Goal: Task Accomplishment & Management: Manage account settings

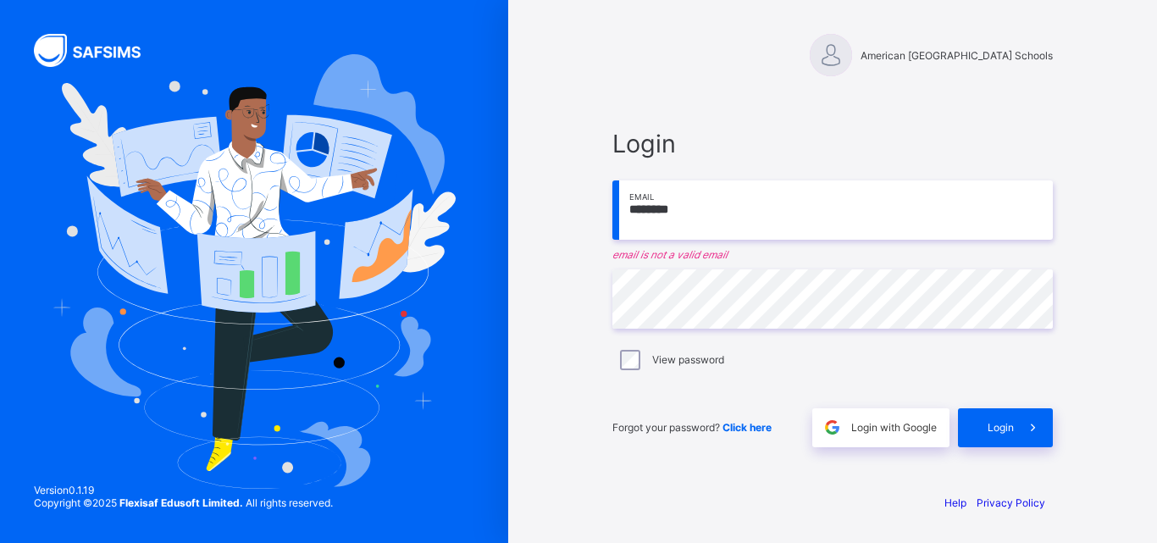
type input "**********"
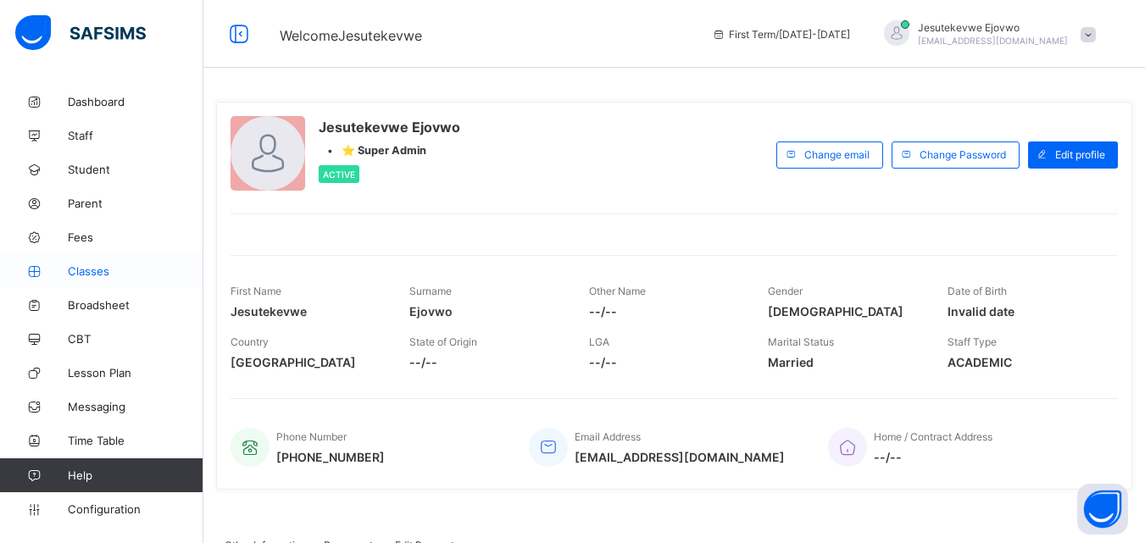
click at [78, 274] on span "Classes" at bounding box center [136, 271] width 136 height 14
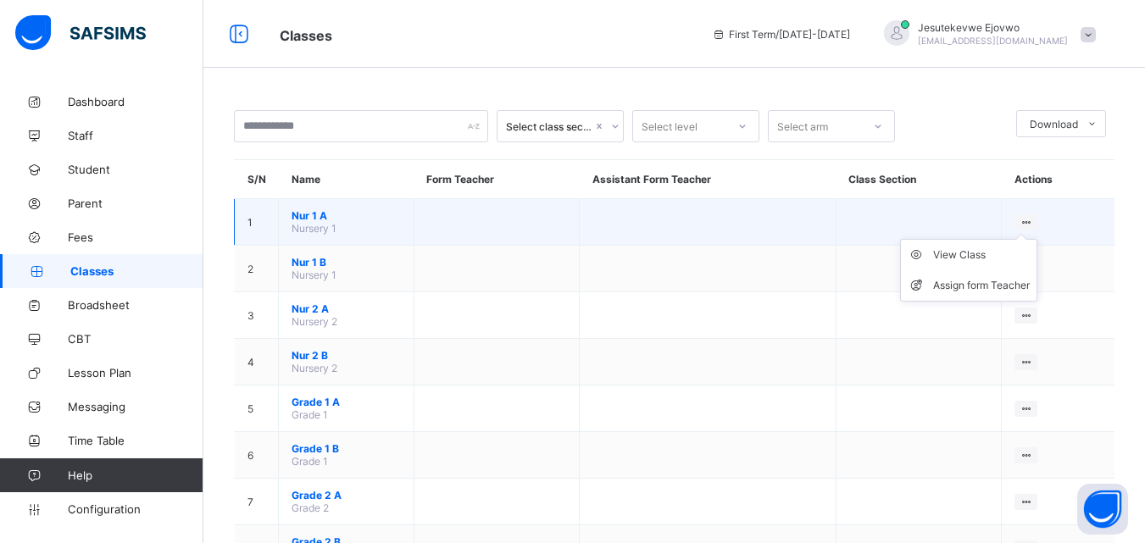
click at [1037, 239] on ul "View Class Assign form Teacher" at bounding box center [968, 270] width 137 height 63
click at [302, 220] on span "Nur 1 A" at bounding box center [345, 215] width 109 height 13
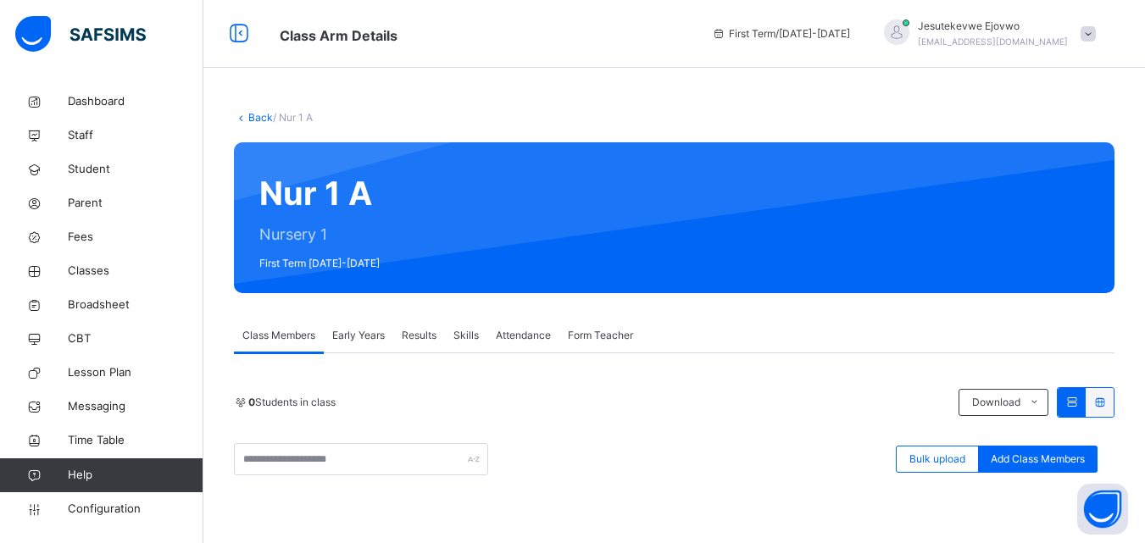
scroll to position [85, 0]
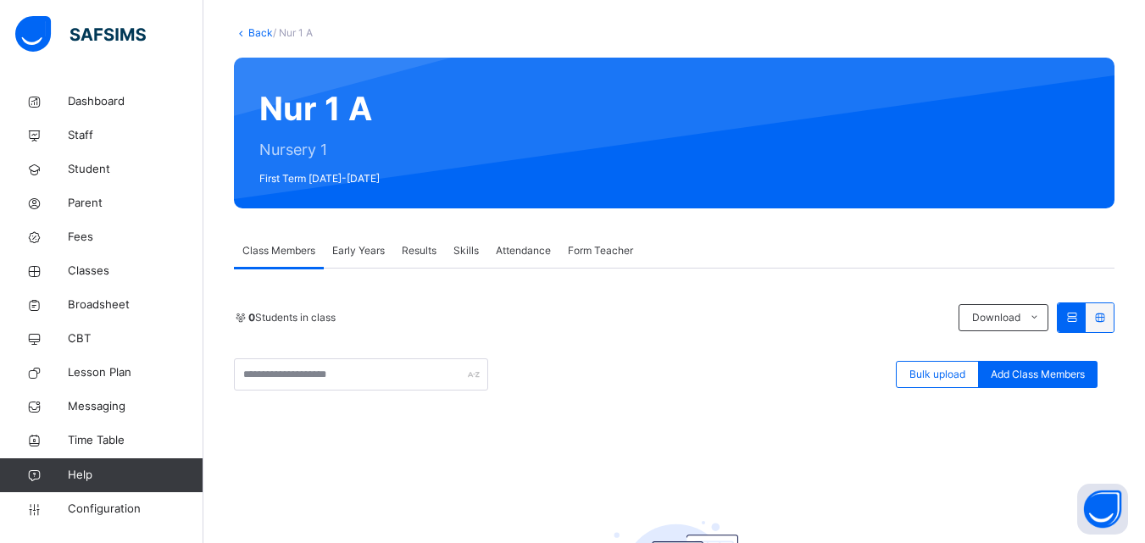
click at [246, 33] on icon at bounding box center [241, 32] width 14 height 13
click at [252, 35] on link "Back" at bounding box center [260, 32] width 25 height 13
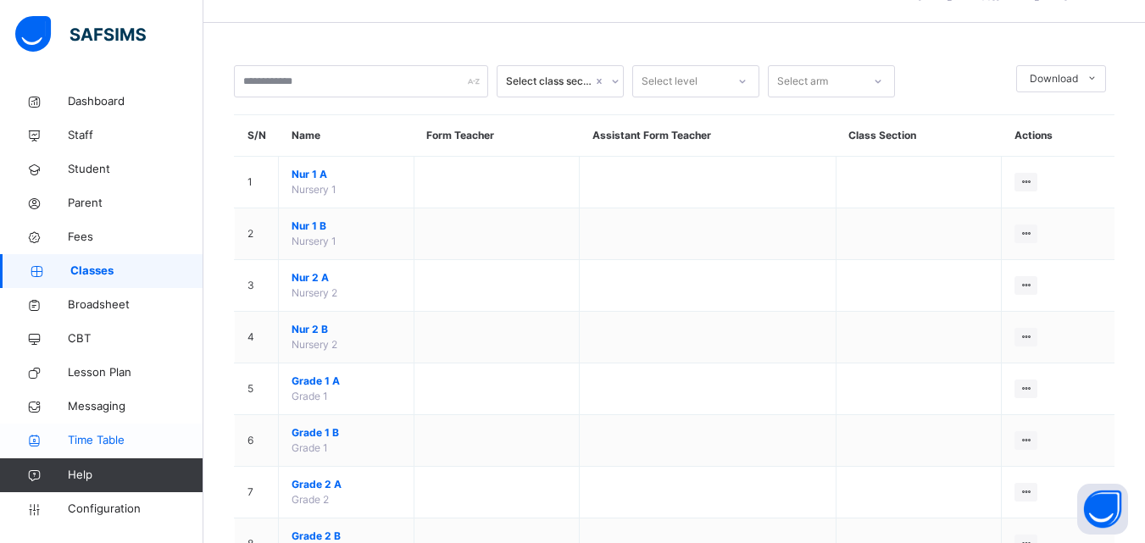
scroll to position [339, 0]
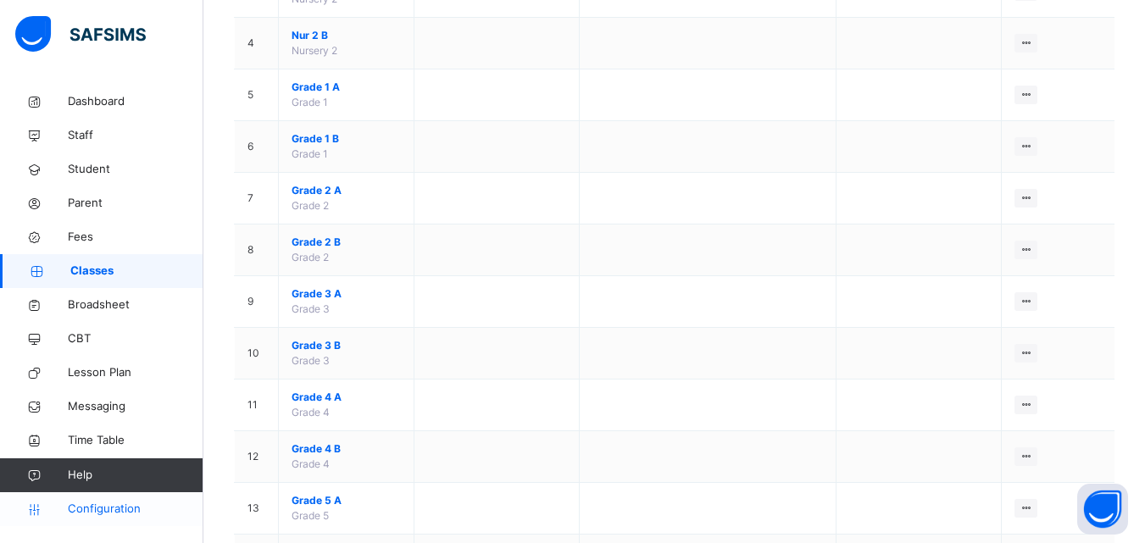
click at [125, 513] on span "Configuration" at bounding box center [135, 509] width 135 height 17
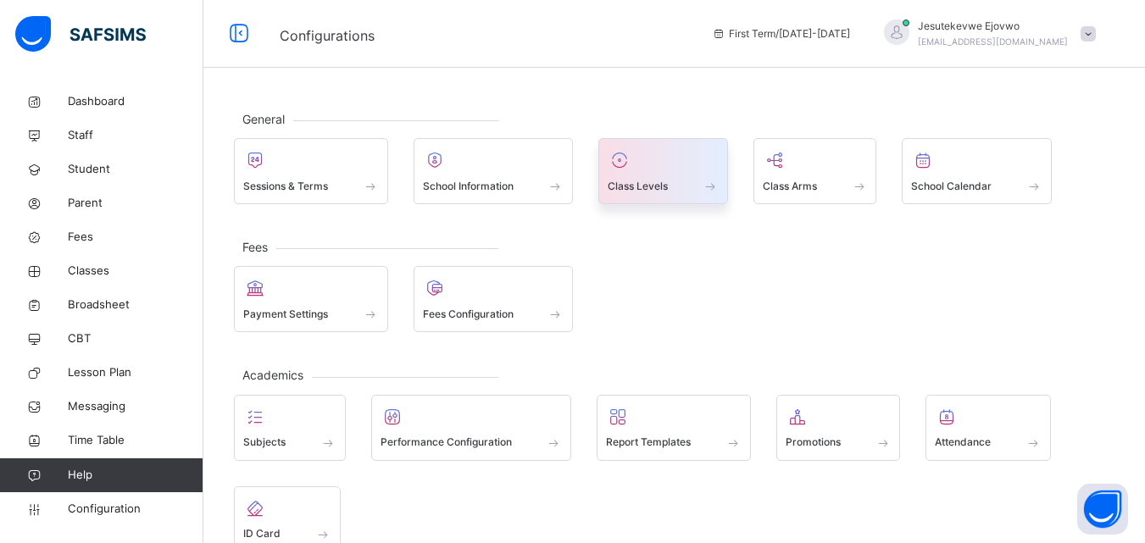
click at [660, 183] on span "Class Levels" at bounding box center [638, 186] width 60 height 15
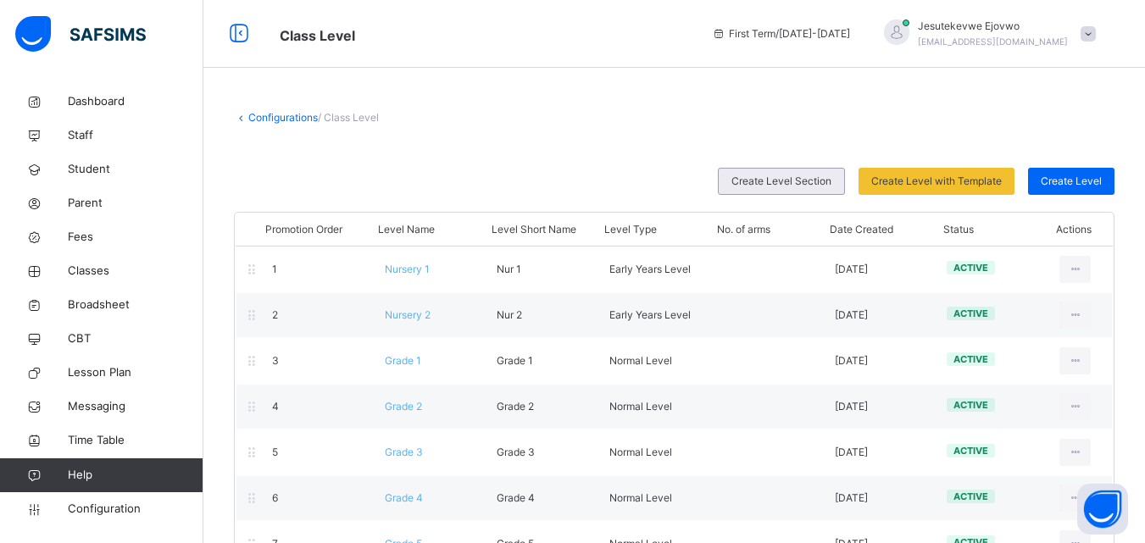
click at [845, 184] on div "Create Level Section" at bounding box center [781, 181] width 127 height 27
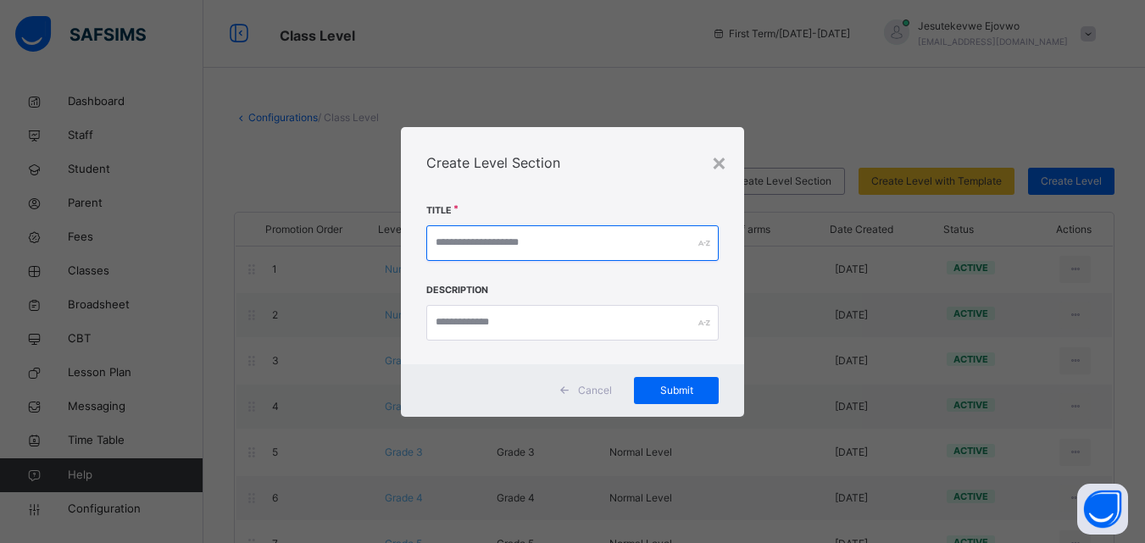
click at [651, 234] on input "text" at bounding box center [572, 243] width 292 height 36
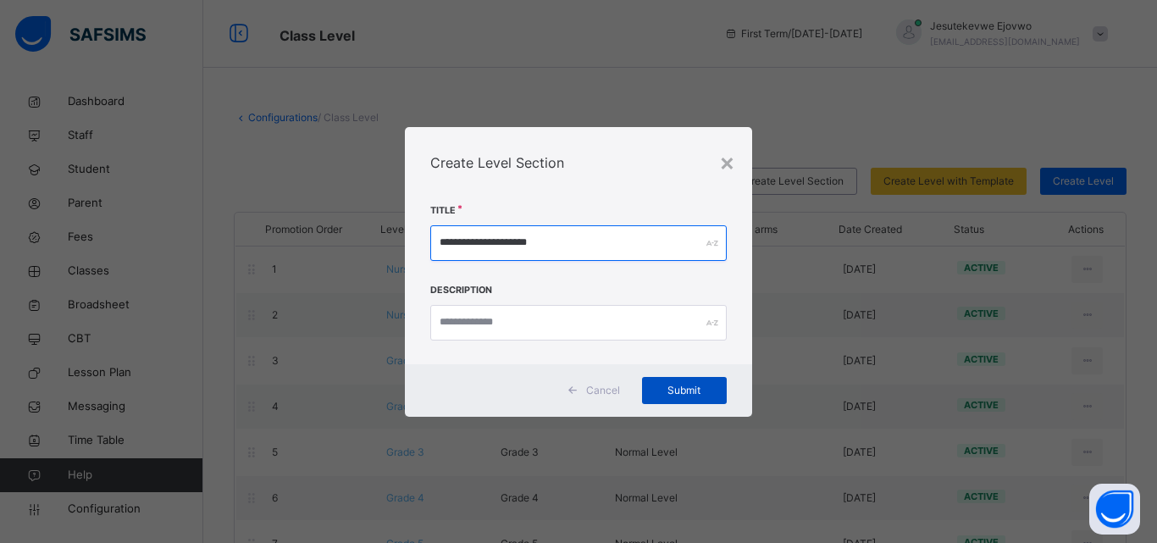
type input "**********"
click at [690, 395] on span "Submit" at bounding box center [684, 390] width 59 height 15
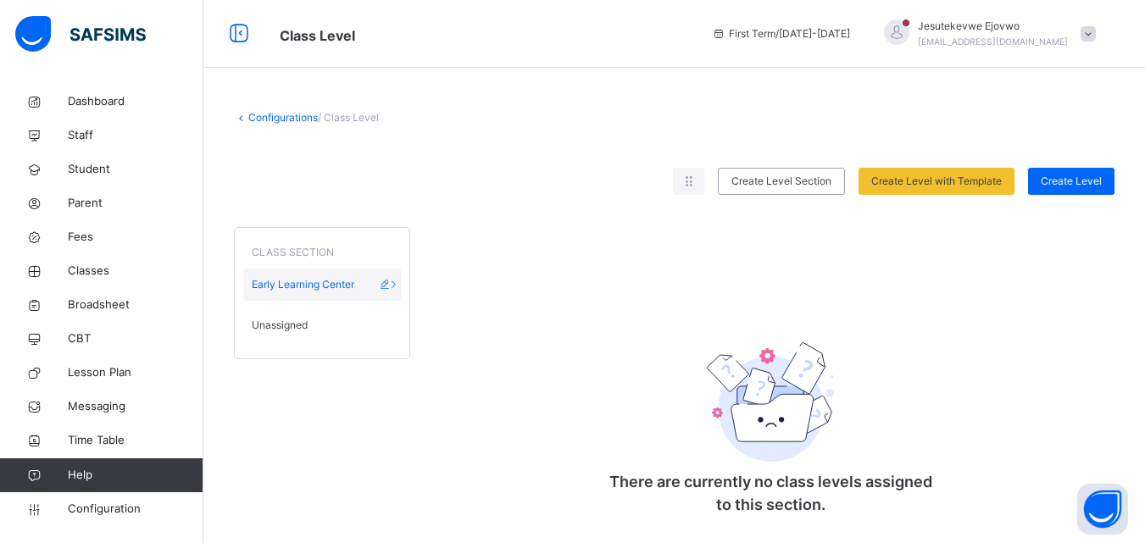
click at [338, 279] on span "Early Learning Center" at bounding box center [303, 284] width 103 height 15
click at [330, 284] on span "Early Learning Center" at bounding box center [303, 284] width 103 height 15
click at [388, 285] on icon at bounding box center [385, 284] width 14 height 13
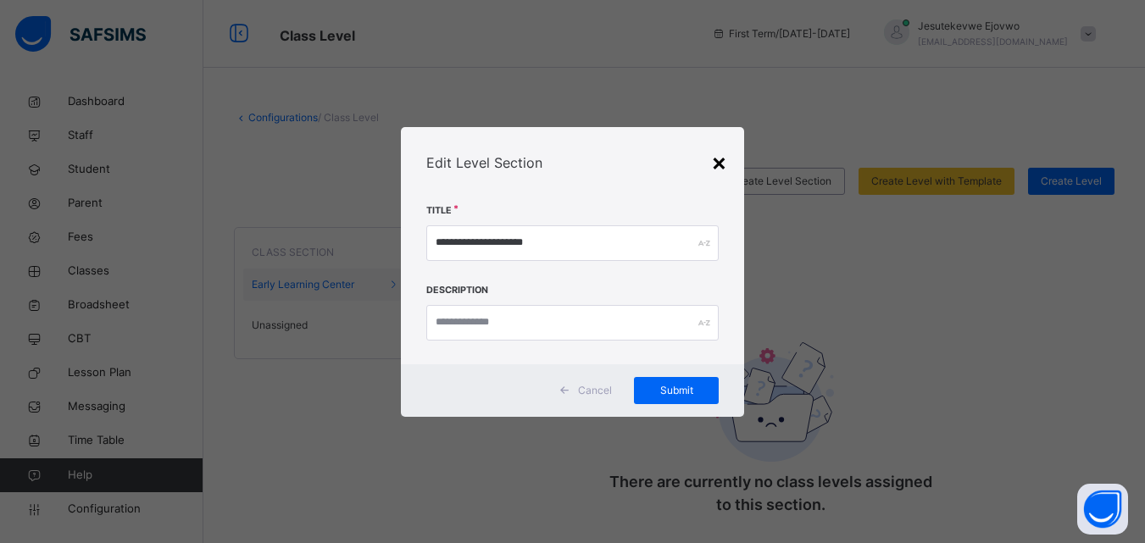
click at [723, 164] on div "×" at bounding box center [719, 162] width 16 height 36
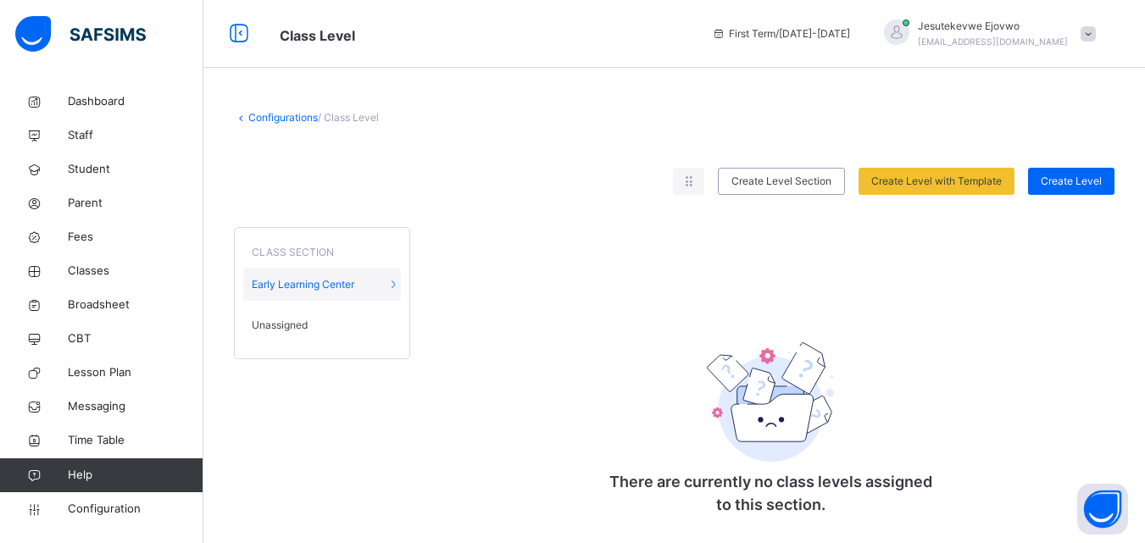
click at [288, 327] on span "Unassigned" at bounding box center [280, 325] width 56 height 15
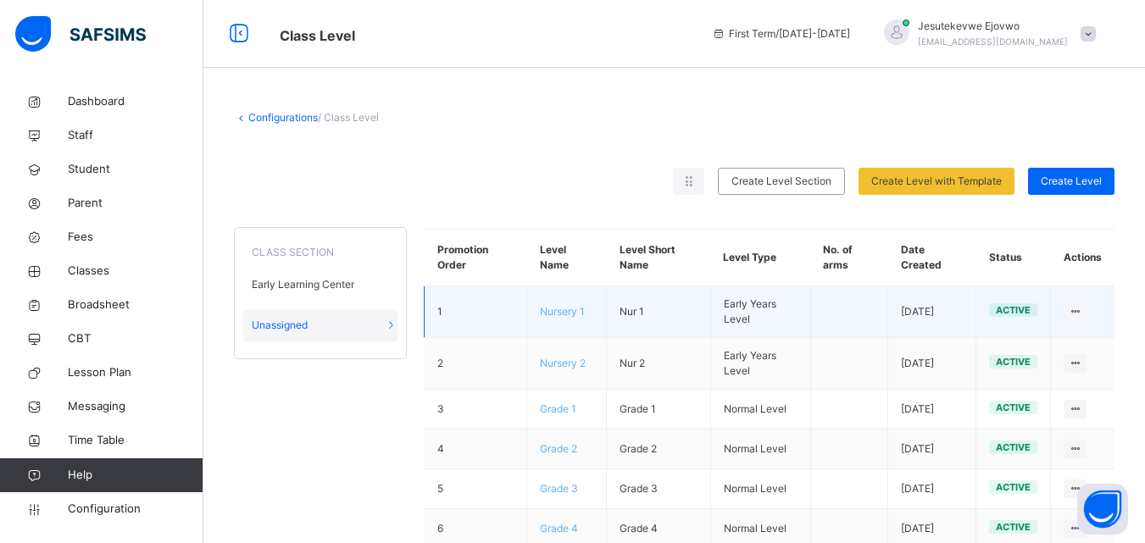
click at [563, 313] on span "Nursery 1" at bounding box center [562, 311] width 45 height 13
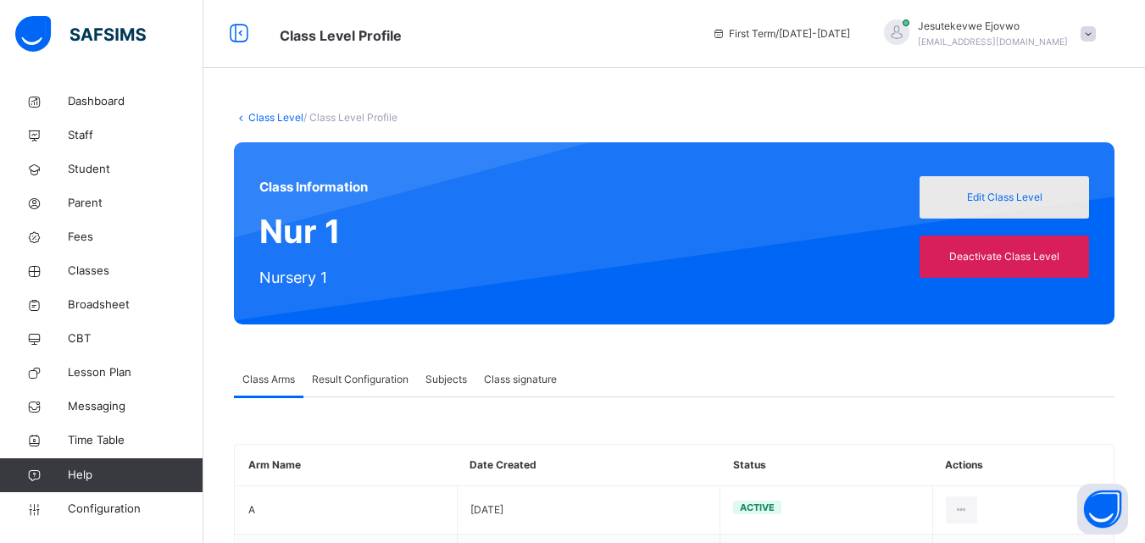
click at [1013, 194] on span "Edit Class Level" at bounding box center [1004, 197] width 144 height 15
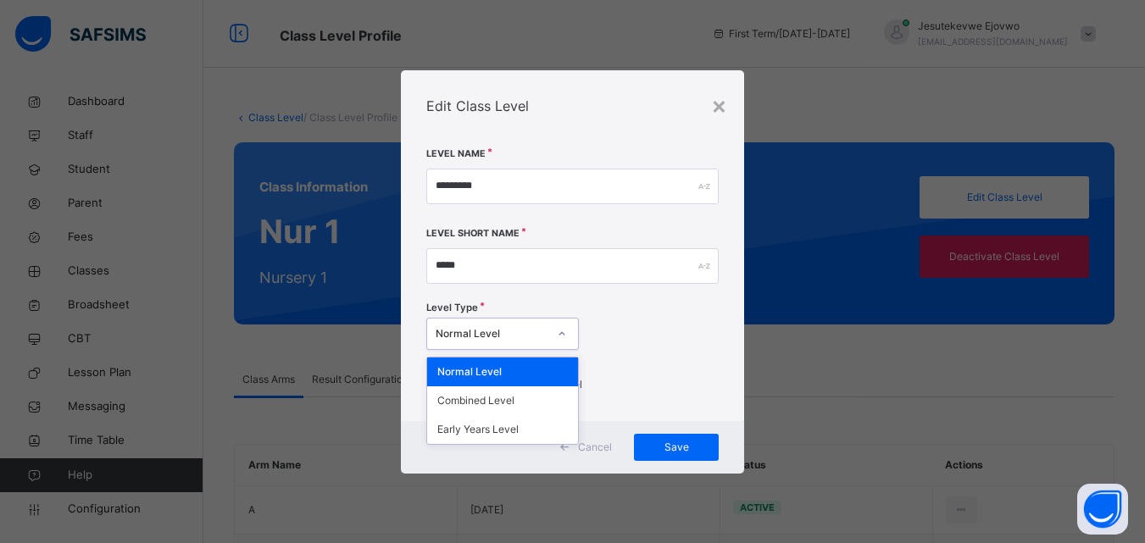
click at [564, 333] on div at bounding box center [561, 333] width 29 height 27
click at [595, 302] on div "Level Type option Normal Level focused, 1 of 3. 3 results available. Use Up and…" at bounding box center [572, 328] width 292 height 58
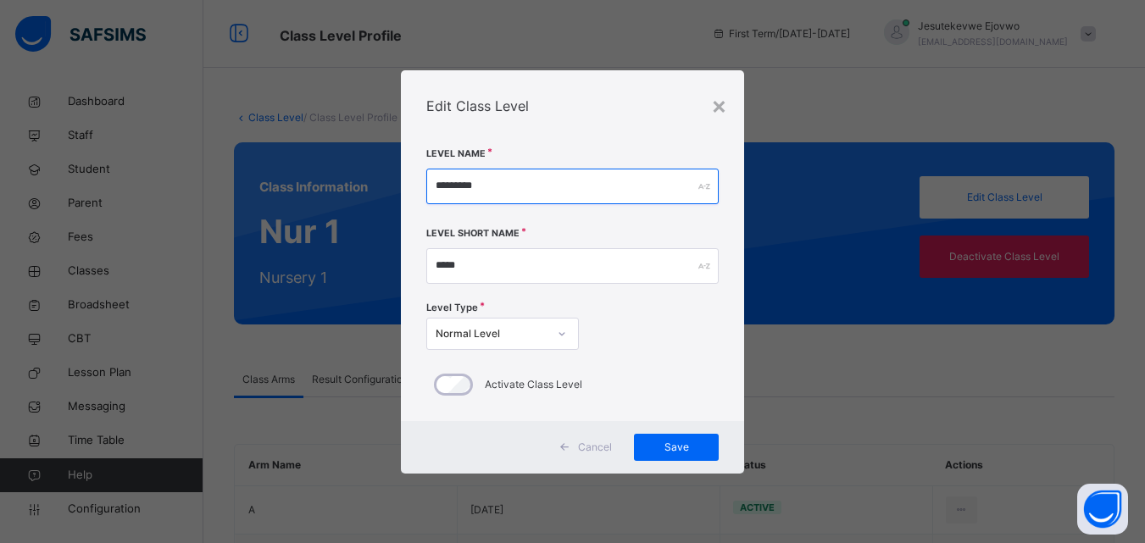
drag, startPoint x: 498, startPoint y: 179, endPoint x: 388, endPoint y: 191, distance: 110.9
click at [388, 191] on div "× Edit Class Level Level Name ********* Level Short Name ***** Level Type Norma…" at bounding box center [572, 271] width 1145 height 543
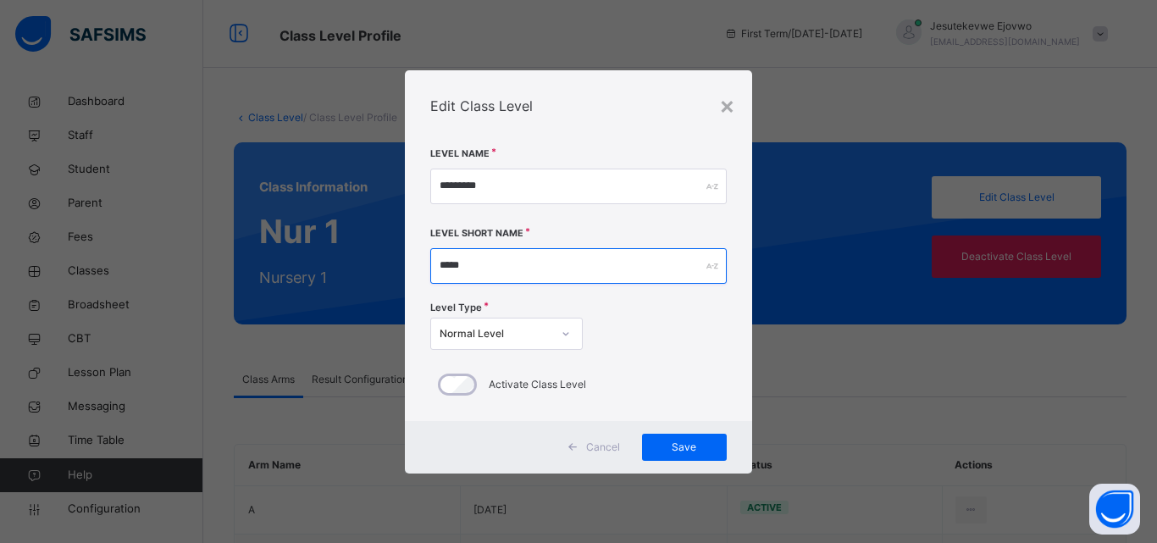
click at [506, 266] on input "*****" at bounding box center [578, 266] width 297 height 36
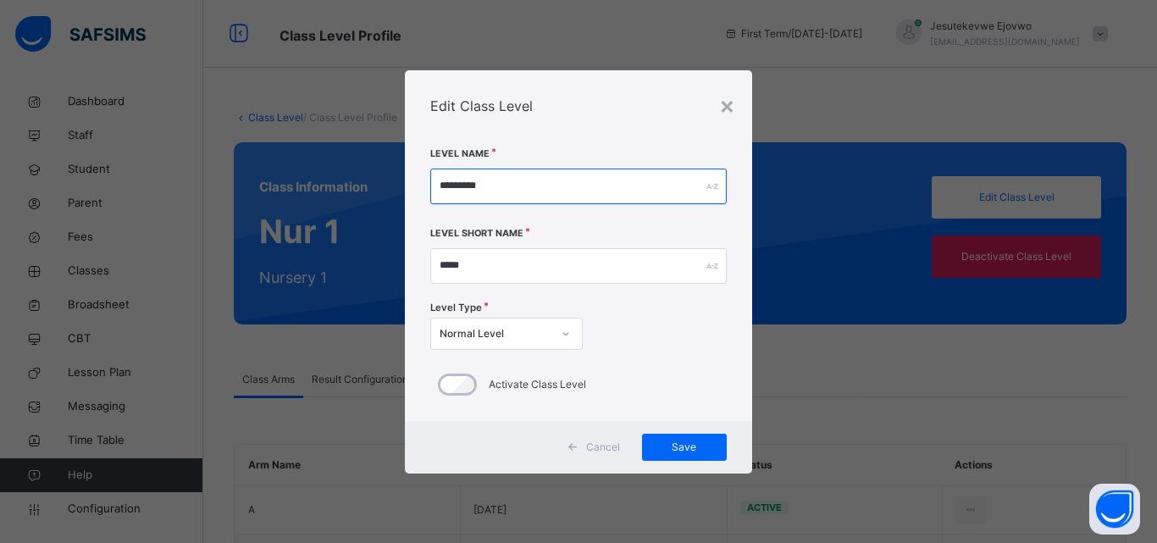
click at [504, 185] on input "*********" at bounding box center [578, 187] width 297 height 36
drag, startPoint x: 506, startPoint y: 185, endPoint x: 428, endPoint y: 176, distance: 78.4
click at [428, 176] on div "Level Name ********* Level Short Name ***** Level Type Normal Level Activate Cl…" at bounding box center [578, 281] width 347 height 280
type input "*****"
click at [729, 102] on div "×" at bounding box center [727, 105] width 16 height 36
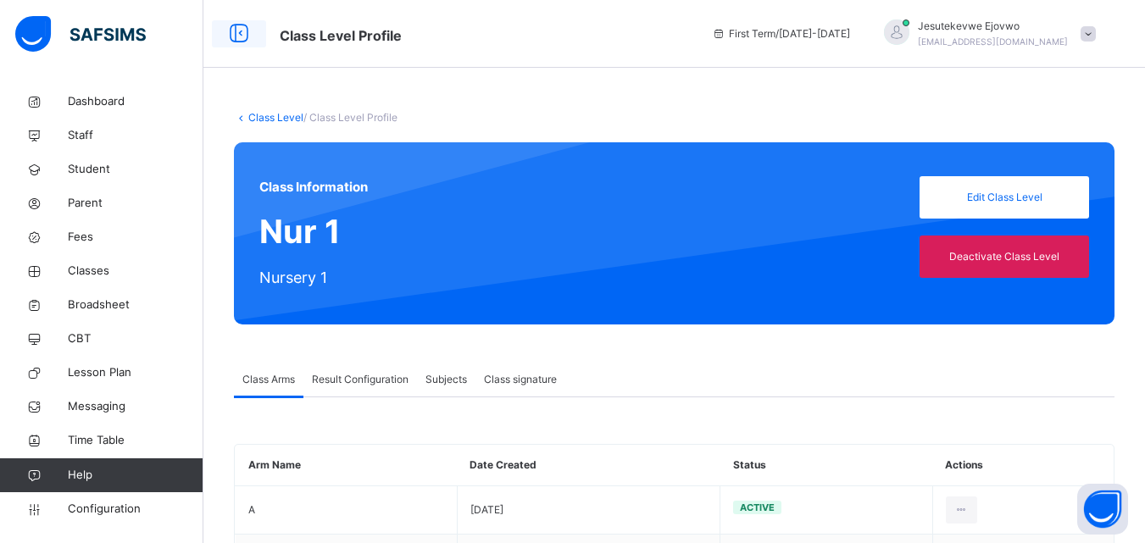
click at [236, 34] on icon at bounding box center [239, 34] width 29 height 31
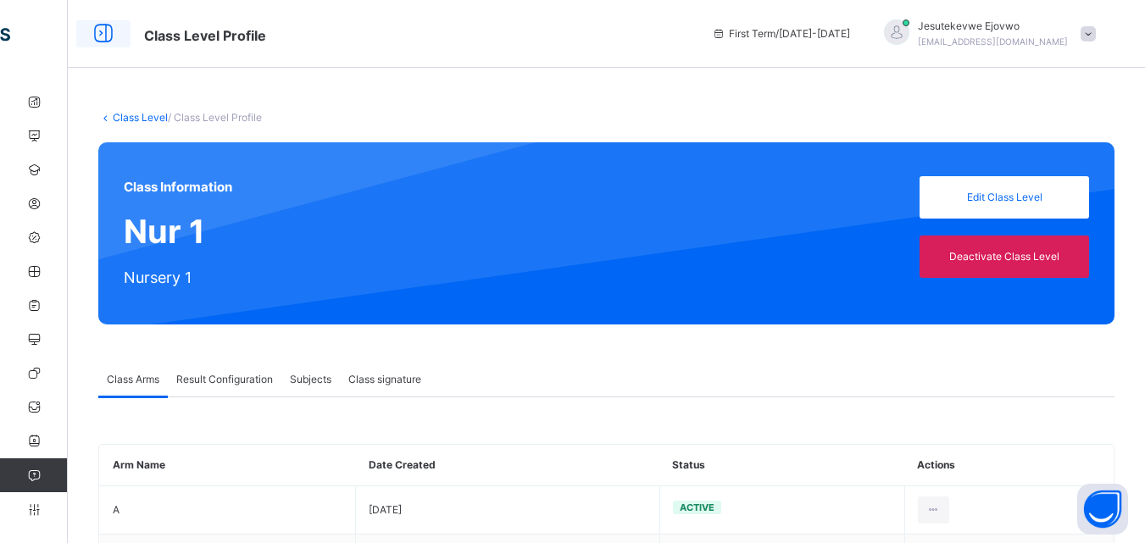
click at [98, 34] on icon at bounding box center [103, 34] width 29 height 31
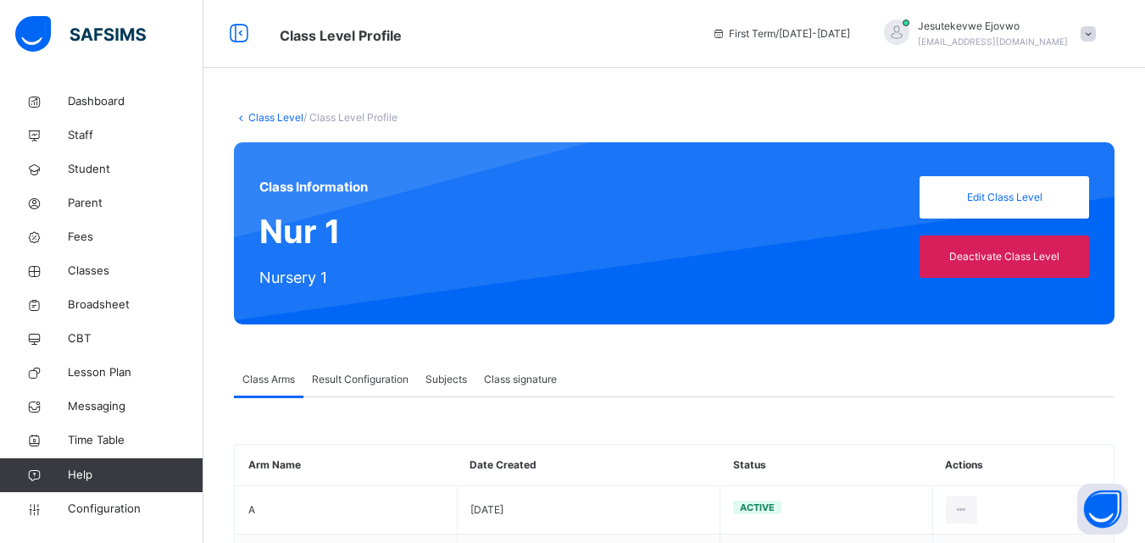
click at [268, 116] on link "Class Level" at bounding box center [275, 117] width 55 height 13
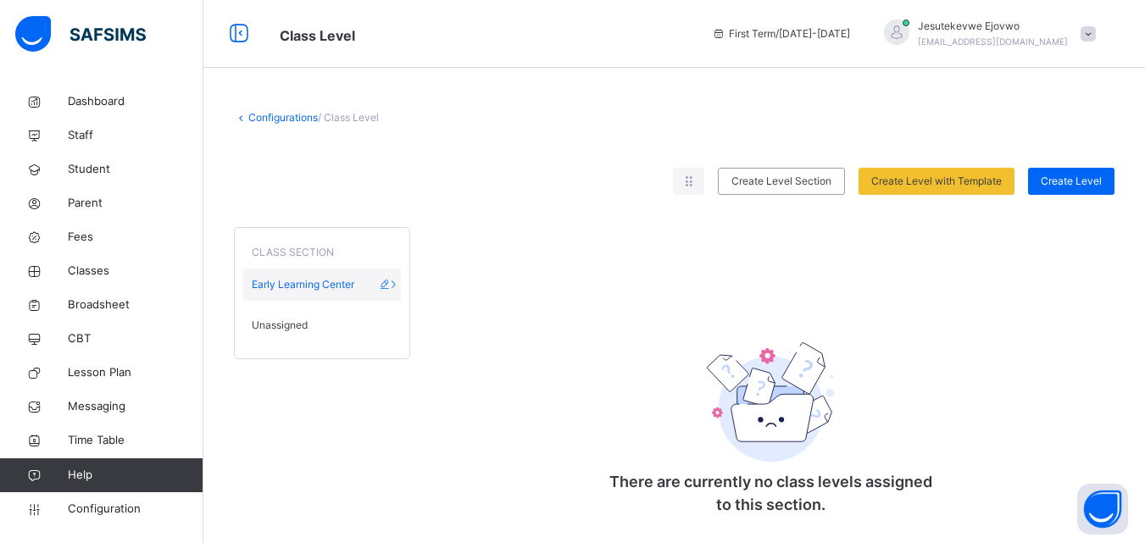
click at [388, 285] on icon at bounding box center [385, 284] width 14 height 13
type input "**********"
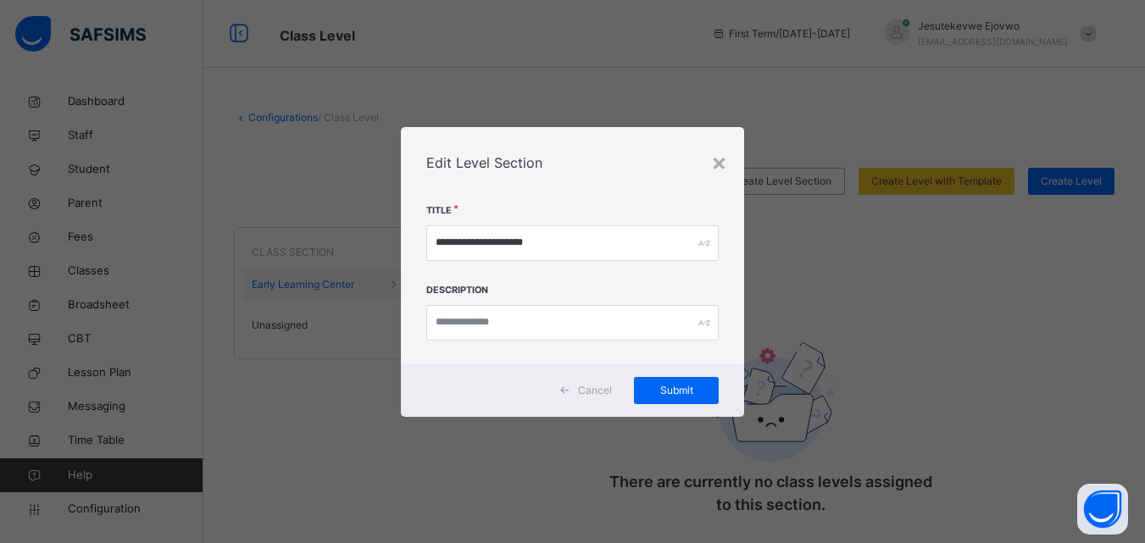
click at [603, 383] on span "Cancel" at bounding box center [595, 390] width 34 height 15
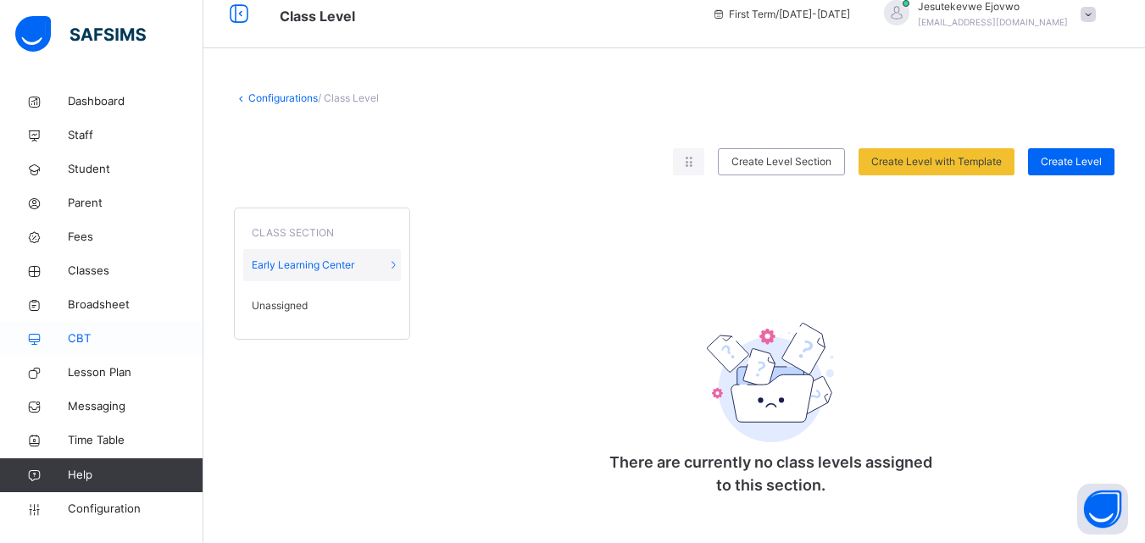
scroll to position [25, 0]
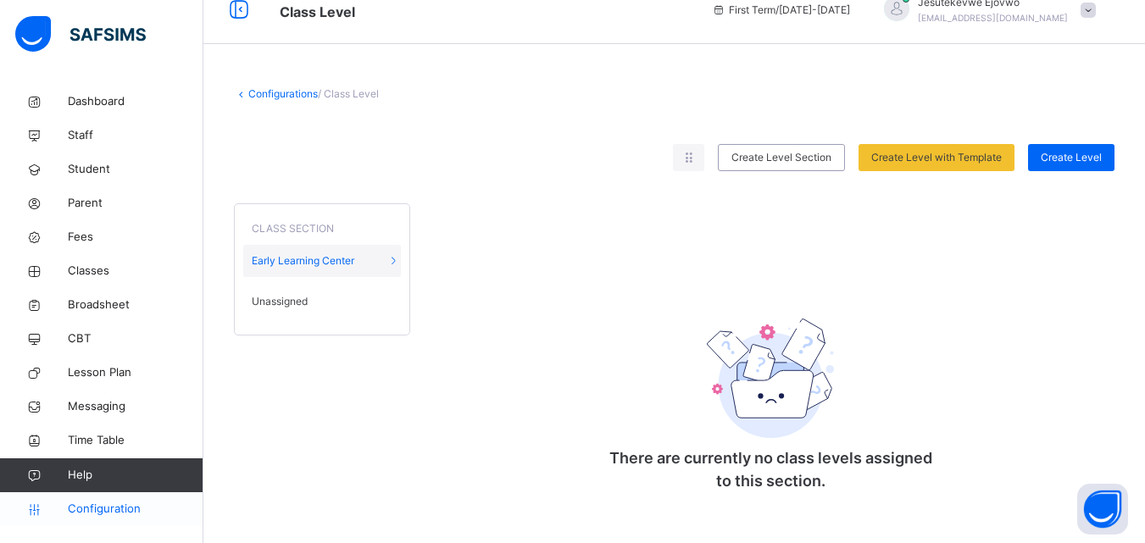
click at [110, 510] on span "Configuration" at bounding box center [135, 509] width 135 height 17
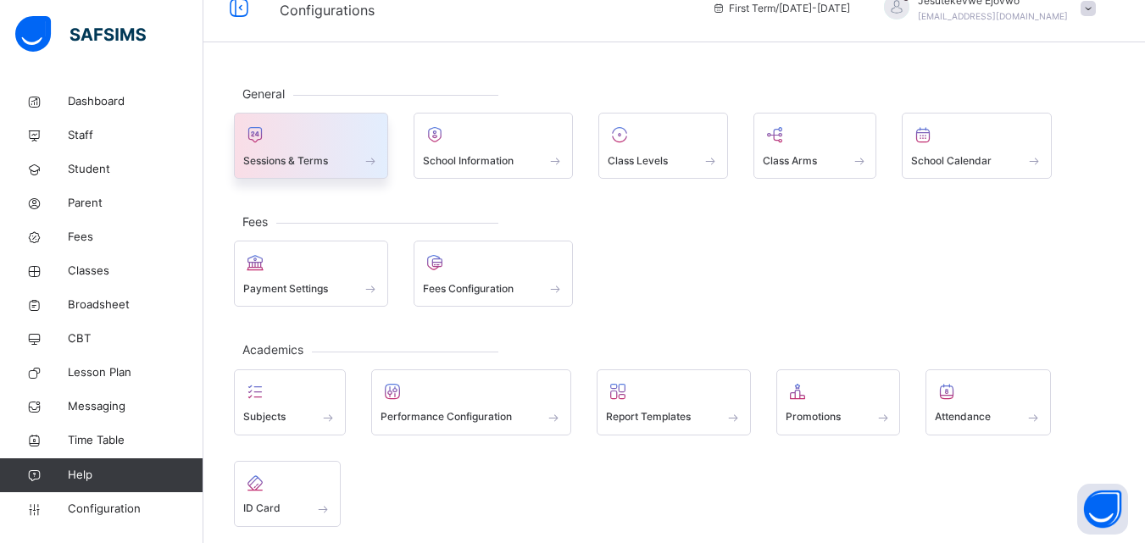
click at [330, 154] on div "Sessions & Terms" at bounding box center [311, 161] width 136 height 18
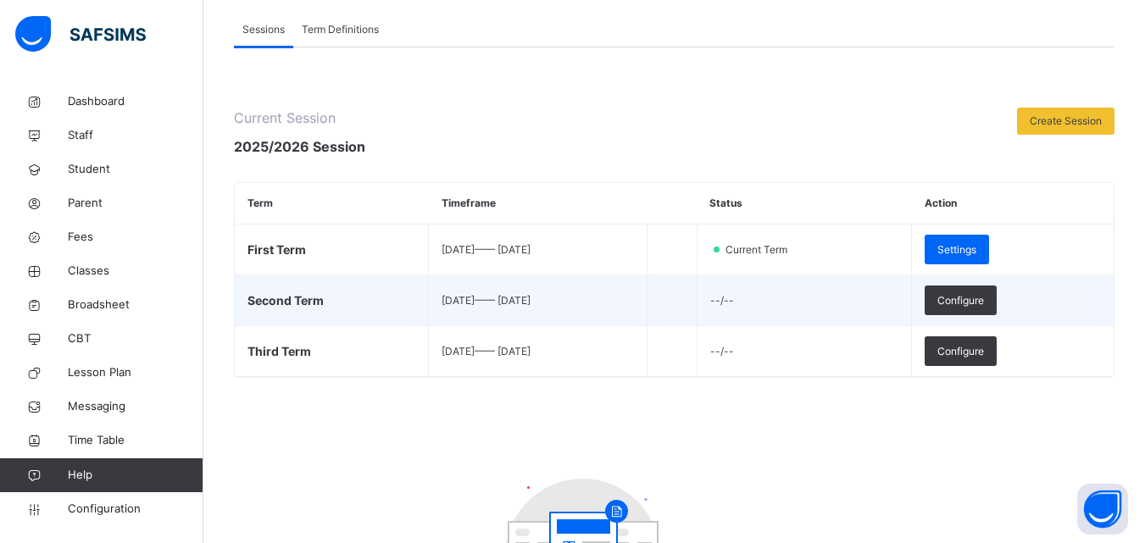
scroll to position [110, 0]
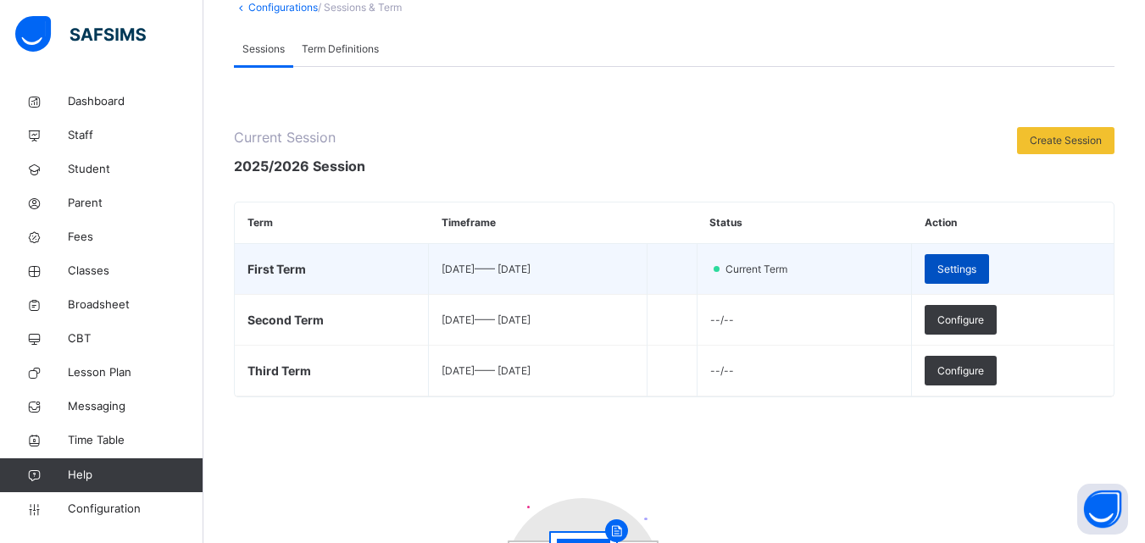
click at [976, 270] on span "Settings" at bounding box center [956, 269] width 39 height 15
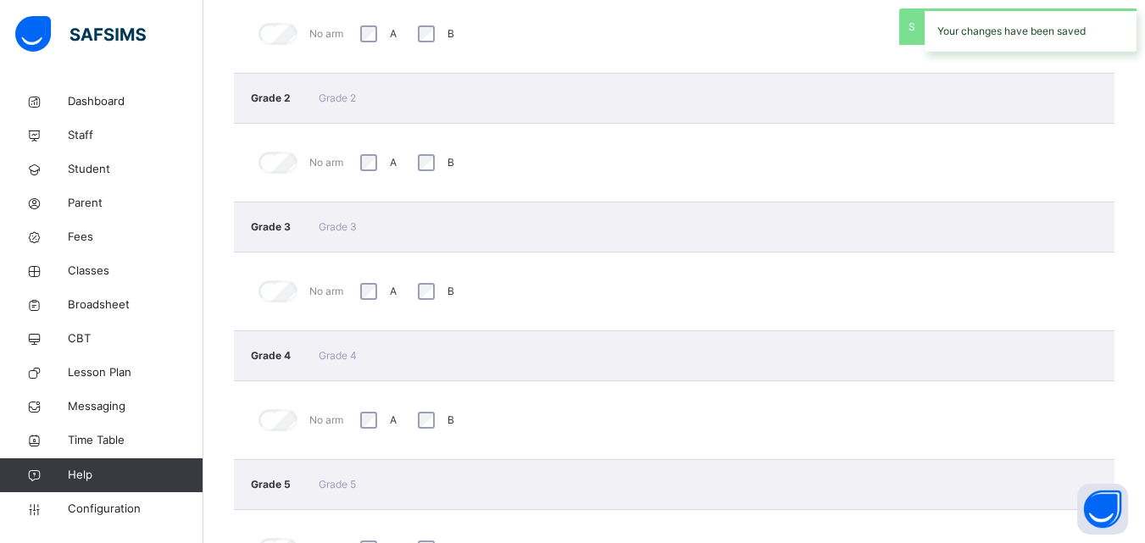
scroll to position [763, 0]
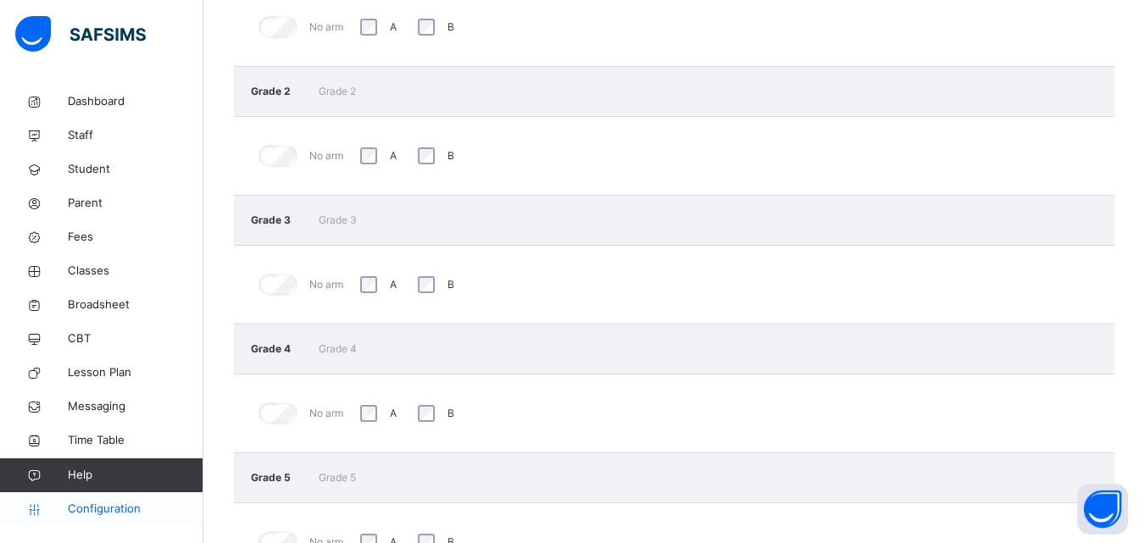
click at [121, 509] on span "Configuration" at bounding box center [135, 509] width 135 height 17
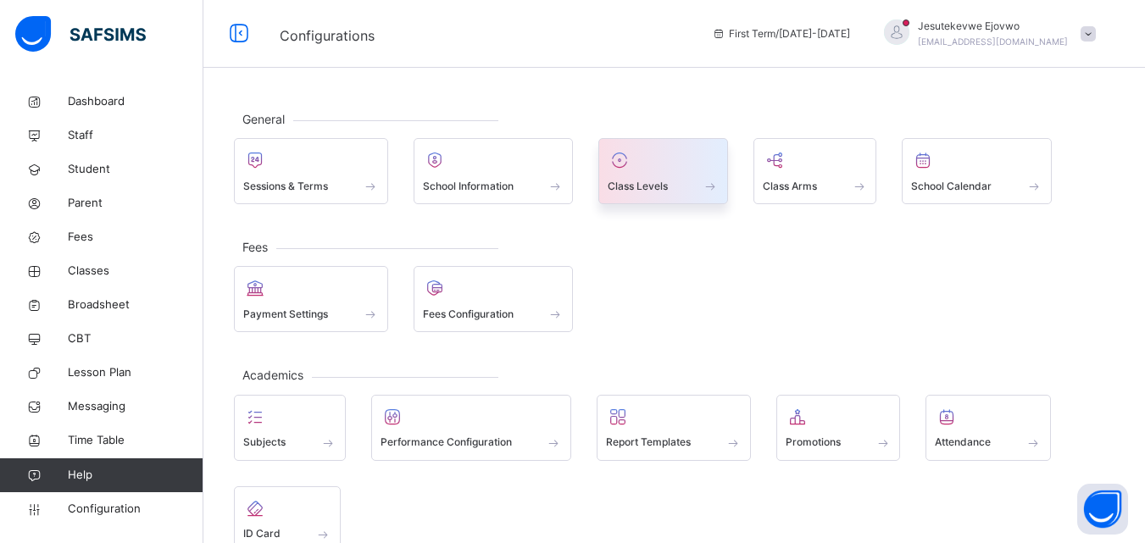
click at [645, 180] on span "Class Levels" at bounding box center [638, 186] width 60 height 15
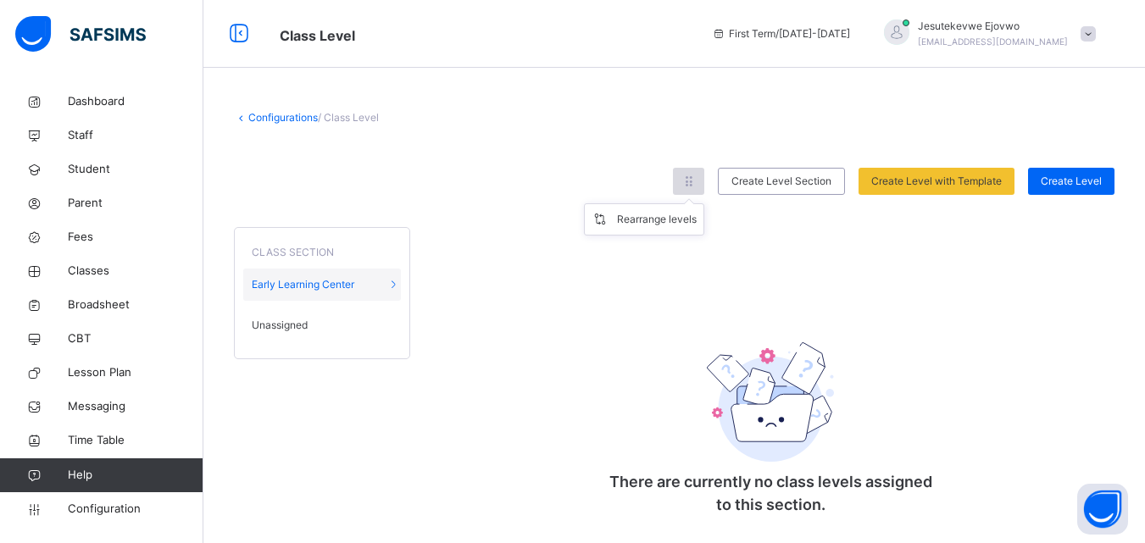
click at [696, 179] on icon at bounding box center [688, 181] width 14 height 15
click at [241, 119] on icon at bounding box center [241, 117] width 14 height 13
click at [266, 115] on link "Configurations" at bounding box center [282, 117] width 69 height 13
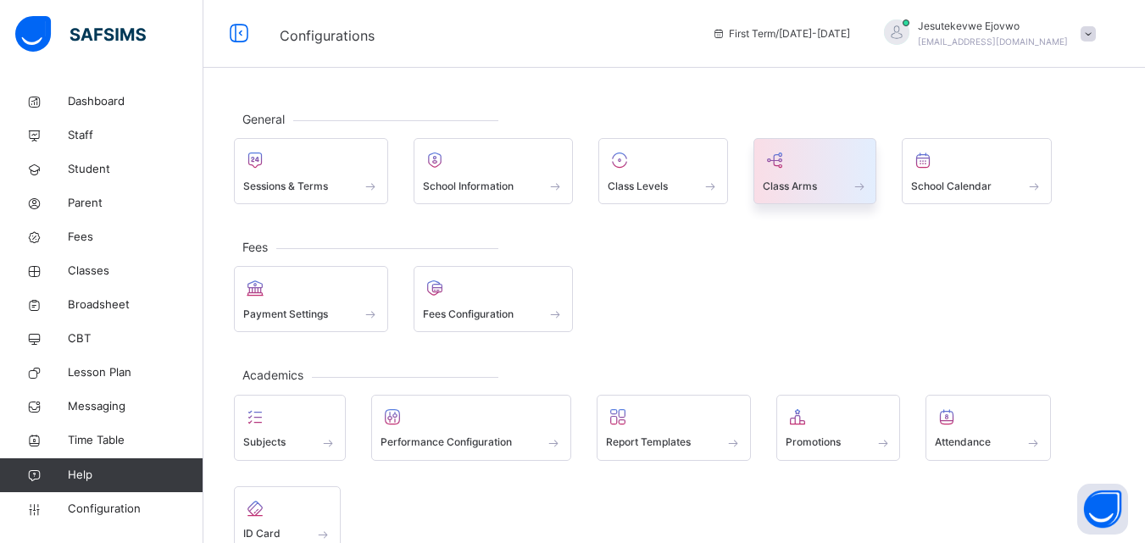
click at [817, 191] on span "Class Arms" at bounding box center [790, 186] width 54 height 15
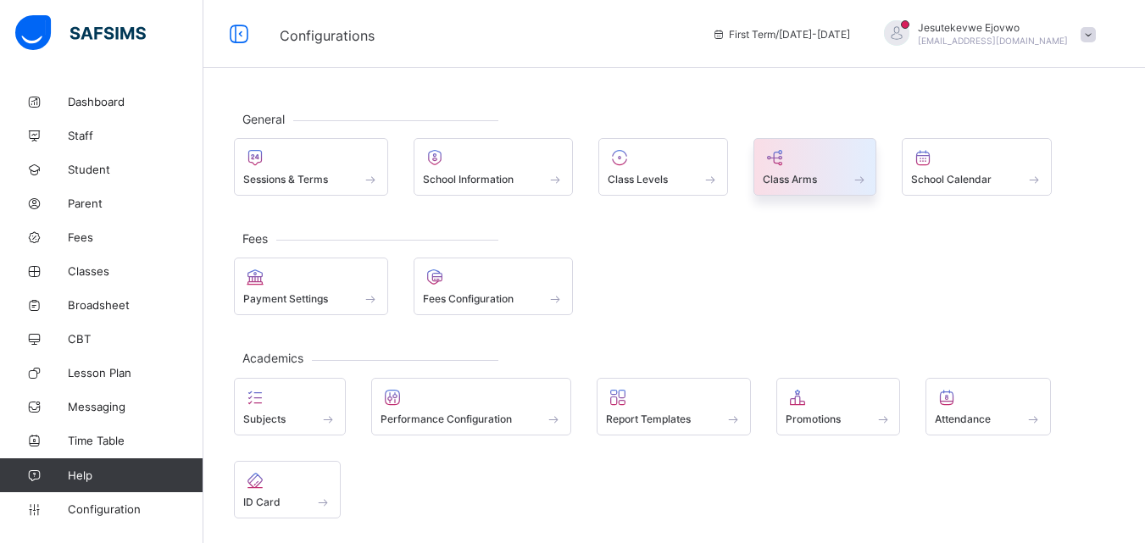
click at [794, 169] on span at bounding box center [815, 170] width 105 height 4
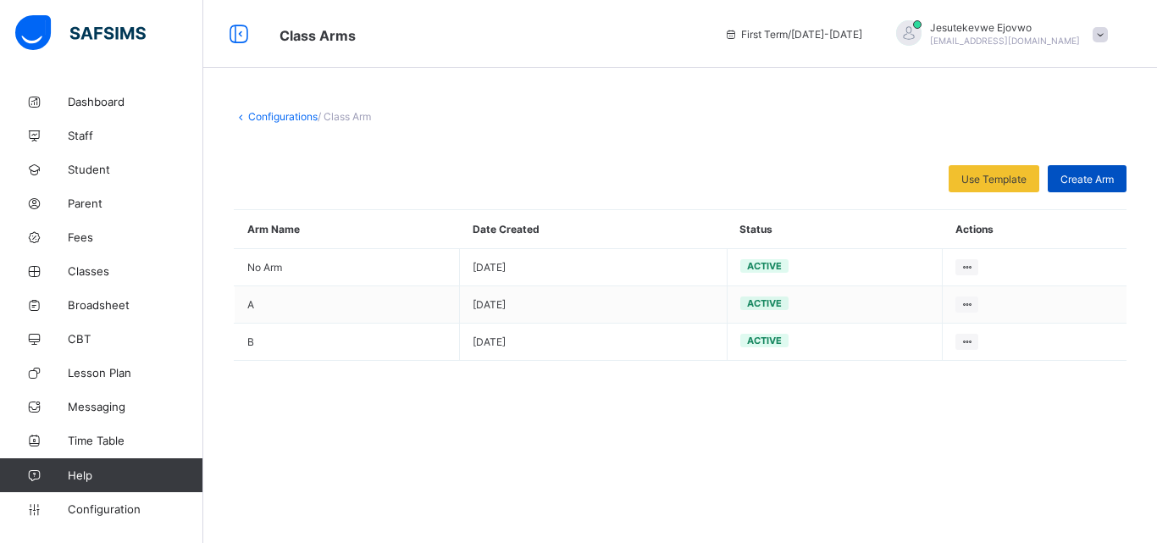
click at [1086, 180] on span "Create Arm" at bounding box center [1087, 179] width 53 height 13
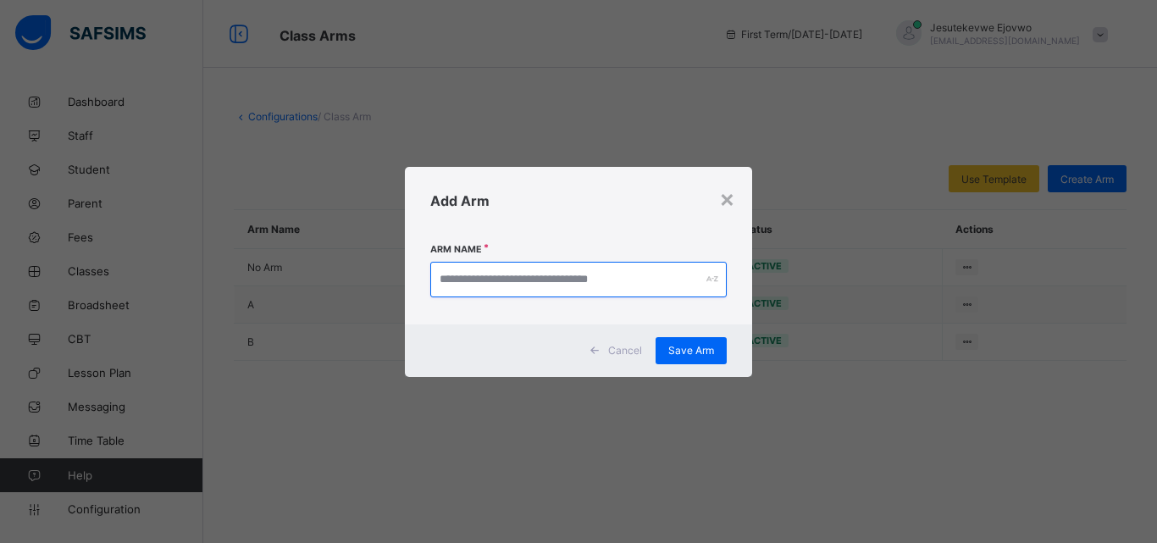
click at [557, 273] on input "text" at bounding box center [578, 280] width 297 height 36
type input "*"
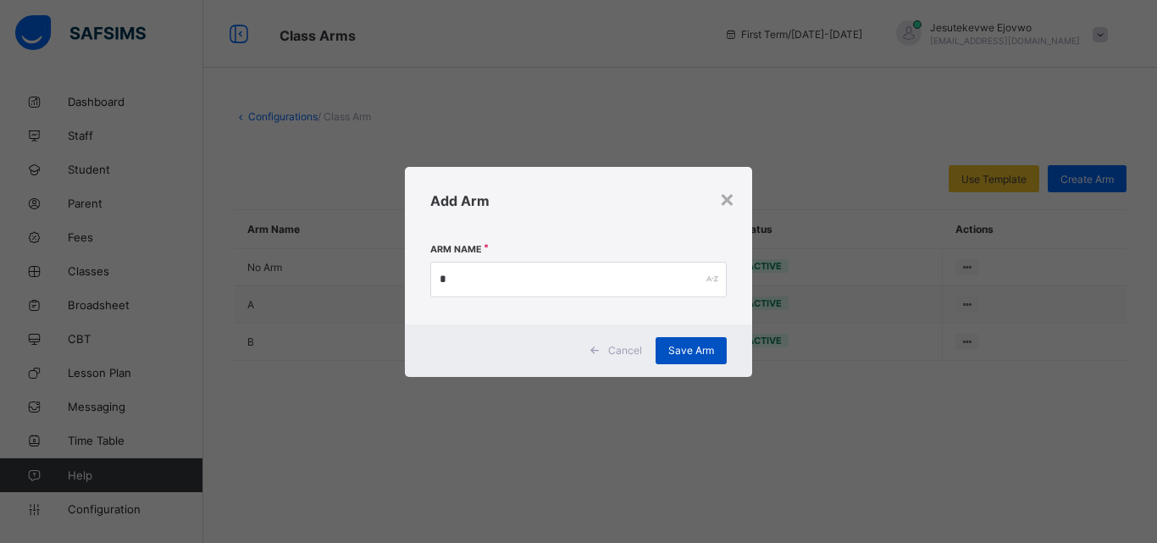
click at [713, 352] on span "Save Arm" at bounding box center [692, 350] width 46 height 13
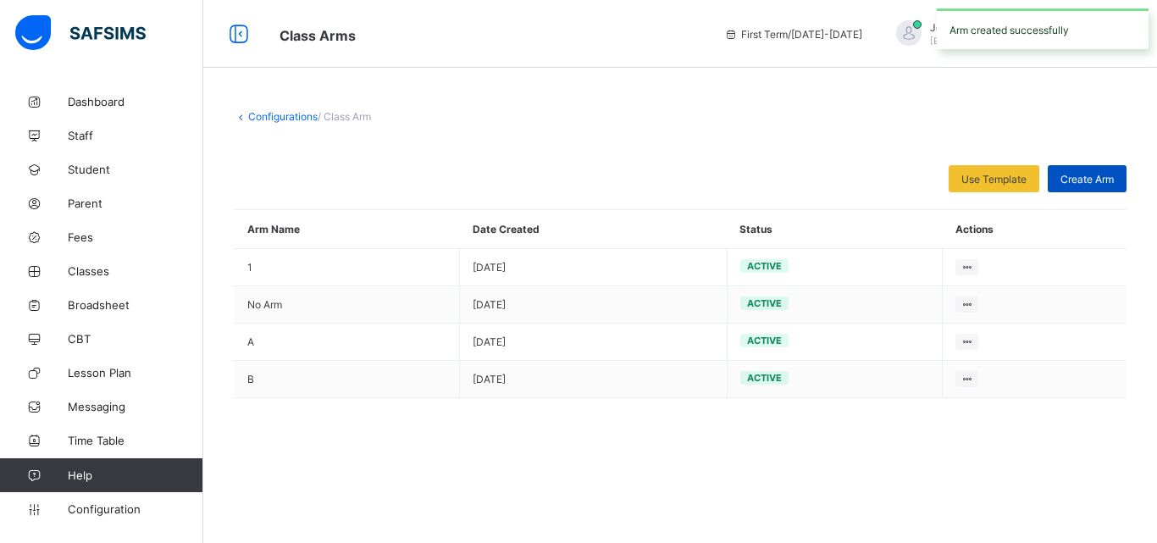
click at [1073, 182] on span "Create Arm" at bounding box center [1087, 179] width 53 height 13
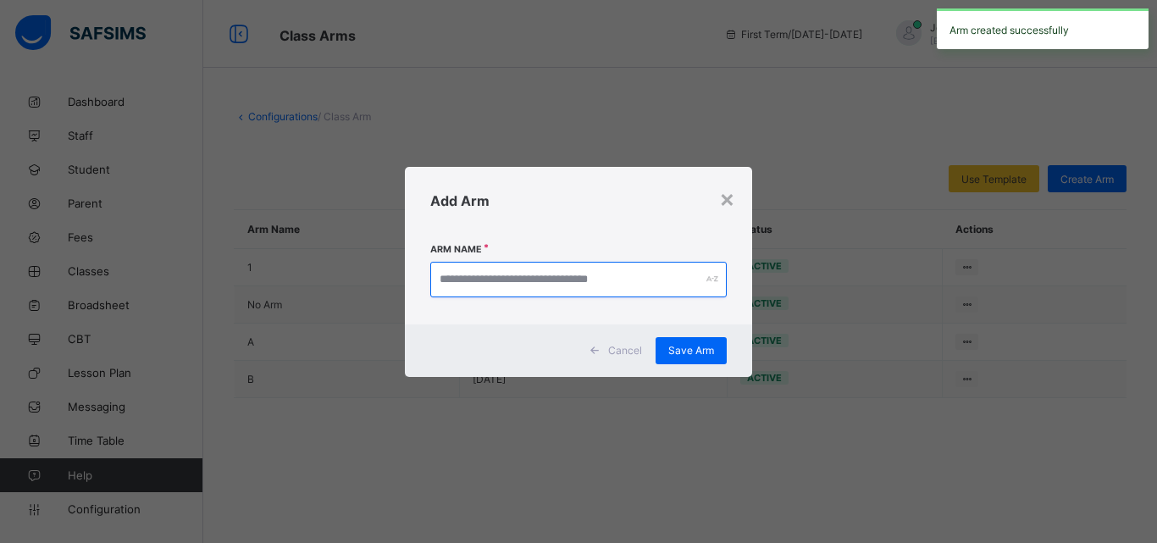
click at [635, 286] on input "text" at bounding box center [578, 280] width 297 height 36
type input "*"
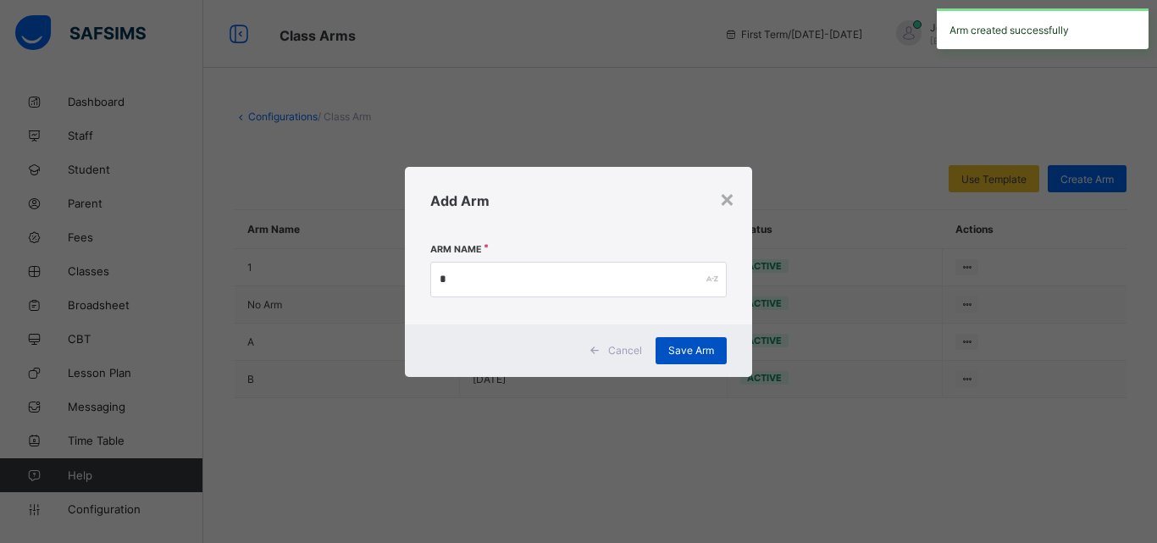
click at [695, 358] on div "Save Arm" at bounding box center [691, 350] width 71 height 27
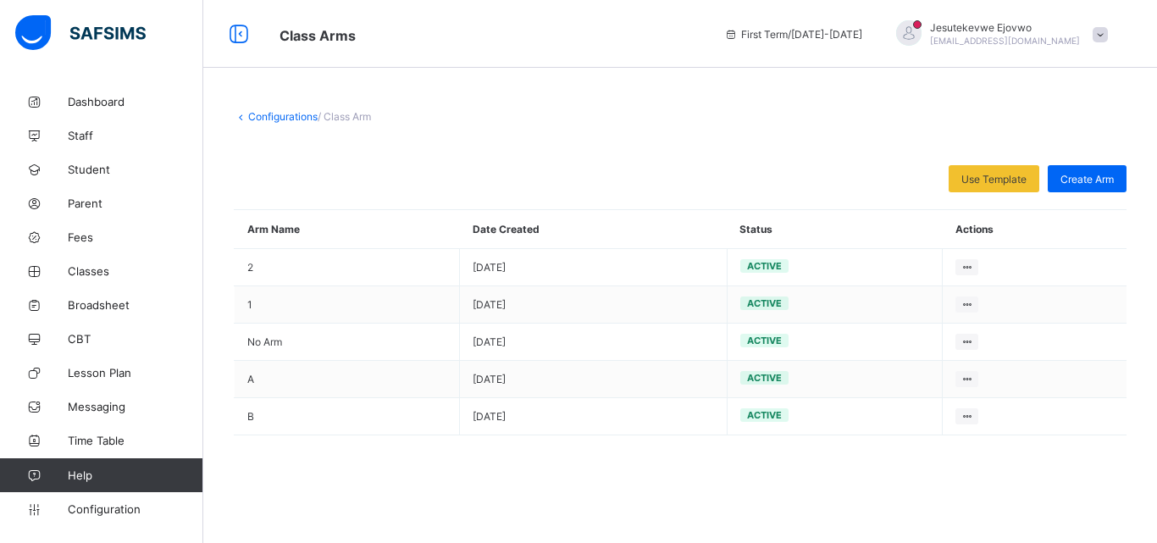
click at [248, 116] on link "Configurations" at bounding box center [282, 116] width 69 height 13
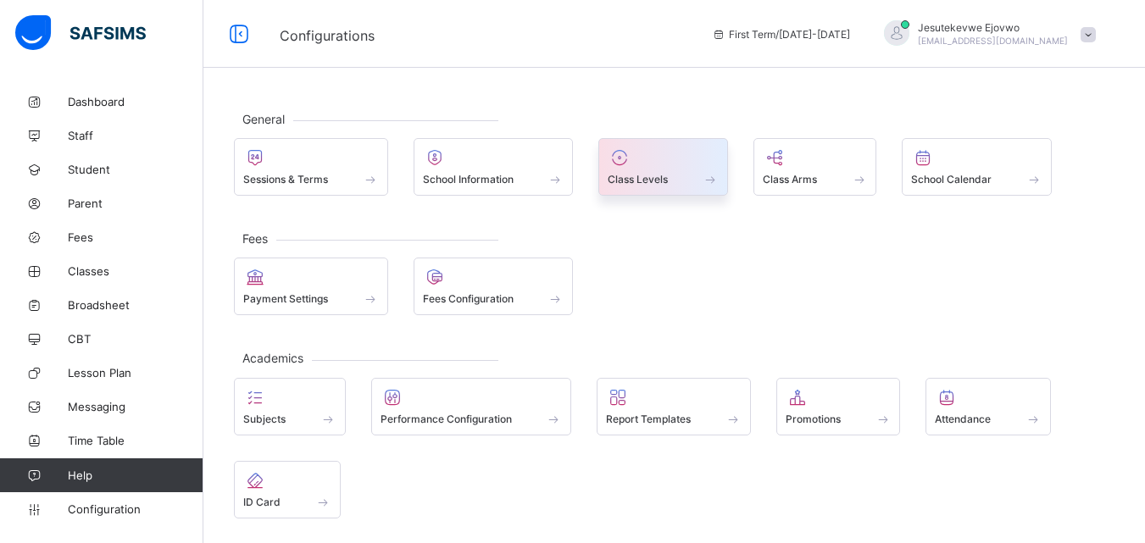
click at [657, 174] on span "Class Levels" at bounding box center [638, 179] width 60 height 13
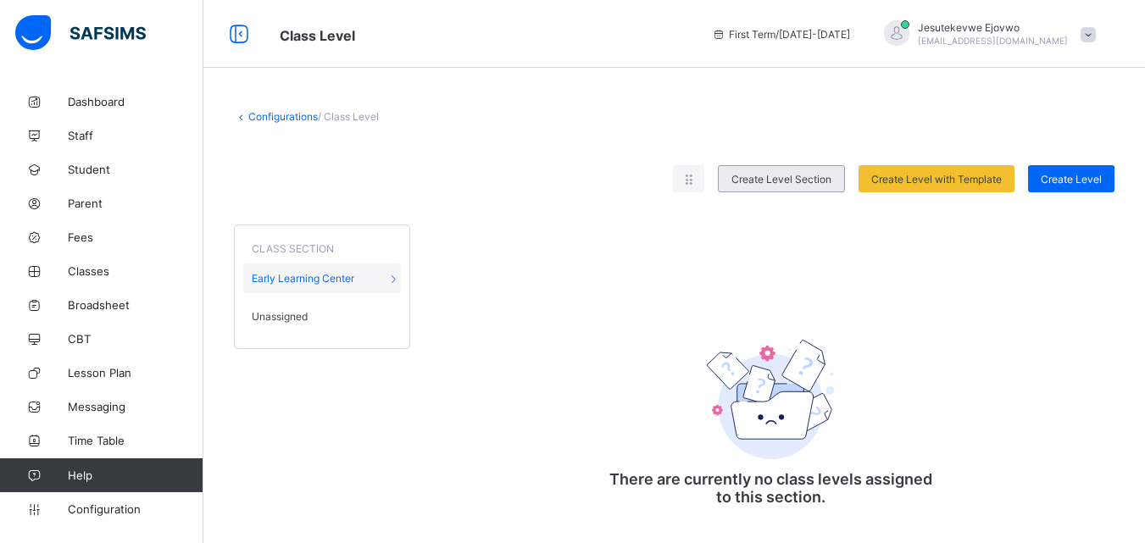
click at [792, 179] on span "Create Level Section" at bounding box center [781, 179] width 100 height 13
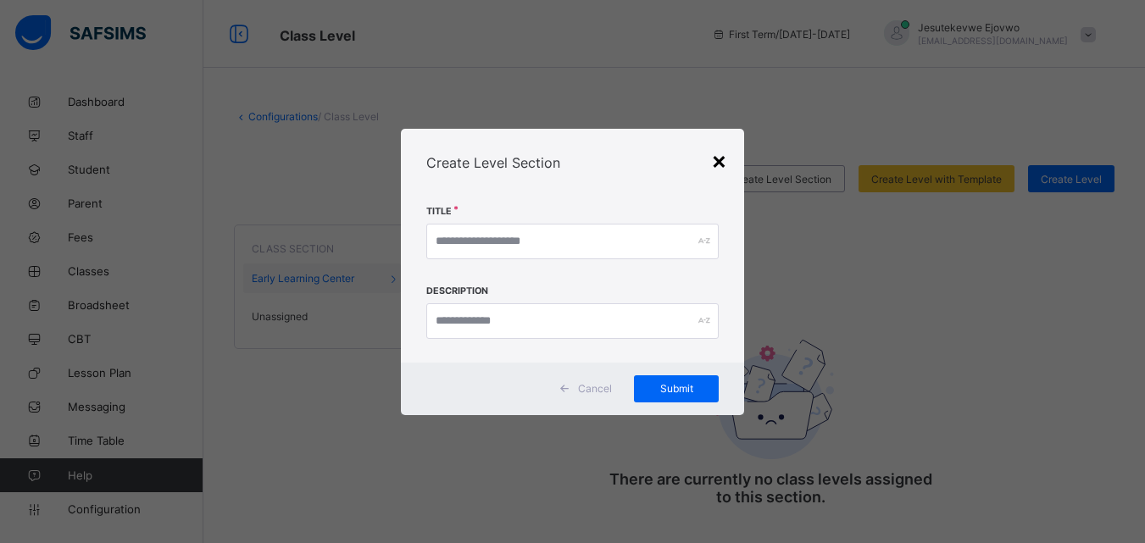
click at [721, 158] on div "×" at bounding box center [719, 160] width 16 height 29
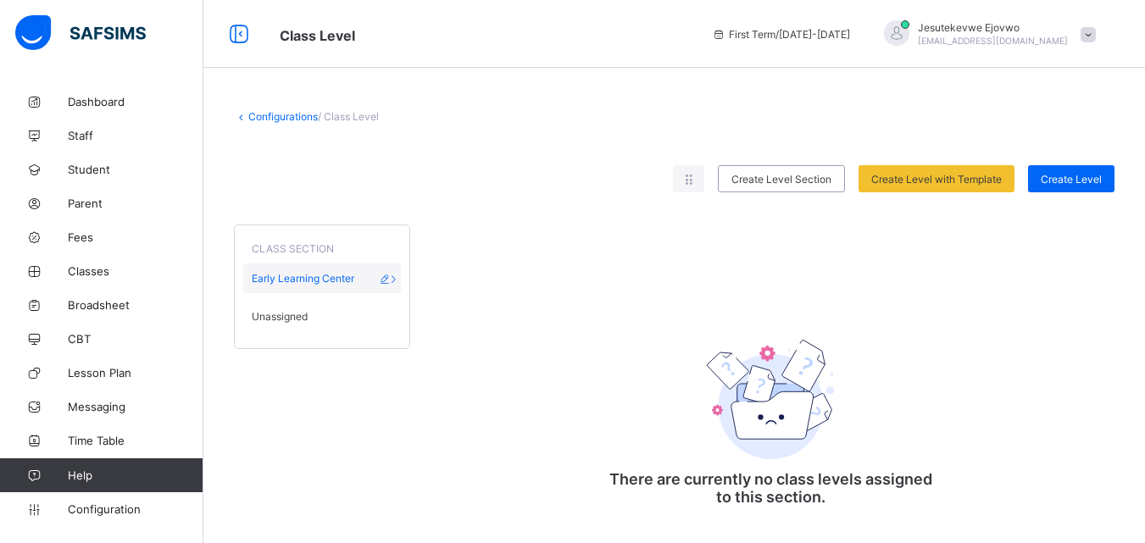
click at [326, 278] on span "Early Learning Center" at bounding box center [303, 278] width 103 height 13
click at [296, 275] on span "Early Learning Center" at bounding box center [303, 278] width 103 height 13
click at [397, 278] on icon at bounding box center [393, 278] width 14 height 13
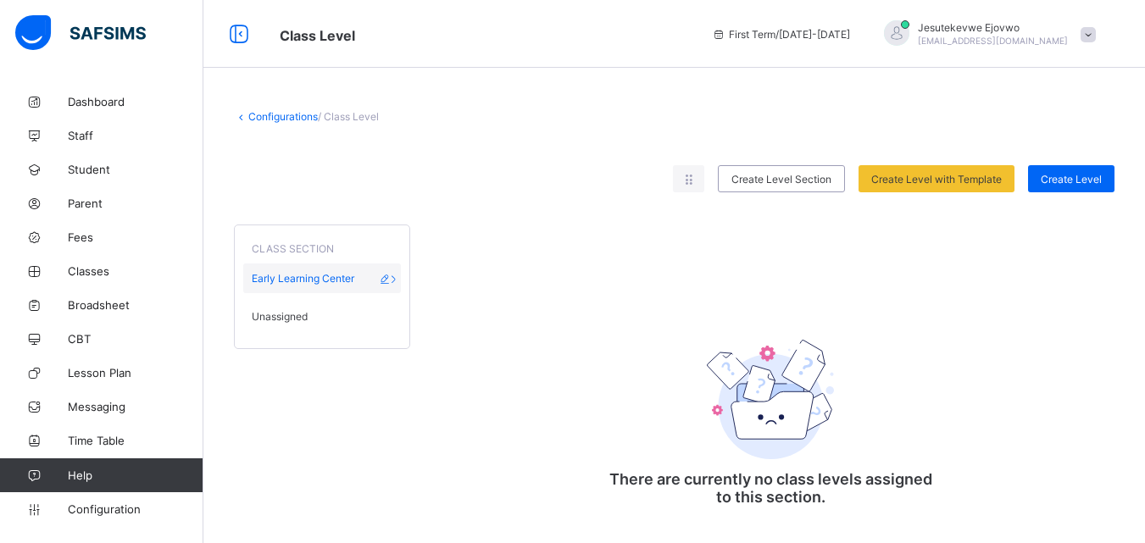
click at [397, 278] on icon at bounding box center [393, 278] width 14 height 13
click at [392, 278] on icon at bounding box center [385, 278] width 14 height 13
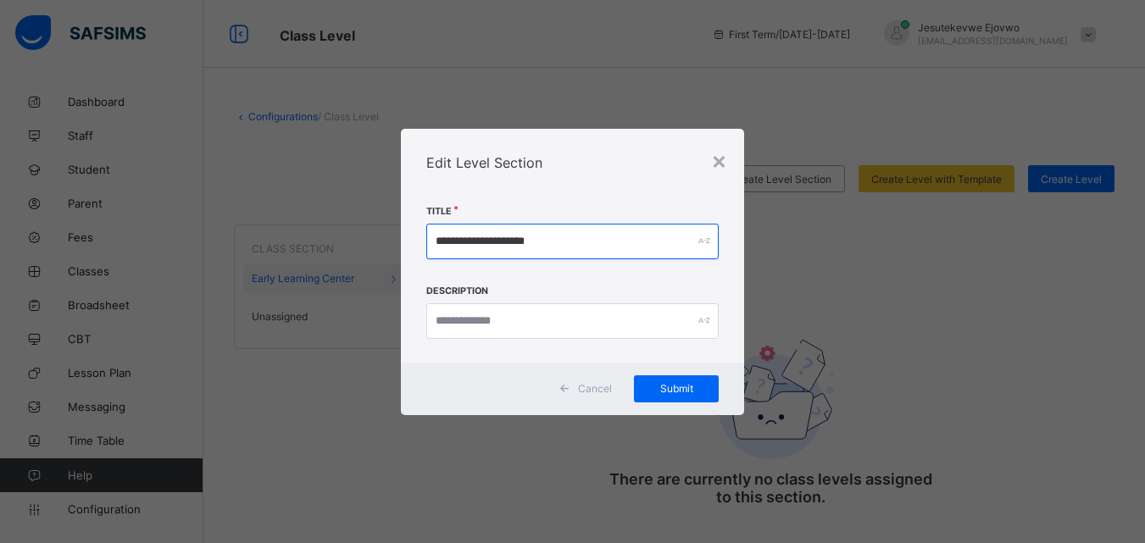
click at [642, 244] on input "**********" at bounding box center [572, 242] width 292 height 36
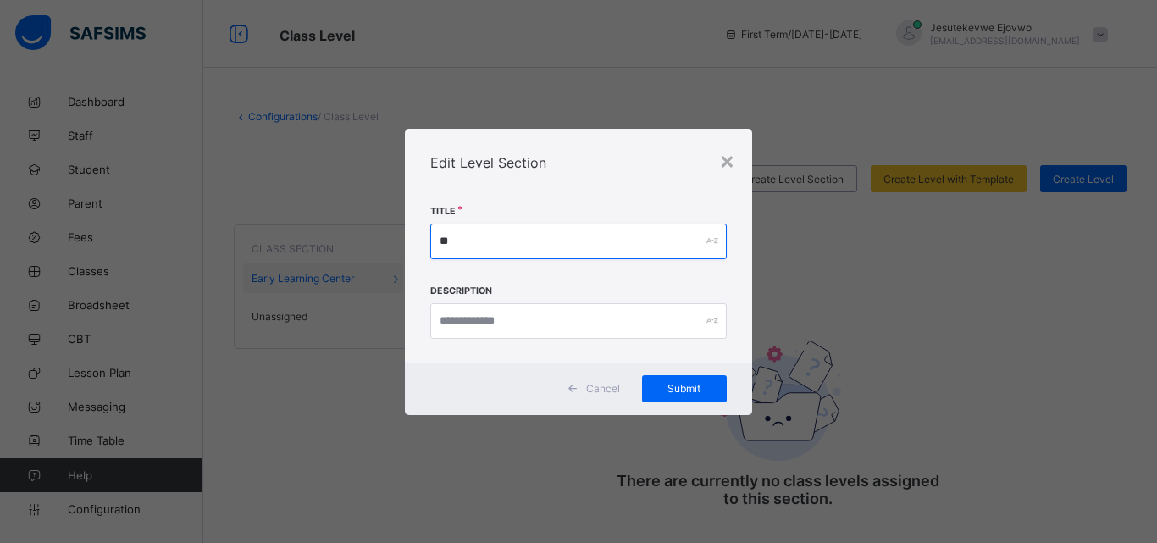
type input "*"
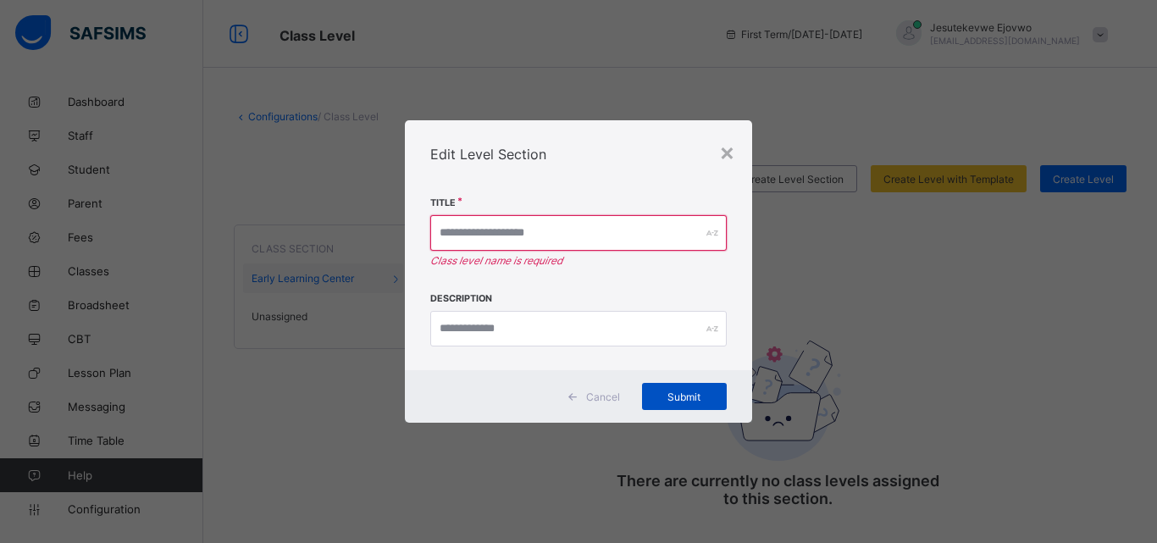
click at [688, 396] on span "Submit" at bounding box center [684, 397] width 59 height 13
click at [730, 153] on div "×" at bounding box center [727, 151] width 16 height 29
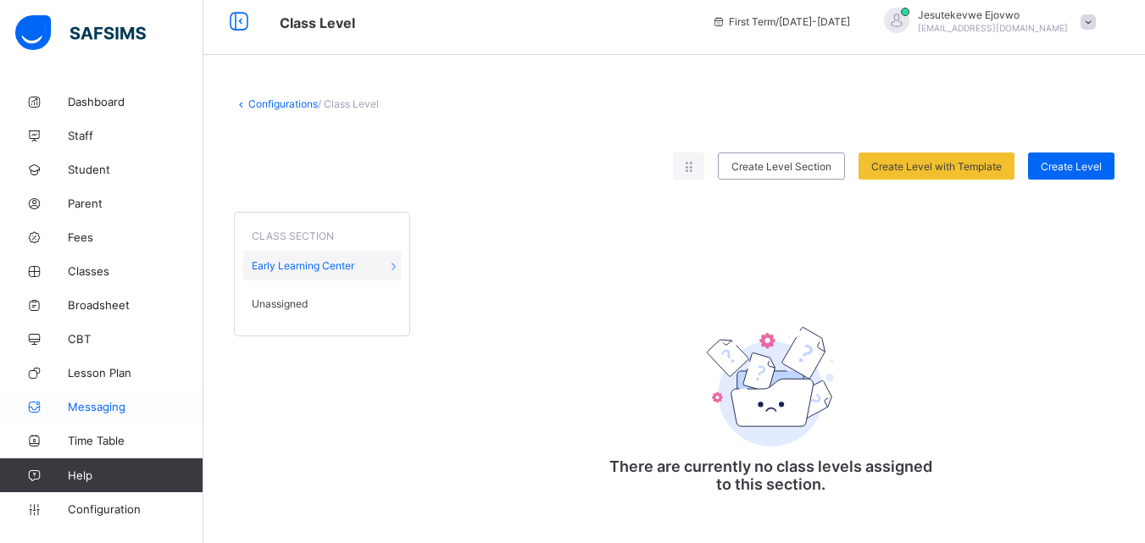
scroll to position [15, 0]
click at [119, 513] on span "Configuration" at bounding box center [135, 509] width 135 height 14
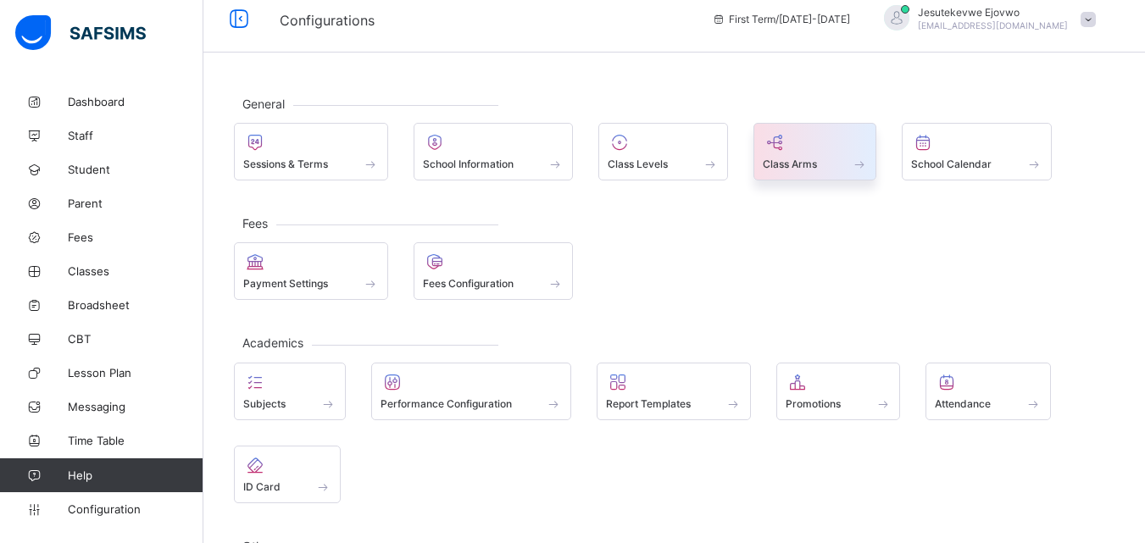
click at [785, 147] on icon at bounding box center [775, 142] width 24 height 20
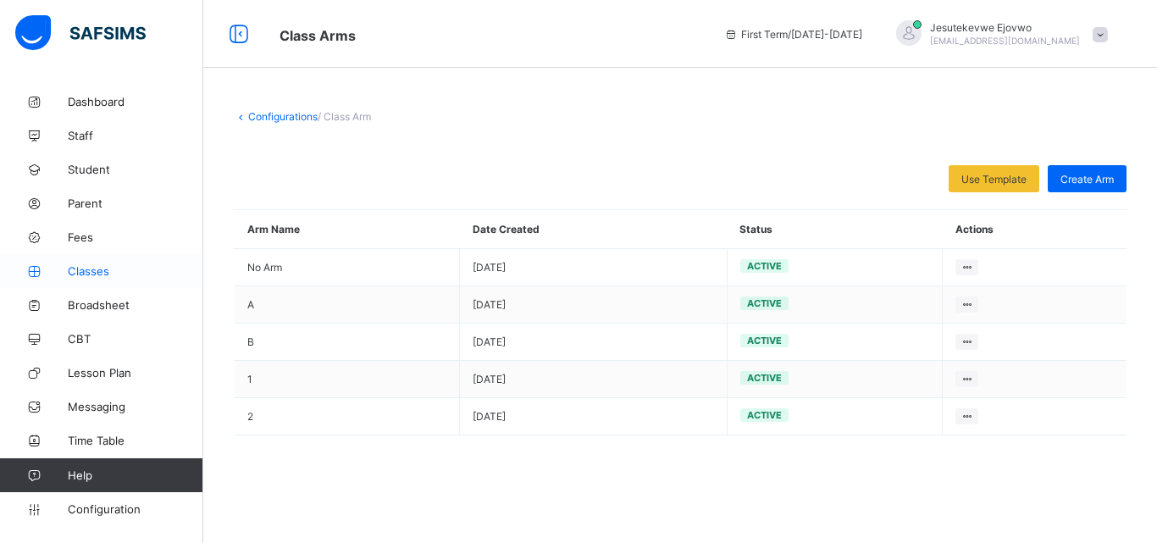
click at [95, 271] on span "Classes" at bounding box center [136, 271] width 136 height 14
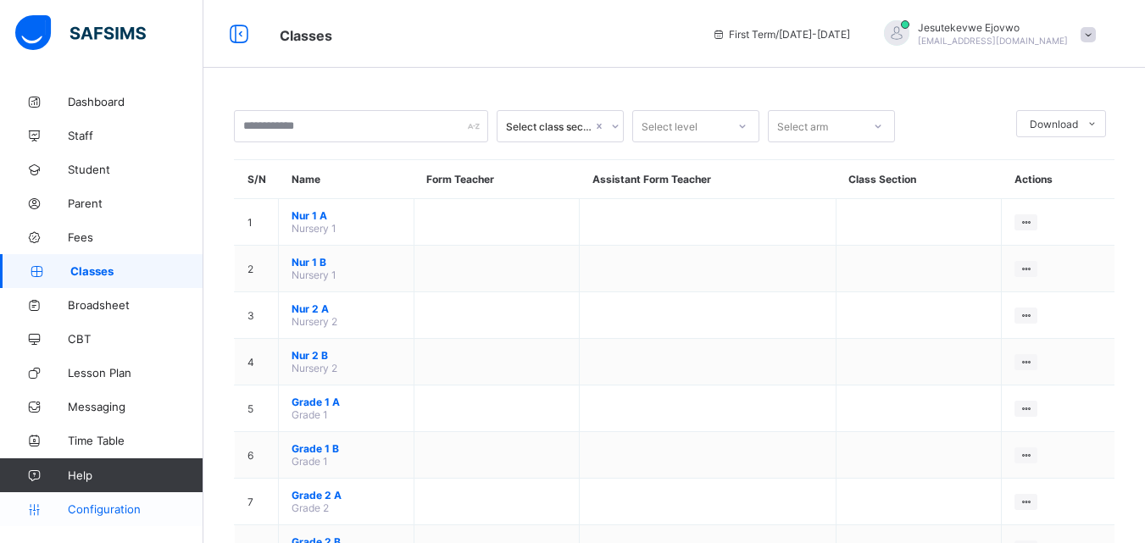
click at [84, 506] on span "Configuration" at bounding box center [135, 509] width 135 height 14
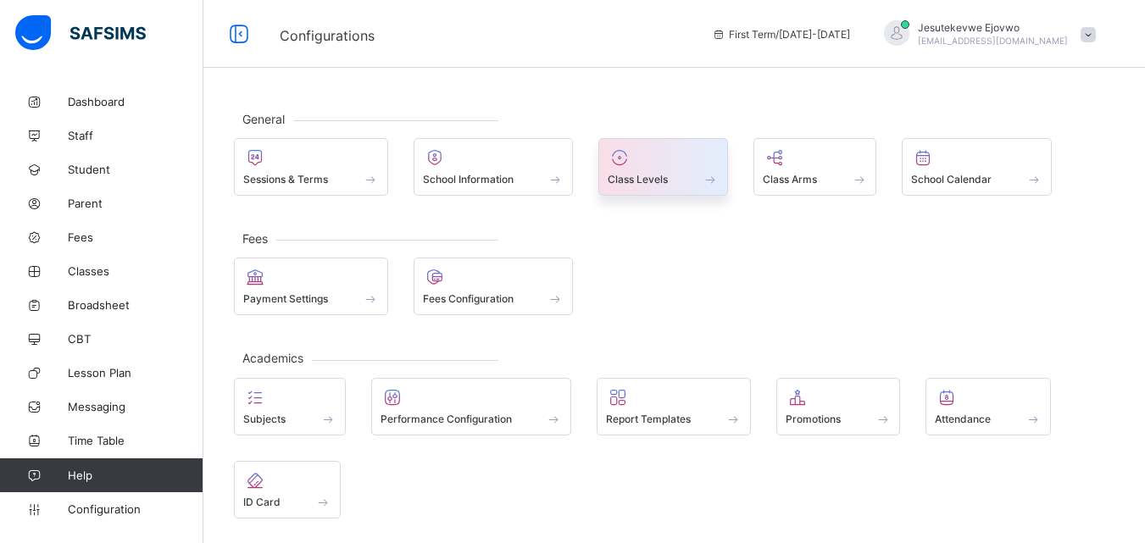
click at [659, 165] on div at bounding box center [663, 157] width 111 height 20
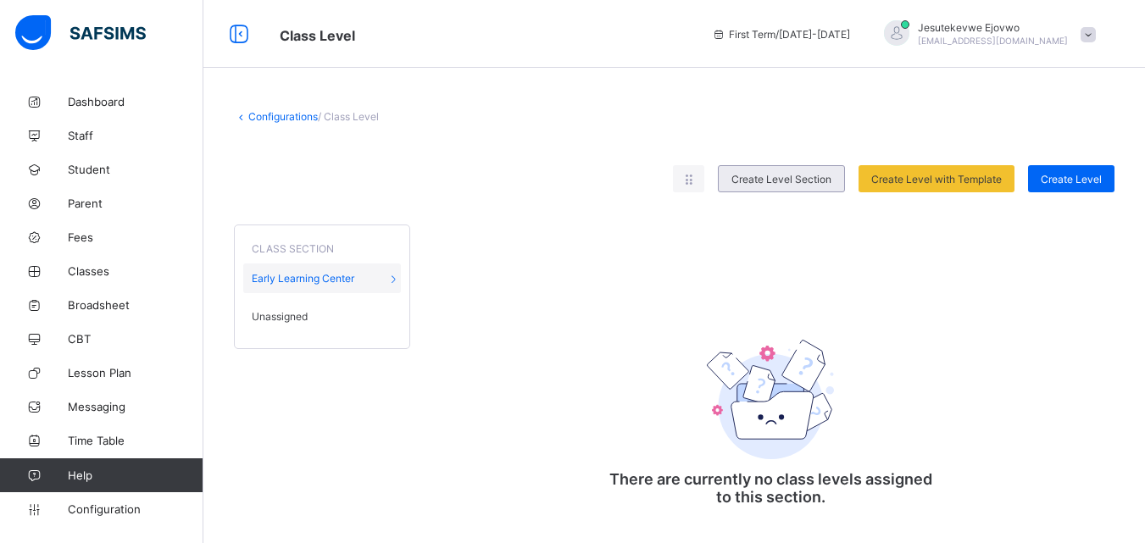
click at [774, 175] on span "Create Level Section" at bounding box center [781, 179] width 100 height 13
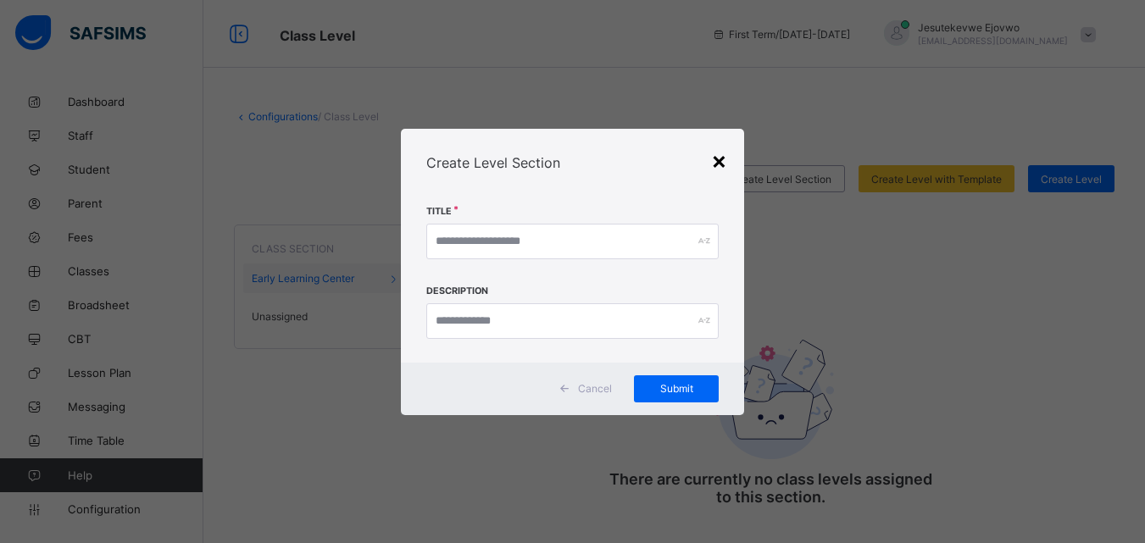
click at [724, 162] on div "×" at bounding box center [719, 160] width 16 height 29
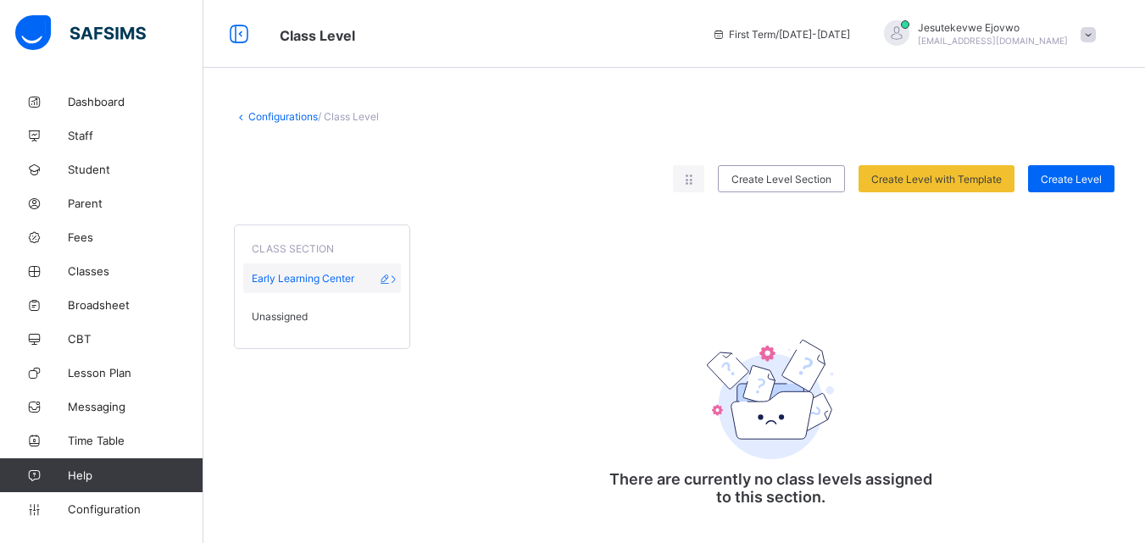
click at [305, 276] on span "Early Learning Center" at bounding box center [303, 278] width 103 height 13
click at [286, 312] on span "Unassigned" at bounding box center [280, 316] width 56 height 13
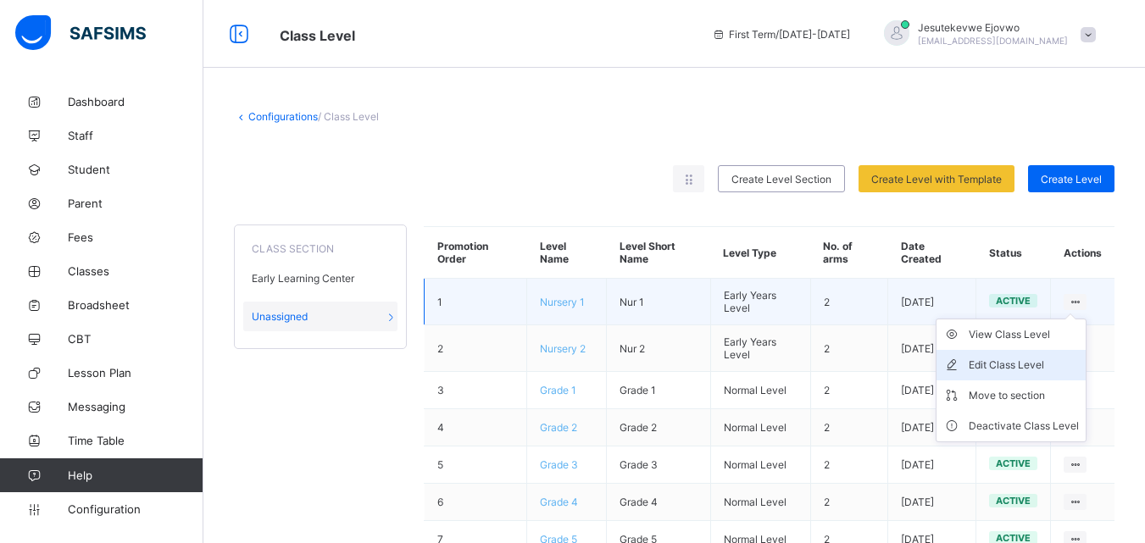
click at [1051, 366] on div "Edit Class Level" at bounding box center [1023, 365] width 110 height 17
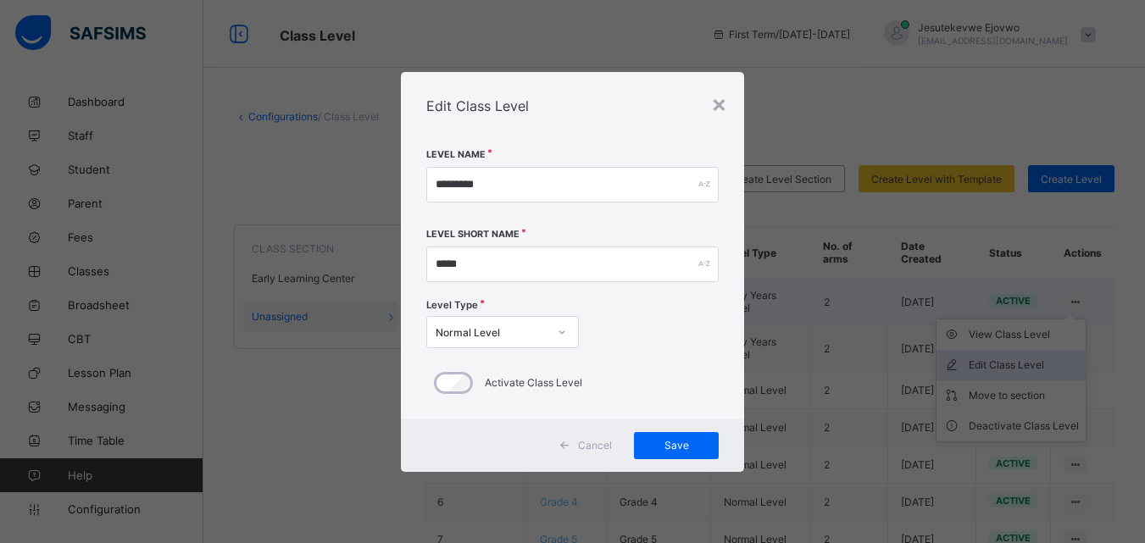
type input "*********"
type input "*****"
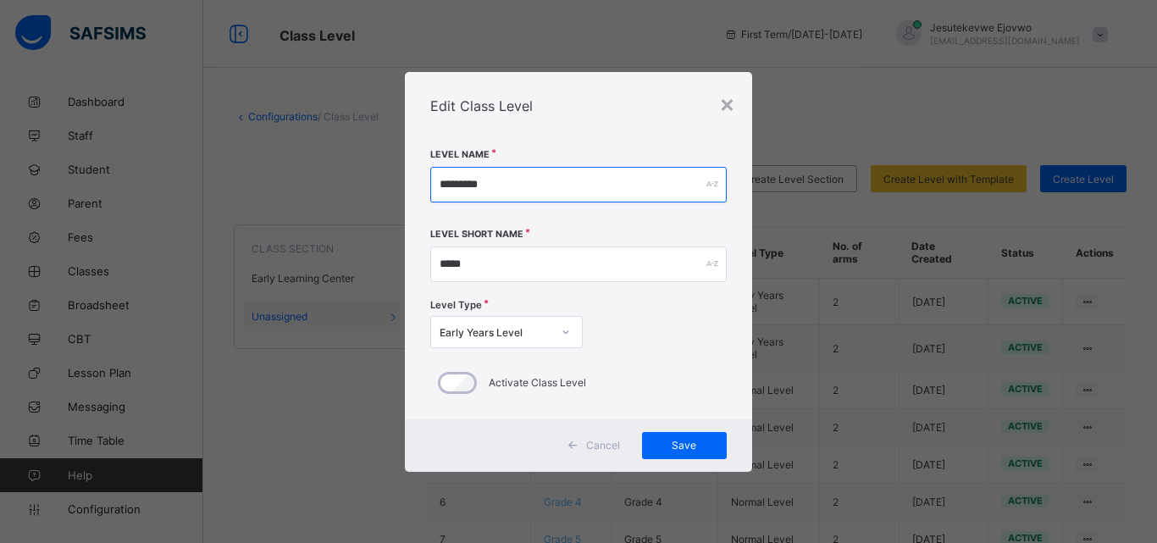
drag, startPoint x: 518, startPoint y: 176, endPoint x: 391, endPoint y: 181, distance: 126.3
click at [391, 181] on div "× Edit Class Level Level Name ********* Level Short Name ***** Level Type Early…" at bounding box center [578, 271] width 1157 height 543
type input "*********"
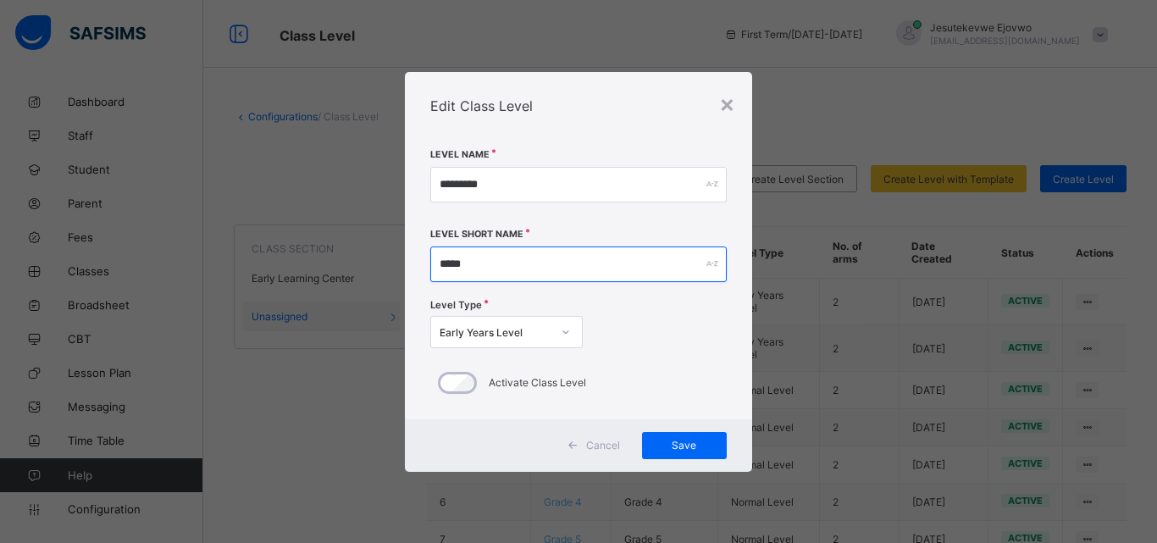
drag, startPoint x: 499, startPoint y: 269, endPoint x: 406, endPoint y: 265, distance: 93.3
click at [406, 265] on div "Level Name ********* Level Short Name ***** Level Type Early Years Level Activa…" at bounding box center [578, 280] width 347 height 280
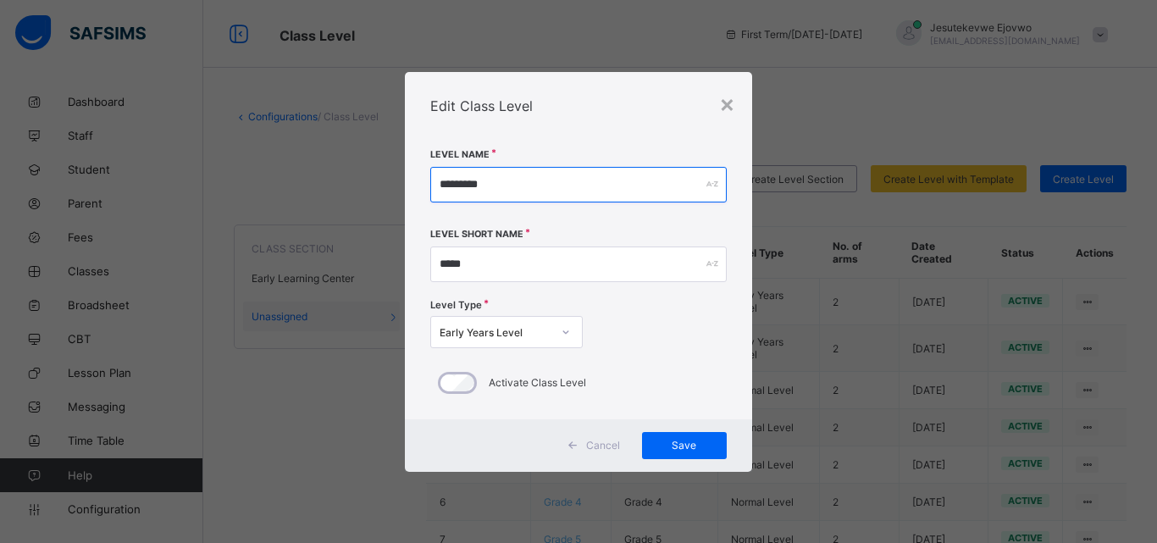
drag, startPoint x: 527, startPoint y: 190, endPoint x: 412, endPoint y: 189, distance: 115.2
click at [412, 189] on div "Level Name ********* Level Short Name ***** Level Type Early Years Level Activa…" at bounding box center [578, 280] width 347 height 280
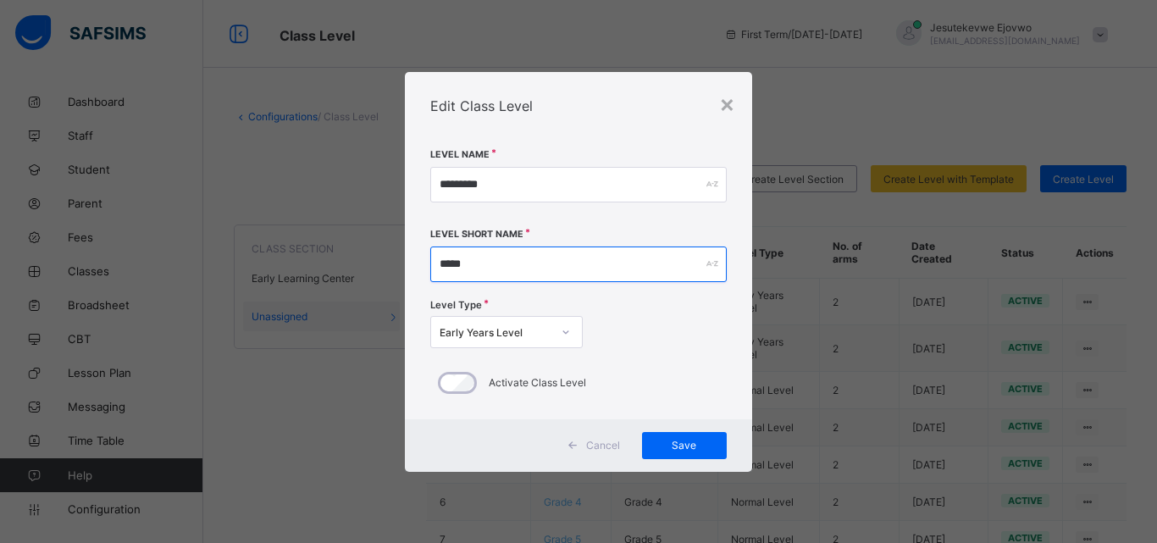
drag, startPoint x: 500, startPoint y: 265, endPoint x: 402, endPoint y: 265, distance: 98.3
click at [402, 265] on div "× Edit Class Level Level Name ********* Level Short Name ***** Level Type Early…" at bounding box center [578, 271] width 1157 height 543
paste input "****"
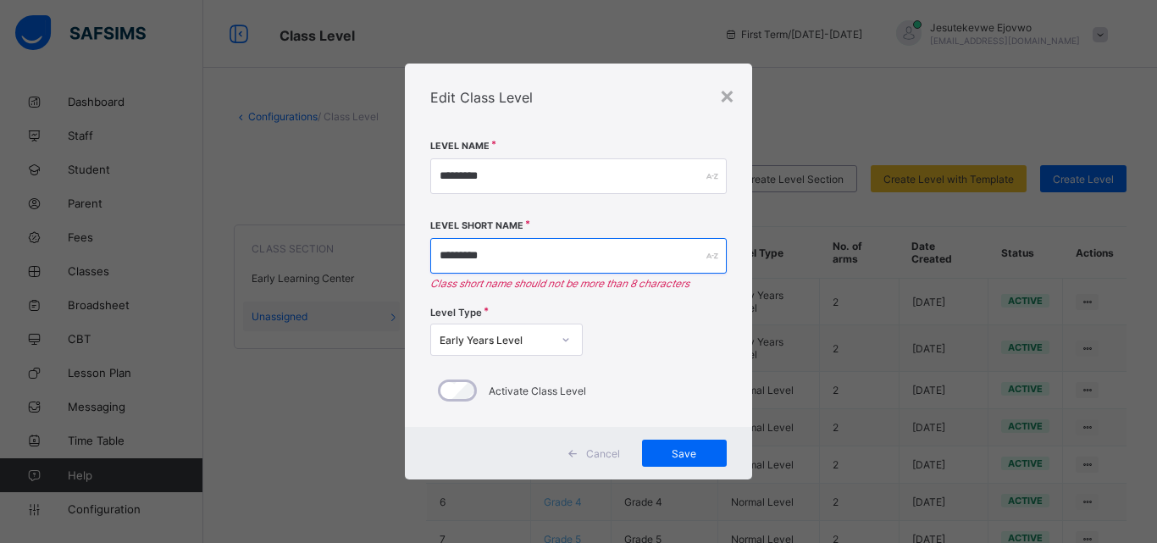
drag, startPoint x: 500, startPoint y: 252, endPoint x: 445, endPoint y: 259, distance: 55.5
click at [445, 259] on input "*********" at bounding box center [578, 256] width 297 height 36
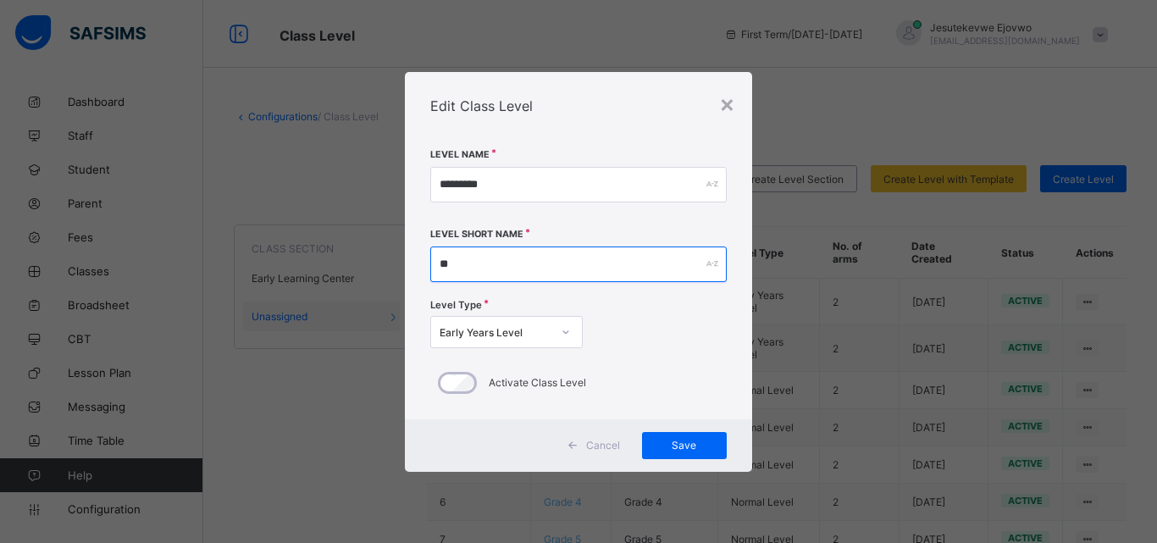
type input "**"
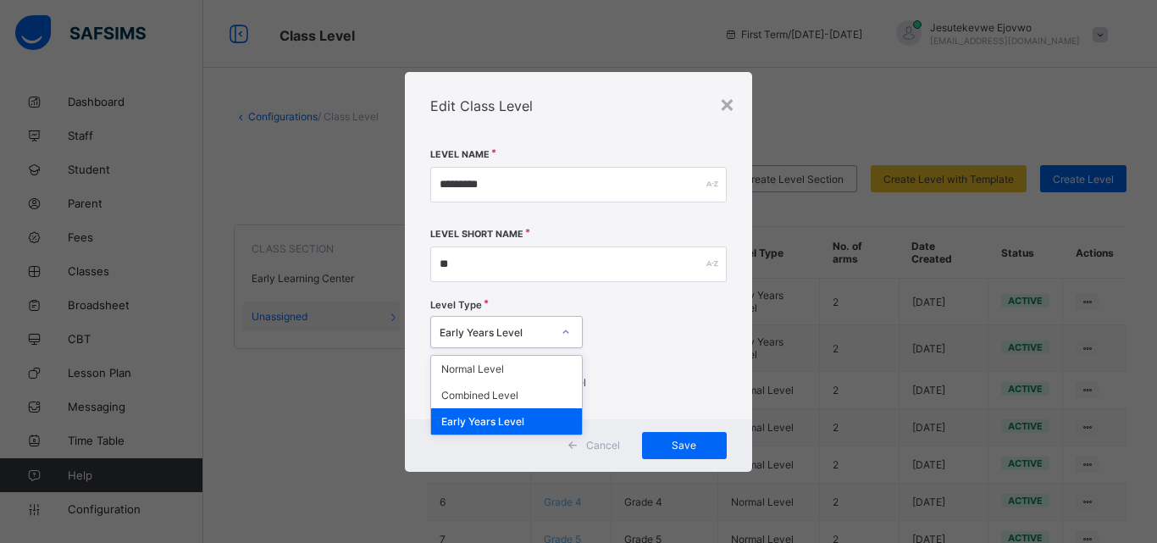
click at [566, 330] on icon at bounding box center [566, 332] width 10 height 17
click at [566, 330] on icon at bounding box center [566, 331] width 6 height 3
click at [569, 328] on icon at bounding box center [566, 332] width 10 height 17
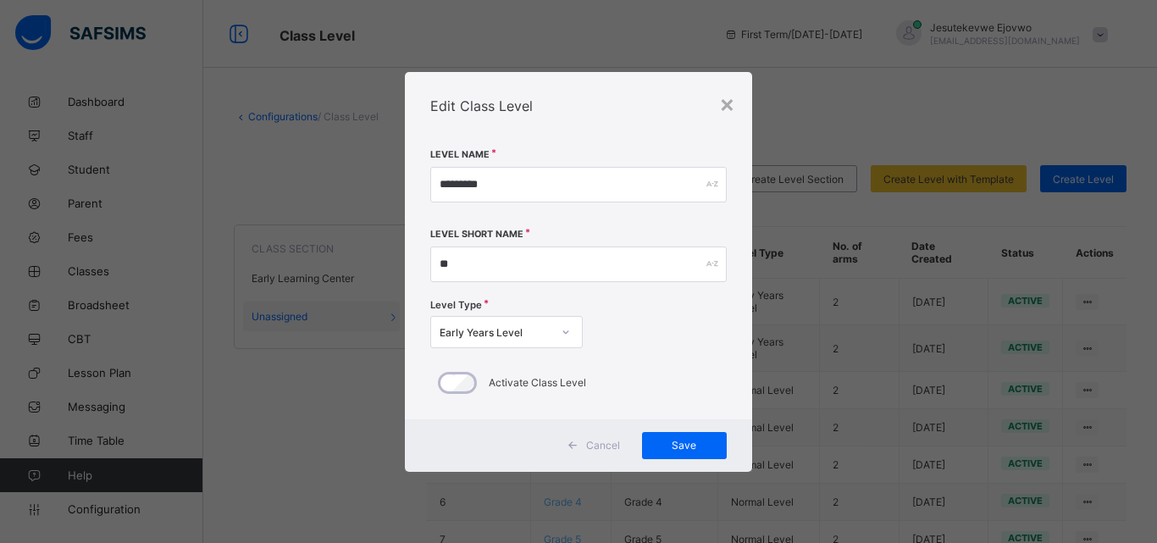
click at [649, 319] on div "Level Type Early Years Level" at bounding box center [578, 326] width 297 height 58
click at [685, 446] on span "Save" at bounding box center [684, 445] width 59 height 13
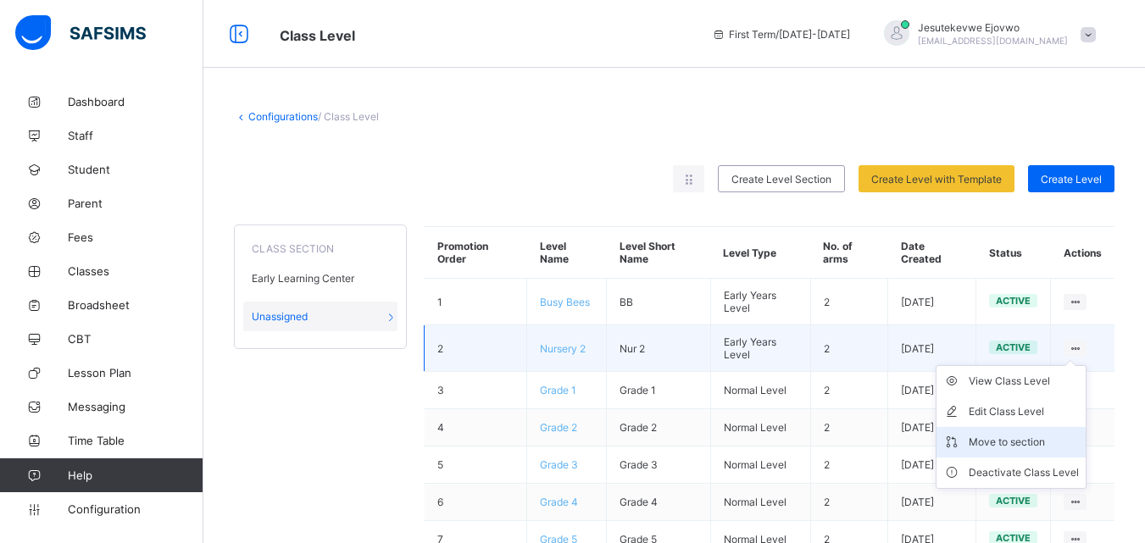
click at [1029, 444] on div "Move to section" at bounding box center [1023, 442] width 110 height 17
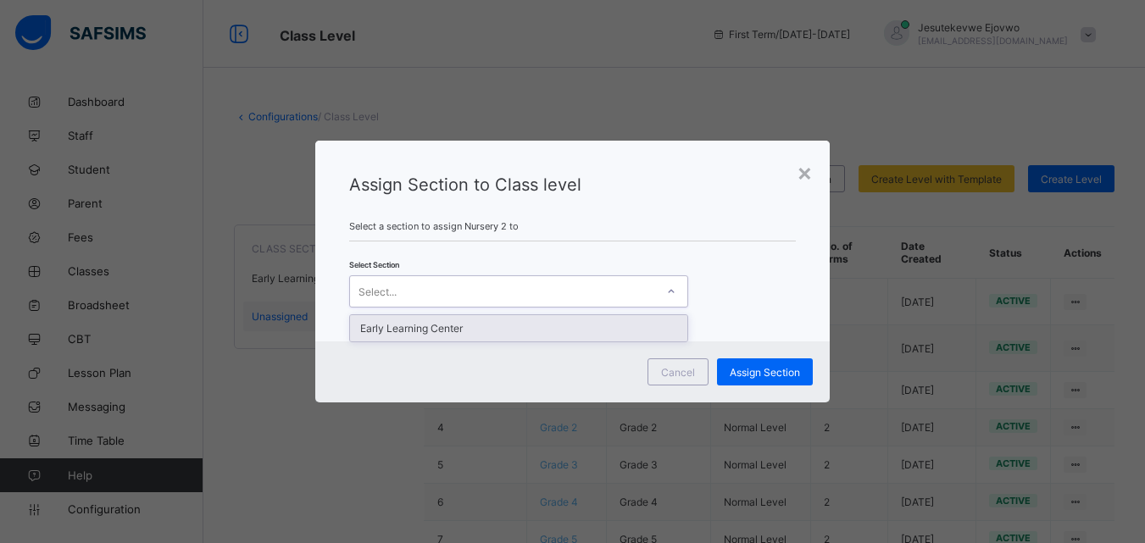
click at [671, 288] on icon at bounding box center [671, 291] width 10 height 17
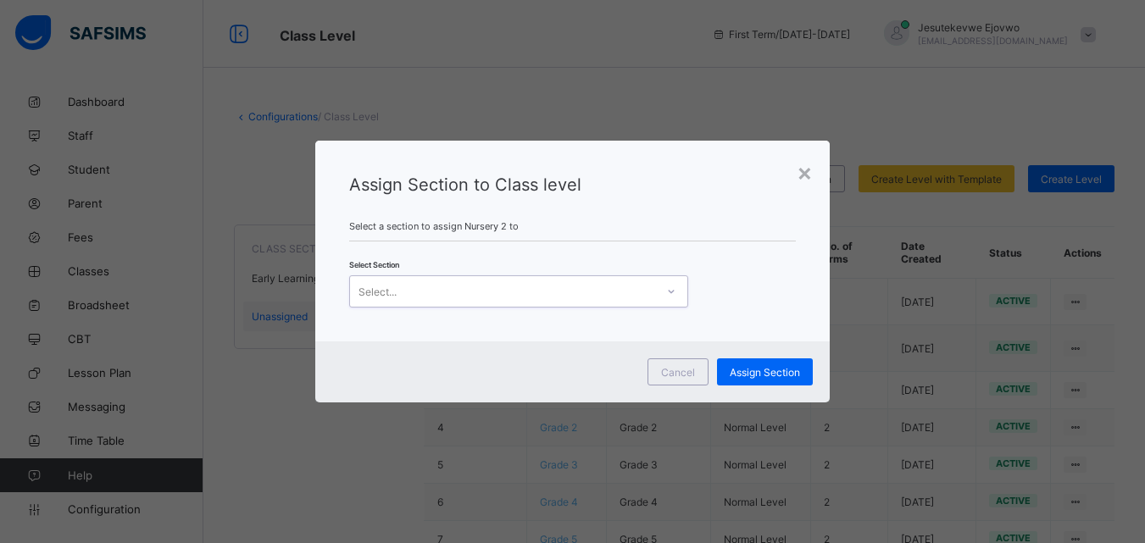
click at [671, 288] on icon at bounding box center [671, 291] width 10 height 17
click at [810, 169] on div "×" at bounding box center [804, 172] width 16 height 29
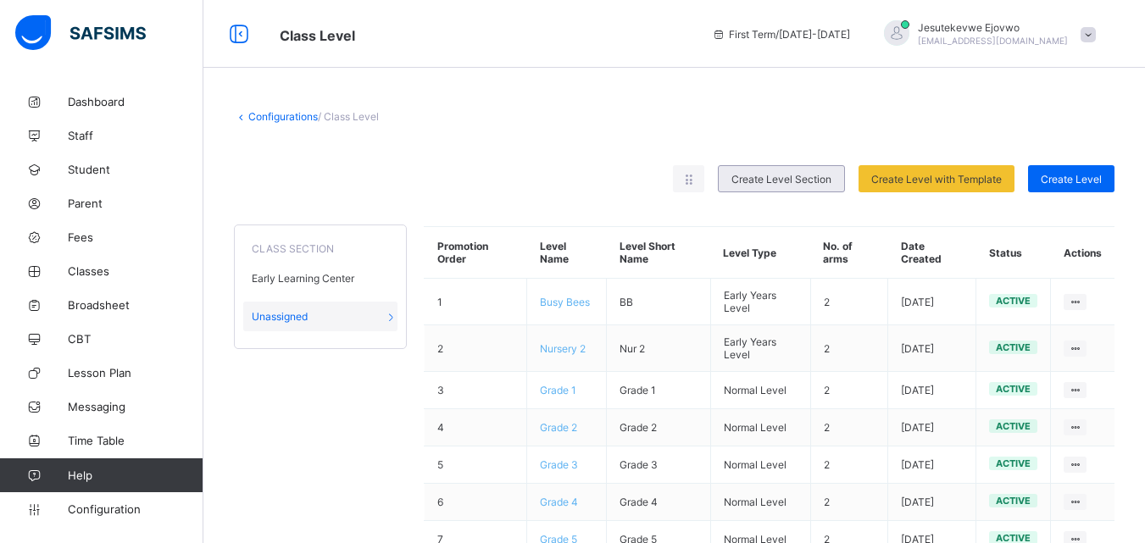
click at [822, 186] on div "Create Level Section" at bounding box center [781, 178] width 127 height 27
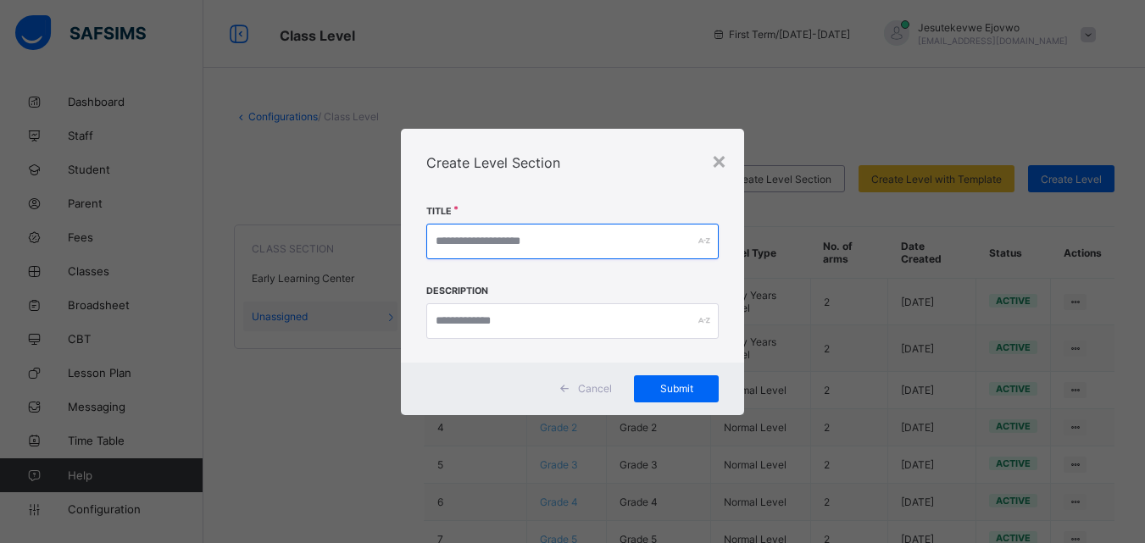
click at [514, 238] on input "text" at bounding box center [572, 242] width 292 height 36
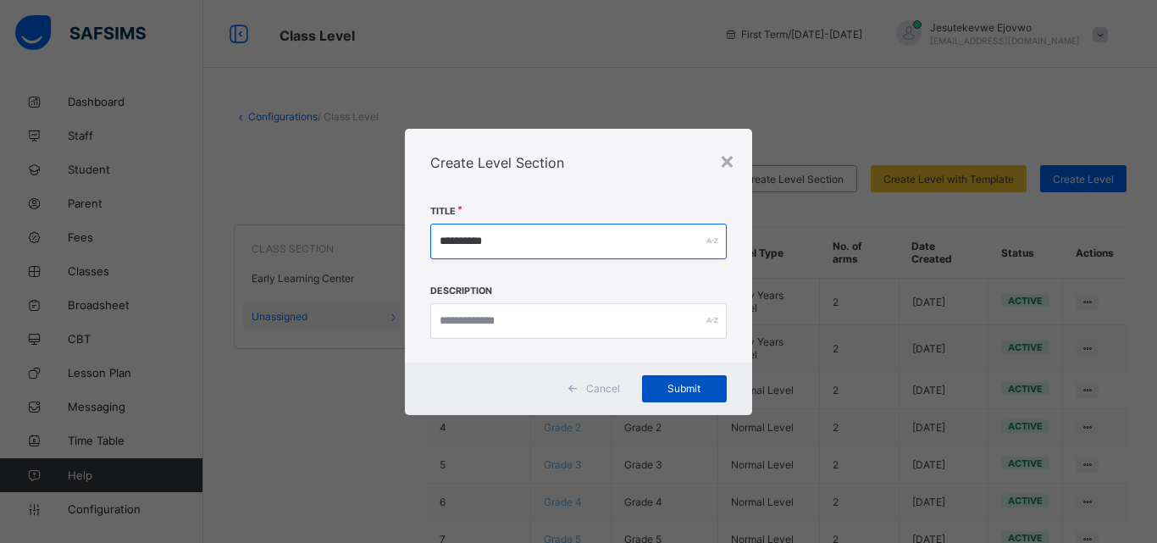
type input "**********"
click at [698, 384] on span "Submit" at bounding box center [684, 388] width 59 height 13
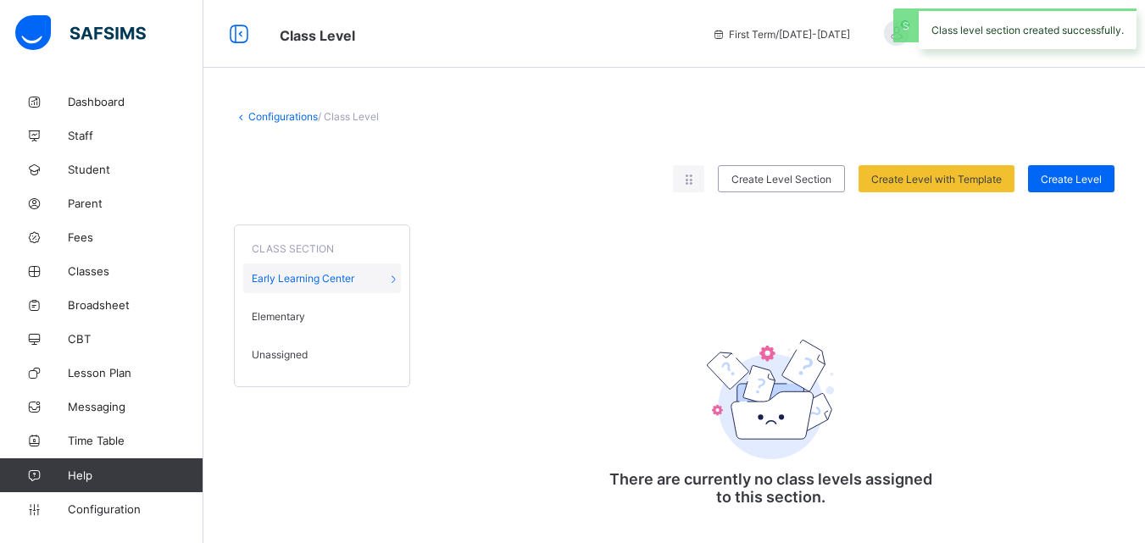
click at [292, 353] on span "Unassigned" at bounding box center [280, 354] width 56 height 13
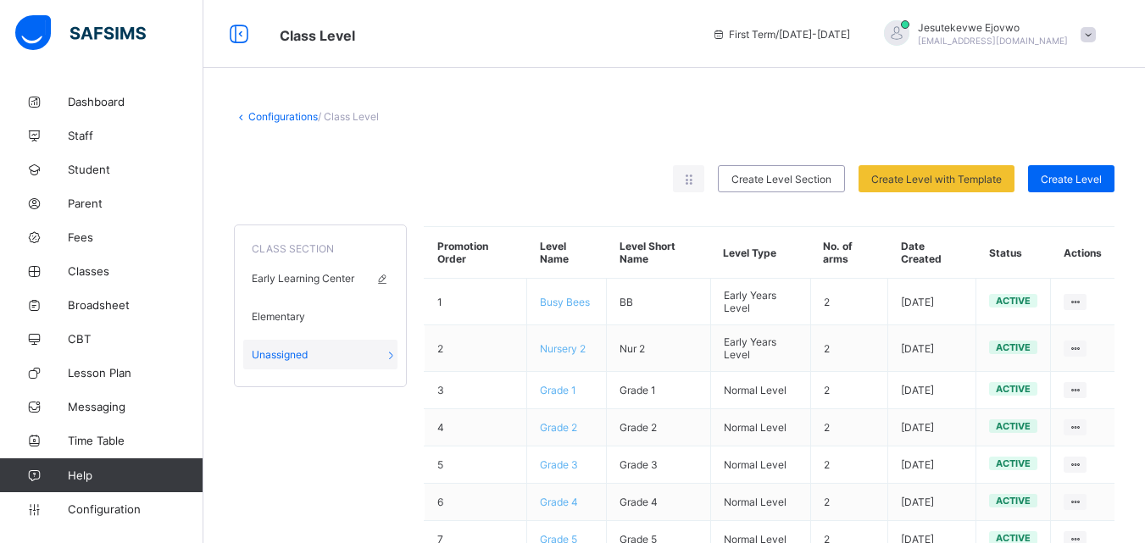
click at [352, 276] on span "Early Learning Center" at bounding box center [303, 278] width 103 height 13
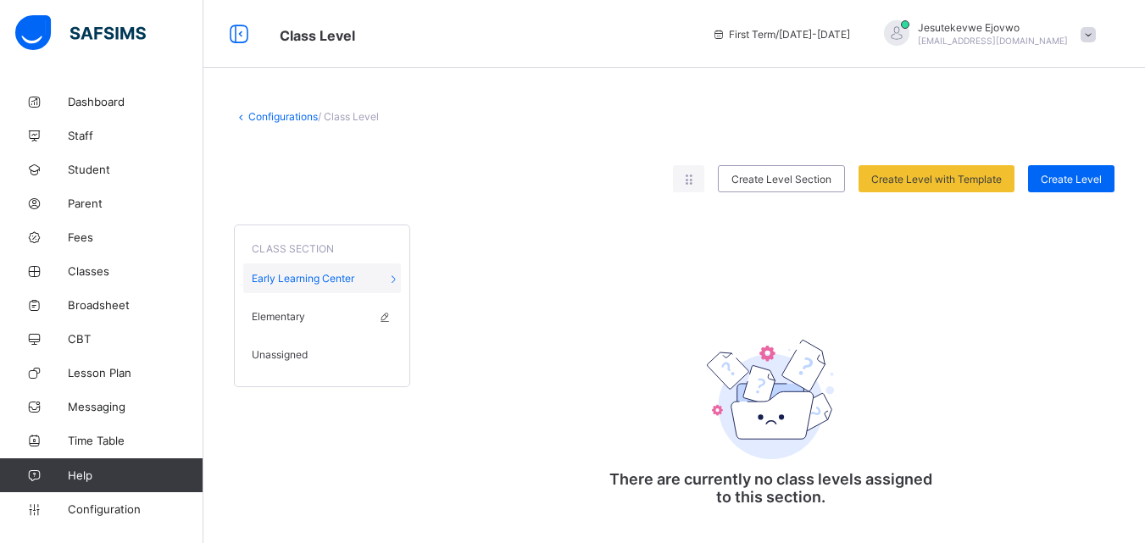
click at [354, 314] on div "Elementary" at bounding box center [322, 317] width 158 height 30
click at [389, 353] on div "Unassigned" at bounding box center [322, 355] width 158 height 30
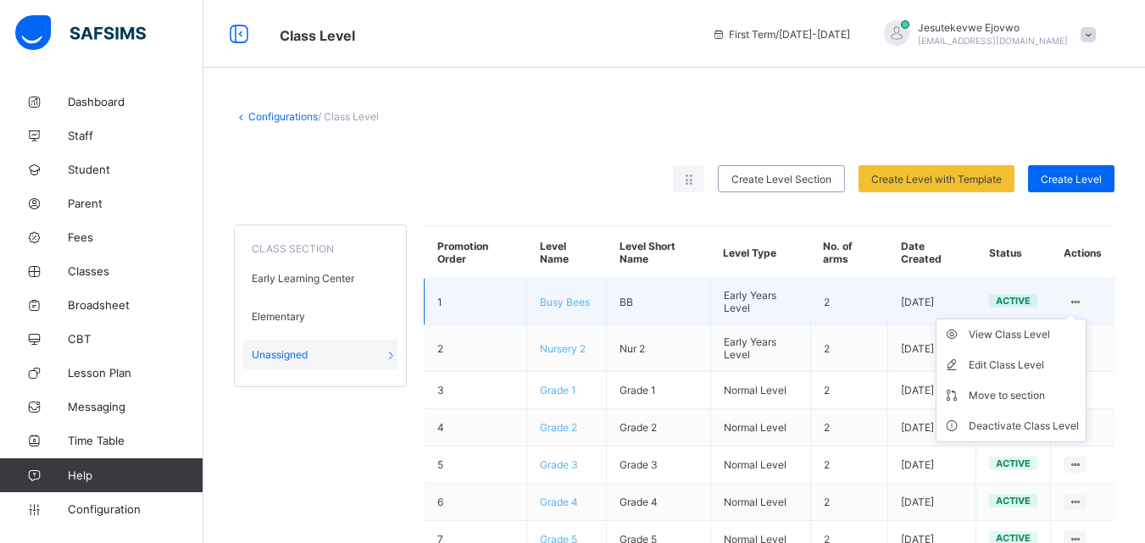
click at [1083, 319] on ul "View Class Level Edit Class Level Move to section Deactivate Class Level" at bounding box center [1010, 381] width 151 height 124
click at [1045, 393] on div "Move to section" at bounding box center [1023, 395] width 110 height 17
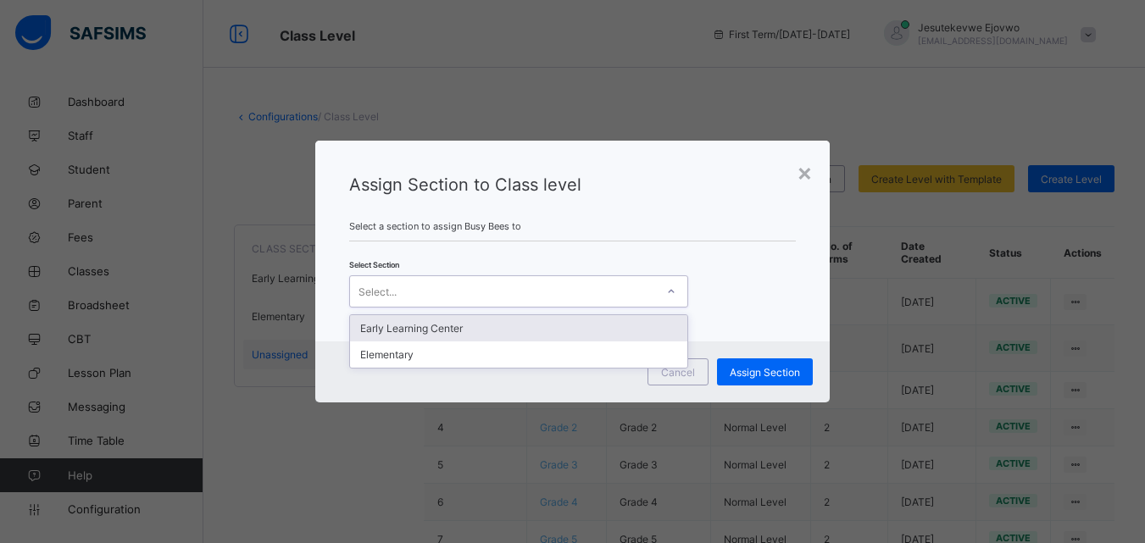
click at [628, 299] on div "Select..." at bounding box center [502, 292] width 305 height 24
click at [565, 329] on div "Early Learning Center" at bounding box center [518, 328] width 337 height 26
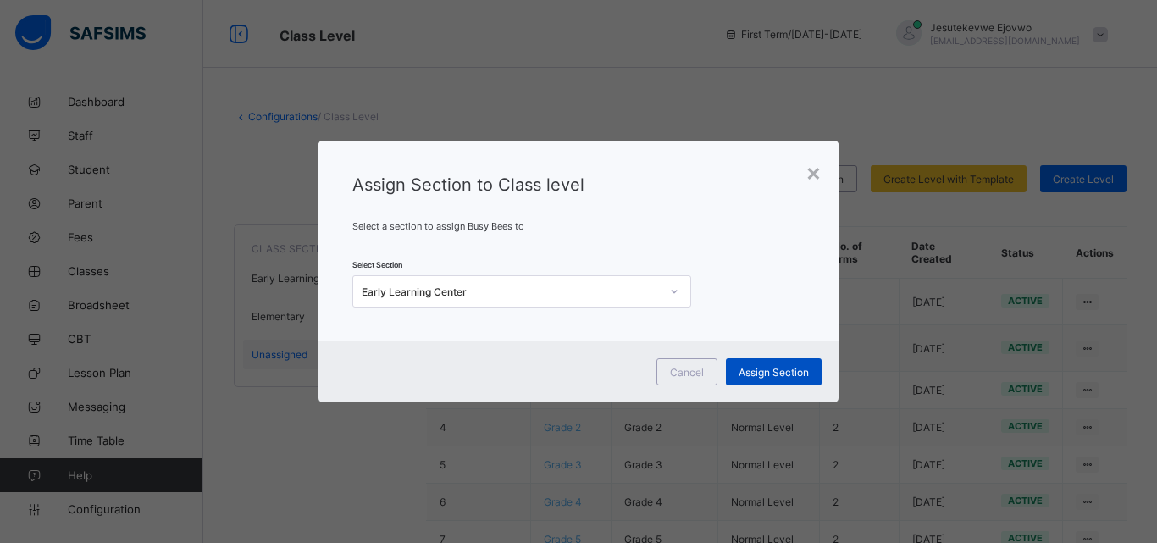
click at [776, 379] on div "Assign Section" at bounding box center [774, 371] width 96 height 27
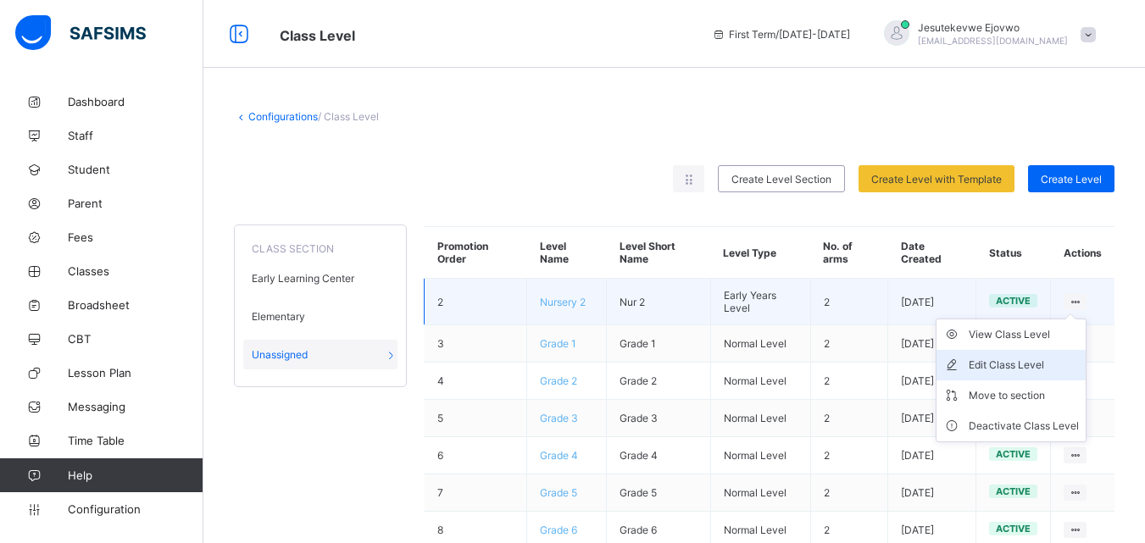
click at [1027, 364] on div "Edit Class Level" at bounding box center [1023, 365] width 110 height 17
type input "*********"
type input "*****"
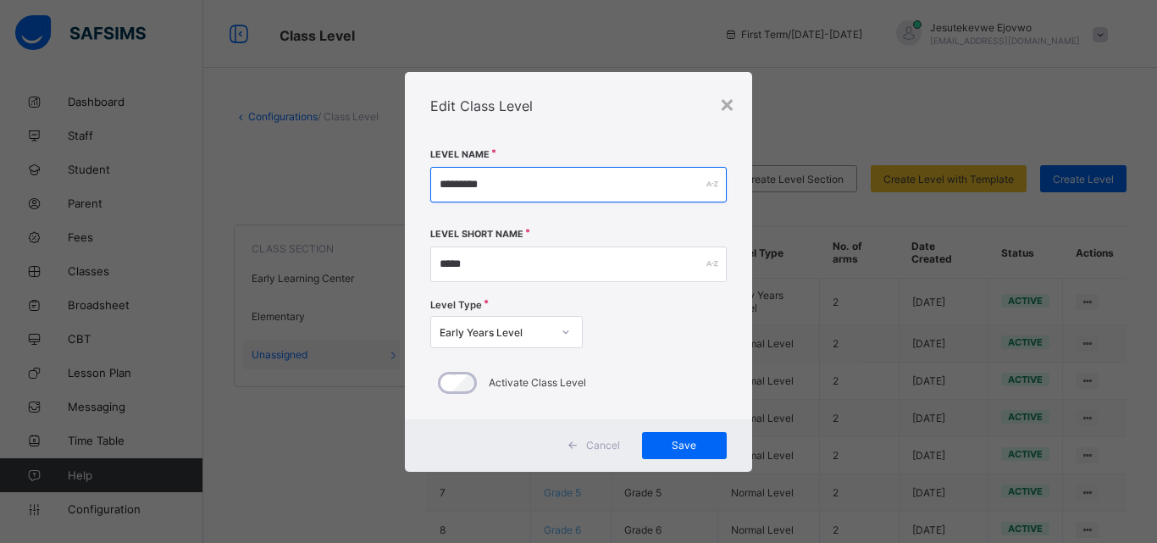
click at [512, 184] on input "*********" at bounding box center [578, 185] width 297 height 36
drag, startPoint x: 524, startPoint y: 185, endPoint x: 402, endPoint y: 183, distance: 122.0
click at [402, 183] on div "× Edit Class Level Level Name ********* Level Short Name ***** Level Type Early…" at bounding box center [578, 271] width 1157 height 543
type input "**********"
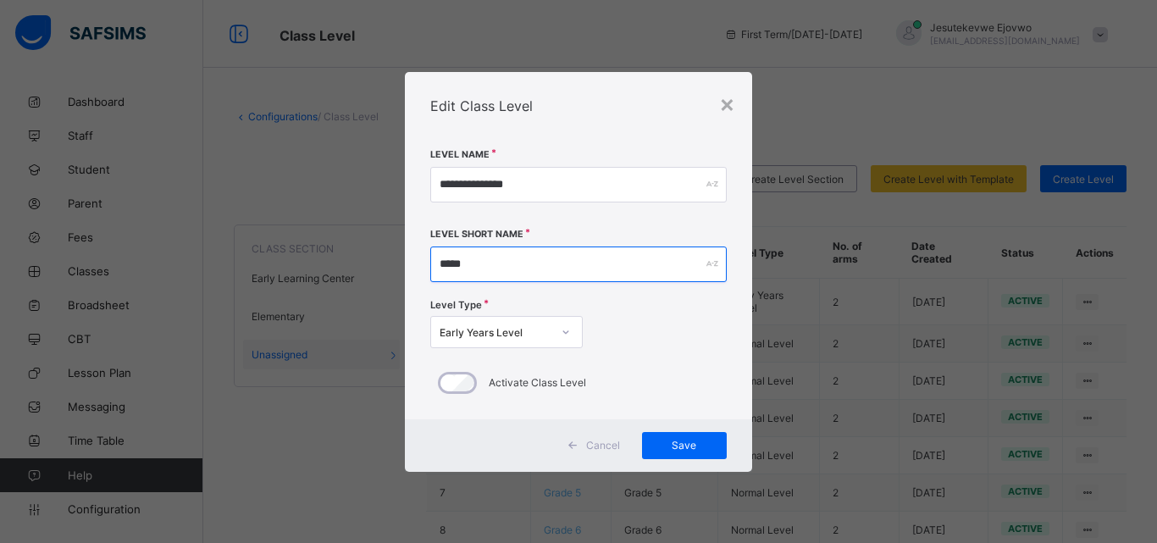
click at [495, 262] on input "*****" at bounding box center [578, 265] width 297 height 36
drag, startPoint x: 495, startPoint y: 262, endPoint x: 402, endPoint y: 261, distance: 93.2
click at [402, 261] on div "**********" at bounding box center [578, 271] width 1157 height 543
type input "**"
click at [560, 332] on div at bounding box center [566, 332] width 29 height 27
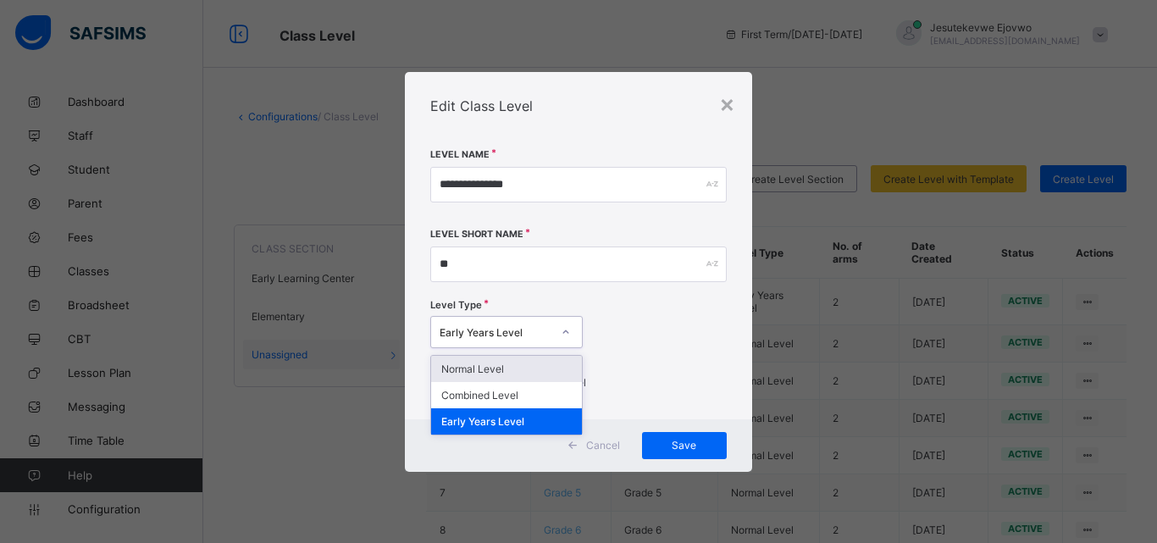
click at [661, 320] on div "Level Type option Normal Level focused, 1 of 3. 3 results available. Use Up and…" at bounding box center [578, 326] width 297 height 58
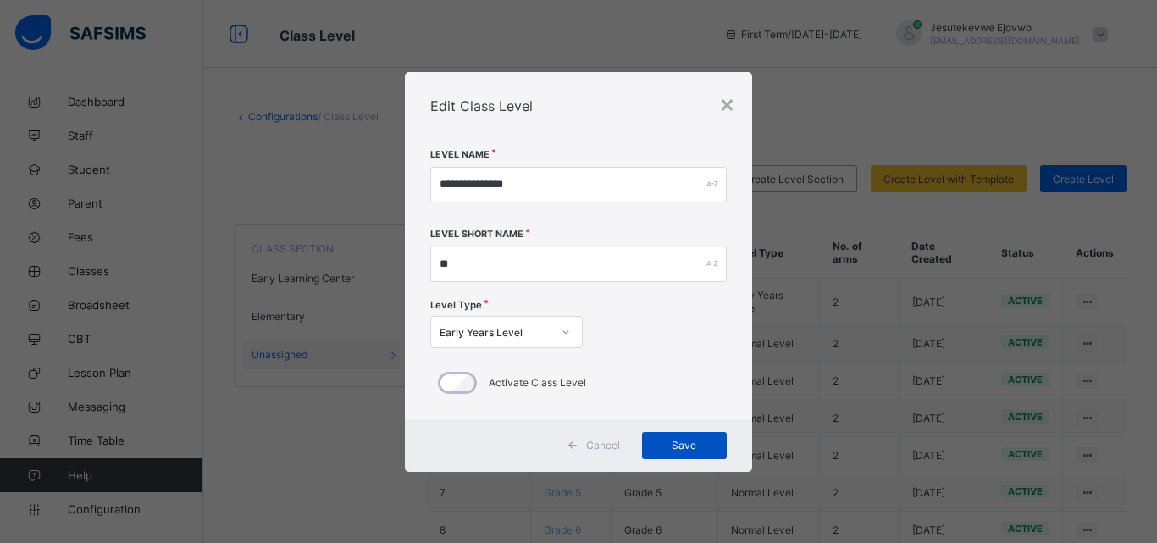
click at [676, 447] on span "Save" at bounding box center [684, 445] width 59 height 13
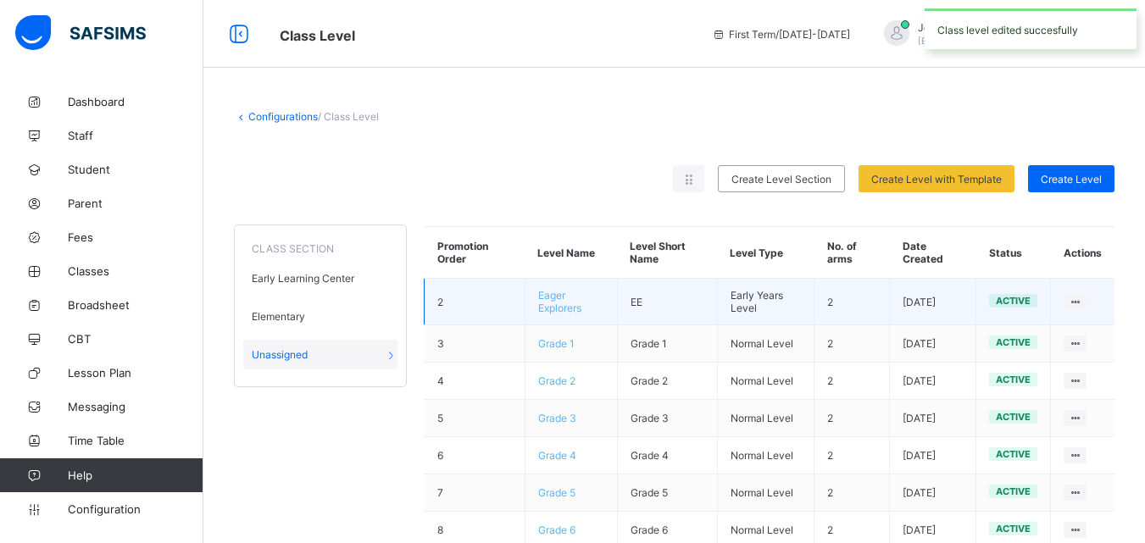
click at [1092, 311] on td "View Class Level Edit Class Level Move to section Deactivate Class Level" at bounding box center [1083, 302] width 64 height 47
click at [1086, 319] on ul "View Class Level Edit Class Level Move to section Deactivate Class Level" at bounding box center [1010, 381] width 151 height 124
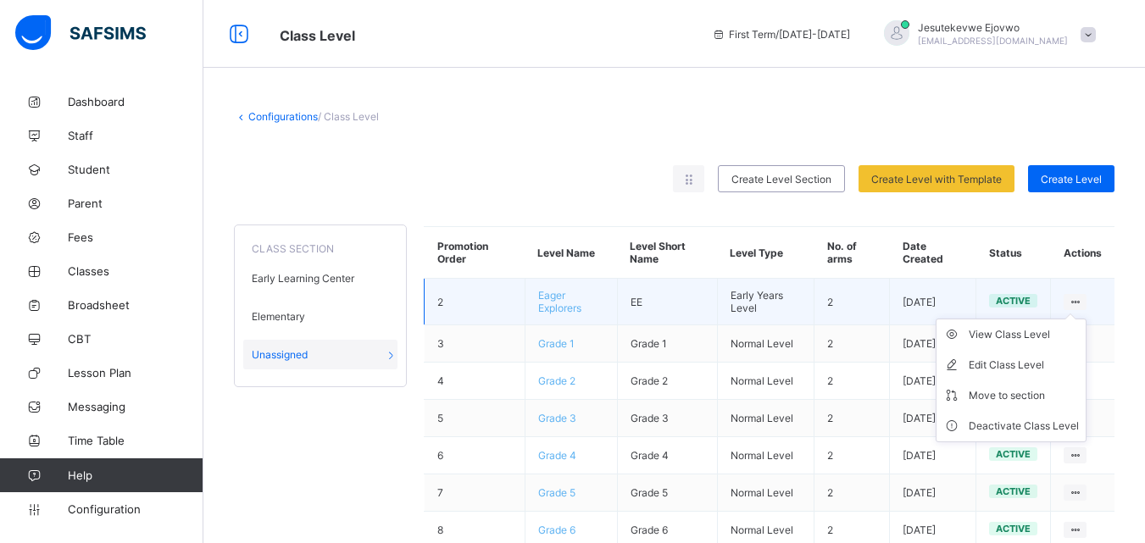
click at [1086, 319] on ul "View Class Level Edit Class Level Move to section Deactivate Class Level" at bounding box center [1010, 381] width 151 height 124
click at [1041, 399] on div "Move to section" at bounding box center [1023, 395] width 110 height 17
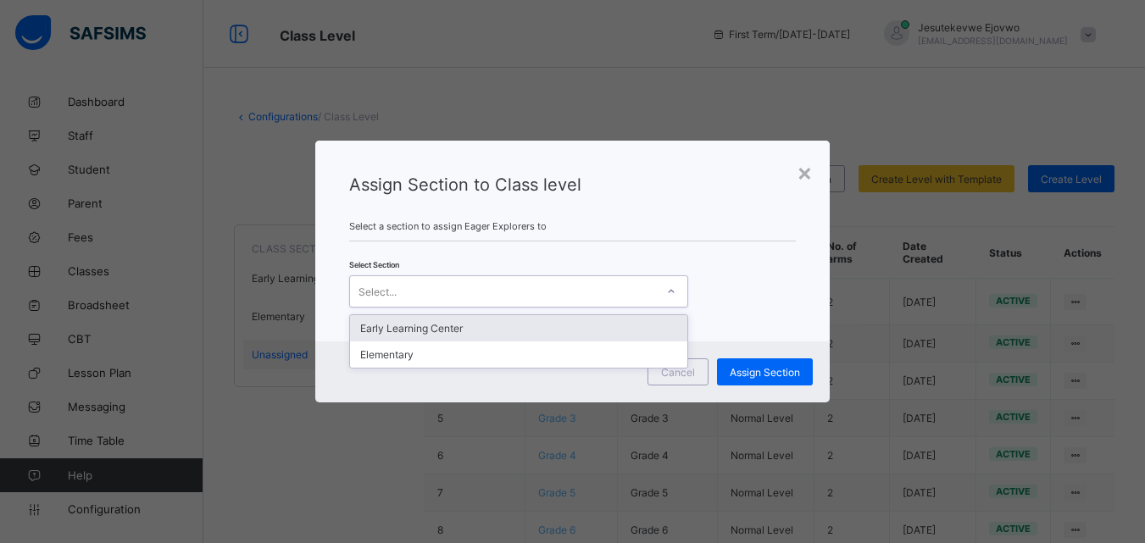
click at [623, 282] on div "Select..." at bounding box center [502, 292] width 305 height 24
click at [508, 329] on div "Early Learning Center" at bounding box center [518, 328] width 337 height 26
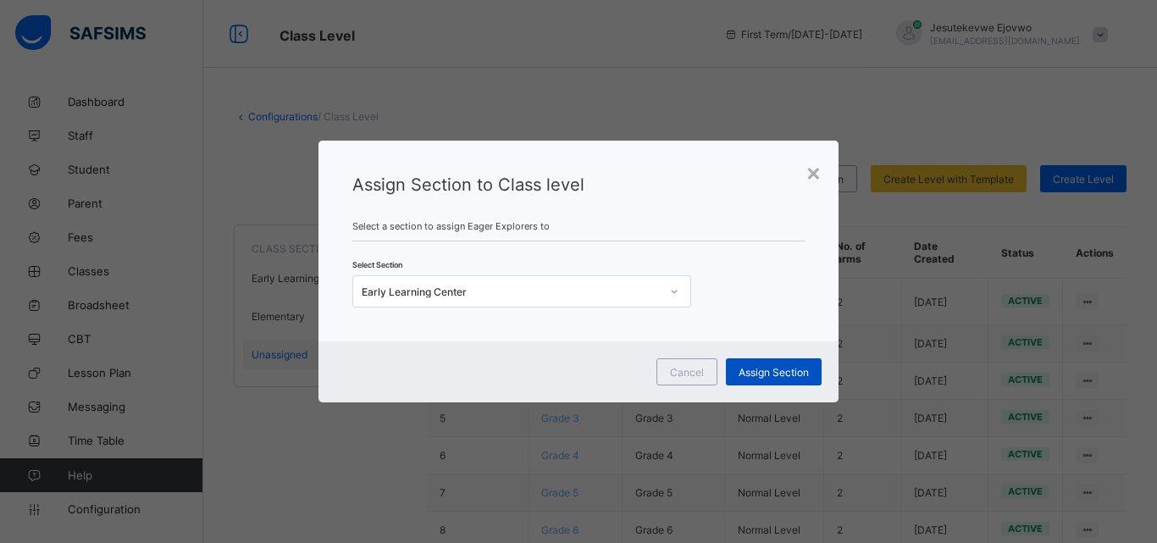
click at [788, 370] on span "Assign Section" at bounding box center [774, 372] width 70 height 13
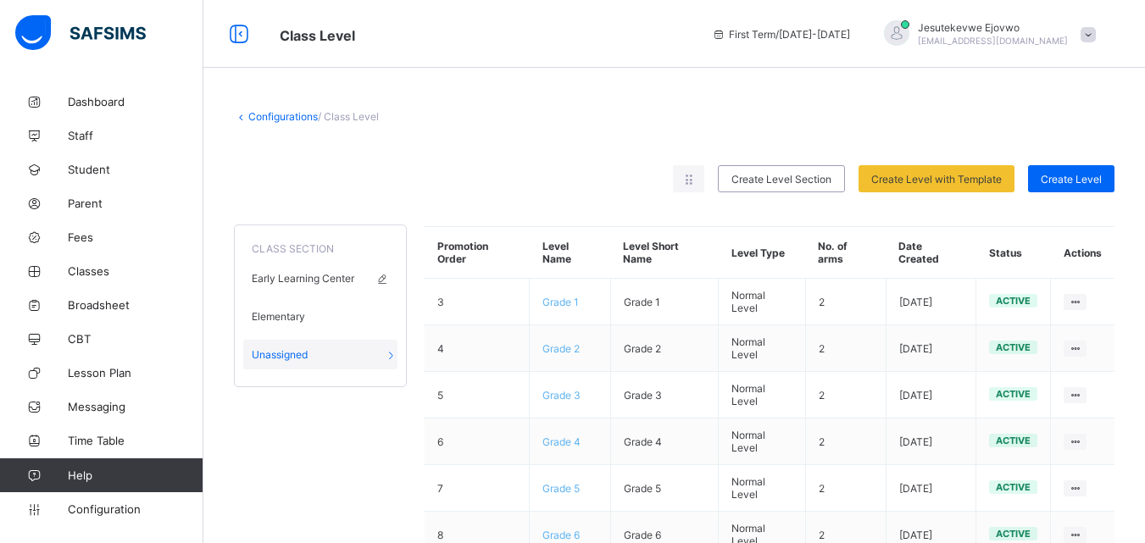
click at [329, 283] on span "Early Learning Center" at bounding box center [303, 278] width 103 height 13
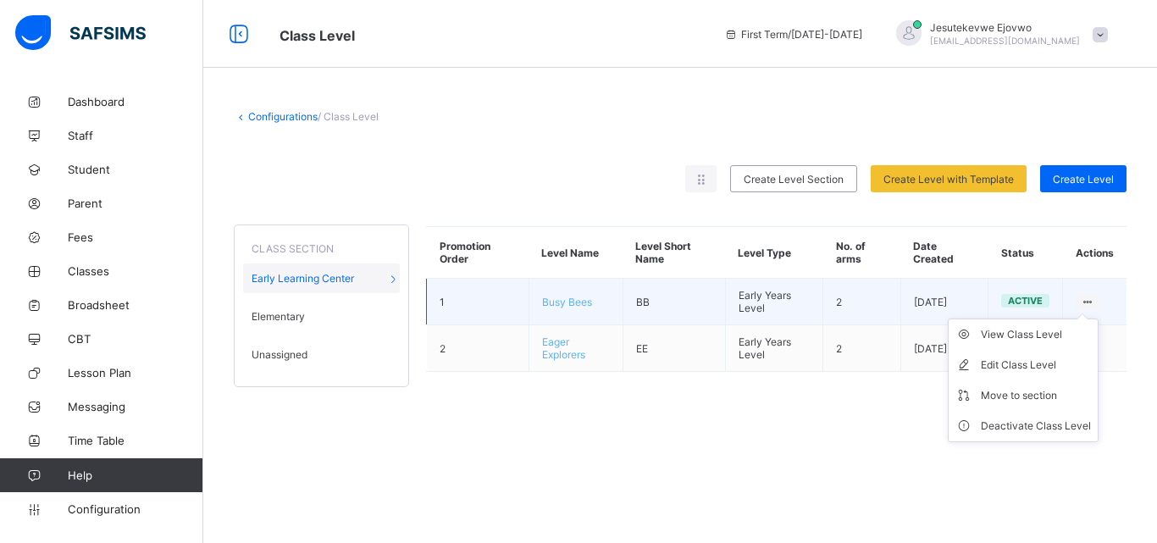
click at [1086, 301] on icon at bounding box center [1087, 302] width 14 height 13
click at [1032, 336] on div "View Class Level" at bounding box center [1036, 334] width 110 height 17
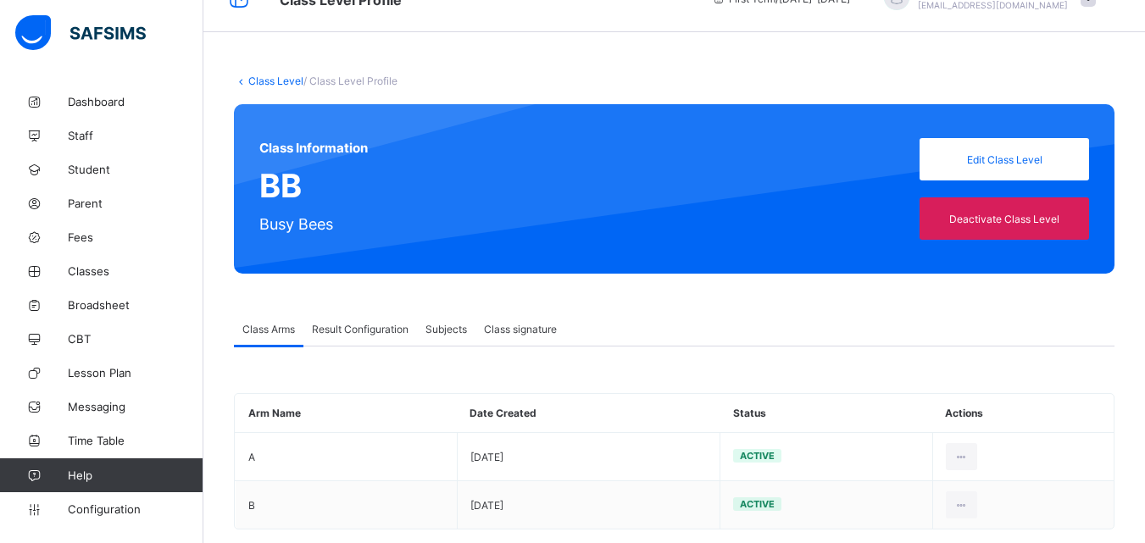
scroll to position [64, 0]
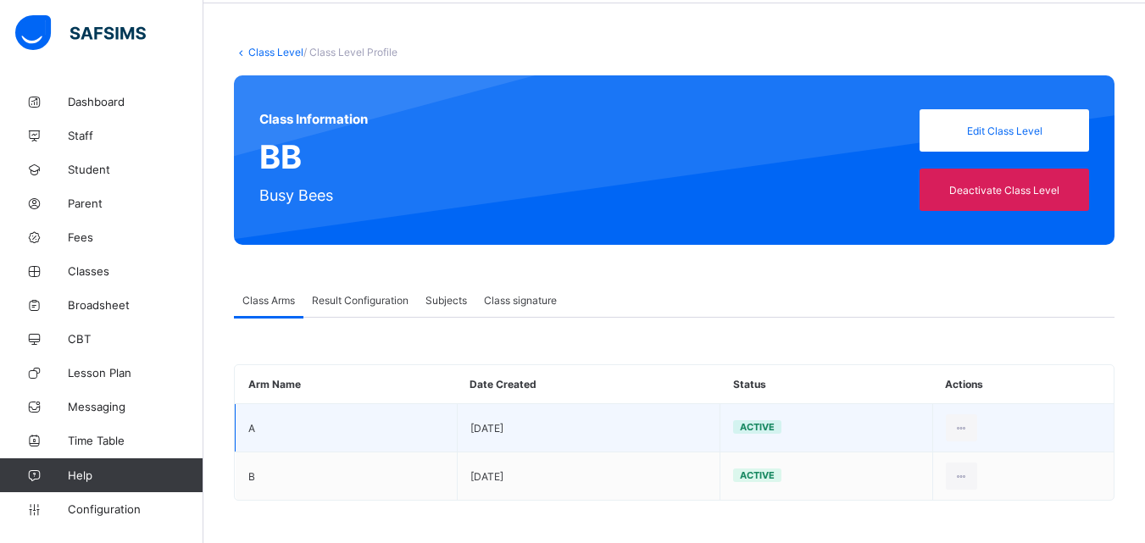
click at [266, 428] on td "A" at bounding box center [347, 428] width 222 height 48
click at [966, 466] on div "View Details" at bounding box center [939, 466] width 59 height 17
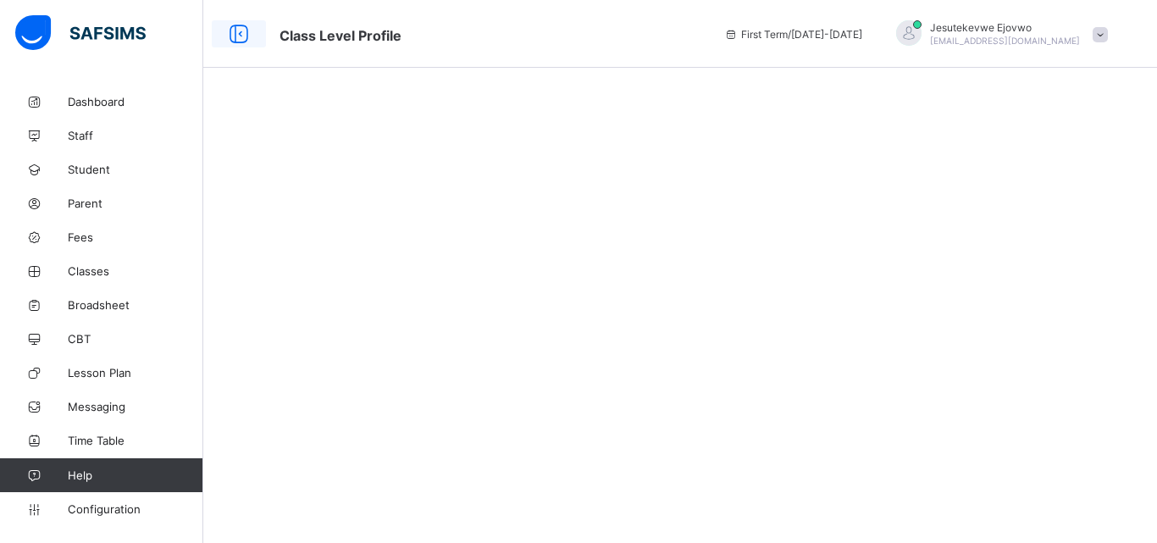
click at [238, 37] on icon at bounding box center [239, 34] width 29 height 25
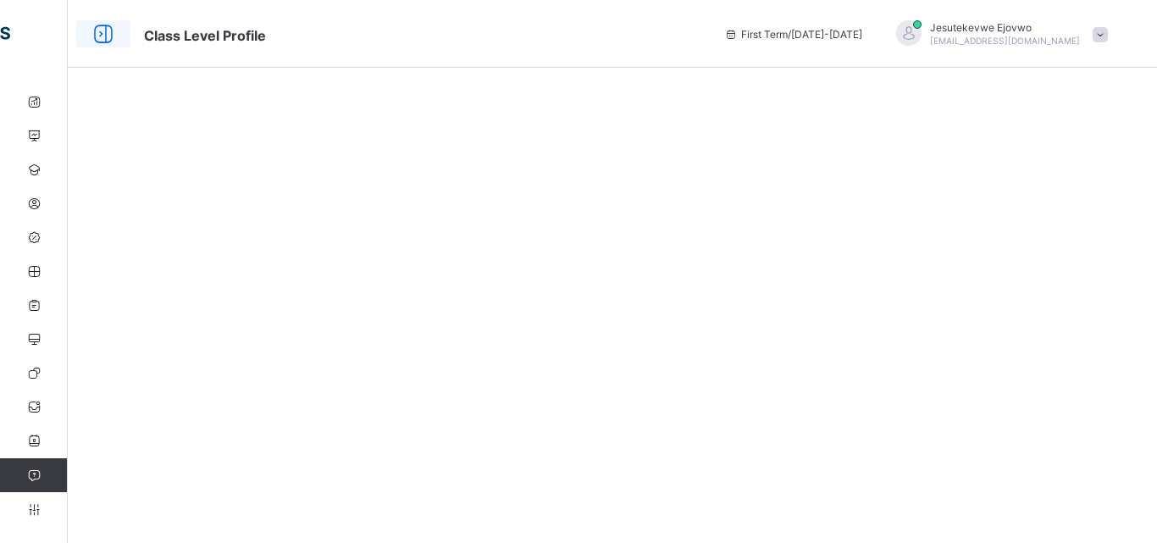
click at [95, 36] on icon at bounding box center [103, 34] width 29 height 25
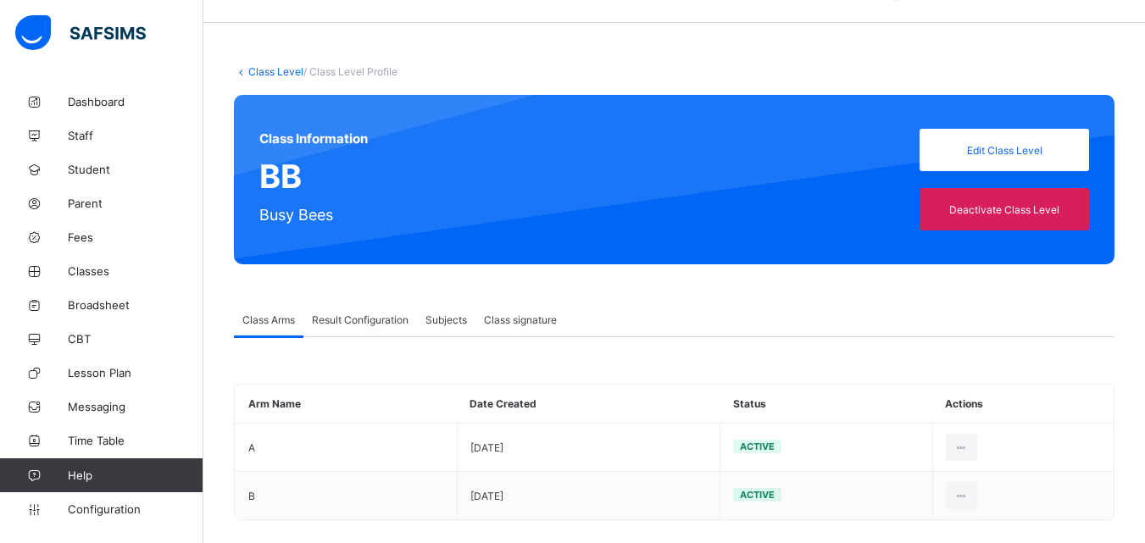
scroll to position [64, 0]
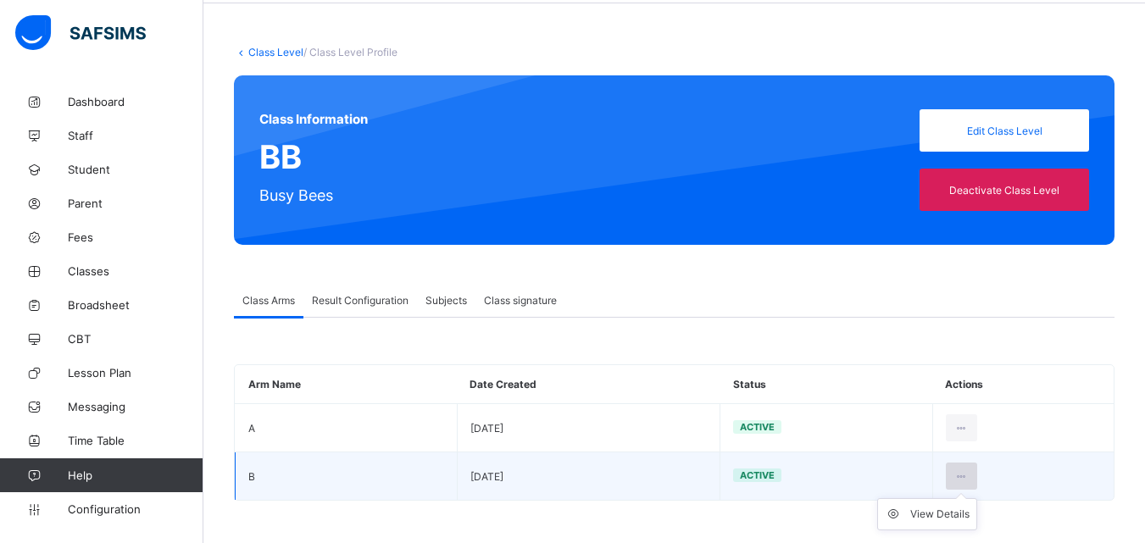
click at [968, 477] on icon at bounding box center [961, 476] width 14 height 13
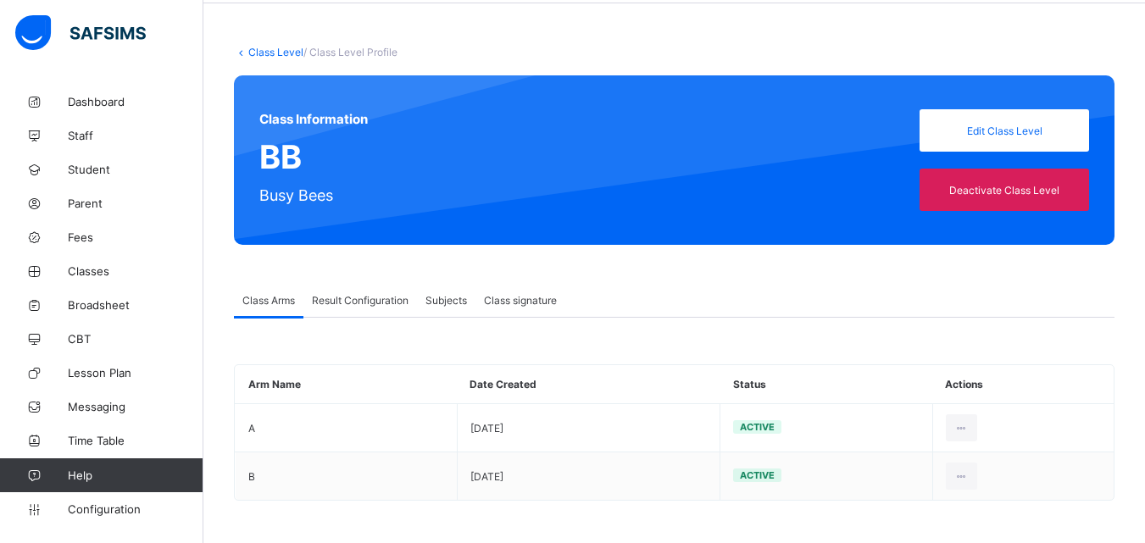
click at [512, 297] on span "Class signature" at bounding box center [520, 300] width 73 height 13
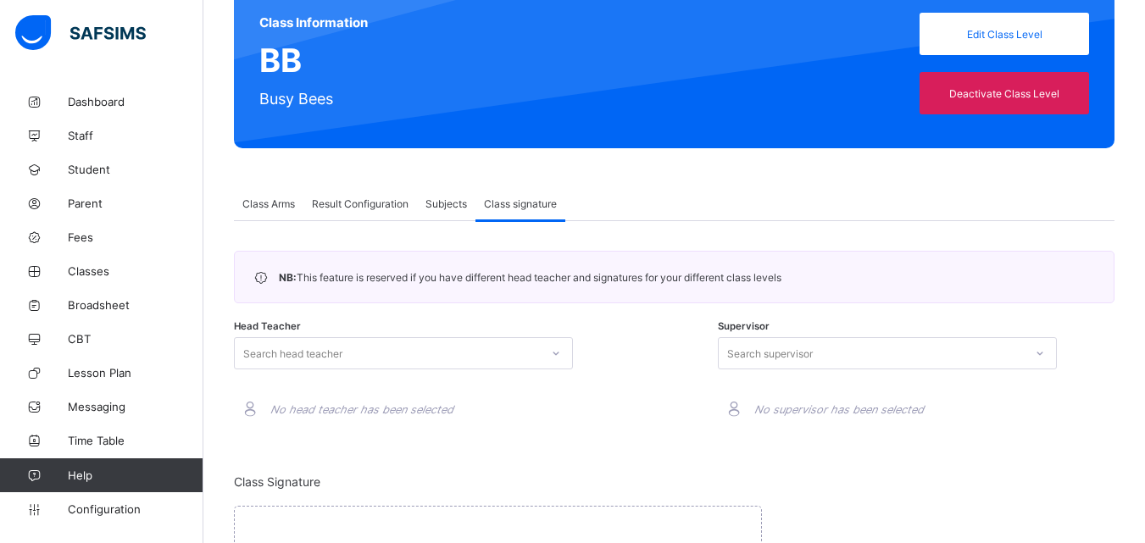
scroll to position [149, 0]
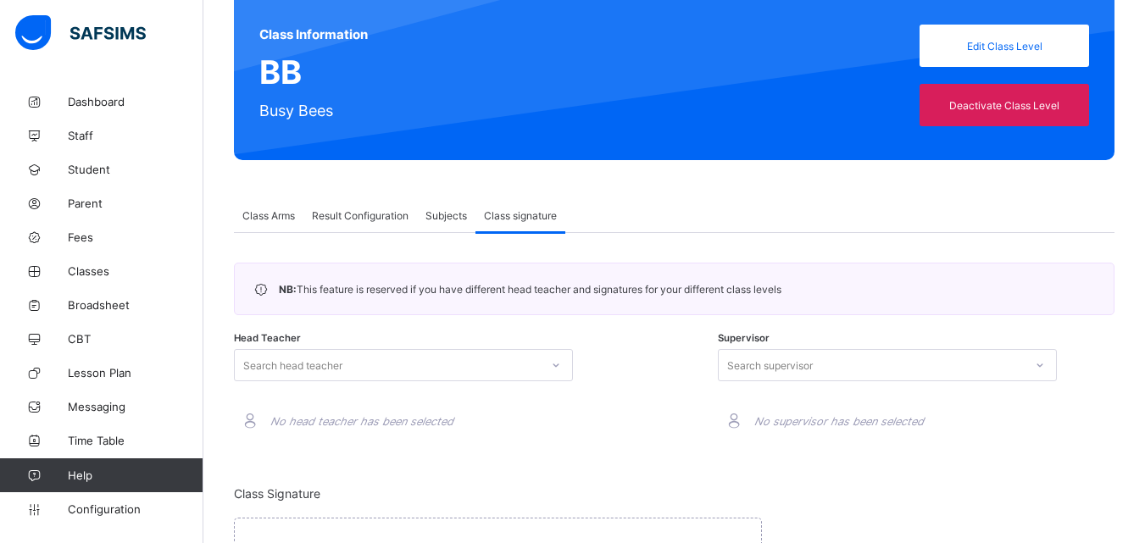
click at [448, 215] on span "Subjects" at bounding box center [446, 215] width 42 height 13
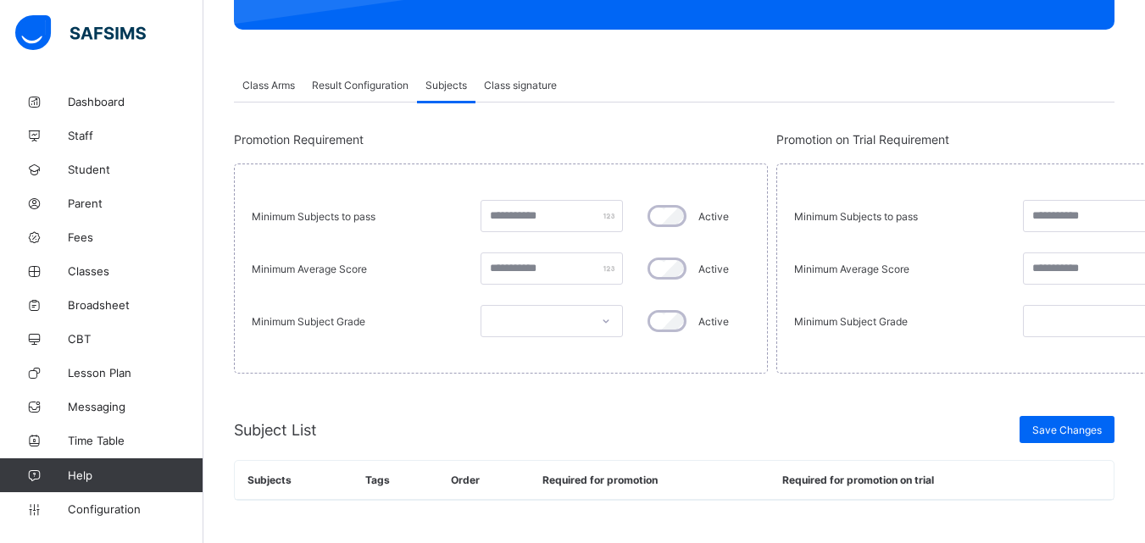
scroll to position [0, 0]
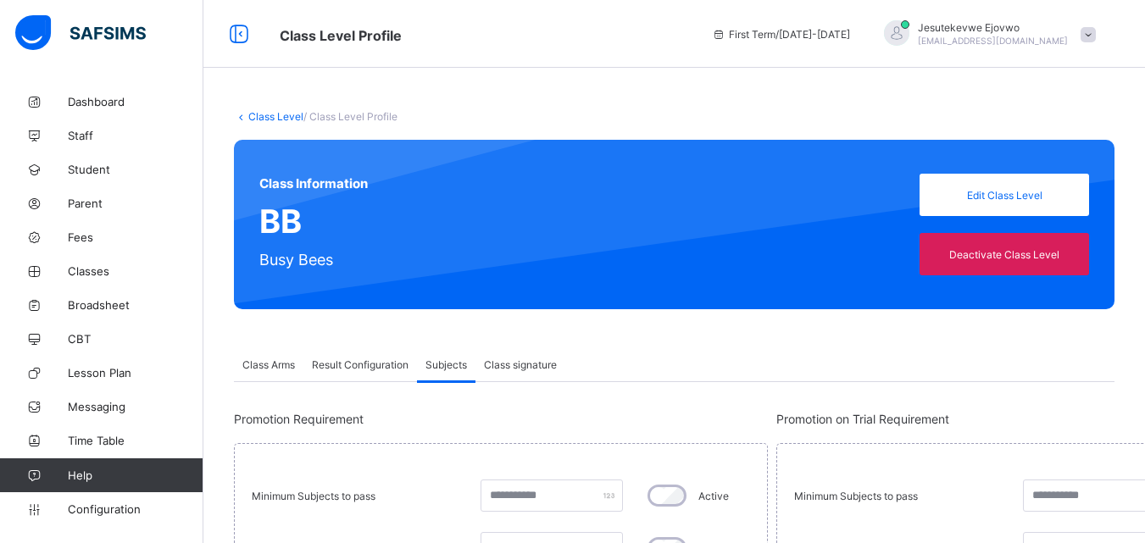
click at [384, 367] on span "Result Configuration" at bounding box center [360, 364] width 97 height 13
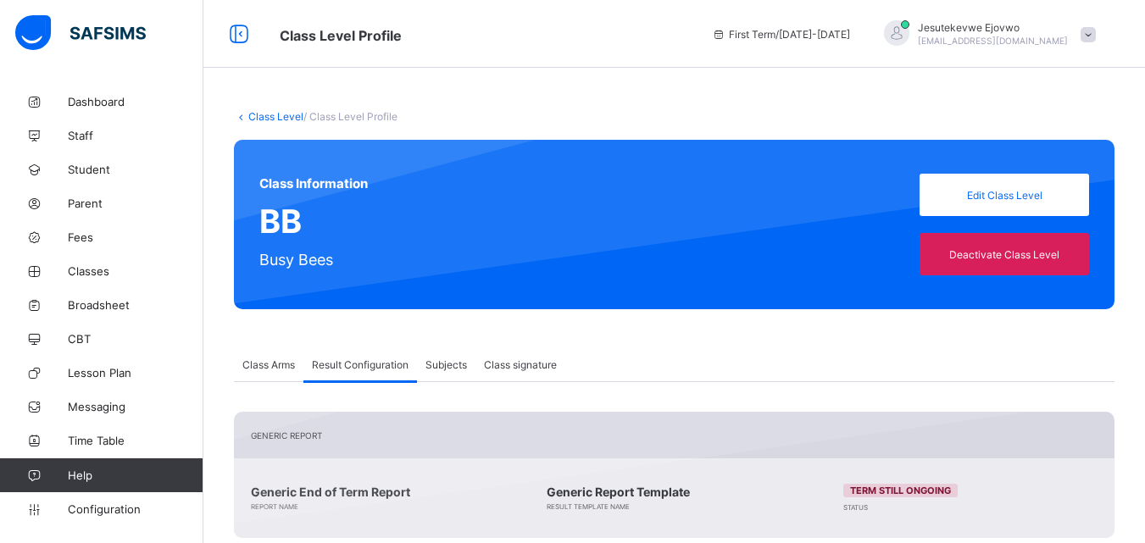
click at [273, 361] on span "Class Arms" at bounding box center [268, 364] width 53 height 13
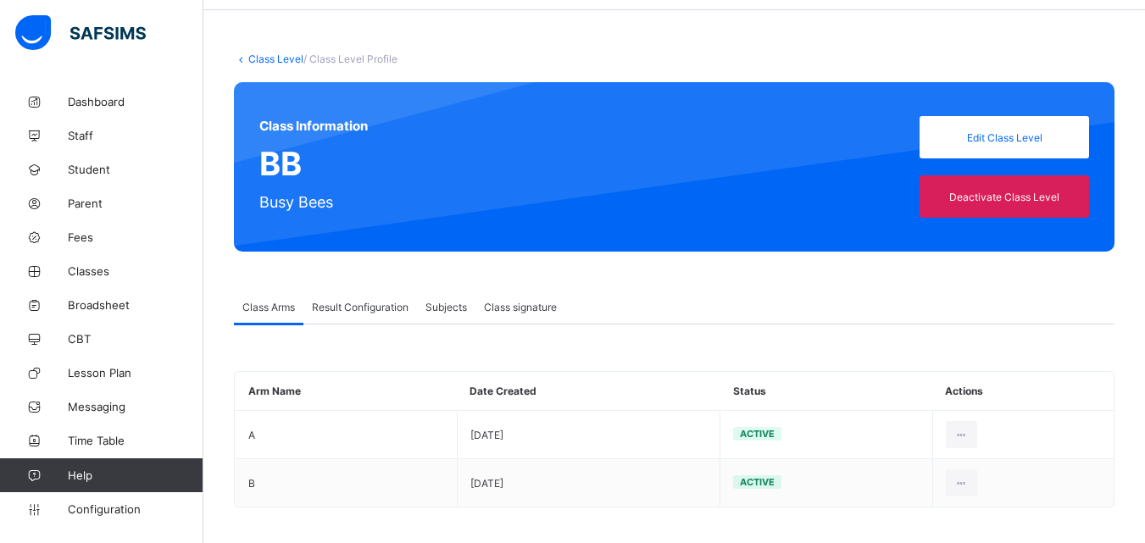
scroll to position [64, 0]
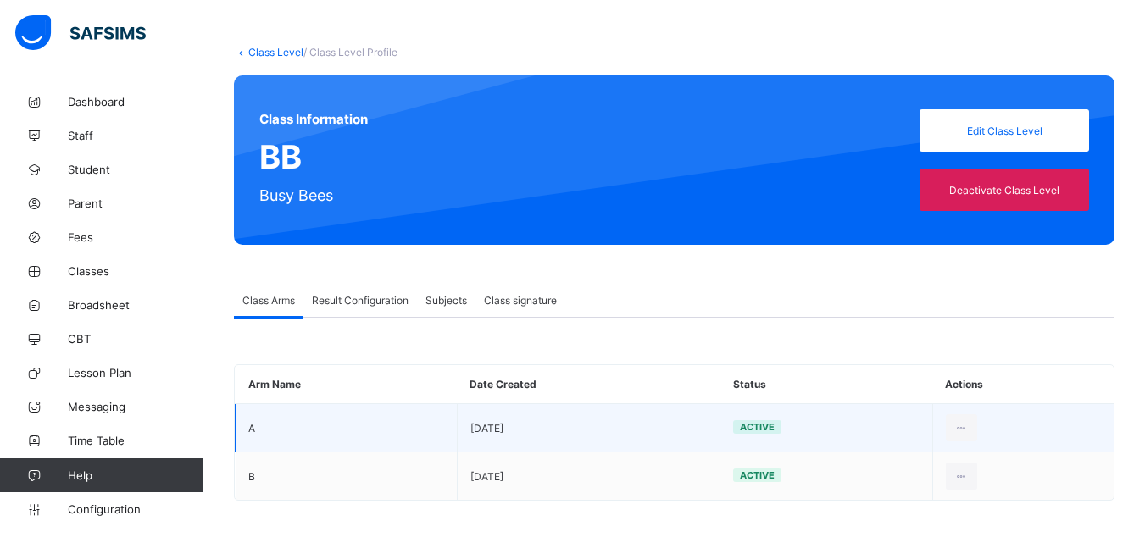
click at [254, 436] on td "A" at bounding box center [347, 428] width 222 height 48
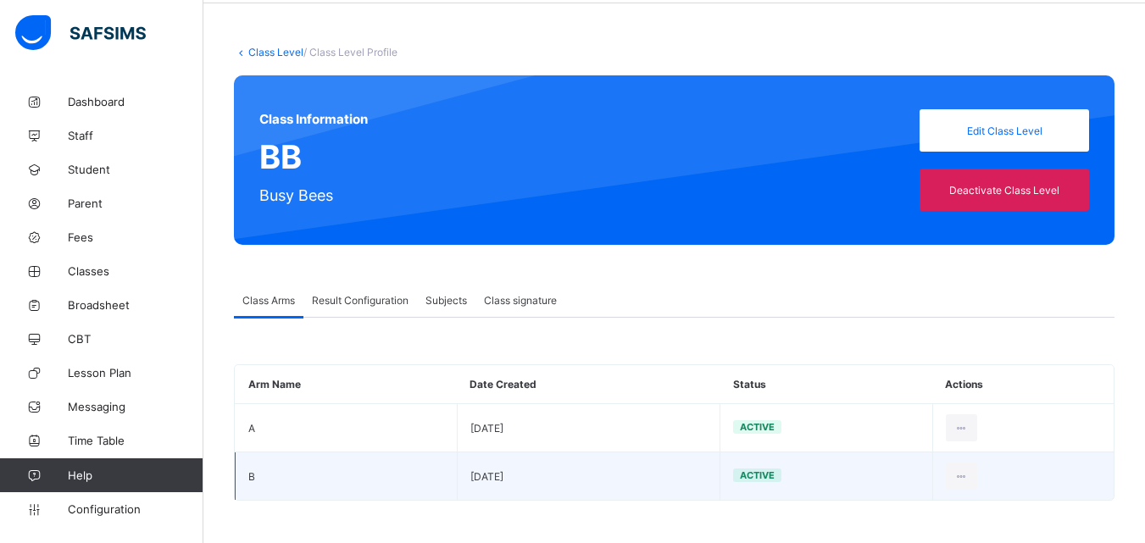
click at [256, 468] on td "B" at bounding box center [347, 476] width 222 height 48
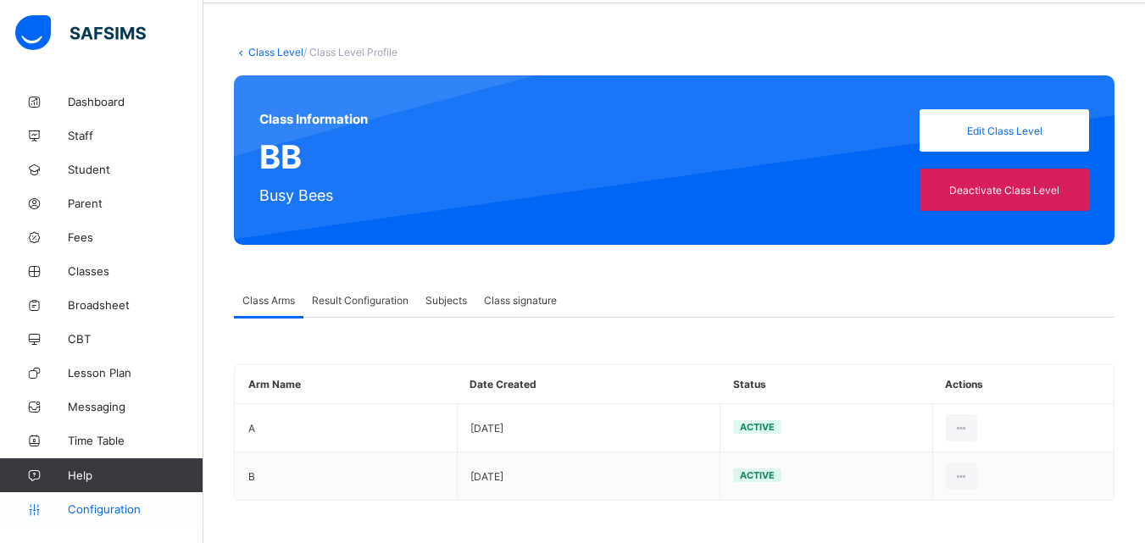
click at [130, 505] on span "Configuration" at bounding box center [135, 509] width 135 height 14
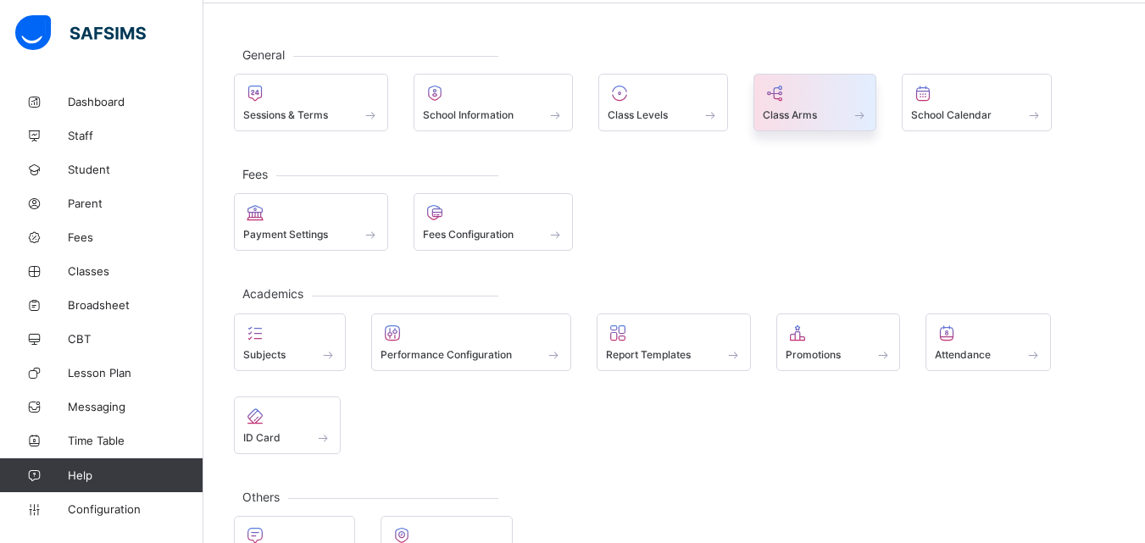
click at [796, 112] on span "Class Arms" at bounding box center [790, 114] width 54 height 13
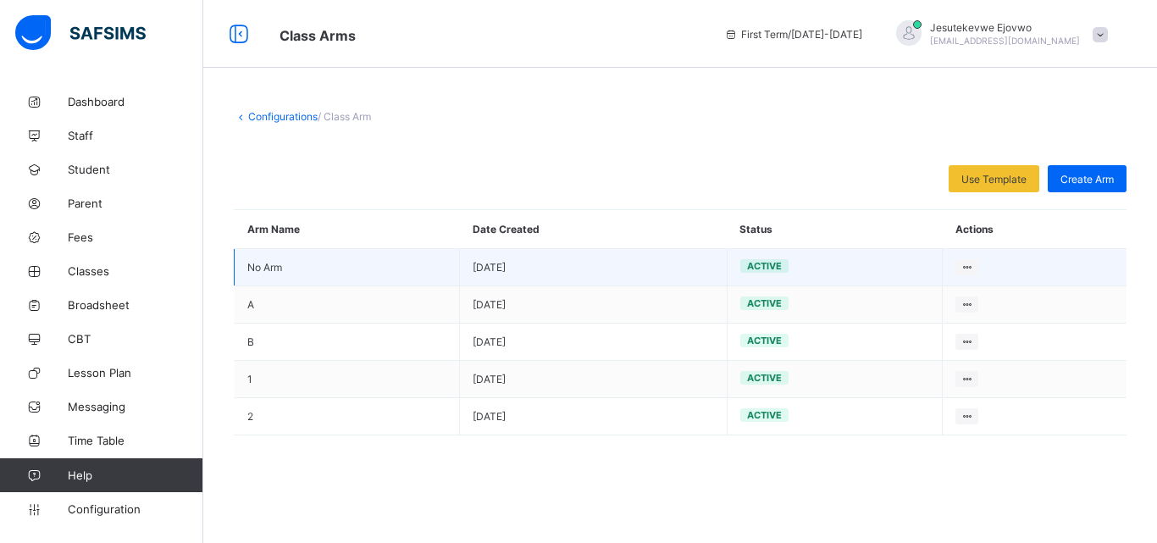
click at [759, 269] on span "active" at bounding box center [764, 266] width 35 height 12
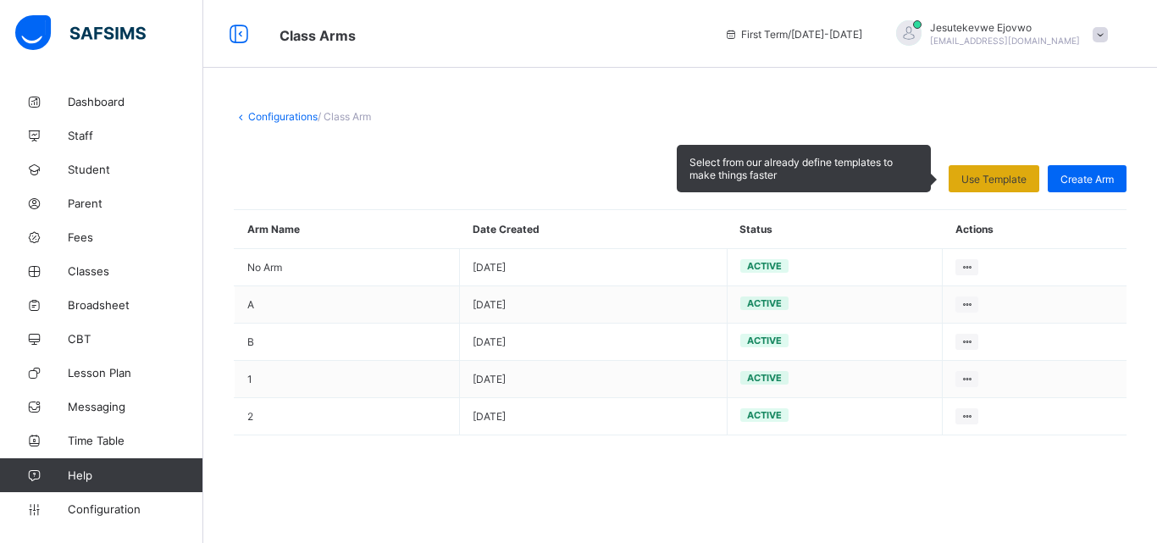
click at [990, 173] on span "Use Template" at bounding box center [994, 179] width 65 height 13
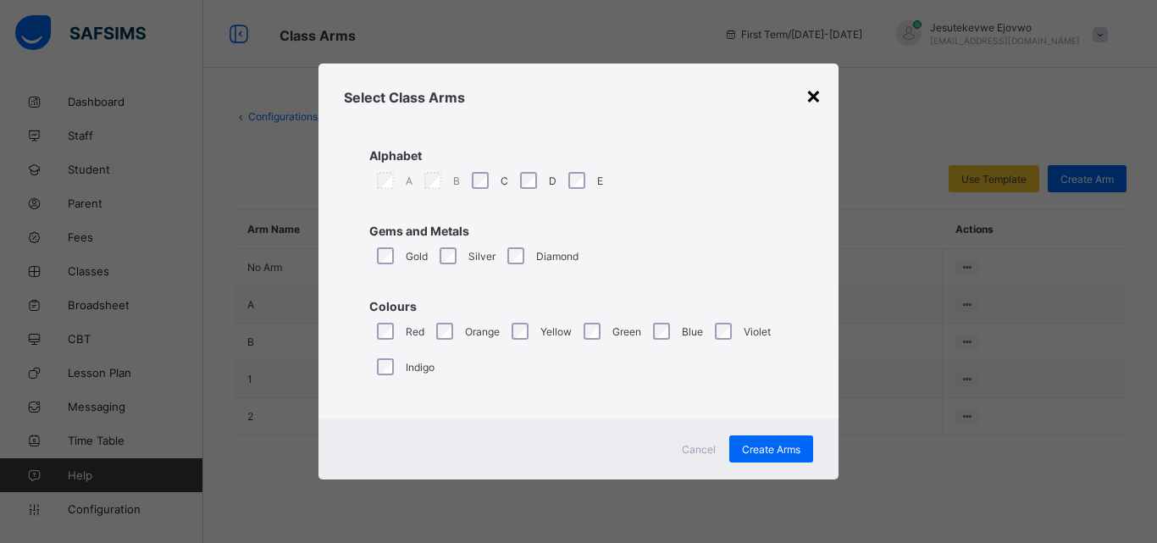
click at [819, 96] on div "×" at bounding box center [814, 94] width 16 height 29
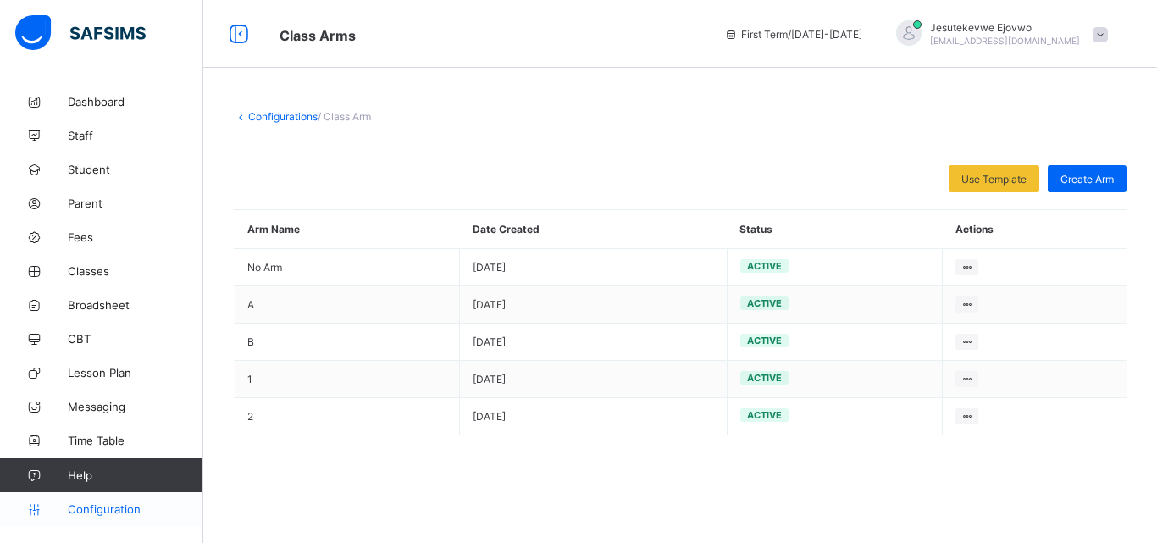
click at [116, 510] on span "Configuration" at bounding box center [135, 509] width 135 height 14
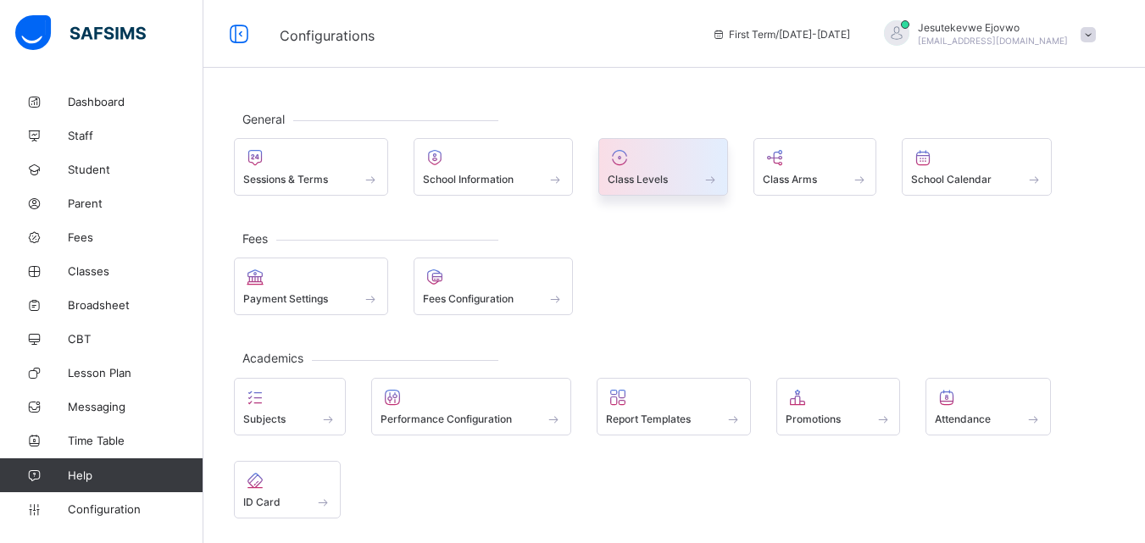
click at [677, 164] on div at bounding box center [663, 157] width 111 height 20
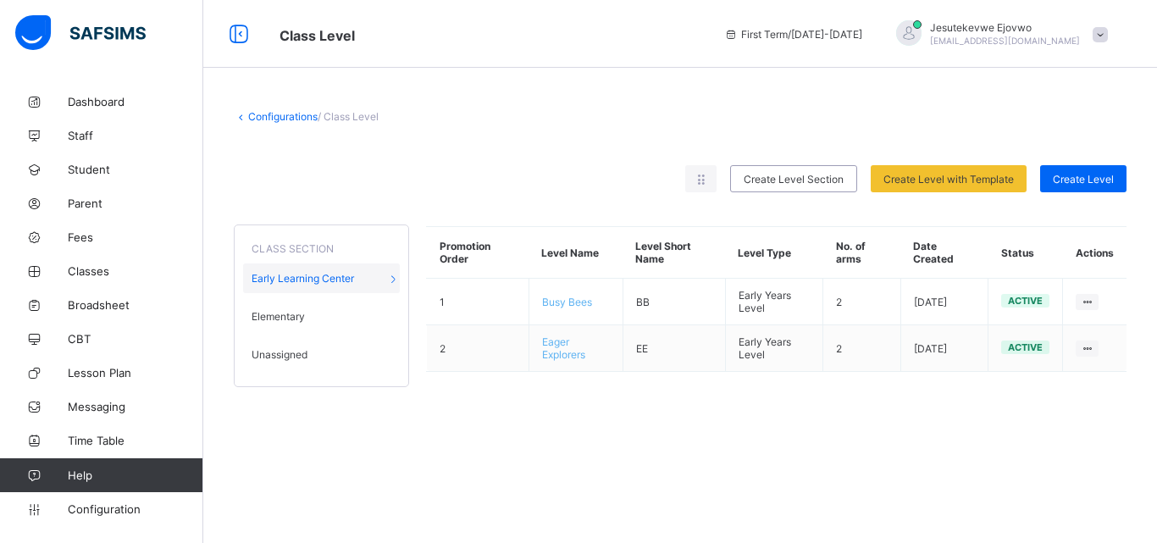
click at [296, 352] on span "Unassigned" at bounding box center [280, 354] width 56 height 13
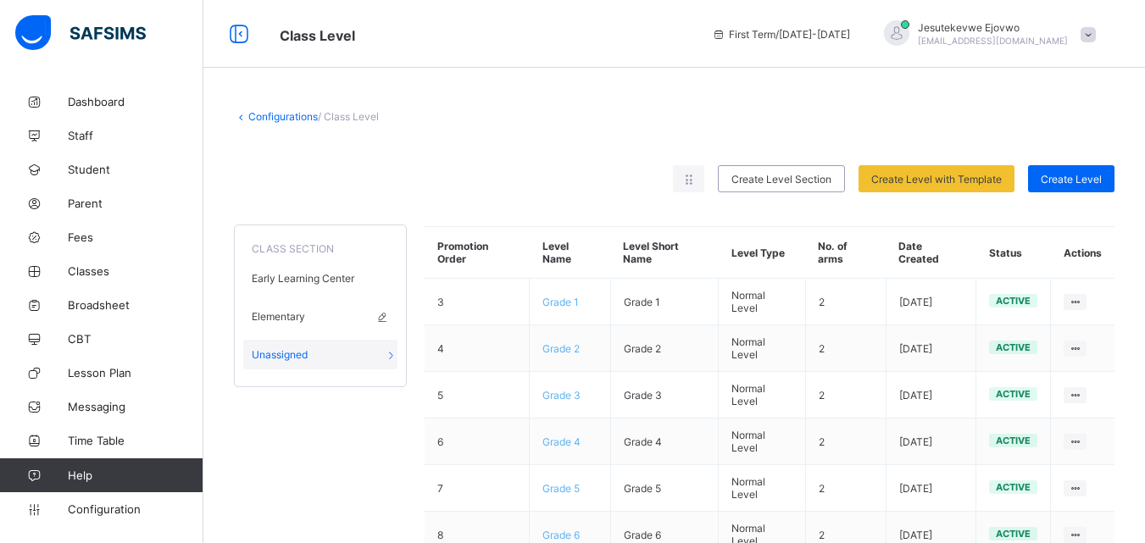
click at [368, 311] on div "Elementary" at bounding box center [320, 317] width 154 height 30
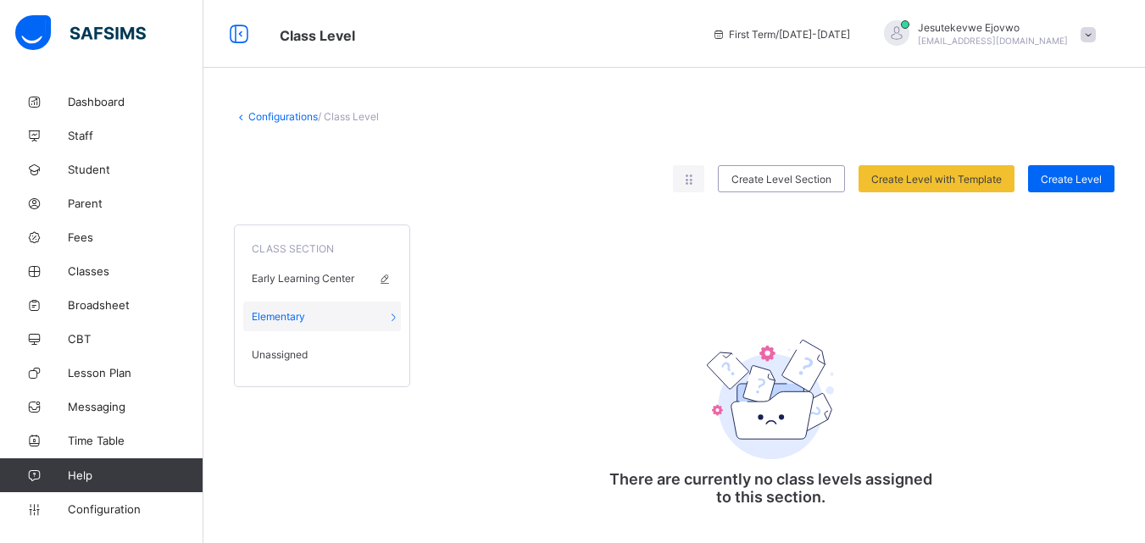
click at [348, 276] on span "Early Learning Center" at bounding box center [303, 278] width 103 height 13
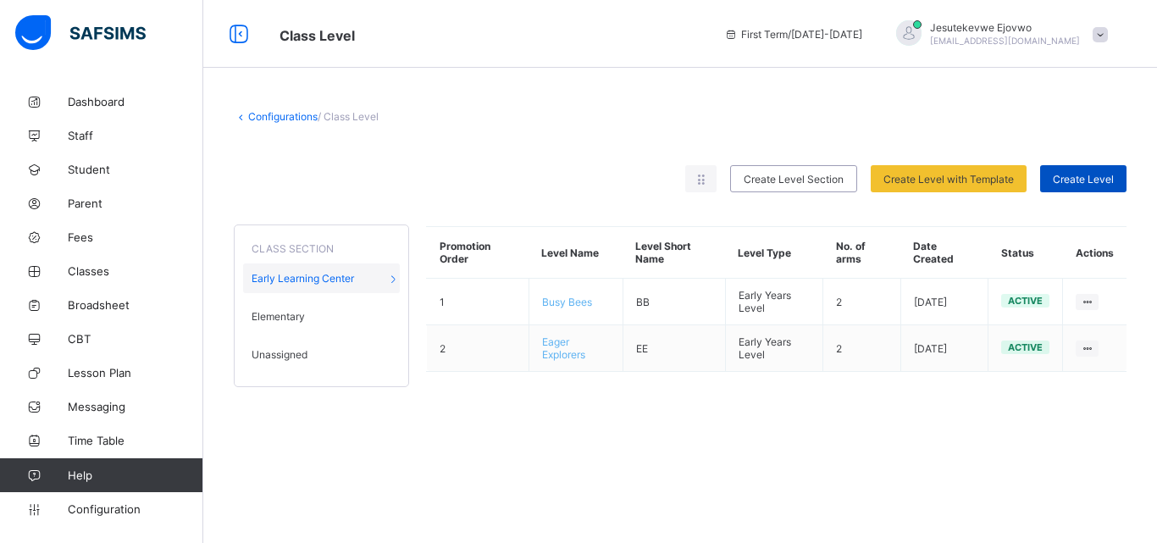
click at [1088, 177] on span "Create Level" at bounding box center [1083, 179] width 61 height 13
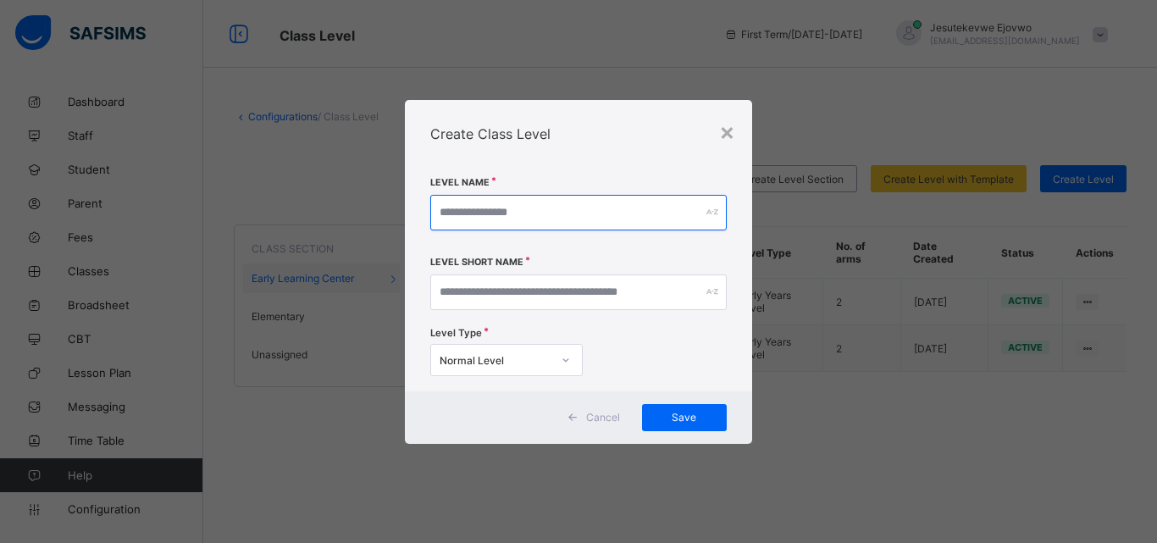
click at [536, 209] on input "text" at bounding box center [578, 213] width 297 height 36
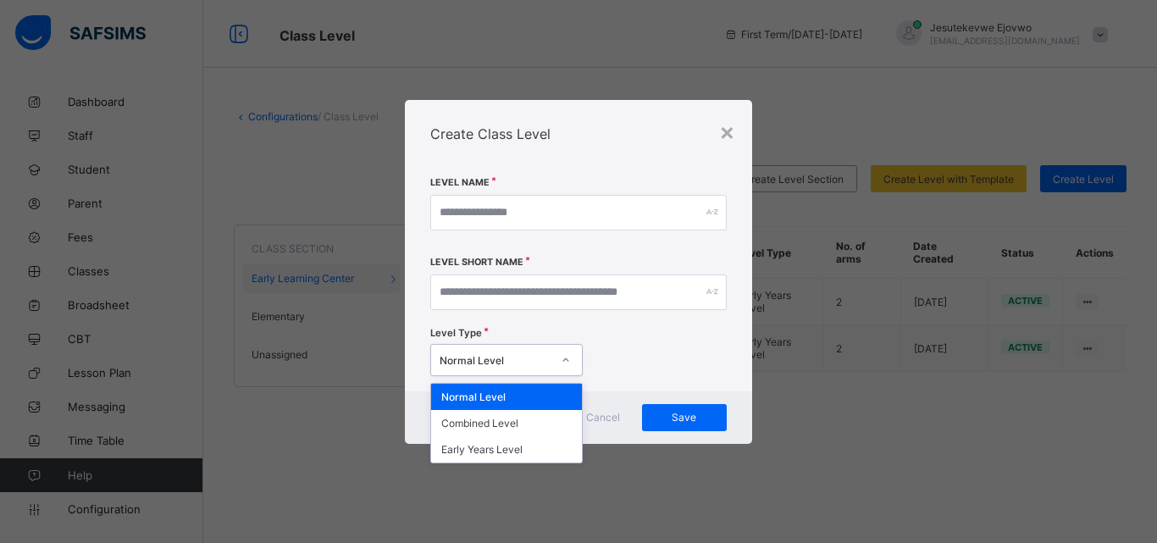
click at [558, 353] on div at bounding box center [566, 360] width 29 height 27
click at [520, 453] on div "Early Years Level" at bounding box center [506, 449] width 151 height 26
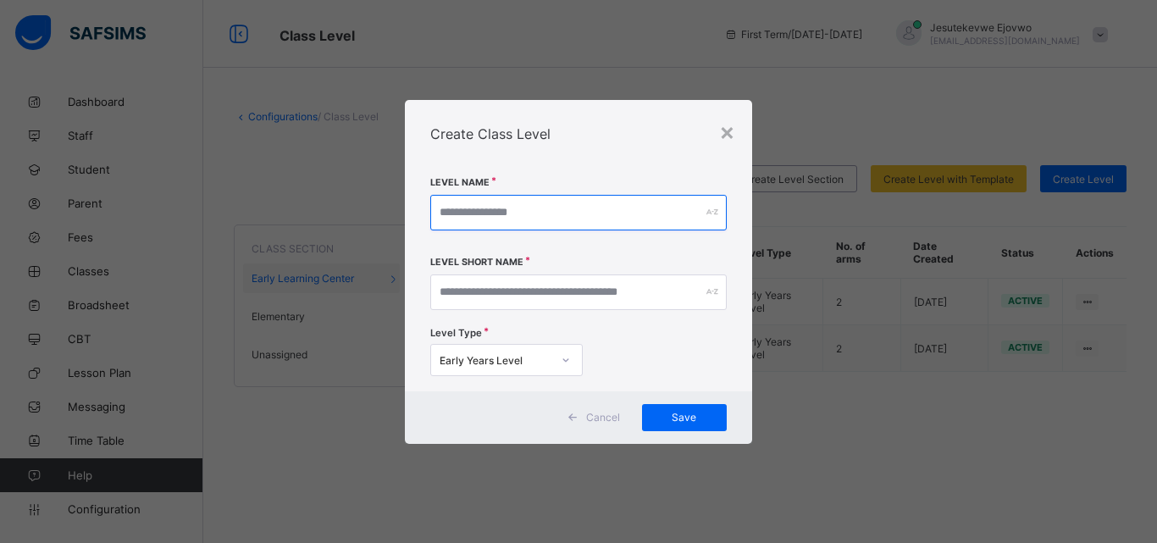
click at [570, 209] on input "text" at bounding box center [578, 213] width 297 height 36
type input "**********"
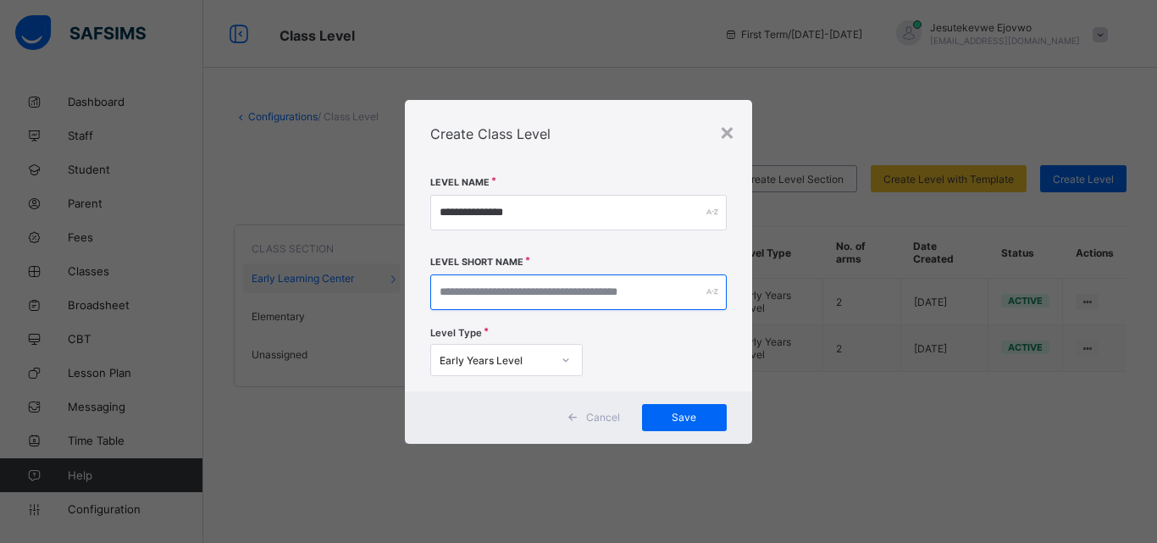
click at [624, 297] on input "text" at bounding box center [578, 293] width 297 height 36
type input "**"
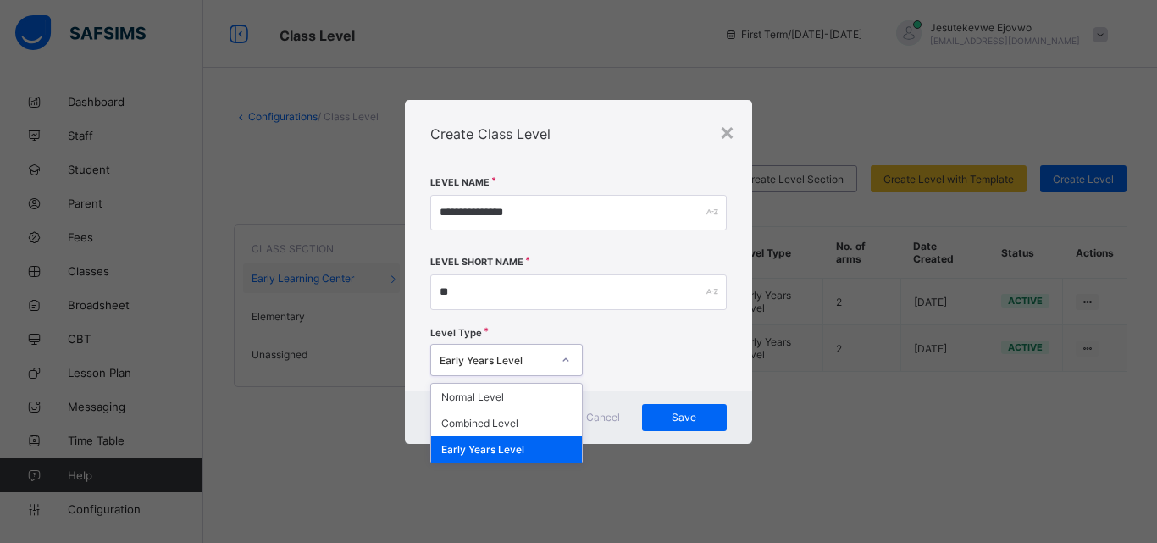
click at [576, 374] on div at bounding box center [566, 360] width 32 height 31
click at [576, 364] on div at bounding box center [566, 360] width 29 height 27
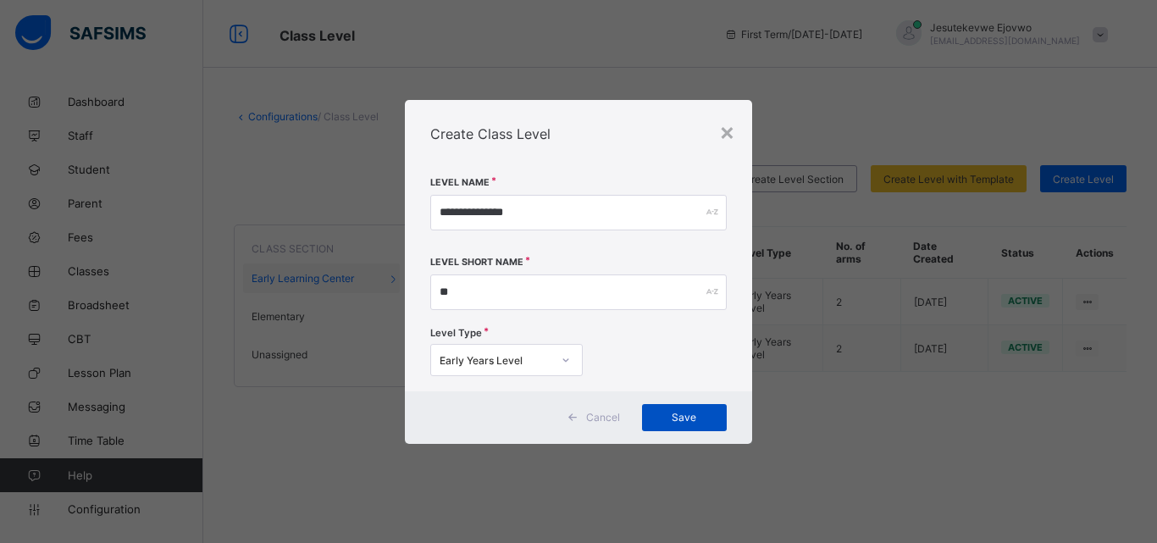
click at [707, 423] on span "Save" at bounding box center [684, 417] width 59 height 13
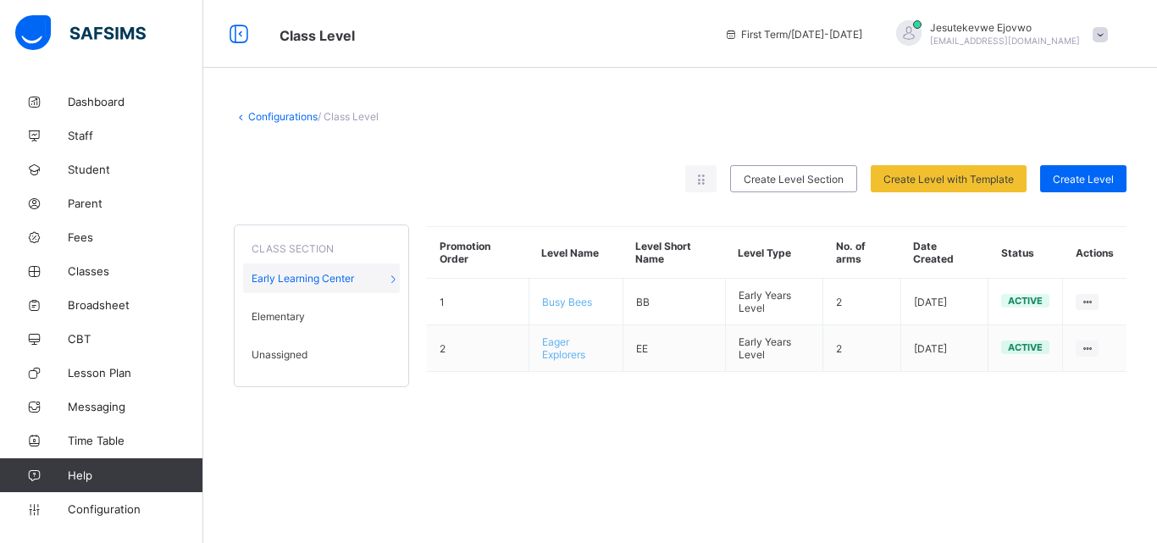
click at [308, 352] on div "Unassigned" at bounding box center [321, 355] width 157 height 30
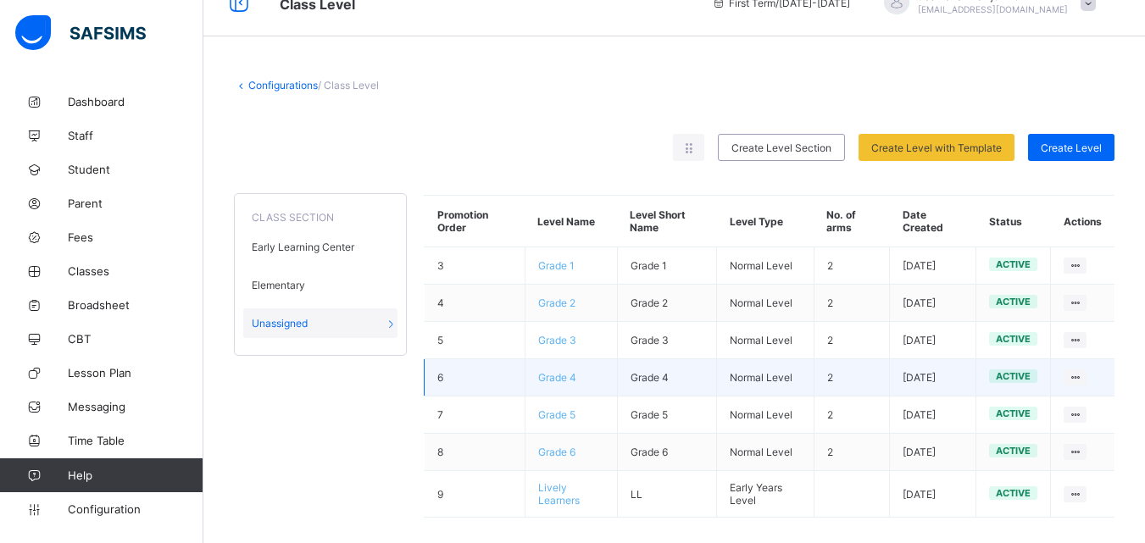
scroll to position [48, 0]
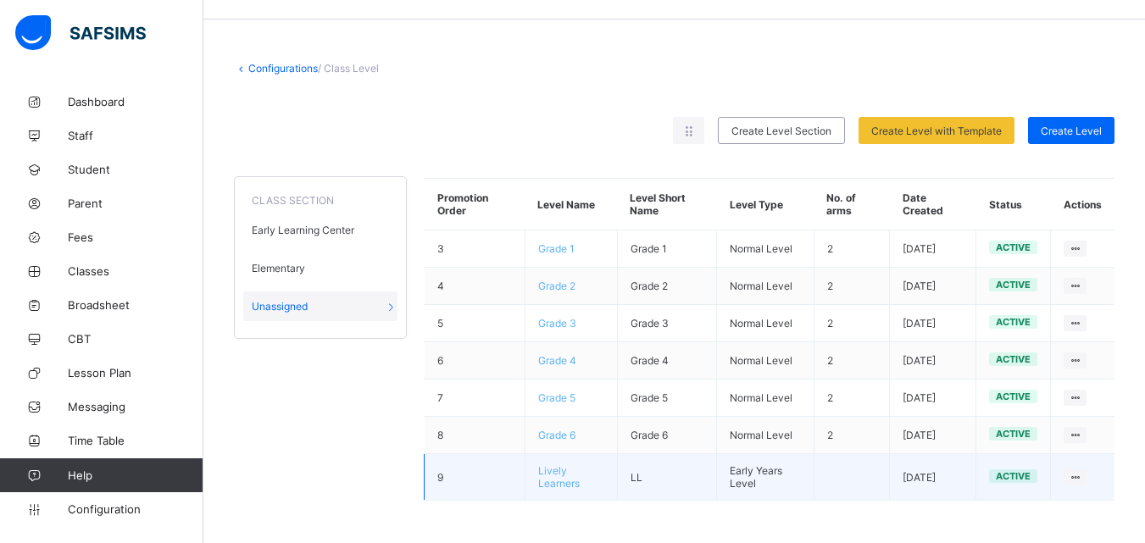
click at [1101, 478] on td "View Class Level Edit Class Level Move to section Deactivate Class Level" at bounding box center [1083, 477] width 64 height 47
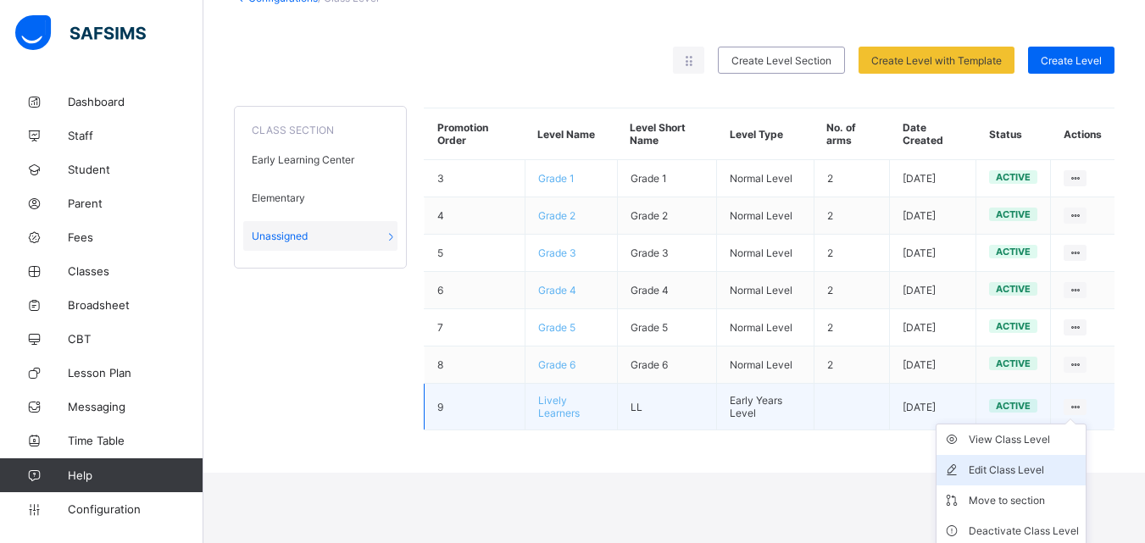
scroll to position [123, 0]
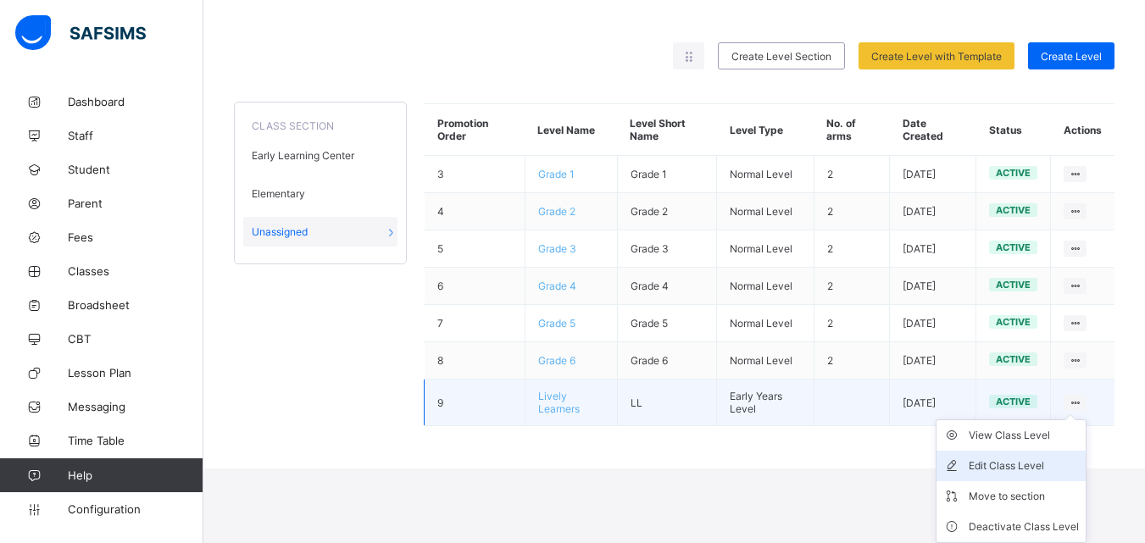
click at [1051, 469] on div "Edit Class Level" at bounding box center [1023, 466] width 110 height 17
type input "**********"
type input "**"
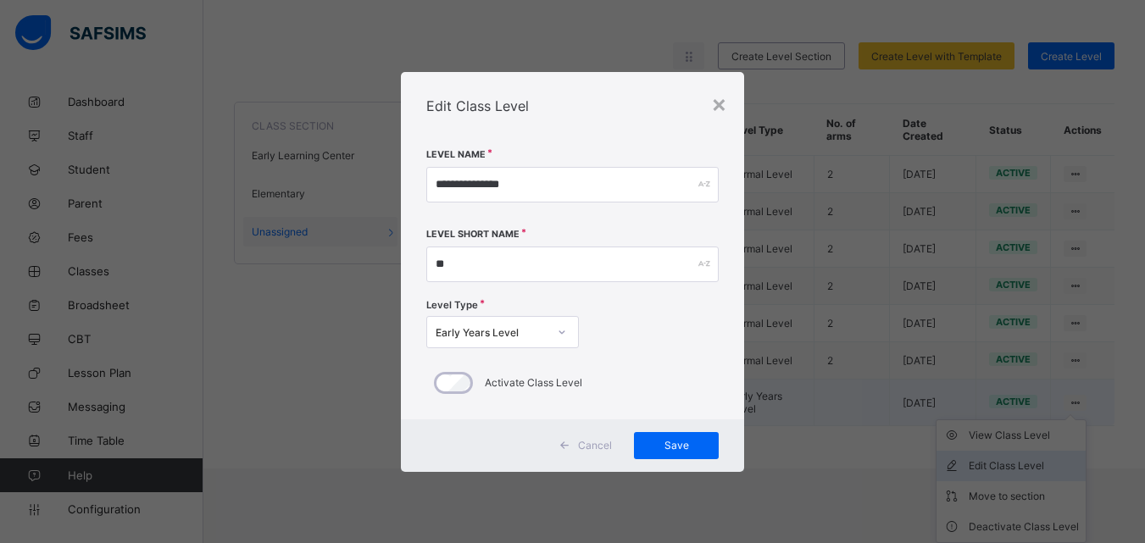
scroll to position [48, 0]
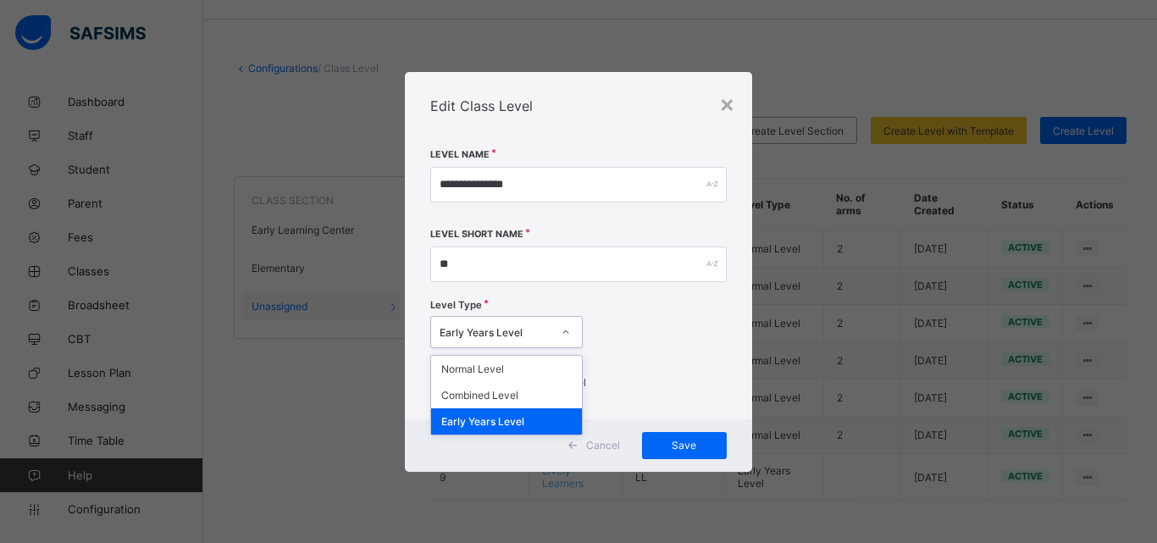
click at [552, 335] on div at bounding box center [566, 332] width 29 height 27
click at [617, 317] on div "Level Type option Early Years Level, selected. option Normal Level focused, 1 o…" at bounding box center [578, 326] width 297 height 58
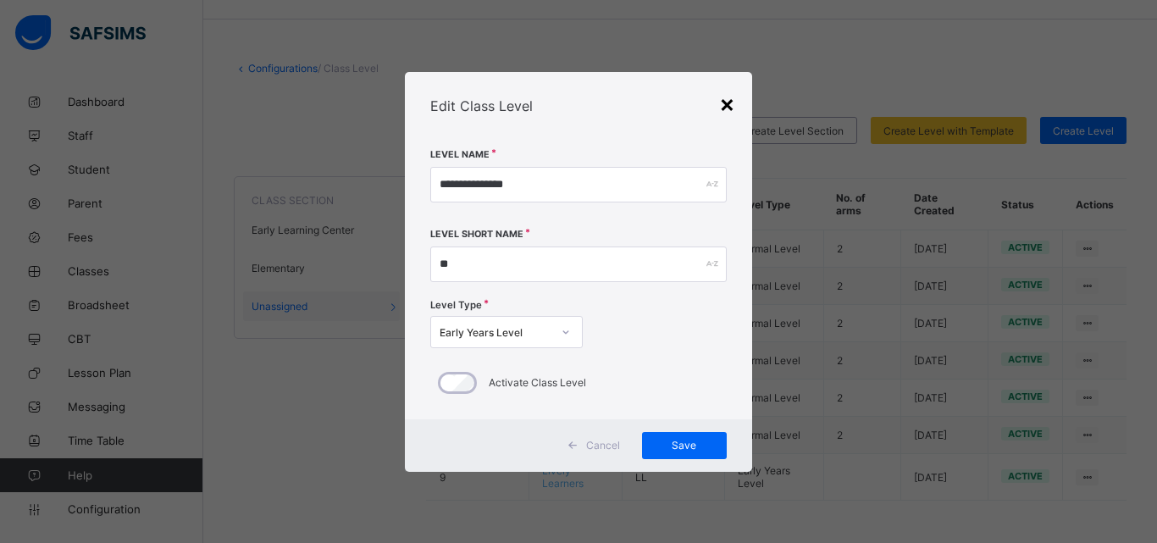
click at [724, 105] on div "×" at bounding box center [727, 103] width 16 height 29
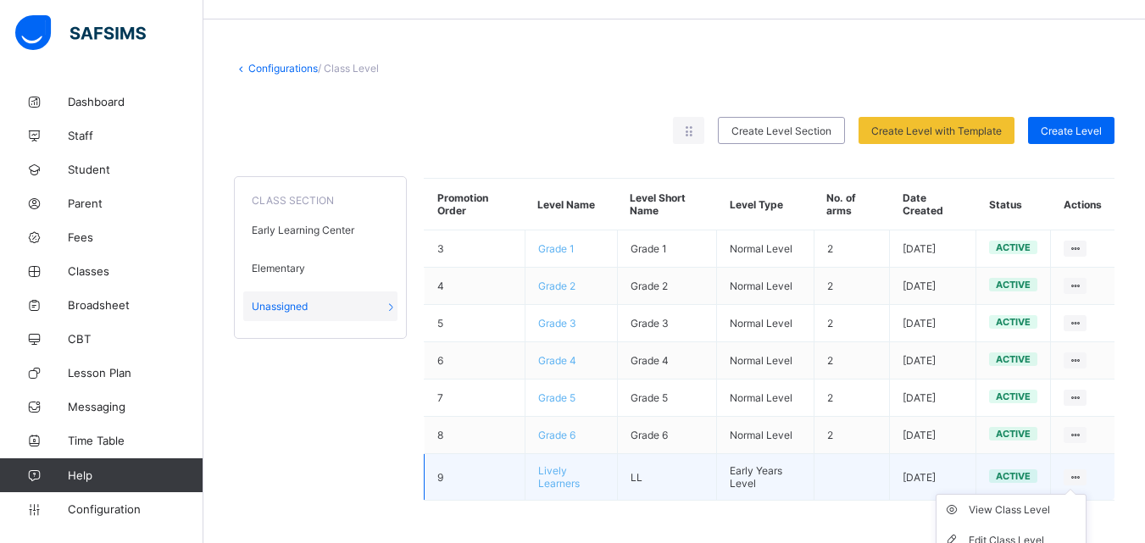
click at [1082, 476] on icon at bounding box center [1075, 477] width 14 height 13
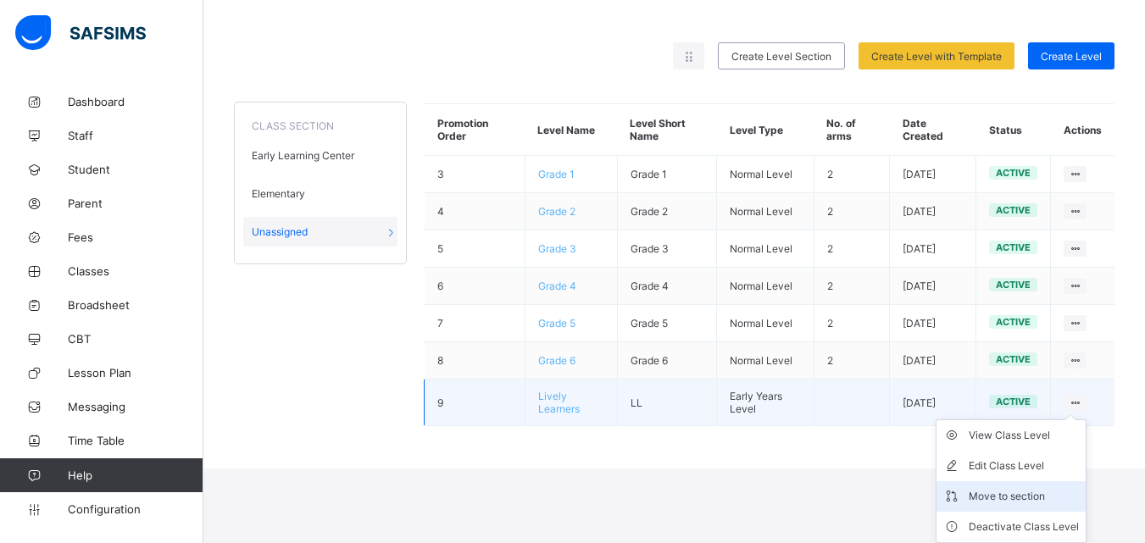
click at [1048, 488] on div "Move to section" at bounding box center [1023, 496] width 110 height 17
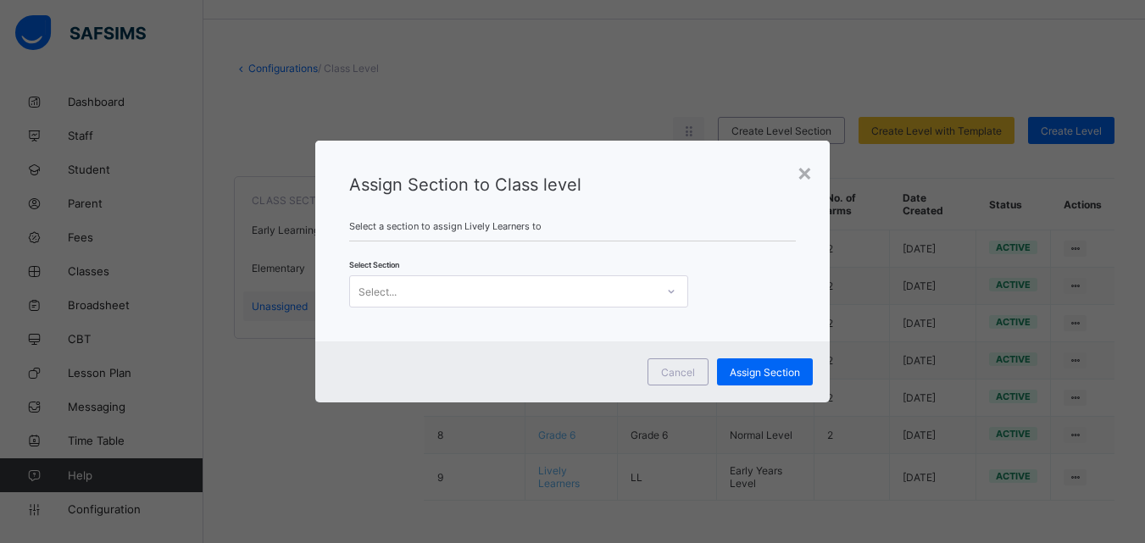
click at [498, 284] on div "Select..." at bounding box center [502, 292] width 305 height 24
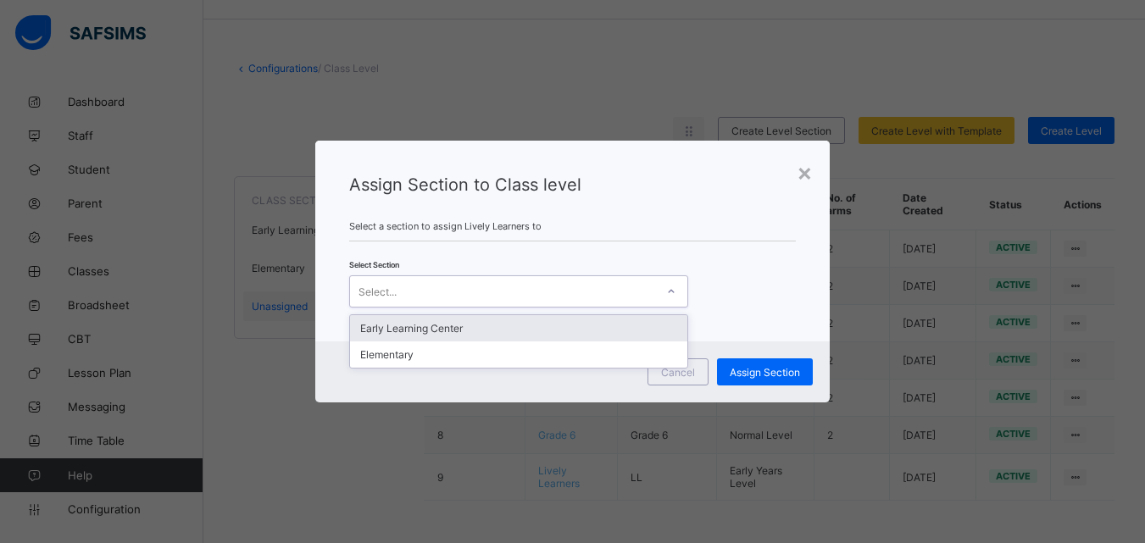
click at [496, 332] on div "Early Learning Center" at bounding box center [518, 328] width 337 height 26
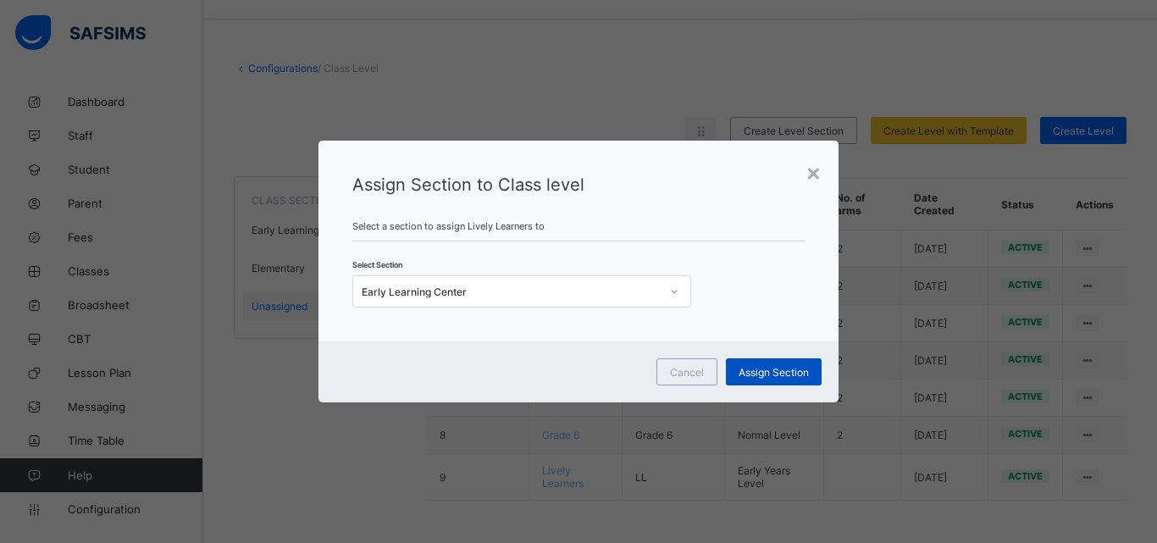
click at [782, 374] on span "Assign Section" at bounding box center [774, 372] width 70 height 13
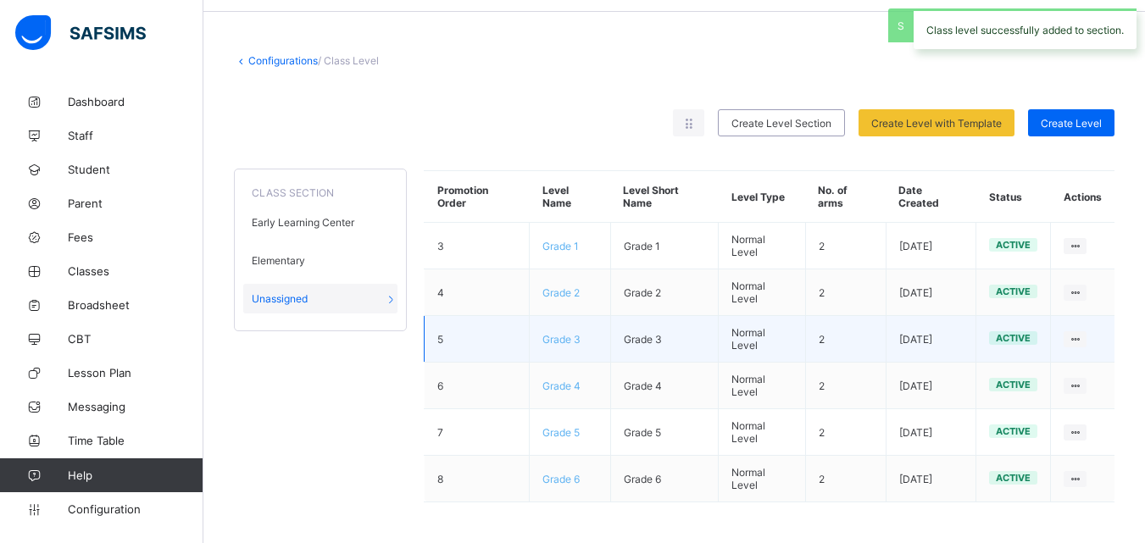
scroll to position [58, 0]
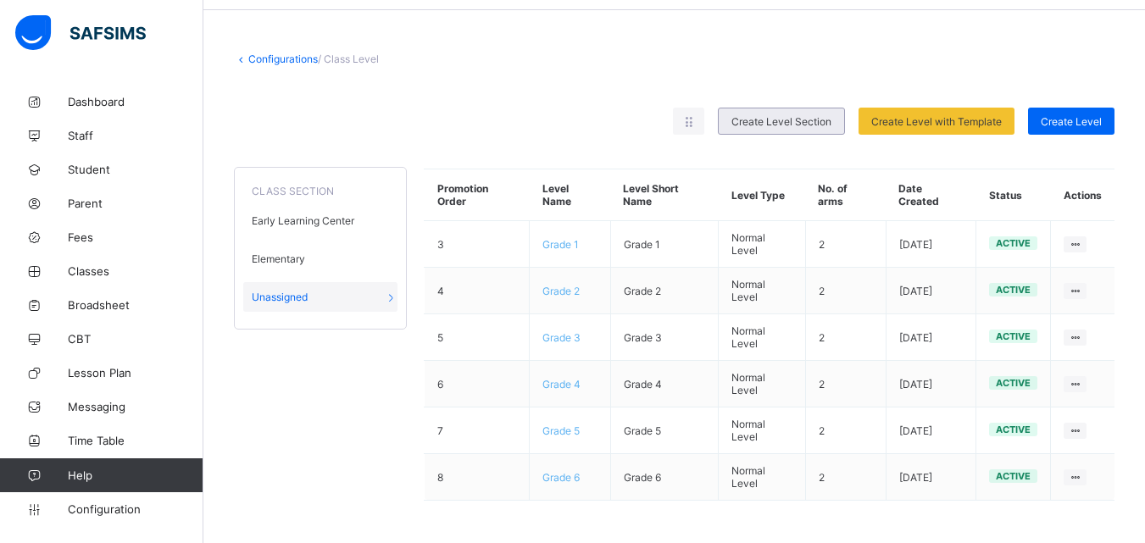
click at [801, 119] on span "Create Level Section" at bounding box center [781, 121] width 100 height 13
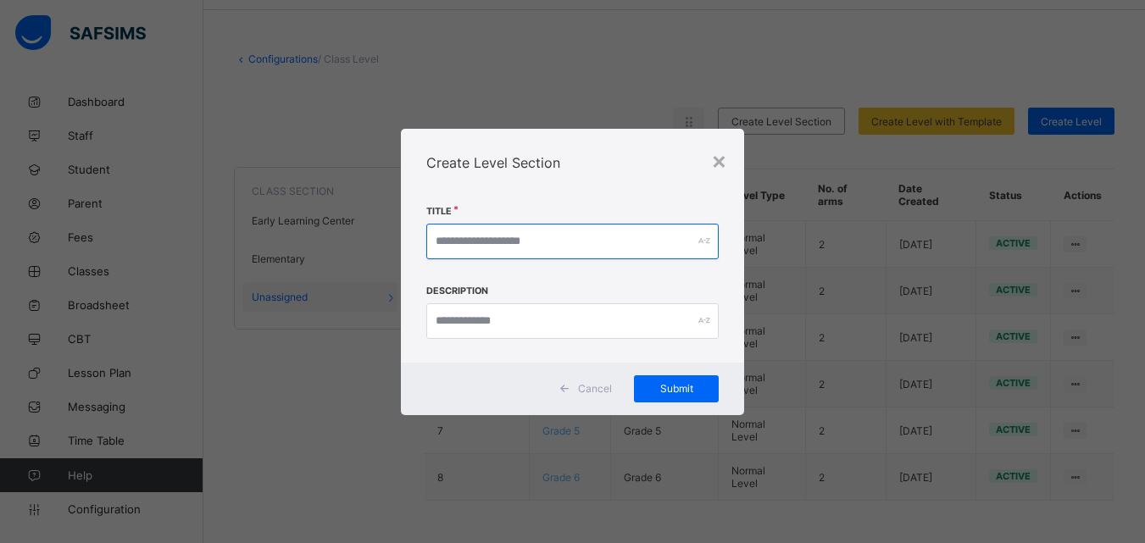
click at [562, 247] on input "text" at bounding box center [572, 242] width 292 height 36
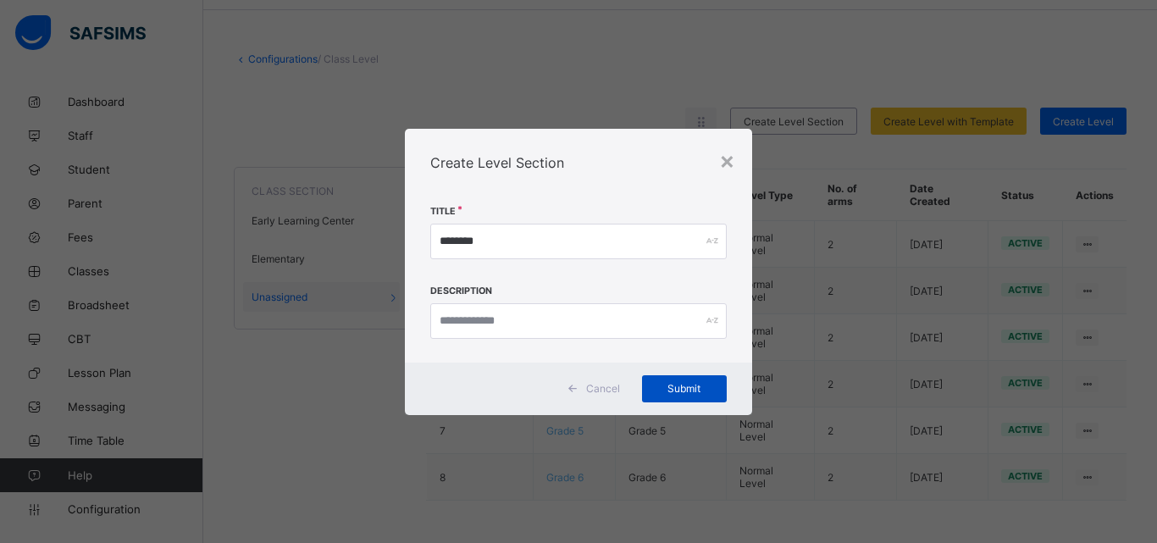
click at [680, 389] on span "Submit" at bounding box center [684, 388] width 59 height 13
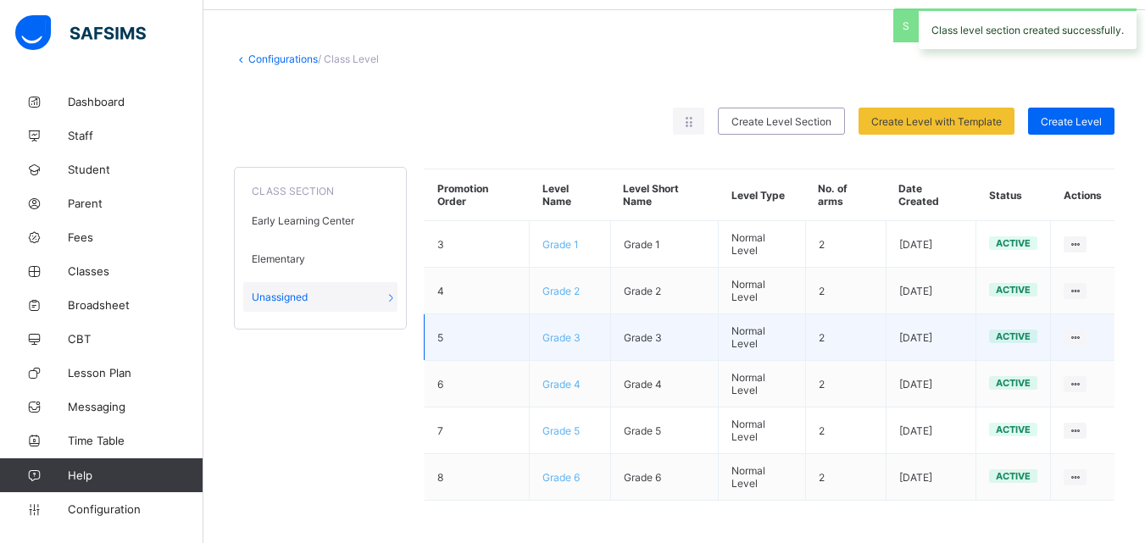
scroll to position [0, 0]
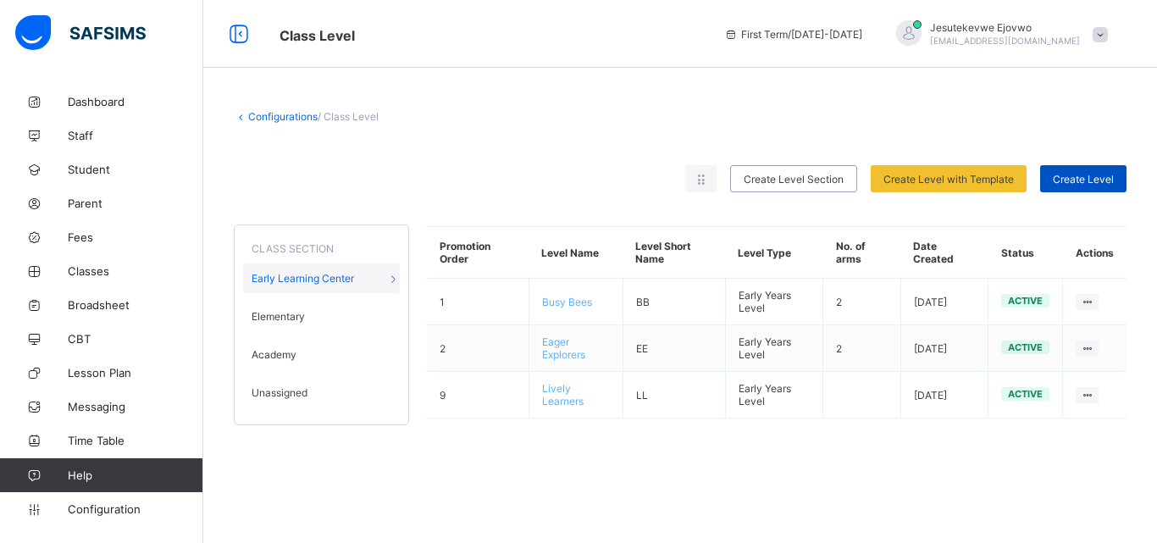
click at [1088, 180] on span "Create Level" at bounding box center [1083, 179] width 61 height 13
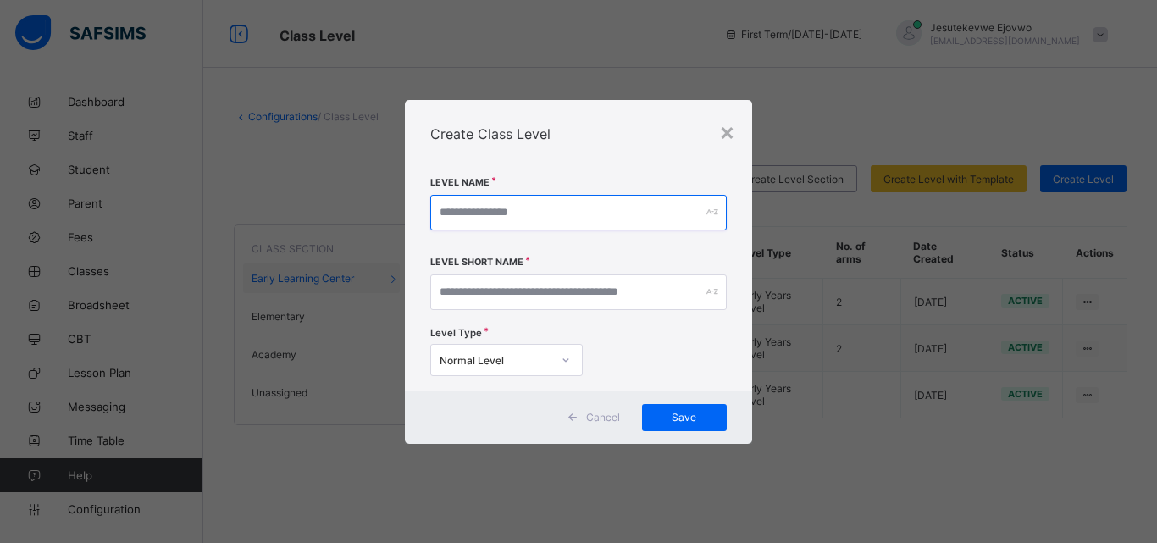
click at [516, 198] on input "text" at bounding box center [578, 213] width 297 height 36
click at [737, 129] on div "Create Class Level" at bounding box center [578, 134] width 347 height 68
click at [732, 130] on div "×" at bounding box center [727, 131] width 16 height 29
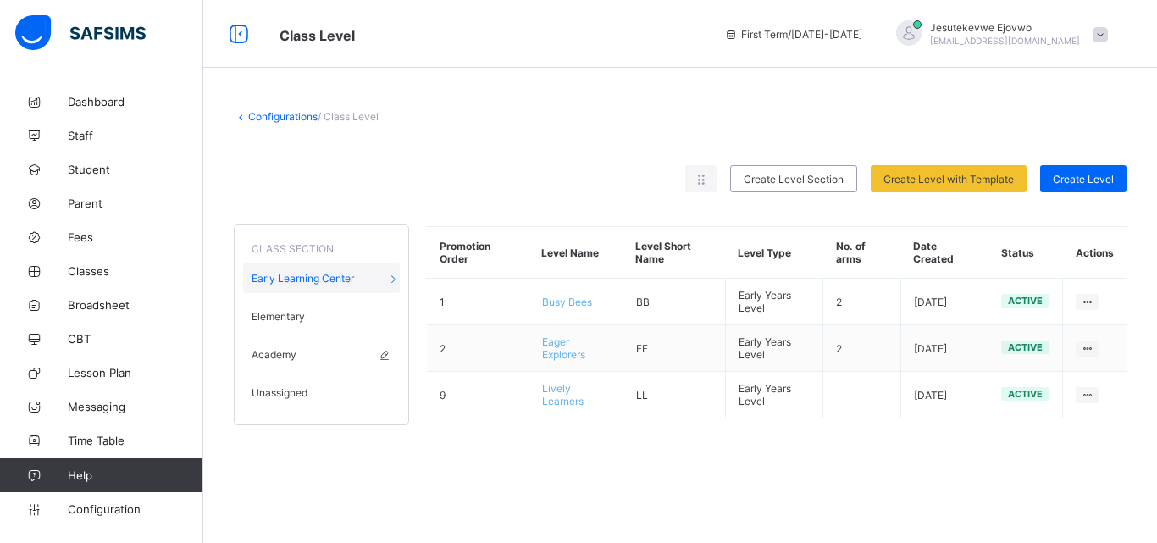
click at [294, 356] on span "Academy" at bounding box center [274, 354] width 45 height 13
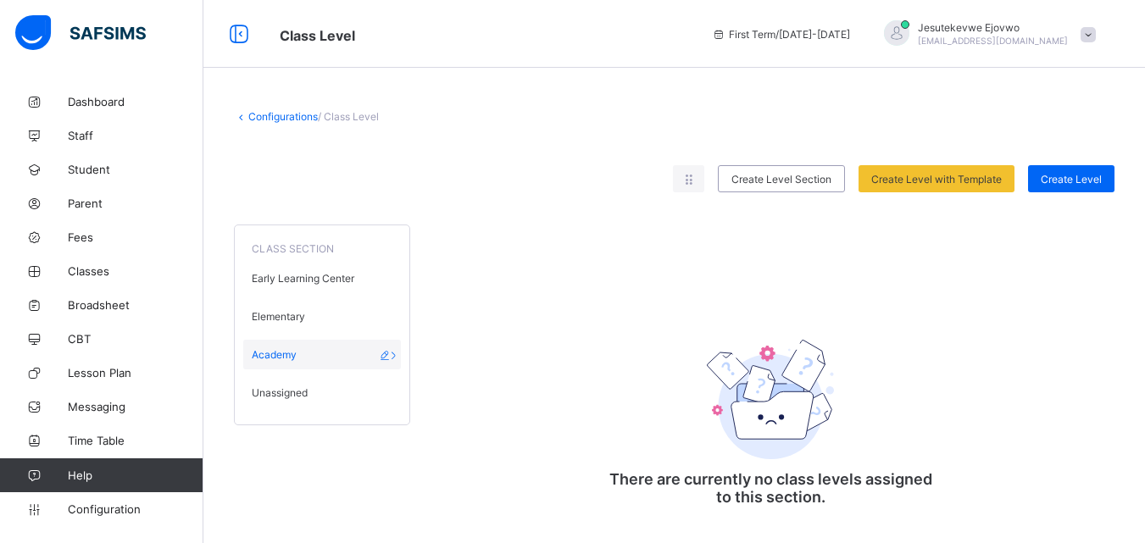
click at [383, 354] on icon at bounding box center [385, 354] width 14 height 13
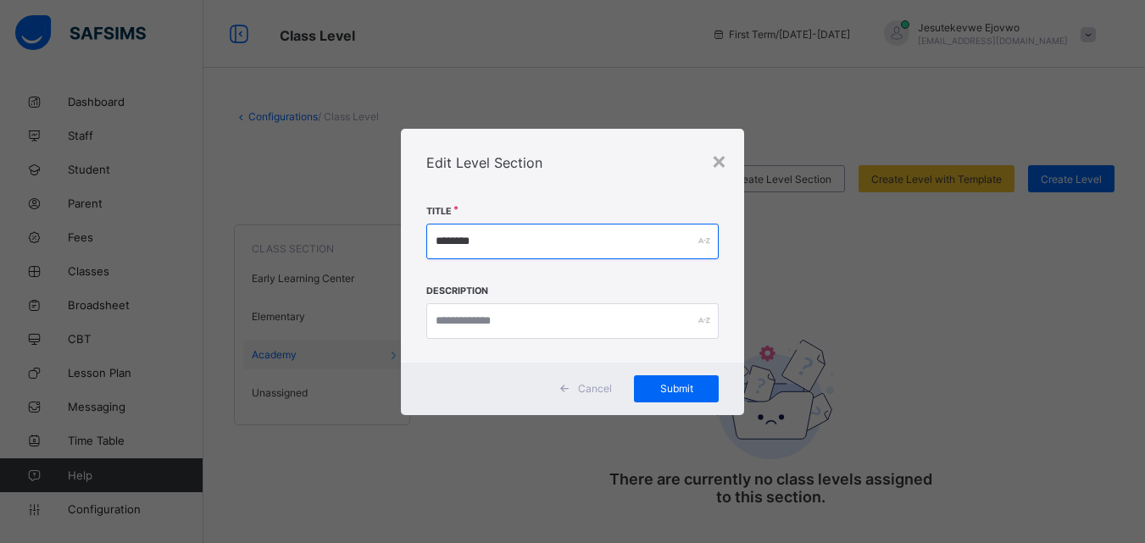
click at [538, 249] on input "*******" at bounding box center [572, 242] width 292 height 36
drag, startPoint x: 538, startPoint y: 246, endPoint x: 421, endPoint y: 240, distance: 117.1
click at [423, 241] on div "Title ******* Description" at bounding box center [572, 280] width 343 height 166
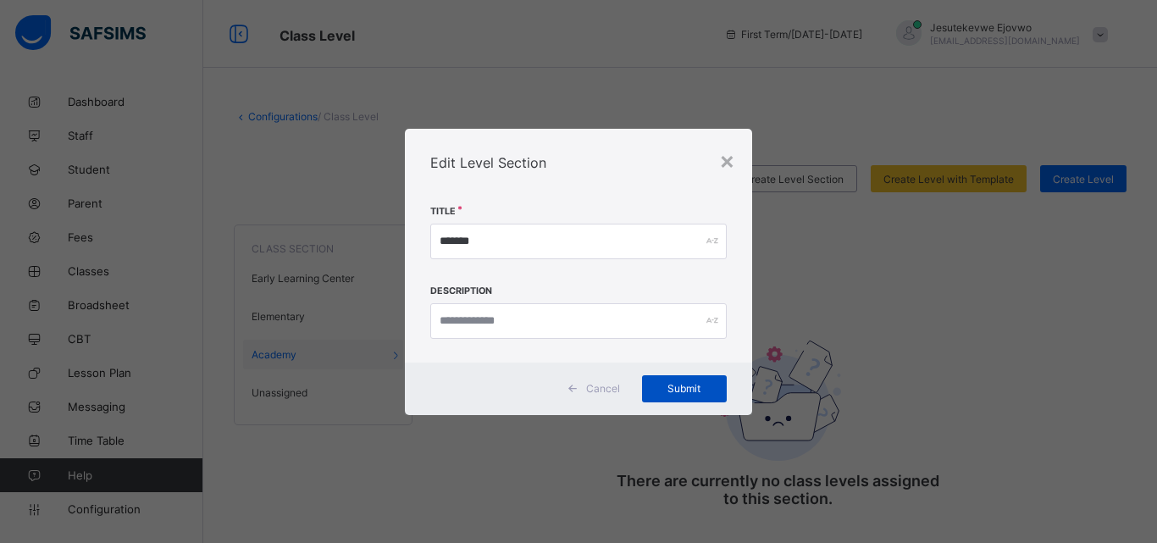
click at [674, 386] on span "Submit" at bounding box center [684, 388] width 59 height 13
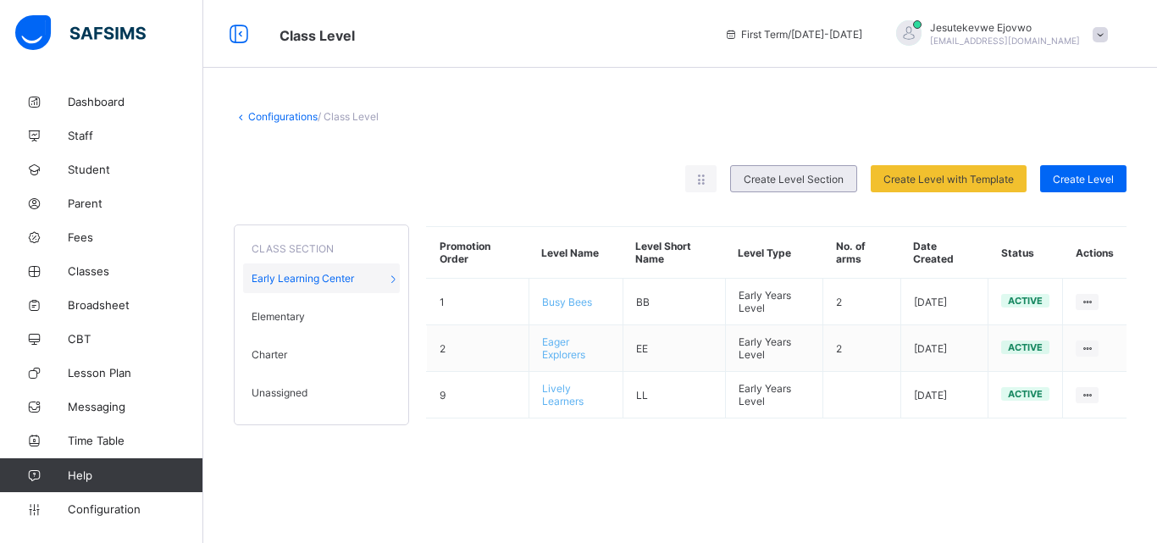
click at [854, 177] on div "Create Level Section" at bounding box center [793, 178] width 127 height 27
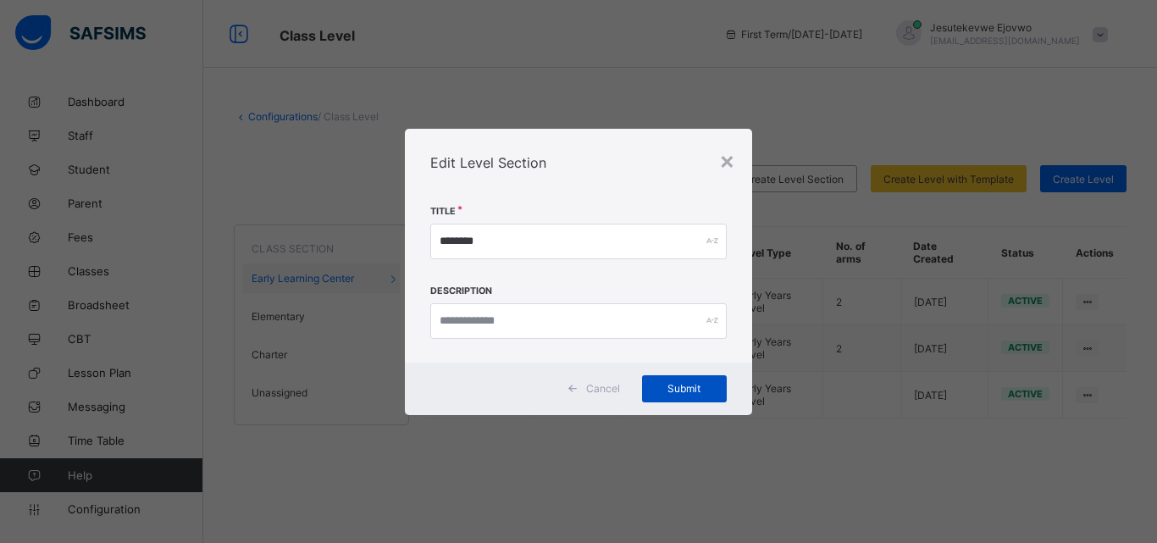
click at [674, 386] on span "Submit" at bounding box center [684, 388] width 59 height 13
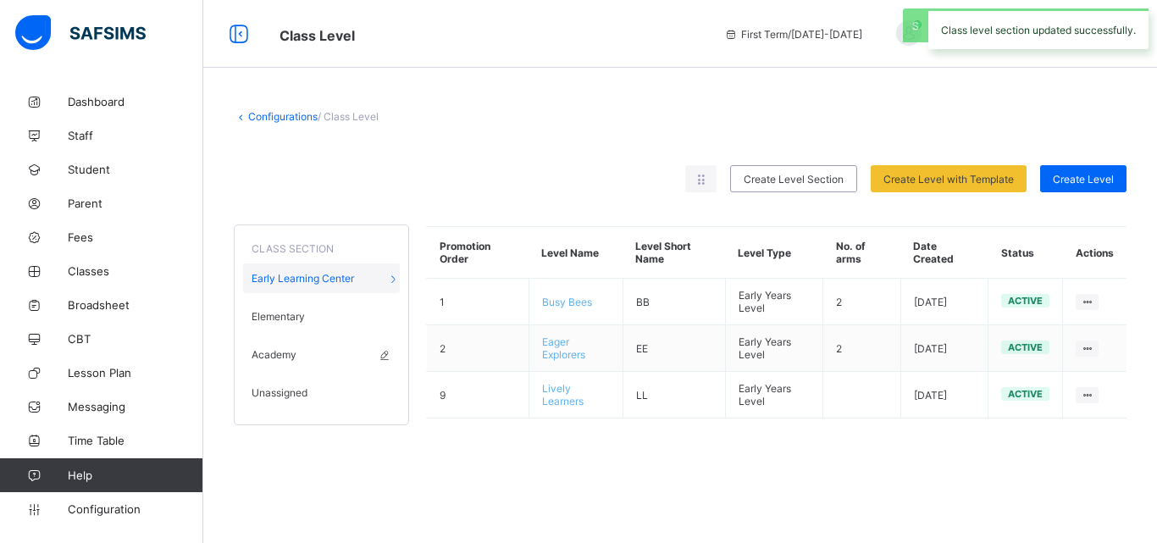
click at [313, 347] on div "Academy" at bounding box center [321, 355] width 157 height 30
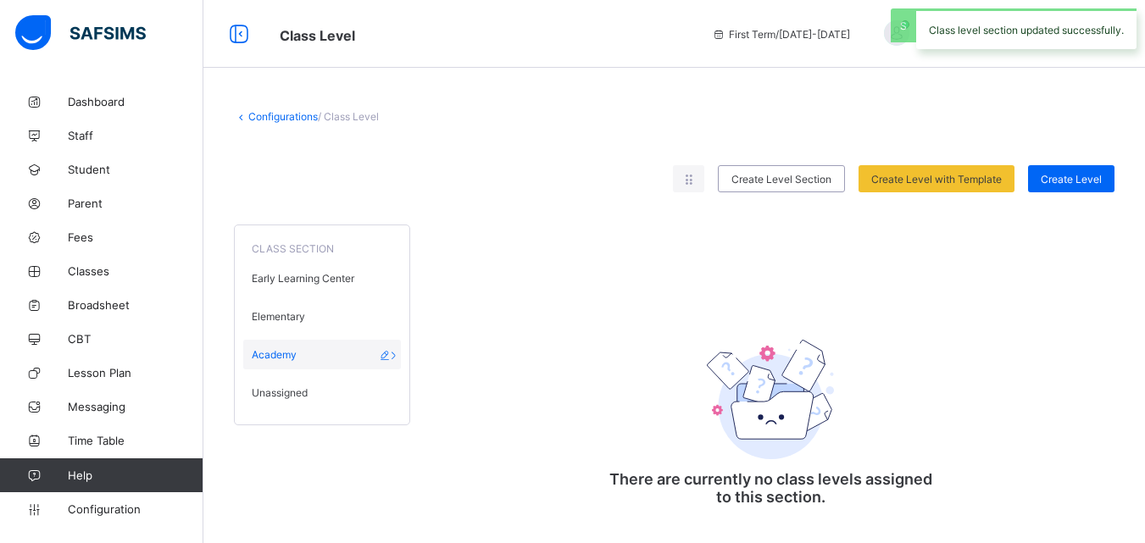
click at [389, 352] on icon at bounding box center [385, 354] width 14 height 13
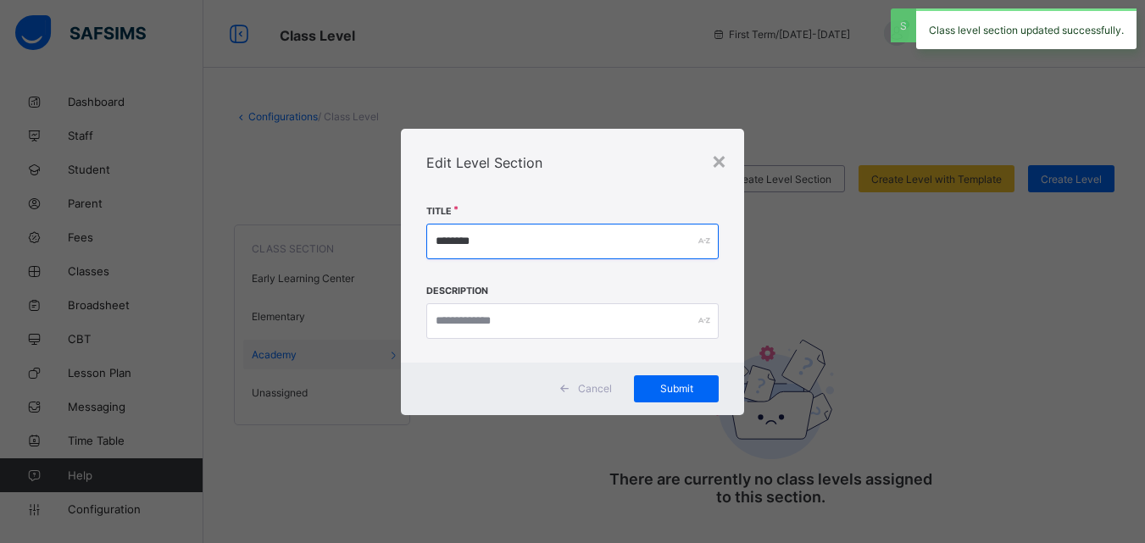
drag, startPoint x: 538, startPoint y: 245, endPoint x: 432, endPoint y: 230, distance: 106.9
click at [432, 230] on input "*******" at bounding box center [572, 242] width 292 height 36
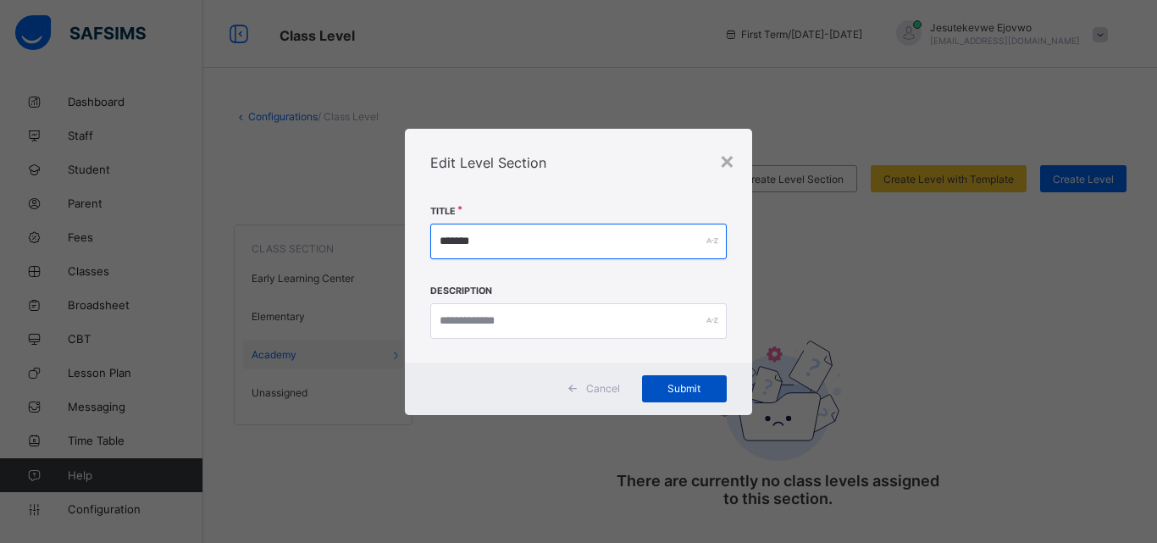
type input "*******"
click at [674, 385] on span "Submit" at bounding box center [684, 388] width 59 height 13
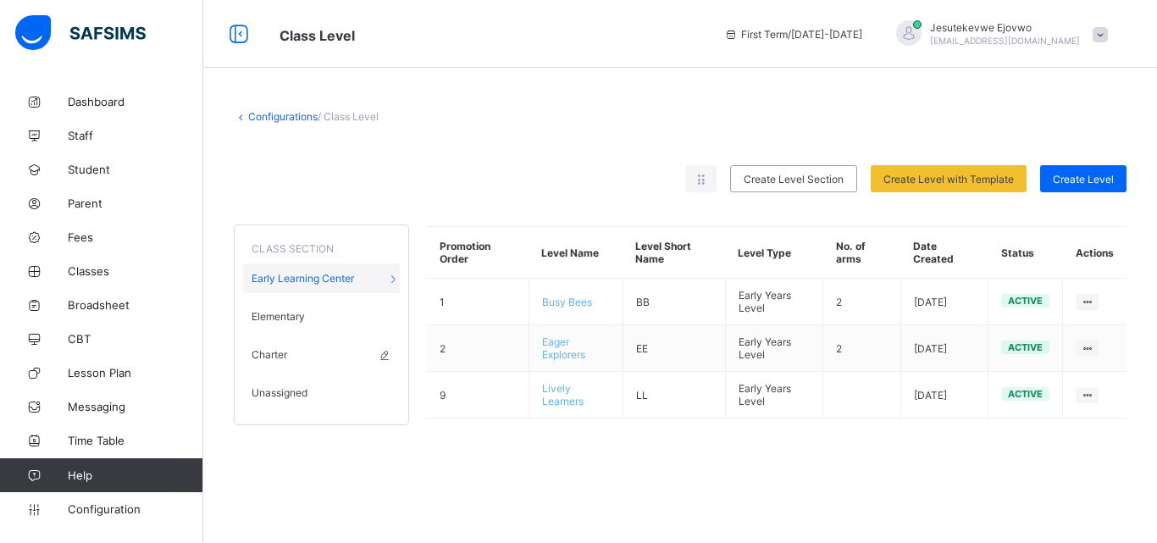
click at [284, 352] on span "Charter" at bounding box center [270, 354] width 36 height 13
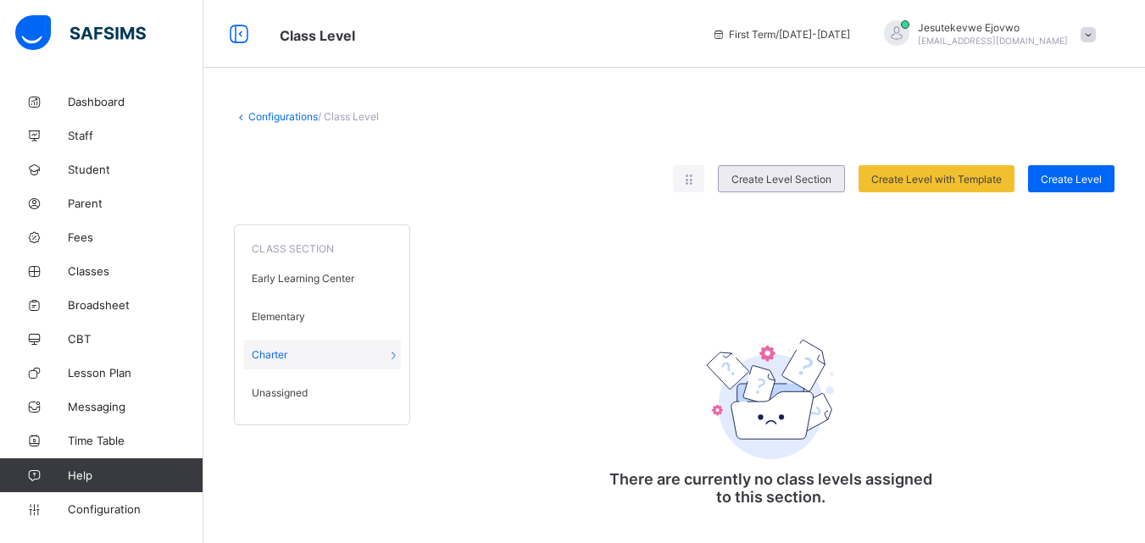
click at [771, 173] on span "Create Level Section" at bounding box center [781, 179] width 100 height 13
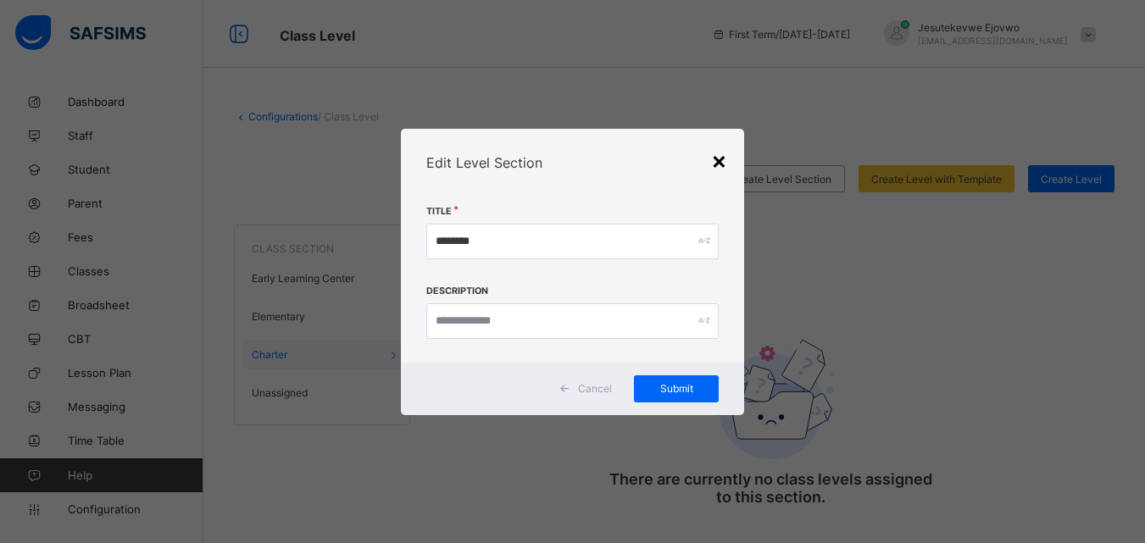
click at [717, 156] on div "×" at bounding box center [719, 160] width 16 height 29
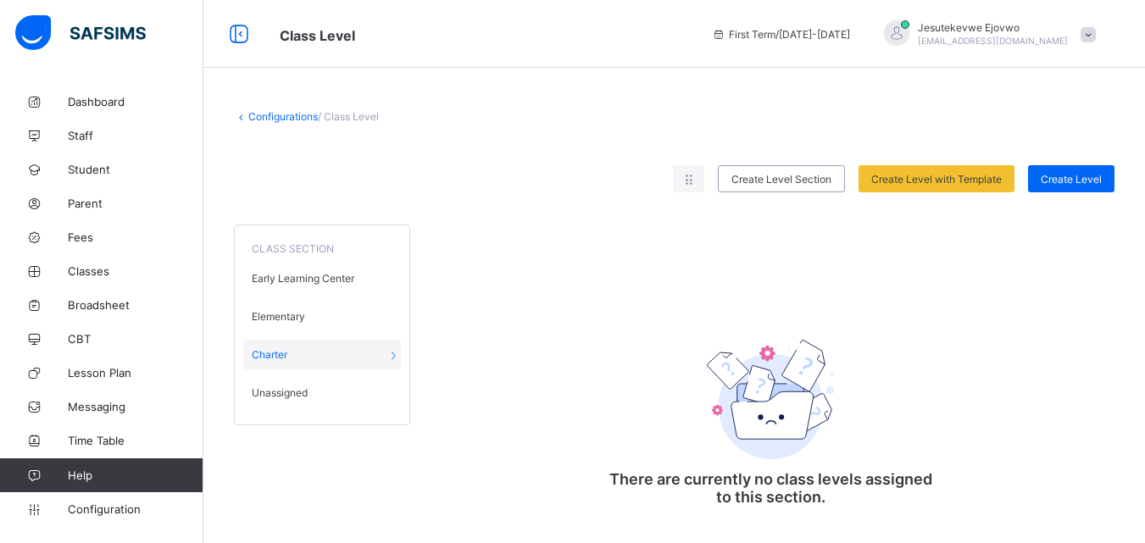
click at [488, 415] on div "CLASS SECTION Early Learning Center Elementary Charter Unassigned There are cur…" at bounding box center [674, 370] width 880 height 322
click at [797, 184] on span "Create Level Section" at bounding box center [781, 179] width 100 height 13
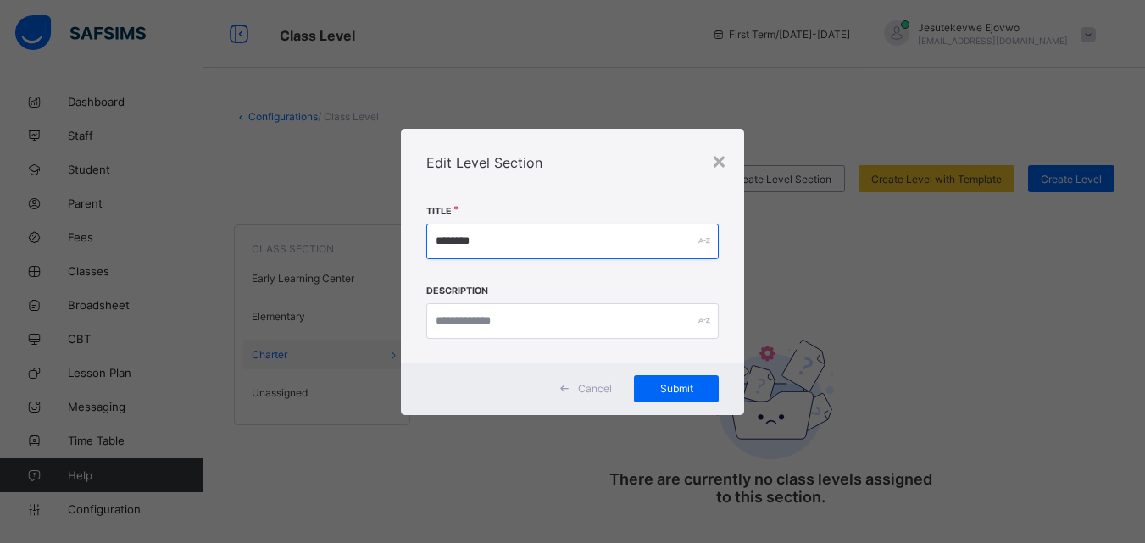
click at [674, 246] on input "*******" at bounding box center [572, 242] width 292 height 36
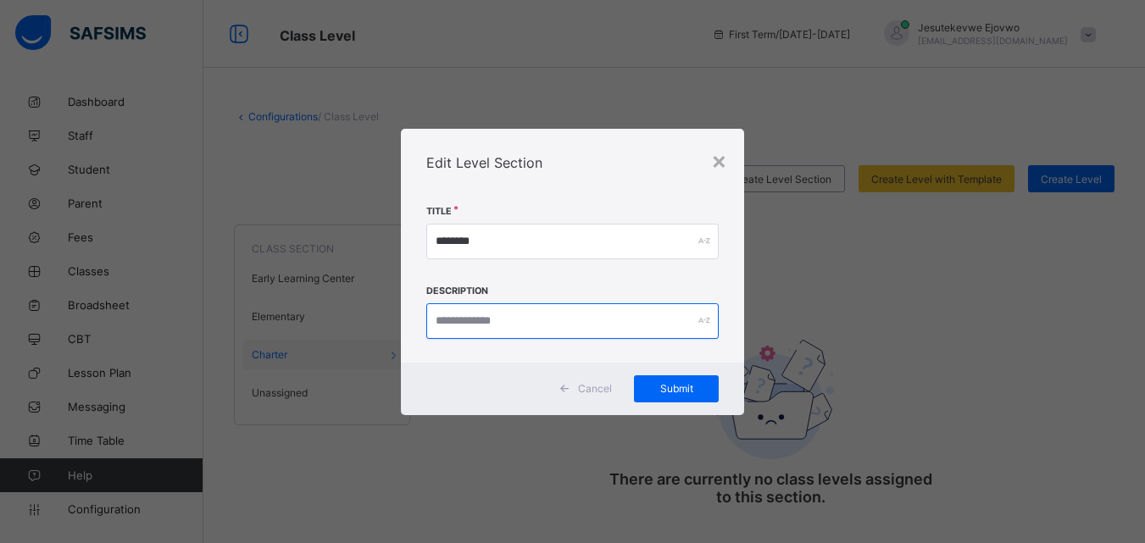
click at [612, 336] on input "text" at bounding box center [572, 321] width 292 height 36
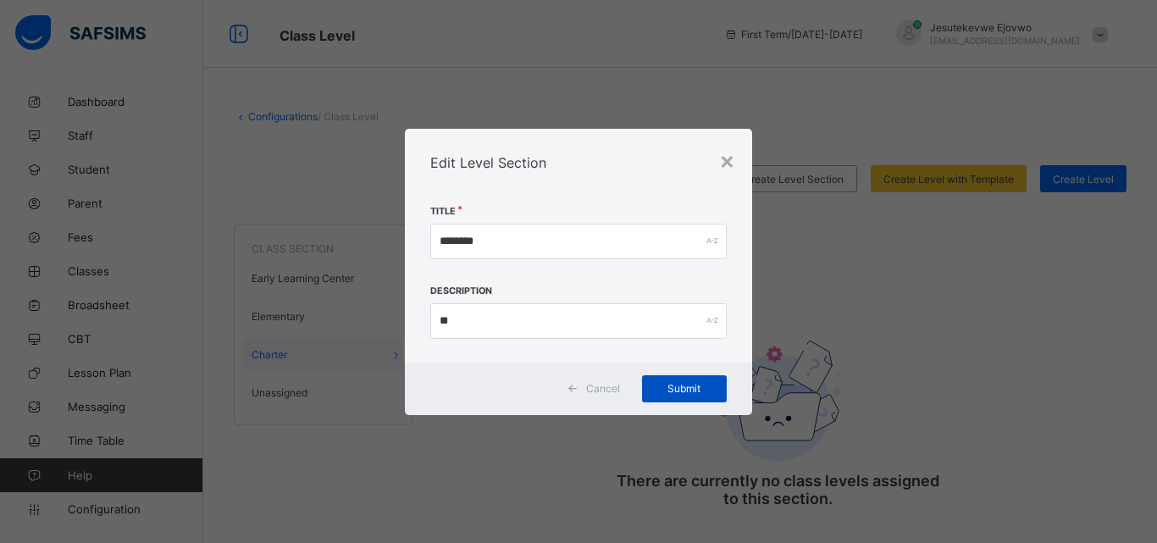
click at [686, 386] on span "Submit" at bounding box center [684, 388] width 59 height 13
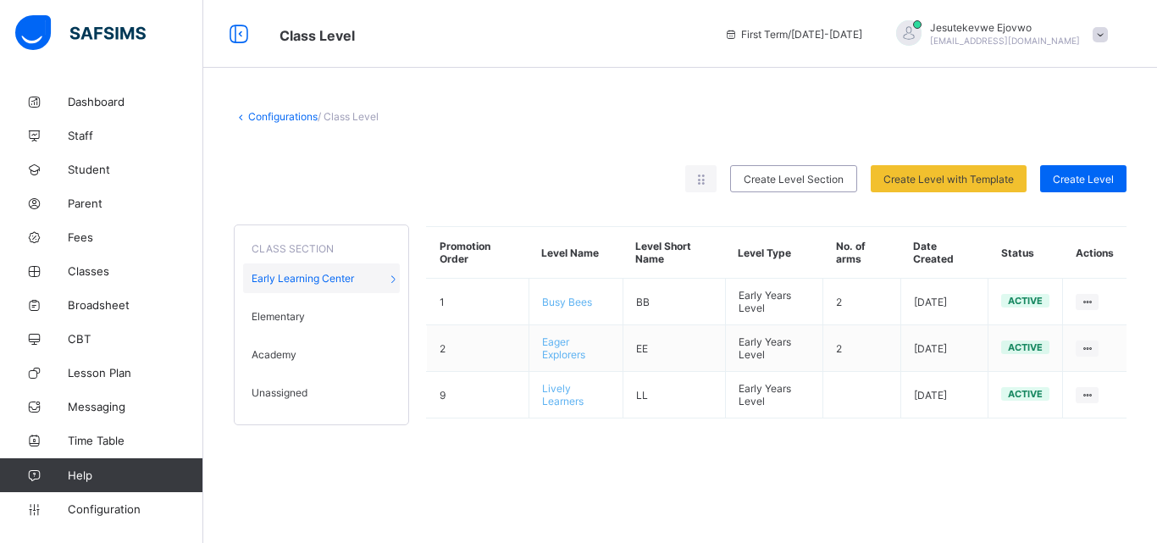
click at [351, 390] on div "Unassigned" at bounding box center [321, 393] width 157 height 30
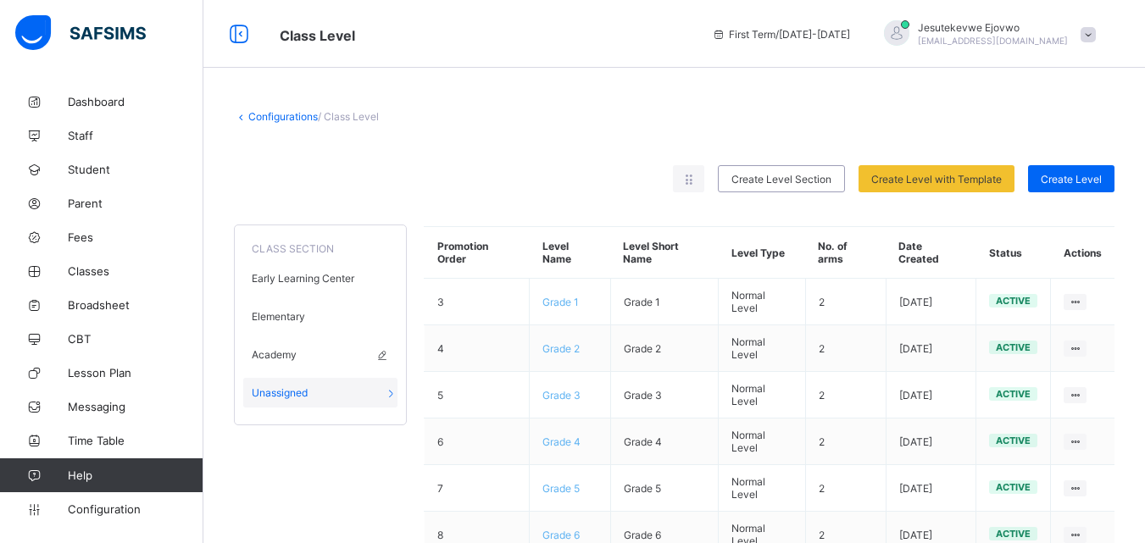
click at [382, 357] on icon at bounding box center [381, 354] width 14 height 13
type input "**"
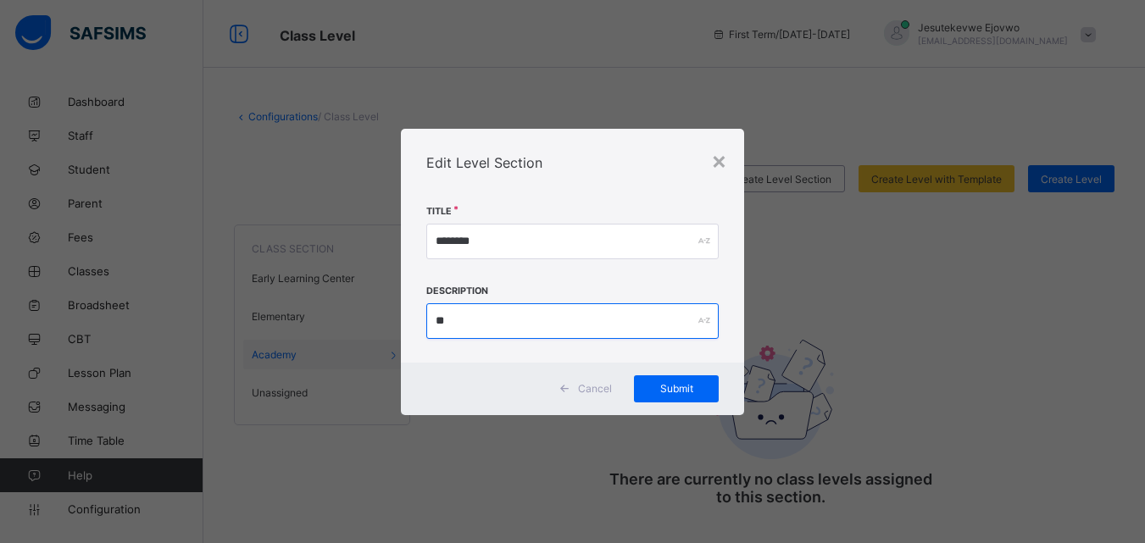
drag, startPoint x: 469, startPoint y: 328, endPoint x: 388, endPoint y: 325, distance: 80.6
click at [388, 325] on div "× Edit Level Section Title ******* Description ** Cancel Submit" at bounding box center [572, 271] width 1145 height 543
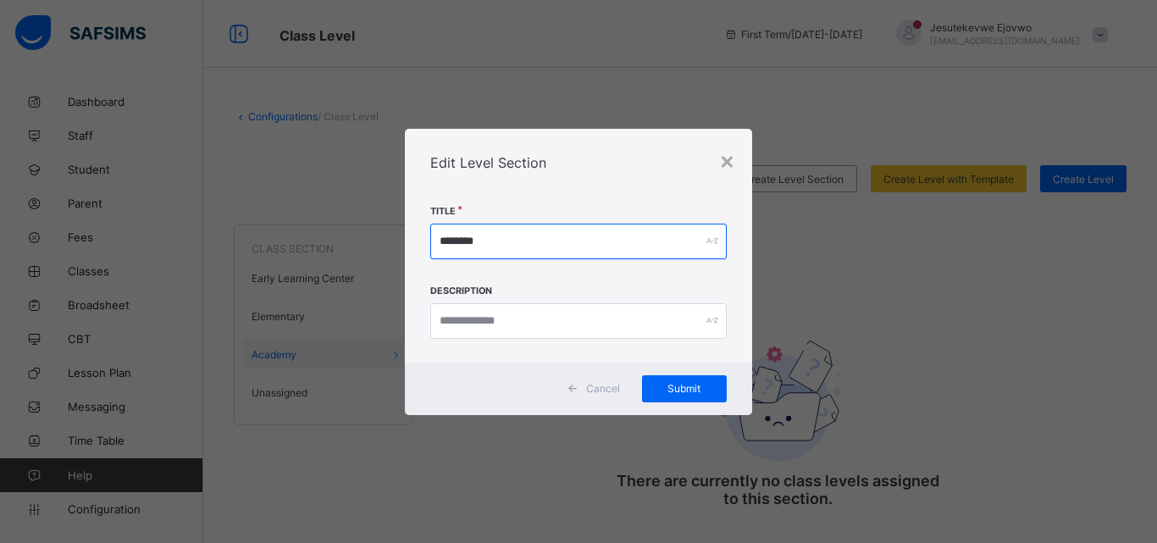
drag, startPoint x: 539, startPoint y: 245, endPoint x: 318, endPoint y: 227, distance: 221.9
click at [318, 227] on div "× Edit Level Section Title ******* Description Cancel Submit" at bounding box center [578, 271] width 1157 height 543
type input "*******"
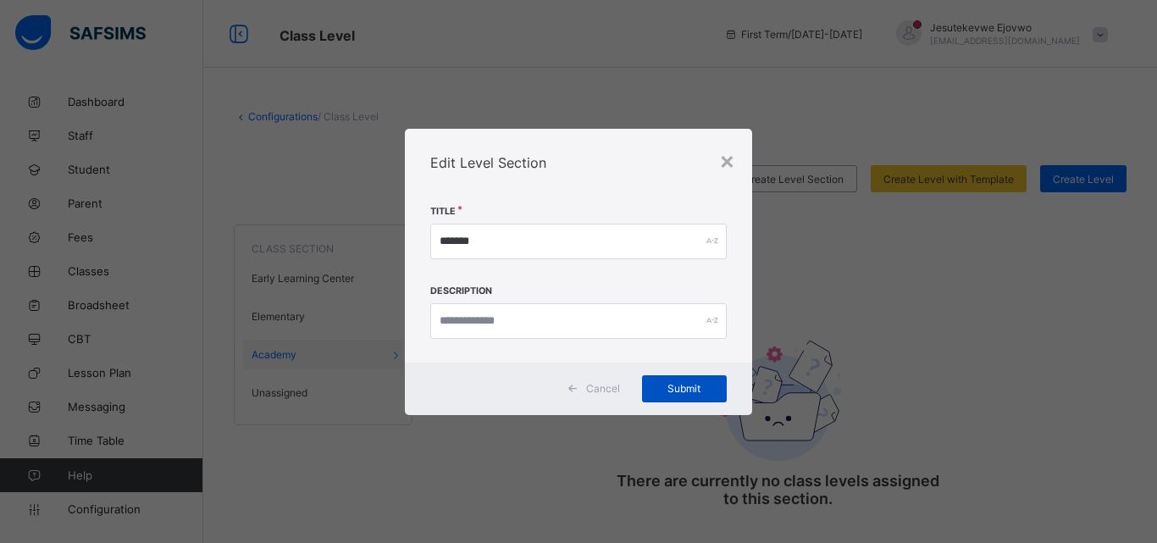
click at [711, 386] on span "Submit" at bounding box center [684, 388] width 59 height 13
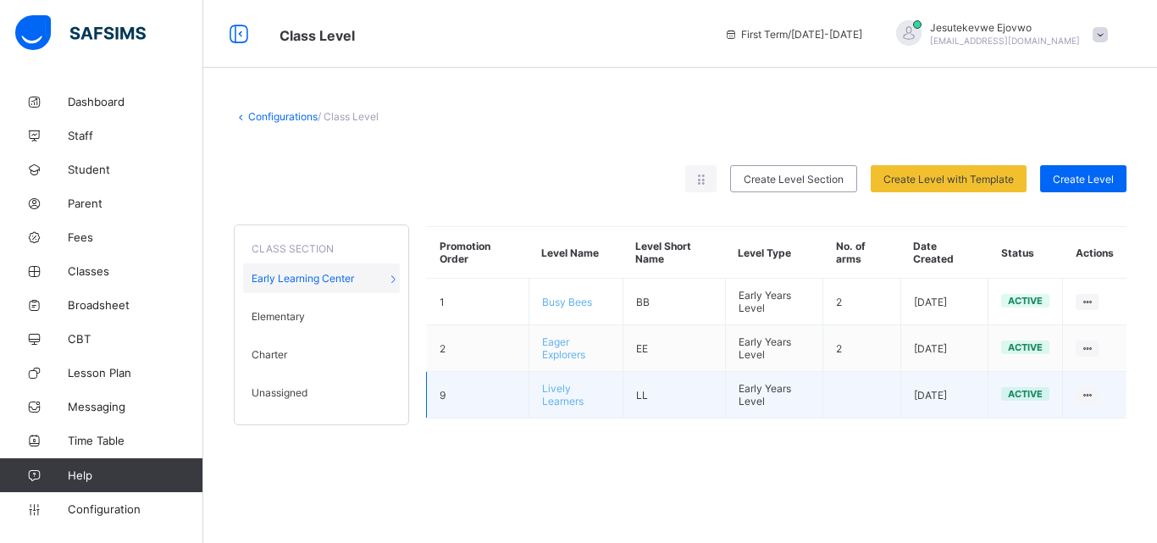
click at [439, 396] on td "9" at bounding box center [478, 395] width 103 height 47
click at [1085, 394] on icon at bounding box center [1087, 395] width 14 height 13
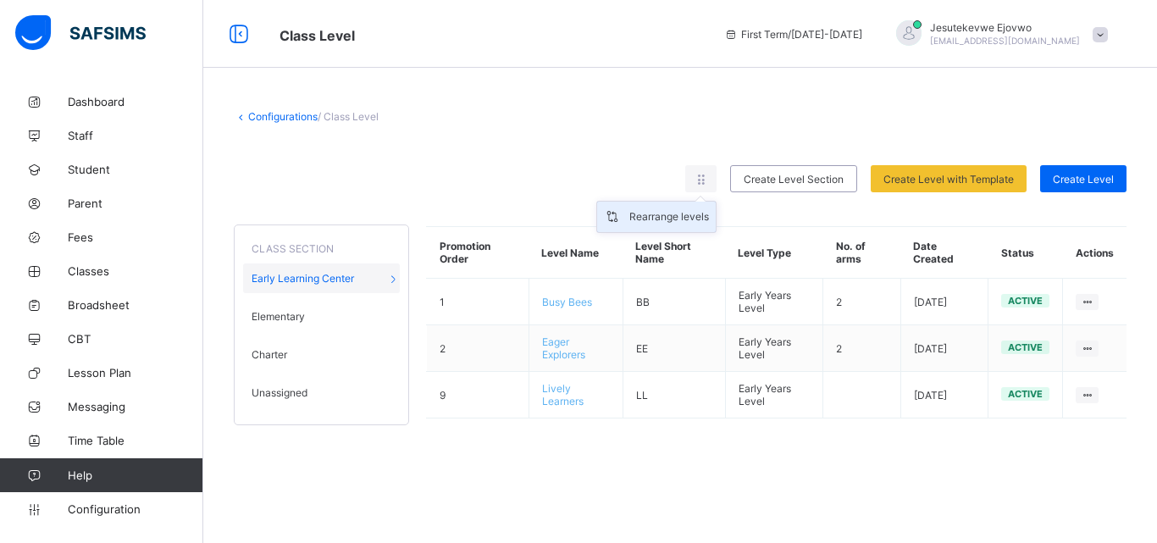
click at [666, 218] on div "Rearrange levels" at bounding box center [670, 216] width 80 height 17
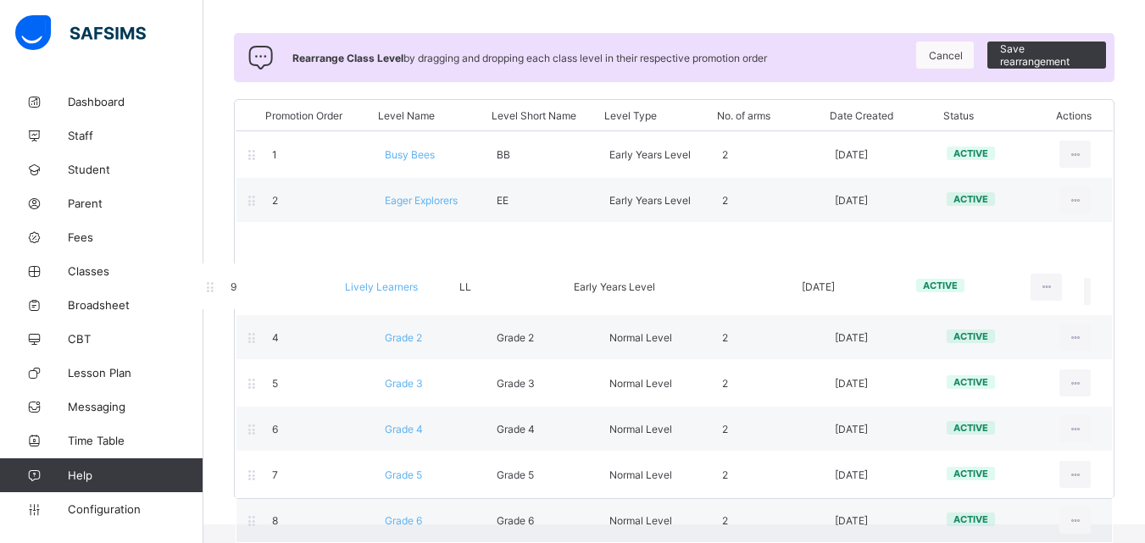
scroll to position [114, 0]
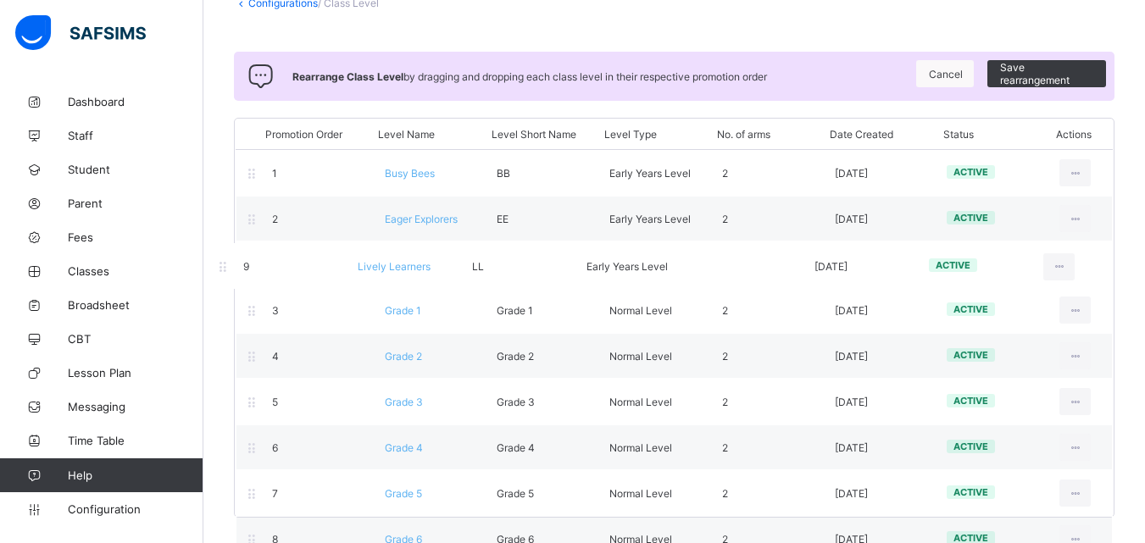
drag, startPoint x: 626, startPoint y: 497, endPoint x: 596, endPoint y: 258, distance: 240.0
click at [596, 258] on div "Promotion Order Level Name Level Short Name Level Type No. of arms Date Created…" at bounding box center [674, 318] width 880 height 400
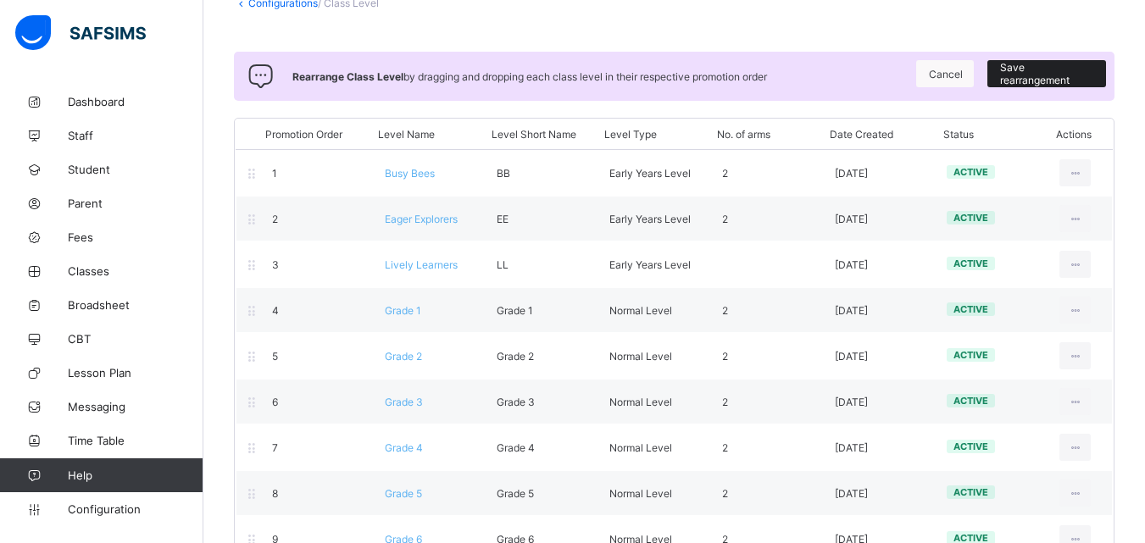
click at [1041, 70] on span "Save rearrangement" at bounding box center [1046, 73] width 93 height 25
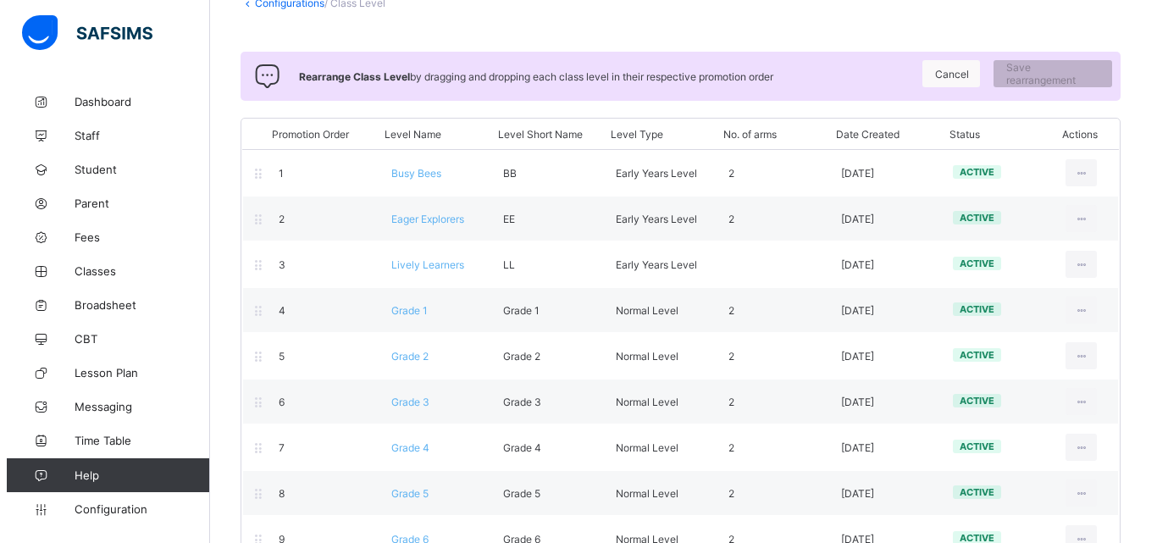
scroll to position [0, 0]
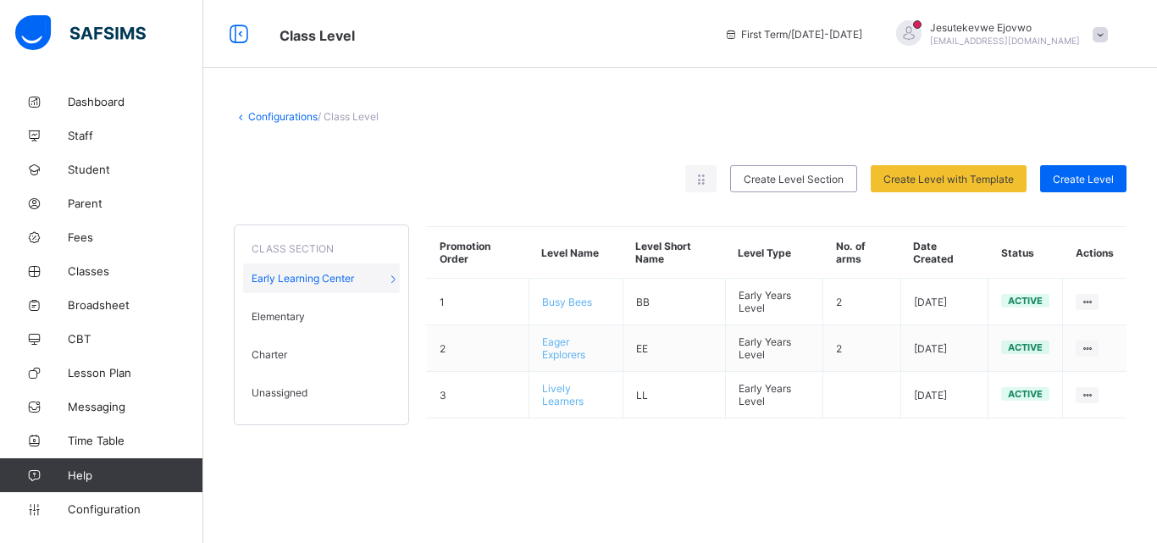
drag, startPoint x: 297, startPoint y: 447, endPoint x: 297, endPoint y: 430, distance: 16.9
click at [297, 447] on div "Configurations / Class Level Rearrange levels Create Level Section Create Level…" at bounding box center [680, 273] width 954 height 376
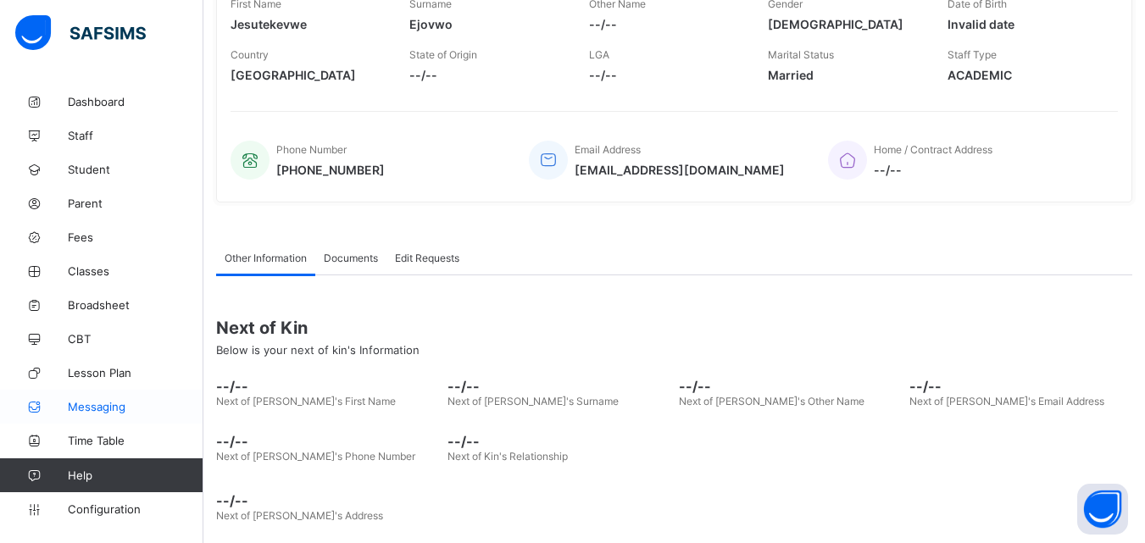
scroll to position [304, 0]
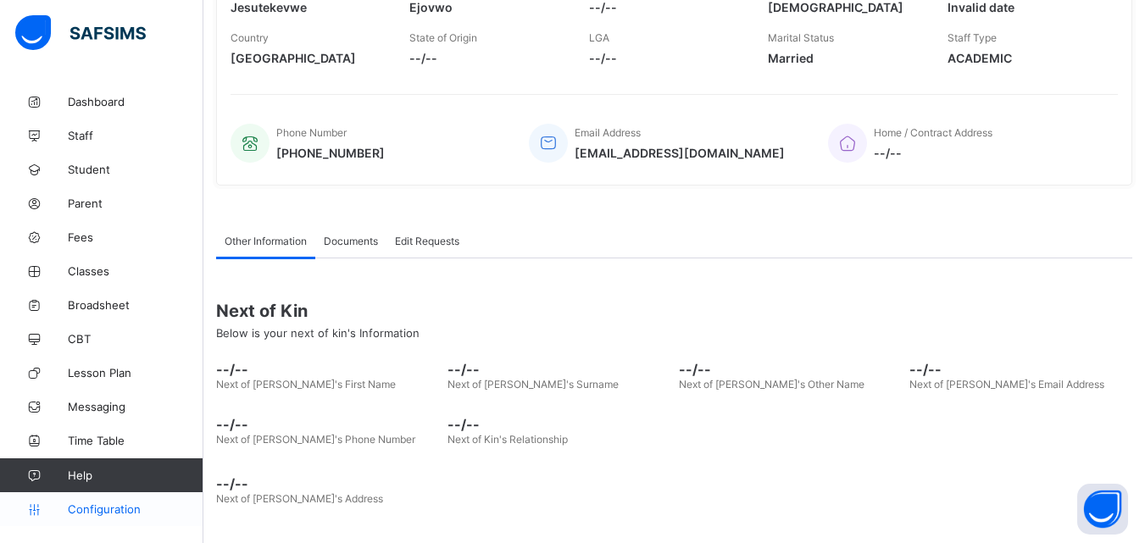
click at [118, 508] on span "Configuration" at bounding box center [135, 509] width 135 height 14
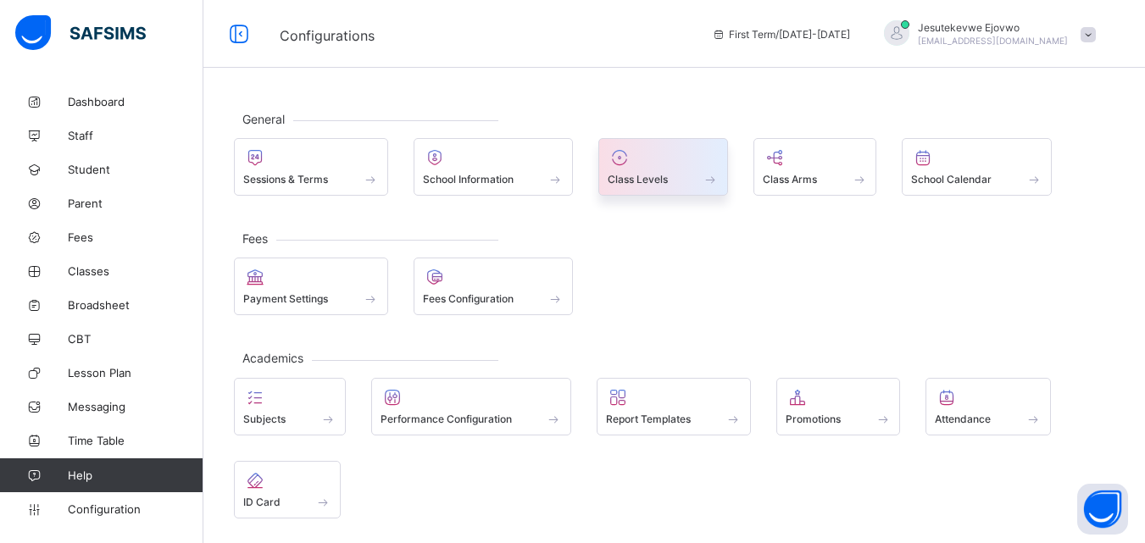
click at [631, 175] on span "Class Levels" at bounding box center [638, 179] width 60 height 13
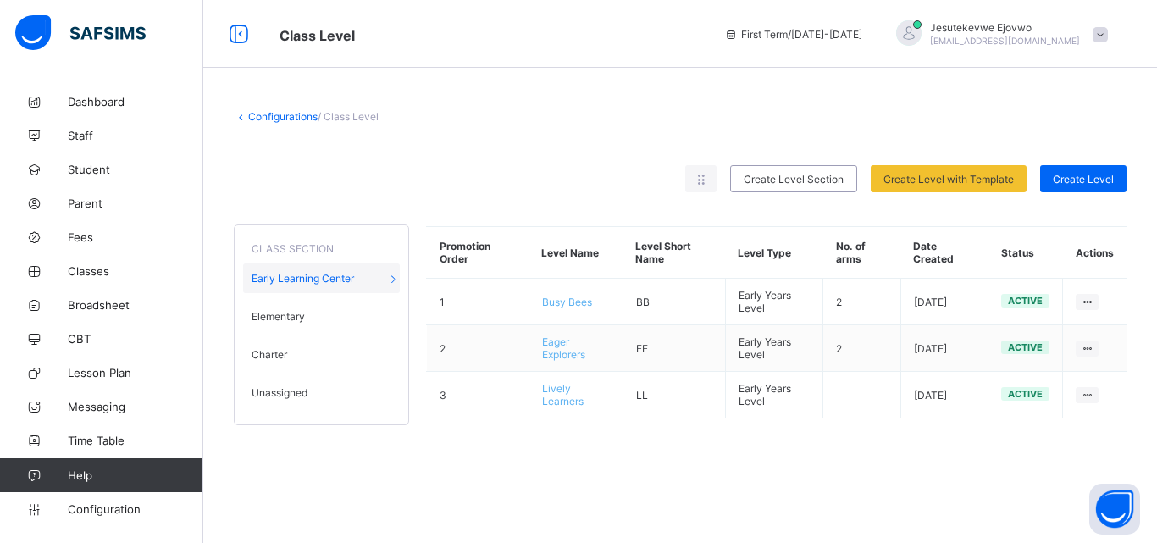
click at [291, 389] on span "Unassigned" at bounding box center [280, 392] width 56 height 13
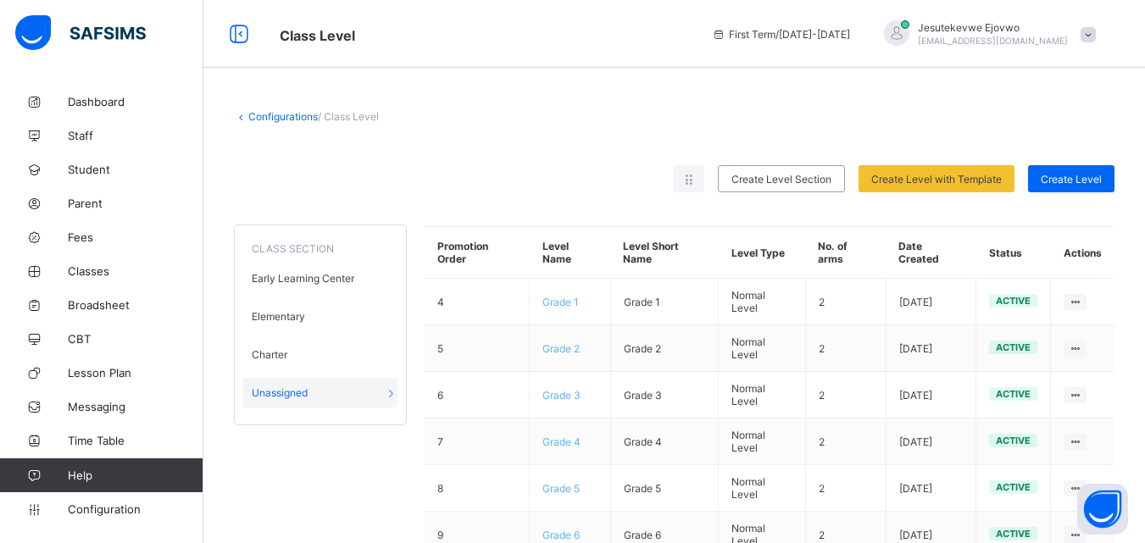
click at [291, 389] on span "Unassigned" at bounding box center [280, 392] width 56 height 13
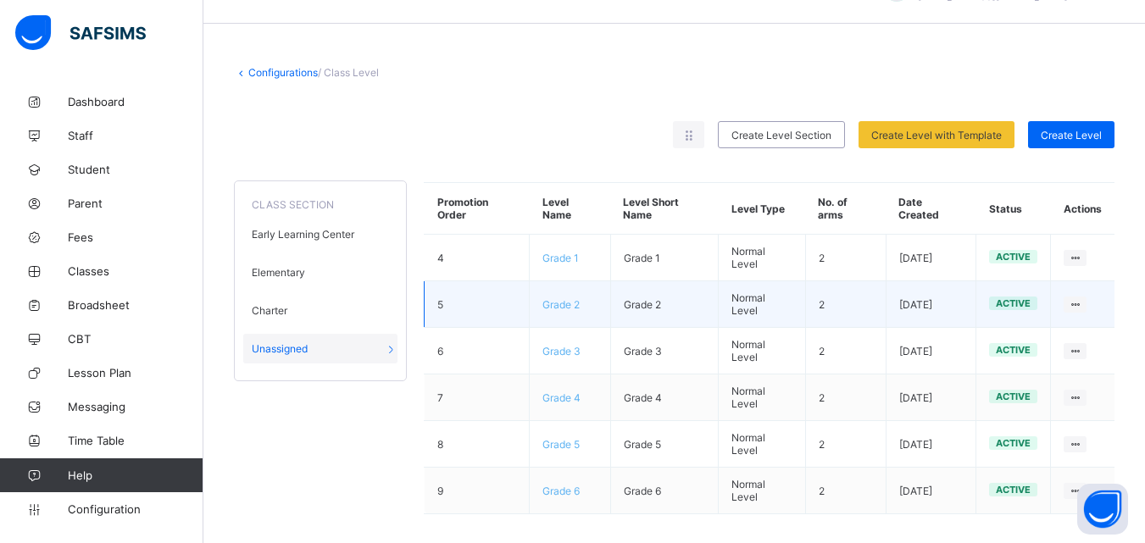
scroll to position [58, 0]
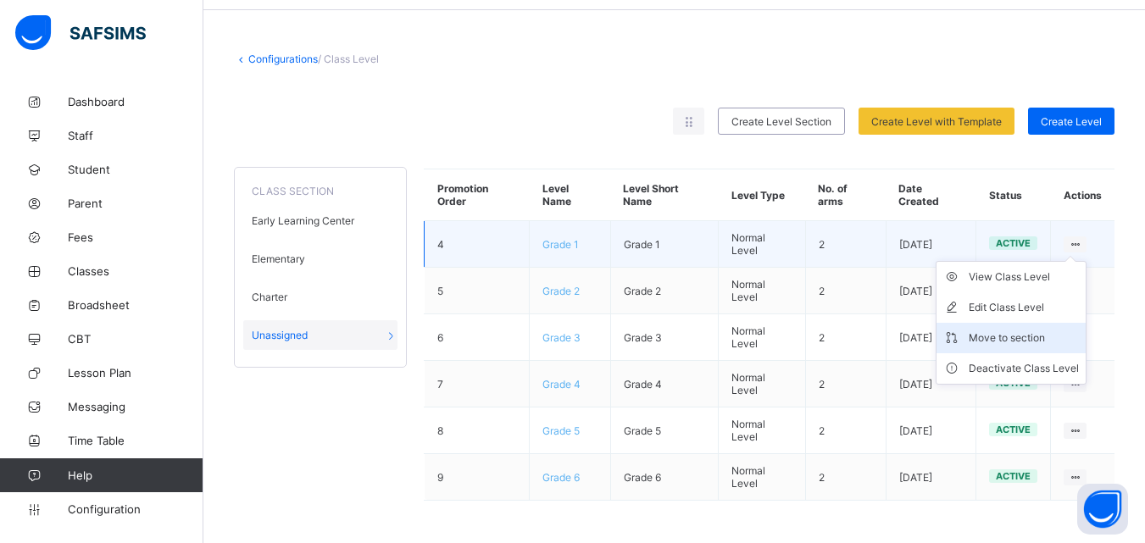
click at [1029, 343] on div "Move to section" at bounding box center [1023, 338] width 110 height 17
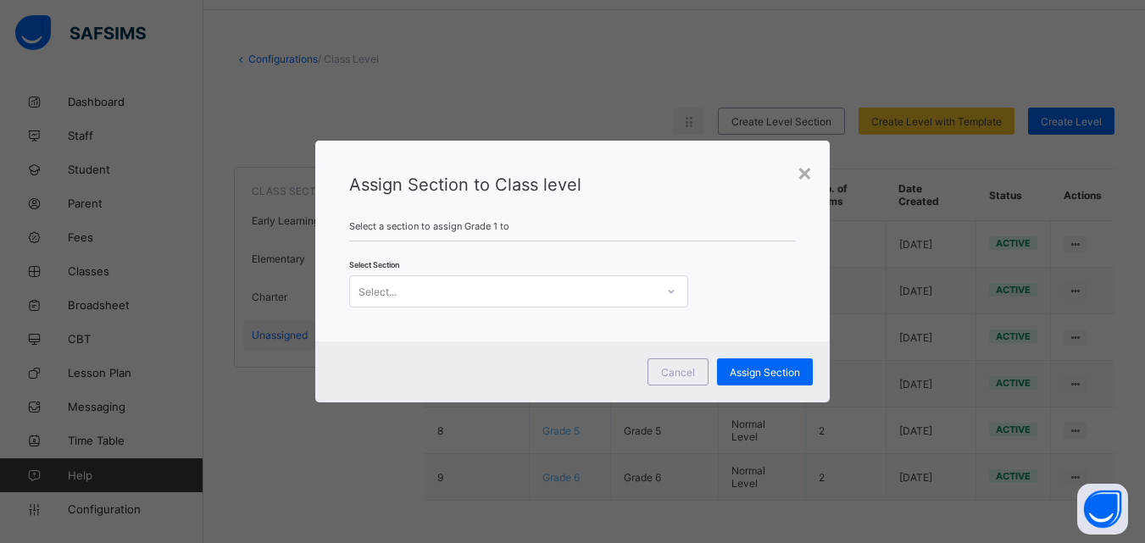
click at [610, 290] on div "Select..." at bounding box center [502, 292] width 305 height 24
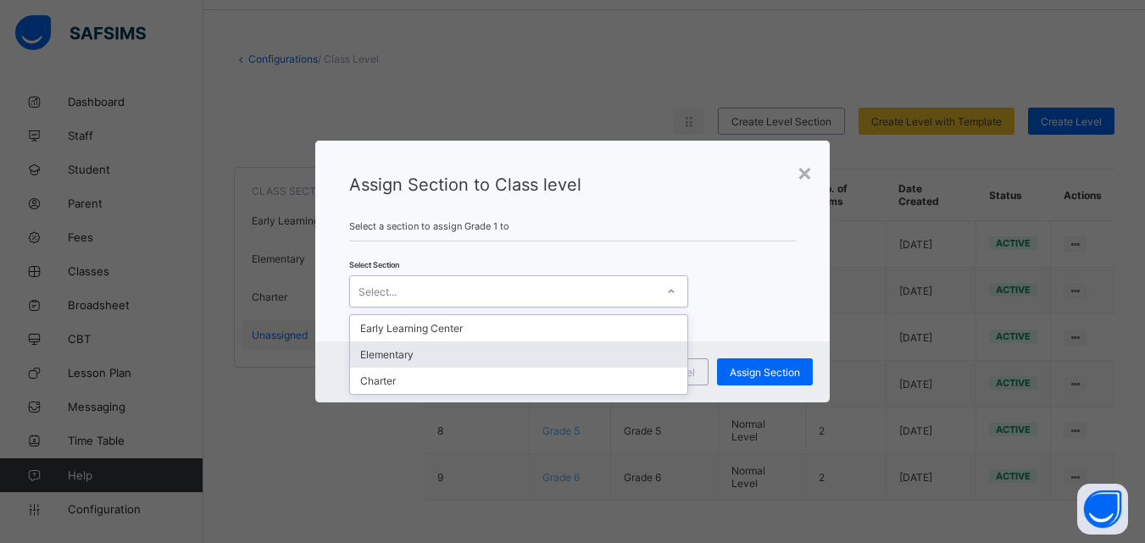
click at [519, 347] on div "Elementary" at bounding box center [518, 354] width 337 height 26
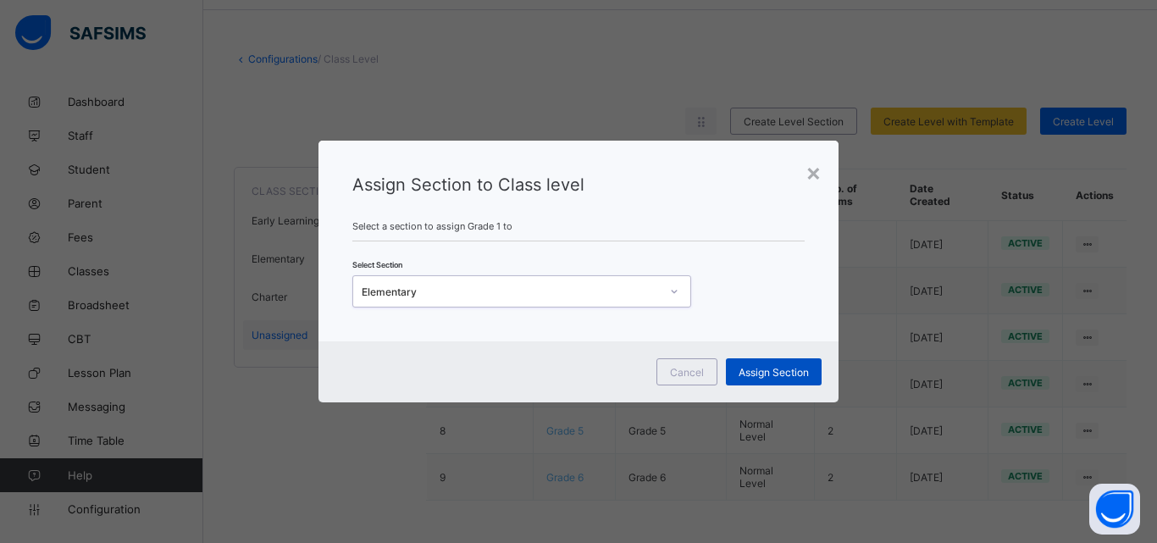
click at [761, 367] on span "Assign Section" at bounding box center [774, 372] width 70 height 13
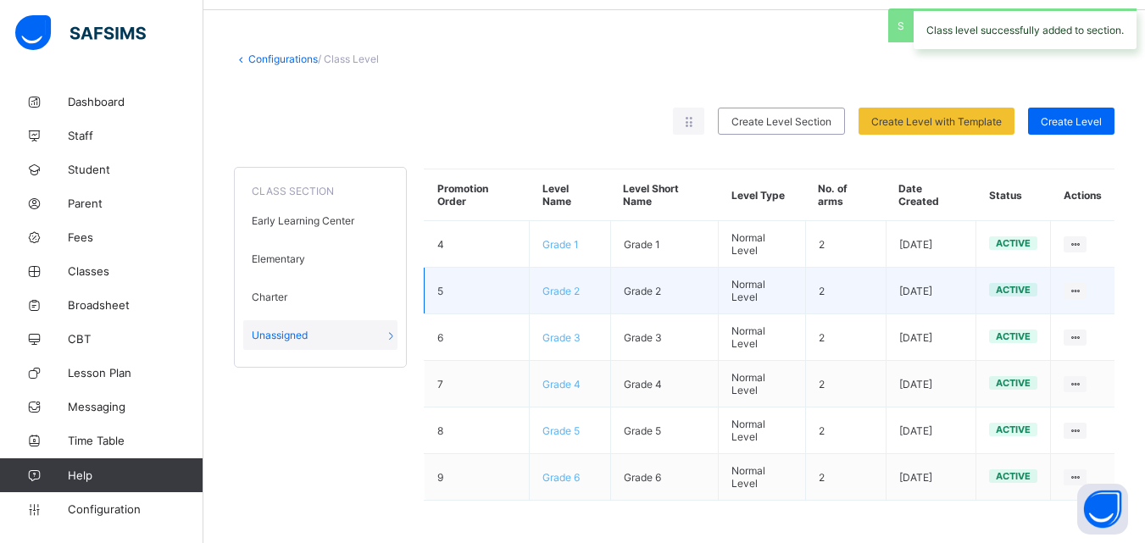
scroll to position [11, 0]
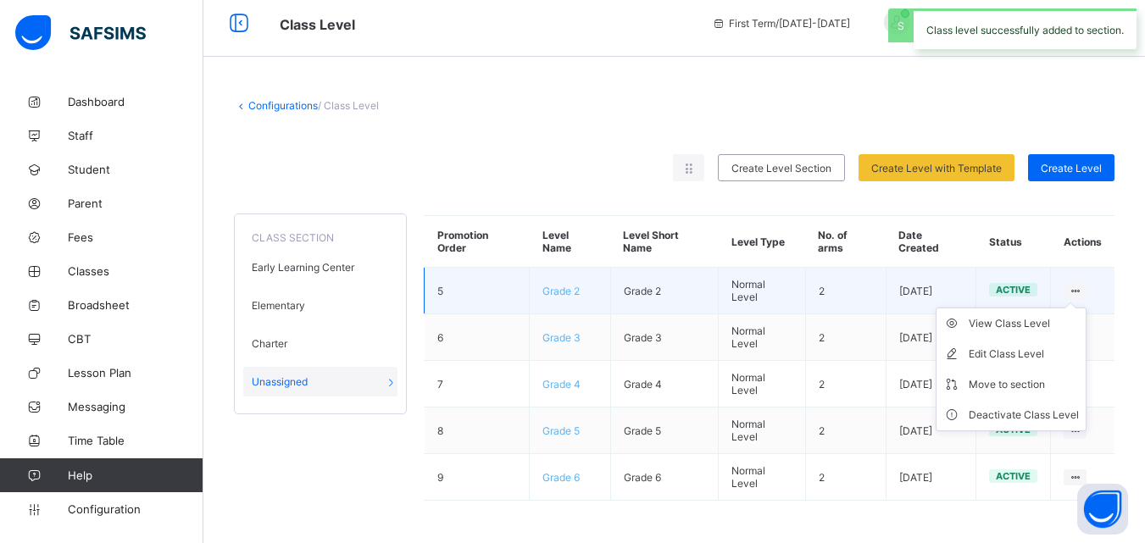
click at [1082, 288] on icon at bounding box center [1075, 291] width 14 height 13
click at [1018, 381] on div "Move to section" at bounding box center [1023, 384] width 110 height 17
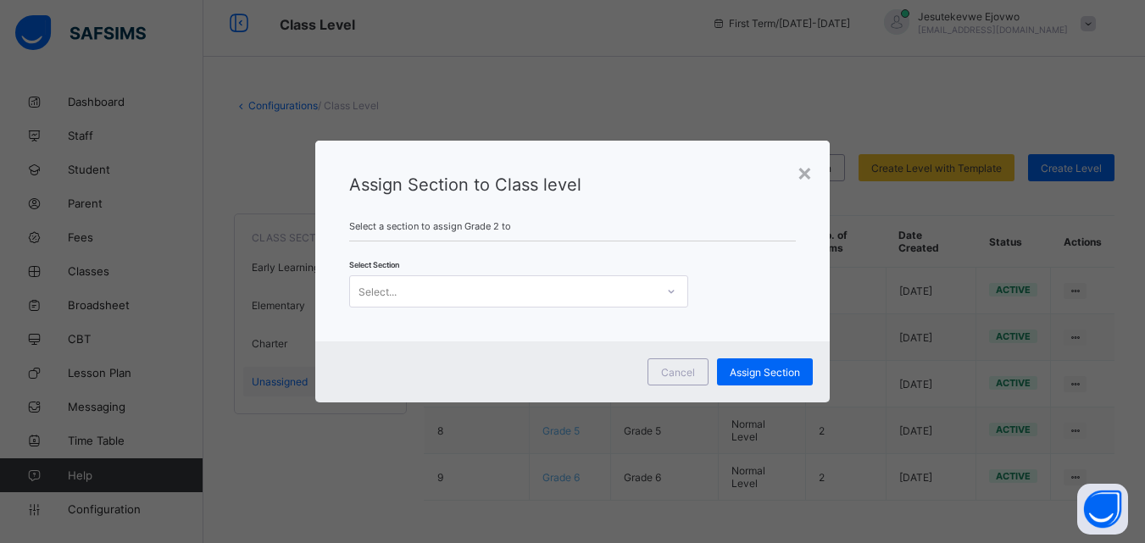
click at [562, 291] on div "Select..." at bounding box center [502, 292] width 305 height 24
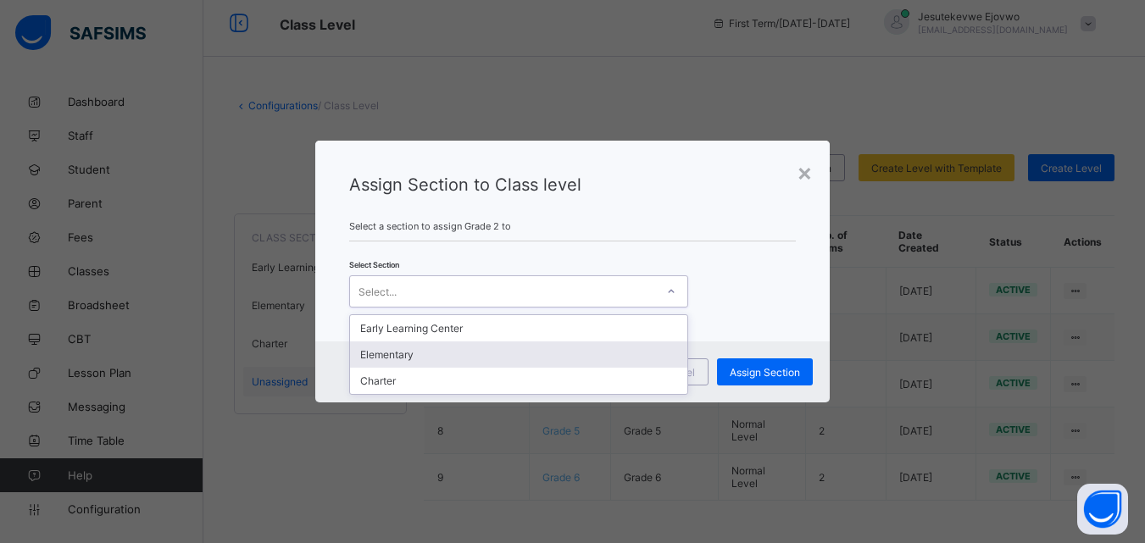
click at [441, 359] on div "Elementary" at bounding box center [518, 354] width 337 height 26
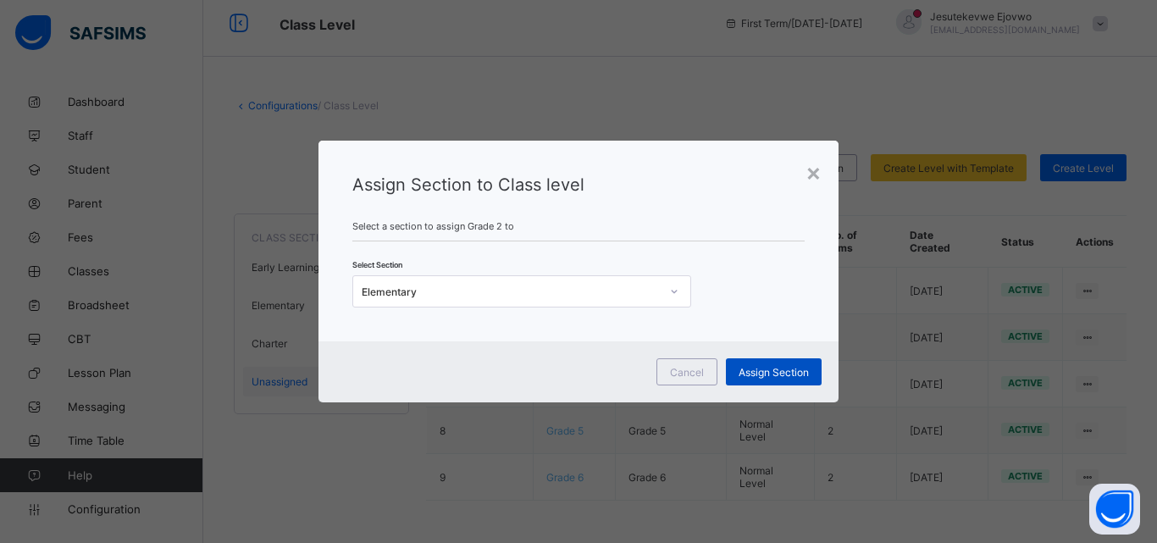
click at [796, 374] on span "Assign Section" at bounding box center [774, 372] width 70 height 13
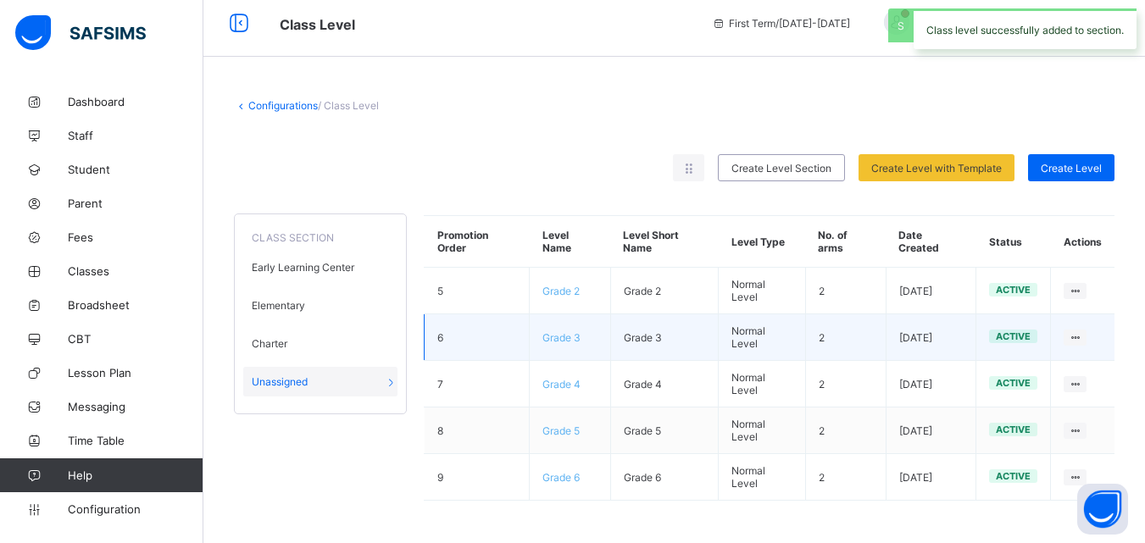
scroll to position [0, 0]
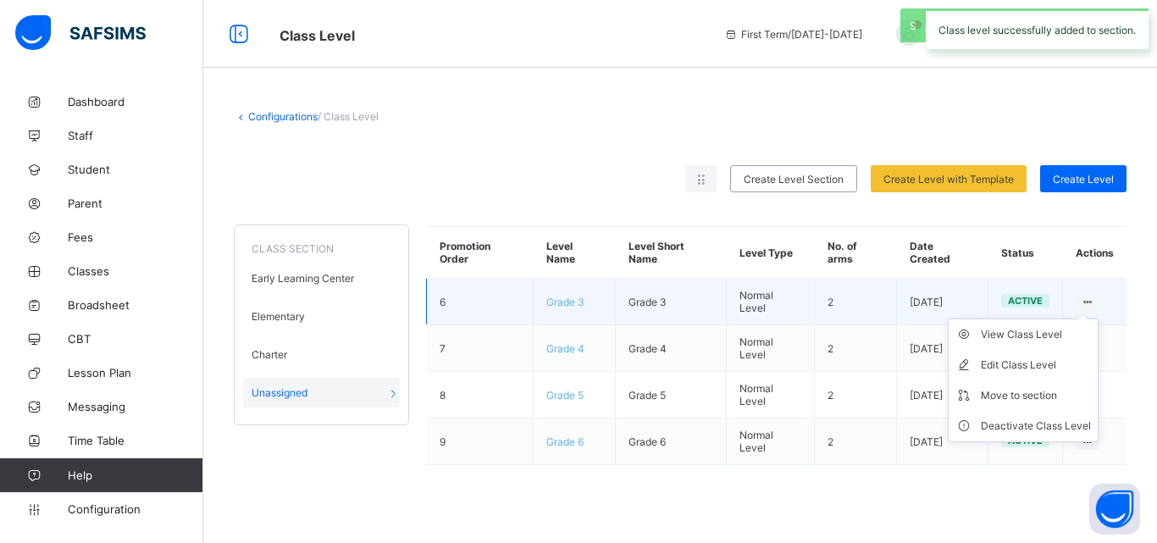
click at [1091, 319] on ul "View Class Level Edit Class Level Move to section Deactivate Class Level" at bounding box center [1023, 381] width 151 height 124
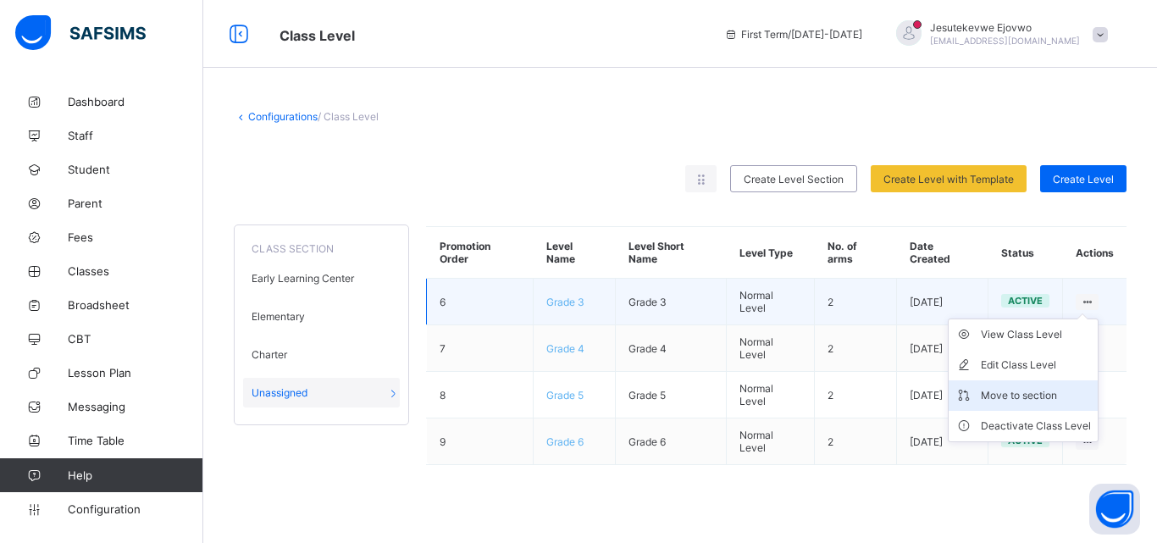
click at [1010, 394] on div "Move to section" at bounding box center [1036, 395] width 110 height 17
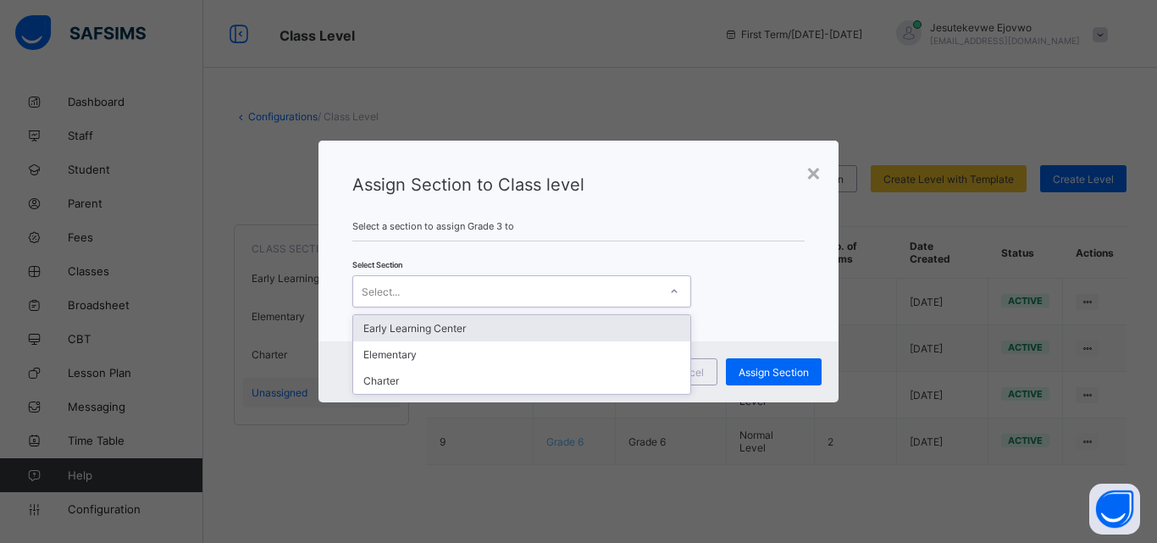
click at [639, 290] on div "Select..." at bounding box center [505, 292] width 305 height 24
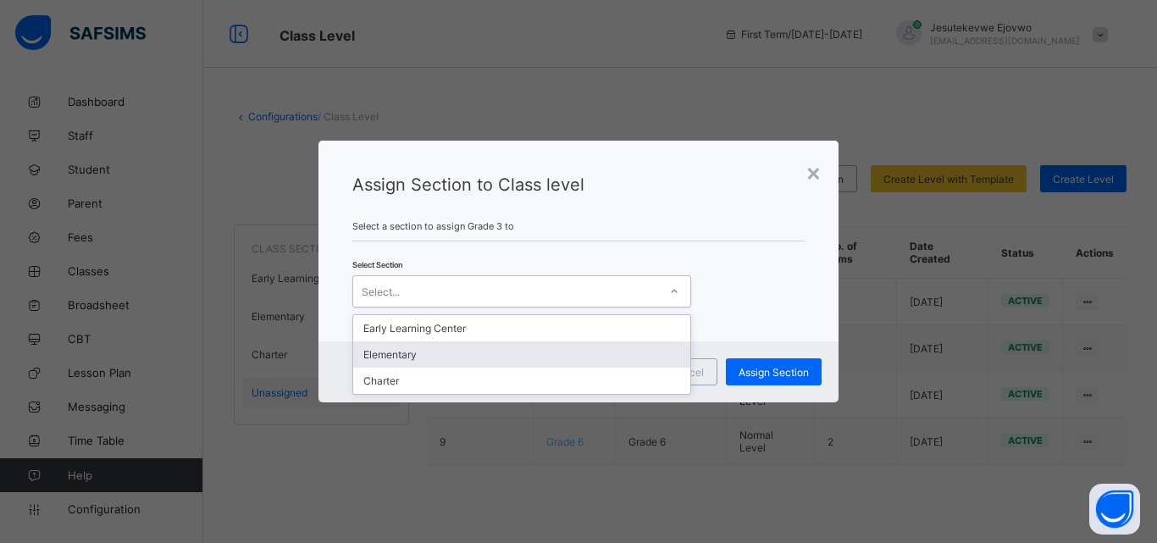
click at [460, 352] on div "Elementary" at bounding box center [521, 354] width 337 height 26
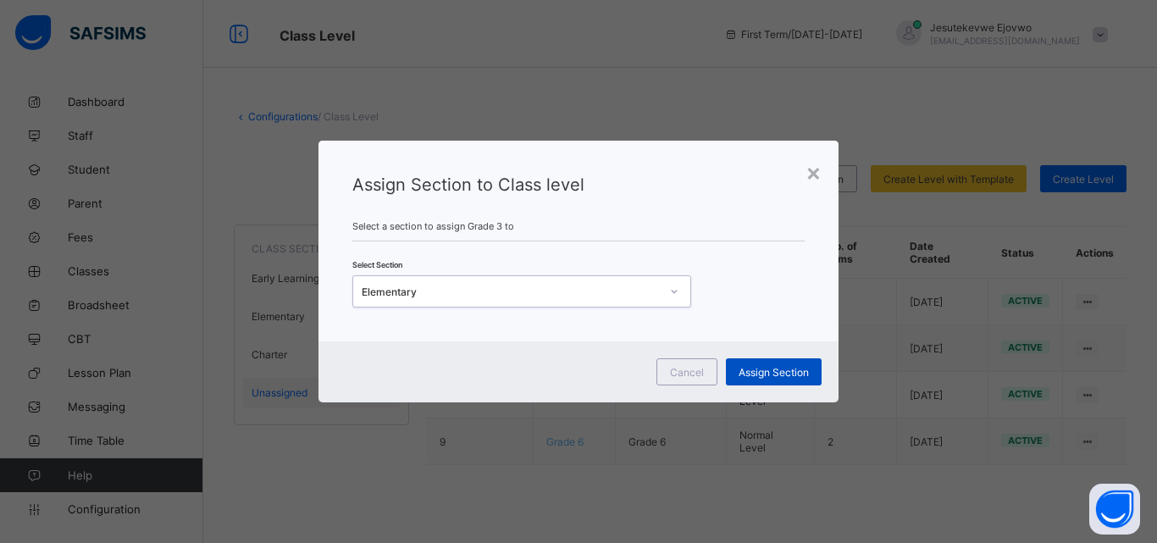
click at [775, 374] on span "Assign Section" at bounding box center [774, 372] width 70 height 13
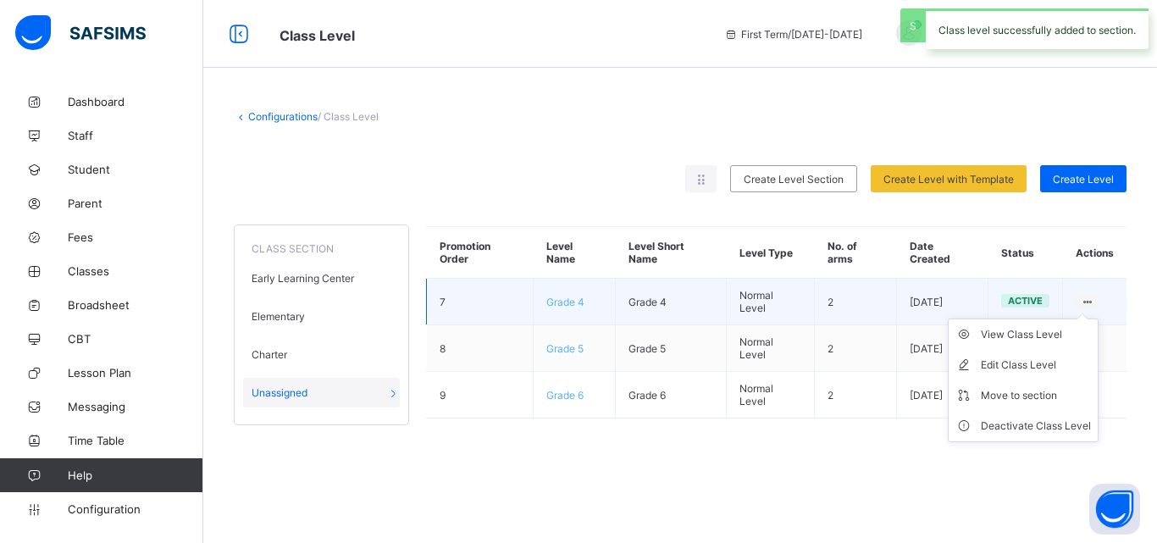
click at [1082, 319] on ul "View Class Level Edit Class Level Move to section Deactivate Class Level" at bounding box center [1023, 381] width 151 height 124
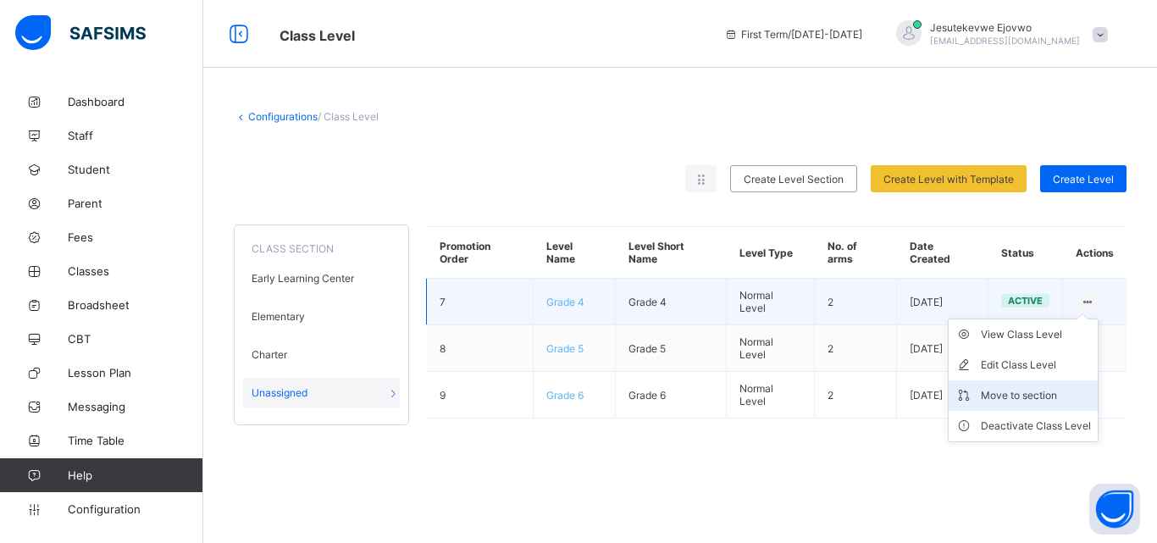
click at [1007, 391] on div "Move to section" at bounding box center [1036, 395] width 110 height 17
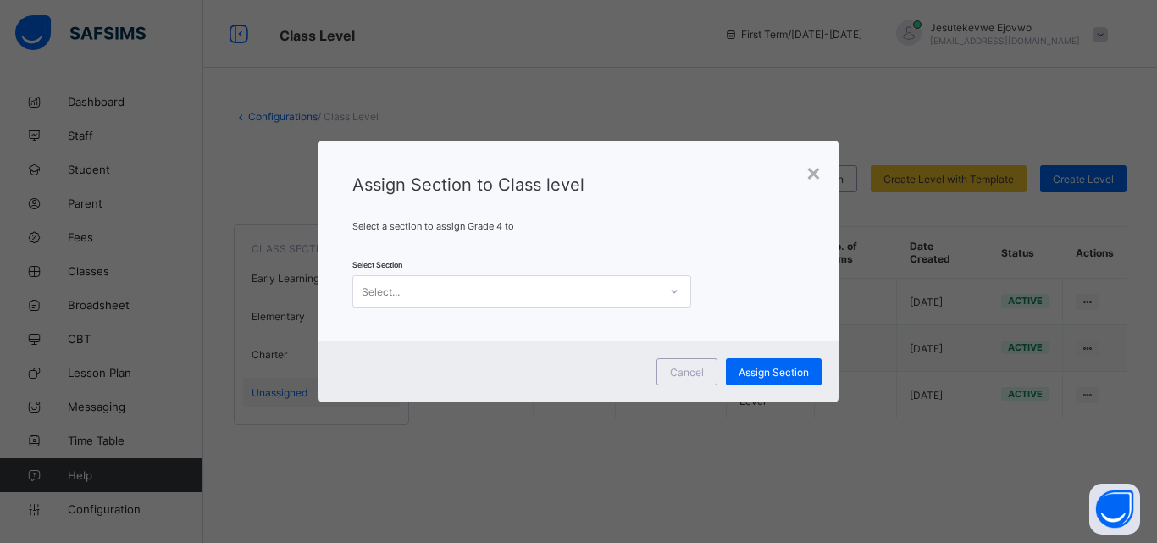
click at [592, 285] on div "Select..." at bounding box center [505, 292] width 305 height 24
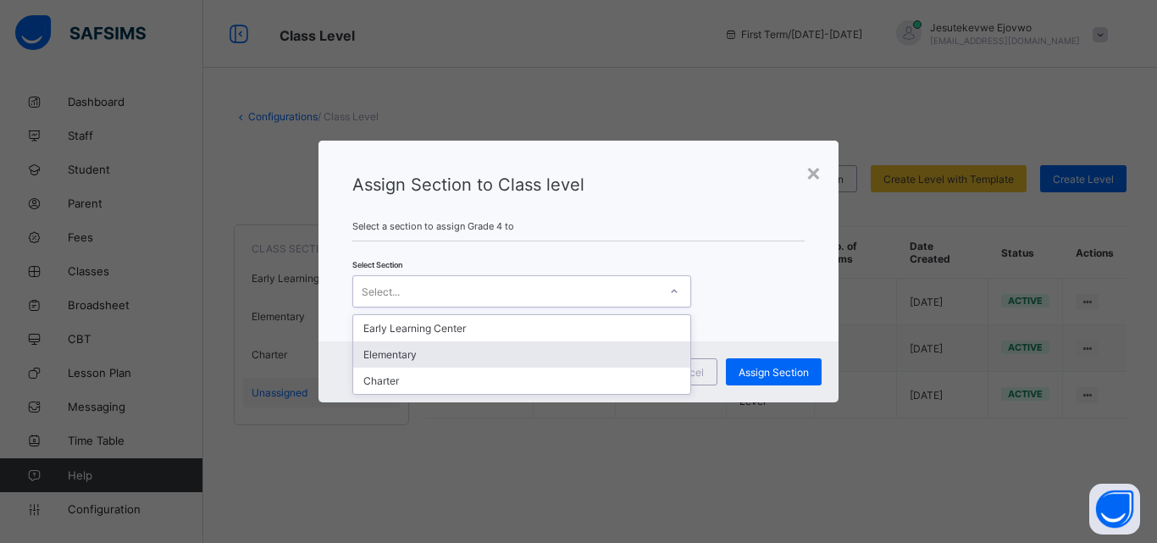
click at [480, 345] on div "Elementary" at bounding box center [521, 354] width 337 height 26
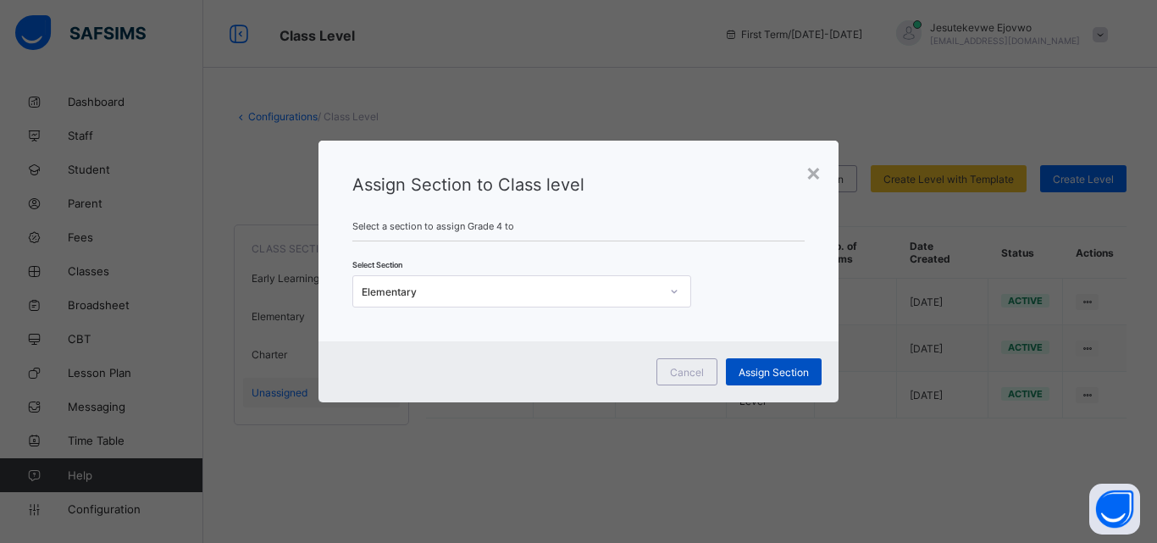
click at [772, 370] on span "Assign Section" at bounding box center [774, 372] width 70 height 13
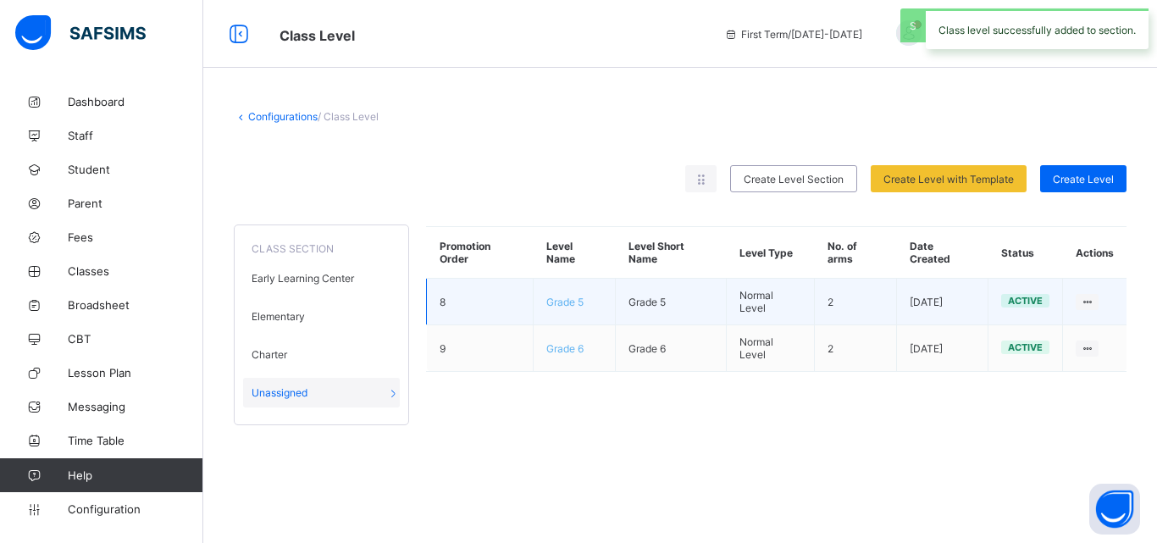
click at [1089, 318] on td "View Class Level Edit Class Level Move to section Deactivate Class Level" at bounding box center [1095, 302] width 64 height 47
click at [1088, 319] on ul "View Class Level Edit Class Level Move to section Deactivate Class Level" at bounding box center [1023, 381] width 151 height 124
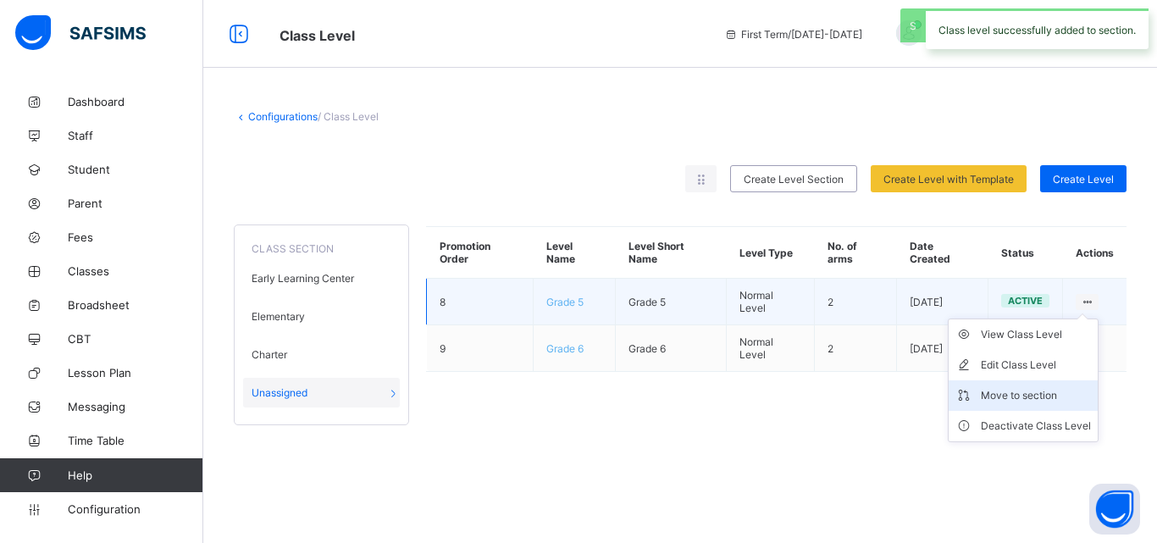
click at [1020, 399] on div "Move to section" at bounding box center [1036, 395] width 110 height 17
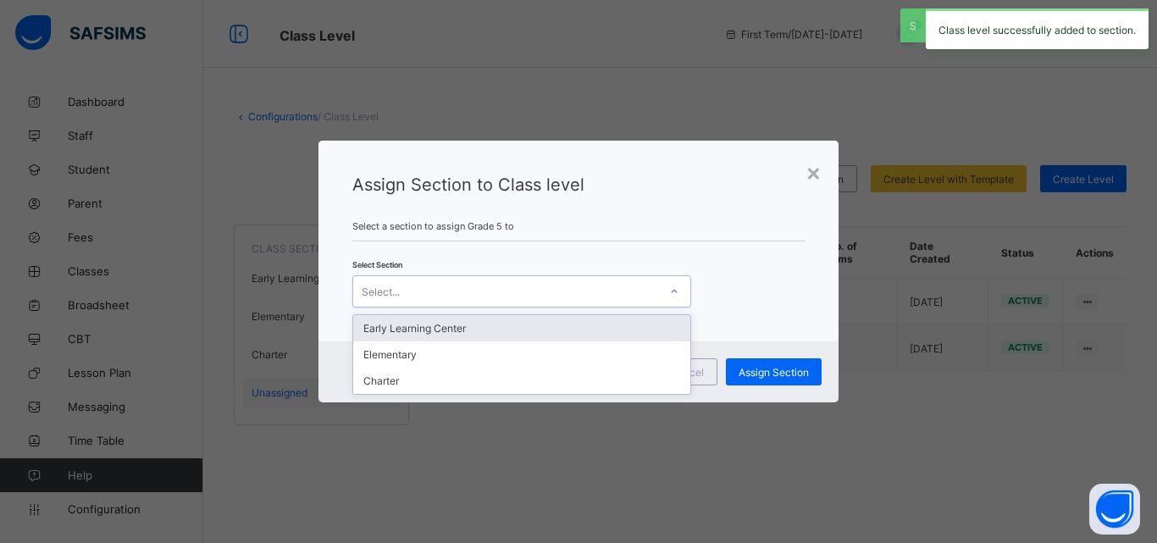
click at [596, 279] on div "Select..." at bounding box center [521, 291] width 339 height 32
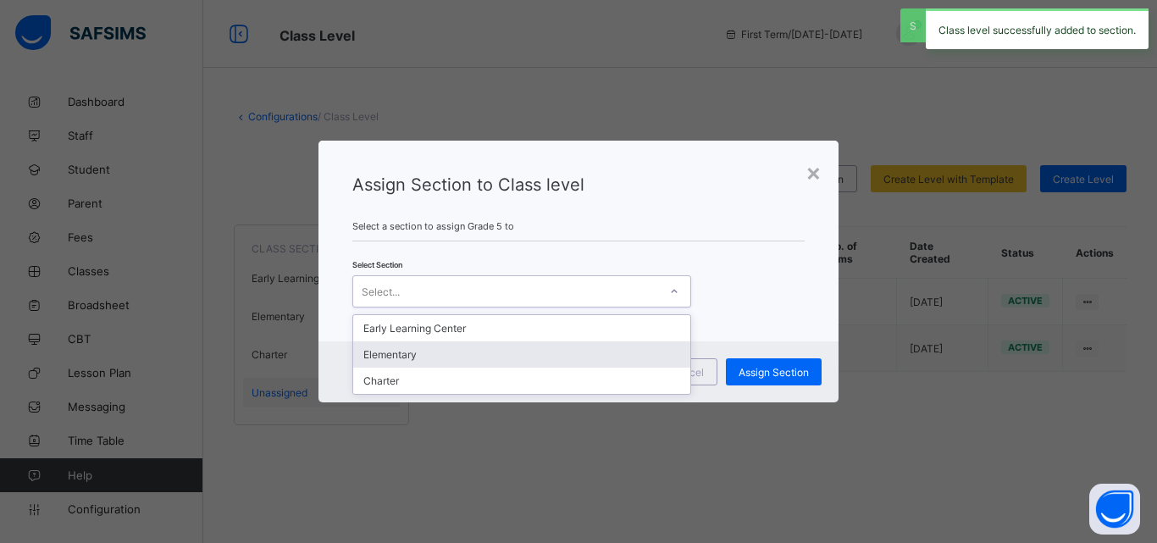
click at [455, 350] on div "Elementary" at bounding box center [521, 354] width 337 height 26
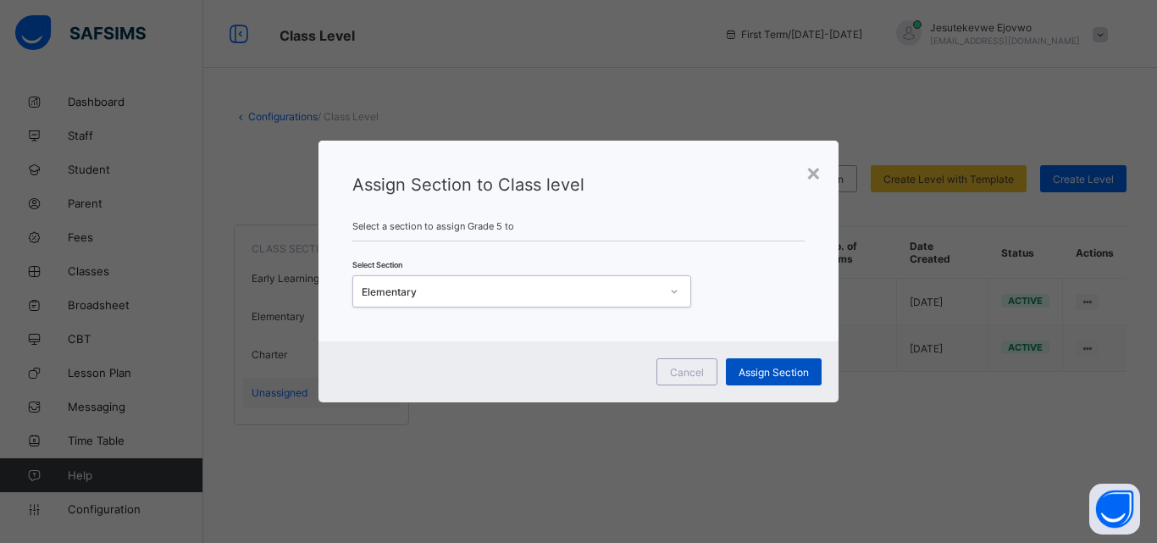
click at [822, 374] on div "Assign Section" at bounding box center [774, 371] width 96 height 27
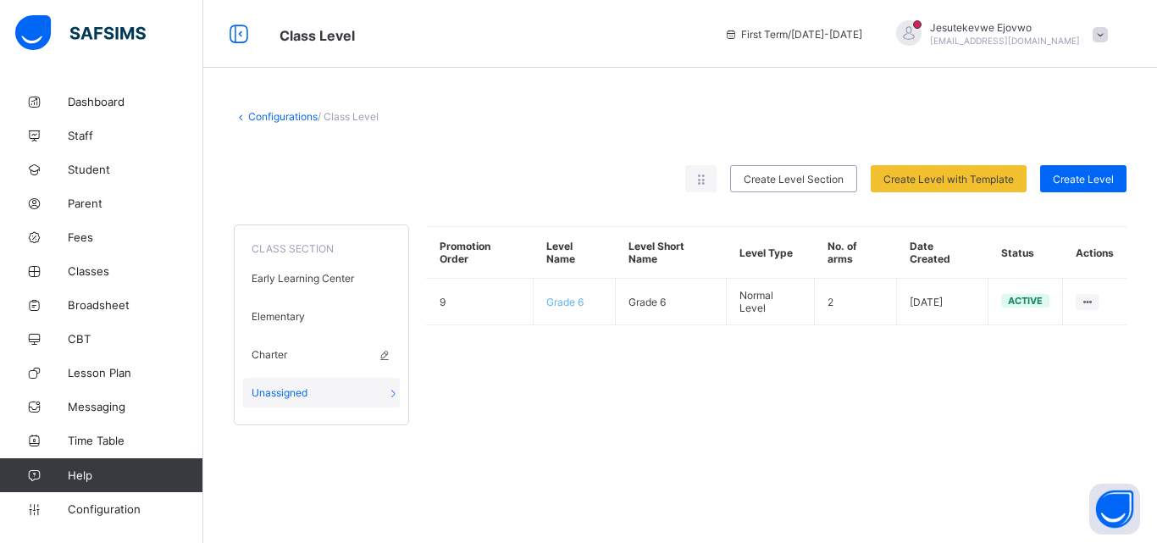
click at [334, 352] on div "Charter" at bounding box center [321, 355] width 157 height 30
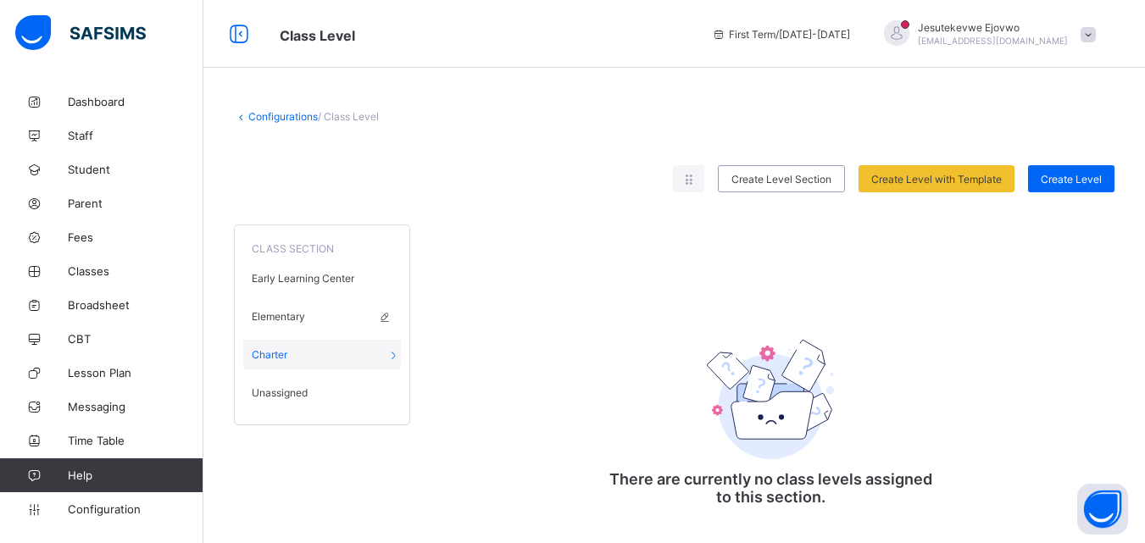
click at [333, 318] on div "Elementary" at bounding box center [322, 317] width 158 height 30
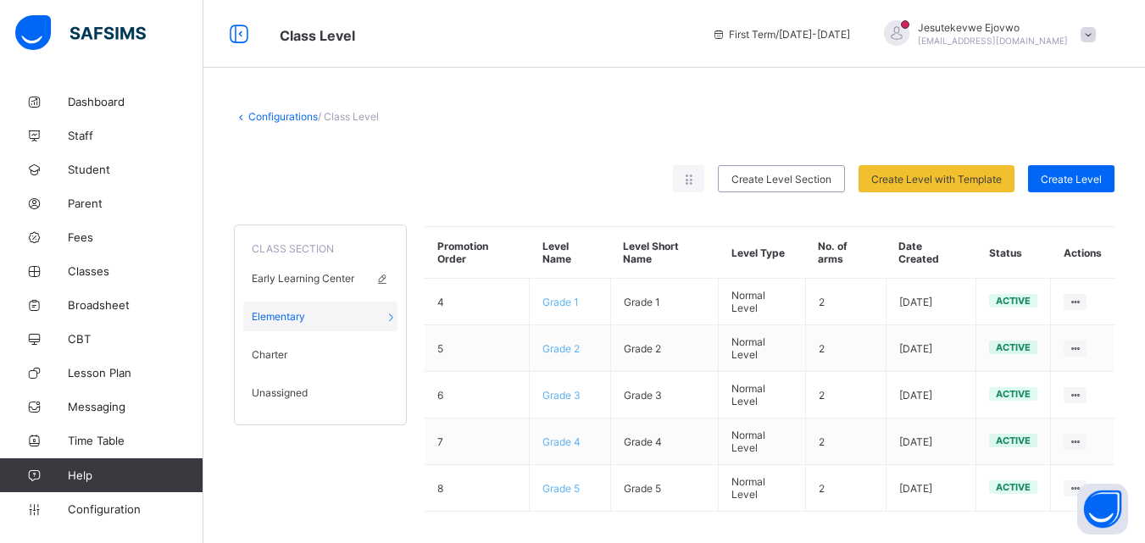
click at [336, 273] on span "Early Learning Center" at bounding box center [303, 278] width 103 height 13
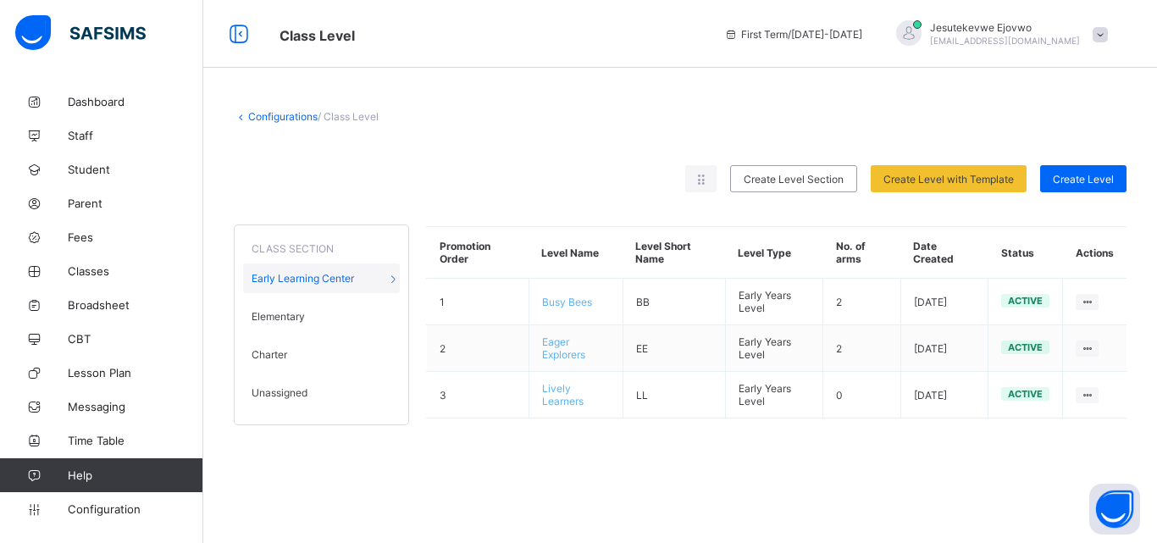
click at [288, 115] on link "Configurations" at bounding box center [282, 116] width 69 height 13
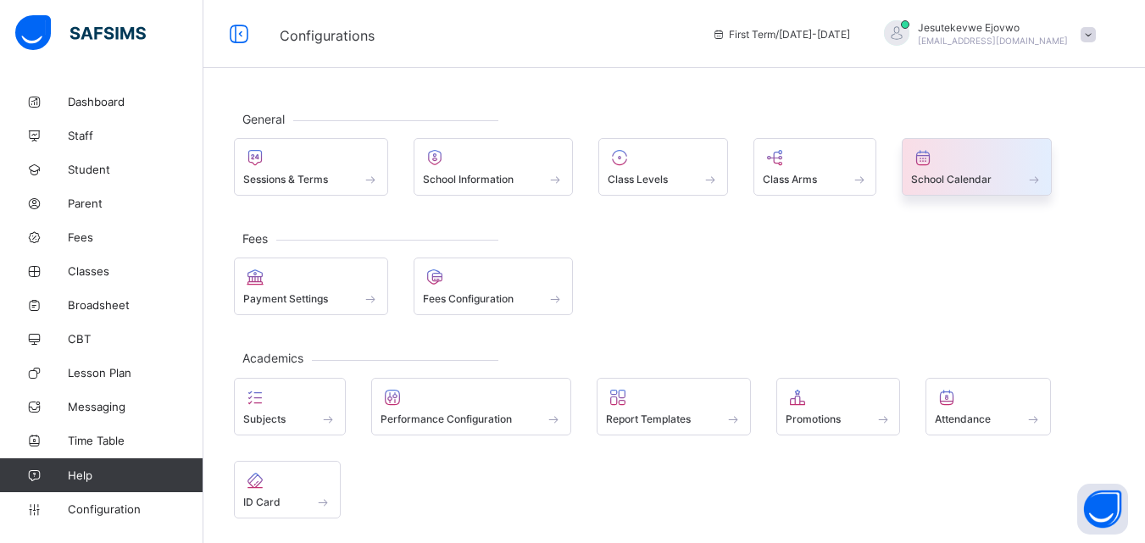
click at [941, 175] on span "School Calendar" at bounding box center [951, 179] width 80 height 13
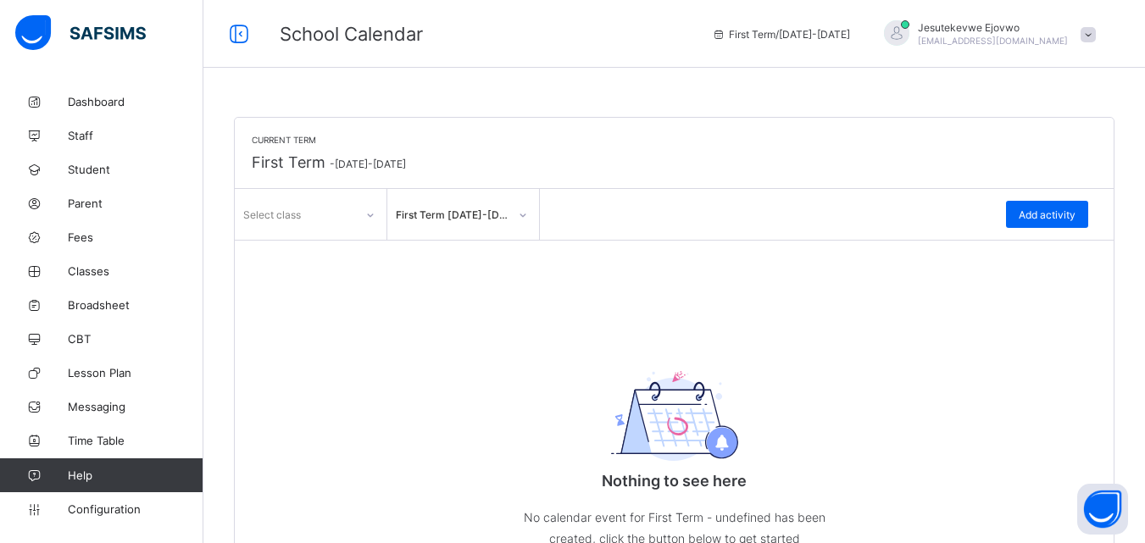
click at [364, 208] on div at bounding box center [370, 215] width 29 height 27
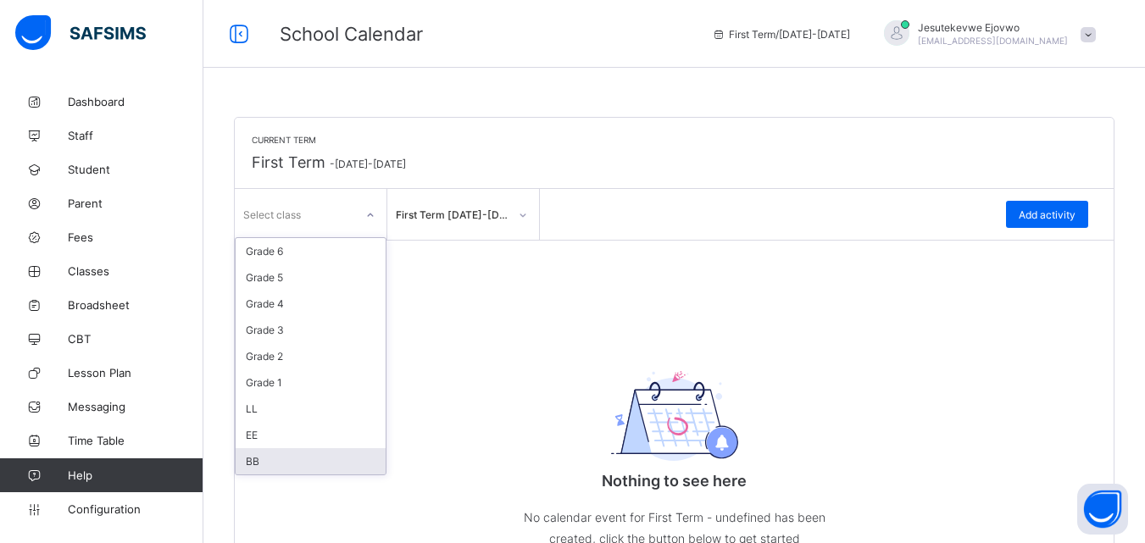
click at [269, 458] on div "BB" at bounding box center [311, 461] width 150 height 26
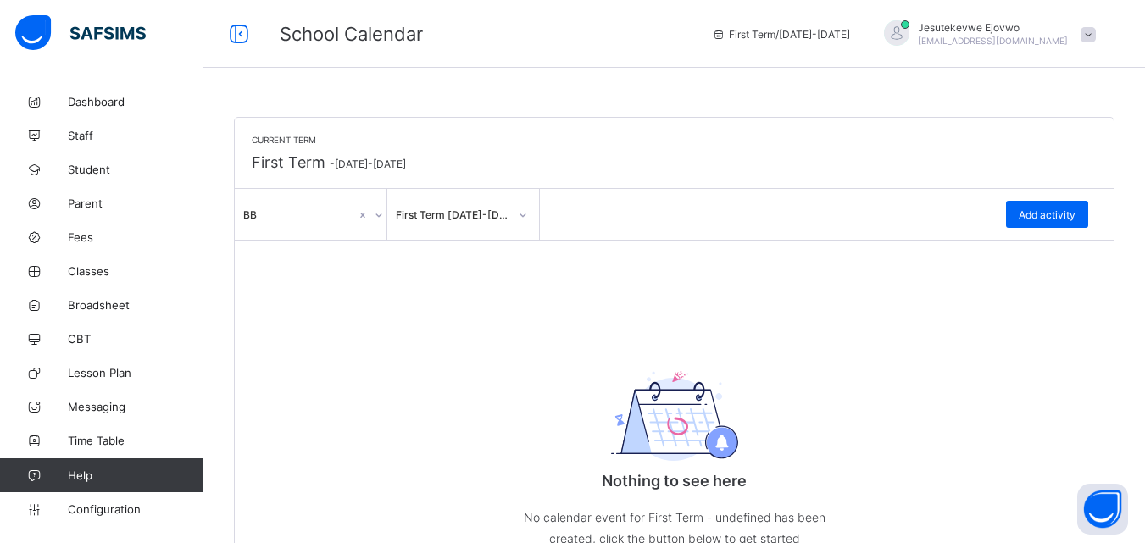
click at [376, 216] on icon at bounding box center [379, 215] width 10 height 17
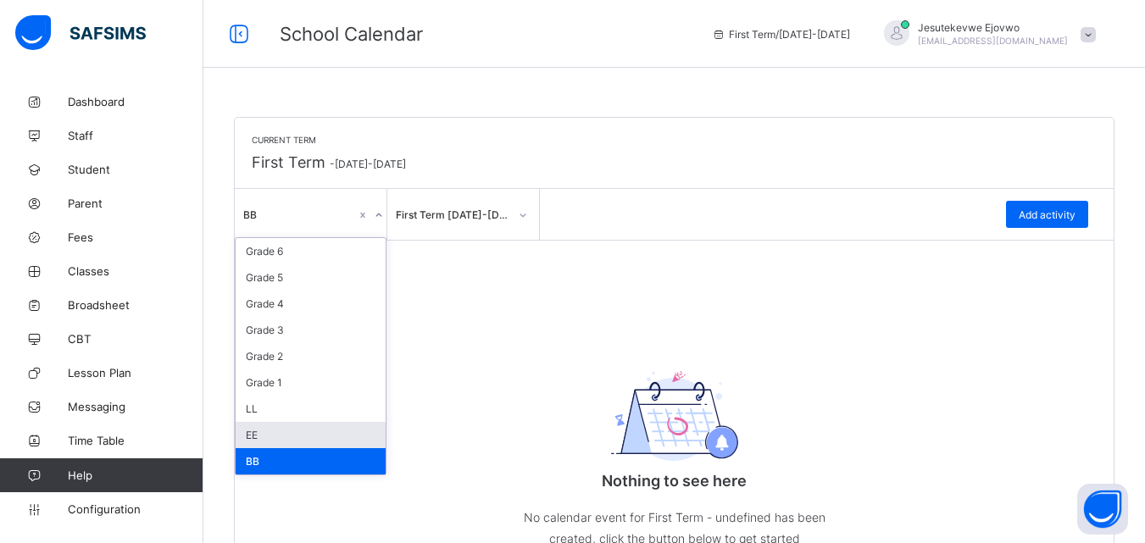
click at [278, 431] on div "EE" at bounding box center [311, 435] width 150 height 26
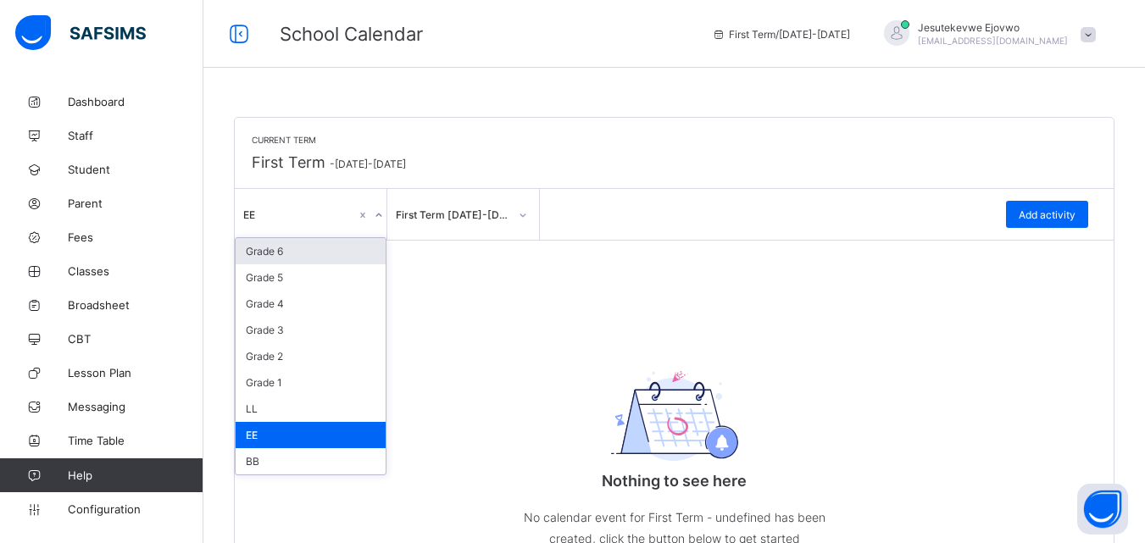
click at [380, 216] on icon at bounding box center [379, 215] width 10 height 17
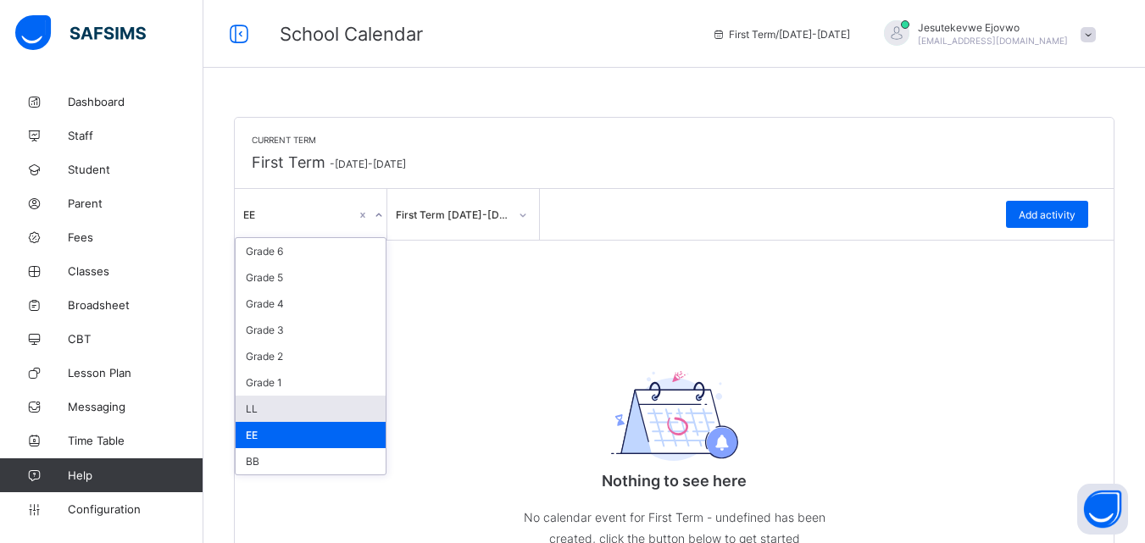
click at [291, 406] on div "LL" at bounding box center [311, 409] width 150 height 26
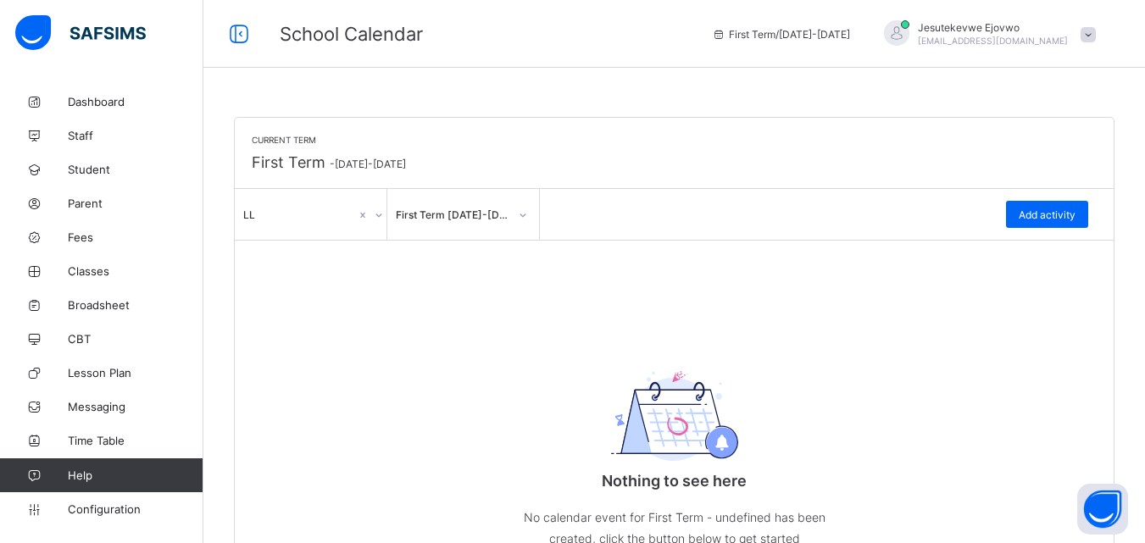
click at [419, 287] on div "Current Term First Term - 2025-2026 option LL, selected. 0 results available. S…" at bounding box center [674, 364] width 879 height 492
click at [1075, 208] on span "Add activity" at bounding box center [1046, 214] width 57 height 13
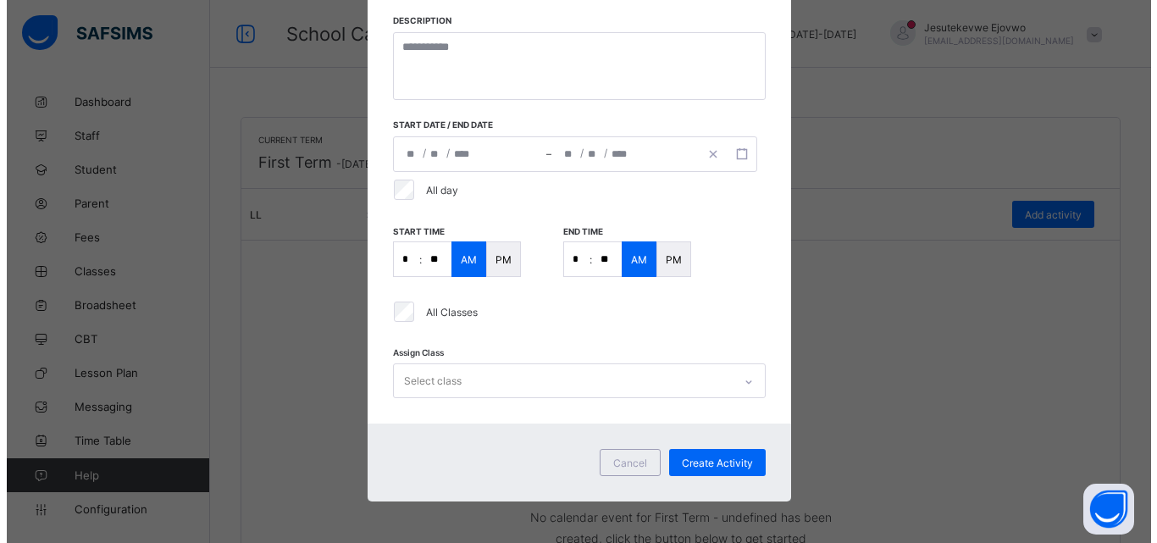
scroll to position [426, 0]
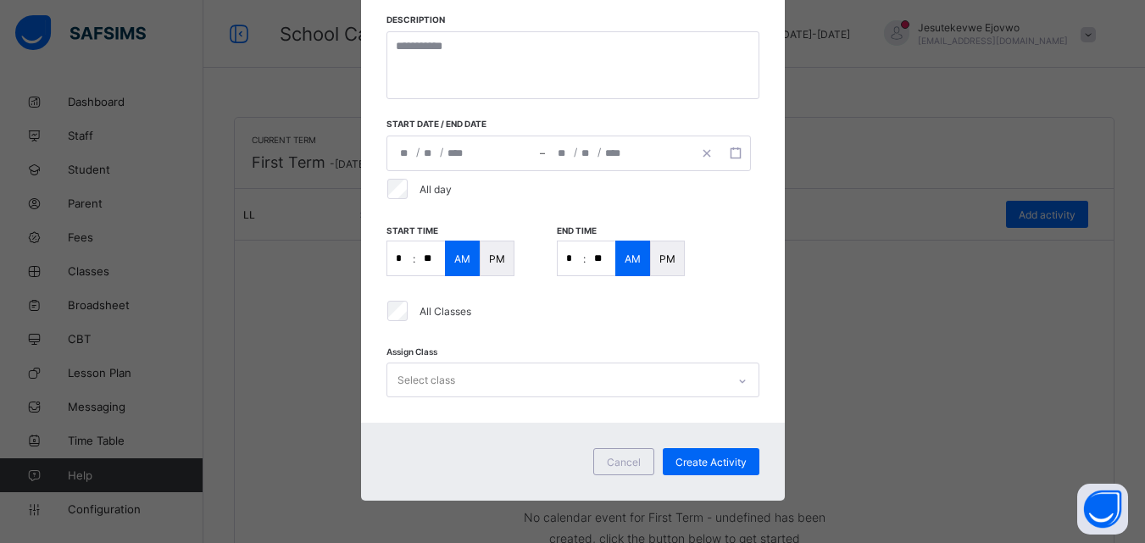
click at [651, 380] on div "Select class" at bounding box center [572, 380] width 373 height 35
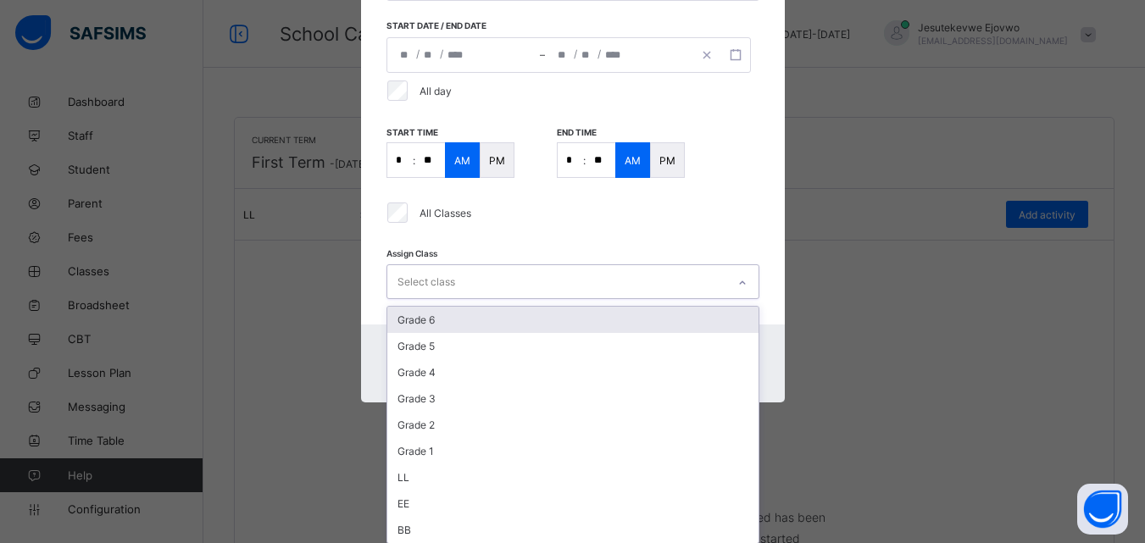
click at [510, 323] on div "Grade 6" at bounding box center [572, 320] width 371 height 26
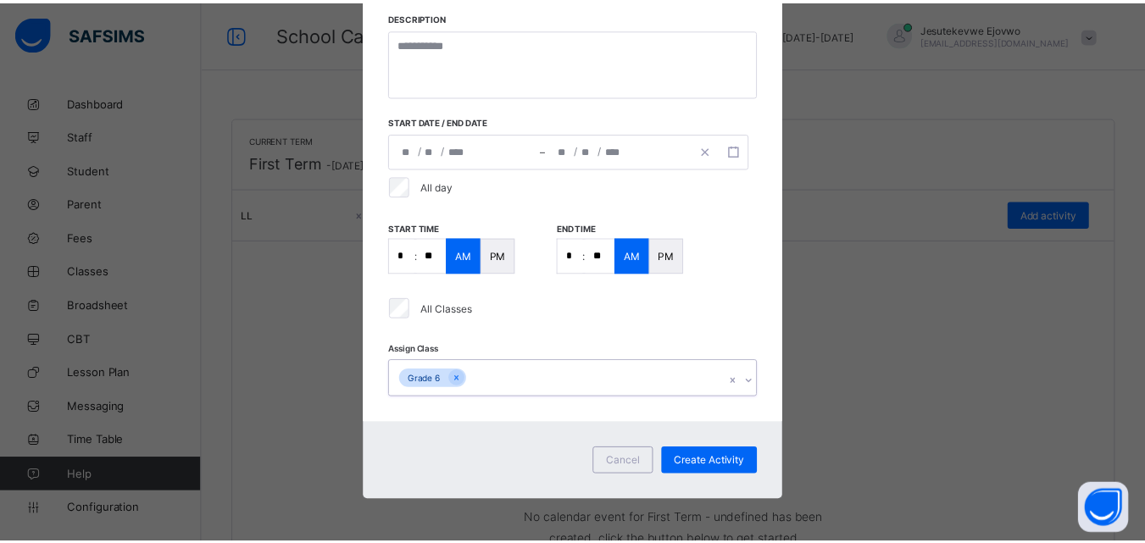
scroll to position [330, 0]
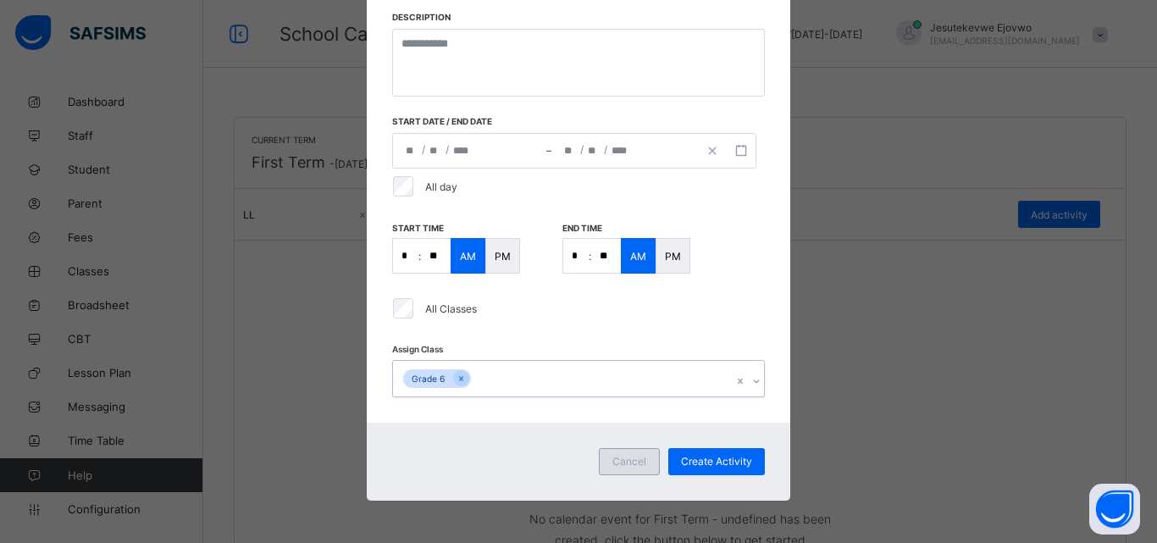
click at [632, 460] on span "Cancel" at bounding box center [630, 461] width 34 height 13
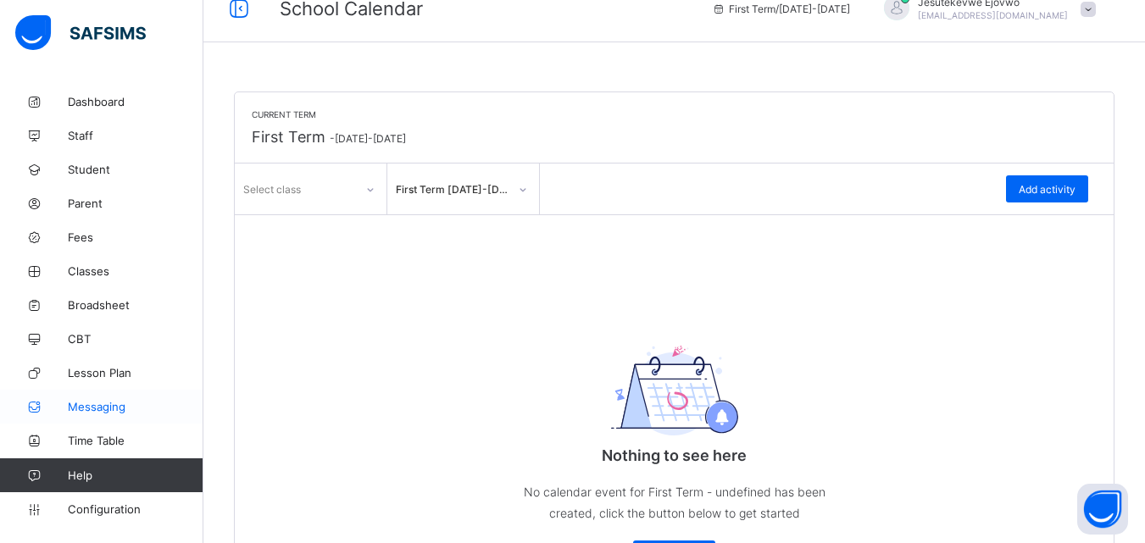
scroll to position [69, 0]
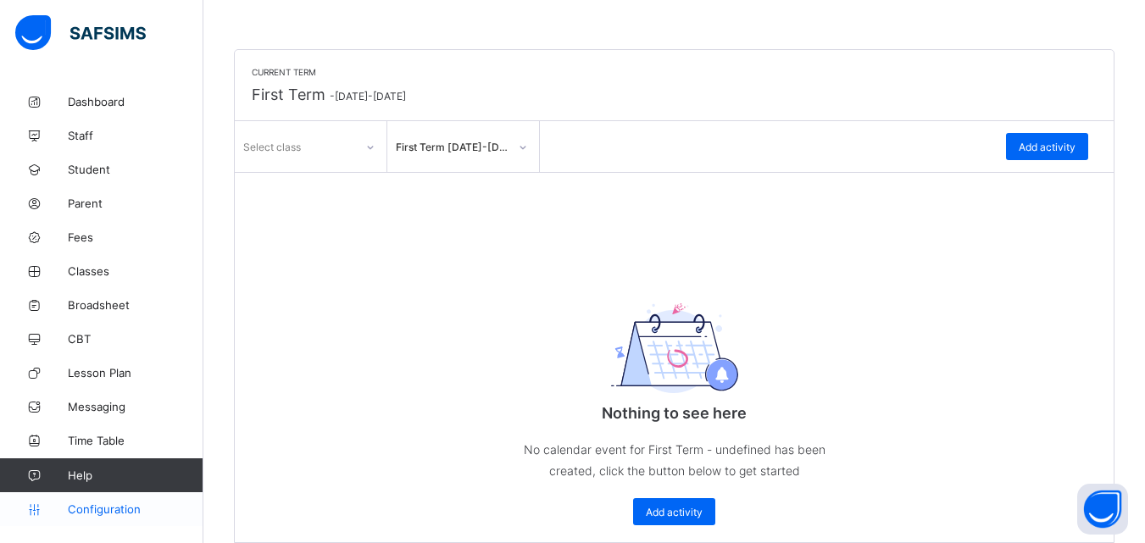
click at [126, 510] on span "Configuration" at bounding box center [135, 509] width 135 height 14
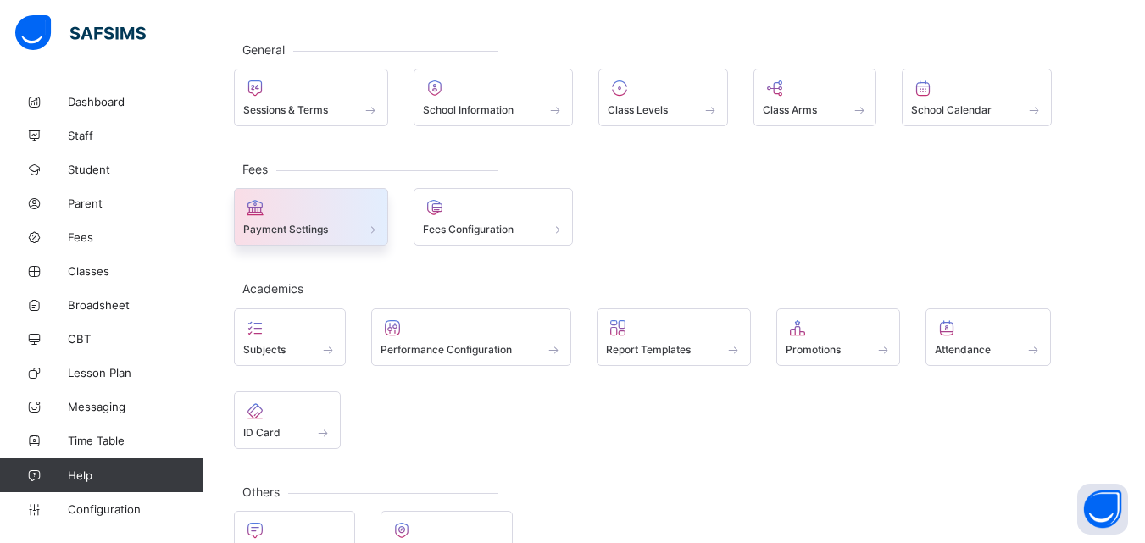
click at [321, 217] on div at bounding box center [311, 207] width 136 height 20
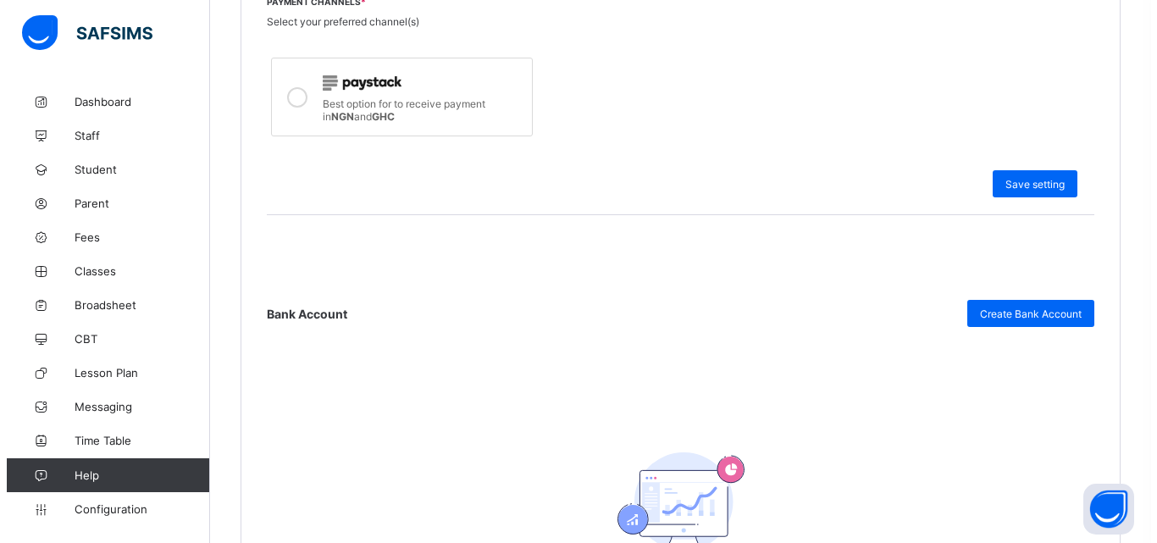
scroll to position [663, 0]
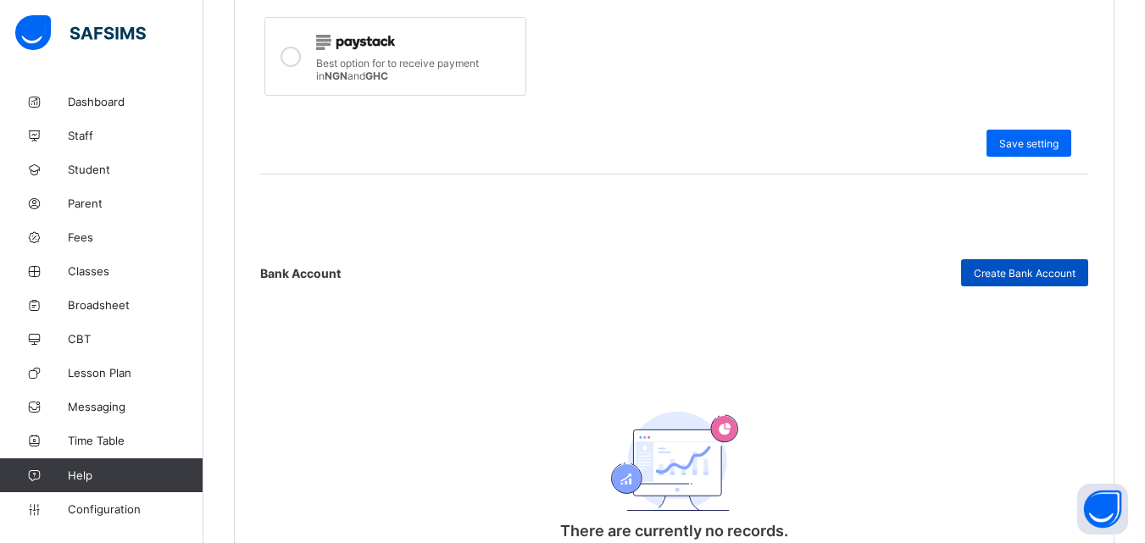
click at [1044, 270] on span "Create Bank Account" at bounding box center [1025, 273] width 102 height 13
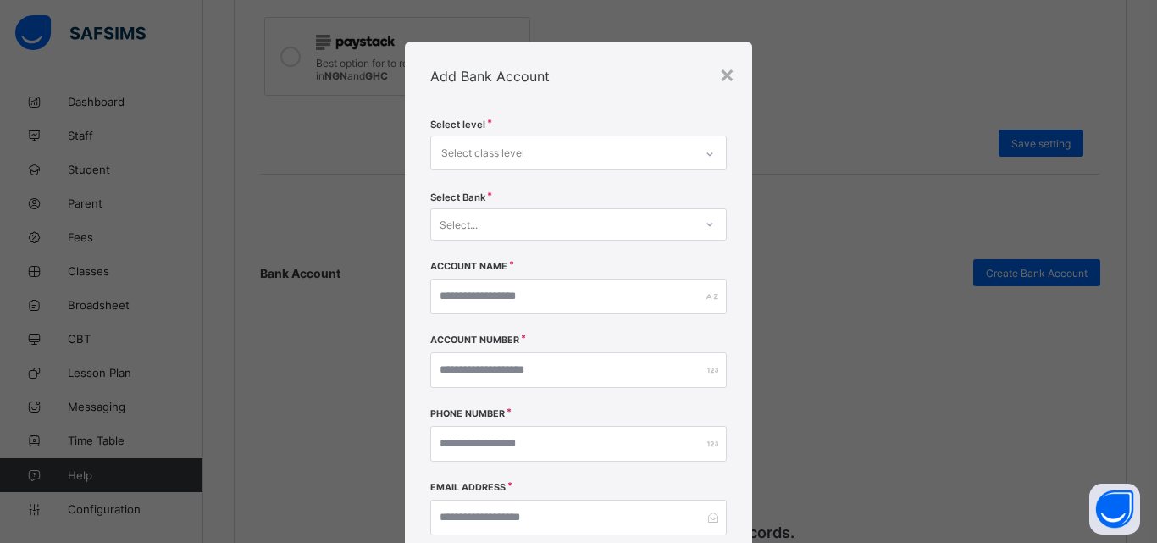
click at [552, 147] on div "Select class level" at bounding box center [562, 152] width 263 height 33
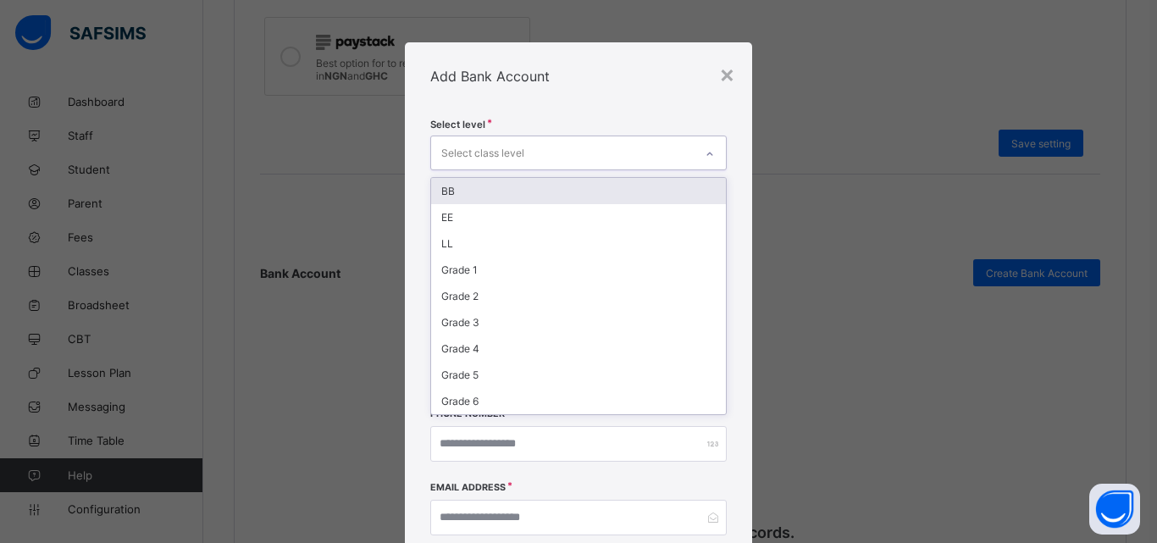
click at [520, 191] on div "BB" at bounding box center [578, 191] width 295 height 26
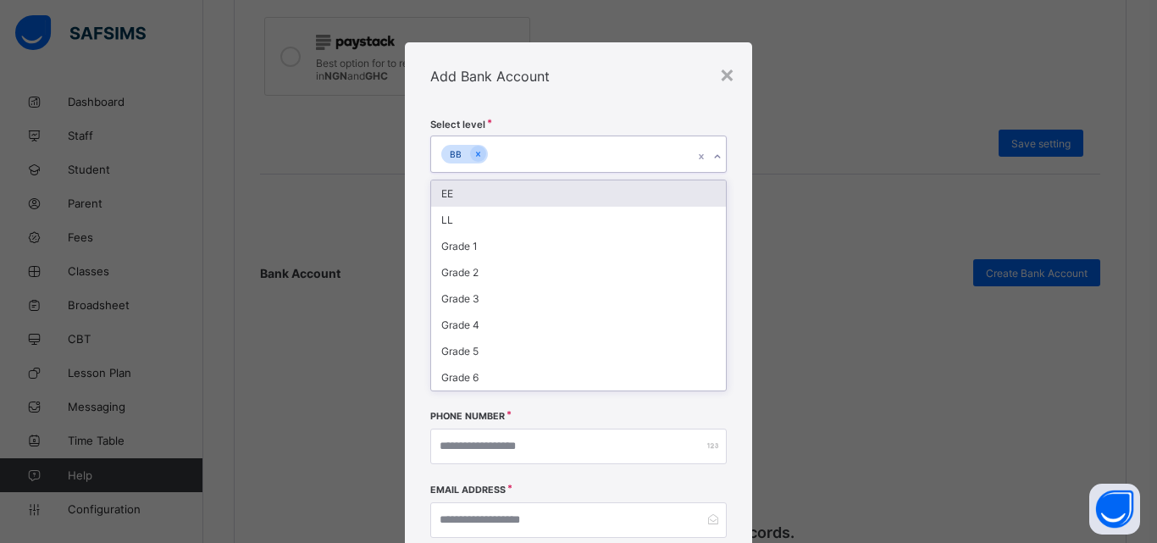
click at [474, 197] on div "EE" at bounding box center [578, 193] width 295 height 26
click at [474, 196] on div "LL" at bounding box center [578, 193] width 295 height 26
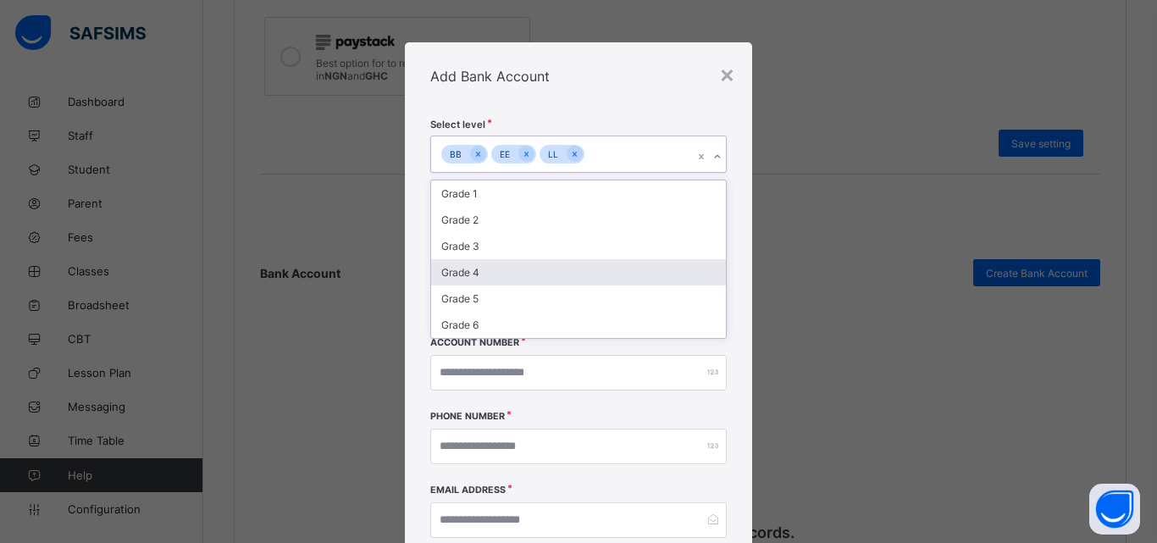
click at [735, 231] on div "Select level option LL, selected. option Grade 4 focused, 7 of 9. 6 results ava…" at bounding box center [578, 356] width 347 height 493
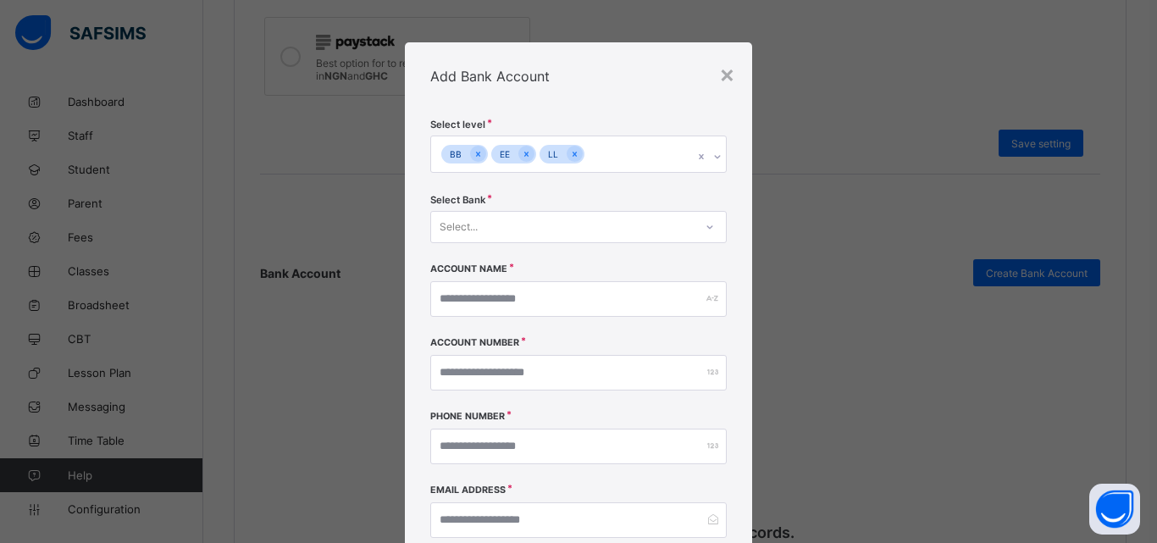
click at [541, 221] on div "Select..." at bounding box center [562, 227] width 263 height 24
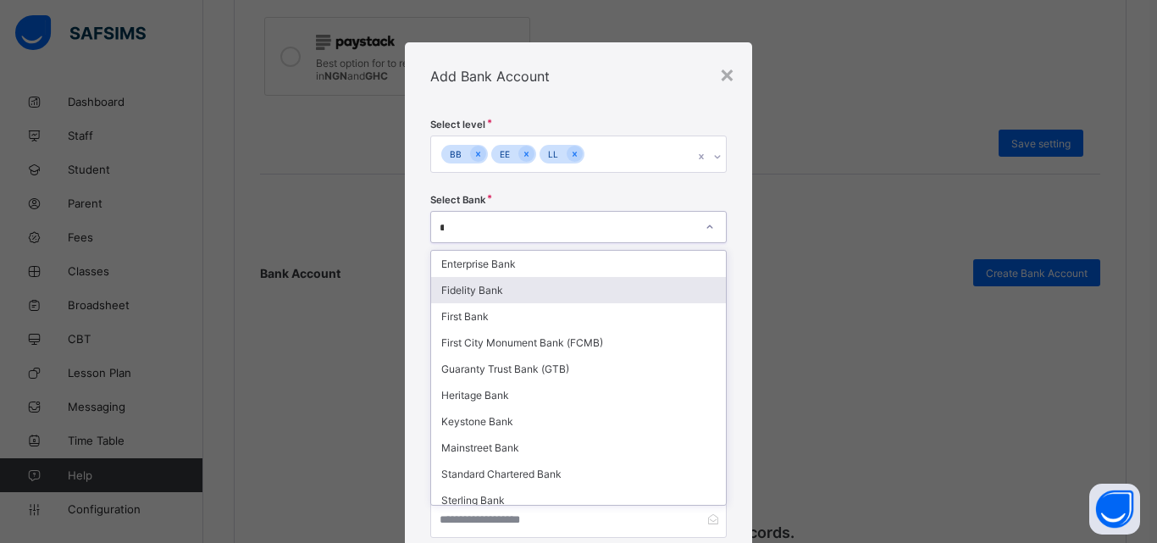
type input "**"
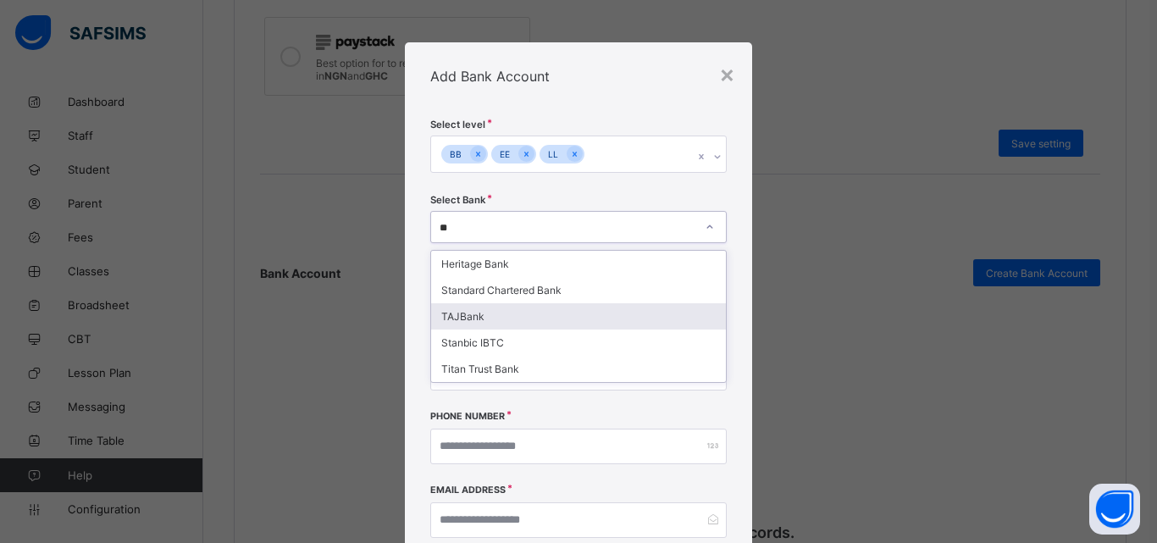
click at [504, 318] on div "TAJBank" at bounding box center [578, 316] width 295 height 26
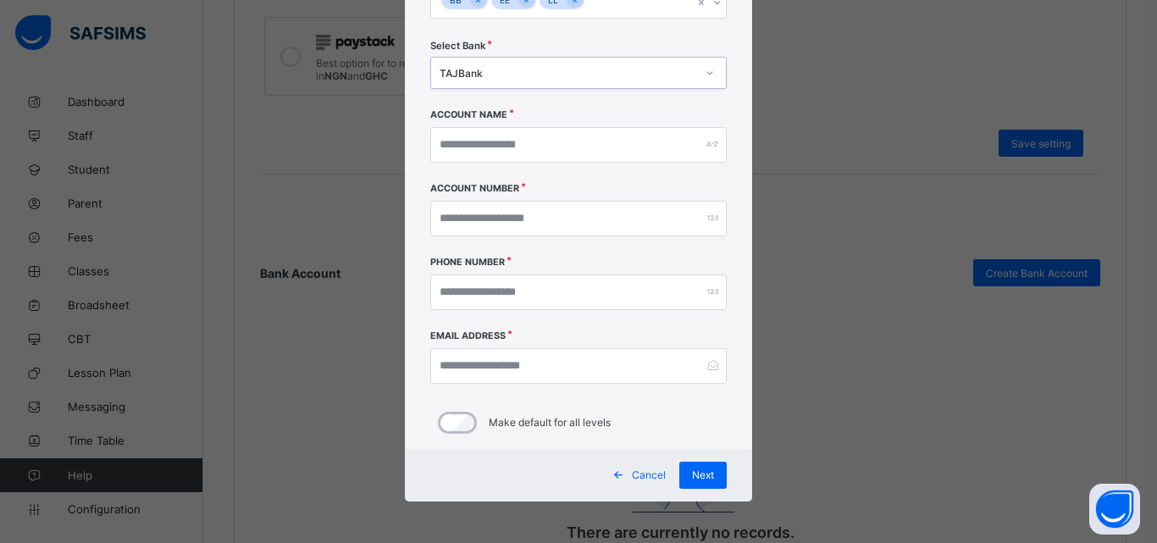
scroll to position [155, 0]
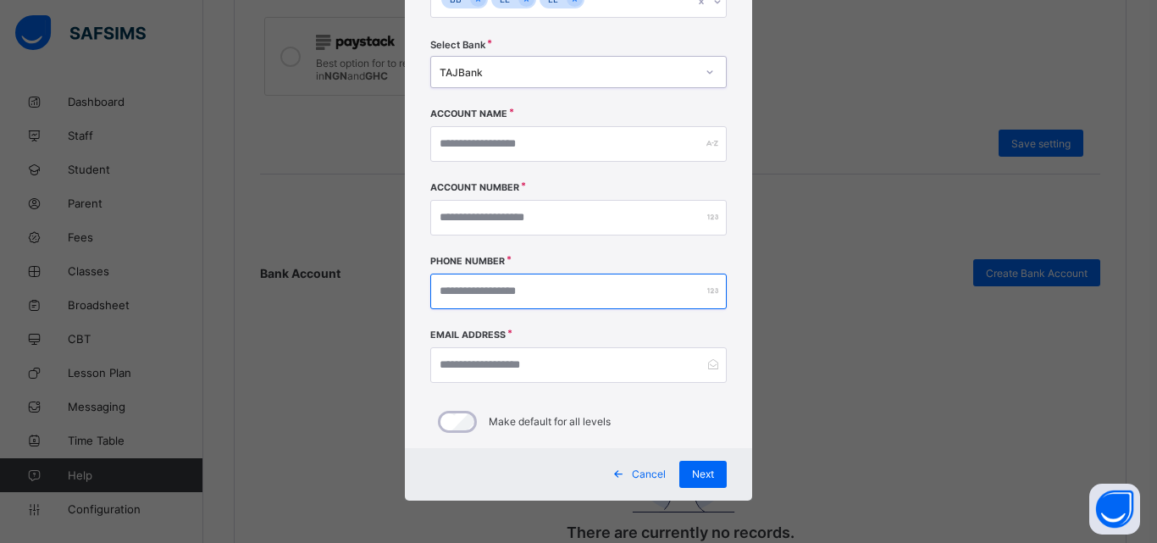
click at [590, 285] on input "number" at bounding box center [578, 292] width 297 height 36
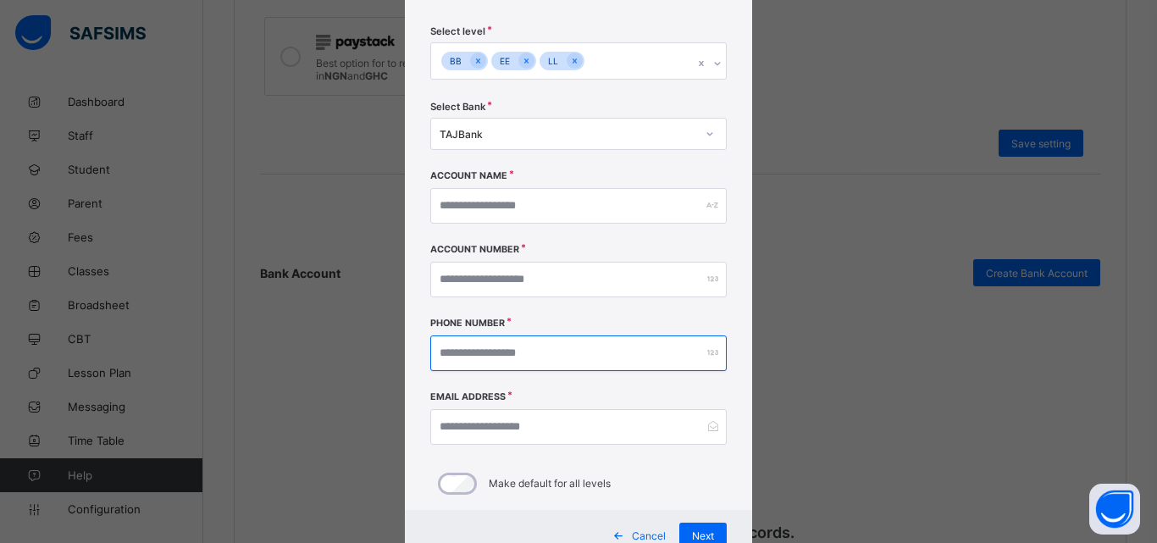
scroll to position [70, 0]
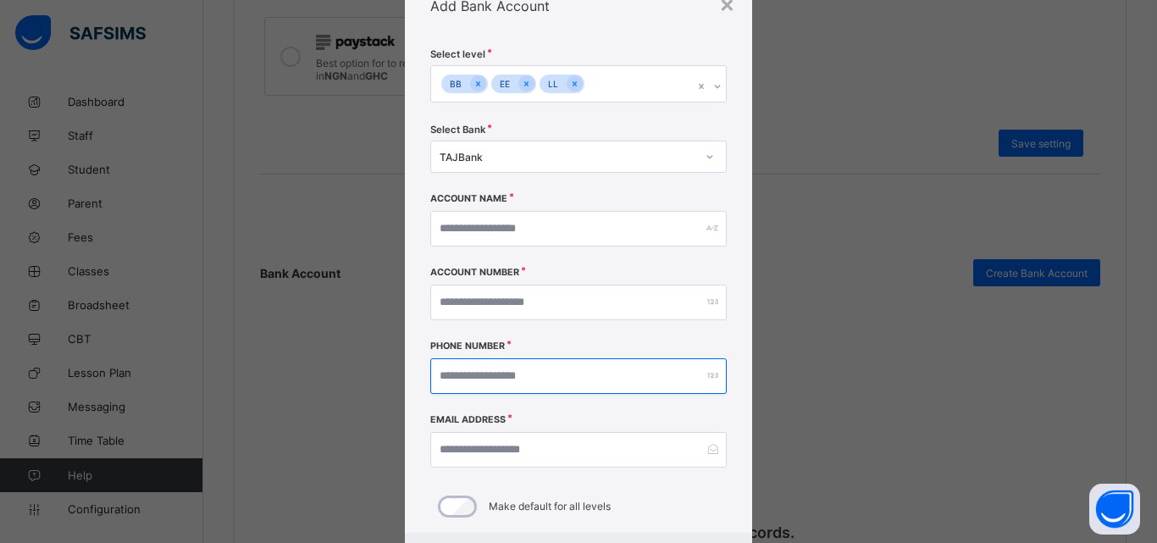
type input "*"
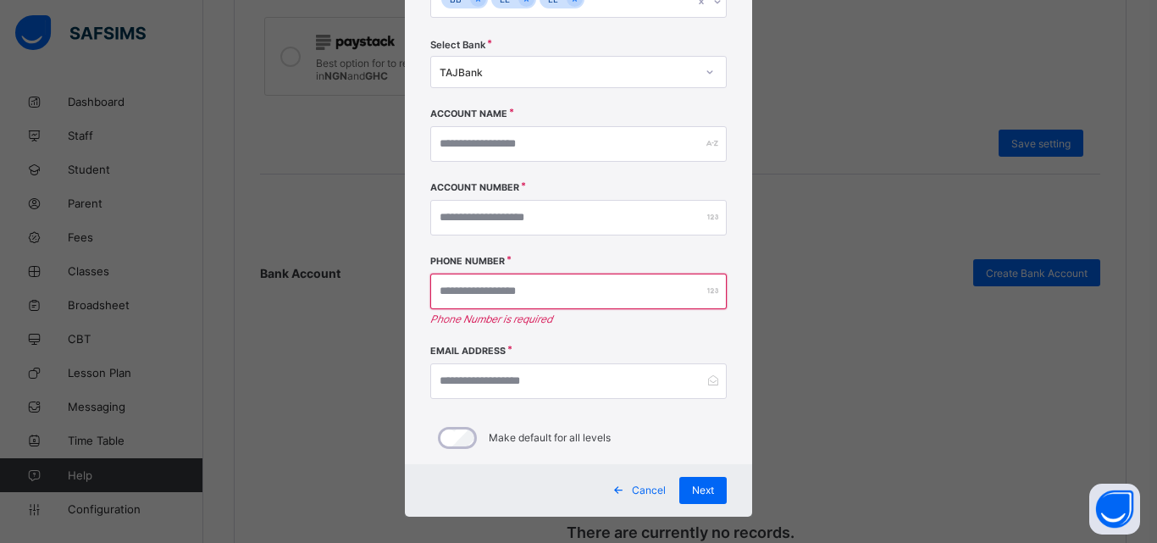
click at [285, 160] on div "× Add Bank Account Select level BB EE LL Select Bank TAJBank Account Name Accou…" at bounding box center [578, 271] width 1157 height 543
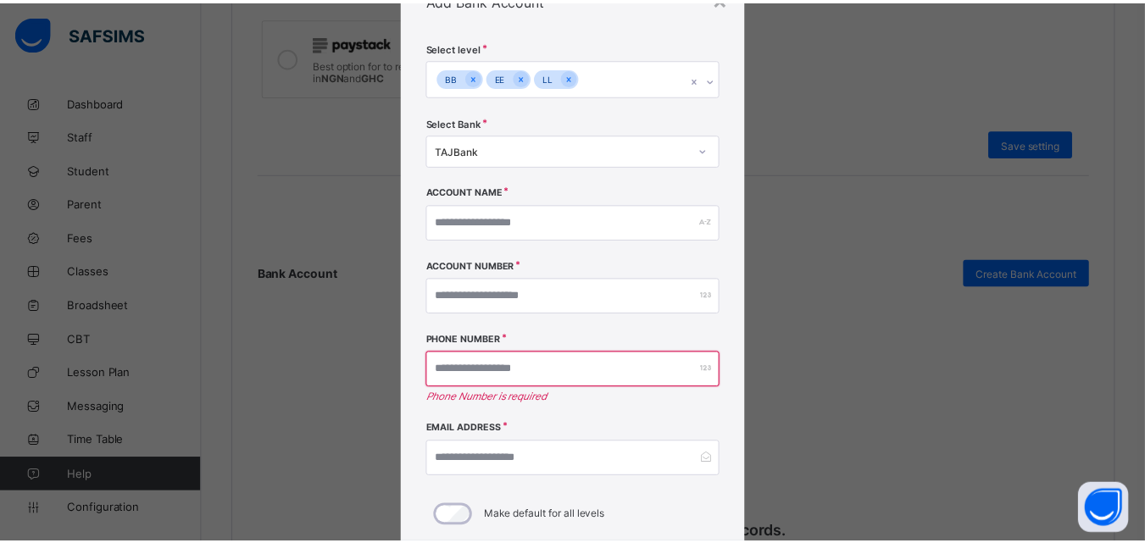
scroll to position [0, 0]
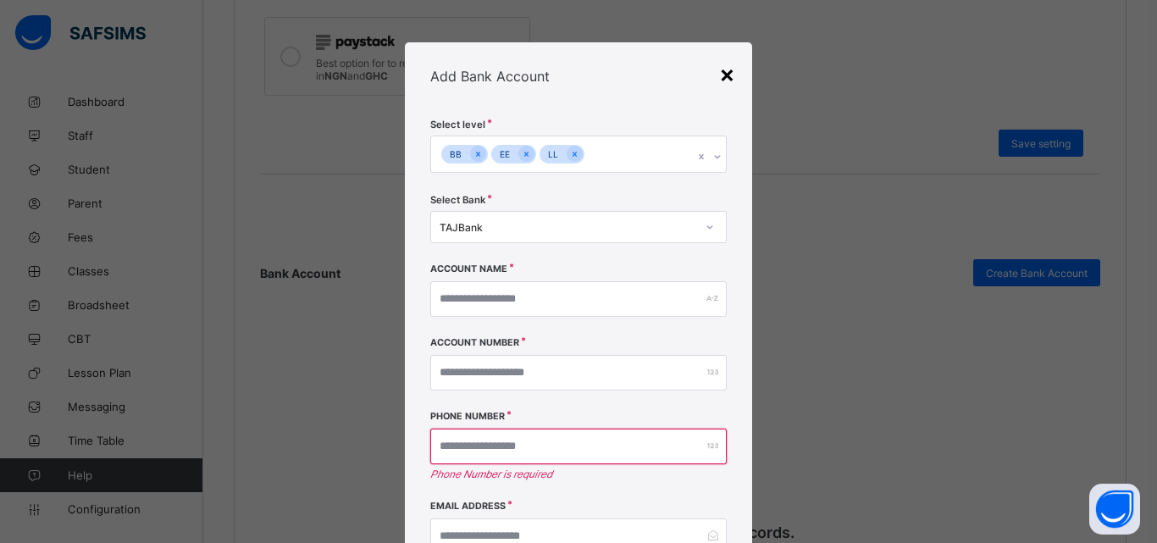
click at [722, 74] on div "×" at bounding box center [727, 73] width 16 height 29
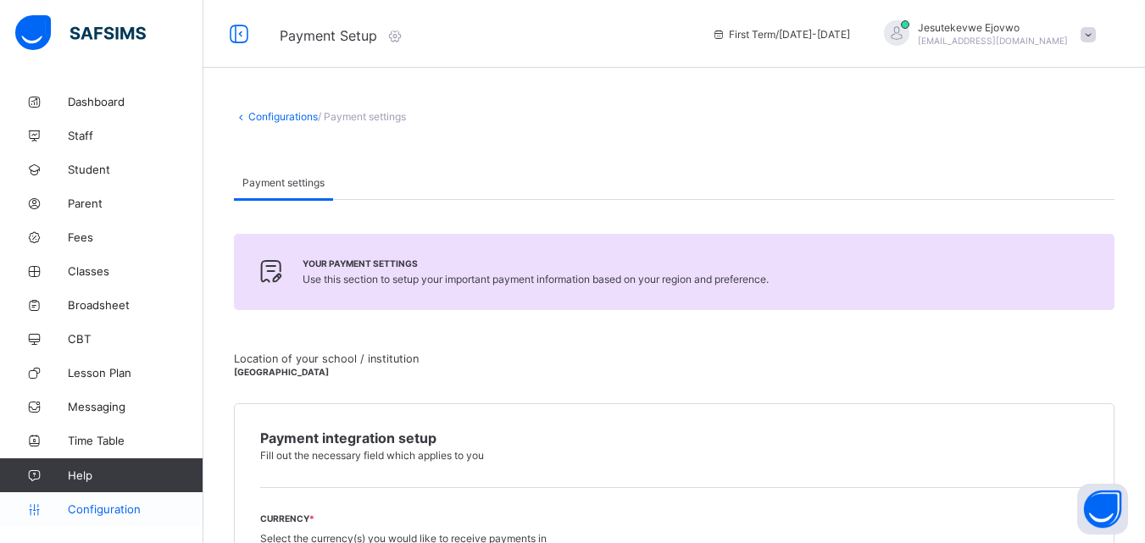
click at [106, 506] on span "Configuration" at bounding box center [135, 509] width 135 height 14
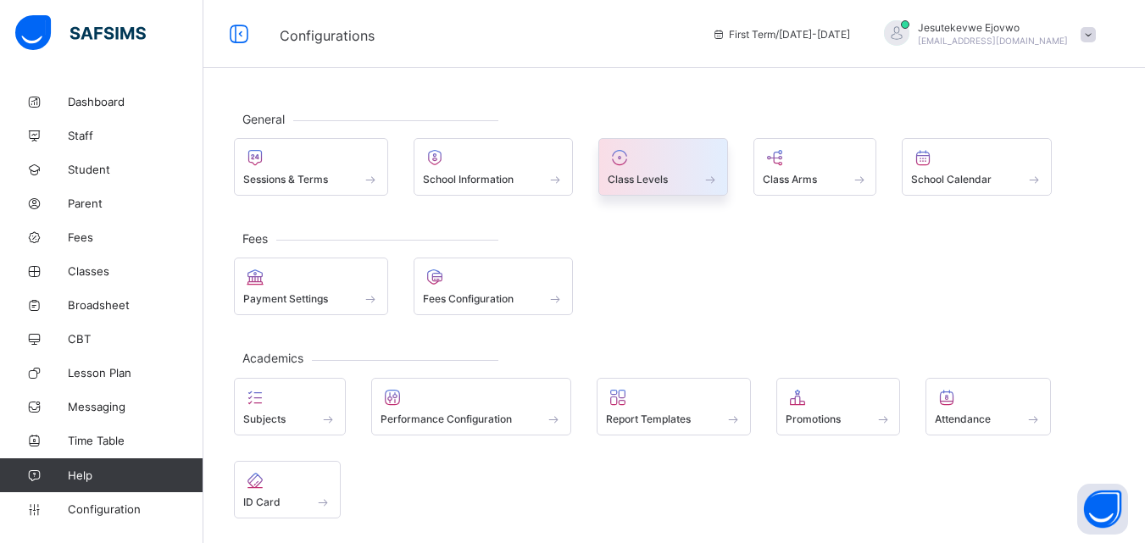
click at [673, 173] on div "Class Levels" at bounding box center [663, 179] width 111 height 14
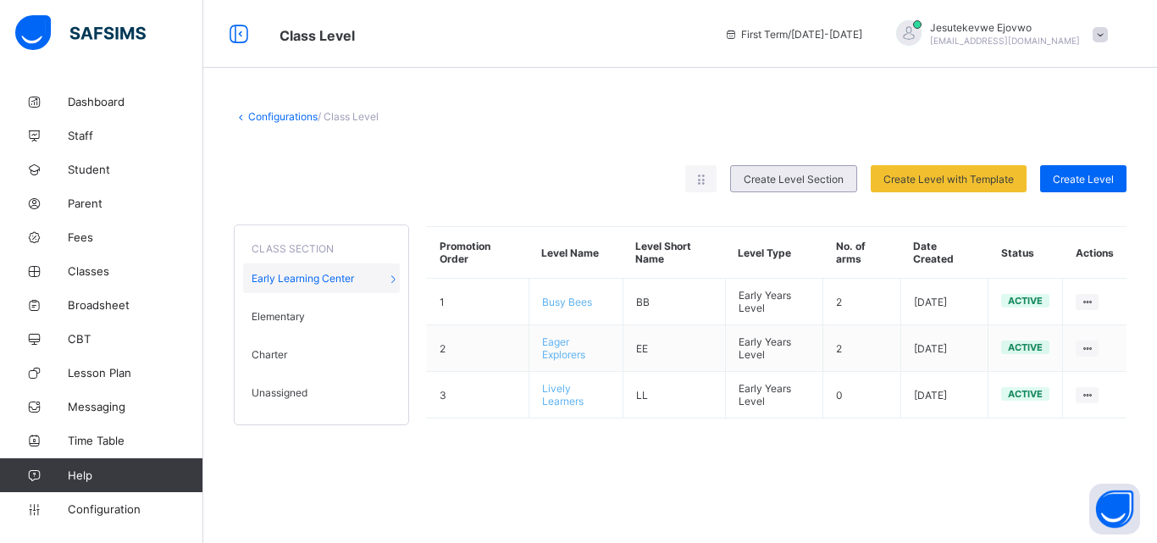
click at [796, 181] on span "Create Level Section" at bounding box center [794, 179] width 100 height 13
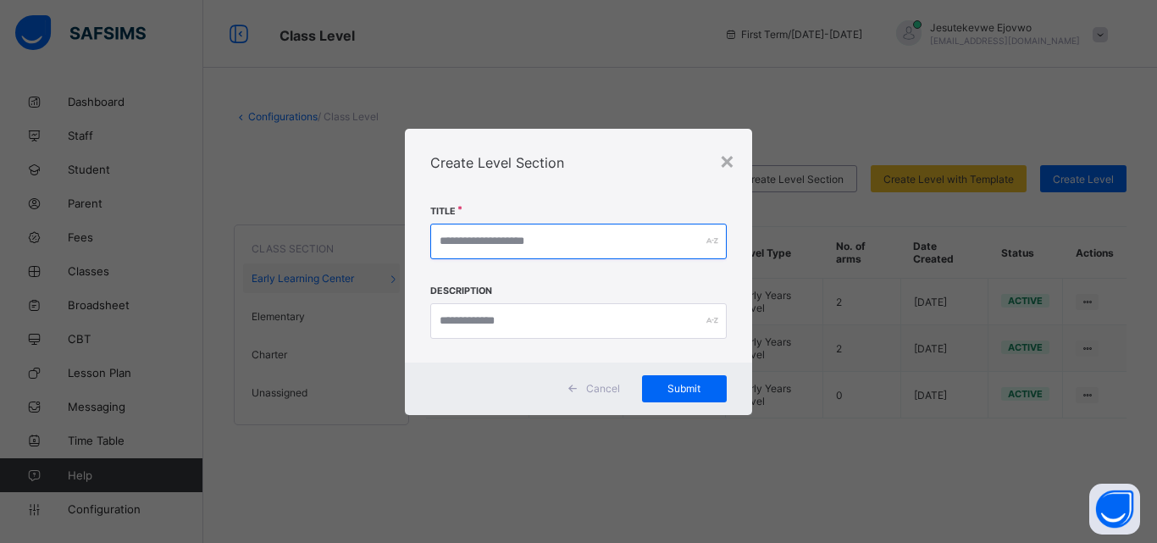
click at [607, 242] on input "text" at bounding box center [578, 242] width 297 height 36
type input "*******"
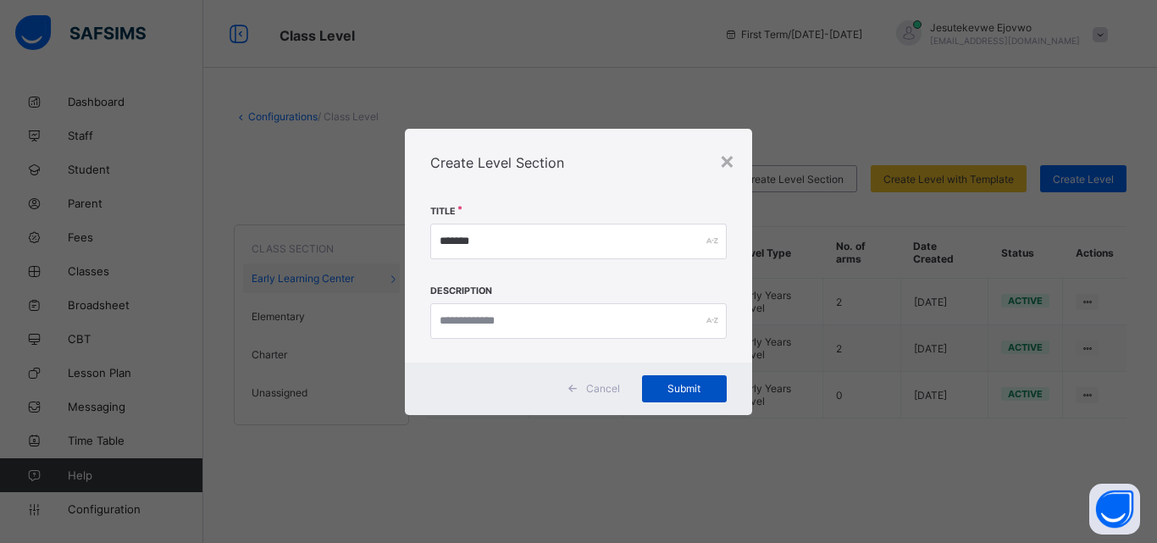
click at [679, 382] on span "Submit" at bounding box center [684, 388] width 59 height 13
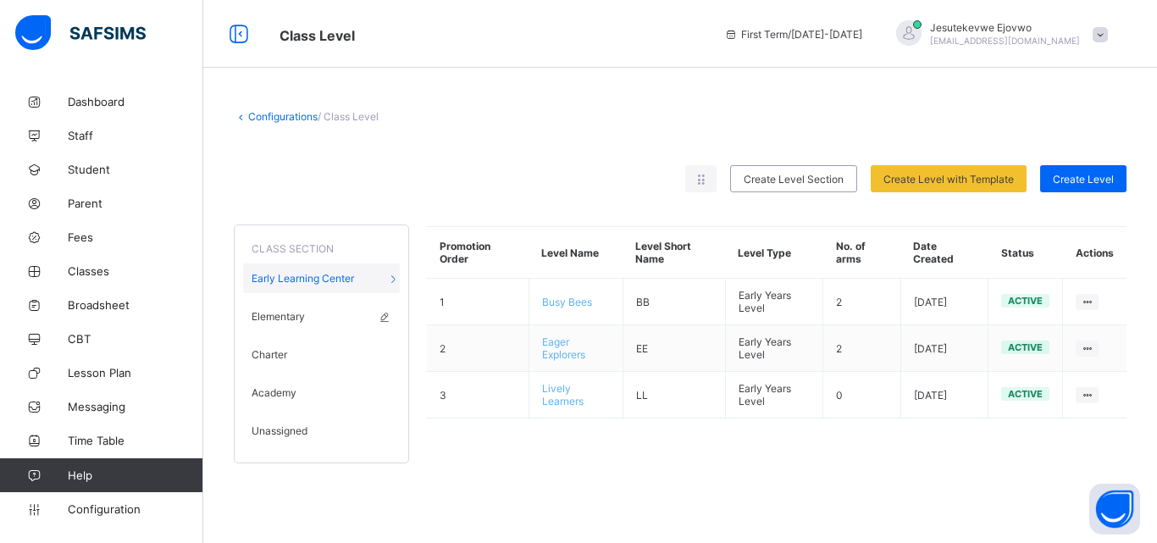
click at [298, 316] on span "Elementary" at bounding box center [278, 316] width 53 height 13
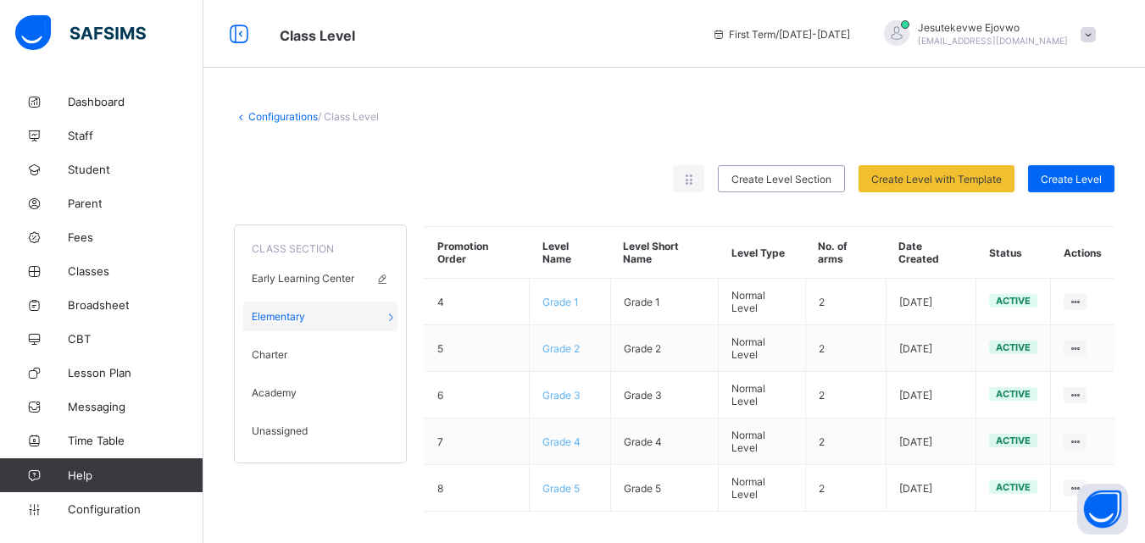
click at [280, 279] on span "Early Learning Center" at bounding box center [303, 278] width 103 height 13
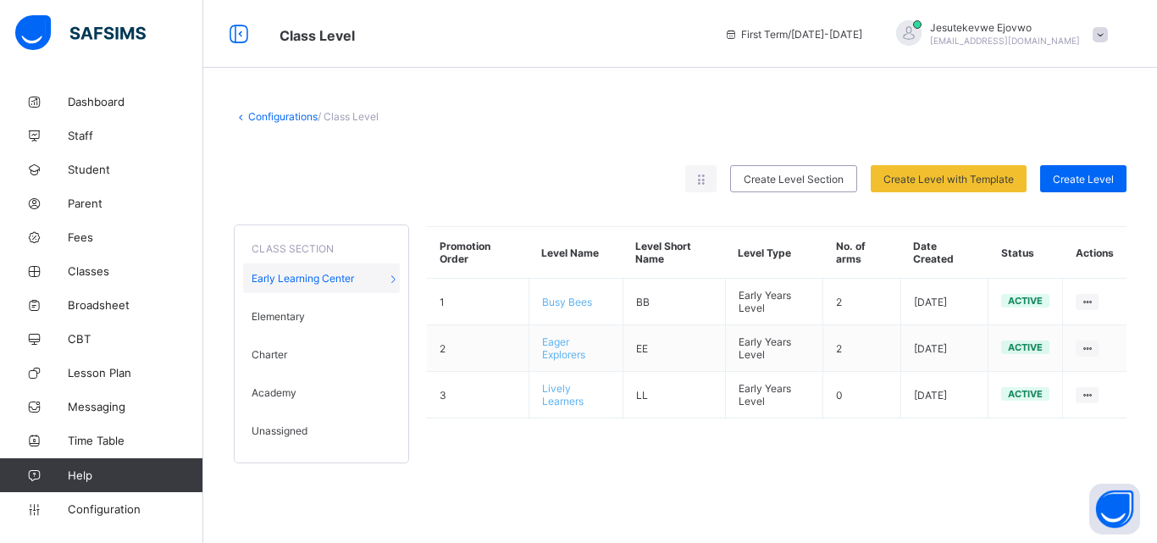
click at [287, 115] on link "Configurations" at bounding box center [282, 116] width 69 height 13
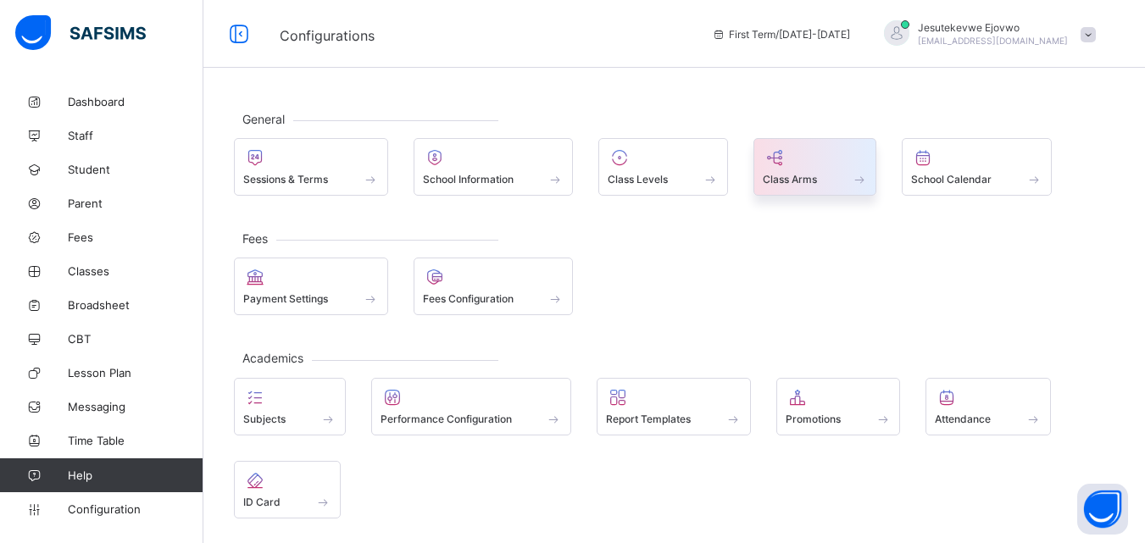
click at [806, 175] on span "Class Arms" at bounding box center [790, 179] width 54 height 13
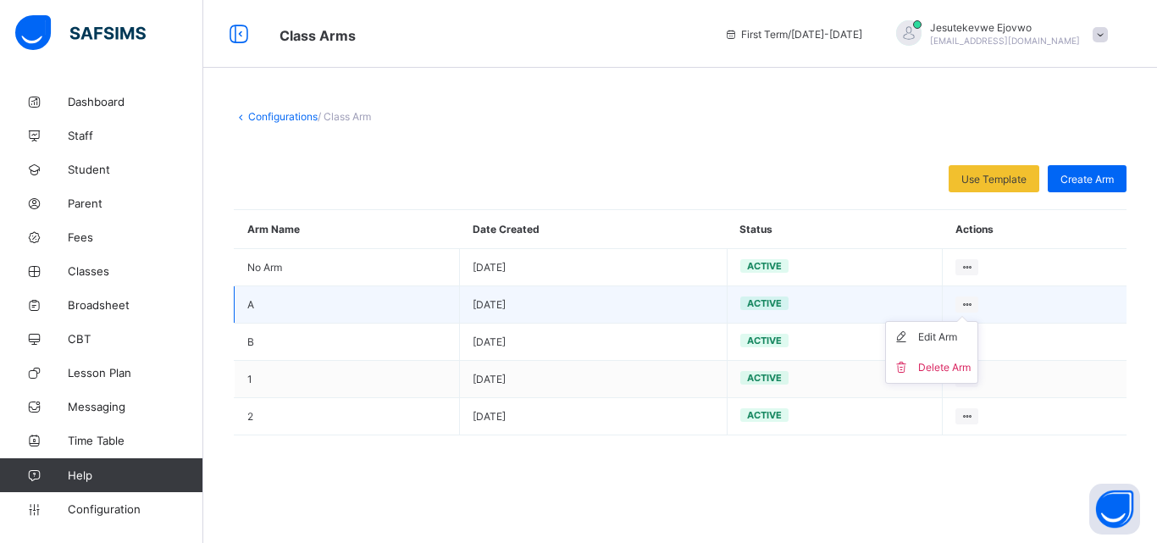
click at [968, 302] on icon at bounding box center [967, 304] width 14 height 13
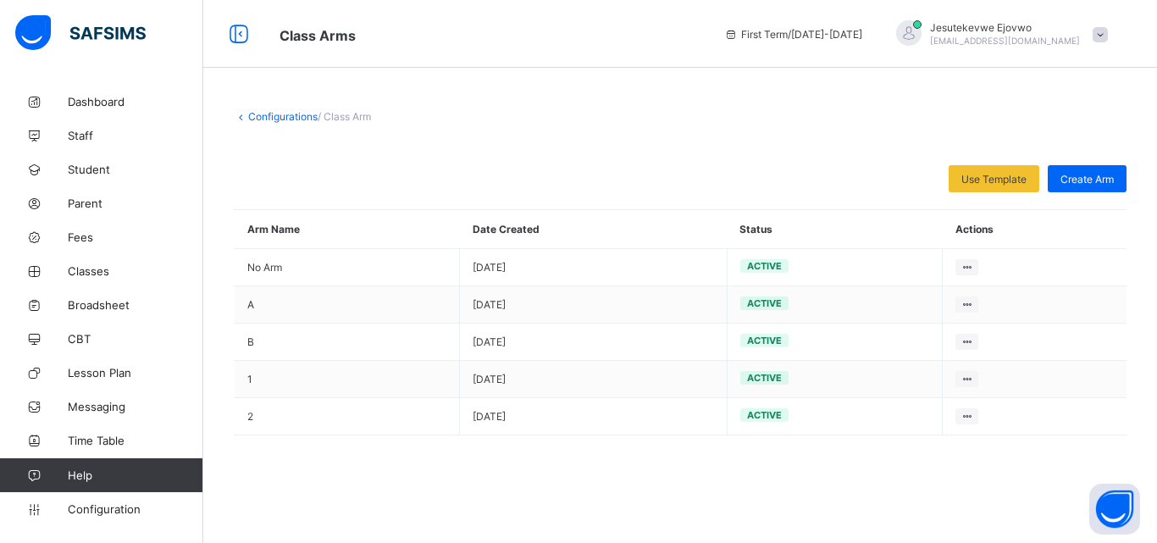
click at [280, 115] on link "Configurations" at bounding box center [282, 116] width 69 height 13
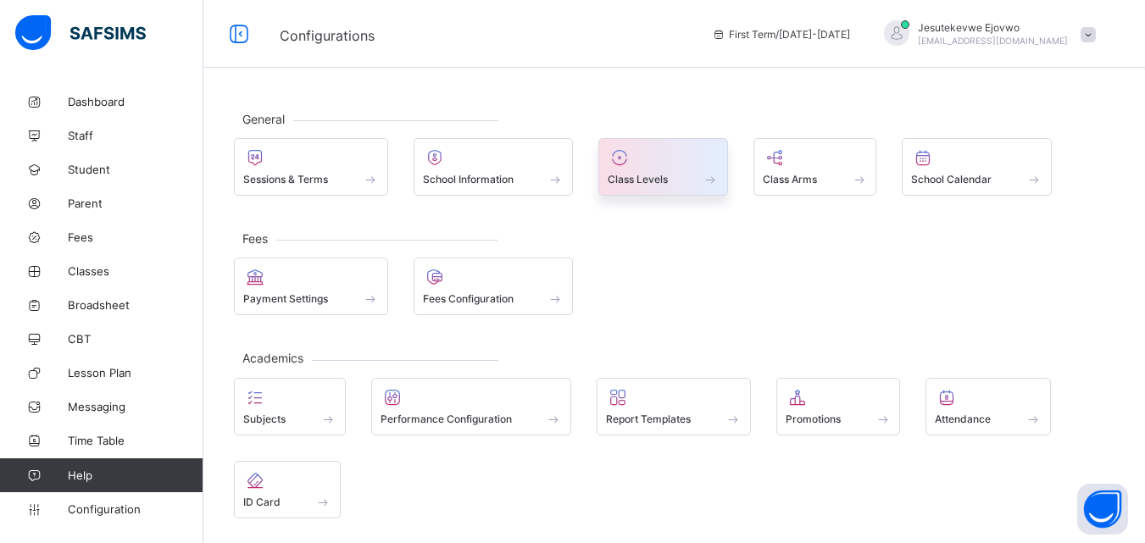
click at [641, 161] on div at bounding box center [663, 157] width 111 height 20
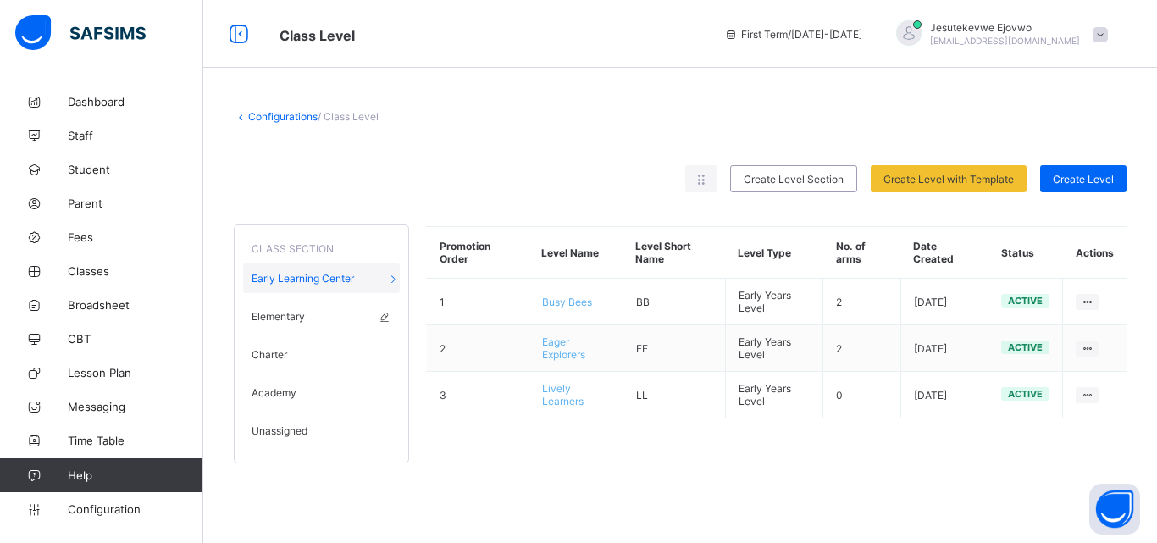
click at [308, 311] on div "Elementary" at bounding box center [321, 317] width 157 height 30
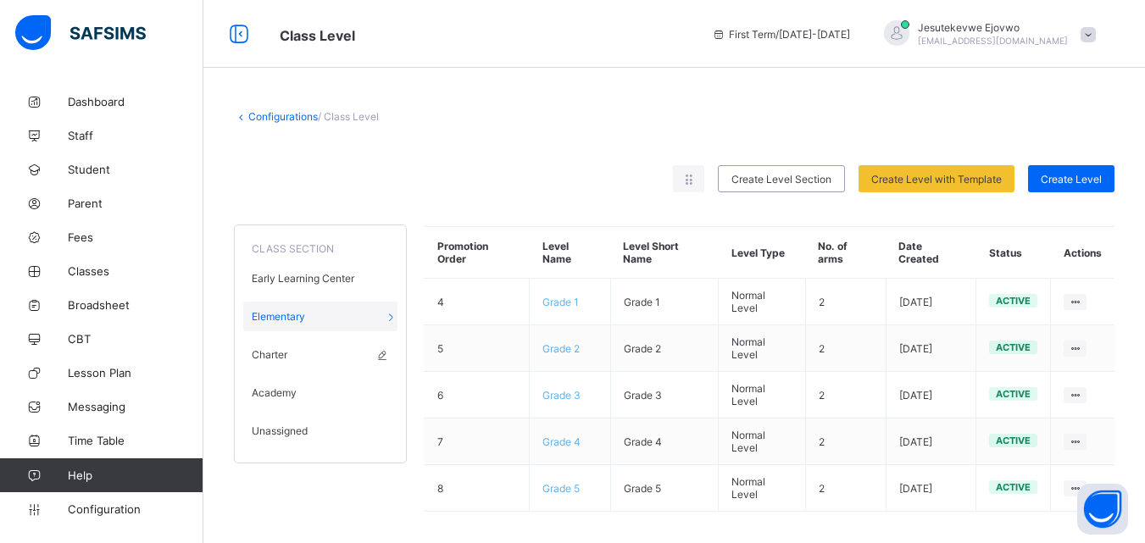
click at [298, 354] on div "Charter" at bounding box center [320, 355] width 154 height 30
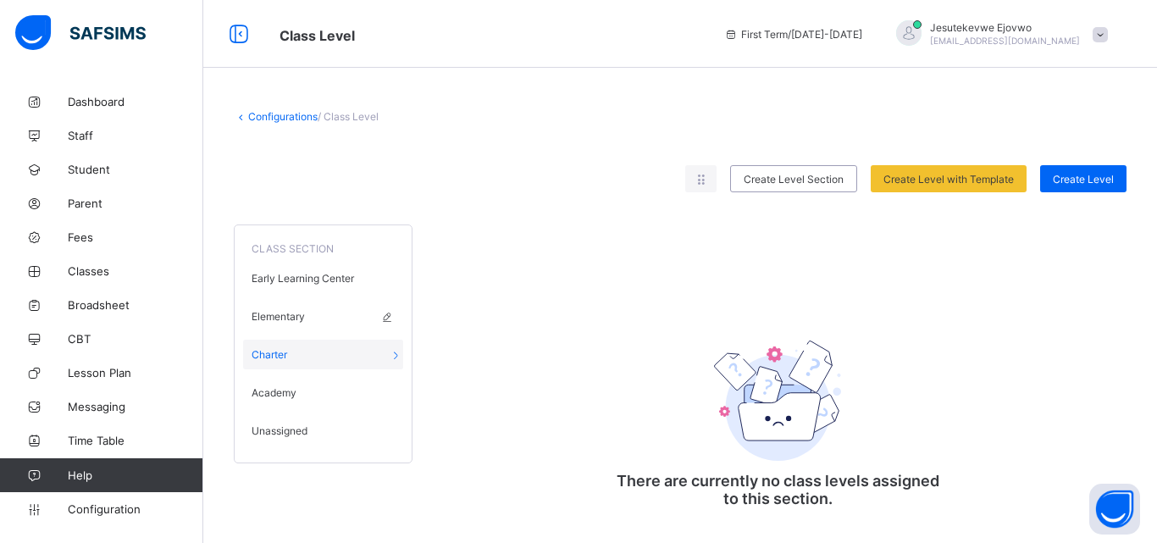
click at [305, 321] on span "Elementary" at bounding box center [278, 316] width 53 height 13
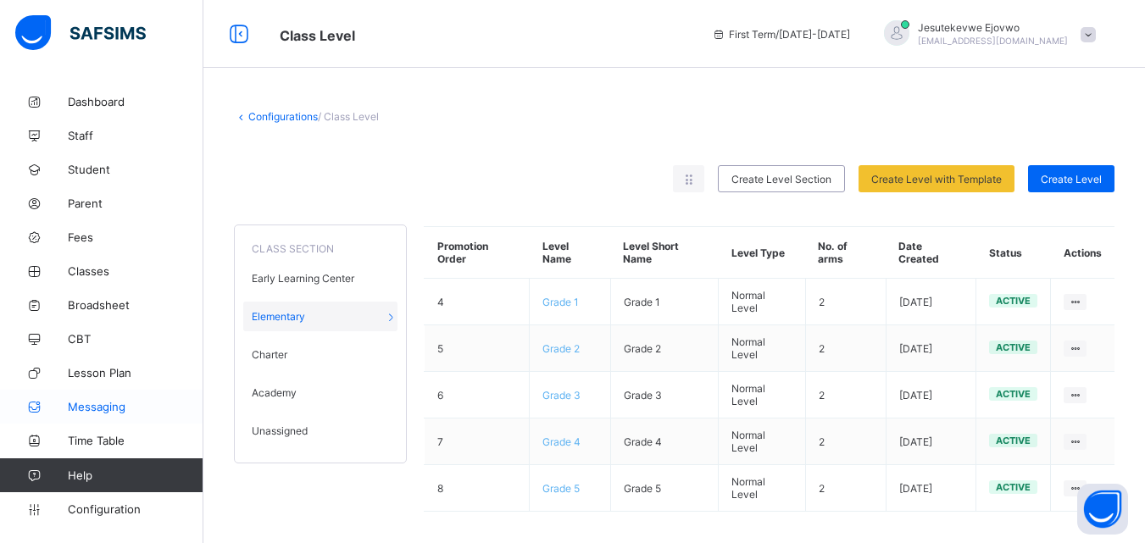
scroll to position [11, 0]
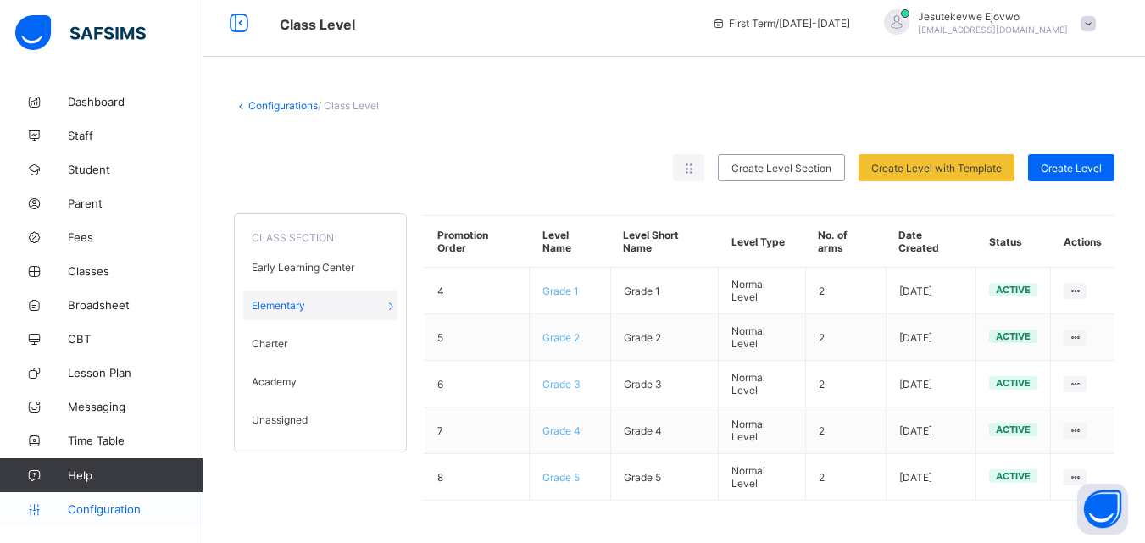
click at [121, 502] on span "Configuration" at bounding box center [135, 509] width 135 height 14
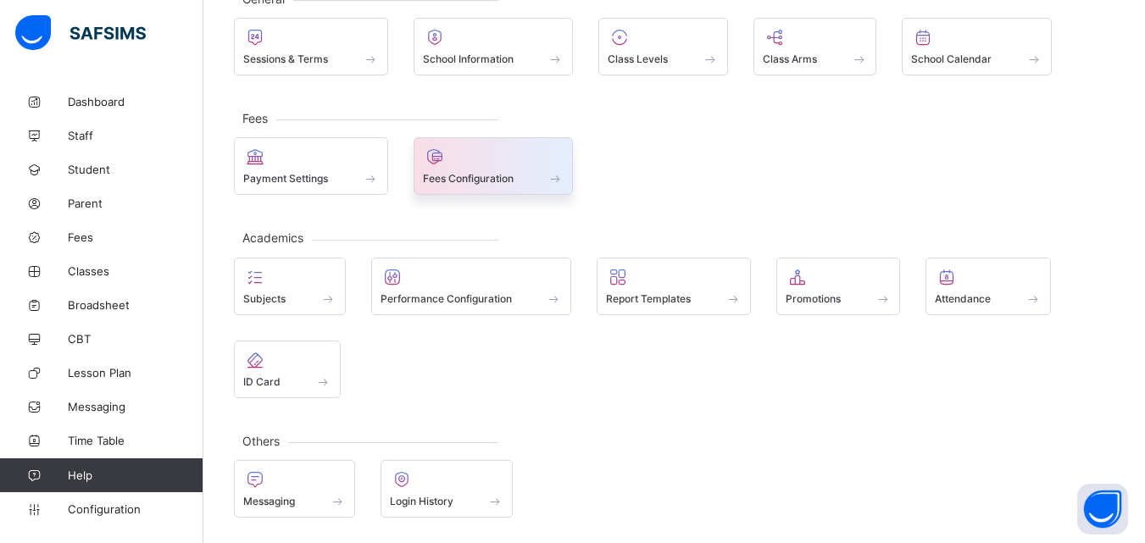
scroll to position [36, 0]
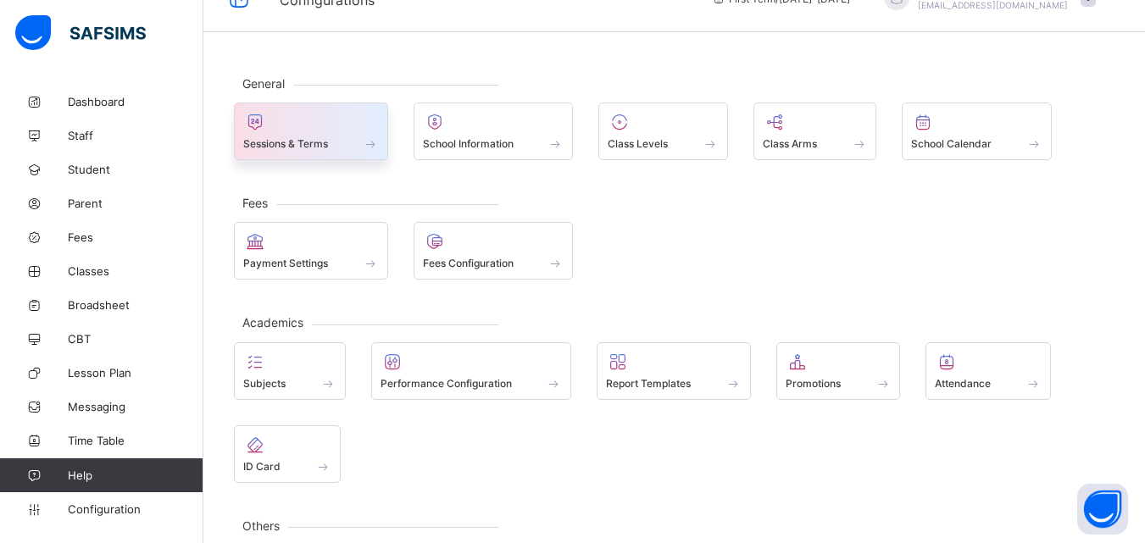
click at [322, 135] on span at bounding box center [311, 134] width 136 height 4
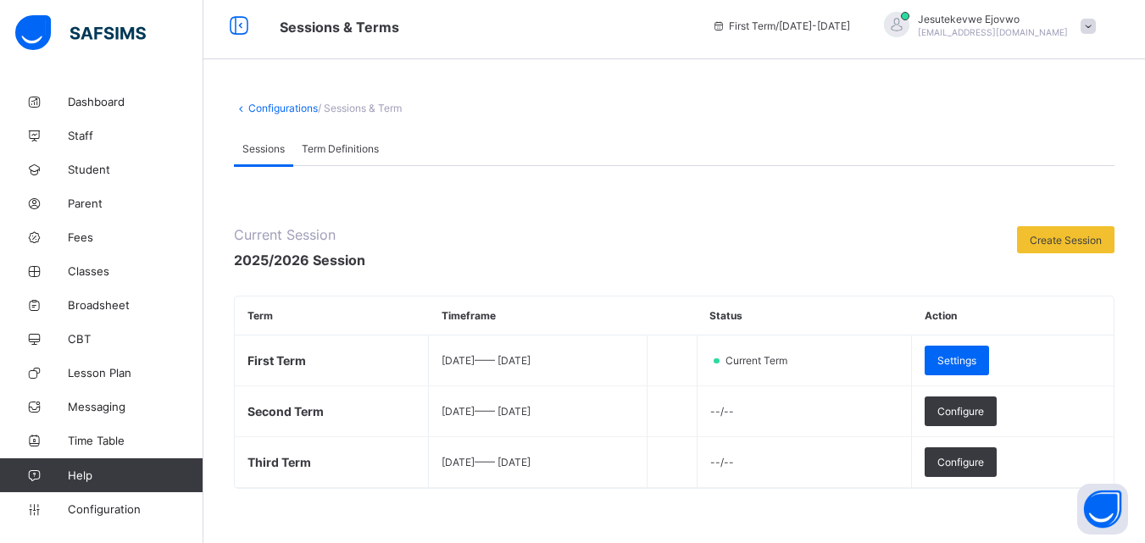
scroll to position [36, 0]
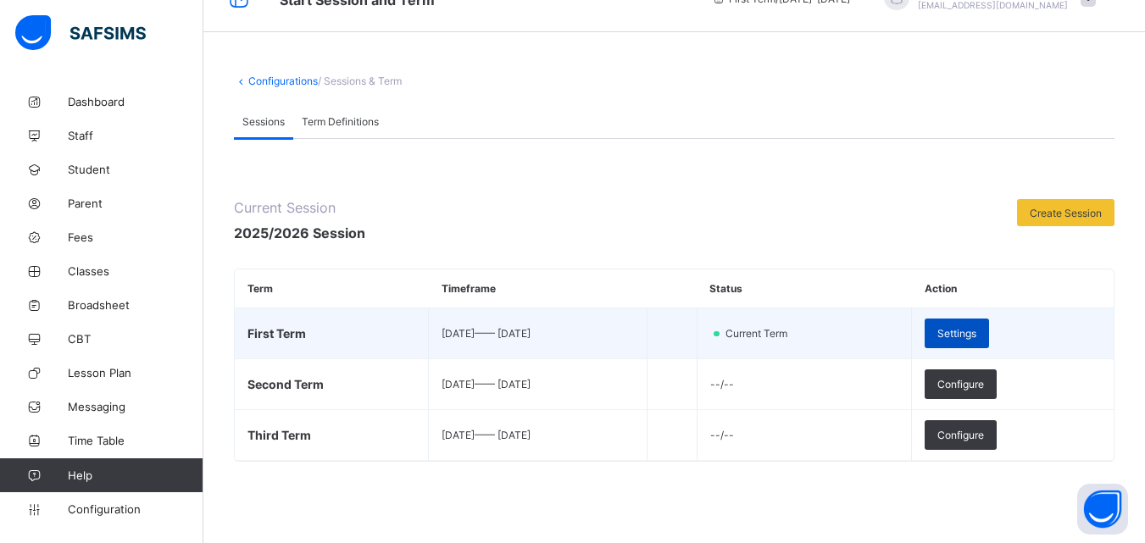
click at [976, 335] on span "Settings" at bounding box center [956, 333] width 39 height 13
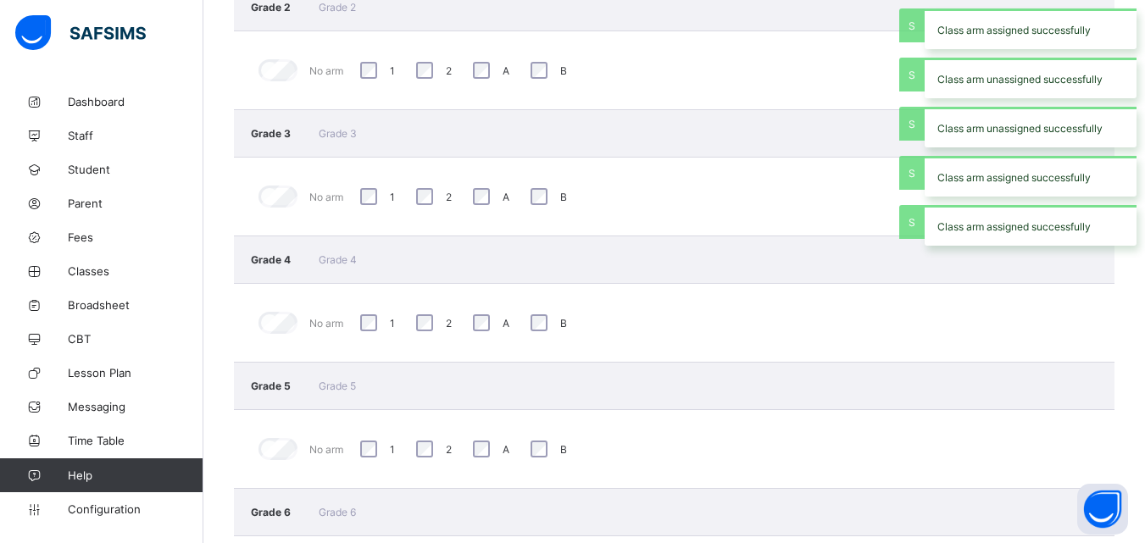
scroll to position [1050, 0]
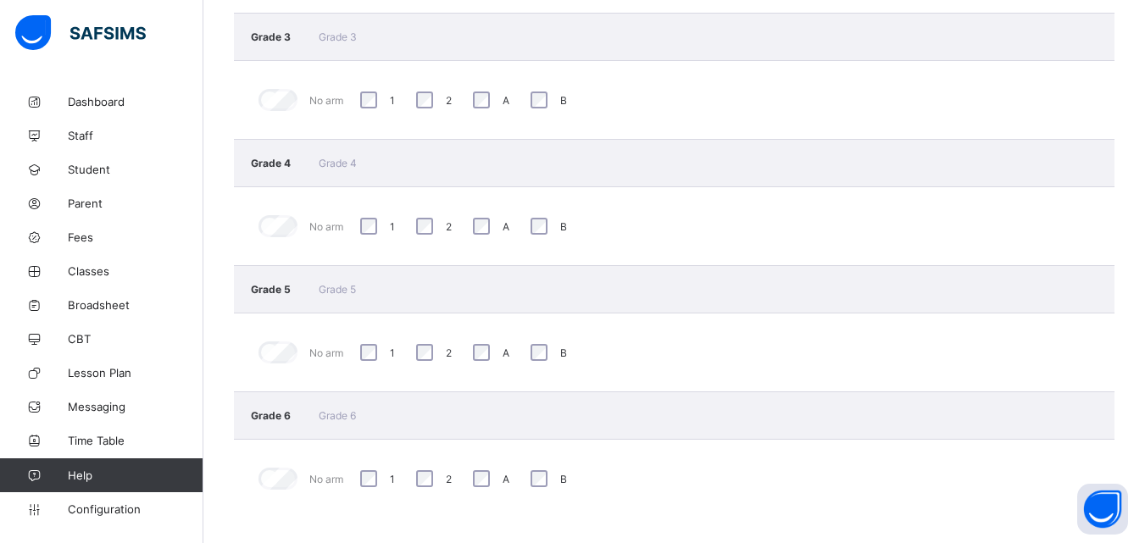
click at [280, 413] on span "Grade 6" at bounding box center [272, 415] width 42 height 13
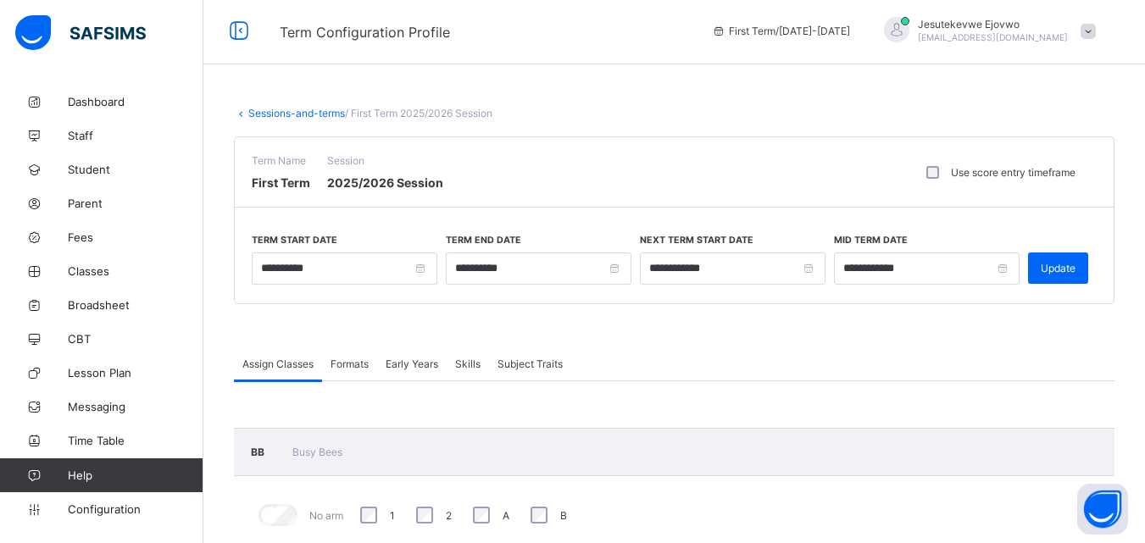
scroll to position [0, 0]
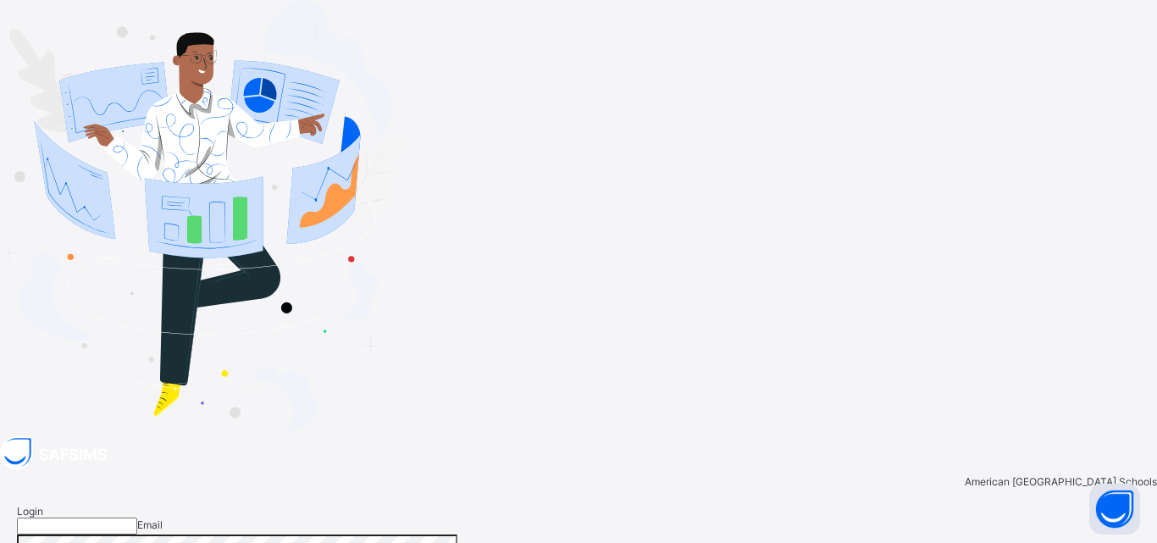
click at [137, 518] on input "email" at bounding box center [77, 526] width 120 height 17
type input "**********"
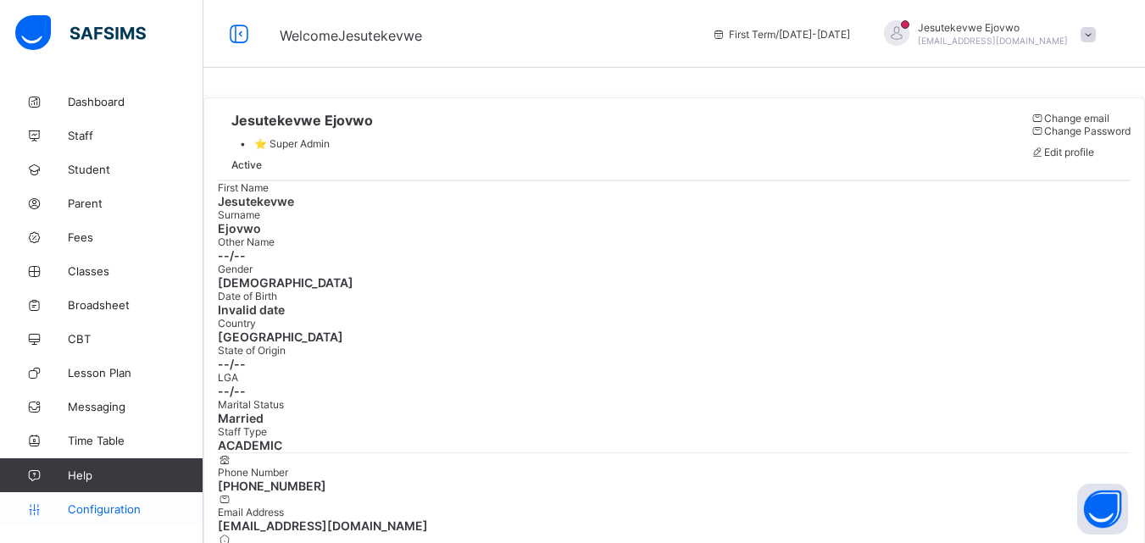
click at [87, 508] on span "Configuration" at bounding box center [135, 509] width 135 height 14
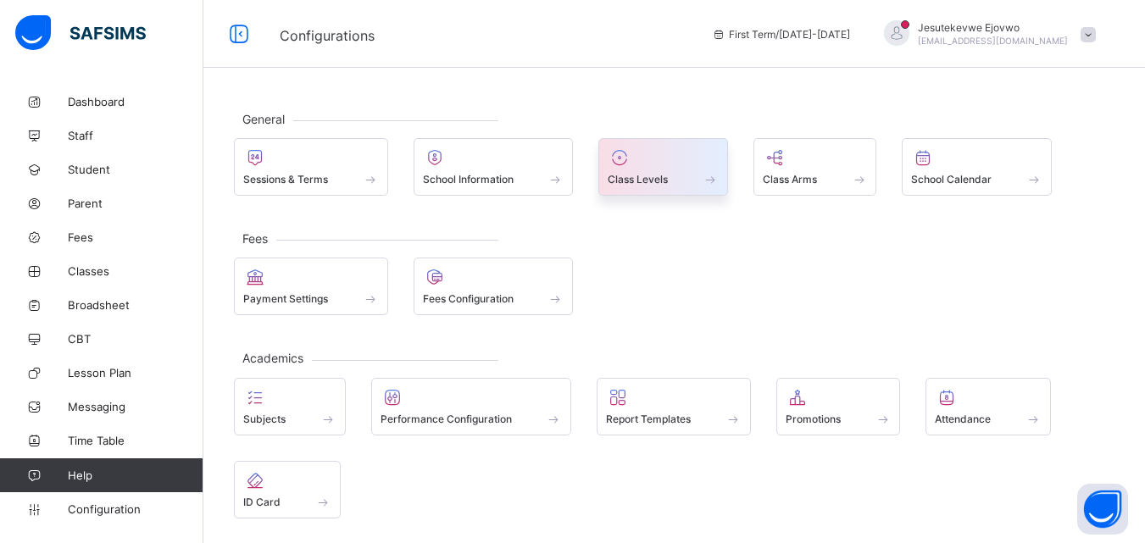
click at [653, 177] on span "Class Levels" at bounding box center [638, 179] width 60 height 13
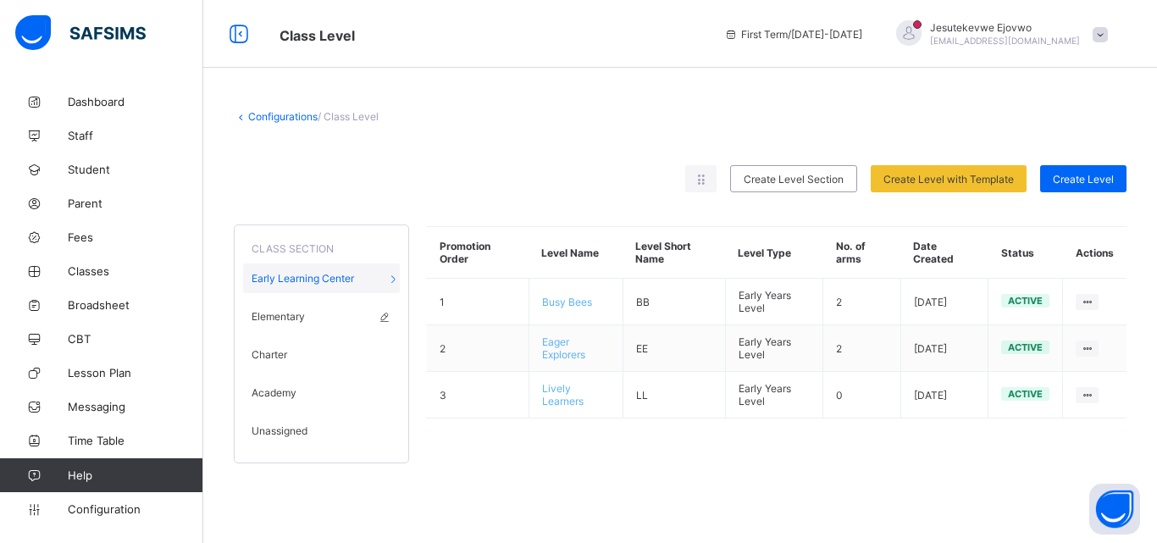
click at [300, 317] on span "Elementary" at bounding box center [278, 316] width 53 height 13
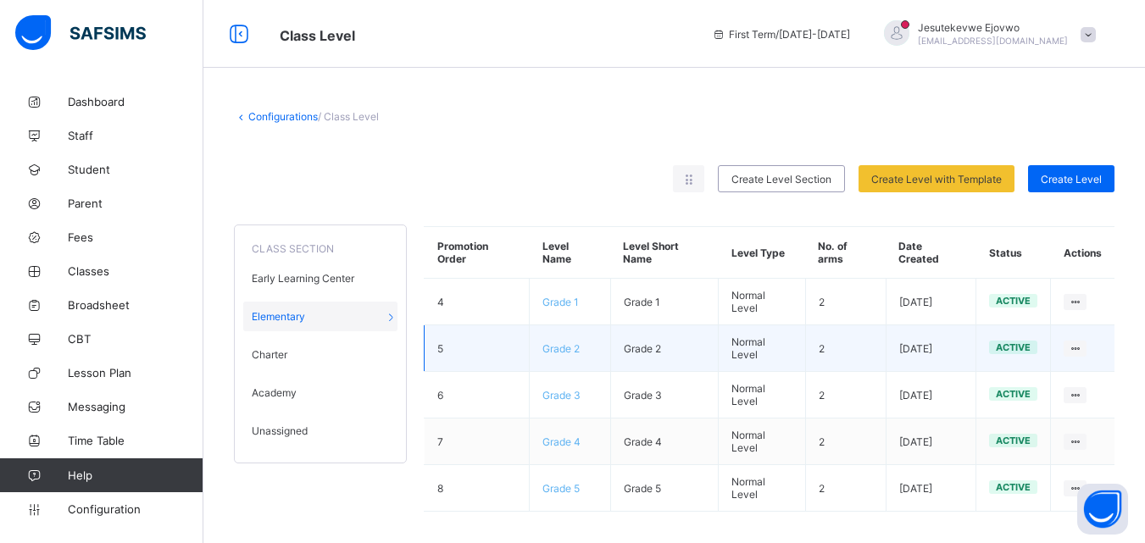
scroll to position [11, 0]
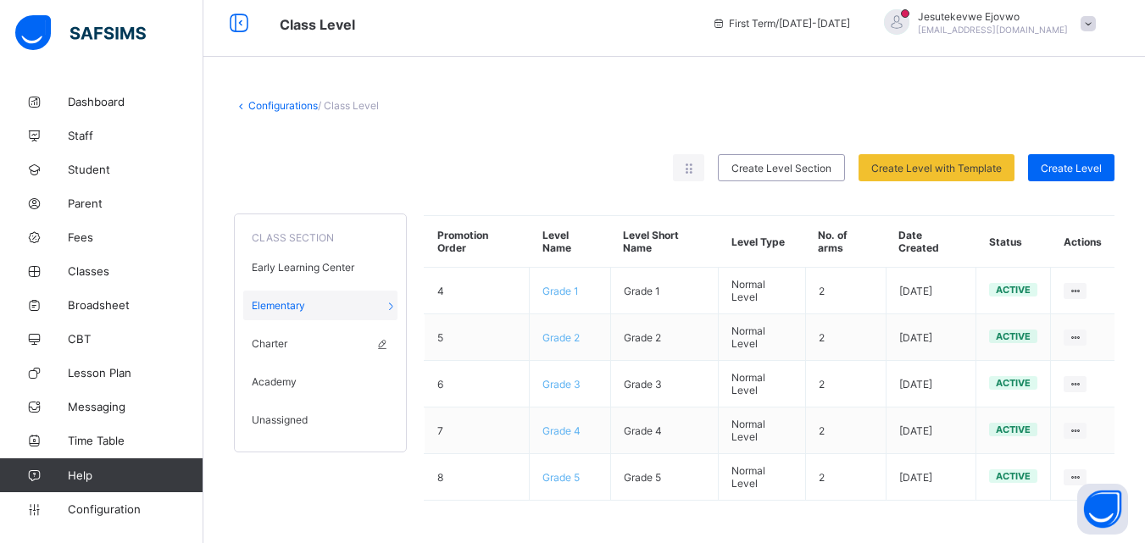
click at [275, 348] on span "Charter" at bounding box center [270, 343] width 36 height 13
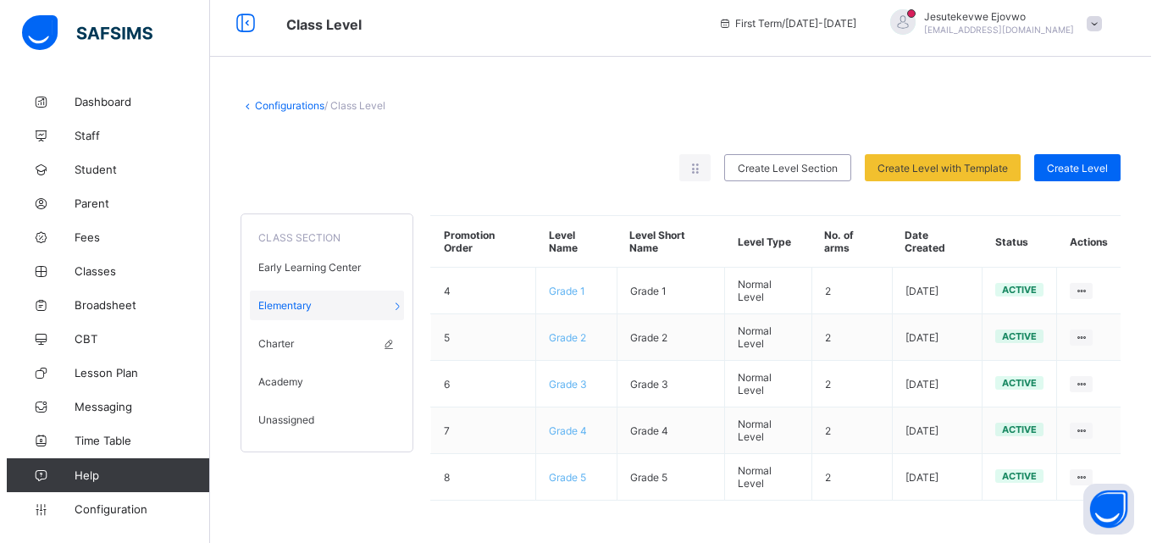
scroll to position [0, 0]
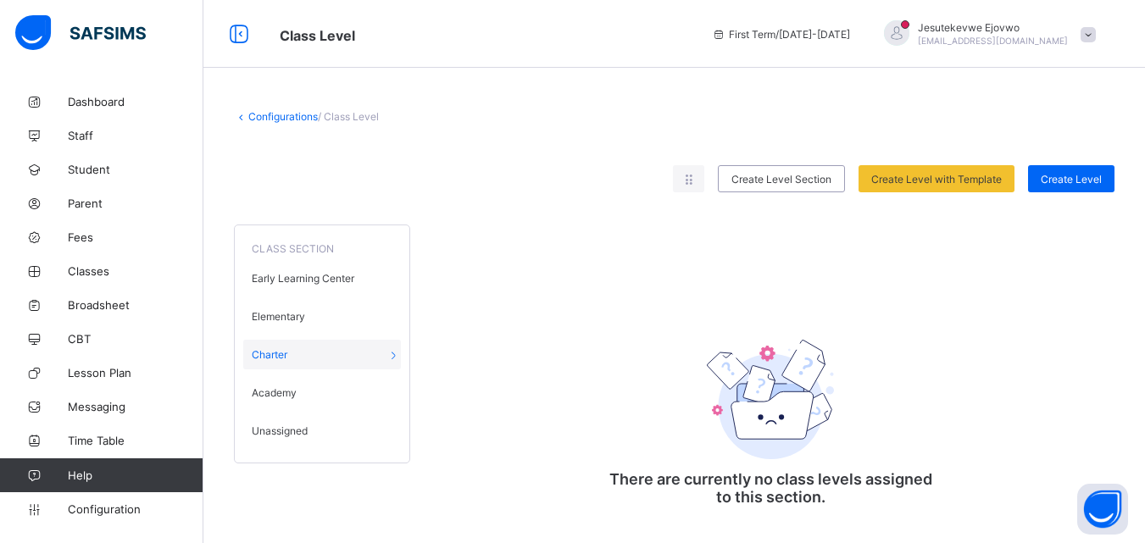
click at [281, 426] on span "Unassigned" at bounding box center [280, 430] width 56 height 13
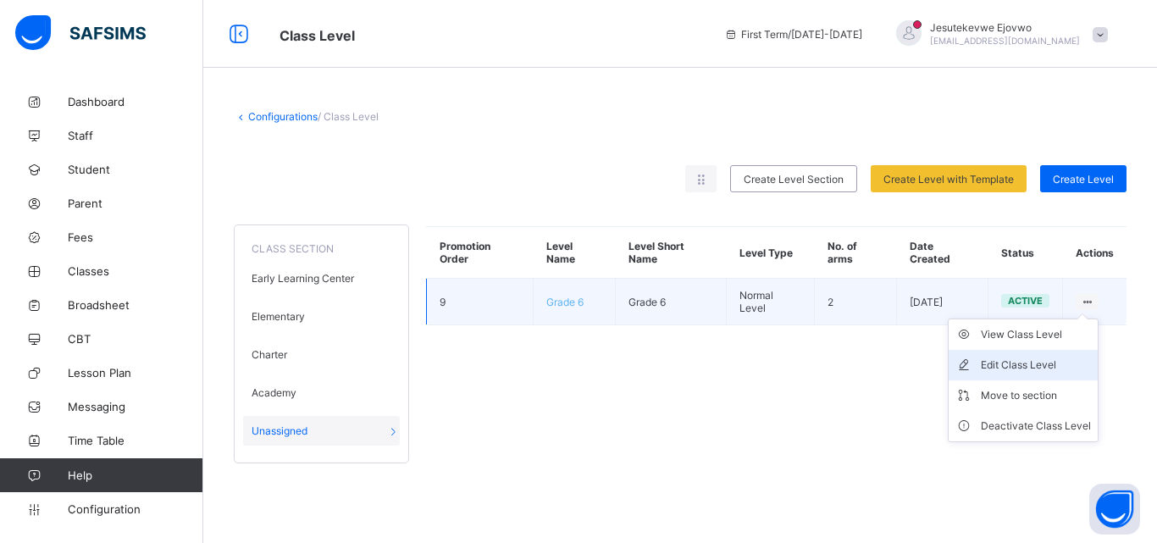
click at [1035, 366] on div "Edit Class Level" at bounding box center [1036, 365] width 110 height 17
type input "*******"
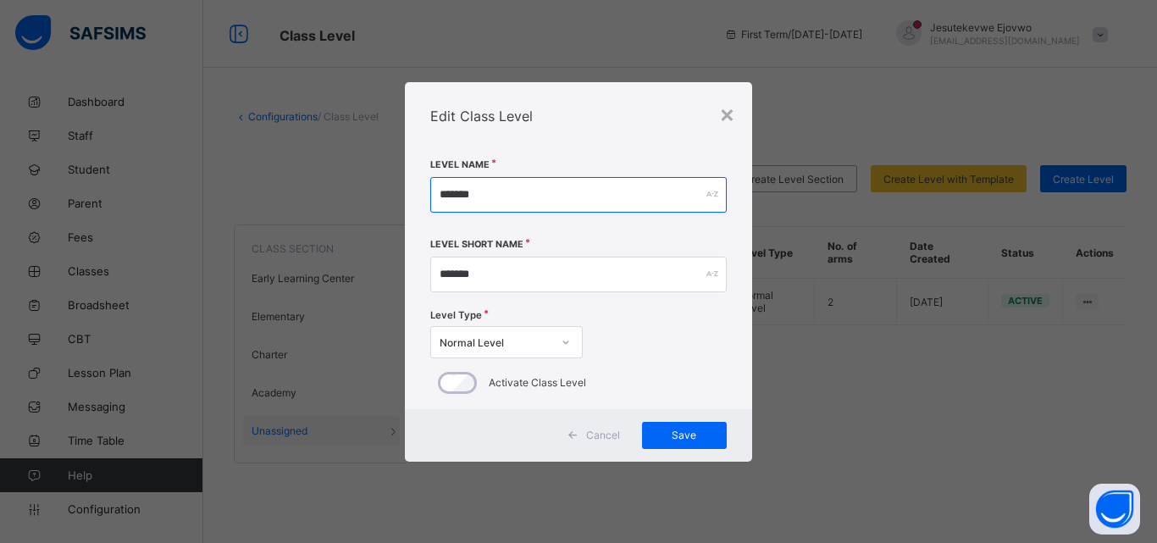
click at [491, 180] on input "*******" at bounding box center [578, 195] width 297 height 36
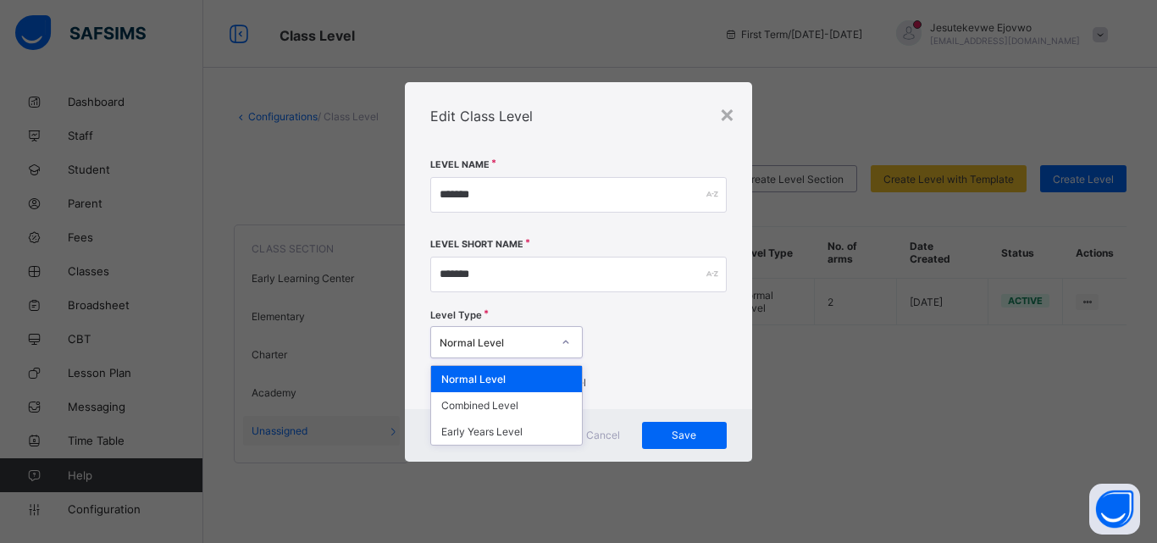
click at [569, 336] on icon at bounding box center [566, 342] width 10 height 17
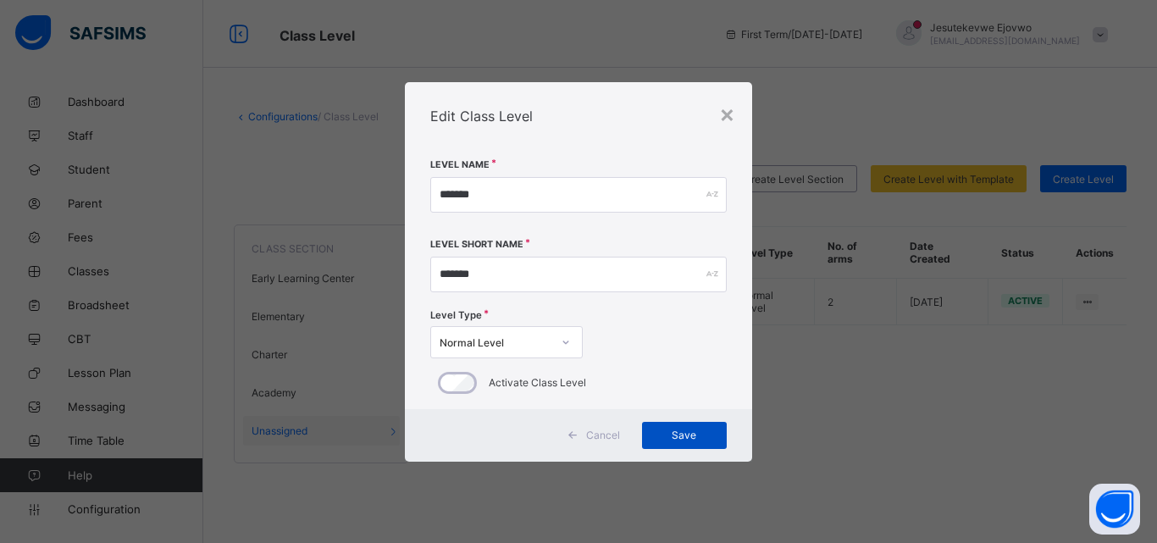
click at [677, 439] on span "Save" at bounding box center [684, 435] width 59 height 13
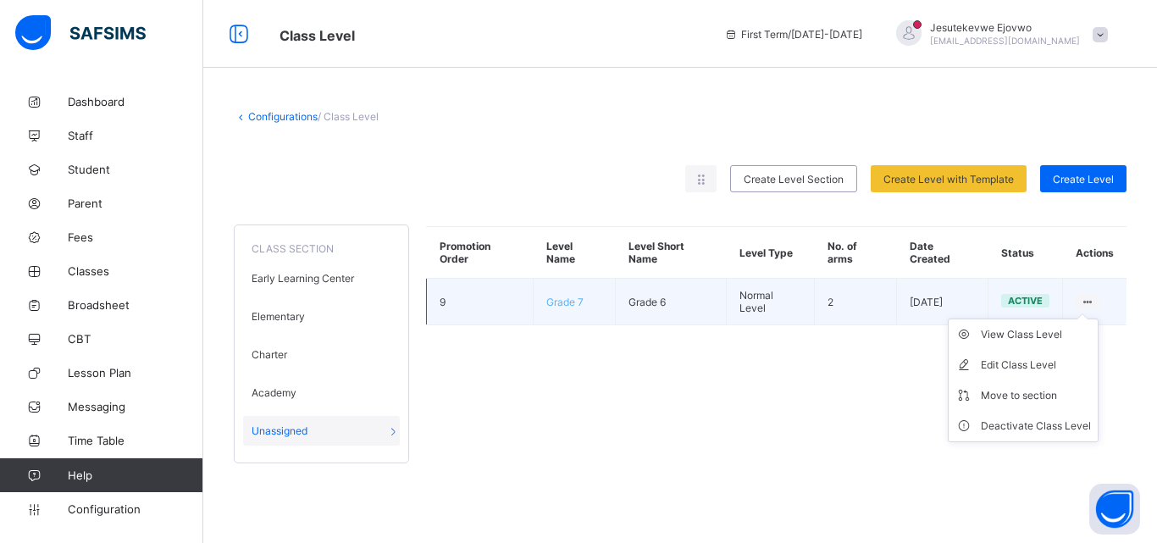
click at [1085, 319] on ul "View Class Level Edit Class Level Move to section Deactivate Class Level" at bounding box center [1023, 381] width 151 height 124
click at [1033, 391] on div "Move to section" at bounding box center [1036, 395] width 110 height 17
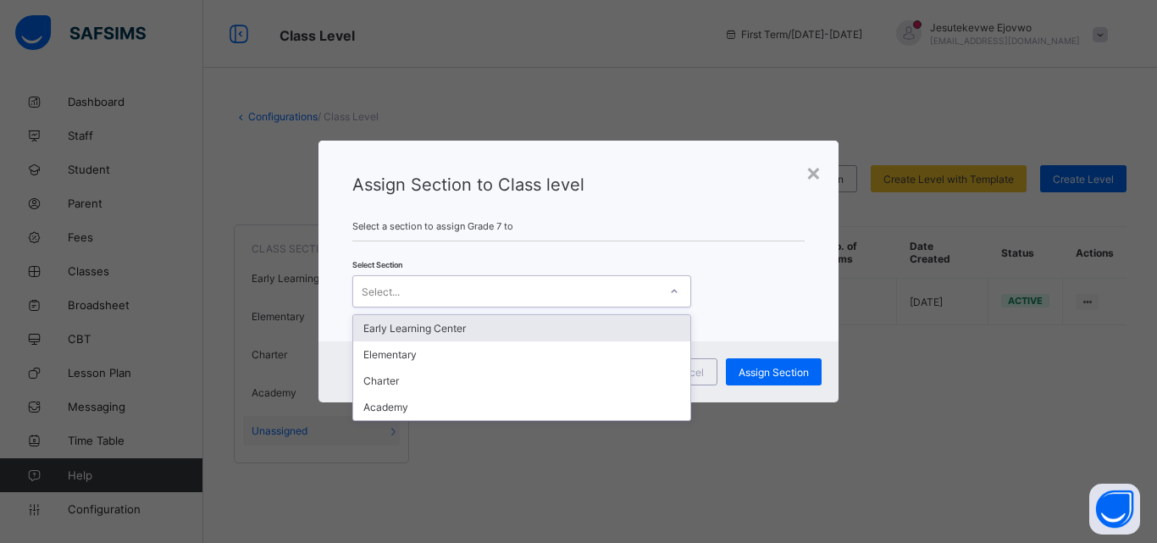
click at [566, 291] on div "Select..." at bounding box center [505, 292] width 305 height 24
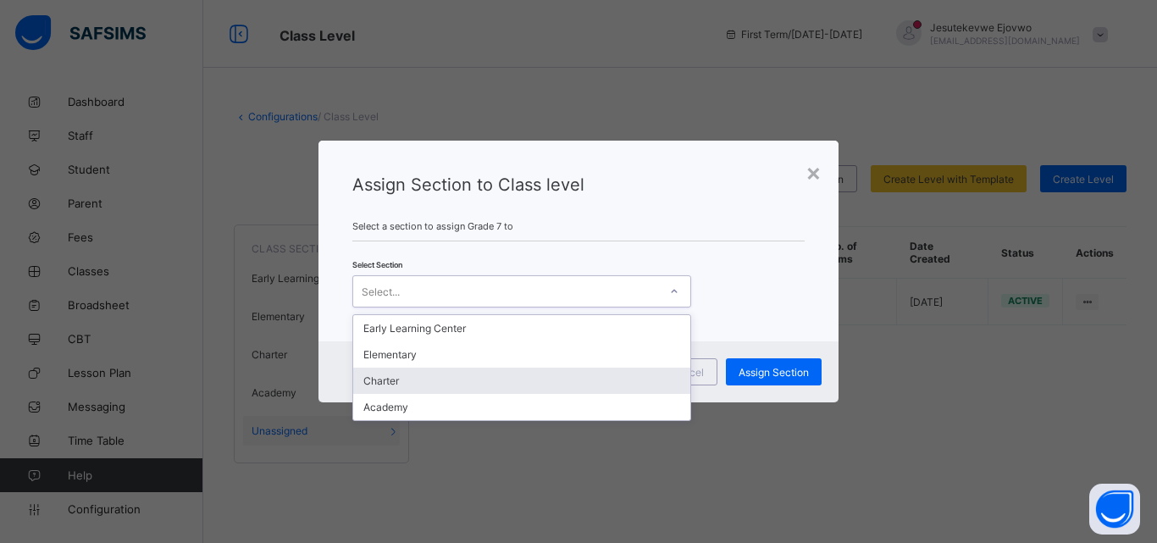
click at [405, 382] on div "Charter" at bounding box center [521, 381] width 337 height 26
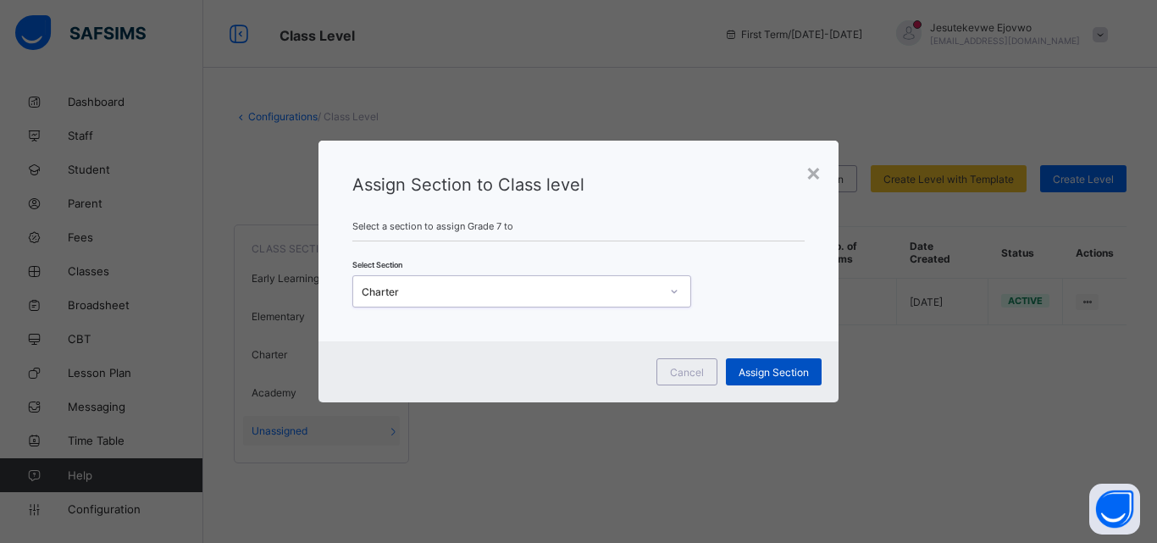
click at [774, 380] on div "Assign Section" at bounding box center [774, 371] width 96 height 27
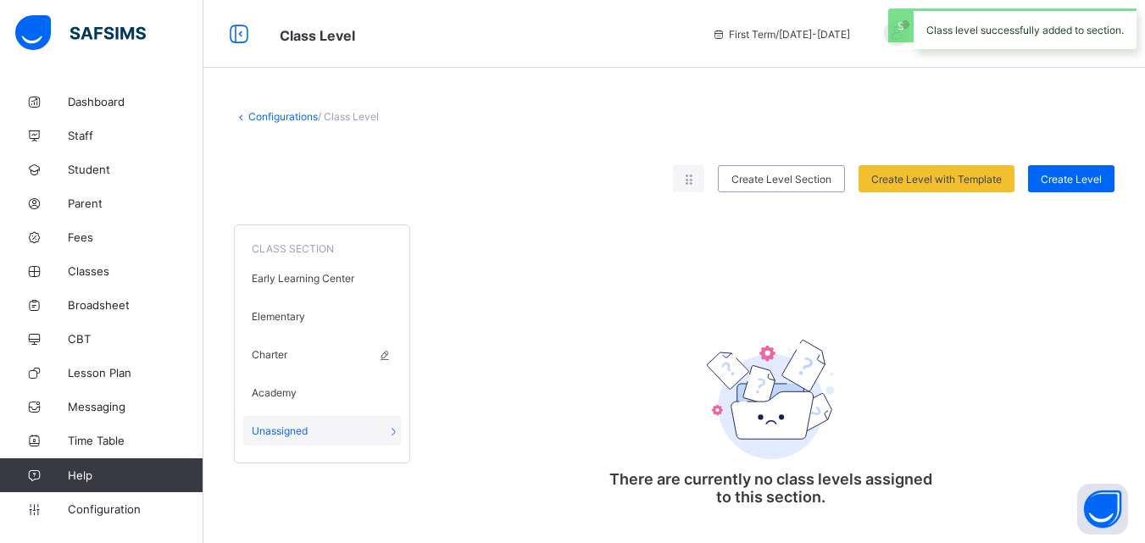
click at [280, 352] on span "Charter" at bounding box center [270, 354] width 36 height 13
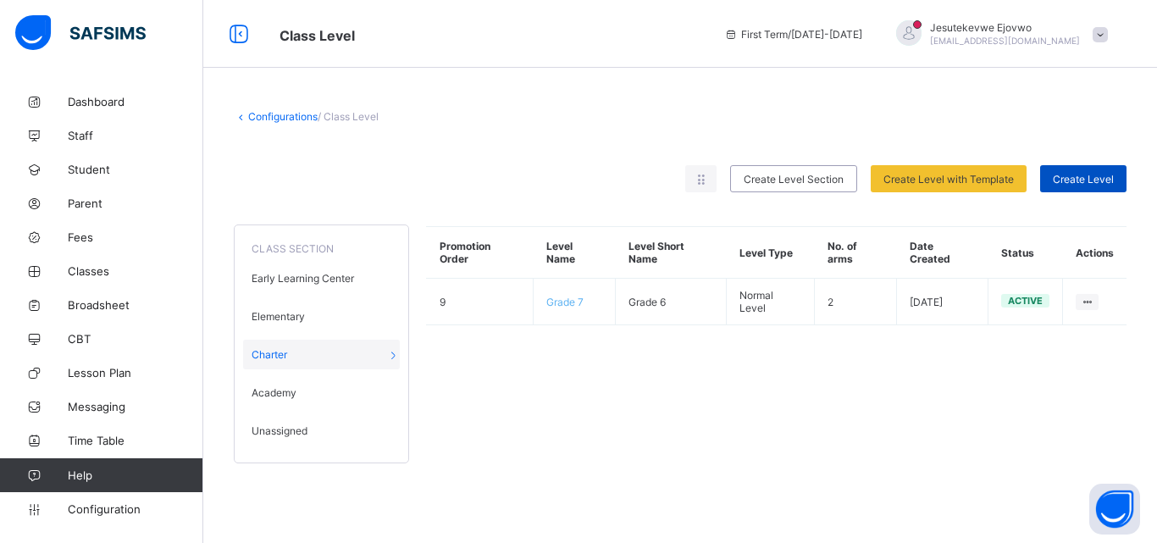
click at [1062, 179] on span "Create Level" at bounding box center [1083, 179] width 61 height 13
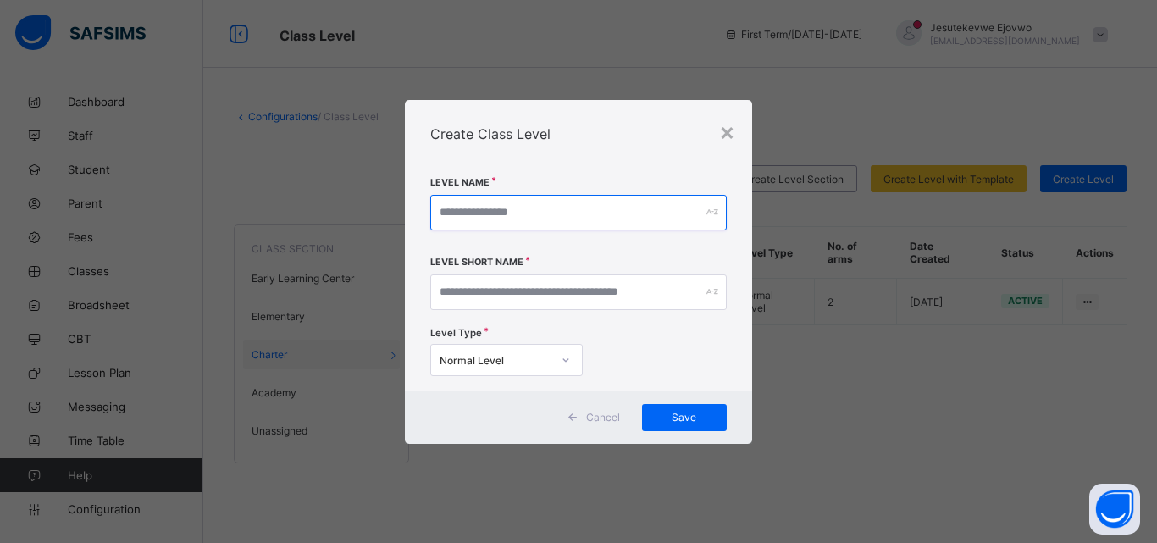
click at [541, 215] on input "text" at bounding box center [578, 213] width 297 height 36
click at [723, 133] on div "×" at bounding box center [727, 131] width 16 height 29
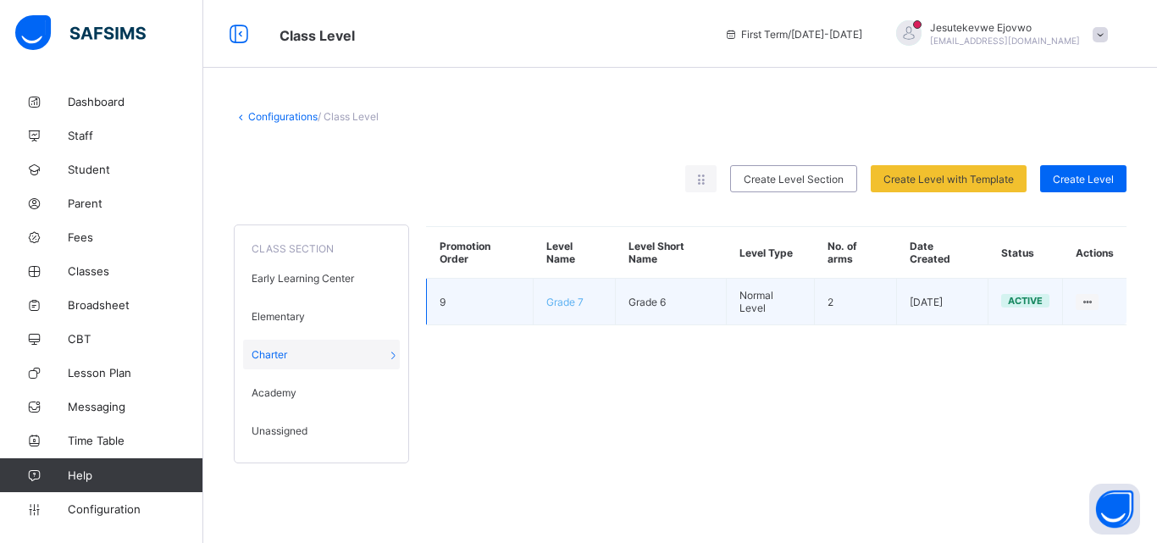
click at [668, 303] on td "Grade 6" at bounding box center [671, 302] width 111 height 47
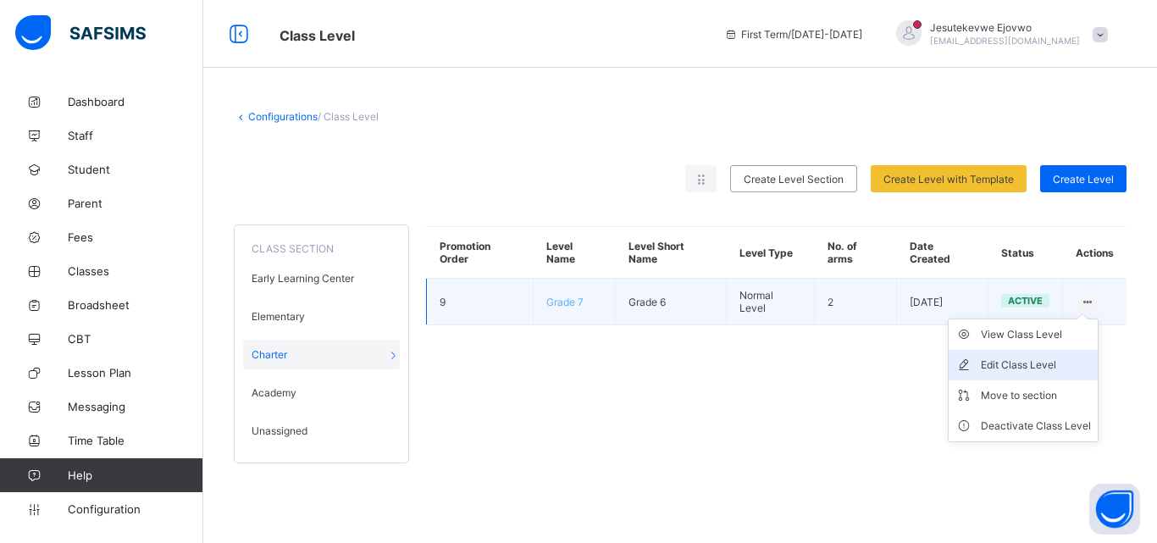
click at [1028, 363] on div "Edit Class Level" at bounding box center [1036, 365] width 110 height 17
type input "*******"
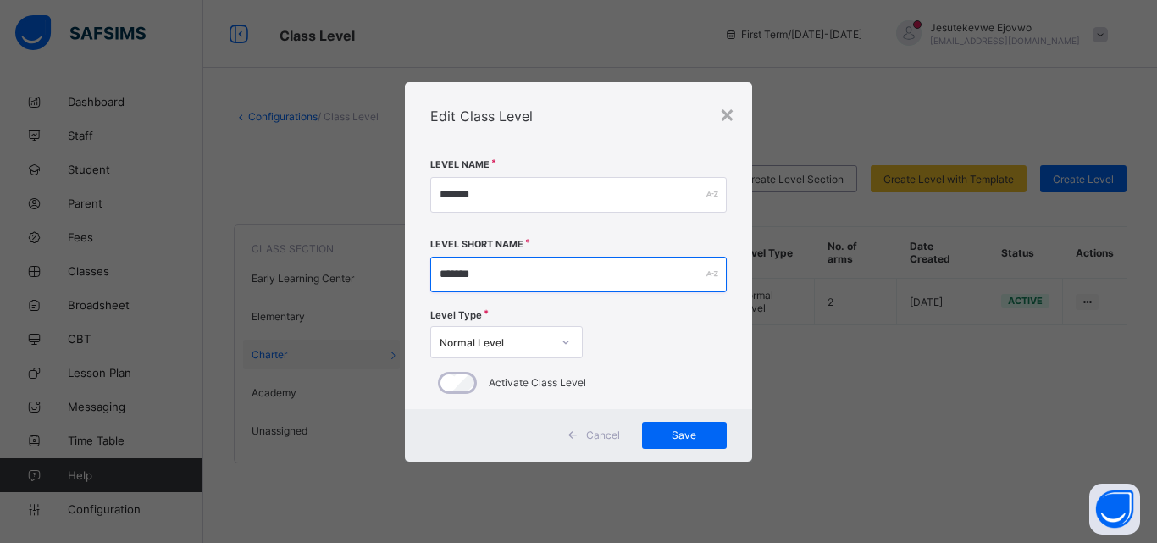
click at [495, 263] on input "*******" at bounding box center [578, 275] width 297 height 36
type input "*******"
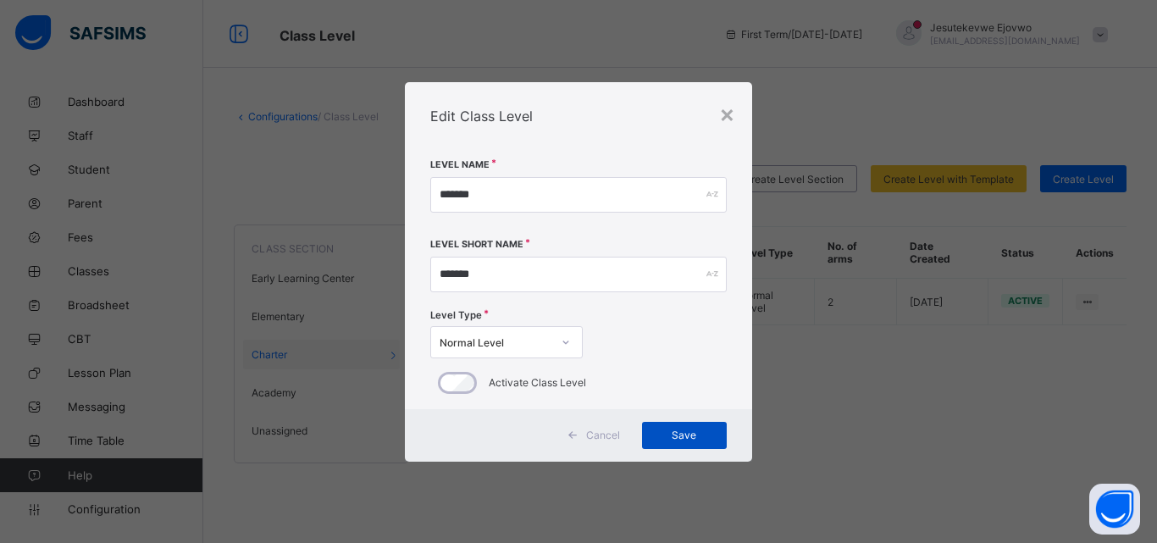
click at [667, 441] on span "Save" at bounding box center [684, 435] width 59 height 13
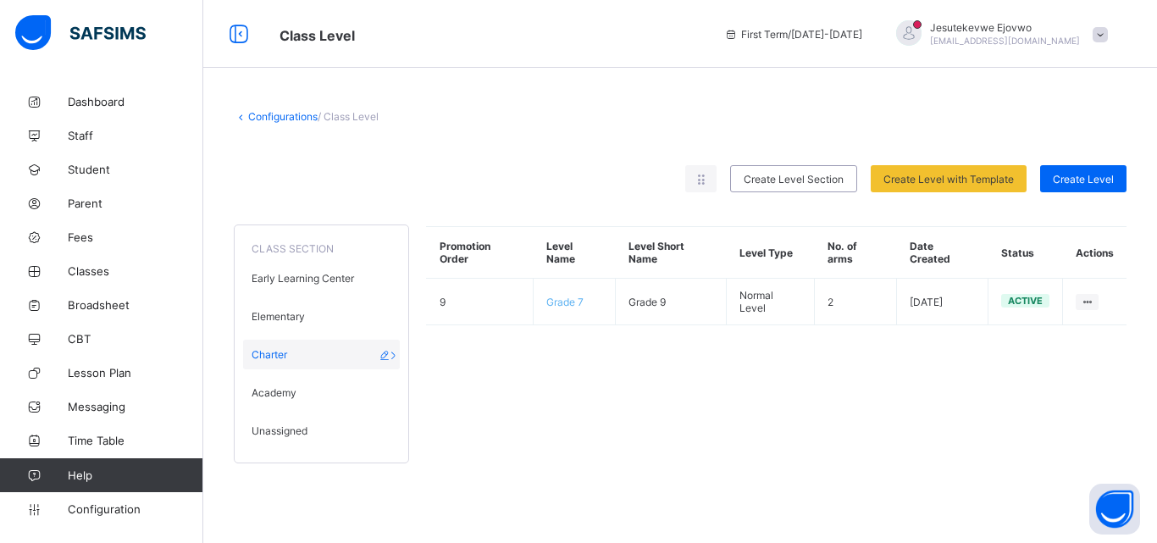
click at [353, 350] on div "Charter" at bounding box center [321, 355] width 157 height 30
click at [1099, 174] on span "Create Level" at bounding box center [1083, 179] width 61 height 13
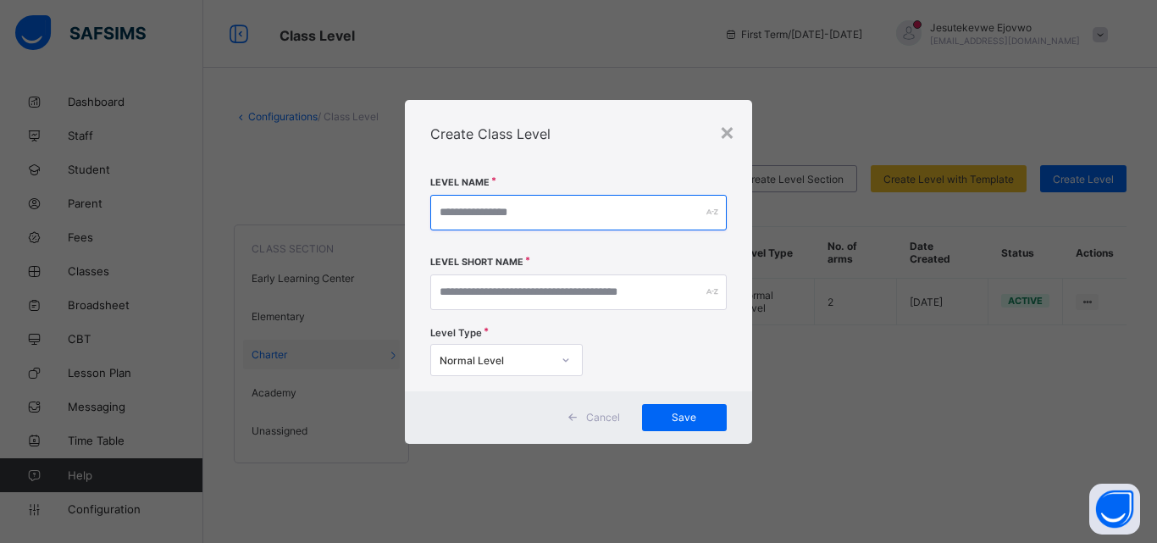
click at [569, 207] on input "text" at bounding box center [578, 213] width 297 height 36
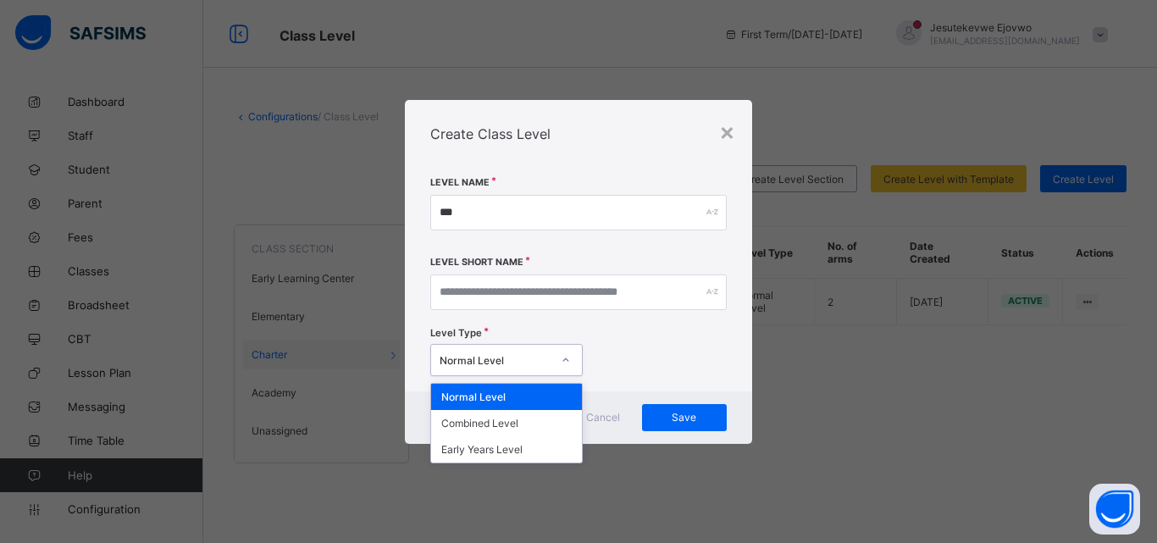
click at [565, 363] on icon at bounding box center [566, 360] width 10 height 17
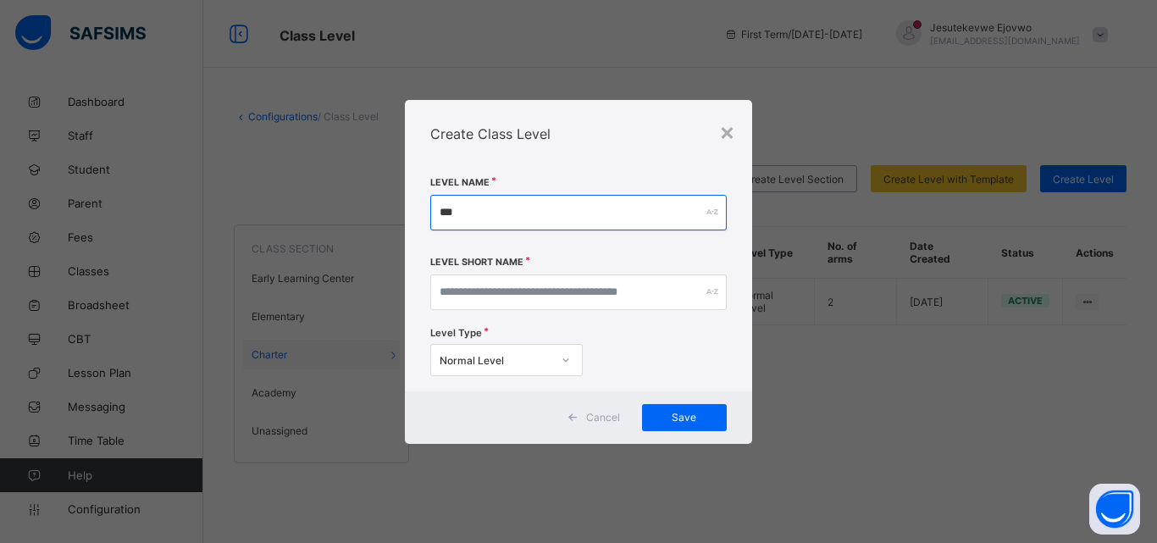
click at [525, 213] on input "***" at bounding box center [578, 213] width 297 height 36
type input "*******"
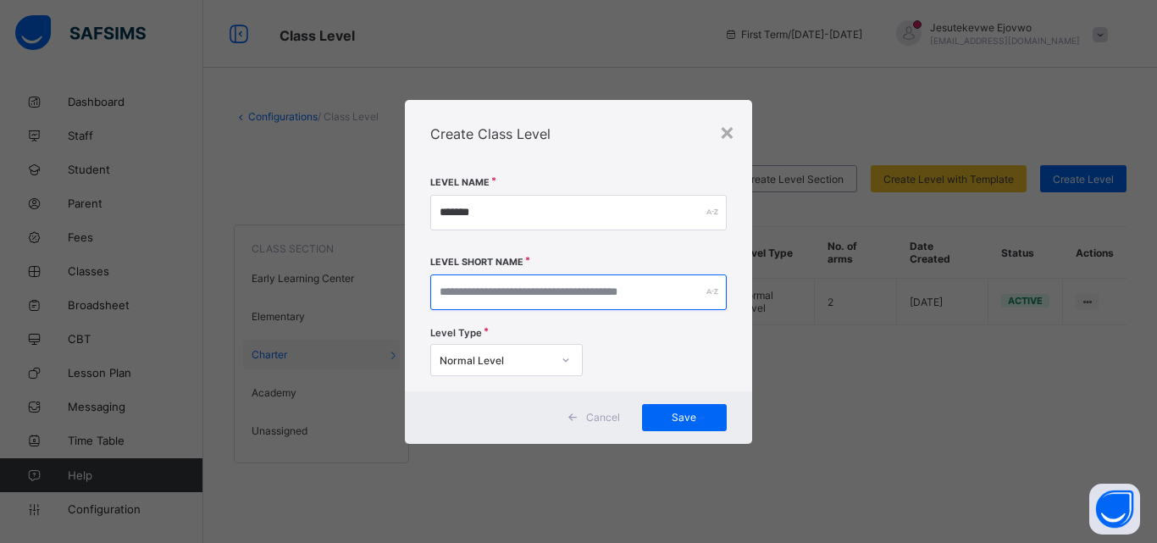
click at [539, 287] on input "text" at bounding box center [578, 293] width 297 height 36
paste input "*******"
type input "*******"
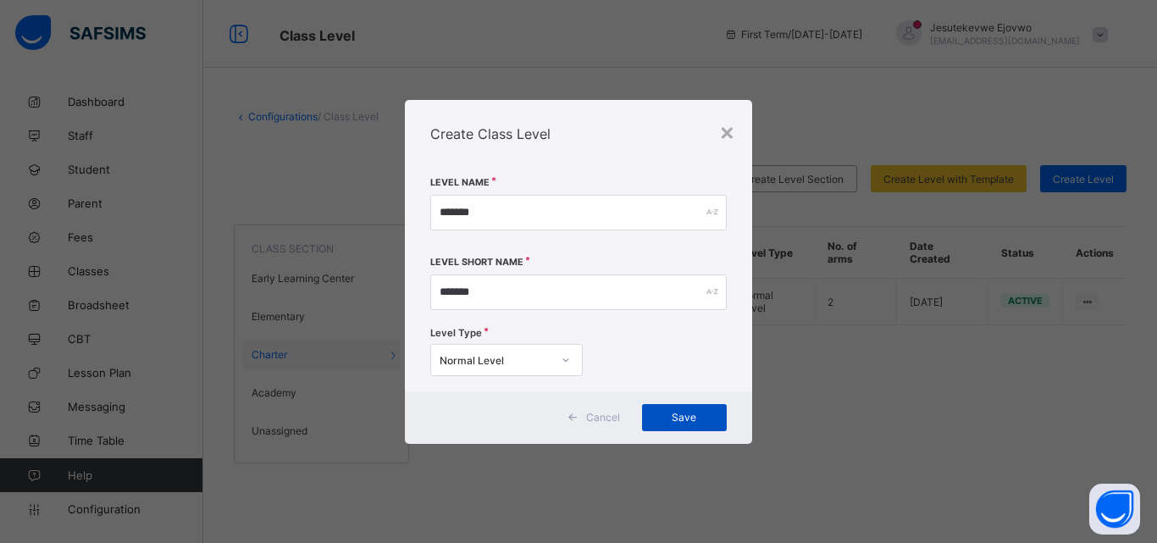
click at [674, 410] on div "Save" at bounding box center [684, 417] width 85 height 27
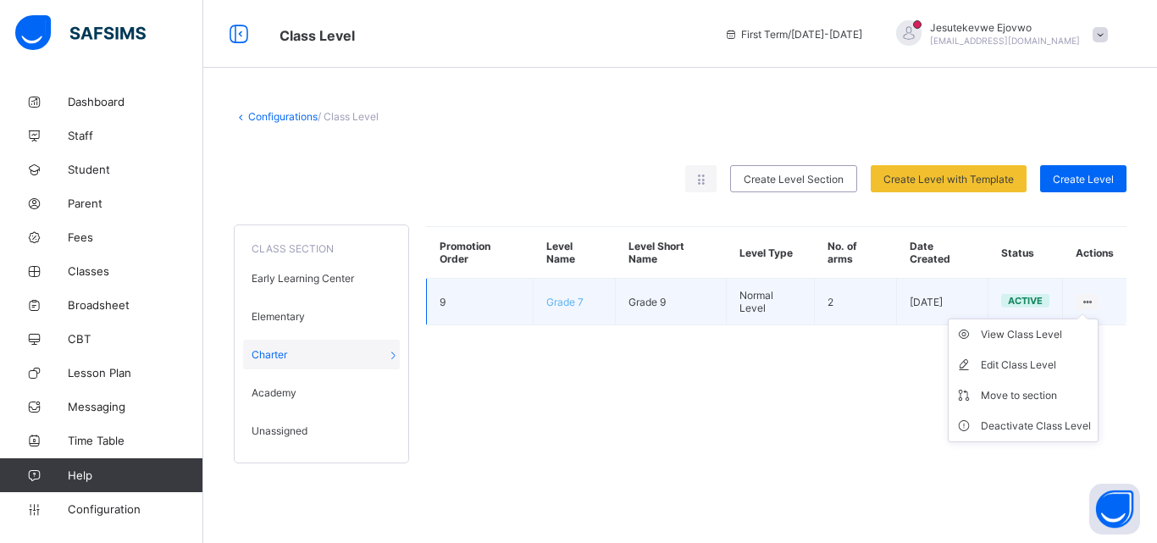
click at [1095, 319] on ul "View Class Level Edit Class Level Move to section Deactivate Class Level" at bounding box center [1023, 381] width 151 height 124
click at [1029, 369] on div "Edit Class Level" at bounding box center [1036, 365] width 110 height 17
type input "*******"
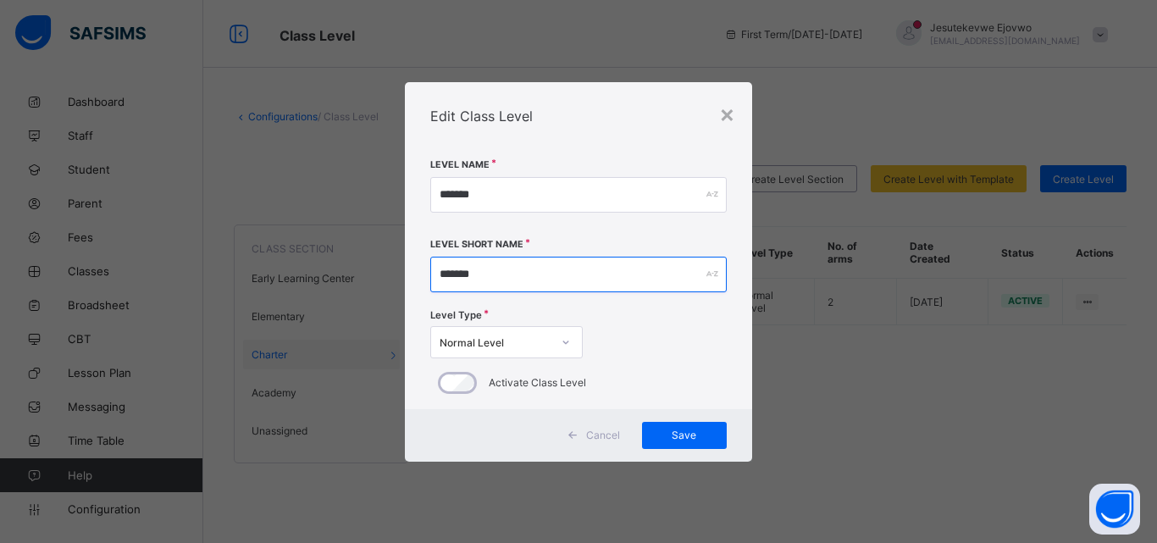
click at [493, 259] on input "*******" at bounding box center [578, 275] width 297 height 36
type input "*******"
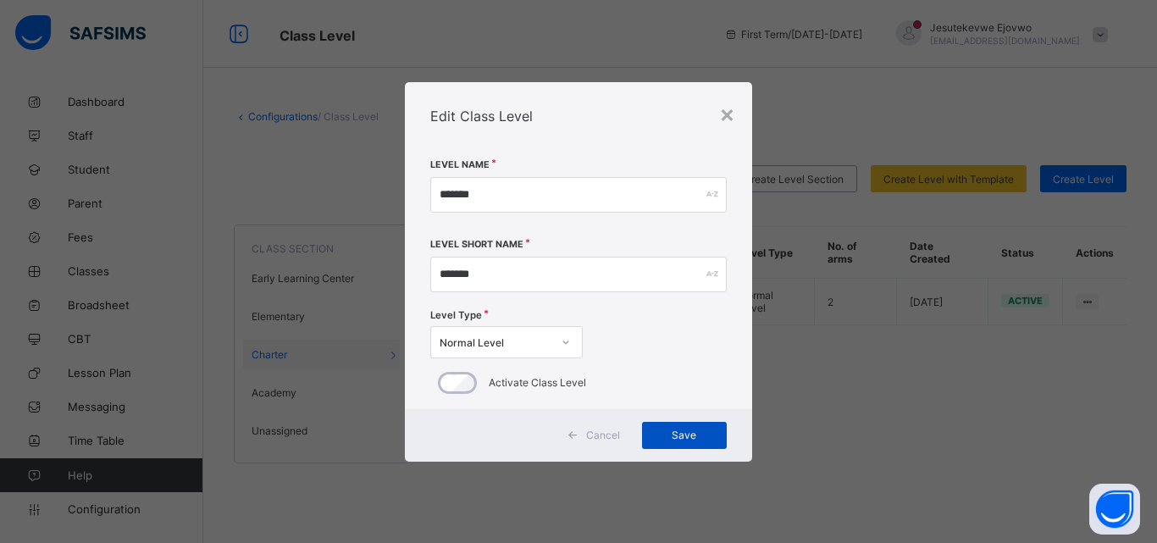
click at [696, 437] on div "Save" at bounding box center [684, 435] width 85 height 27
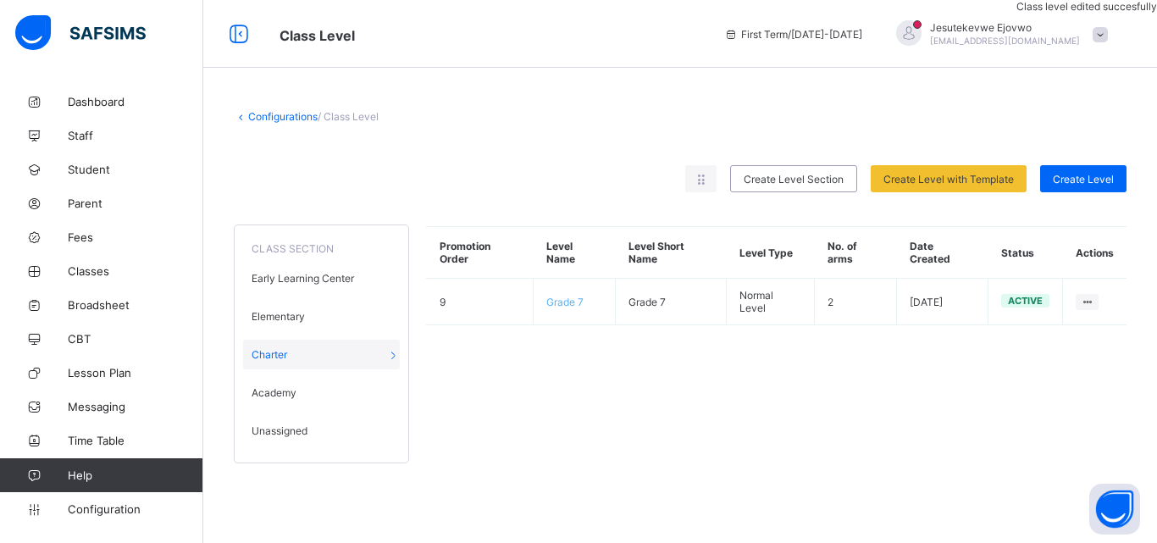
click at [267, 430] on span "Unassigned" at bounding box center [280, 430] width 56 height 13
click at [294, 390] on span "Academy" at bounding box center [274, 392] width 45 height 13
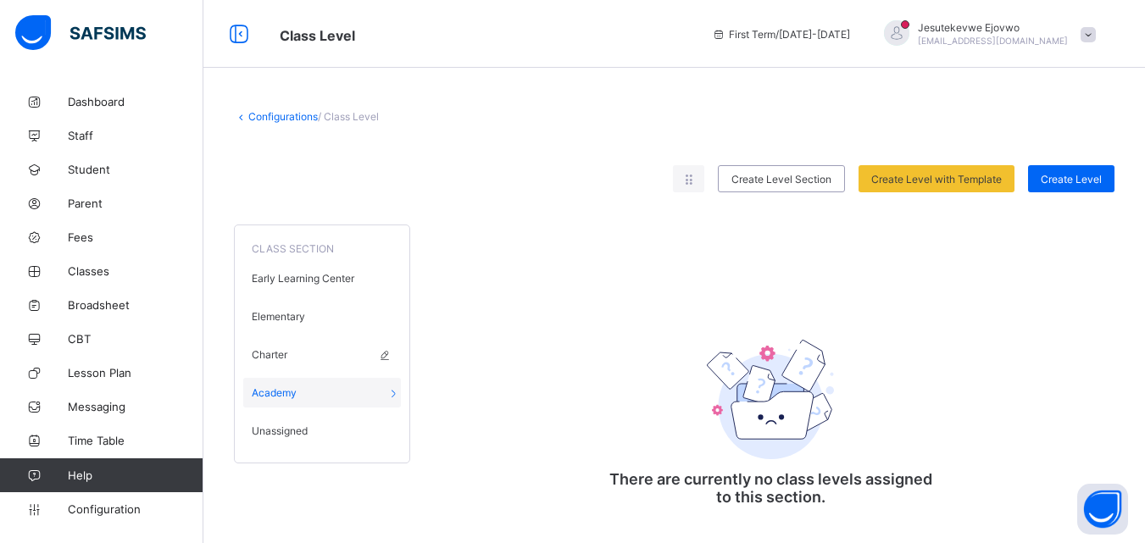
click at [289, 359] on div "Charter" at bounding box center [322, 355] width 158 height 30
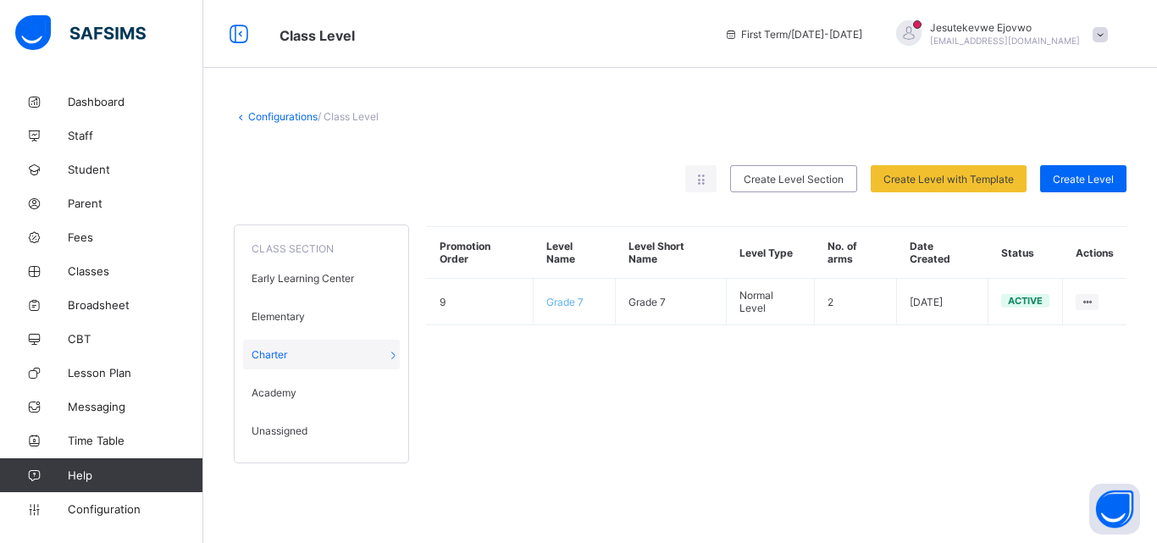
click at [309, 430] on div "Unassigned" at bounding box center [321, 431] width 157 height 30
drag, startPoint x: 0, startPoint y: 82, endPoint x: 605, endPoint y: 398, distance: 682.5
click at [605, 398] on div "Promotion Order Level Name Level Short Name Level Type No. of arms Date Created…" at bounding box center [776, 336] width 701 height 254
click at [1062, 177] on span "Create Level" at bounding box center [1083, 179] width 61 height 13
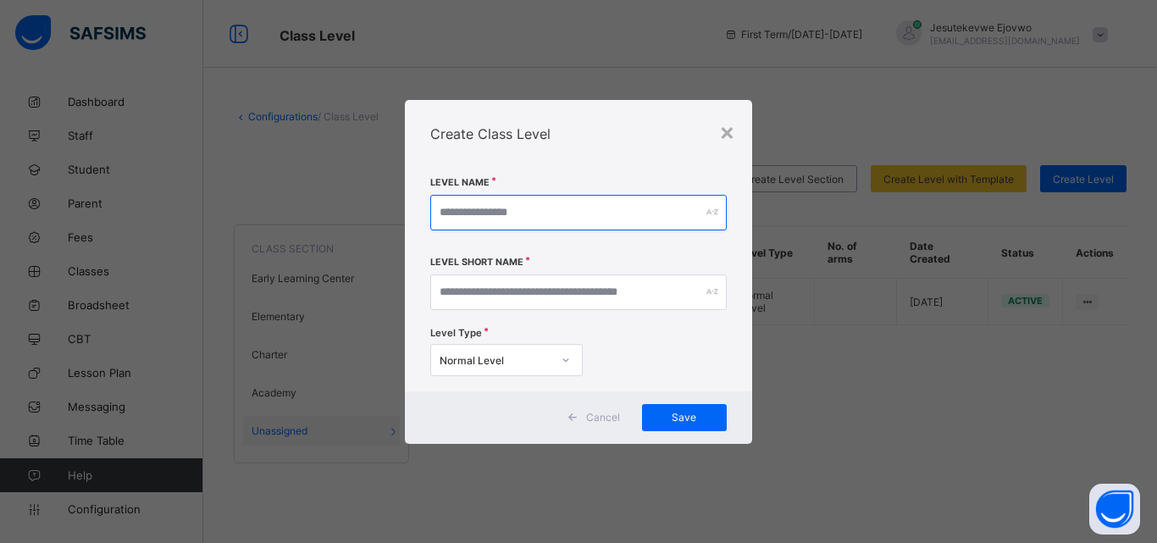
click at [505, 216] on input "text" at bounding box center [578, 213] width 297 height 36
type input "*"
drag, startPoint x: 485, startPoint y: 225, endPoint x: 426, endPoint y: 236, distance: 59.3
click at [426, 236] on div "Level Name ******* Level Short Name Level Type Normal Level" at bounding box center [578, 280] width 347 height 224
type input "*******"
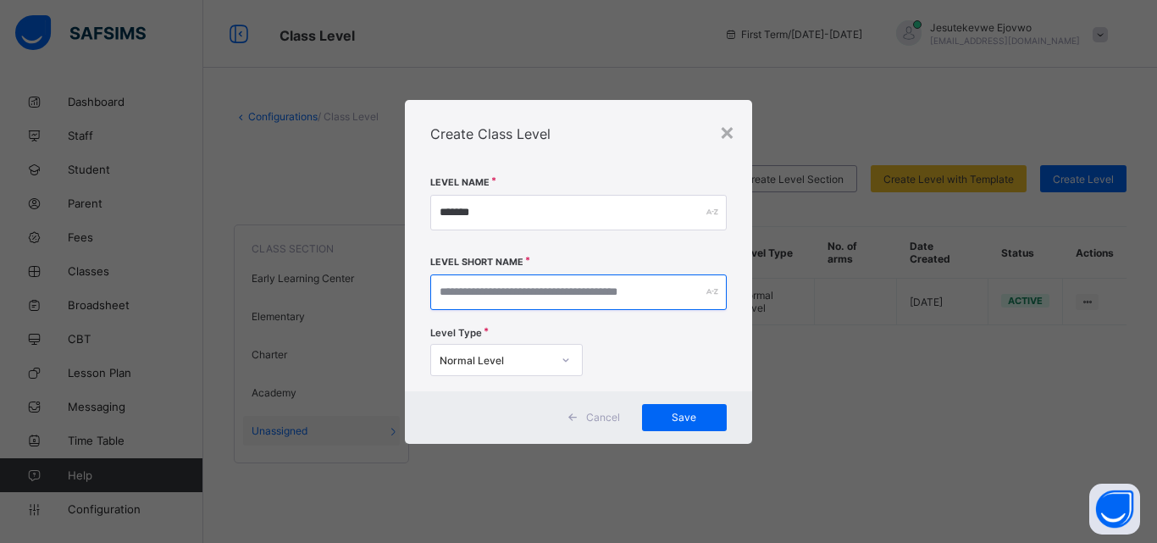
click at [509, 282] on input "text" at bounding box center [578, 293] width 297 height 36
paste input "*******"
type input "*******"
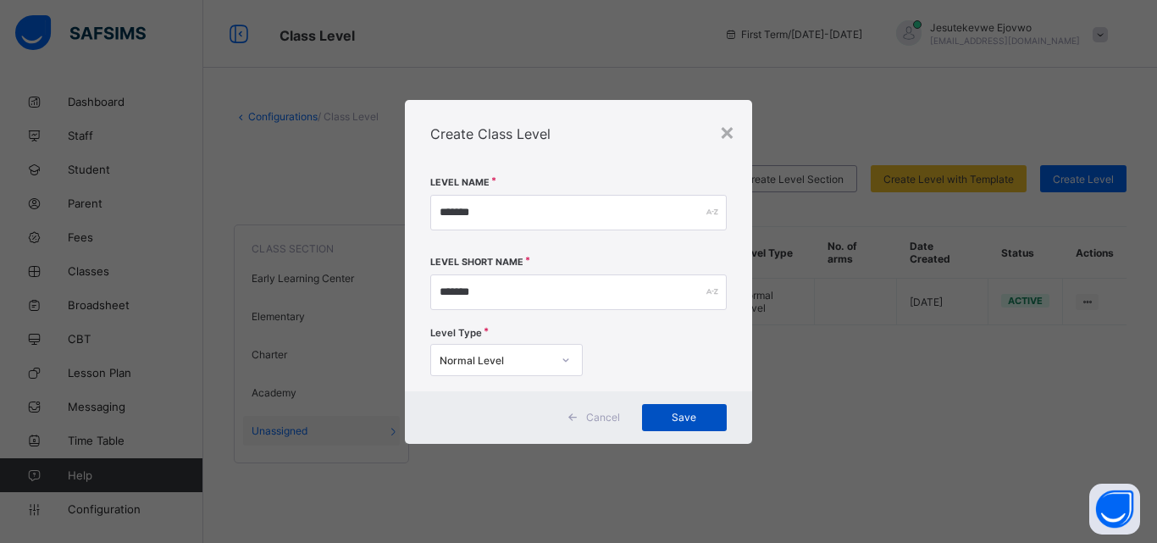
click at [700, 410] on div "Save" at bounding box center [684, 417] width 85 height 27
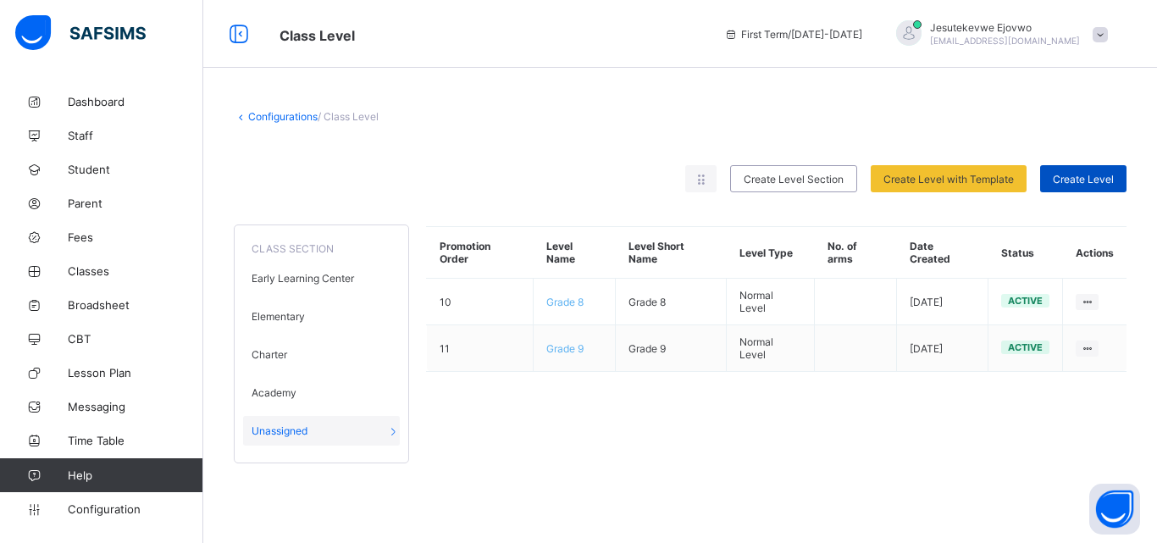
click at [1086, 180] on span "Create Level" at bounding box center [1083, 179] width 61 height 13
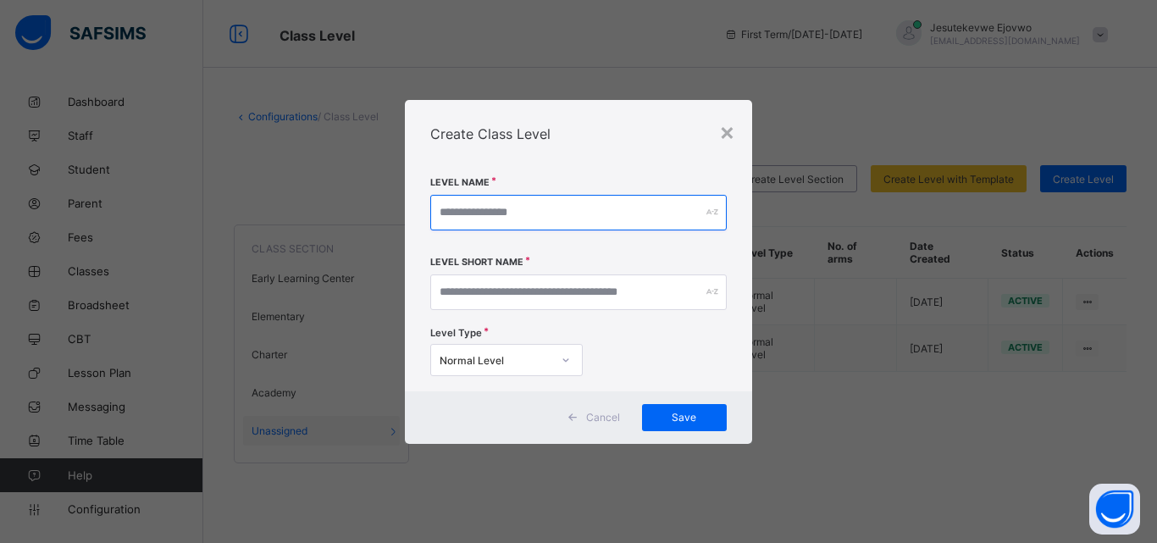
click at [629, 208] on input "text" at bounding box center [578, 213] width 297 height 36
drag, startPoint x: 565, startPoint y: 112, endPoint x: 733, endPoint y: 113, distance: 167.8
click at [733, 113] on div "Create Class Level" at bounding box center [578, 134] width 347 height 68
click at [572, 219] on input "*****" at bounding box center [578, 213] width 297 height 36
type input "********"
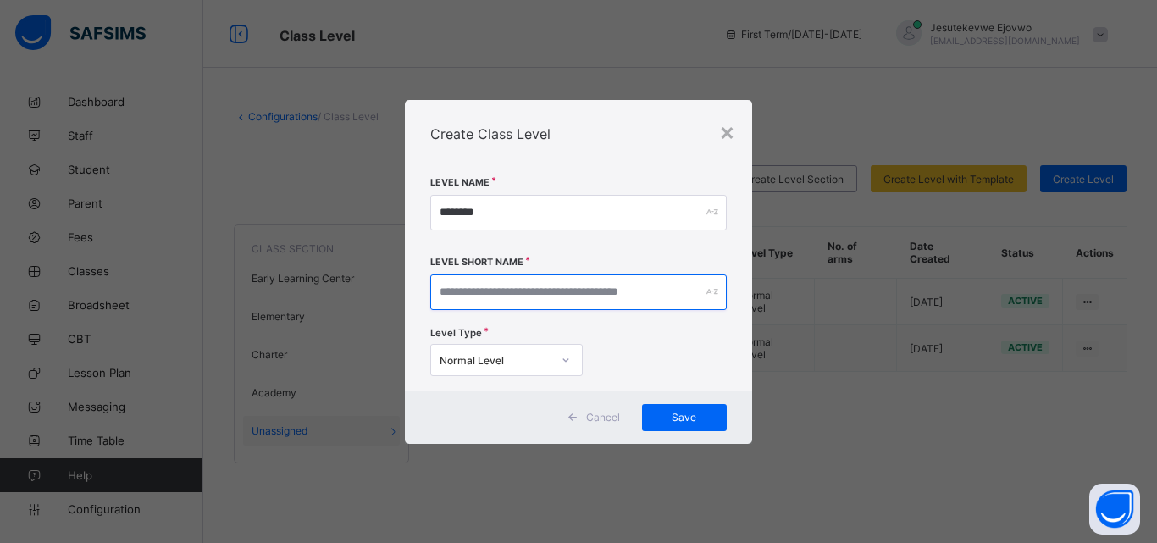
click at [552, 298] on input "text" at bounding box center [578, 293] width 297 height 36
paste input "********"
type input "********"
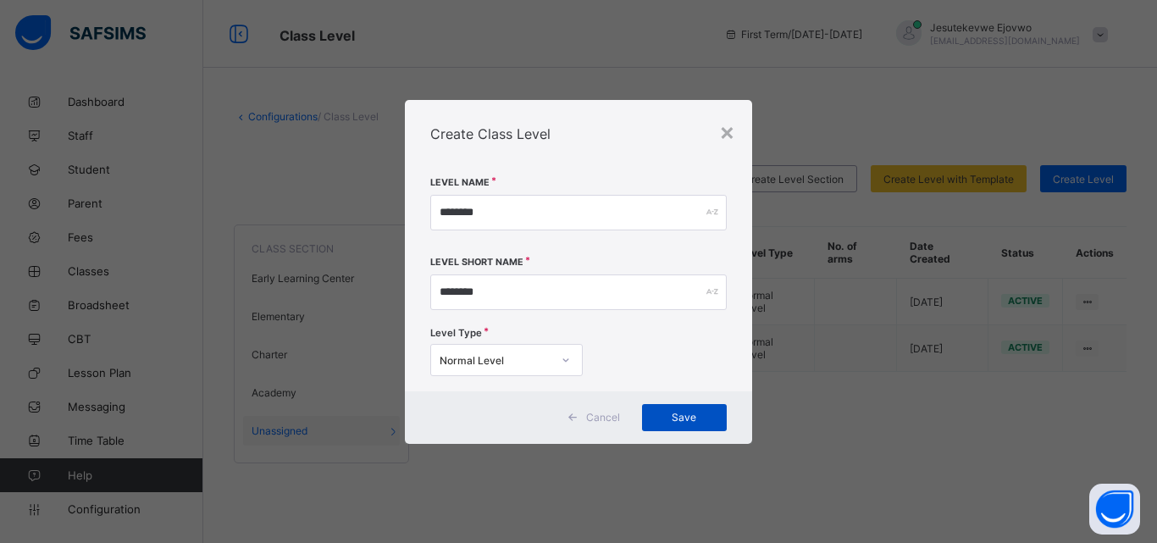
click at [706, 418] on span "Save" at bounding box center [684, 417] width 59 height 13
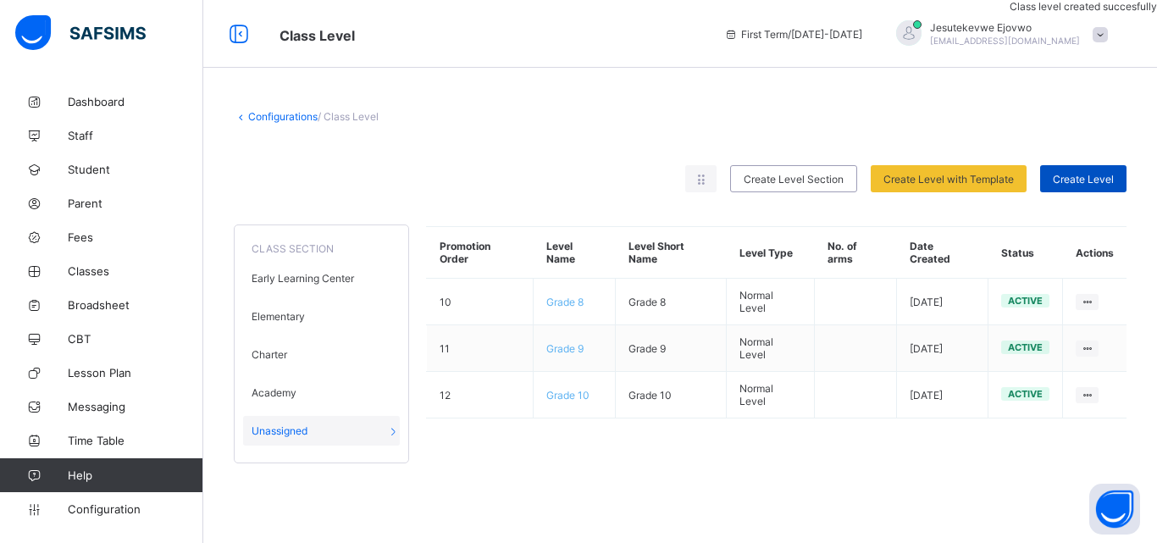
click at [1101, 184] on span "Create Level" at bounding box center [1083, 179] width 61 height 13
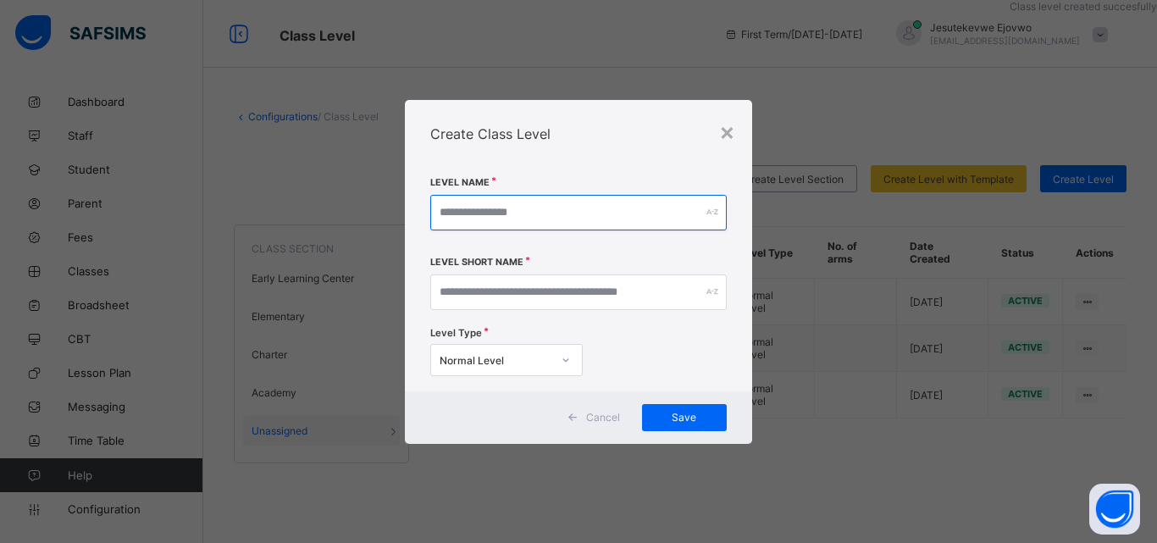
click at [560, 211] on input "text" at bounding box center [578, 213] width 297 height 36
paste input "********"
type input "*"
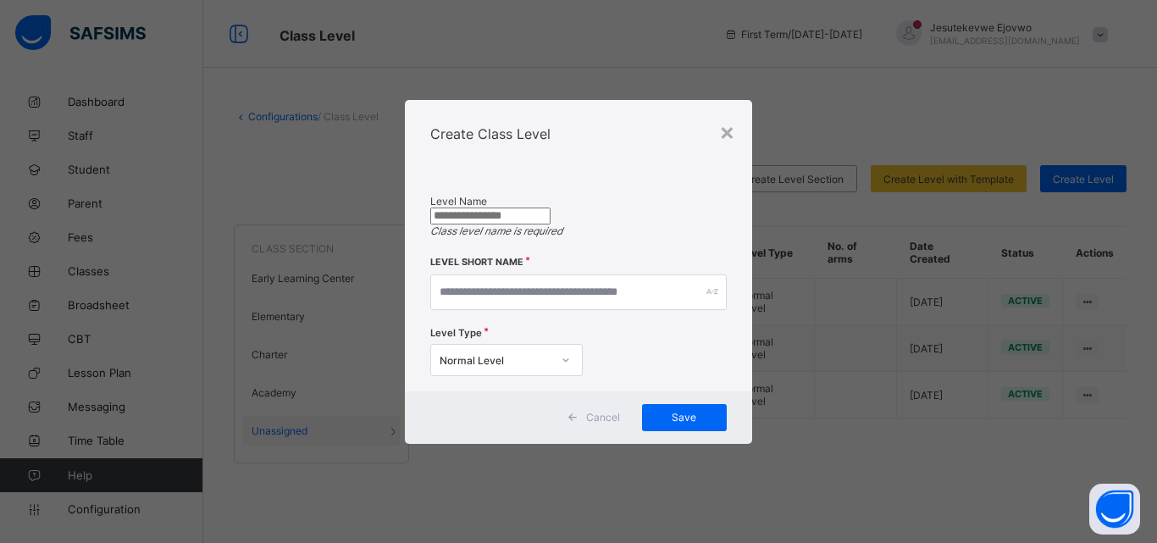
paste input "********"
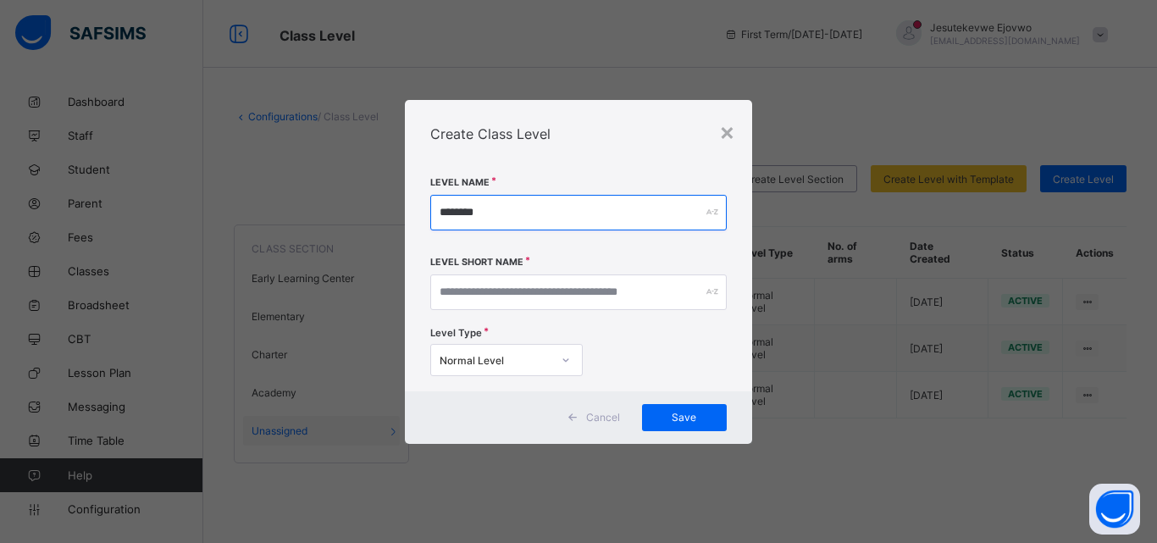
type input "********"
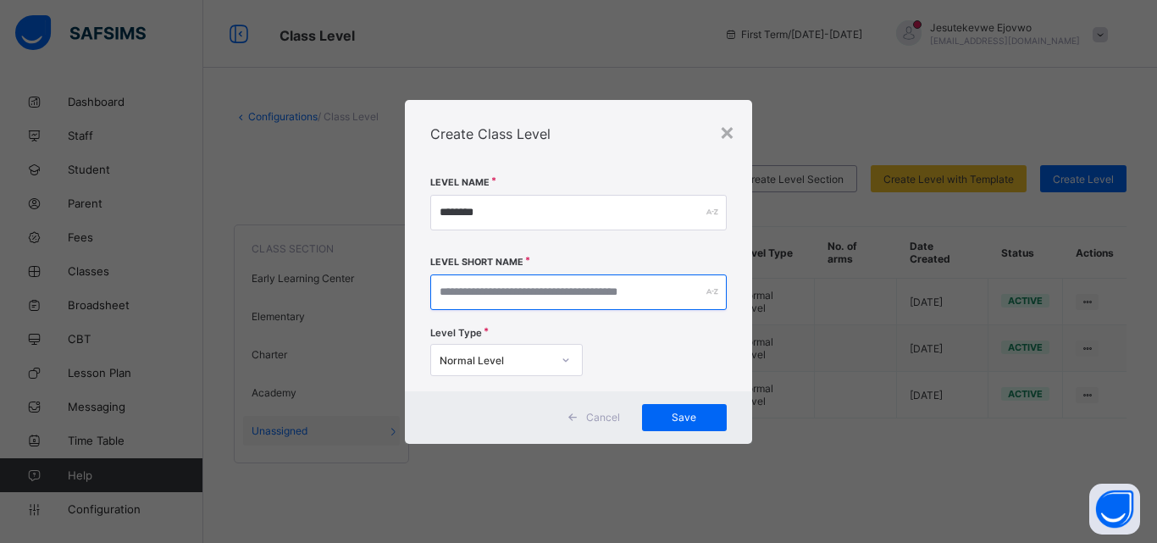
click at [532, 293] on input "text" at bounding box center [578, 293] width 297 height 36
paste input "********"
type input "********"
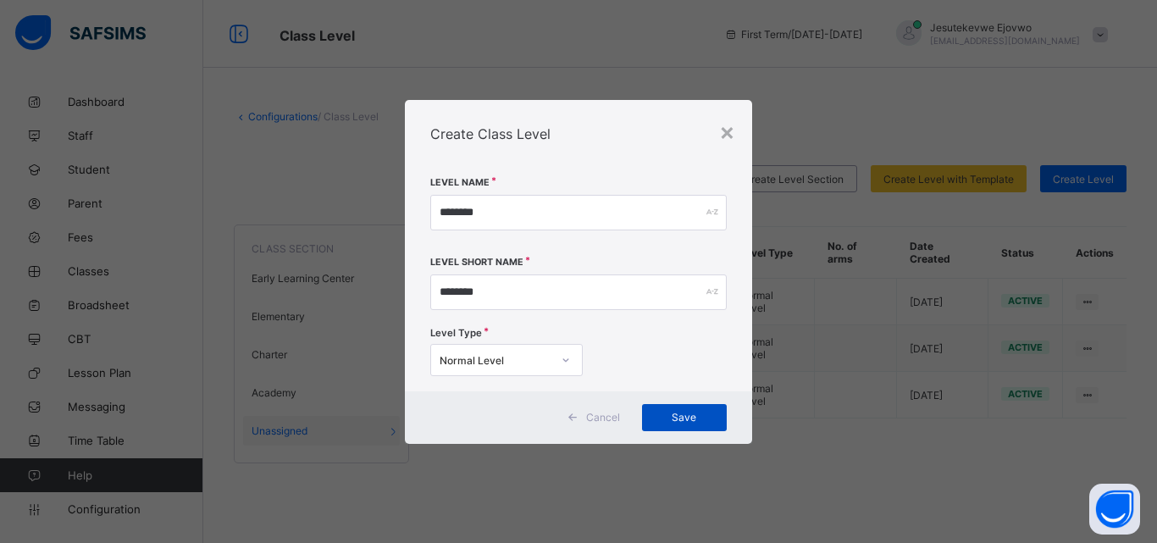
click at [702, 416] on span "Save" at bounding box center [684, 417] width 59 height 13
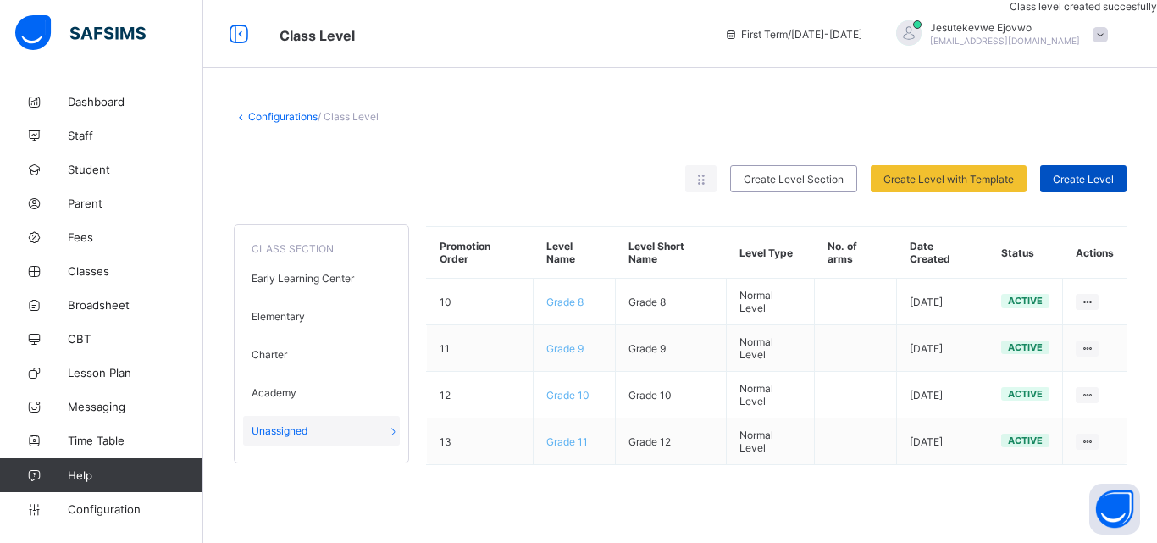
click at [1090, 180] on span "Create Level" at bounding box center [1083, 179] width 61 height 13
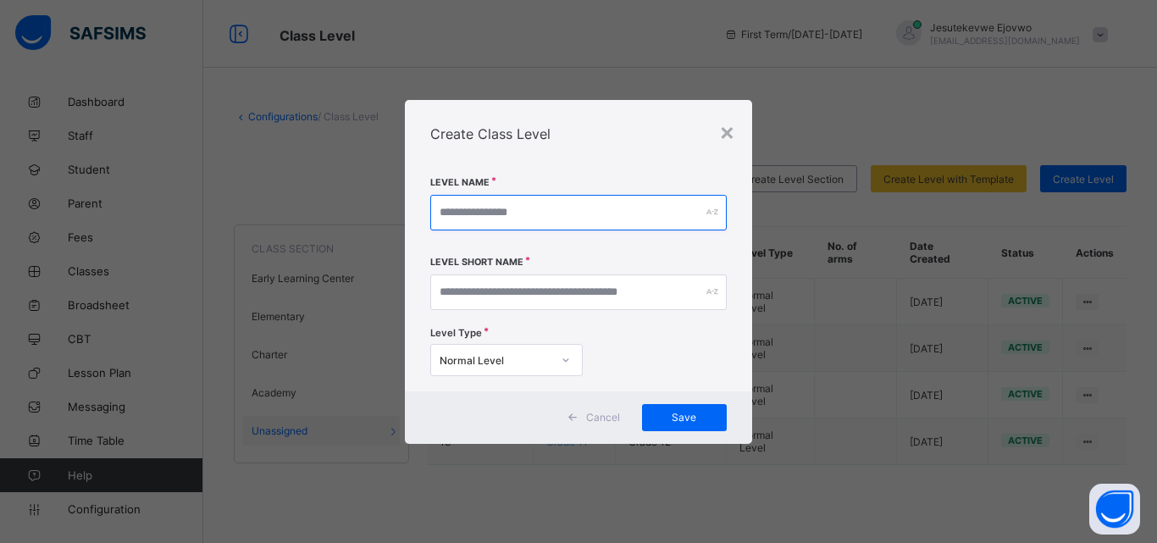
click at [478, 204] on input "text" at bounding box center [578, 213] width 297 height 36
click at [724, 133] on div "×" at bounding box center [727, 131] width 16 height 29
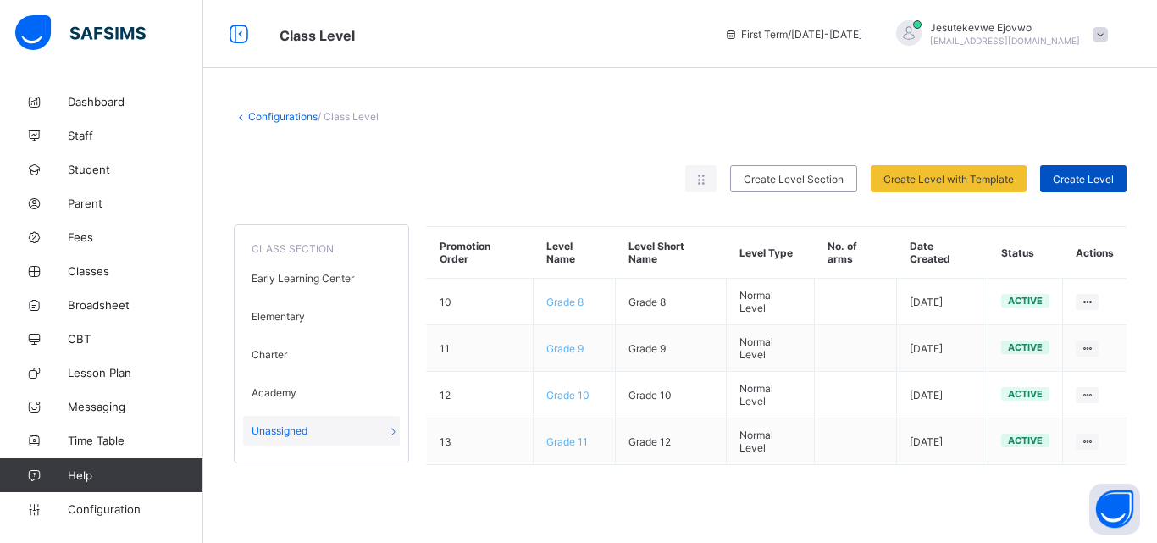
click at [1075, 186] on div "Create Level" at bounding box center [1083, 178] width 86 height 27
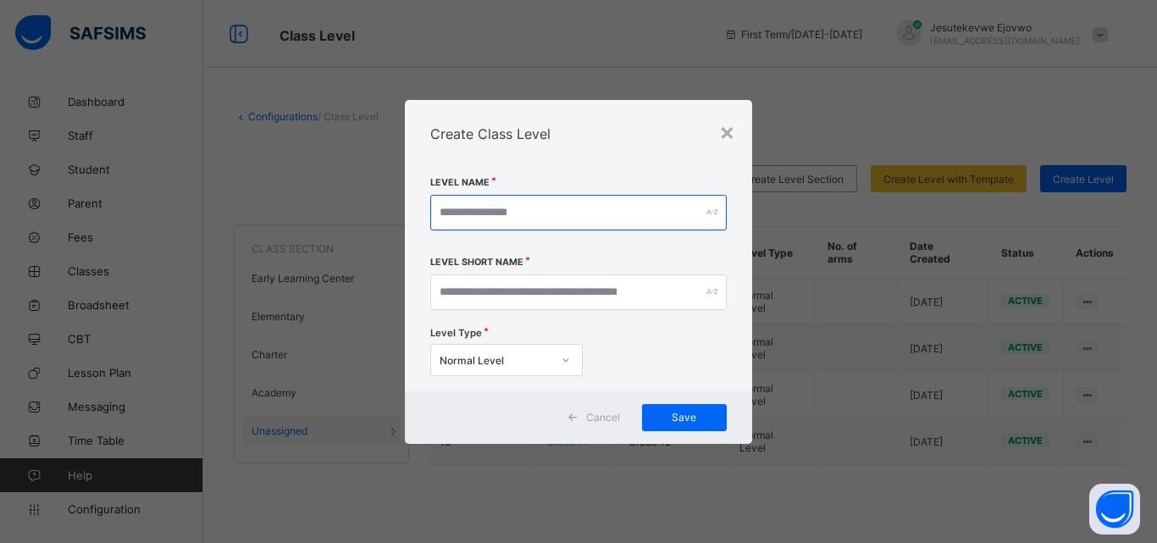
click at [607, 214] on input "text" at bounding box center [578, 213] width 297 height 36
paste input "********"
type input "********"
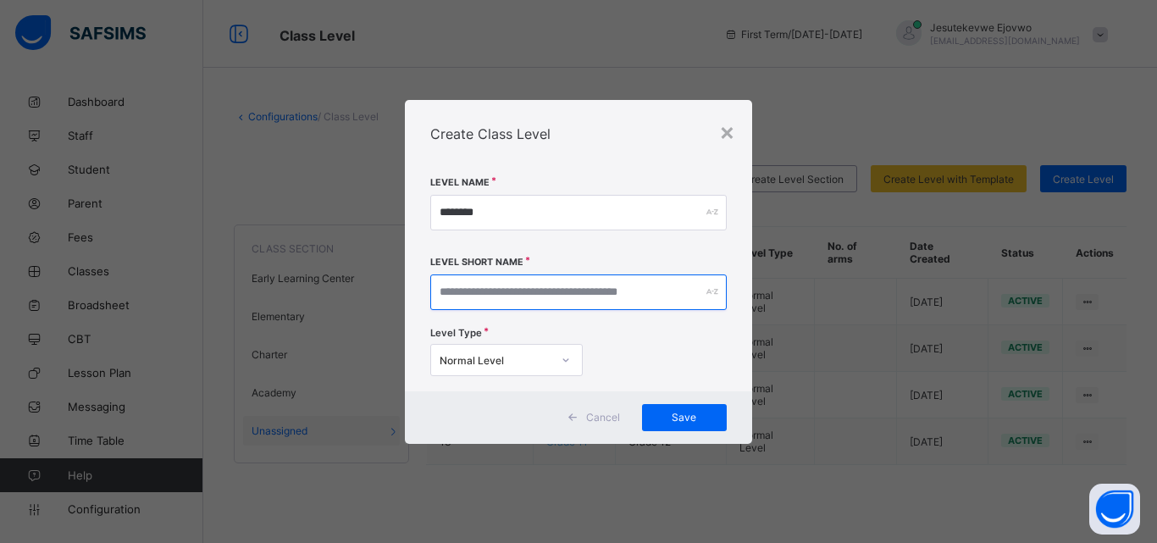
click at [525, 290] on input "text" at bounding box center [578, 293] width 297 height 36
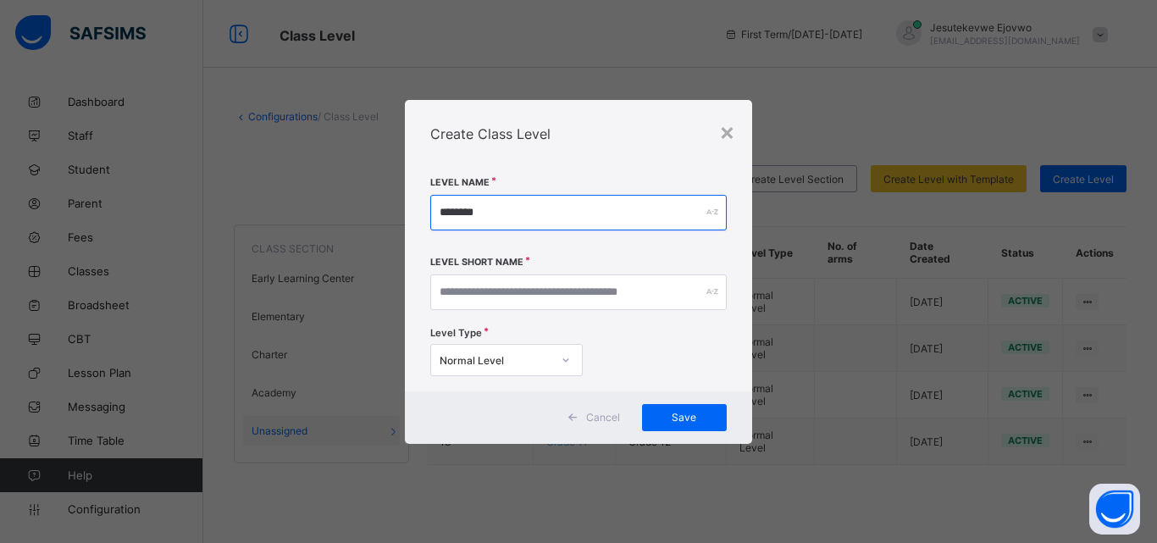
drag, startPoint x: 497, startPoint y: 208, endPoint x: 353, endPoint y: 210, distance: 144.0
click at [353, 210] on div "× Create Class Level Level Name ******** Level Short Name Level Type Normal Lev…" at bounding box center [578, 271] width 1157 height 543
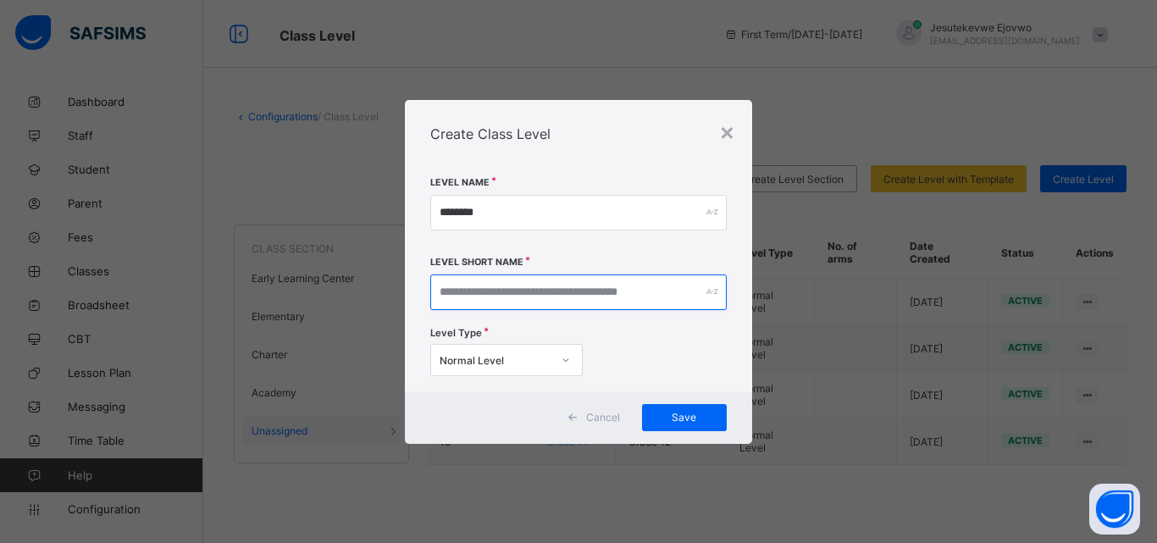
click at [463, 307] on input "text" at bounding box center [578, 293] width 297 height 36
paste input "********"
type input "********"
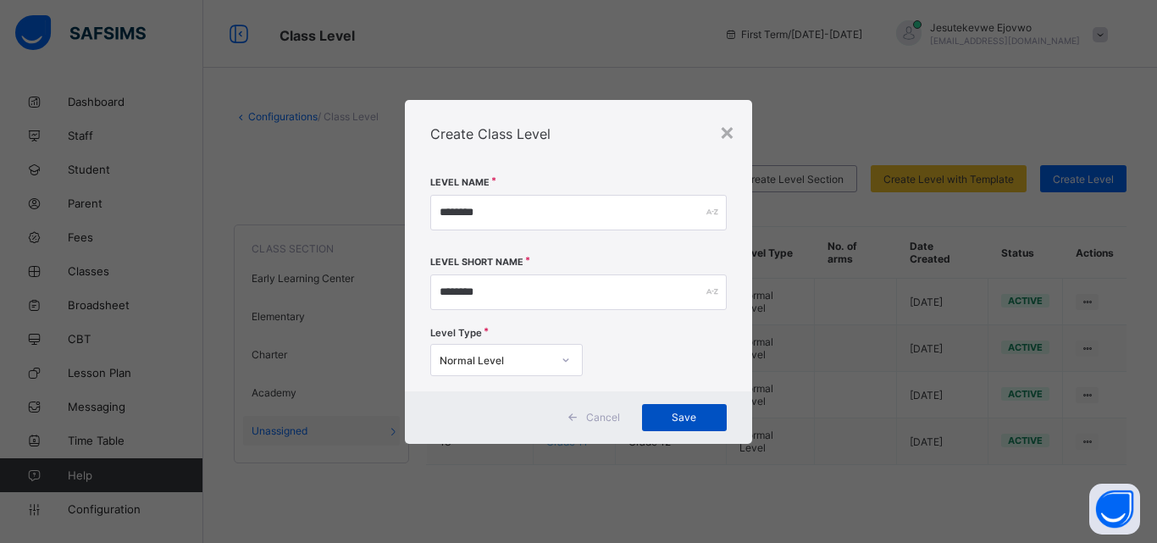
click at [679, 424] on div "Save" at bounding box center [684, 417] width 85 height 27
click at [727, 127] on div "×" at bounding box center [727, 131] width 16 height 29
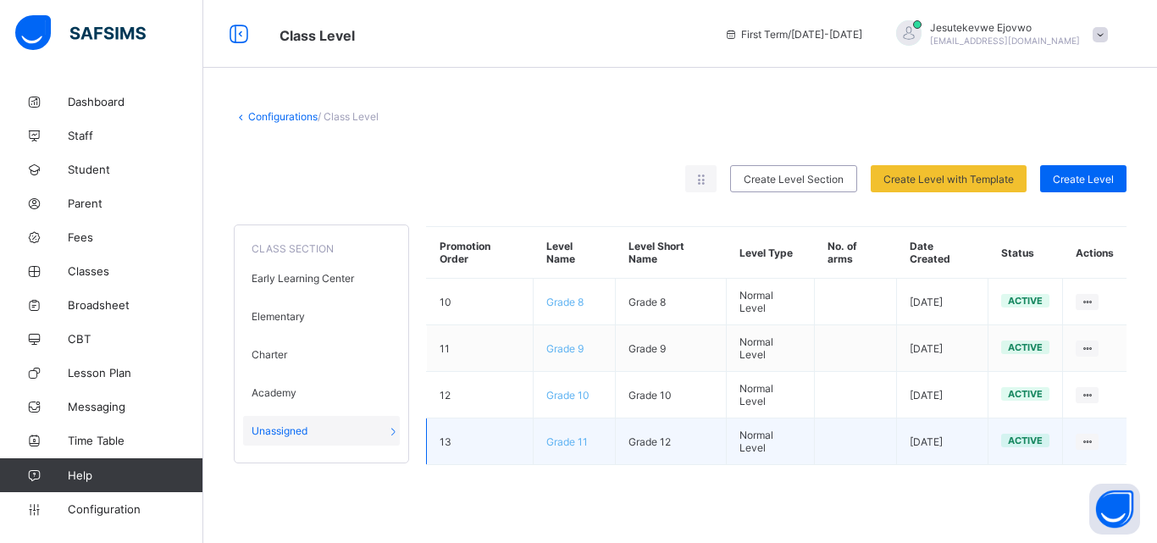
click at [671, 438] on td "Grade 12" at bounding box center [671, 442] width 111 height 47
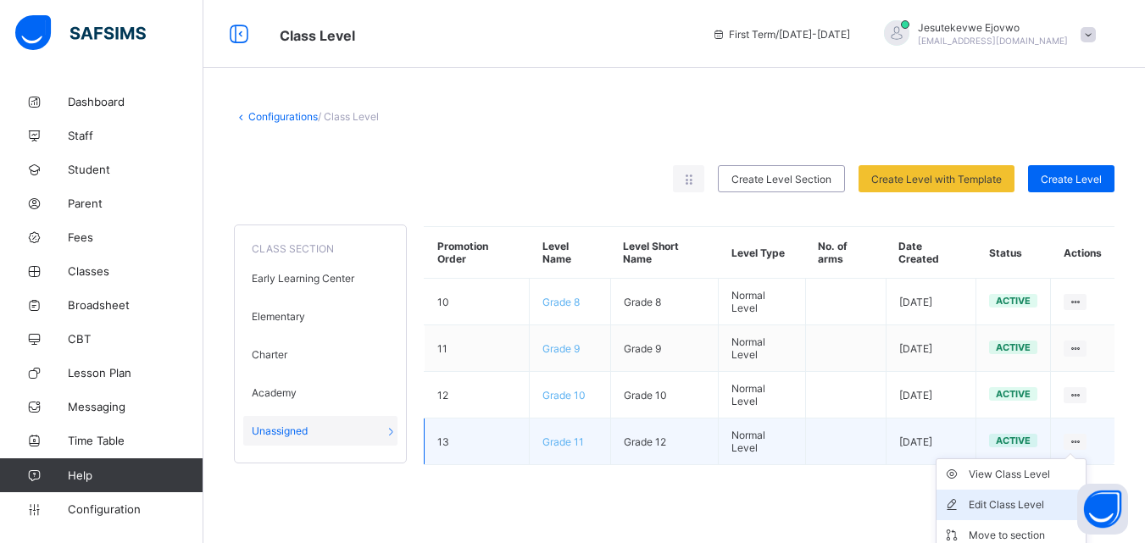
click at [1045, 511] on div "Edit Class Level" at bounding box center [1023, 505] width 110 height 17
type input "********"
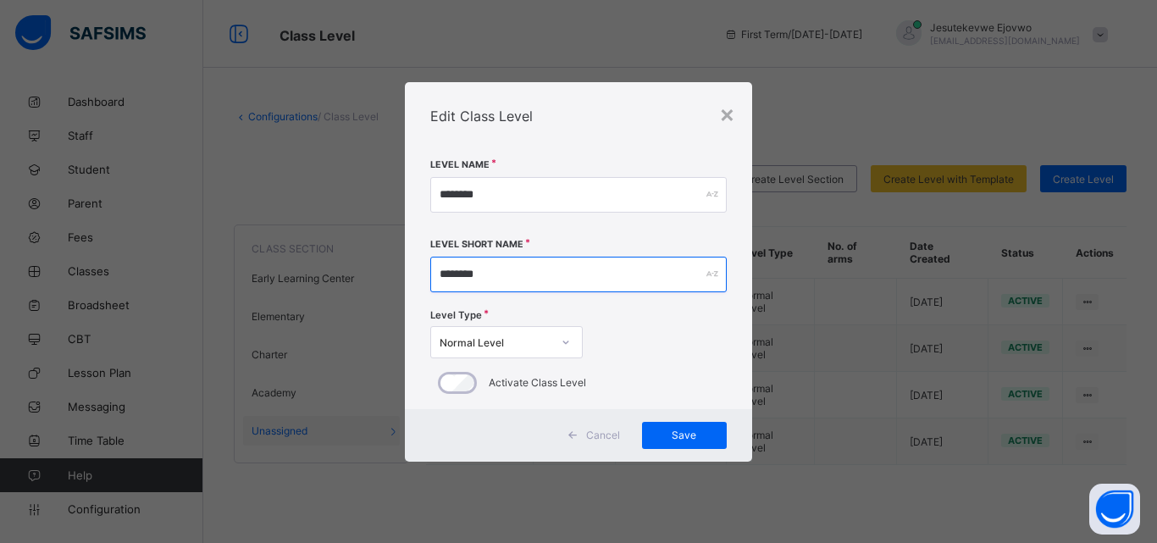
click at [508, 264] on input "********" at bounding box center [578, 275] width 297 height 36
type input "********"
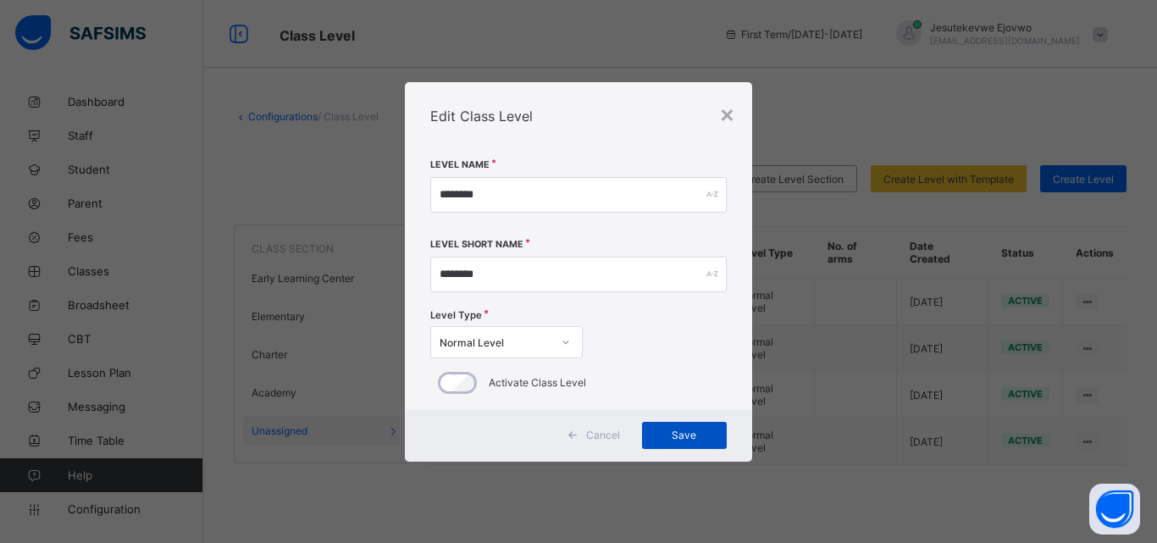
click at [700, 441] on span "Save" at bounding box center [684, 435] width 59 height 13
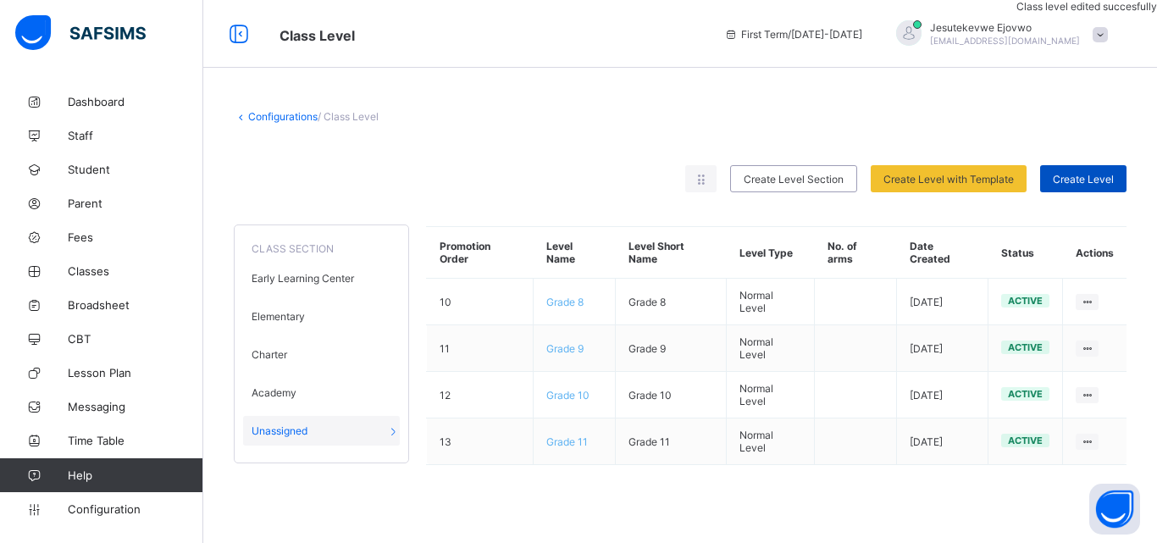
click at [1084, 175] on span "Create Level" at bounding box center [1083, 179] width 61 height 13
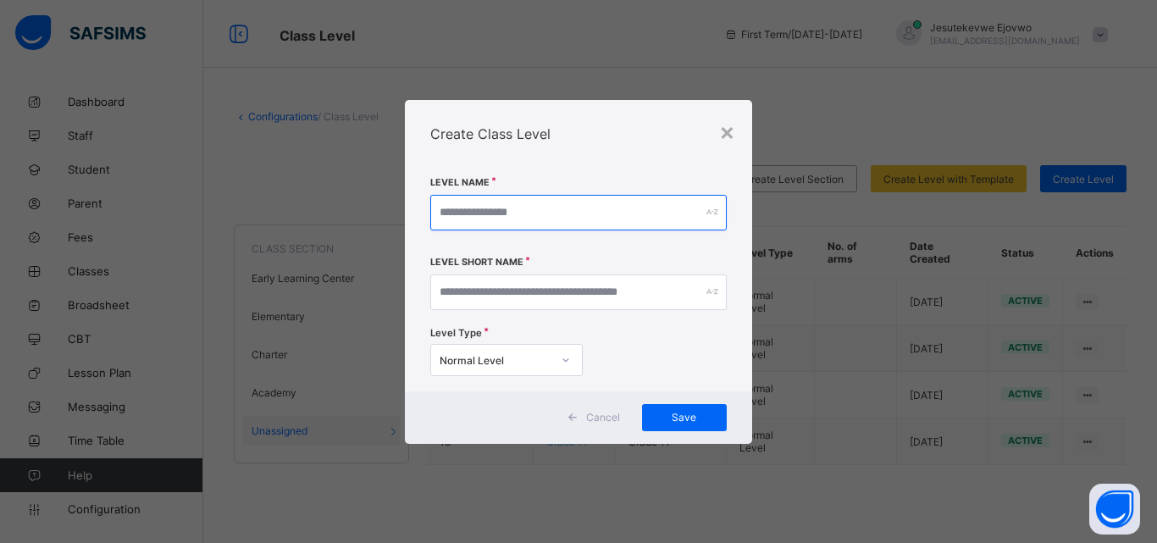
click at [584, 211] on input "text" at bounding box center [578, 213] width 297 height 36
type input "********"
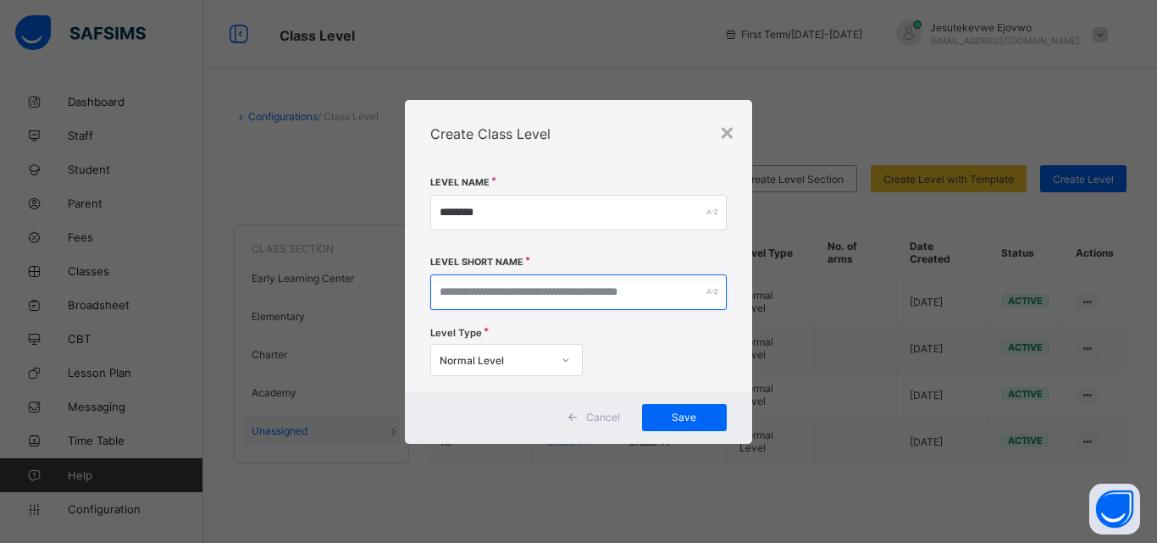
click at [541, 288] on input "text" at bounding box center [578, 293] width 297 height 36
paste input "********"
type input "********"
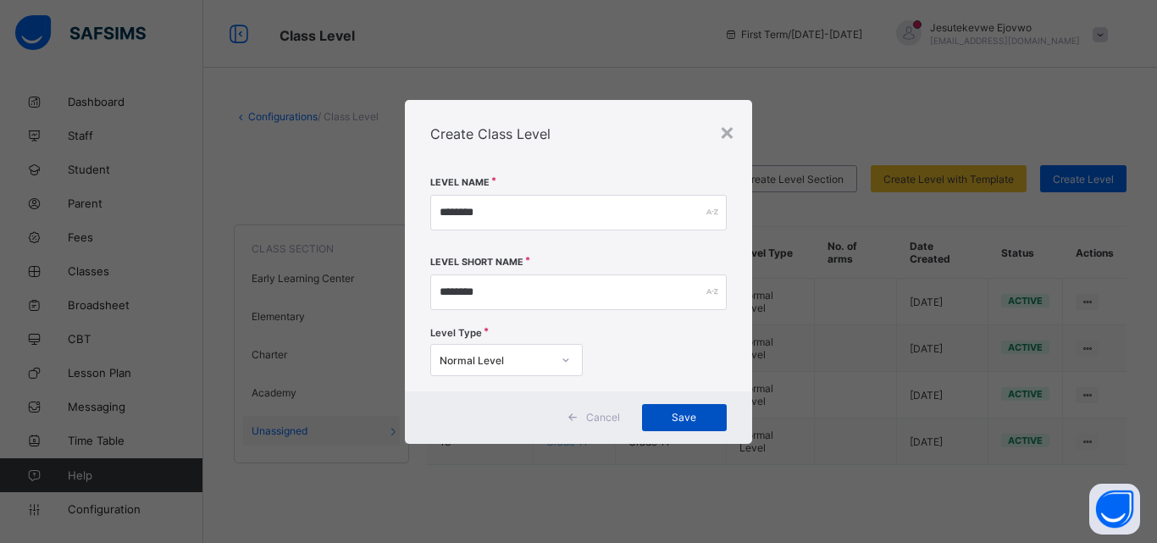
click at [669, 417] on span "Save" at bounding box center [684, 417] width 59 height 13
click at [730, 133] on div "×" at bounding box center [727, 131] width 16 height 29
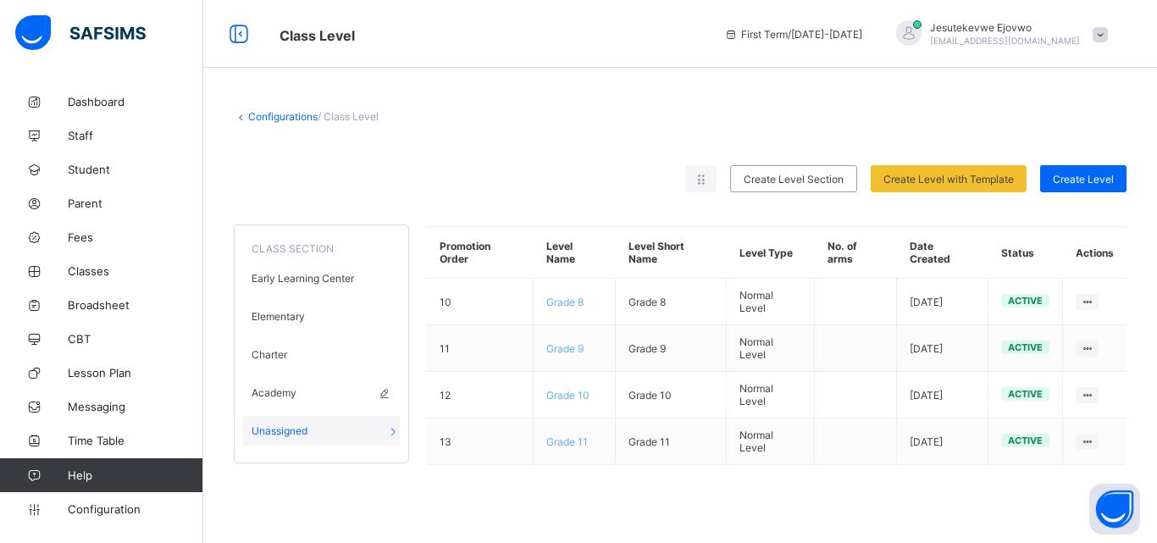
click at [254, 391] on span "Academy" at bounding box center [274, 392] width 45 height 13
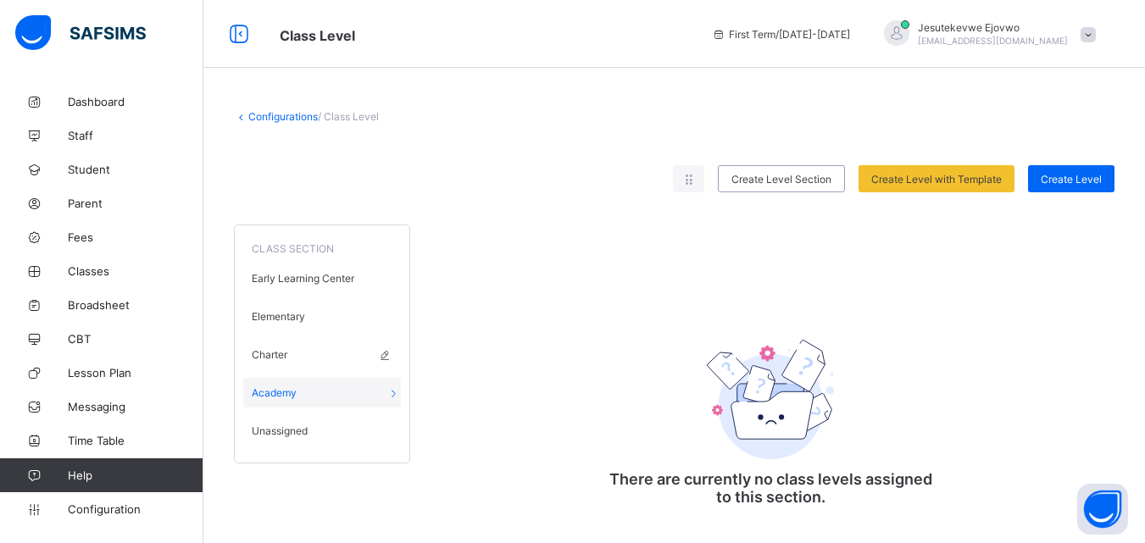
click at [271, 352] on span "Charter" at bounding box center [270, 354] width 36 height 13
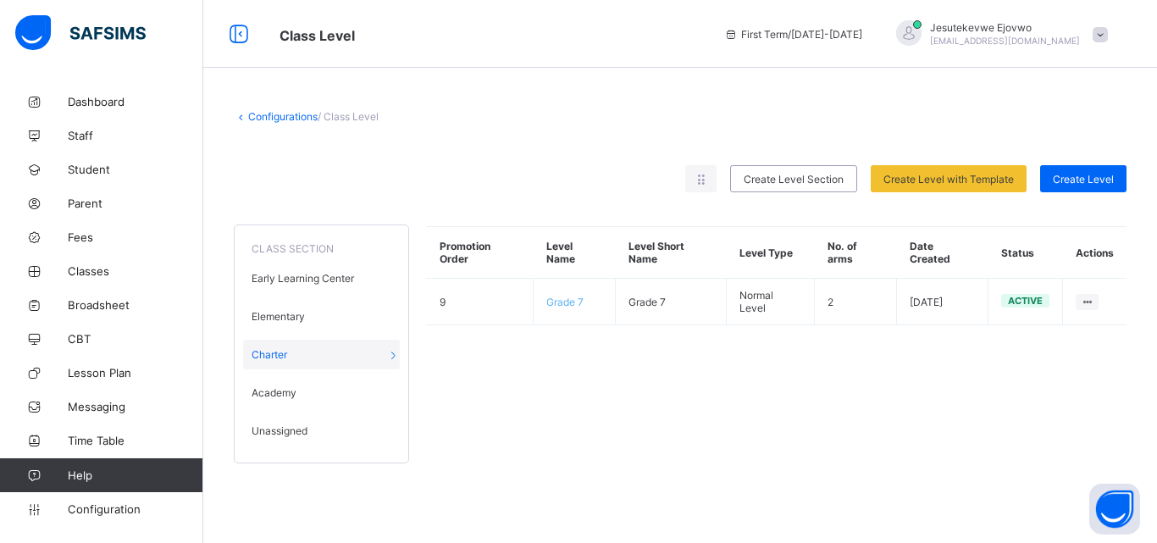
click at [282, 430] on span "Unassigned" at bounding box center [280, 430] width 56 height 13
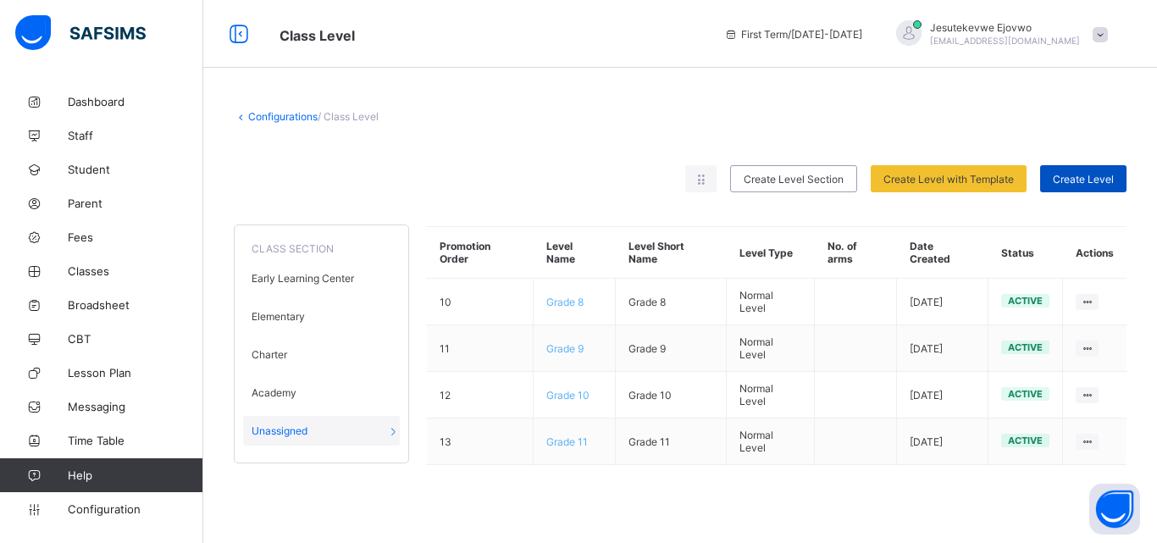
click at [1097, 181] on span "Create Level" at bounding box center [1083, 179] width 61 height 13
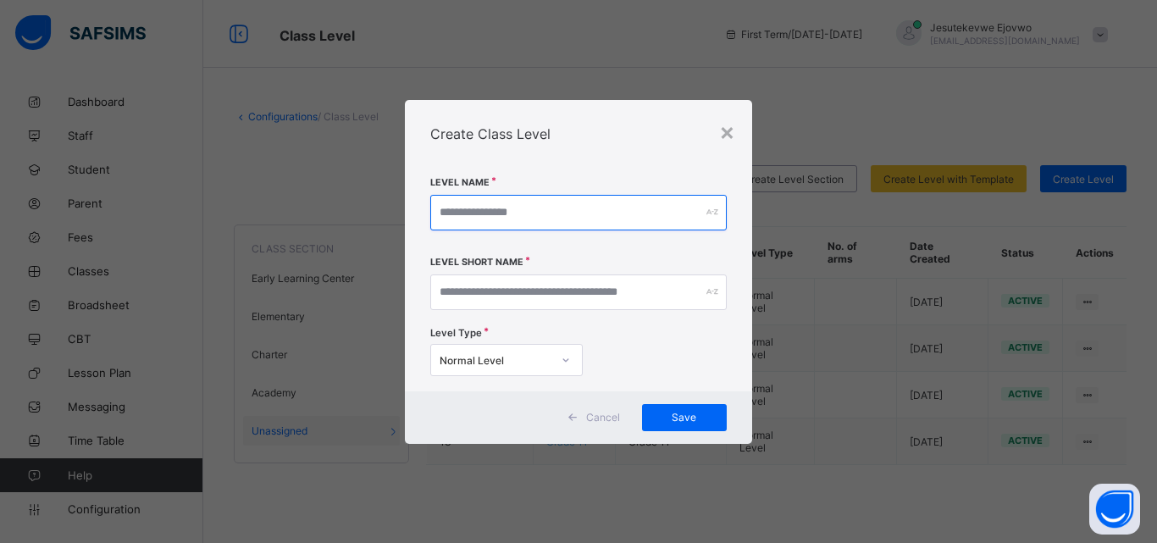
click at [509, 198] on input "text" at bounding box center [578, 213] width 297 height 36
paste input "********"
type input "********"
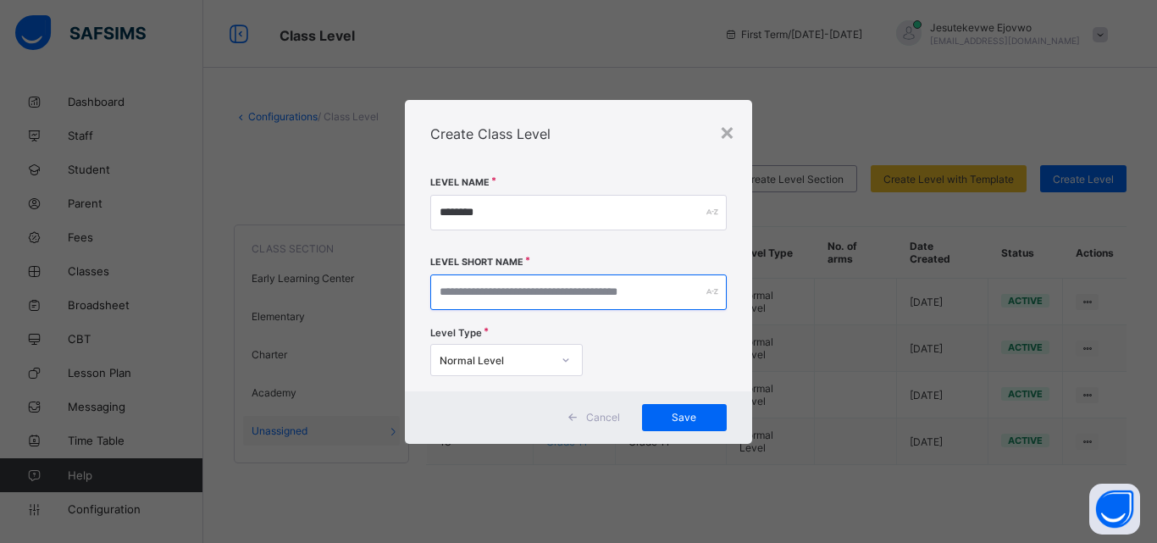
click at [525, 276] on input "text" at bounding box center [578, 293] width 297 height 36
paste input "********"
type input "********"
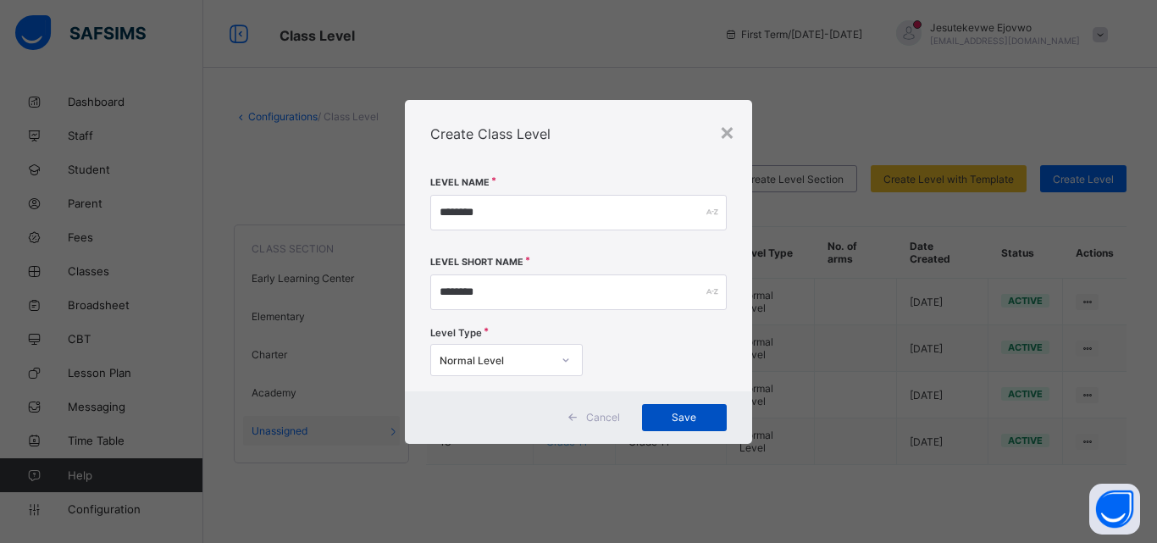
click at [674, 418] on span "Save" at bounding box center [684, 417] width 59 height 13
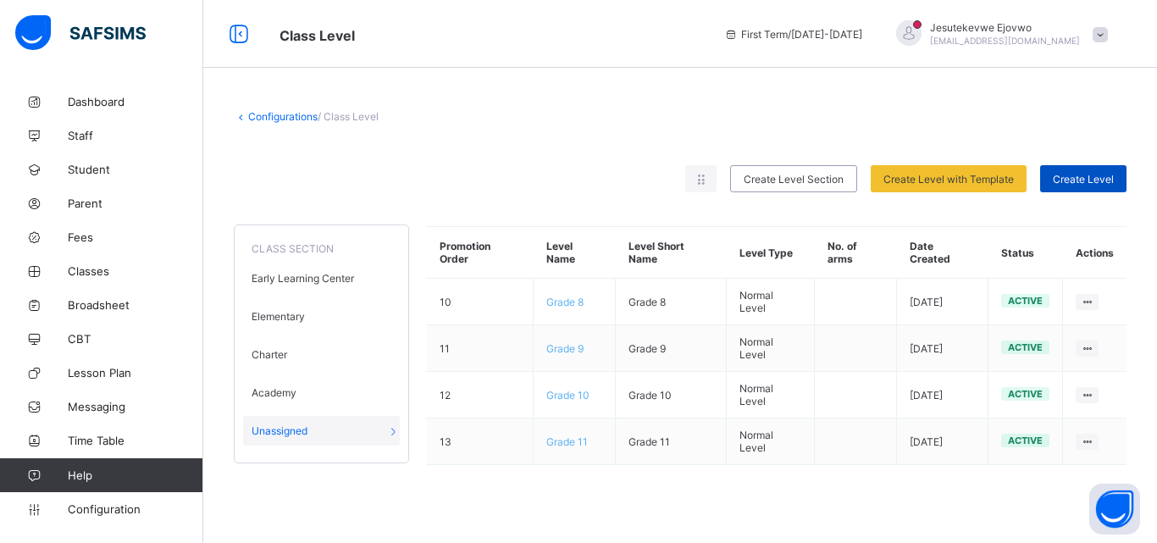
click at [1081, 175] on span "Create Level" at bounding box center [1083, 179] width 61 height 13
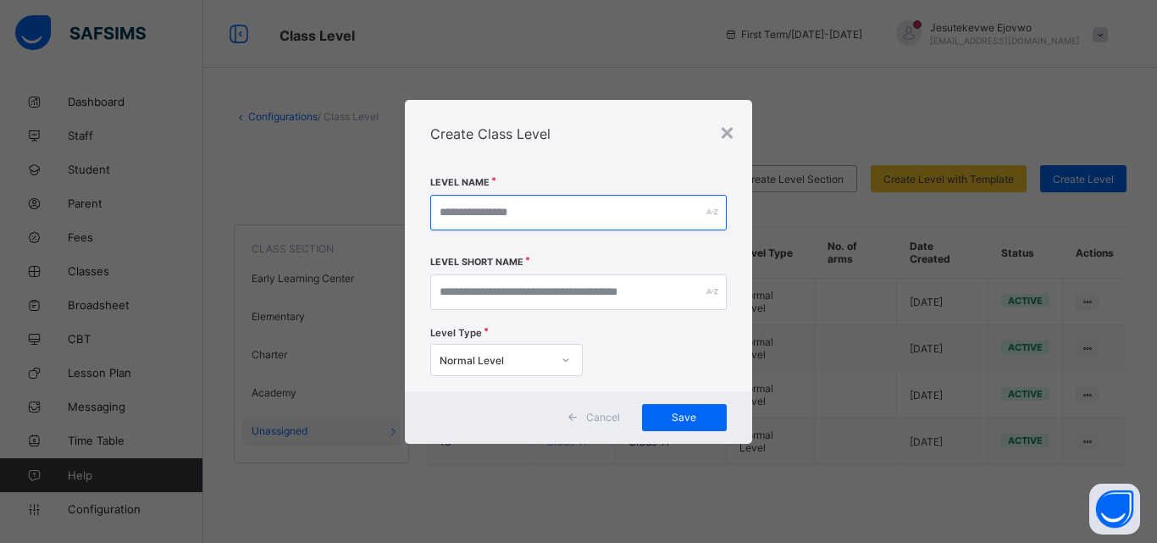
click at [460, 210] on input "text" at bounding box center [578, 213] width 297 height 36
paste input "********"
type input "********"
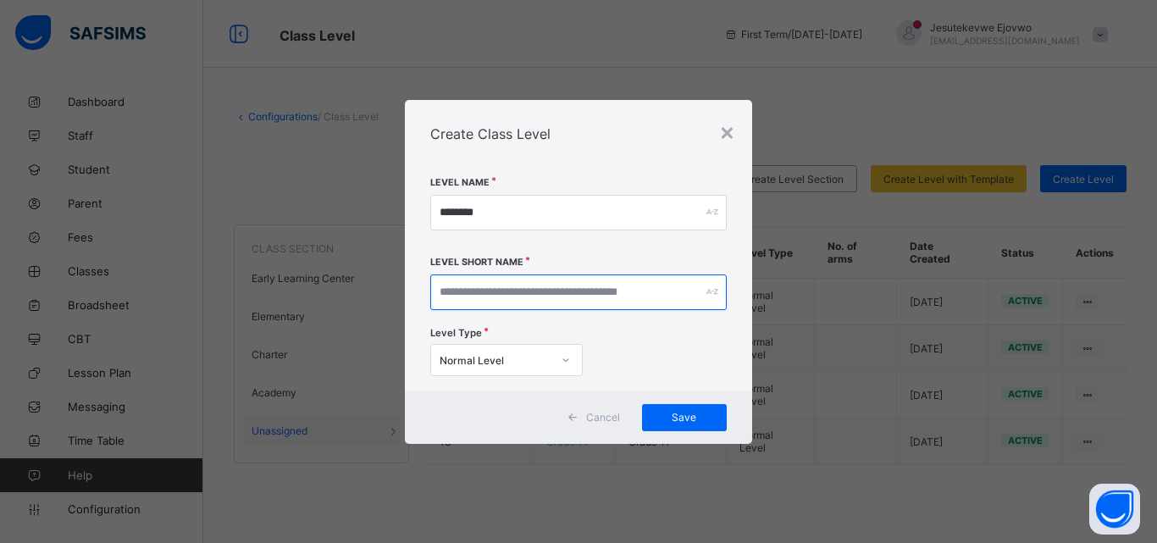
click at [513, 297] on input "text" at bounding box center [578, 293] width 297 height 36
paste input "********"
type input "********"
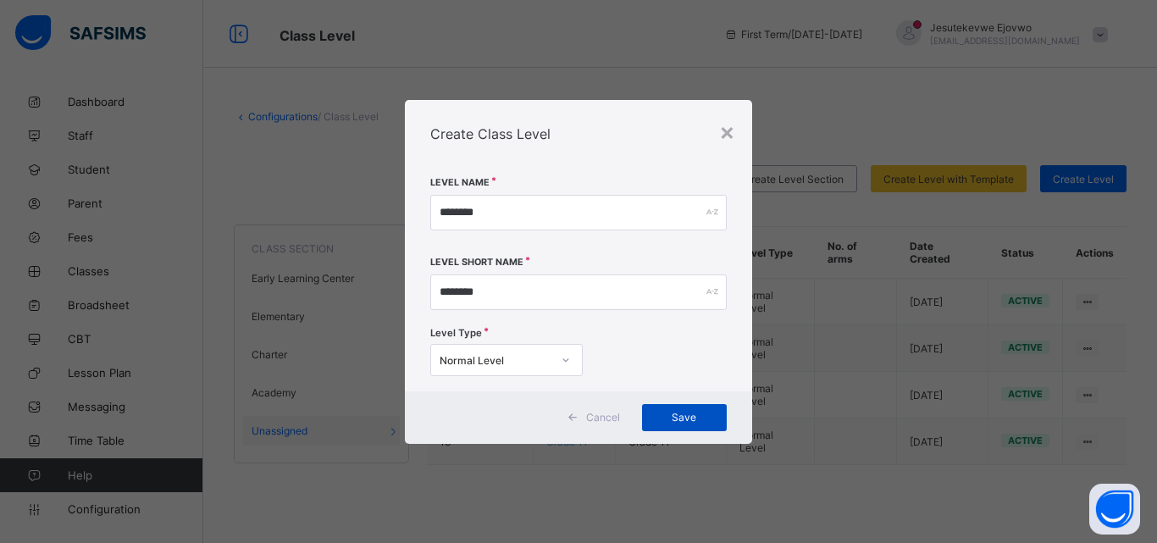
click at [666, 416] on span "Save" at bounding box center [684, 417] width 59 height 13
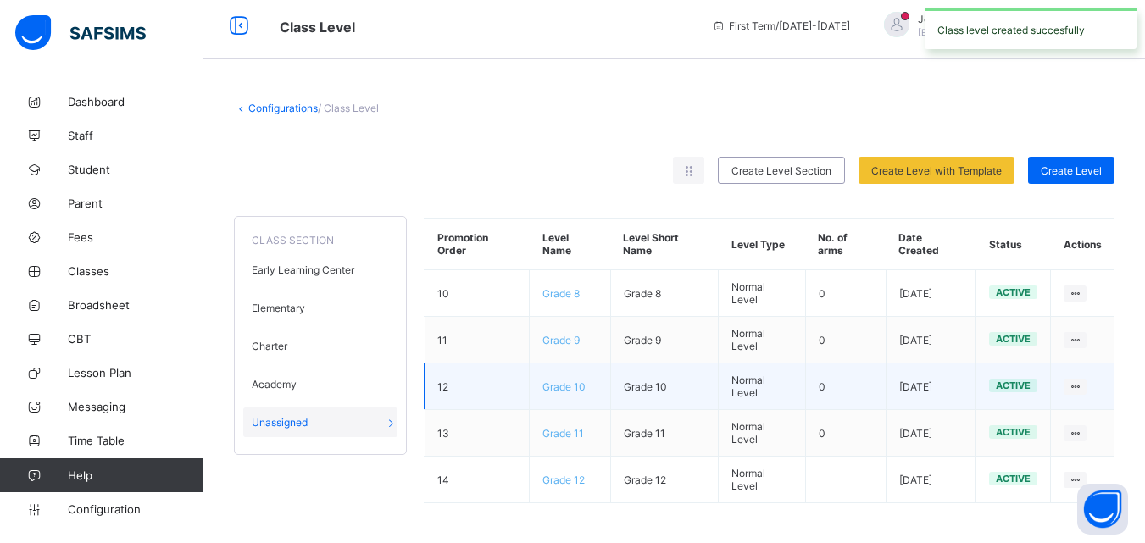
scroll to position [11, 0]
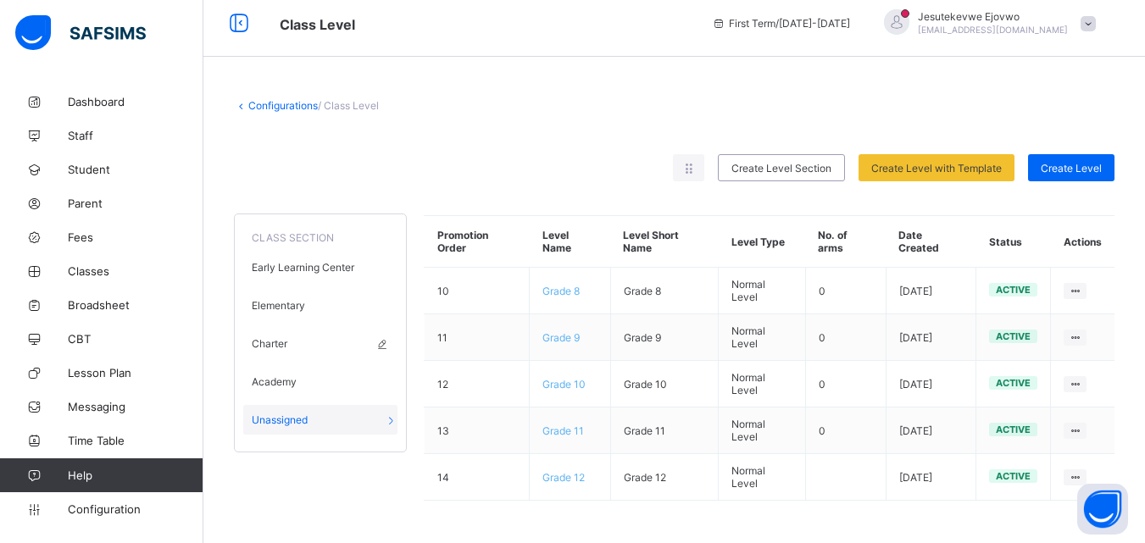
click at [289, 343] on div "Charter" at bounding box center [320, 344] width 154 height 30
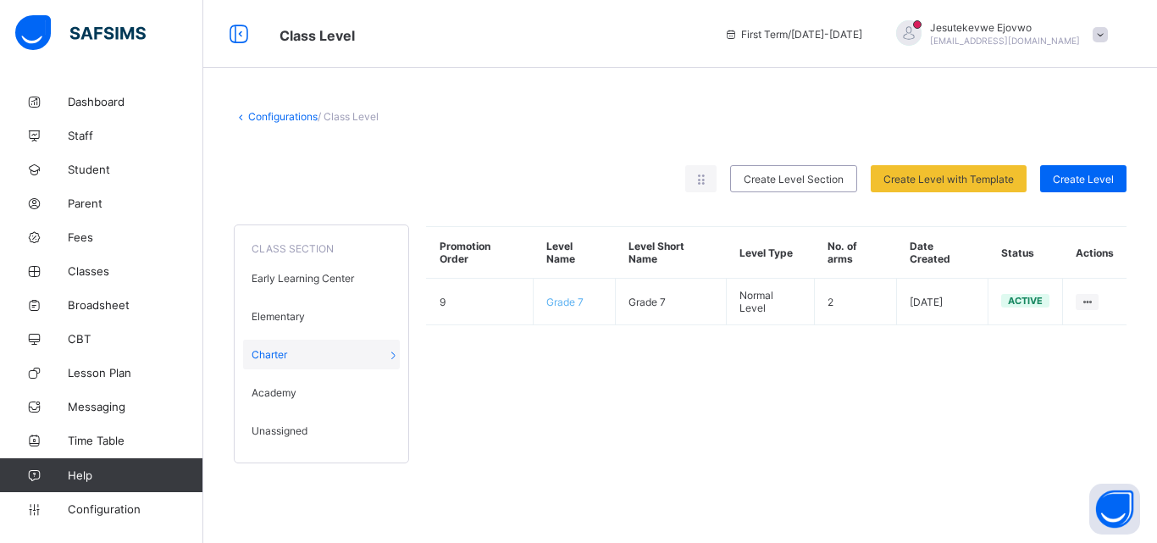
click at [303, 433] on span "Unassigned" at bounding box center [280, 430] width 56 height 13
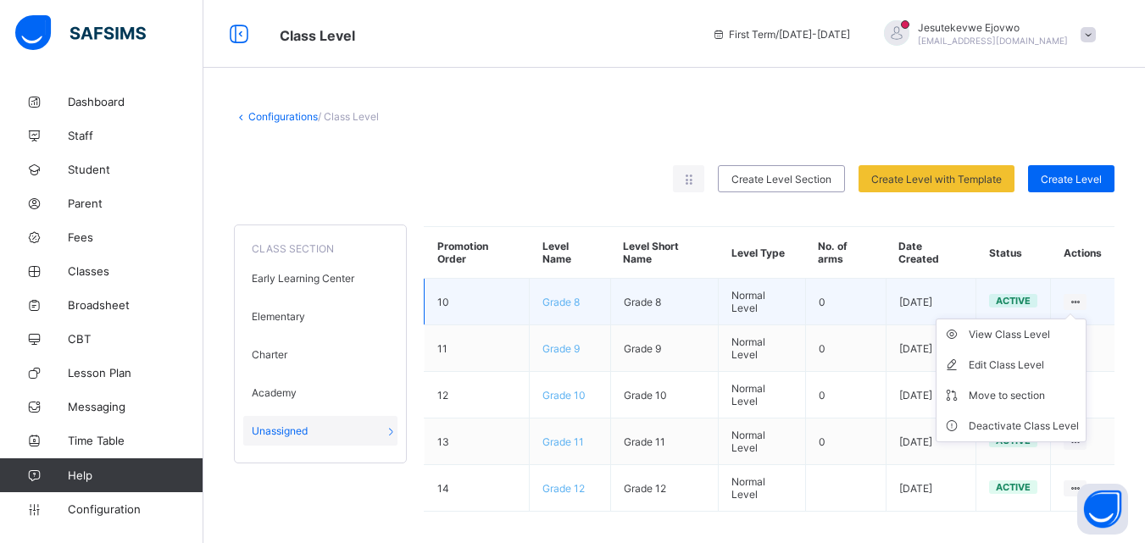
click at [1082, 299] on icon at bounding box center [1075, 302] width 14 height 13
click at [1022, 397] on div "Move to section" at bounding box center [1023, 395] width 110 height 17
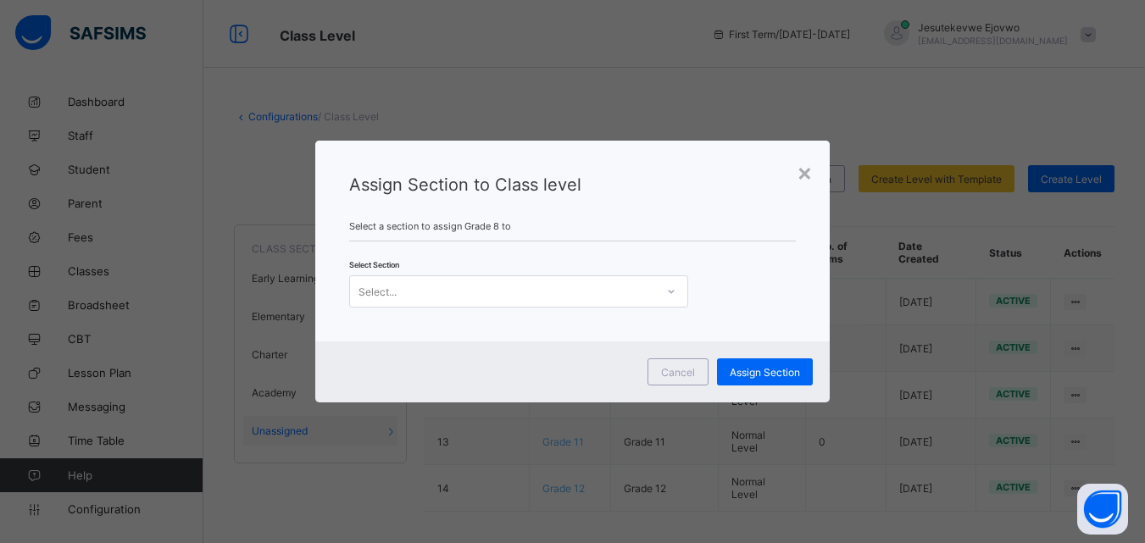
click at [553, 282] on div "Select..." at bounding box center [502, 292] width 305 height 24
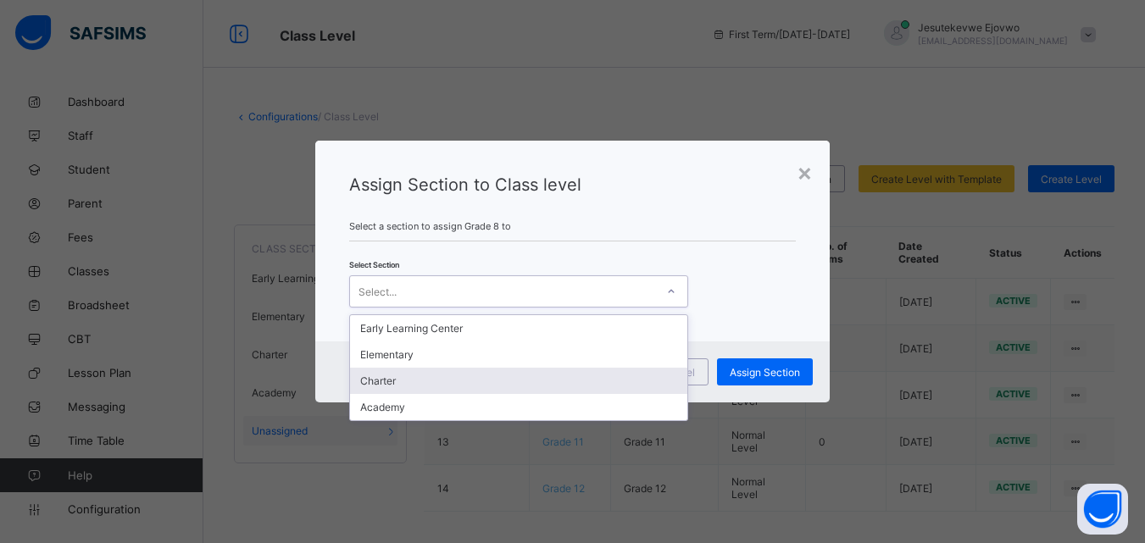
click at [411, 377] on div "Charter" at bounding box center [518, 381] width 337 height 26
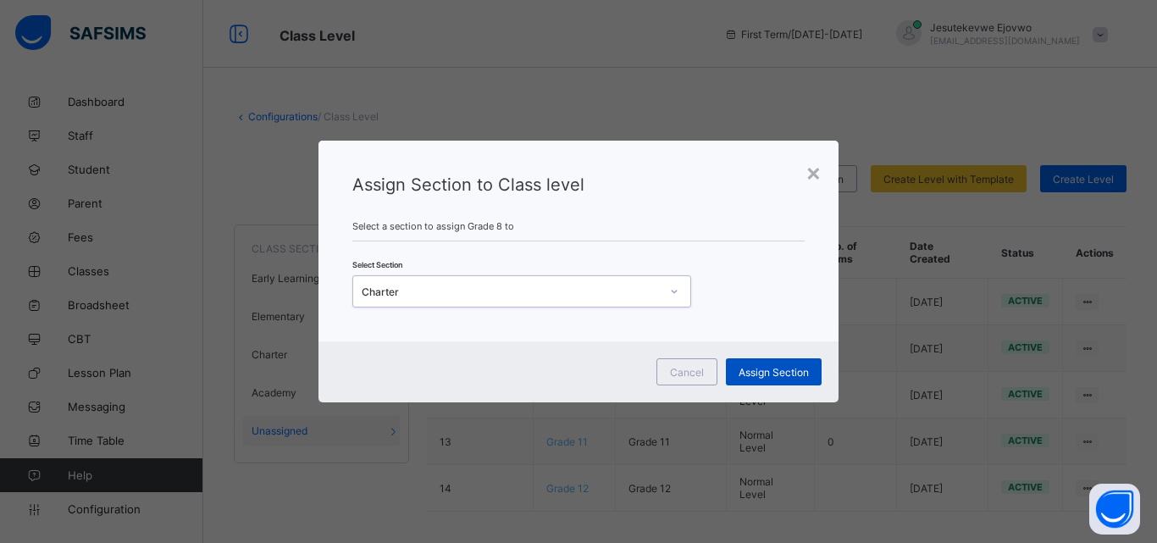
click at [779, 369] on span "Assign Section" at bounding box center [774, 372] width 70 height 13
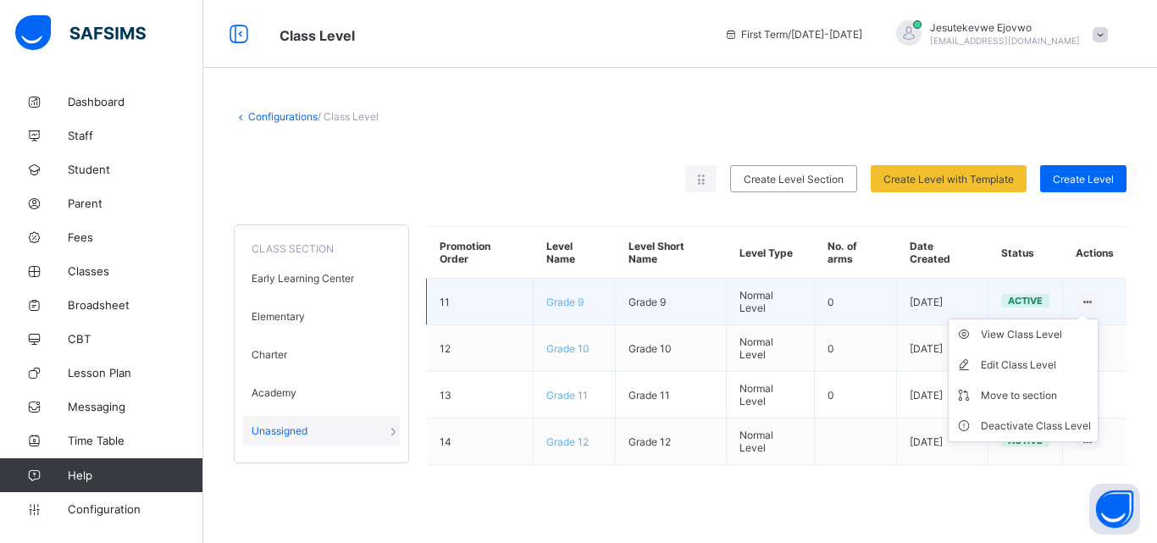
click at [1086, 319] on ul "View Class Level Edit Class Level Move to section Deactivate Class Level" at bounding box center [1023, 381] width 151 height 124
click at [1024, 395] on div "Move to section" at bounding box center [1036, 395] width 110 height 17
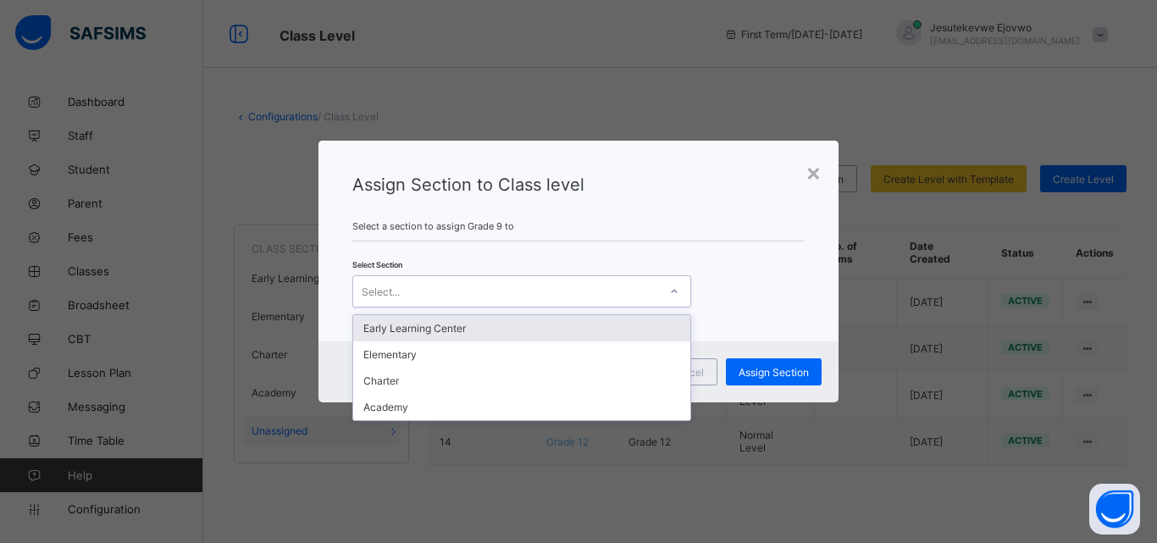
click at [517, 299] on div "Select..." at bounding box center [505, 292] width 305 height 24
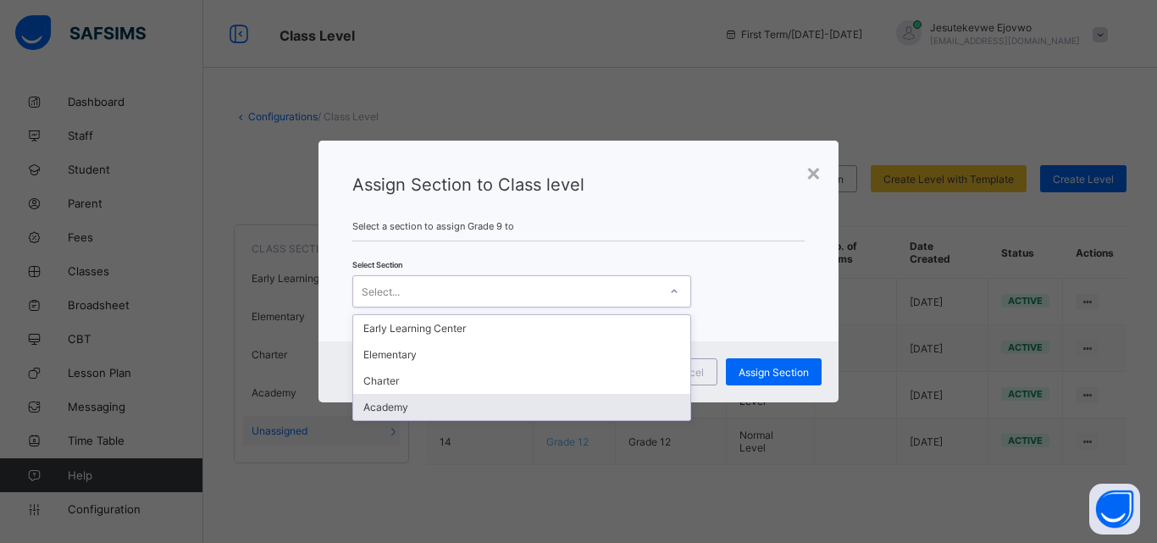
click at [467, 396] on div "Academy" at bounding box center [521, 407] width 337 height 26
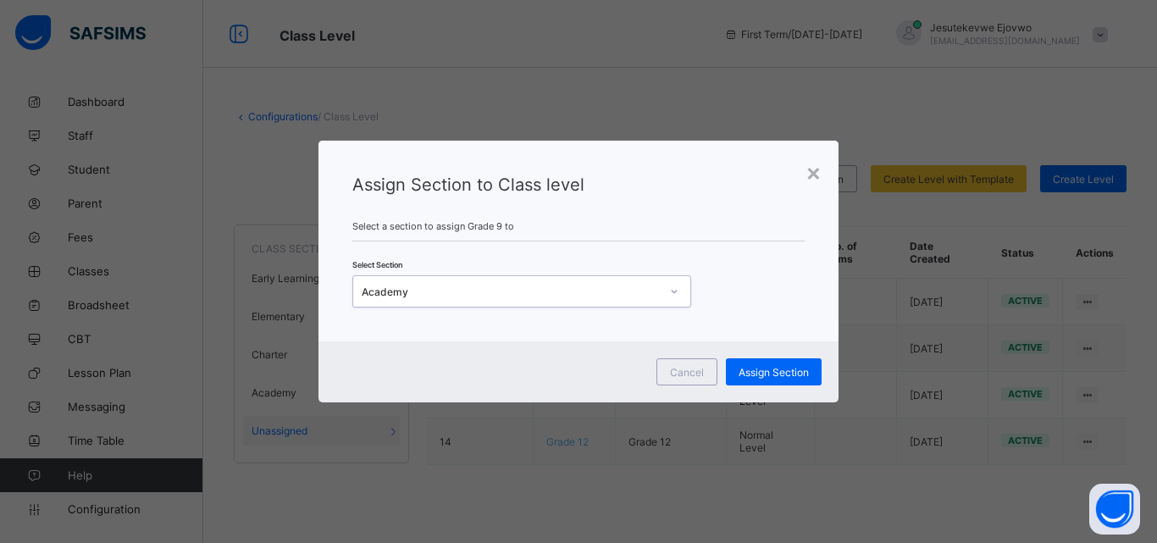
click at [553, 290] on div "Academy" at bounding box center [511, 292] width 298 height 13
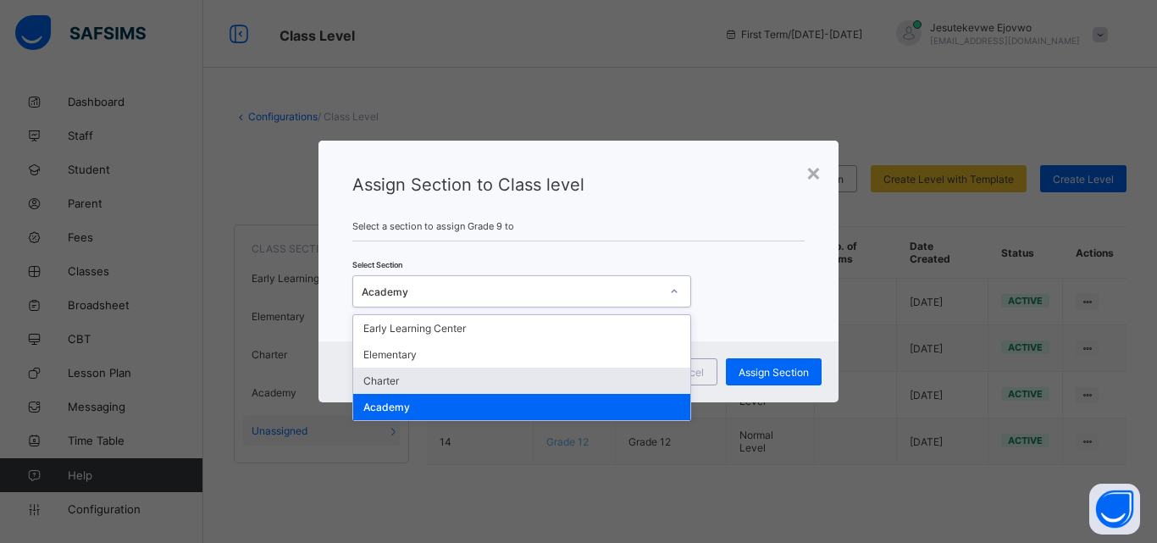
click at [430, 374] on div "Charter" at bounding box center [521, 381] width 337 height 26
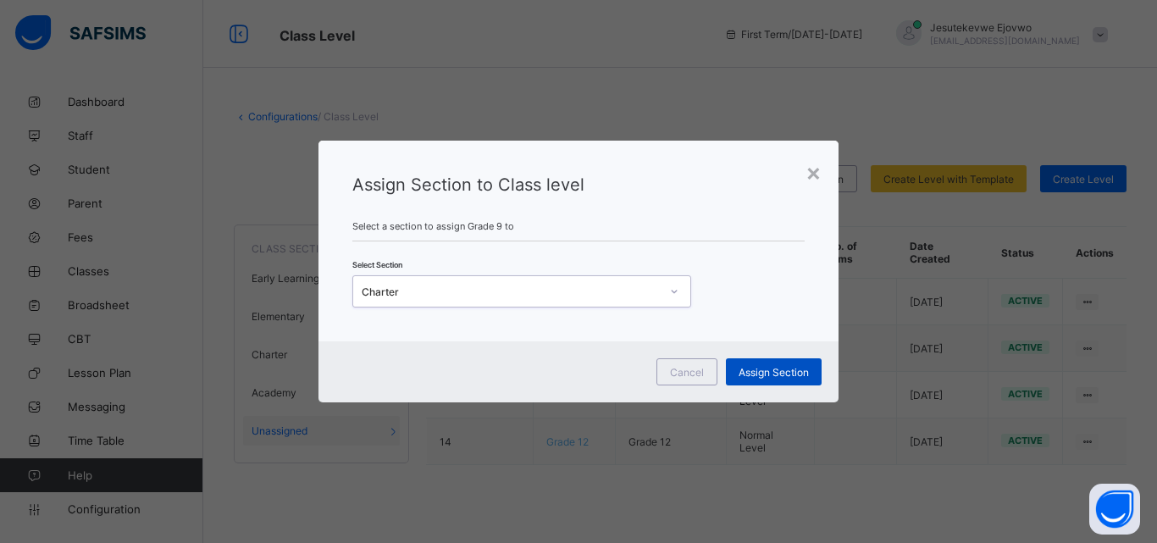
click at [792, 369] on span "Assign Section" at bounding box center [774, 372] width 70 height 13
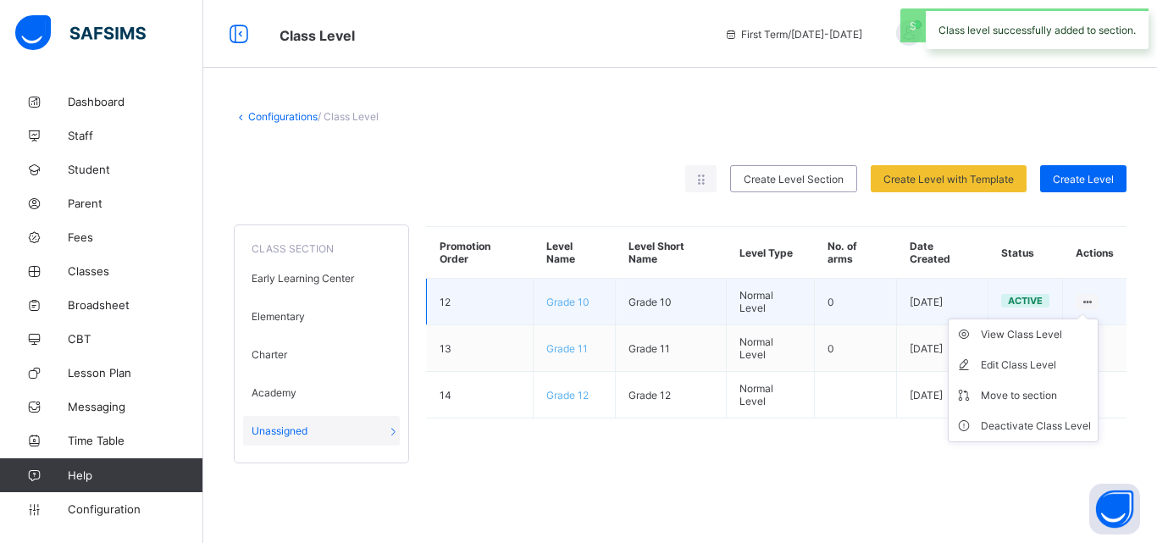
click at [1096, 319] on ul "View Class Level Edit Class Level Move to section Deactivate Class Level" at bounding box center [1023, 381] width 151 height 124
click at [1037, 394] on div "Move to section" at bounding box center [1036, 395] width 110 height 17
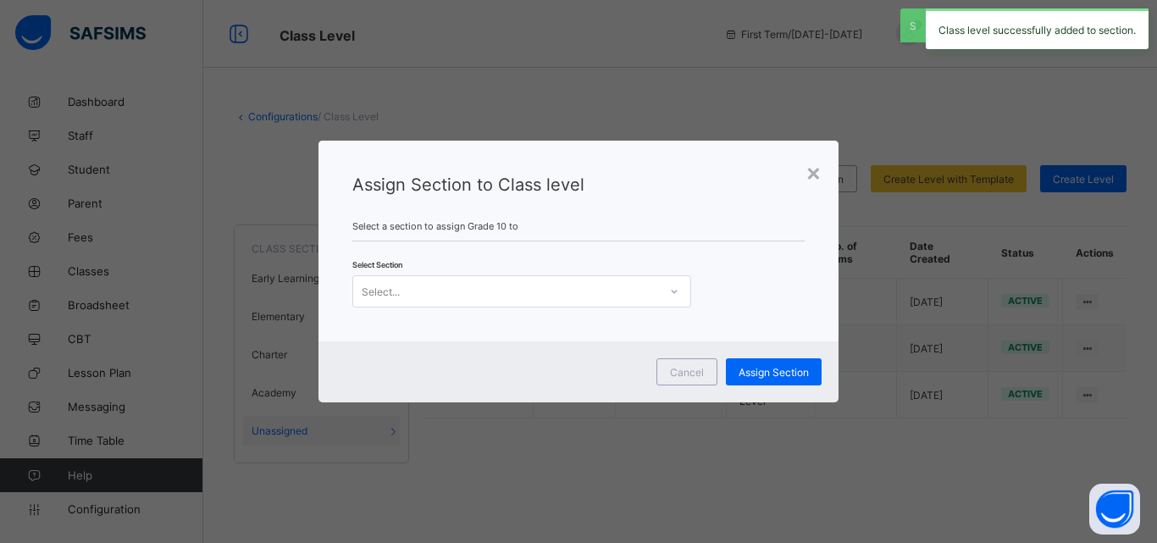
click at [679, 295] on icon at bounding box center [674, 291] width 10 height 17
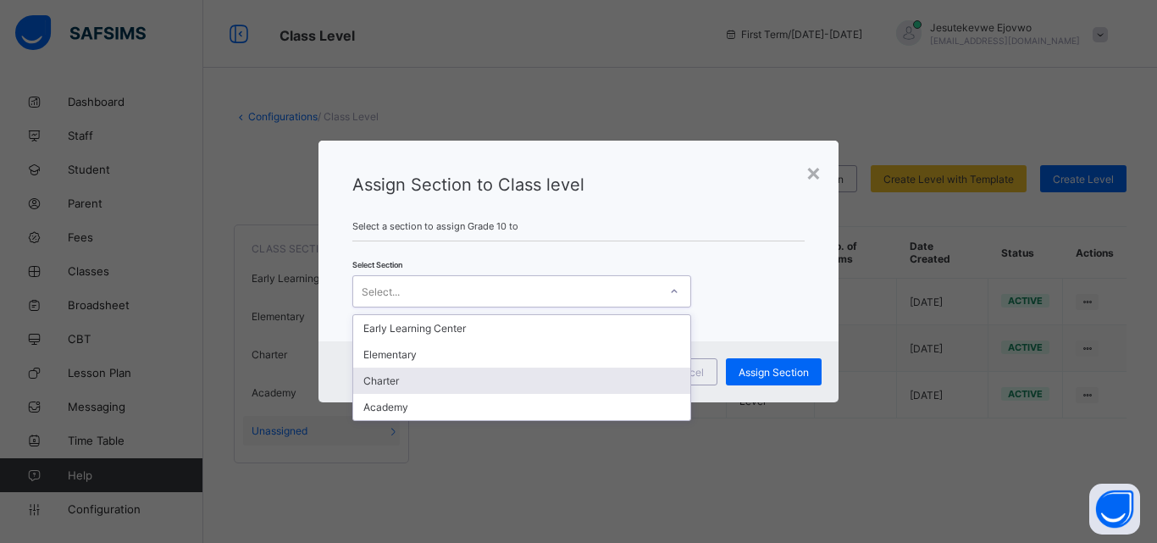
click at [452, 379] on div "Charter" at bounding box center [521, 381] width 337 height 26
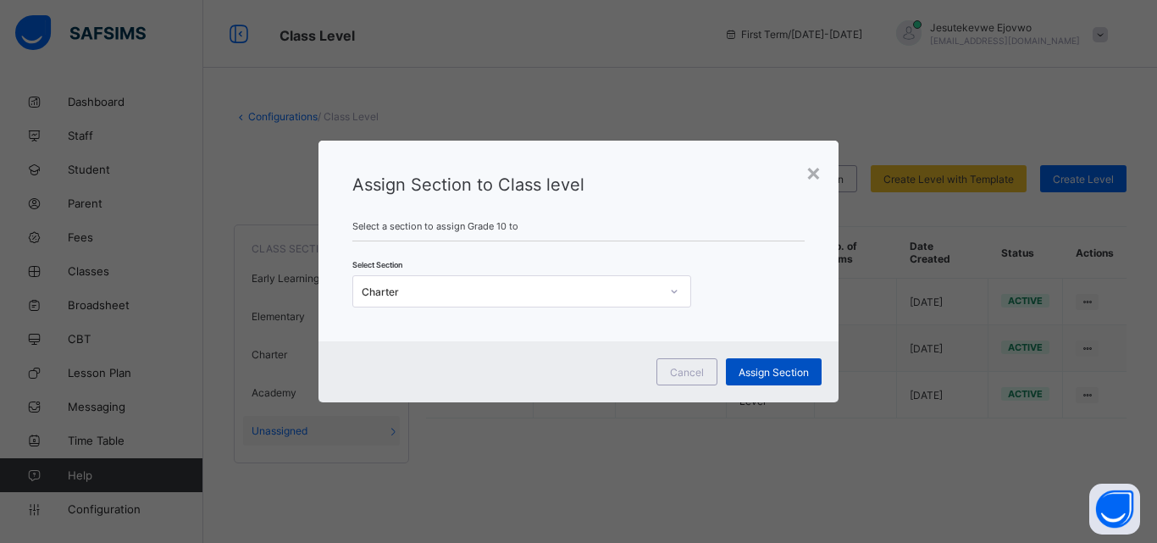
click at [762, 366] on span "Assign Section" at bounding box center [774, 372] width 70 height 13
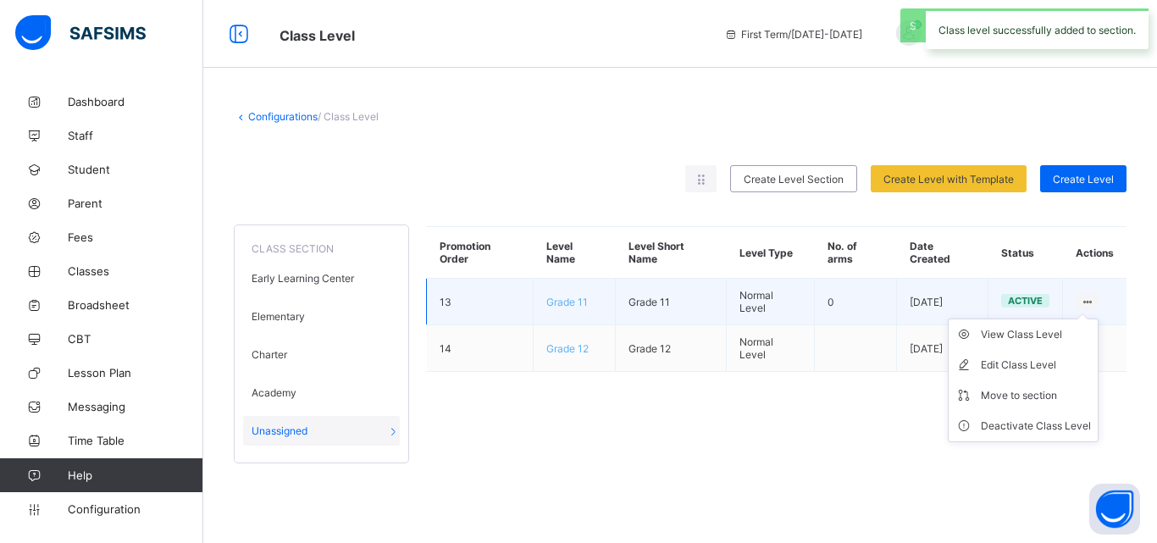
click at [1076, 319] on ul "View Class Level Edit Class Level Move to section Deactivate Class Level" at bounding box center [1023, 381] width 151 height 124
click at [1016, 391] on div "Move to section" at bounding box center [1036, 395] width 110 height 17
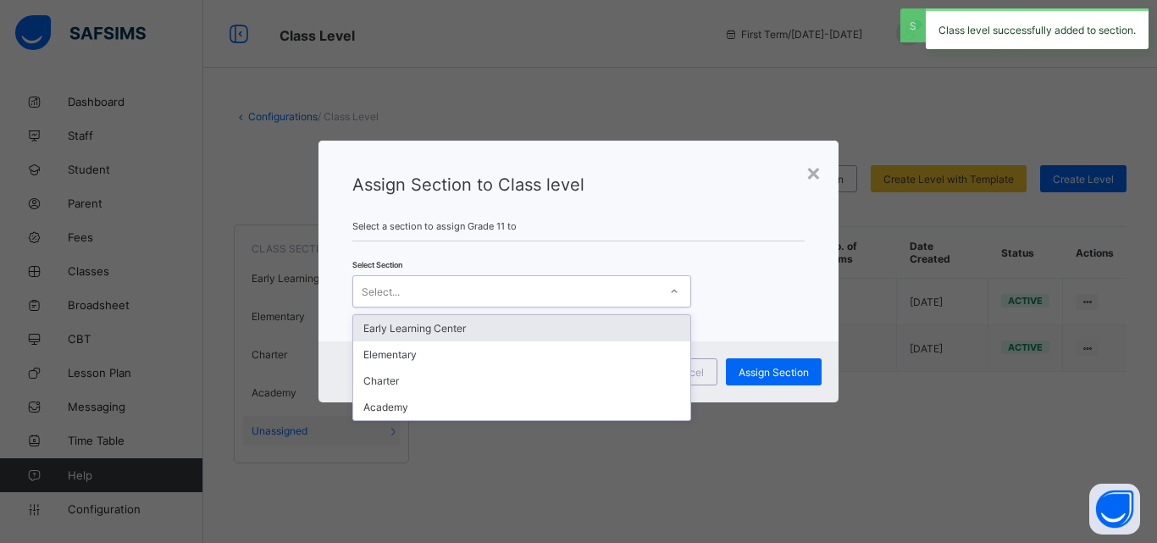
click at [612, 296] on div "Select..." at bounding box center [505, 292] width 305 height 24
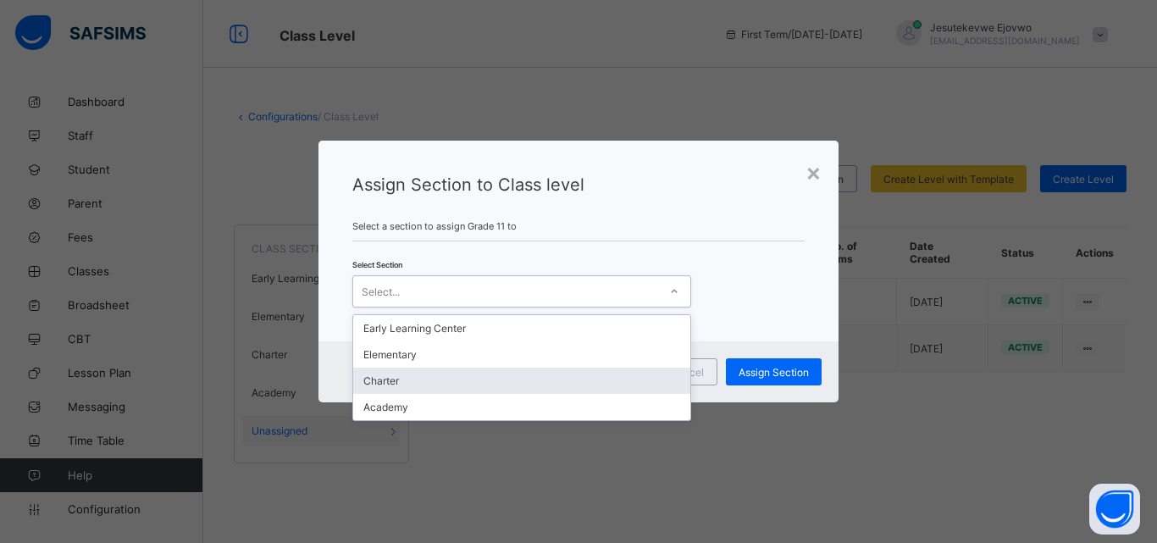
click at [452, 380] on div "Charter" at bounding box center [521, 381] width 337 height 26
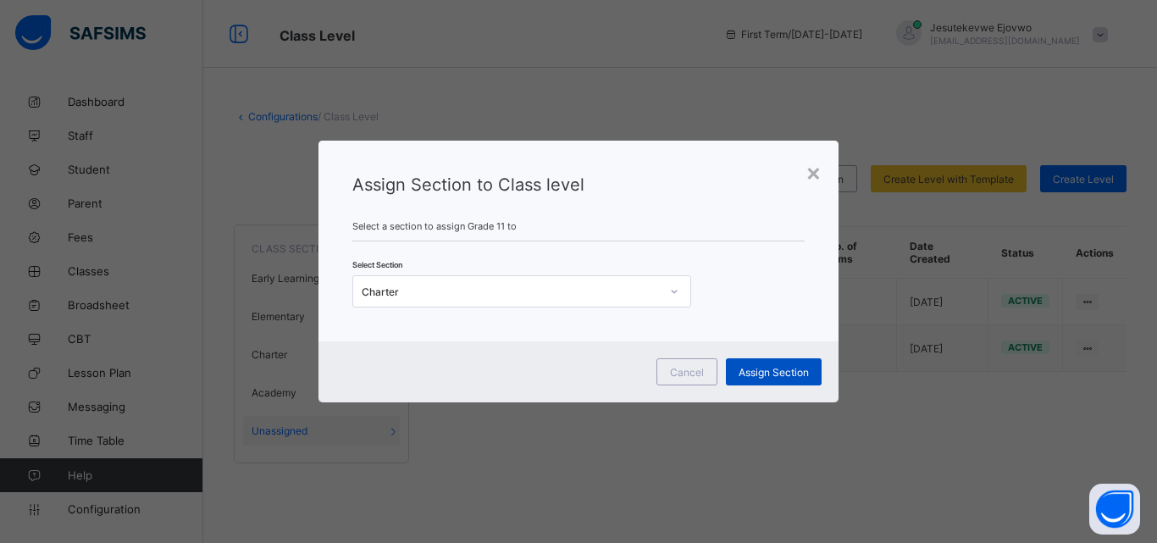
click at [779, 369] on span "Assign Section" at bounding box center [774, 372] width 70 height 13
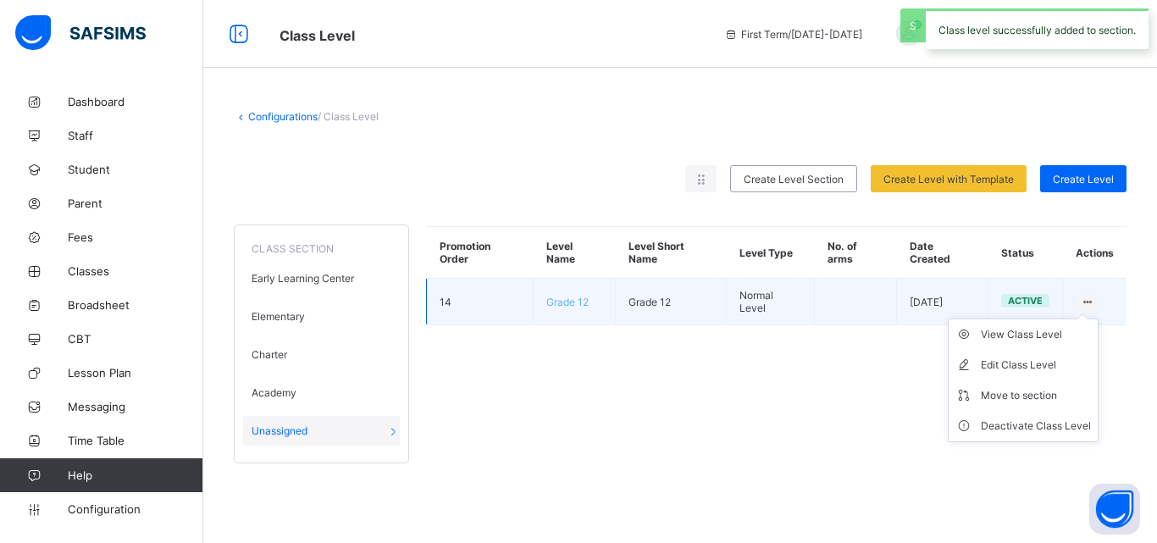
click at [1083, 319] on ul "View Class Level Edit Class Level Move to section Deactivate Class Level" at bounding box center [1023, 381] width 151 height 124
click at [1090, 300] on icon at bounding box center [1087, 302] width 14 height 13
click at [1029, 391] on div "Move to section" at bounding box center [1036, 395] width 110 height 17
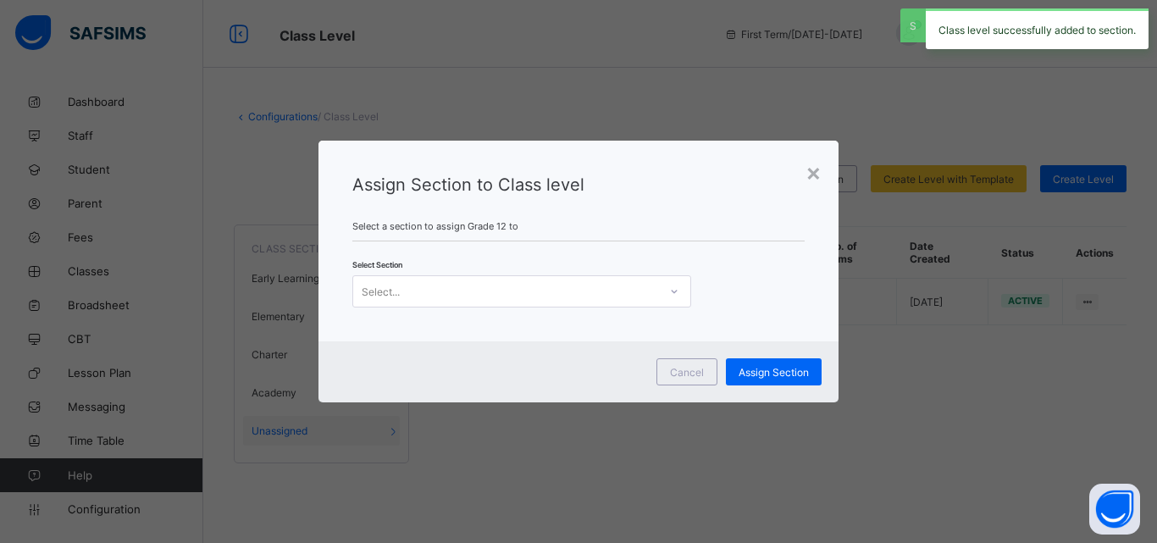
click at [600, 295] on div "Select..." at bounding box center [505, 292] width 305 height 24
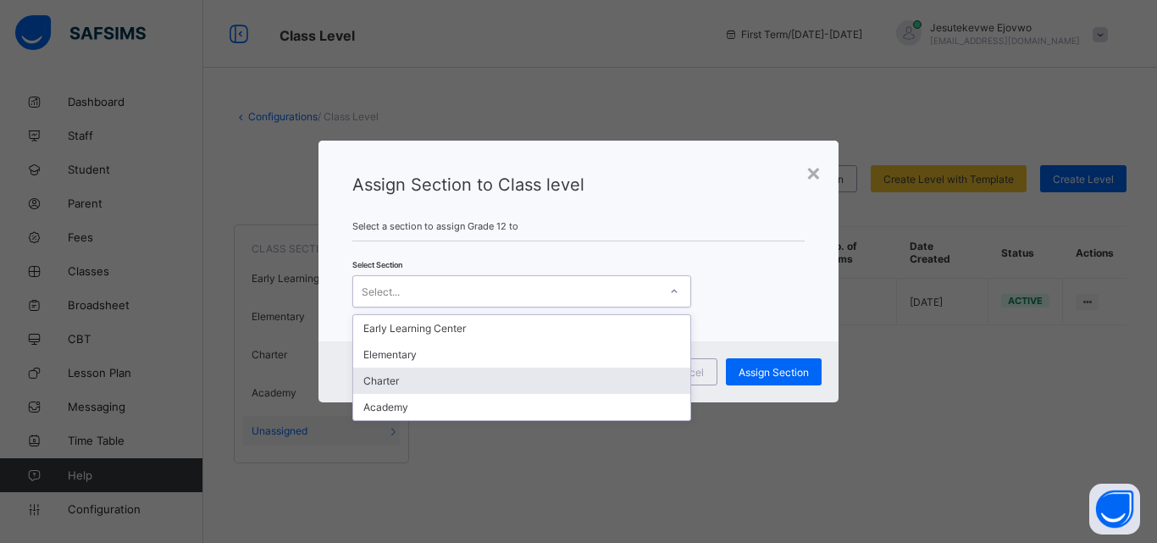
click at [483, 380] on div "Charter" at bounding box center [521, 381] width 337 height 26
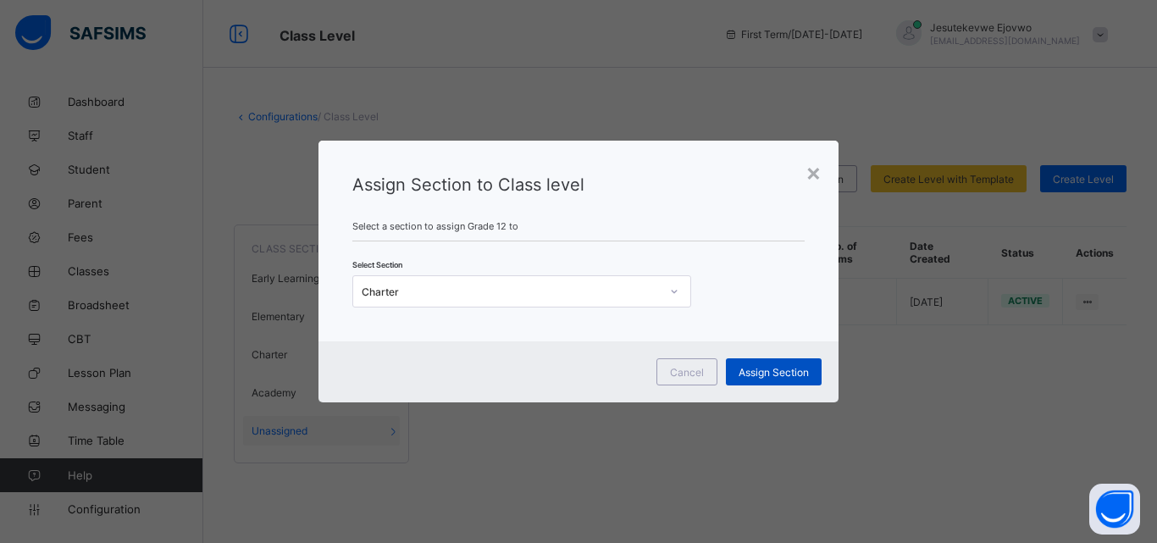
click at [792, 373] on span "Assign Section" at bounding box center [774, 372] width 70 height 13
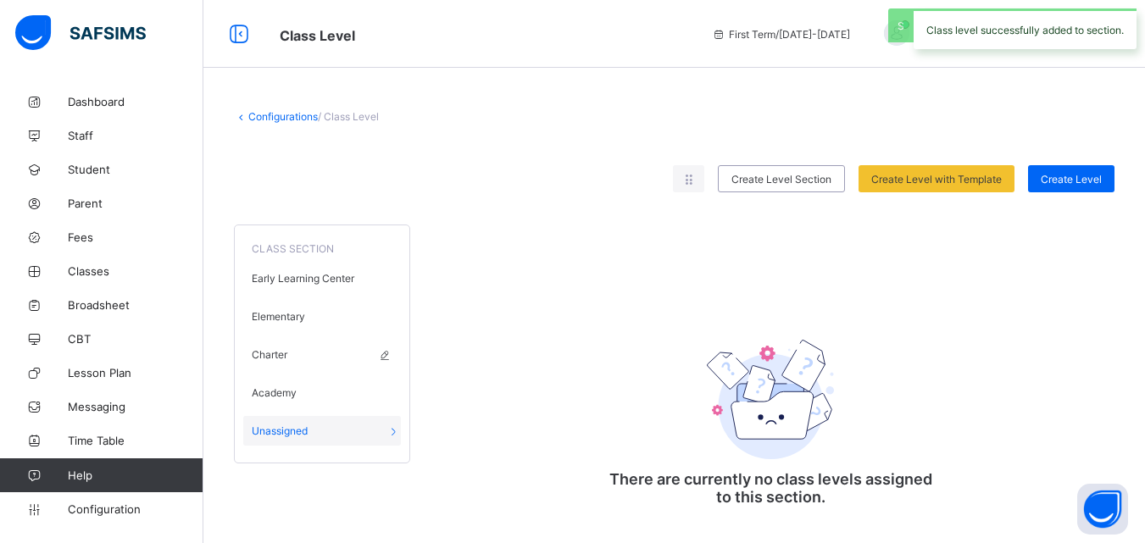
click at [297, 349] on div "Charter" at bounding box center [322, 355] width 158 height 30
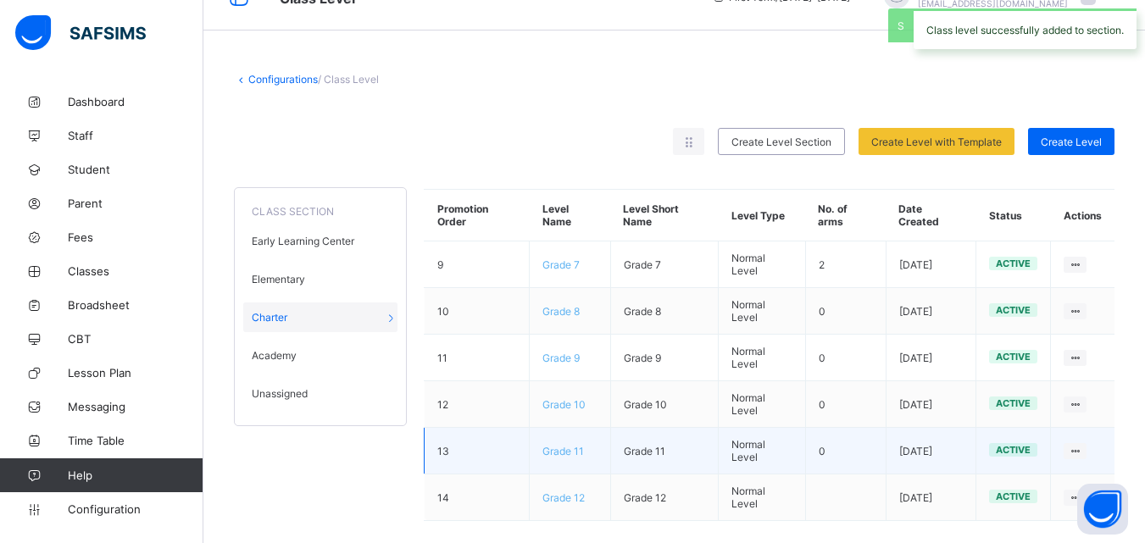
scroll to position [58, 0]
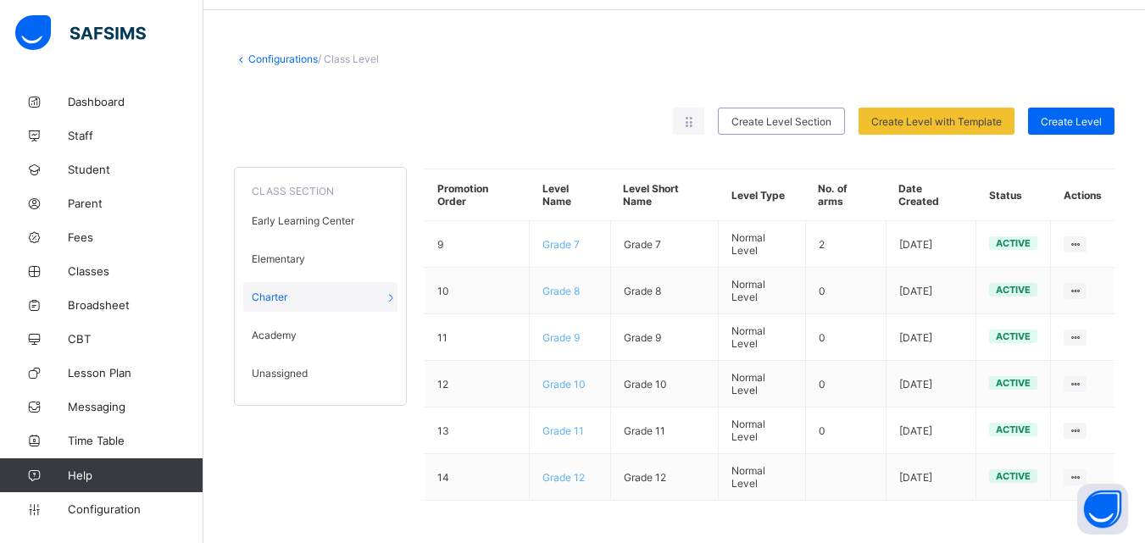
click at [282, 370] on span "Unassigned" at bounding box center [280, 373] width 56 height 13
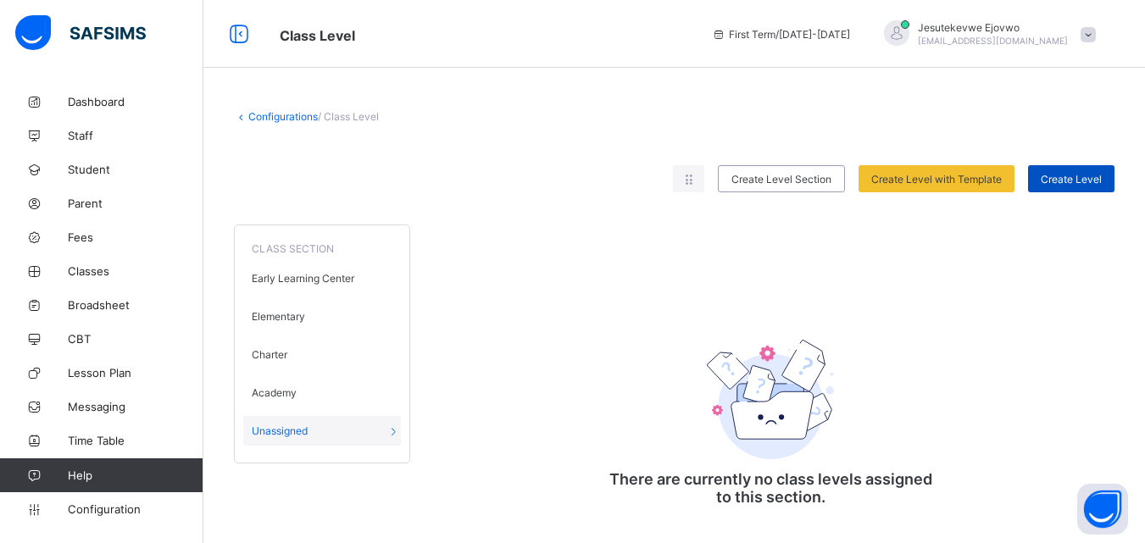
click at [1094, 179] on span "Create Level" at bounding box center [1070, 179] width 61 height 13
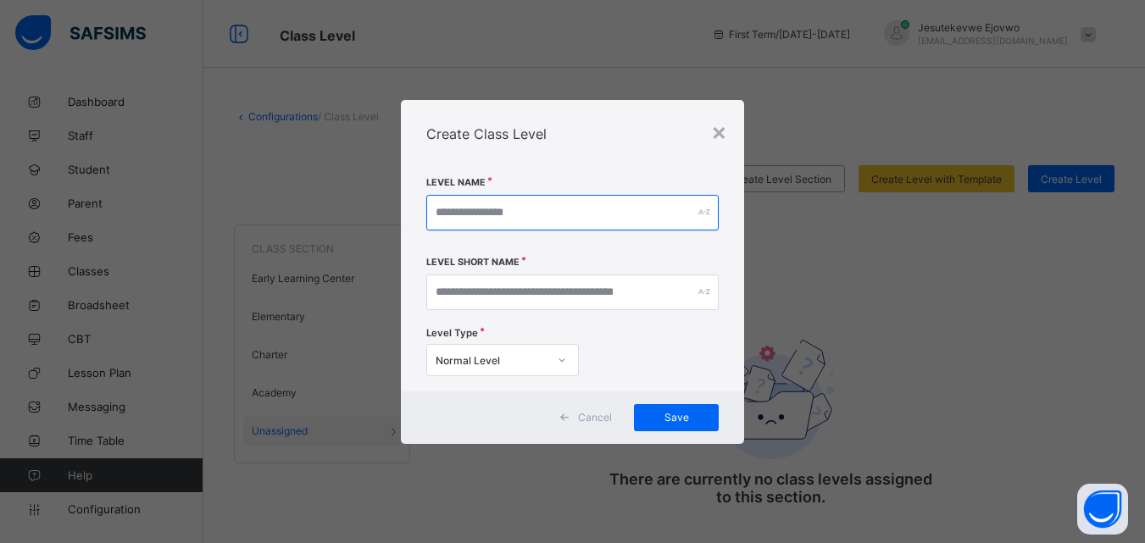
click at [474, 212] on input "text" at bounding box center [572, 213] width 292 height 36
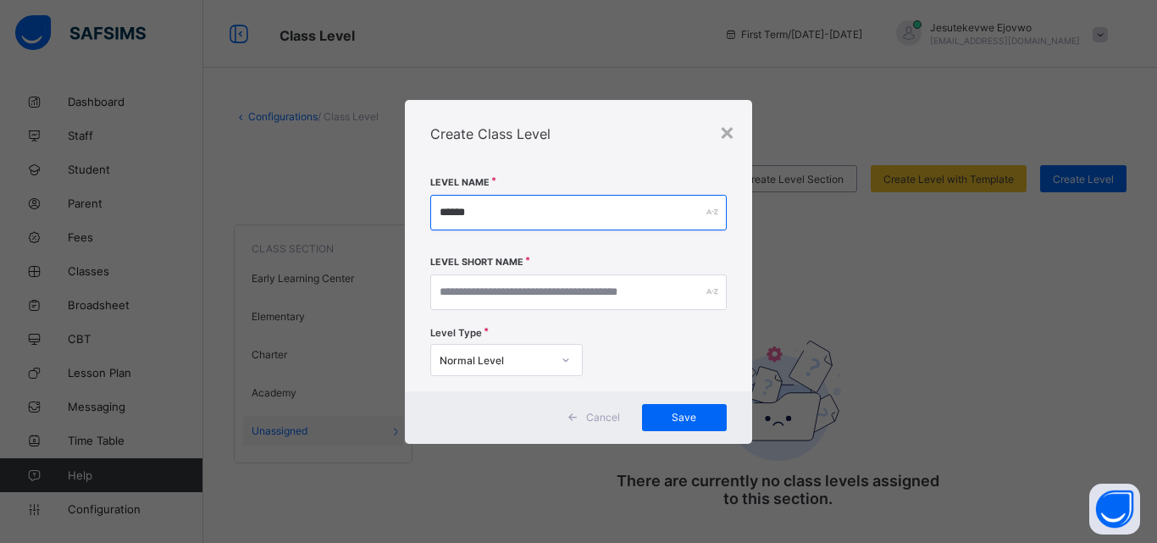
drag, startPoint x: 474, startPoint y: 212, endPoint x: 429, endPoint y: 218, distance: 45.3
click at [429, 218] on div "Level Name ****** Level Short Name Level Type Normal Level" at bounding box center [578, 280] width 347 height 224
type input "******"
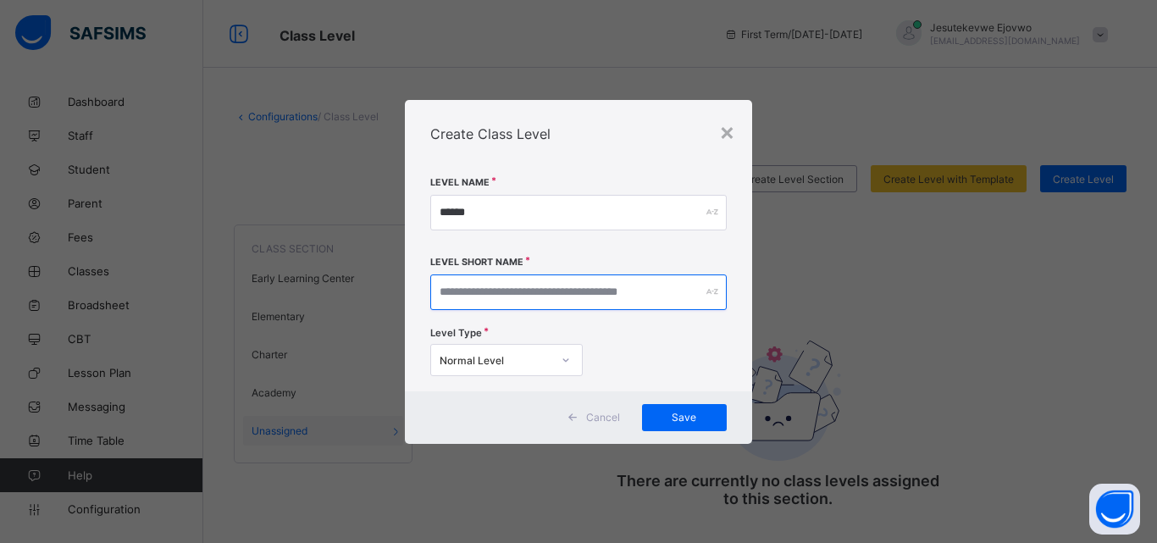
click at [464, 286] on input "text" at bounding box center [578, 293] width 297 height 36
paste input "******"
type input "******"
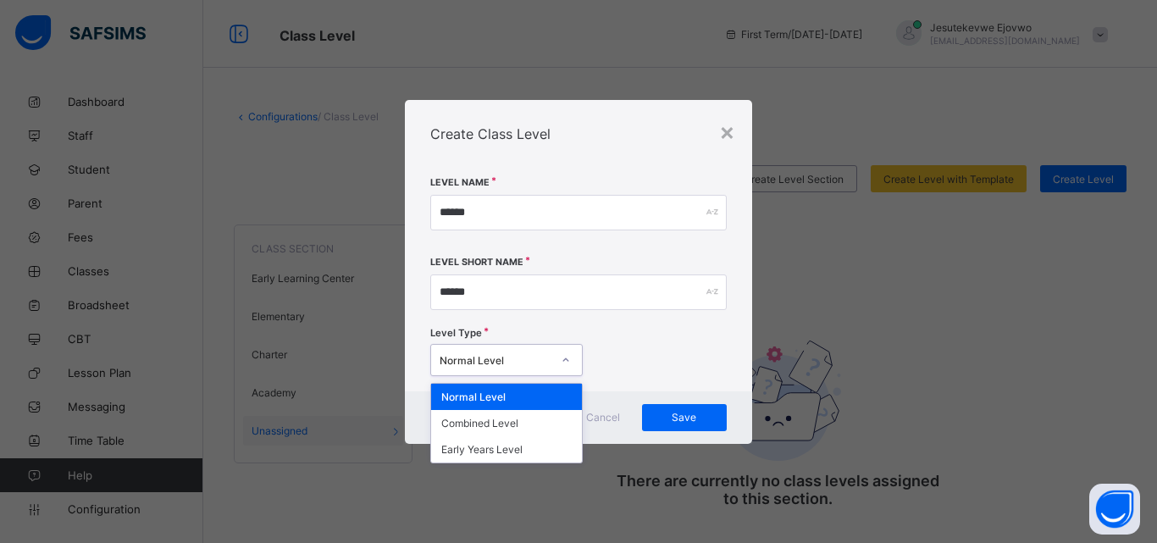
click at [567, 355] on icon at bounding box center [566, 360] width 10 height 17
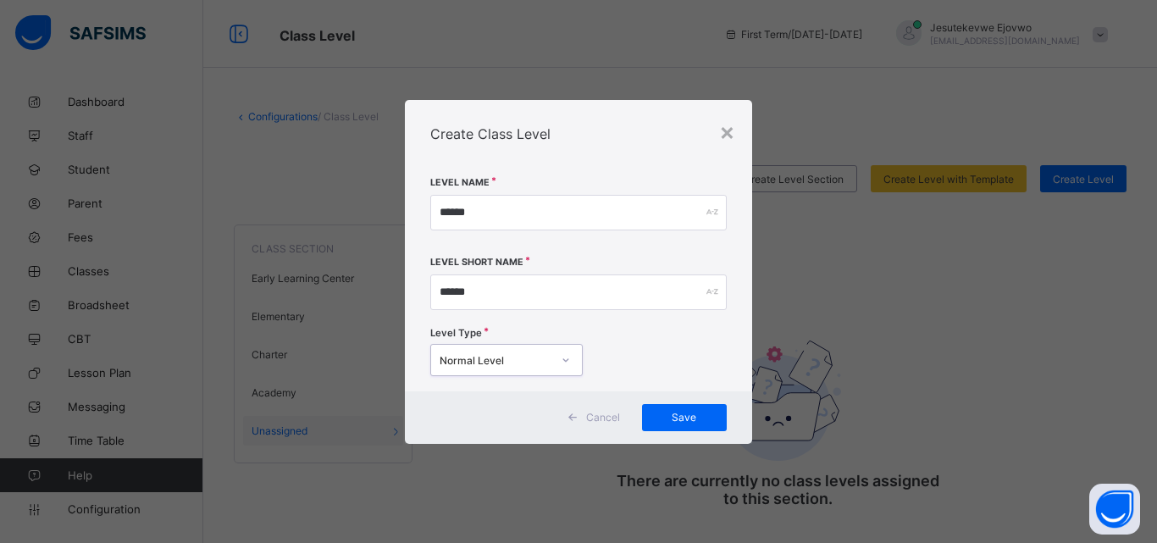
click at [567, 355] on icon at bounding box center [566, 360] width 10 height 17
click at [692, 420] on span "Save" at bounding box center [684, 417] width 59 height 13
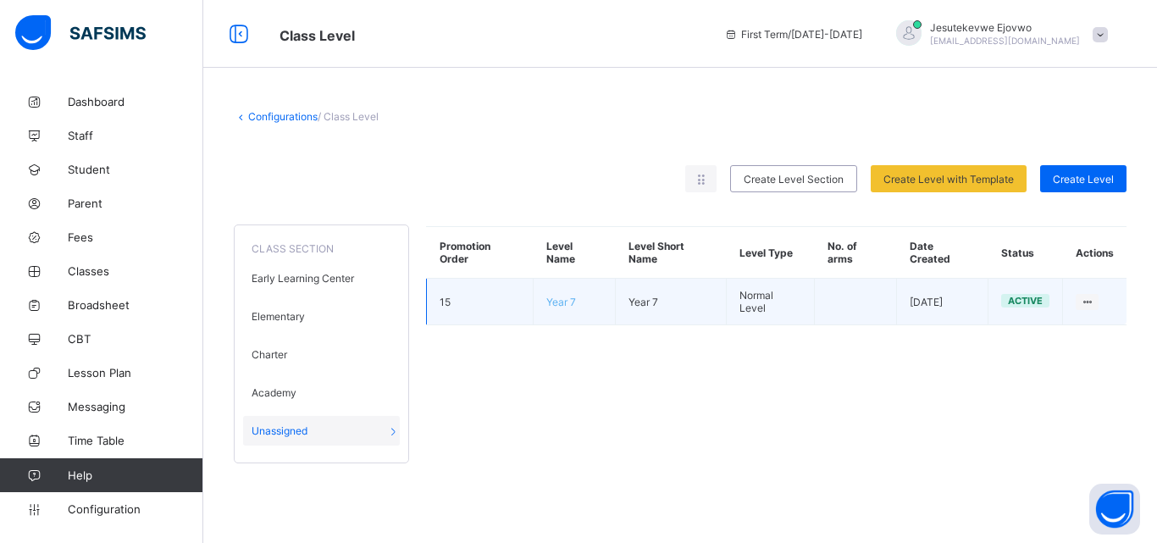
click at [447, 302] on td "15" at bounding box center [480, 302] width 107 height 47
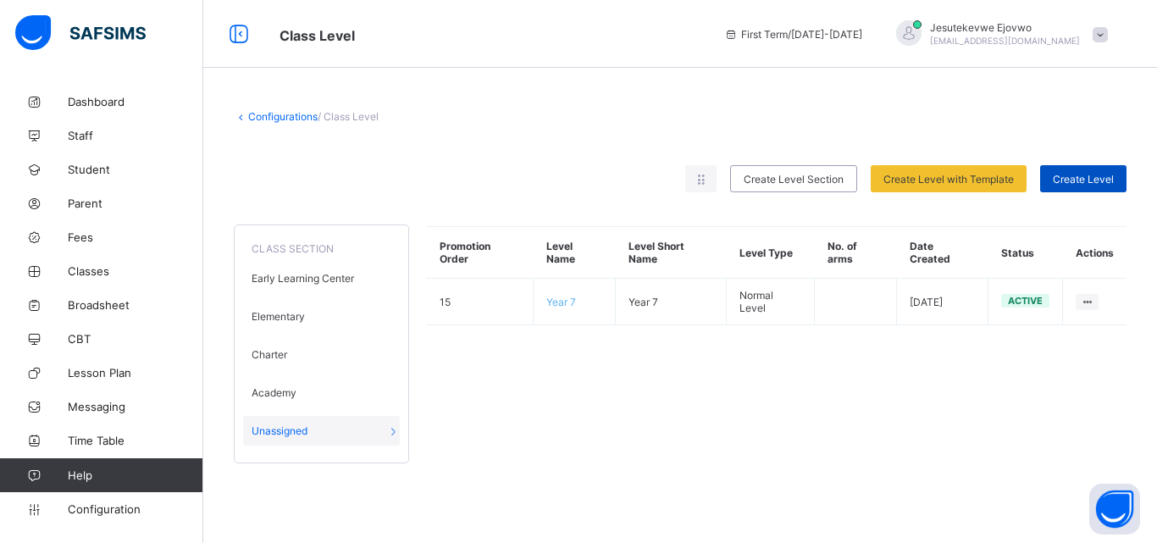
click at [1091, 179] on span "Create Level" at bounding box center [1083, 179] width 61 height 13
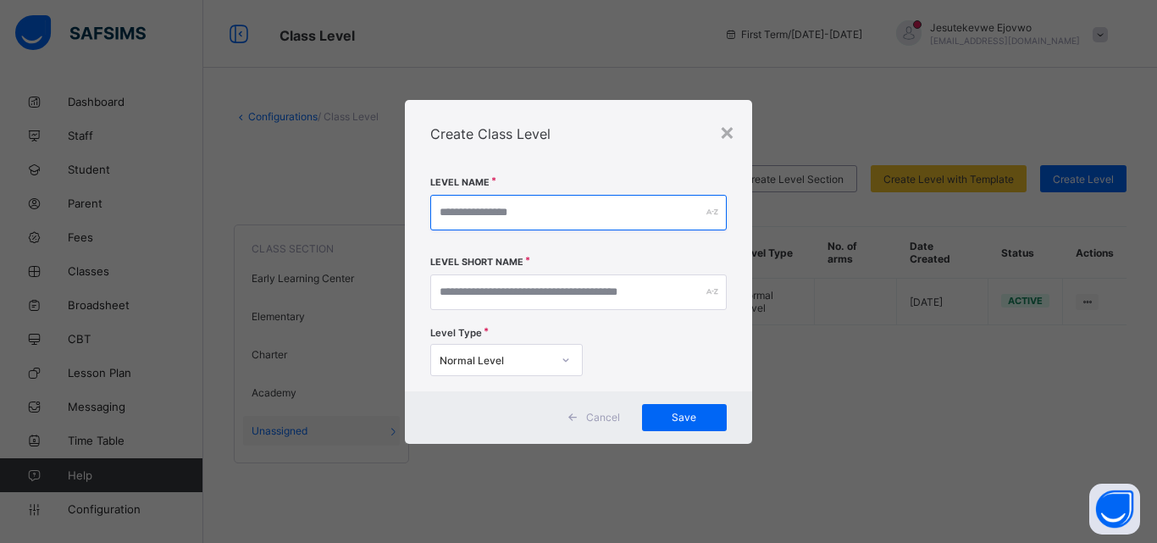
click at [519, 206] on input "text" at bounding box center [578, 213] width 297 height 36
type input "******"
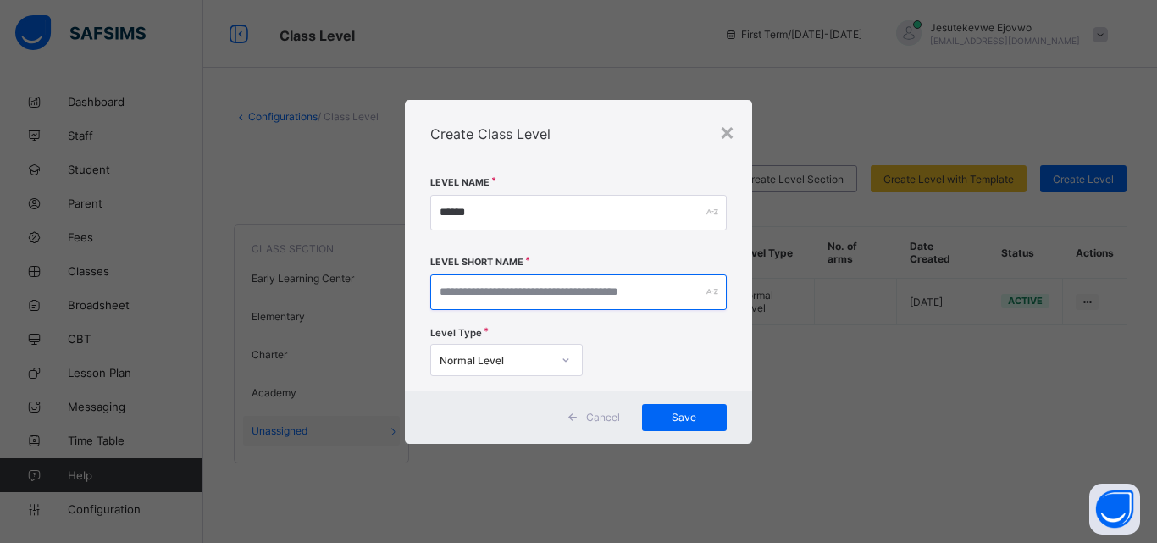
click at [480, 283] on input "text" at bounding box center [578, 293] width 297 height 36
type input "******"
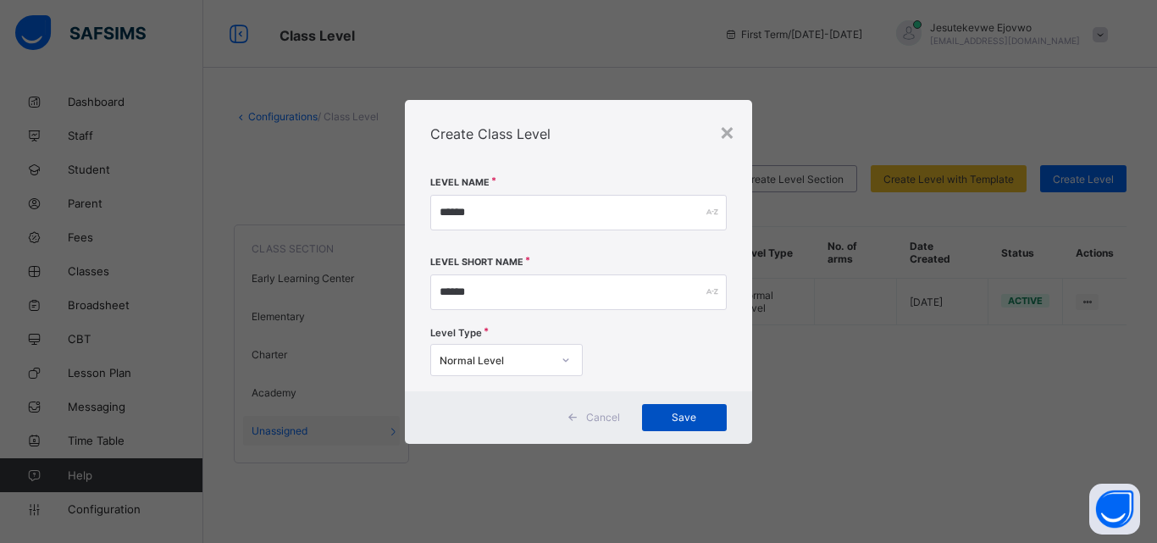
click at [701, 419] on span "Save" at bounding box center [684, 417] width 59 height 13
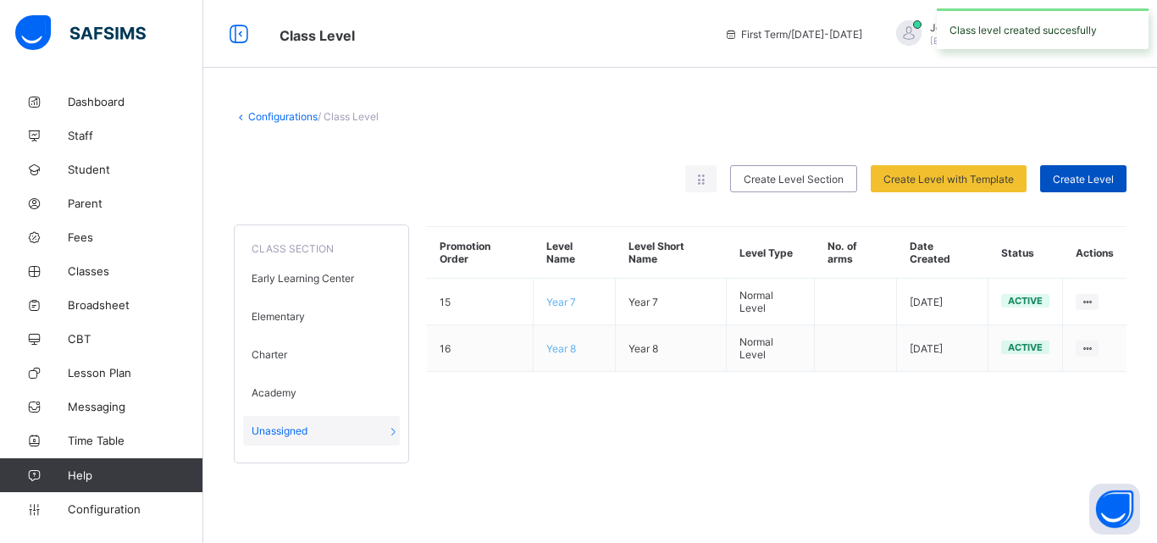
click at [1090, 175] on span "Create Level" at bounding box center [1083, 179] width 61 height 13
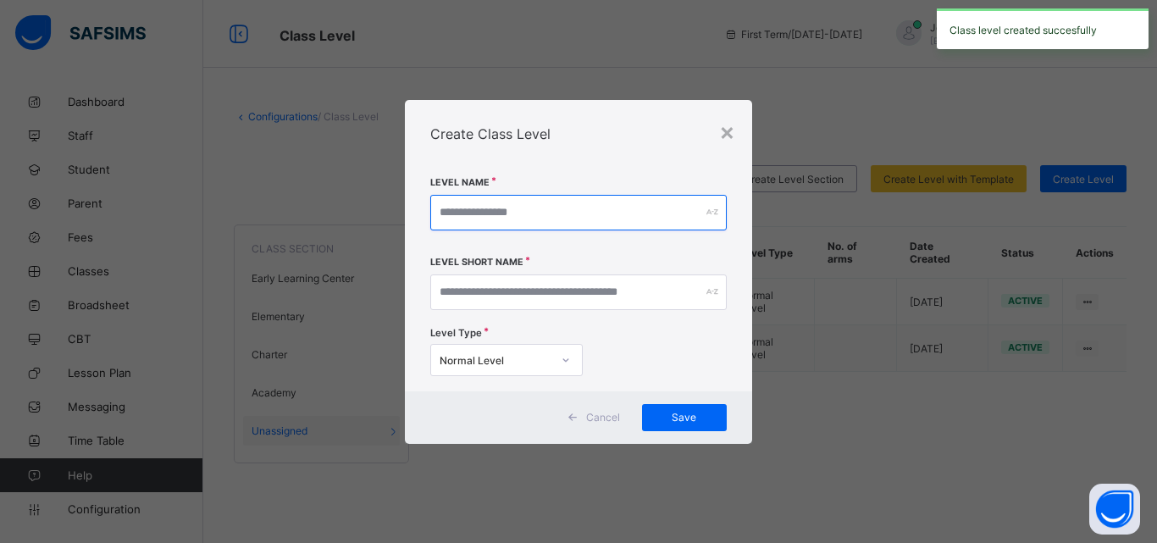
click at [555, 212] on input "text" at bounding box center [578, 213] width 297 height 36
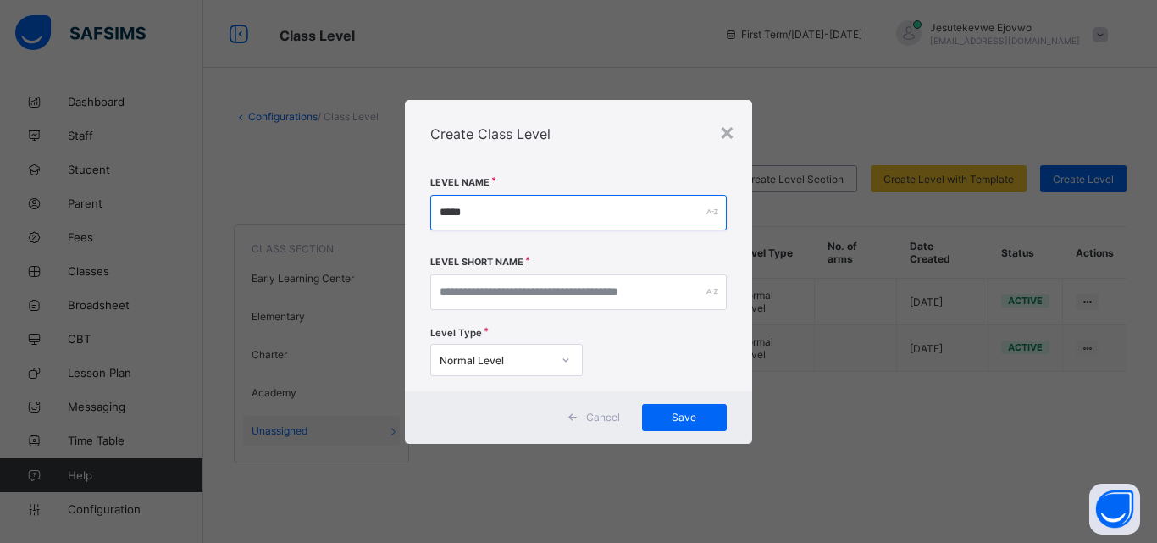
type input "*****"
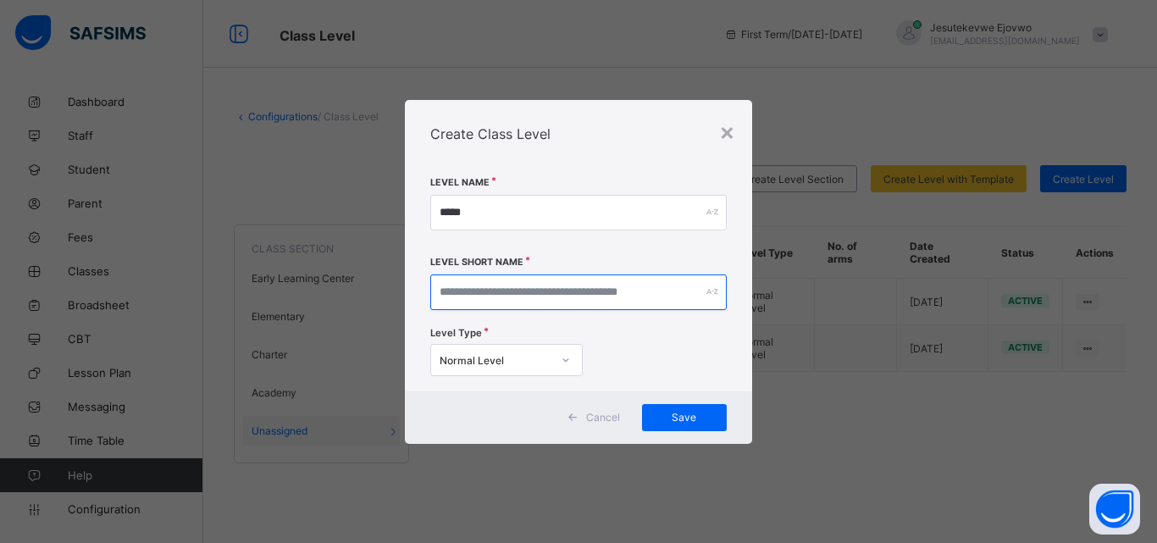
click at [550, 293] on input "text" at bounding box center [578, 293] width 297 height 36
type input "*****"
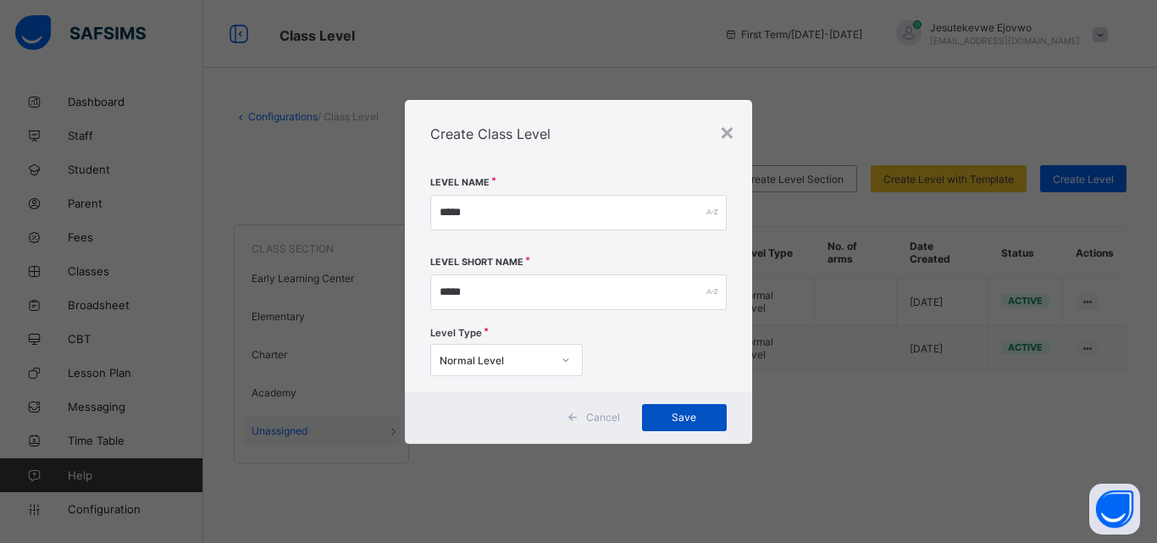
click at [703, 411] on span "Save" at bounding box center [684, 417] width 59 height 13
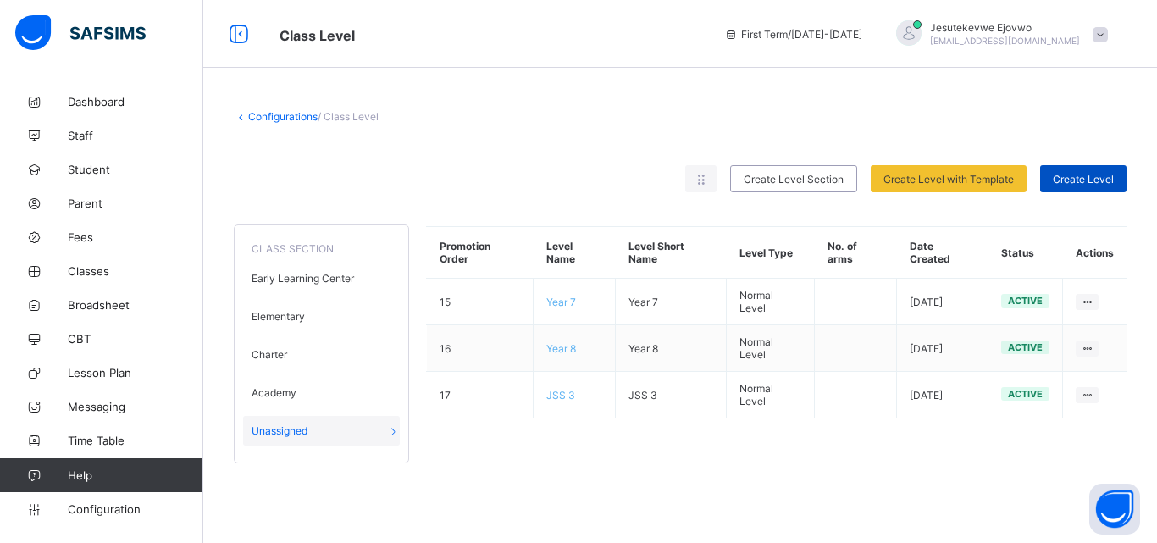
click at [1083, 186] on div "Create Level" at bounding box center [1083, 178] width 86 height 27
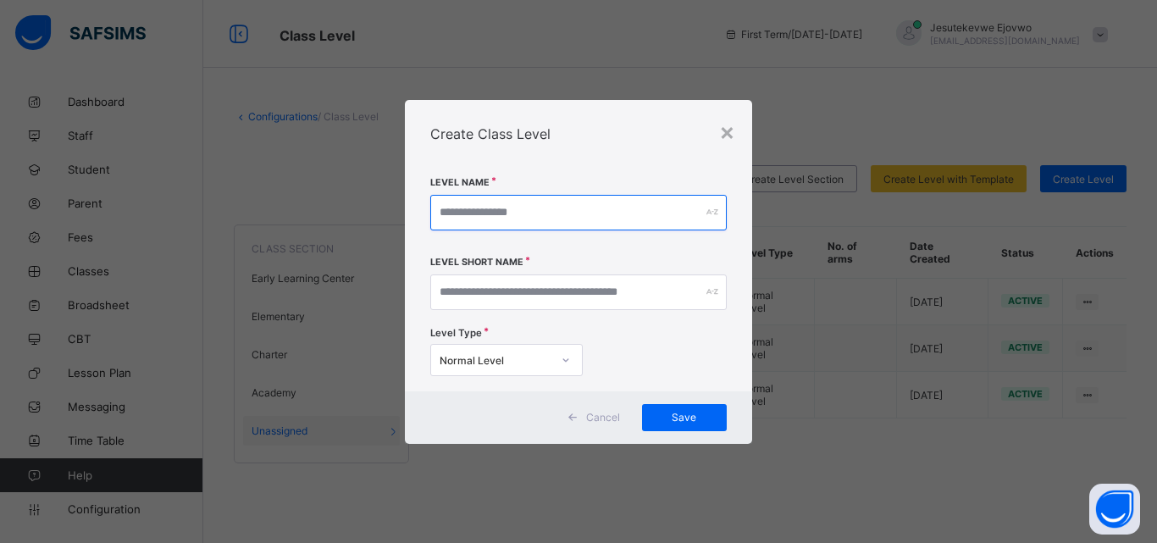
click at [530, 209] on input "text" at bounding box center [578, 213] width 297 height 36
type input "*"
type input "*****"
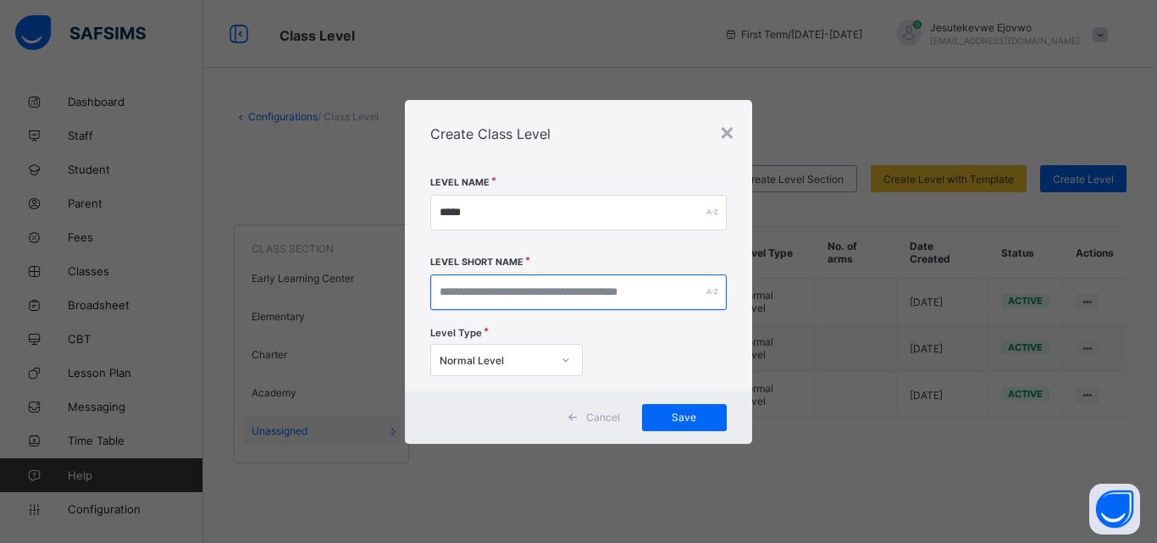
click at [492, 296] on input "text" at bounding box center [578, 293] width 297 height 36
type input "*****"
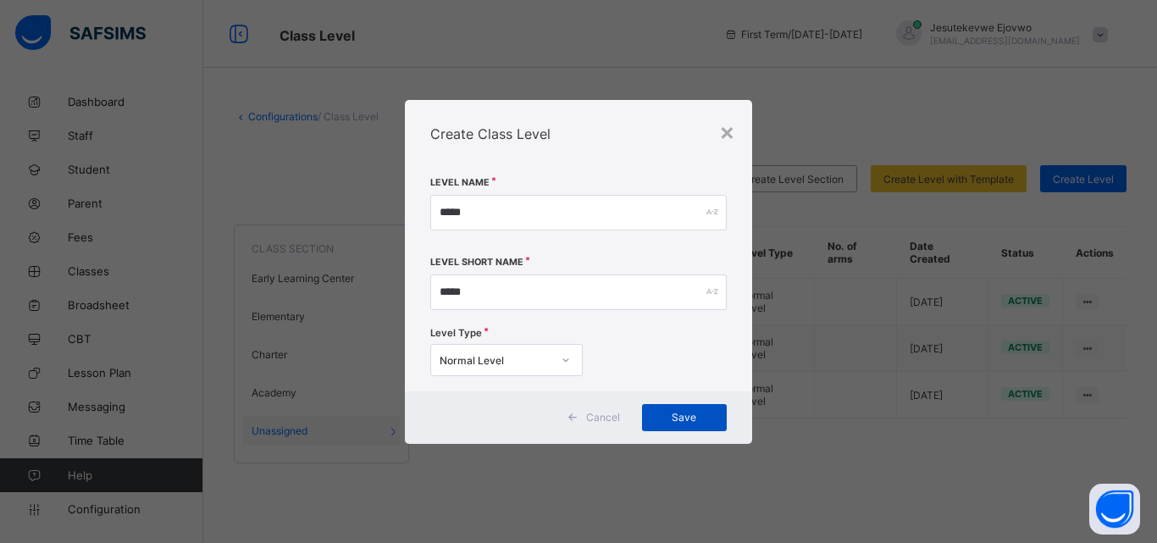
click at [658, 415] on span "Save" at bounding box center [684, 417] width 59 height 13
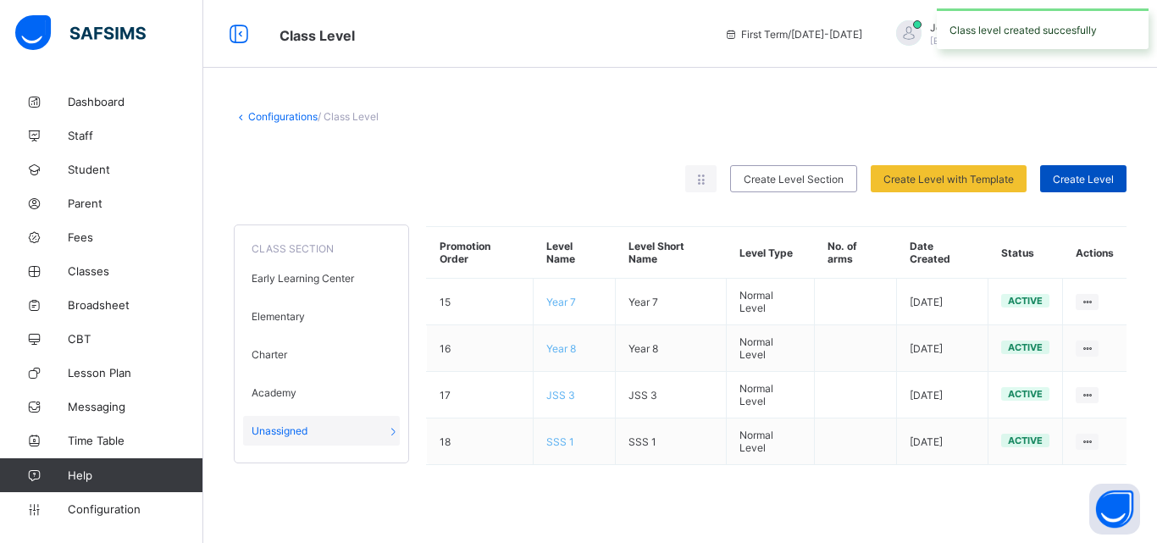
click at [1076, 177] on span "Create Level" at bounding box center [1083, 179] width 61 height 13
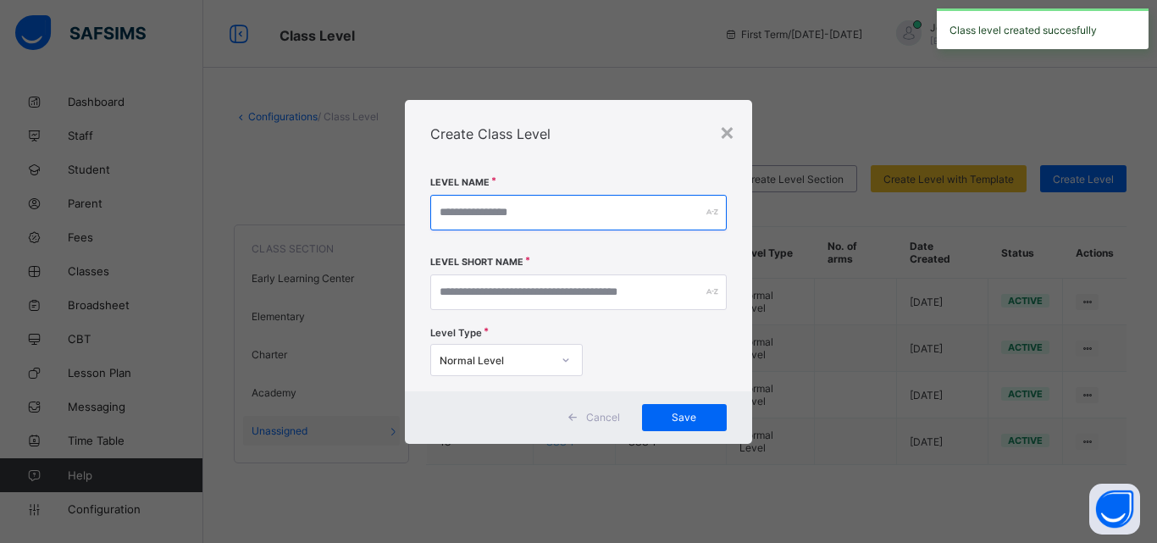
click at [485, 209] on input "text" at bounding box center [578, 213] width 297 height 36
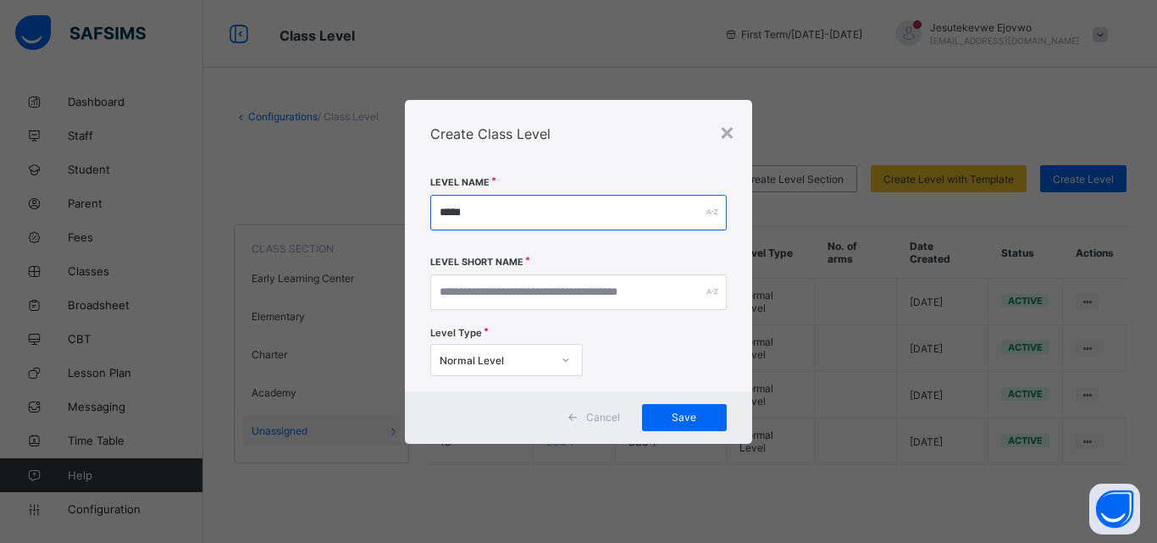
type input "*****"
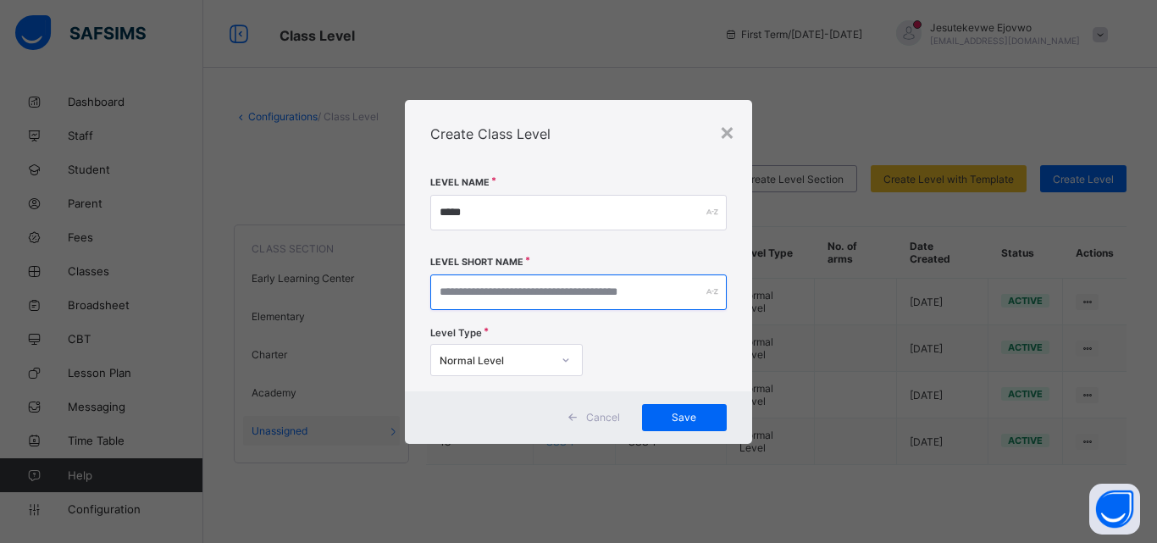
click at [587, 294] on input "text" at bounding box center [578, 293] width 297 height 36
type input "*****"
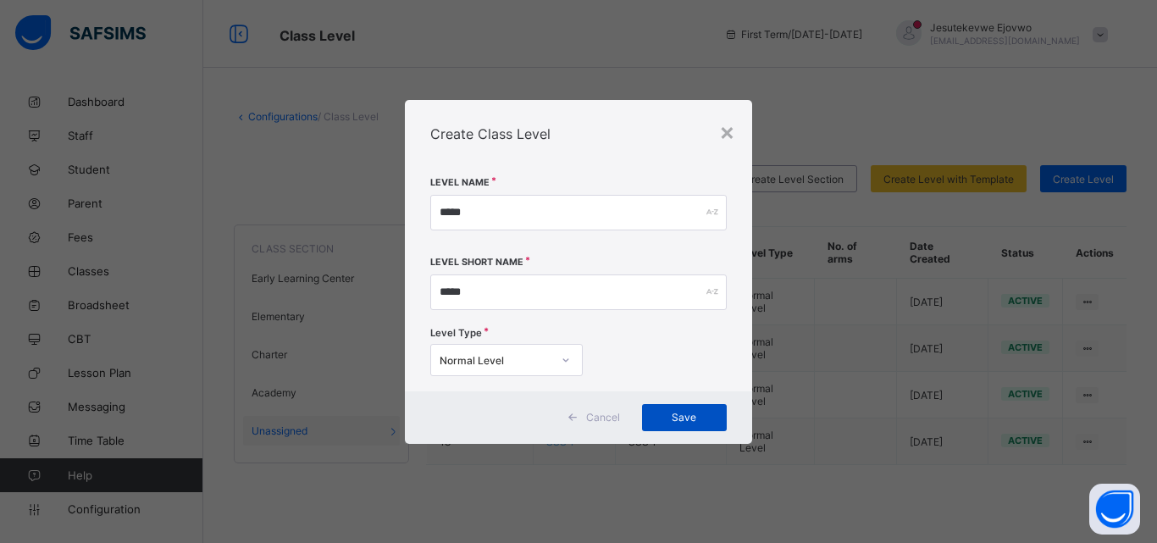
click at [680, 419] on span "Save" at bounding box center [684, 417] width 59 height 13
click at [694, 411] on span "Save" at bounding box center [684, 417] width 59 height 13
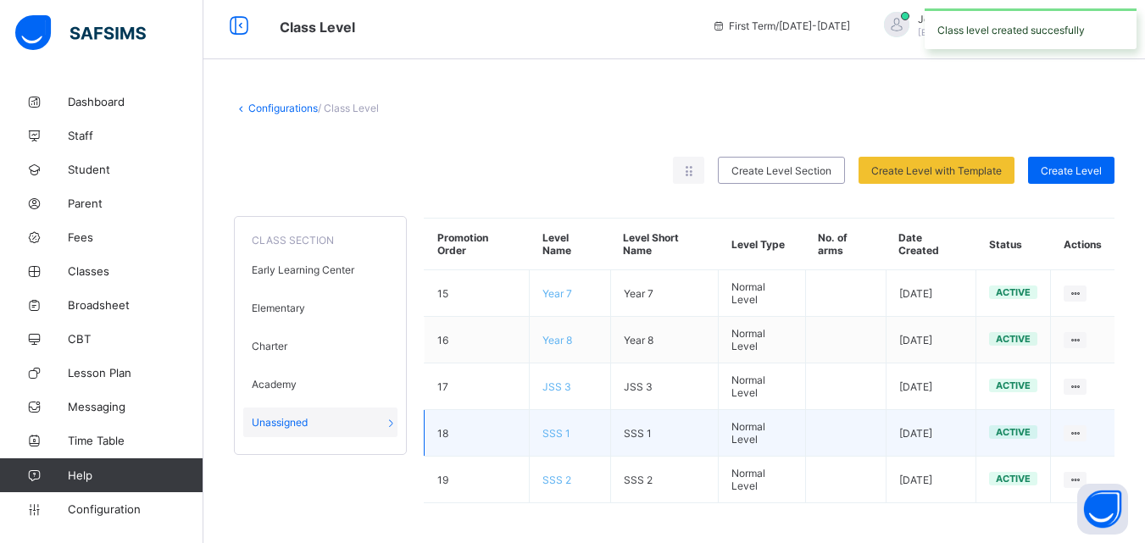
scroll to position [11, 0]
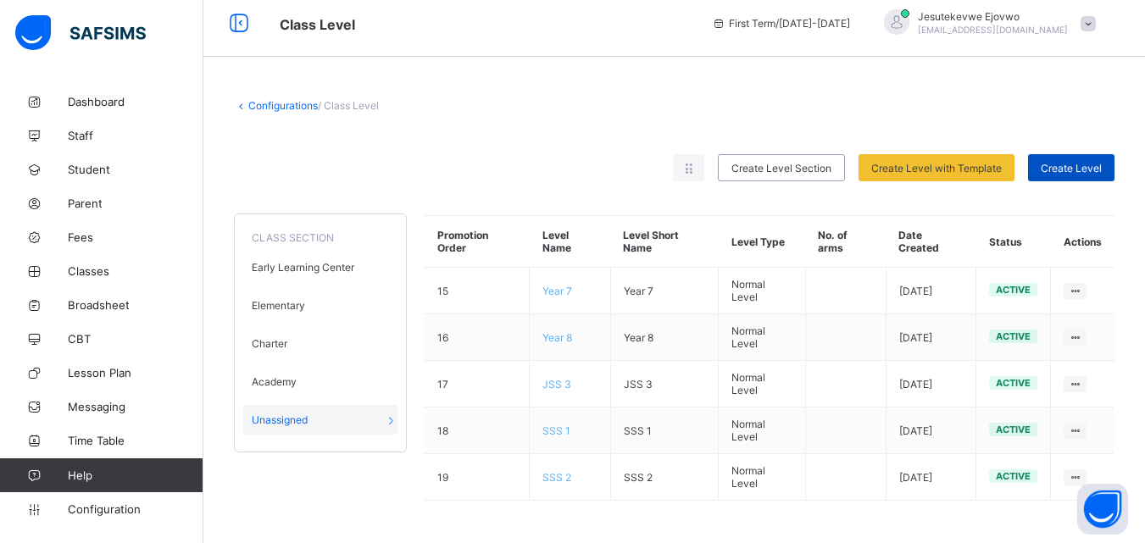
click at [1077, 169] on span "Create Level" at bounding box center [1070, 168] width 61 height 13
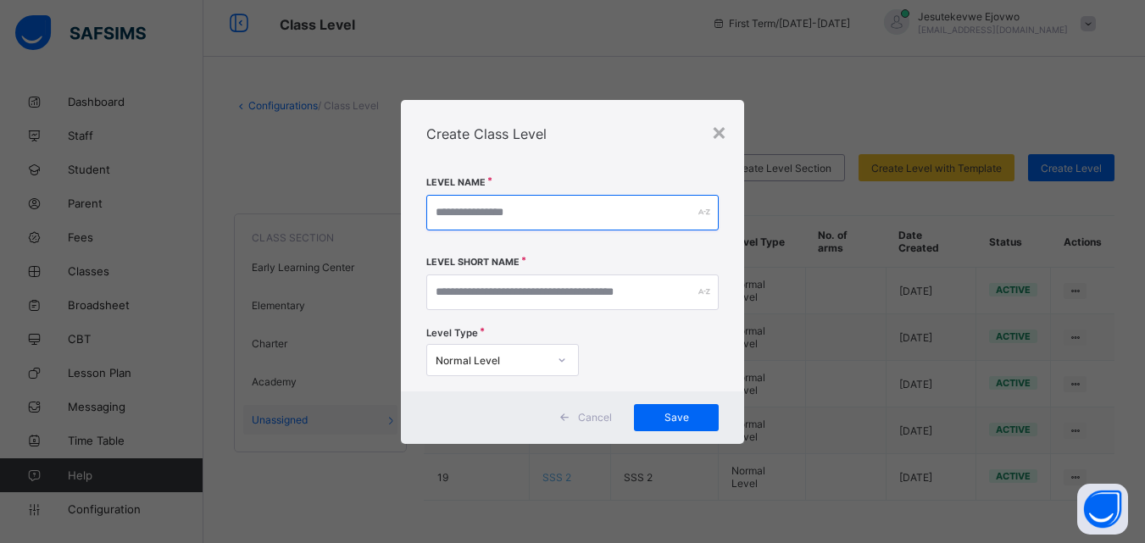
click at [502, 203] on input "text" at bounding box center [572, 213] width 292 height 36
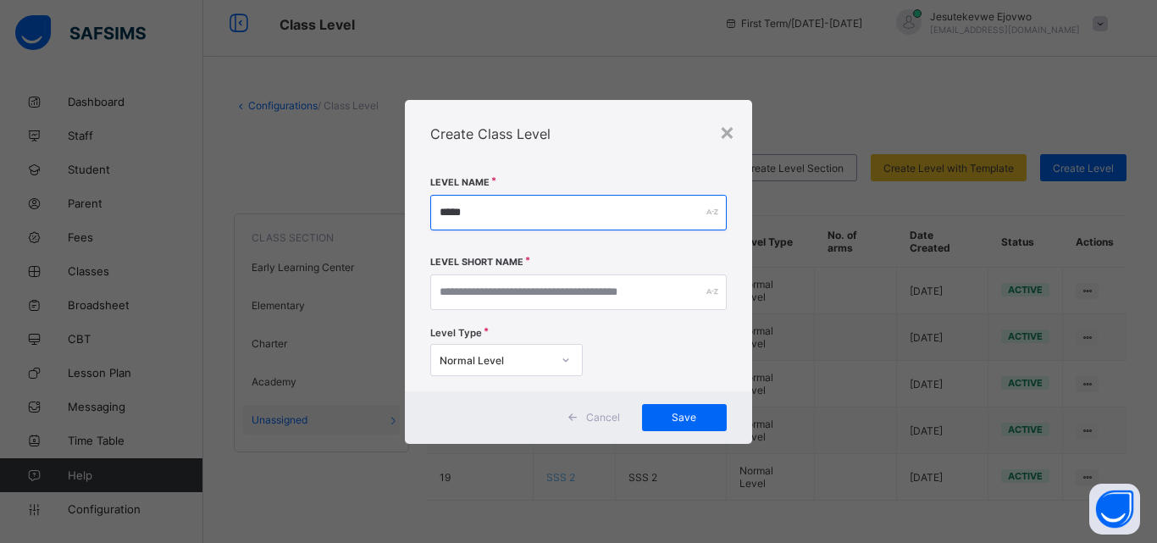
type input "*****"
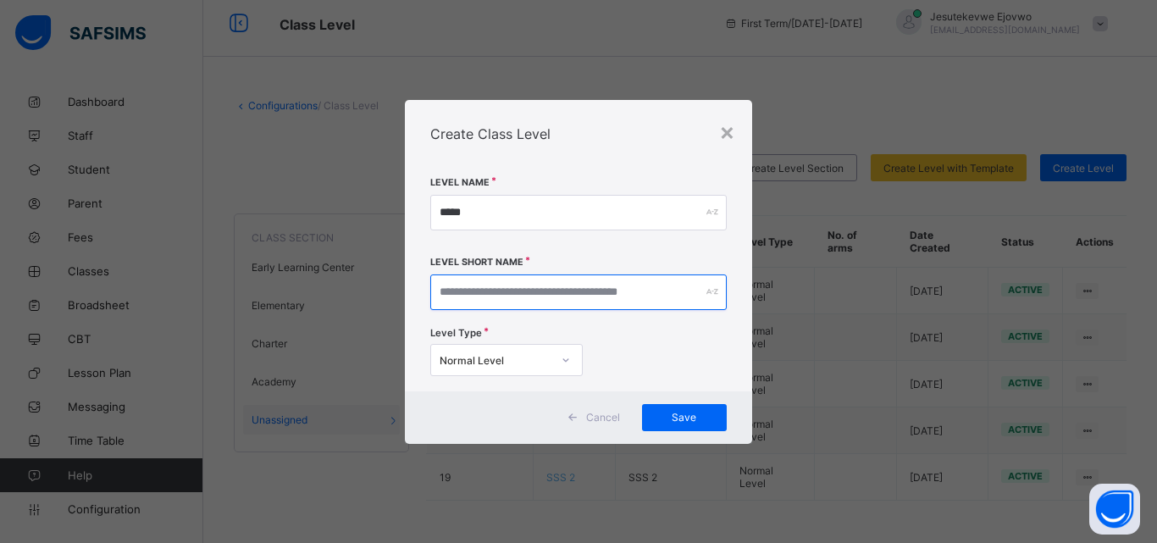
click at [512, 290] on input "text" at bounding box center [578, 293] width 297 height 36
paste input "*****"
type input "*****"
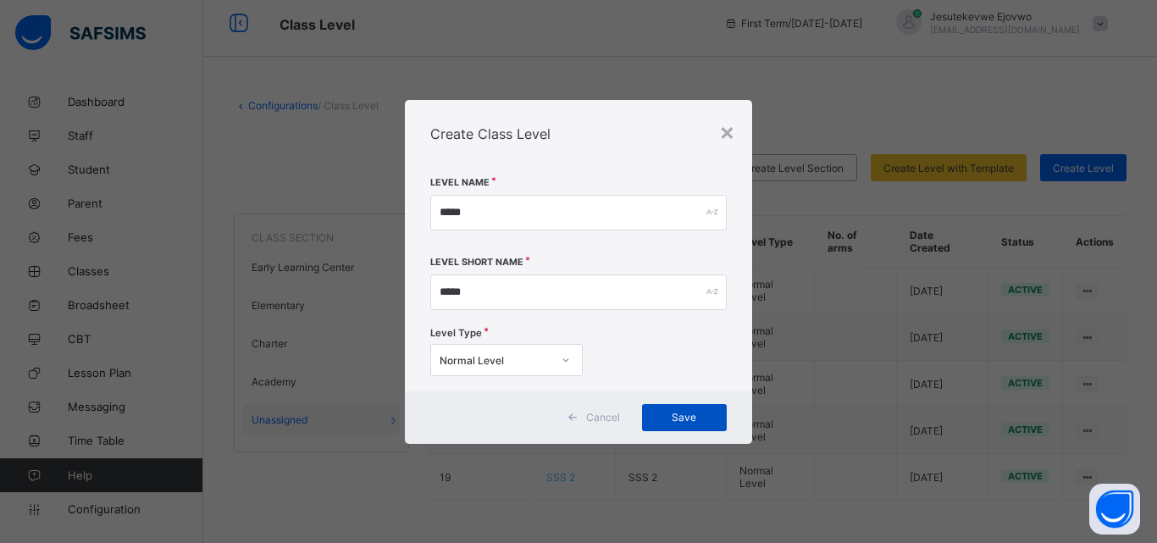
click at [664, 415] on span "Save" at bounding box center [684, 417] width 59 height 13
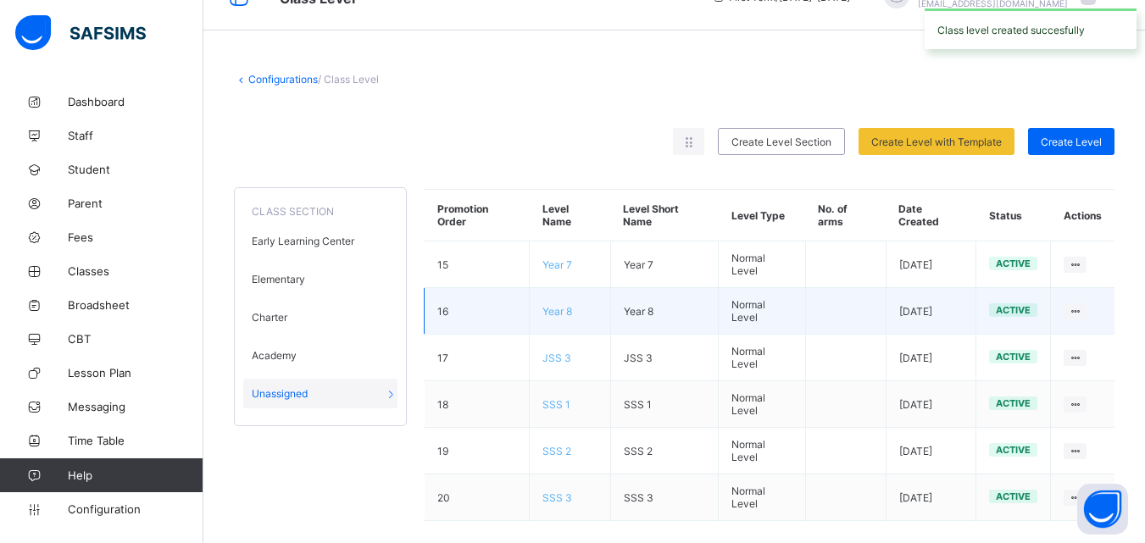
scroll to position [58, 0]
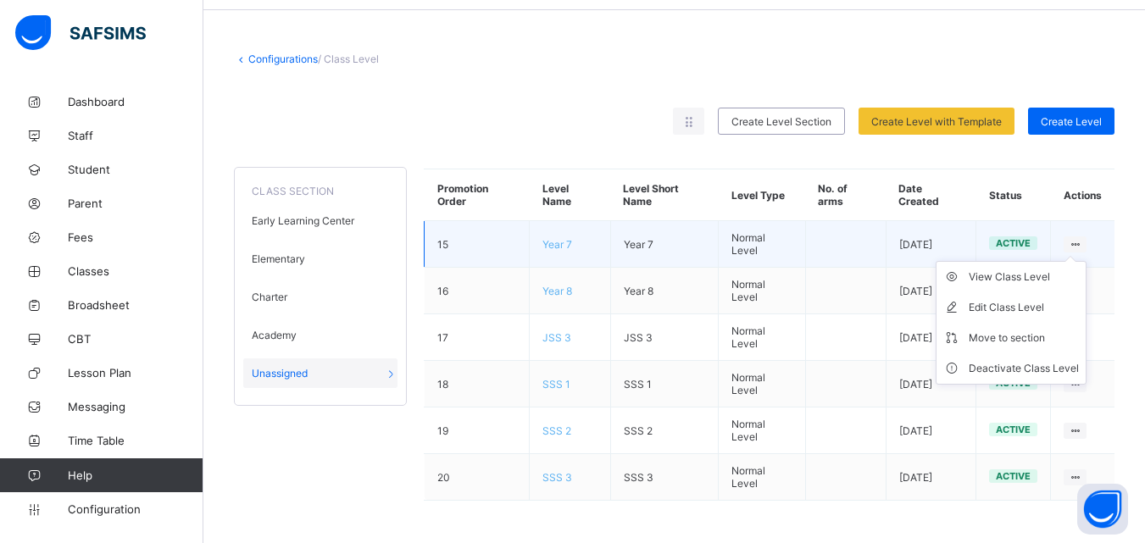
click at [1082, 241] on icon at bounding box center [1075, 244] width 14 height 13
click at [1031, 339] on div "Move to section" at bounding box center [1023, 338] width 110 height 17
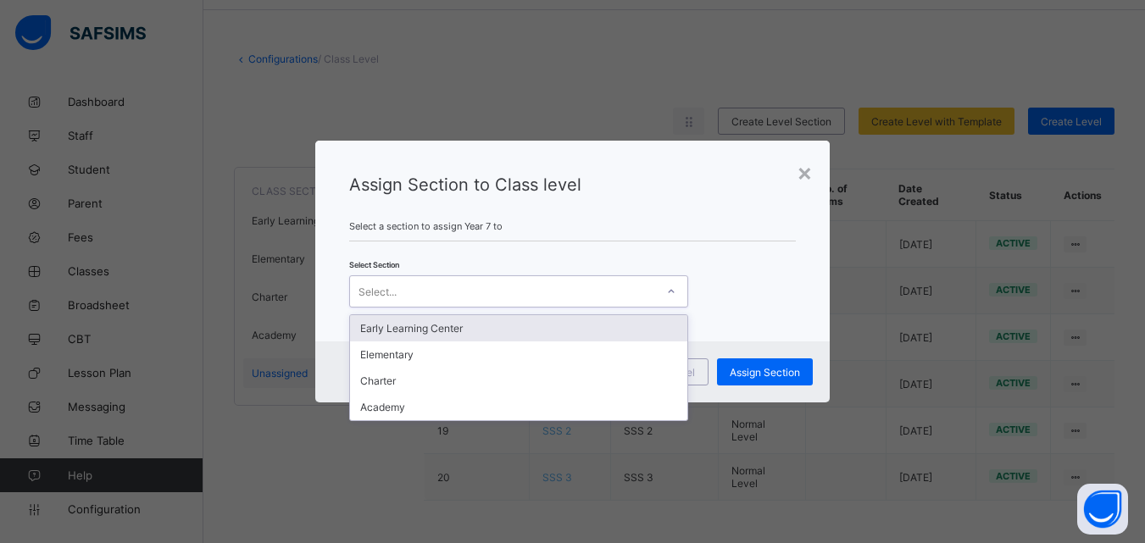
click at [551, 283] on div "Select..." at bounding box center [502, 292] width 305 height 24
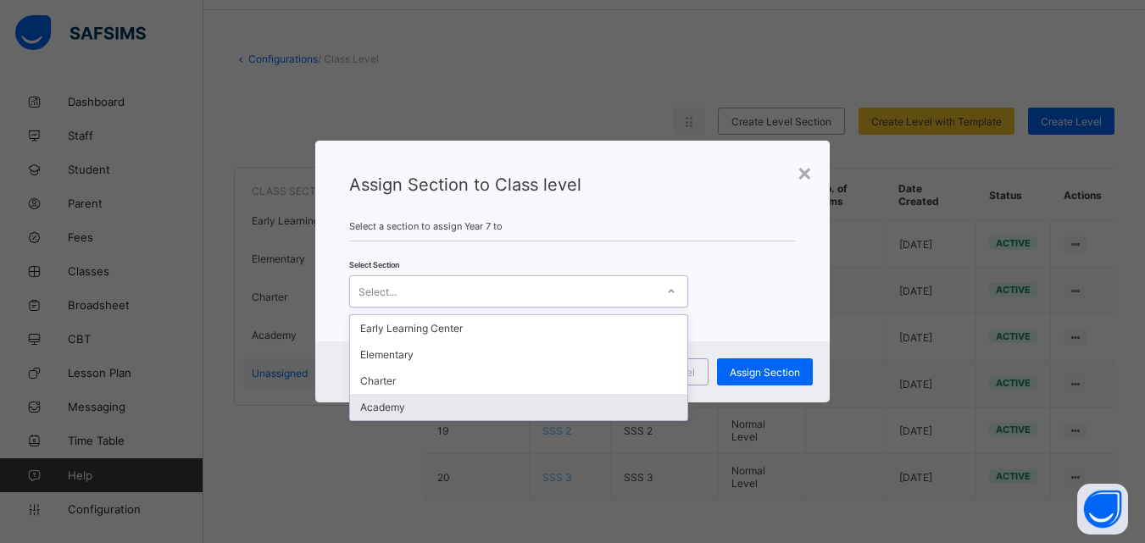
click at [441, 405] on div "Academy" at bounding box center [518, 407] width 337 height 26
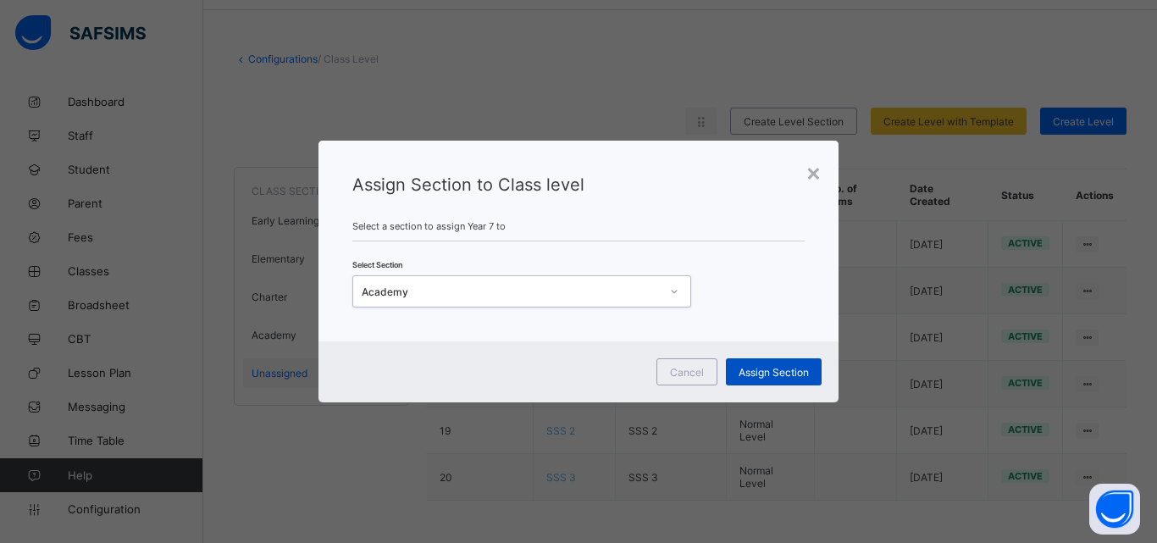
click at [782, 366] on span "Assign Section" at bounding box center [774, 372] width 70 height 13
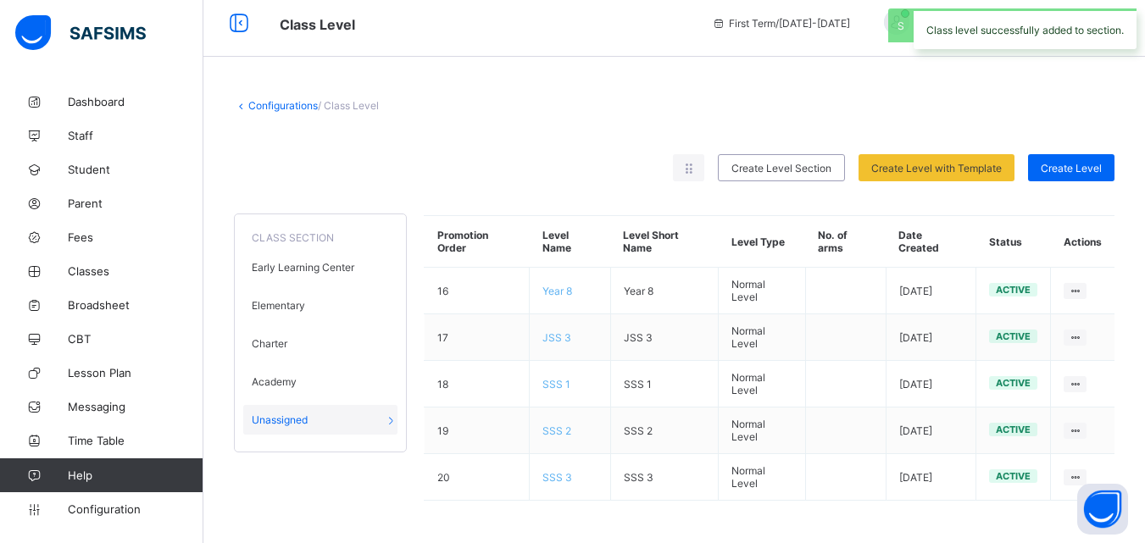
scroll to position [11, 0]
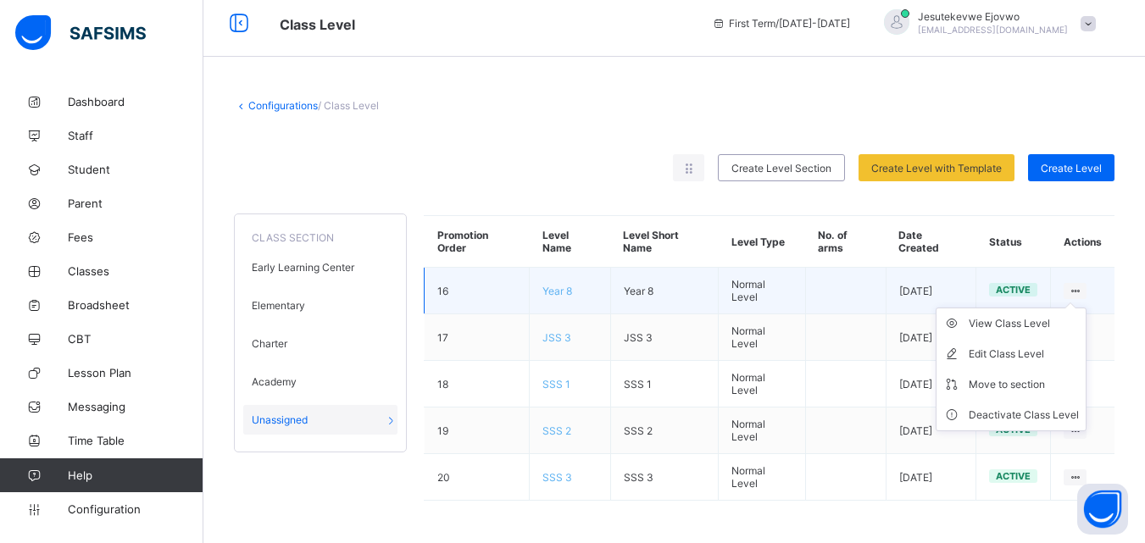
click at [1085, 308] on ul "View Class Level Edit Class Level Move to section Deactivate Class Level" at bounding box center [1010, 370] width 151 height 124
click at [1039, 388] on div "Move to section" at bounding box center [1023, 384] width 110 height 17
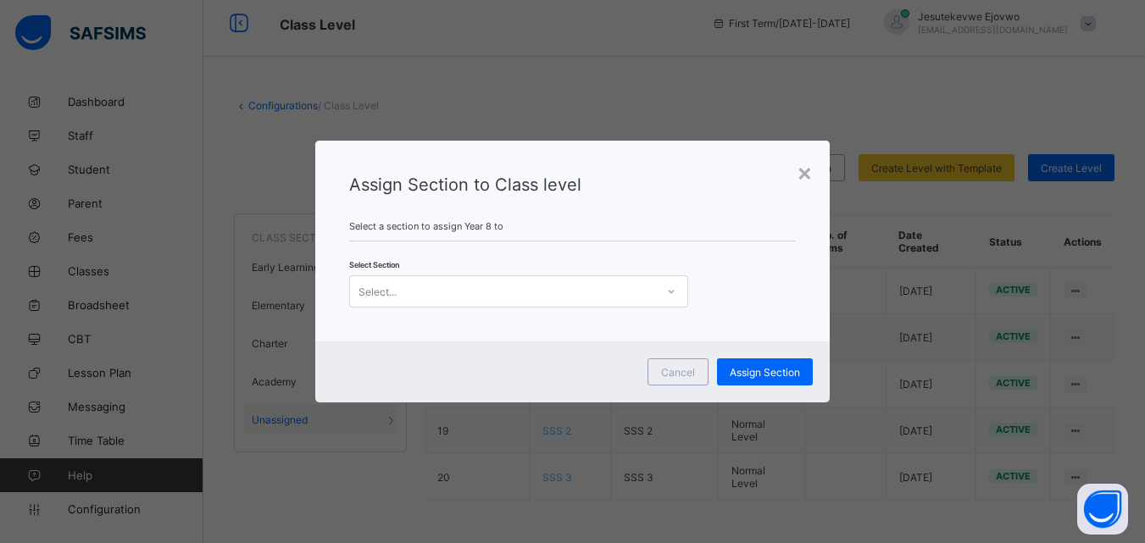
click at [600, 310] on div "Assign Section to Class level Select a section to assign Year 8 to Select Secti…" at bounding box center [572, 241] width 515 height 201
click at [597, 302] on div "Select..." at bounding box center [502, 292] width 305 height 24
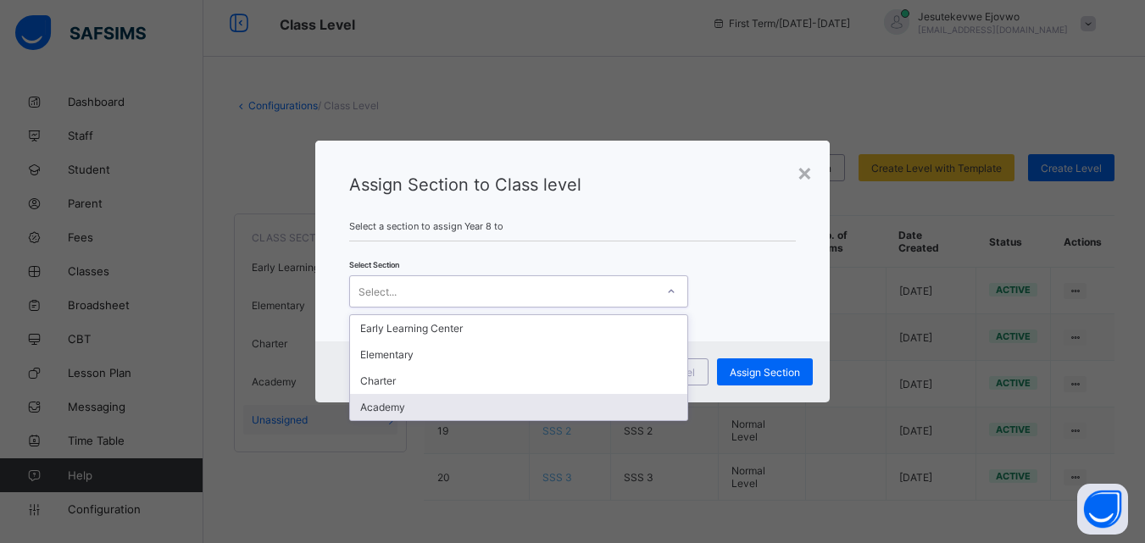
click at [368, 409] on div "Academy" at bounding box center [518, 407] width 337 height 26
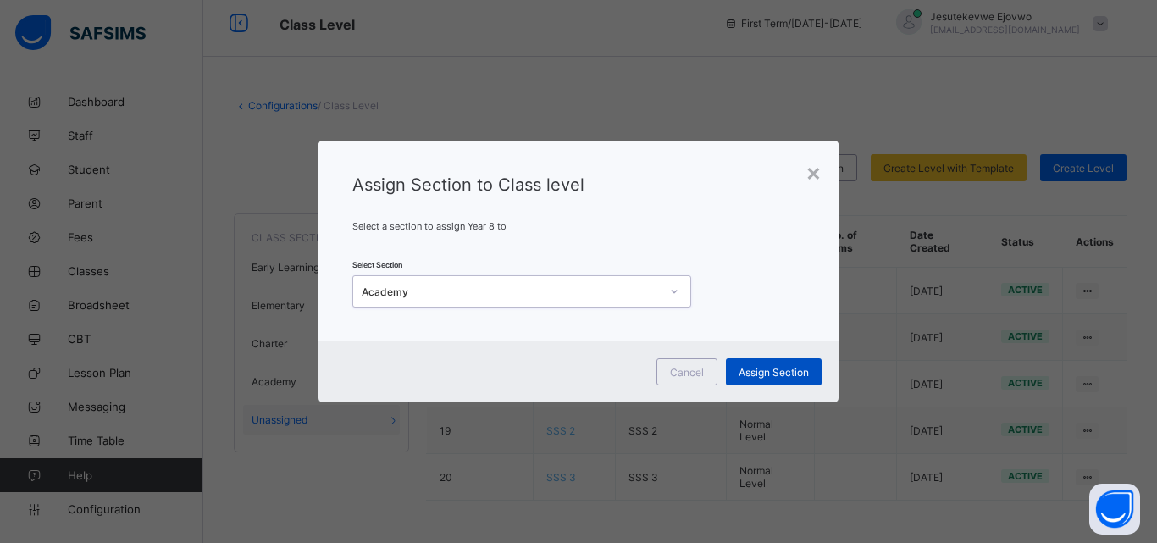
click at [766, 372] on span "Assign Section" at bounding box center [774, 372] width 70 height 13
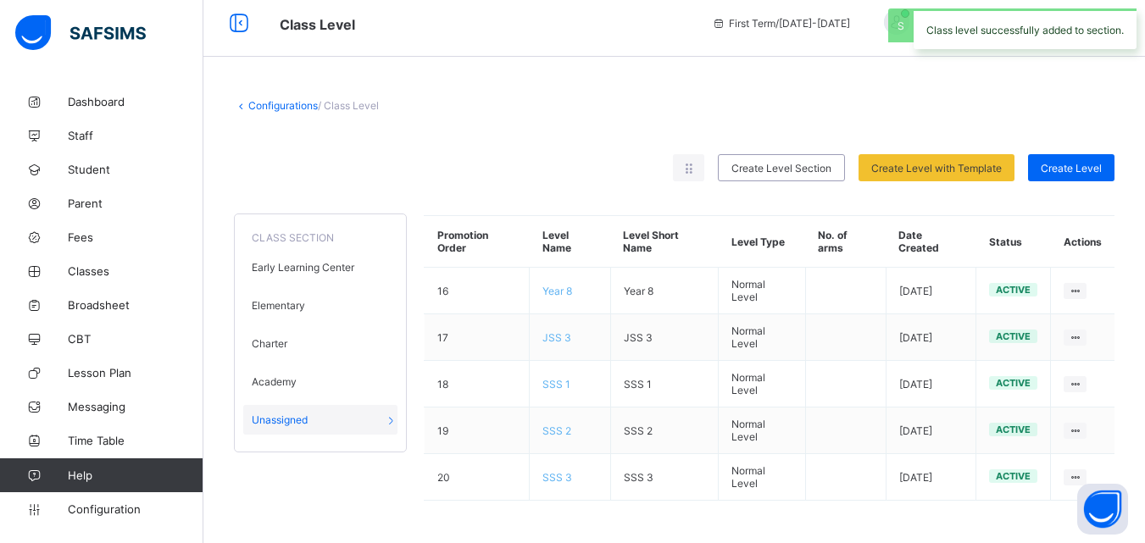
scroll to position [0, 0]
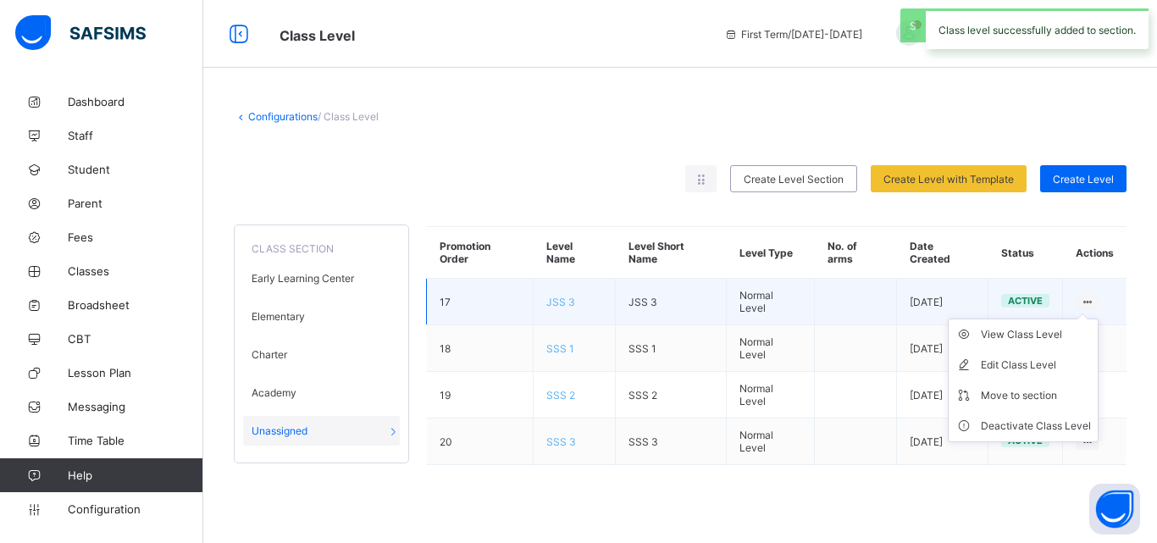
click at [1083, 299] on icon at bounding box center [1087, 302] width 14 height 13
click at [1029, 394] on div "Move to section" at bounding box center [1036, 395] width 110 height 17
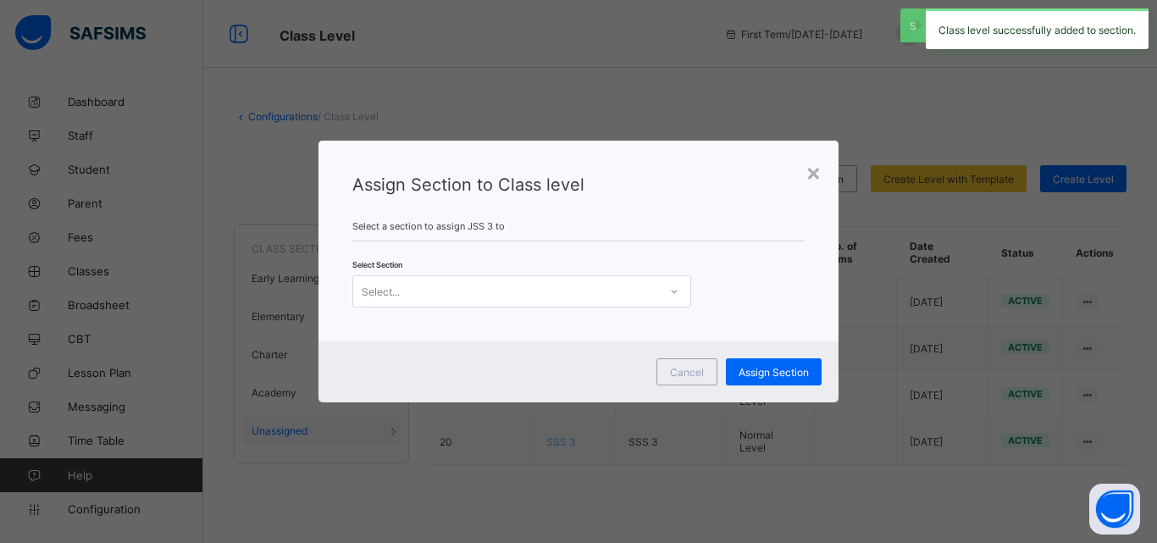
click at [519, 292] on div "Select..." at bounding box center [505, 292] width 305 height 24
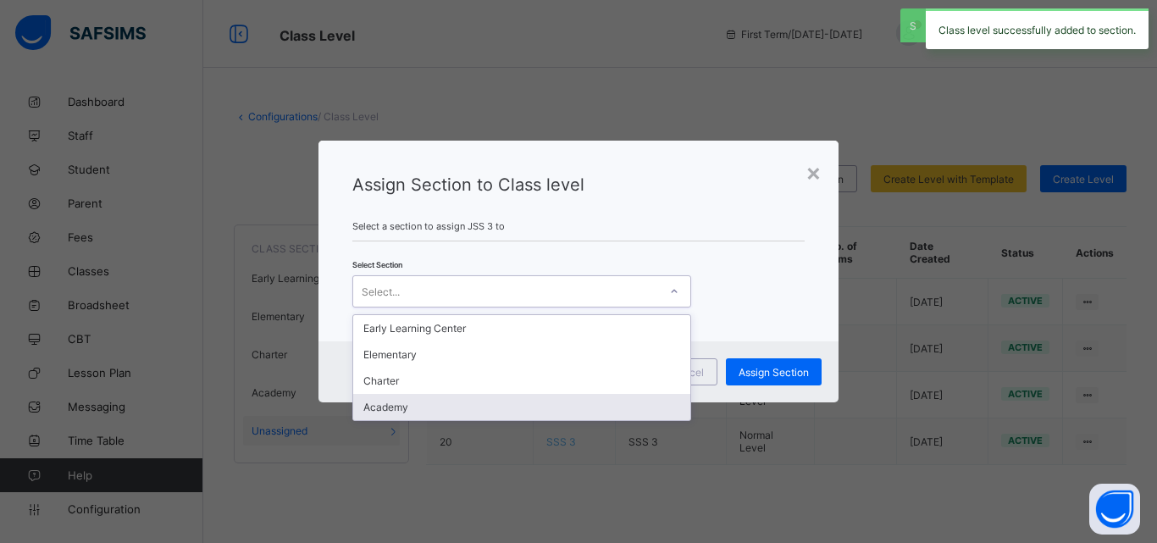
click at [424, 402] on div "Academy" at bounding box center [521, 407] width 337 height 26
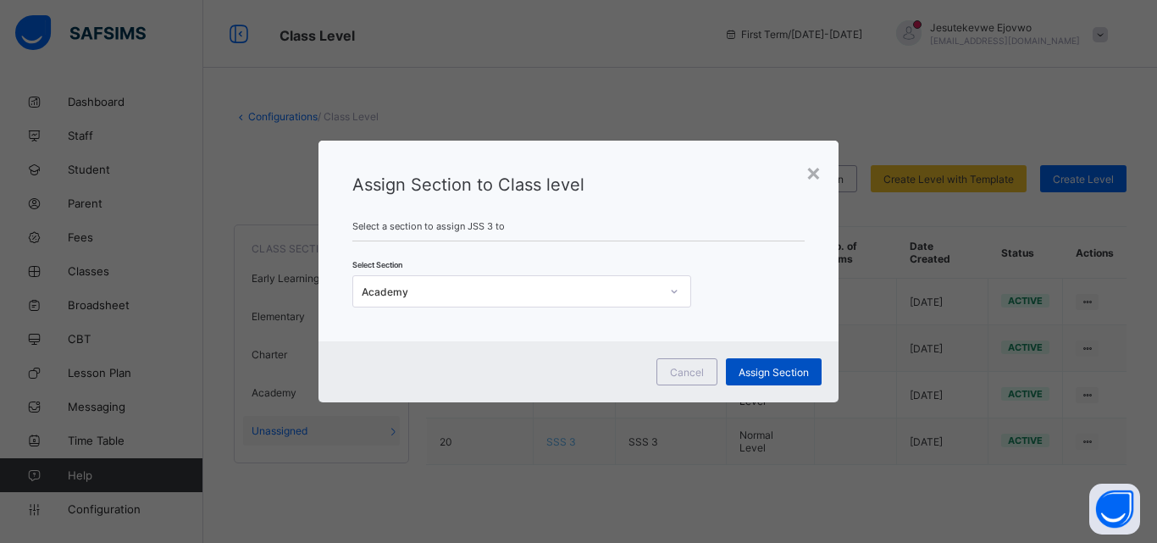
click at [804, 363] on div "Assign Section" at bounding box center [774, 371] width 96 height 27
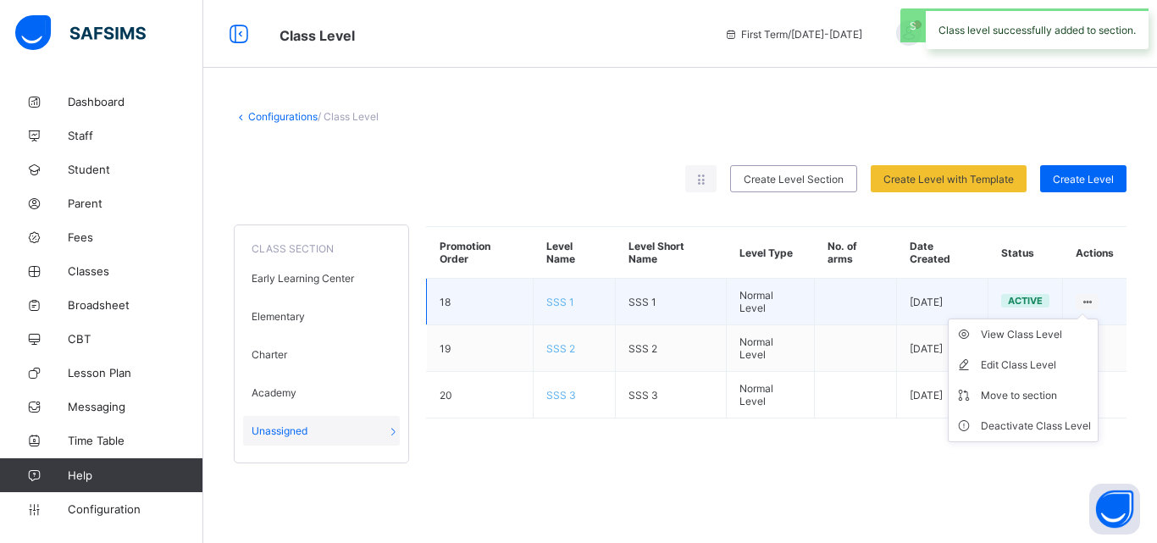
click at [1082, 319] on ul "View Class Level Edit Class Level Move to section Deactivate Class Level" at bounding box center [1023, 381] width 151 height 124
click at [1015, 400] on div "Move to section" at bounding box center [1036, 395] width 110 height 17
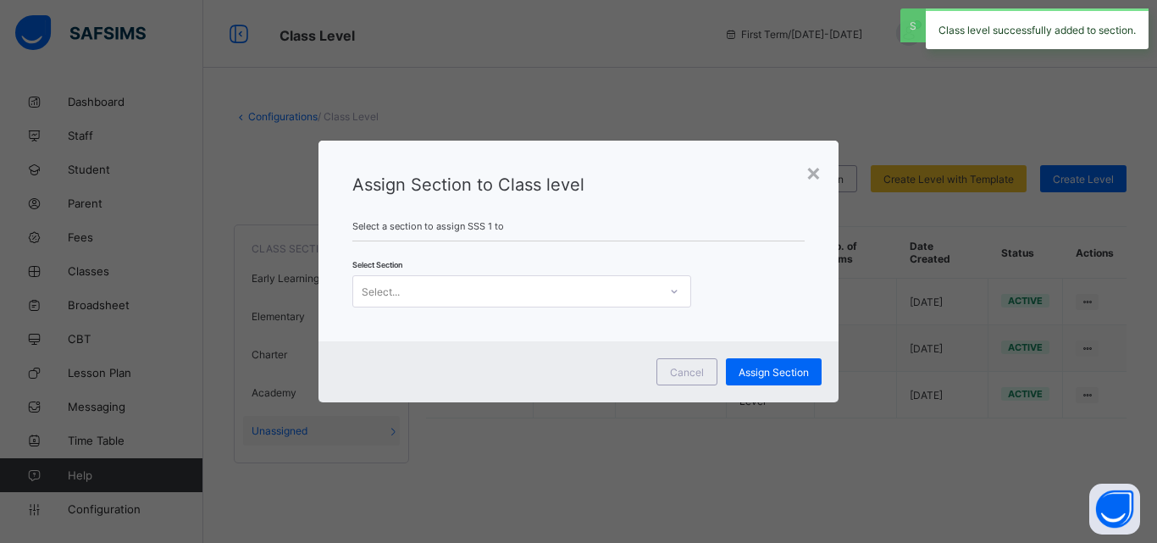
click at [582, 292] on div "Select..." at bounding box center [505, 292] width 305 height 24
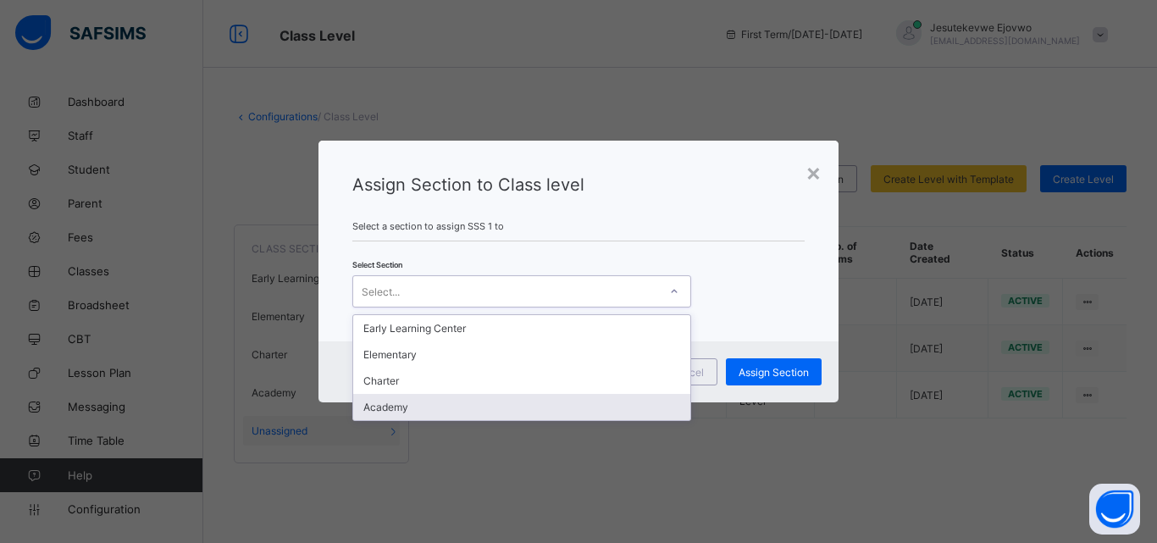
click at [430, 408] on div "Academy" at bounding box center [521, 407] width 337 height 26
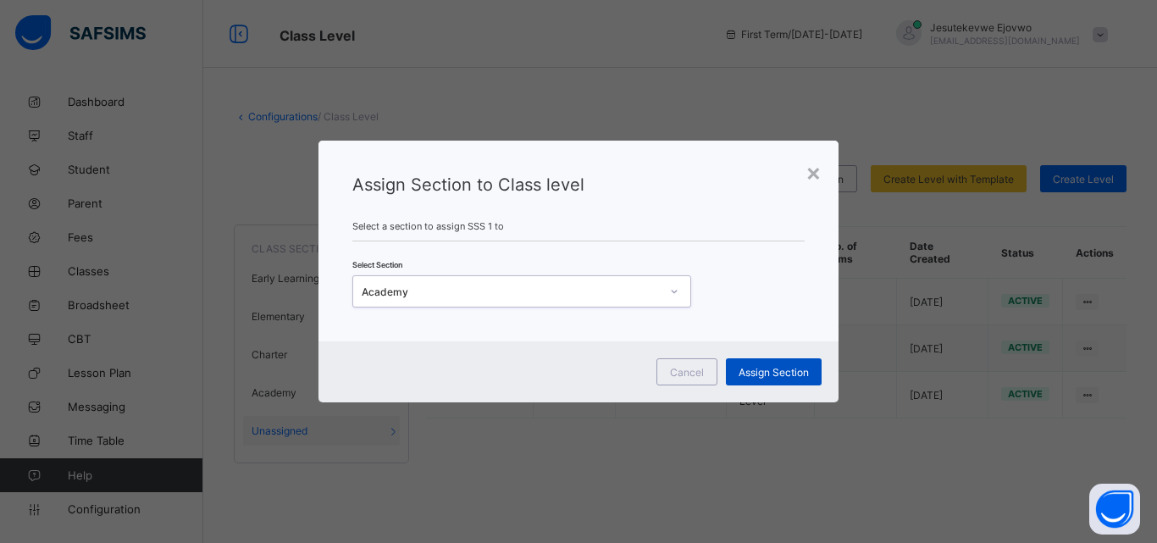
click at [785, 361] on div "Assign Section" at bounding box center [774, 371] width 96 height 27
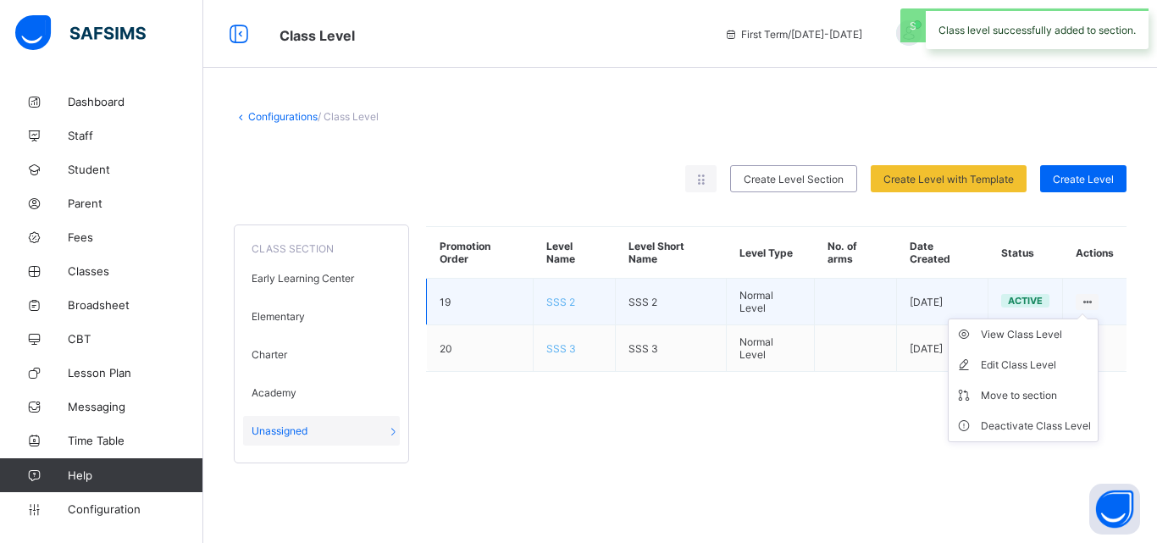
click at [1085, 319] on ul "View Class Level Edit Class Level Move to section Deactivate Class Level" at bounding box center [1023, 381] width 151 height 124
click at [1000, 398] on div "Move to section" at bounding box center [1036, 395] width 110 height 17
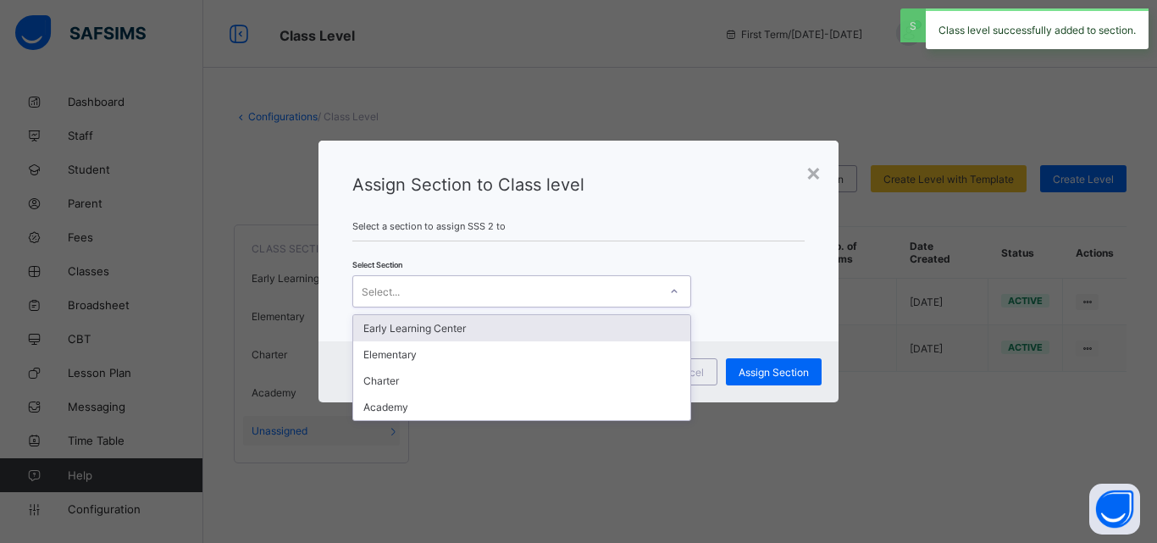
click at [554, 292] on div "Select..." at bounding box center [505, 292] width 305 height 24
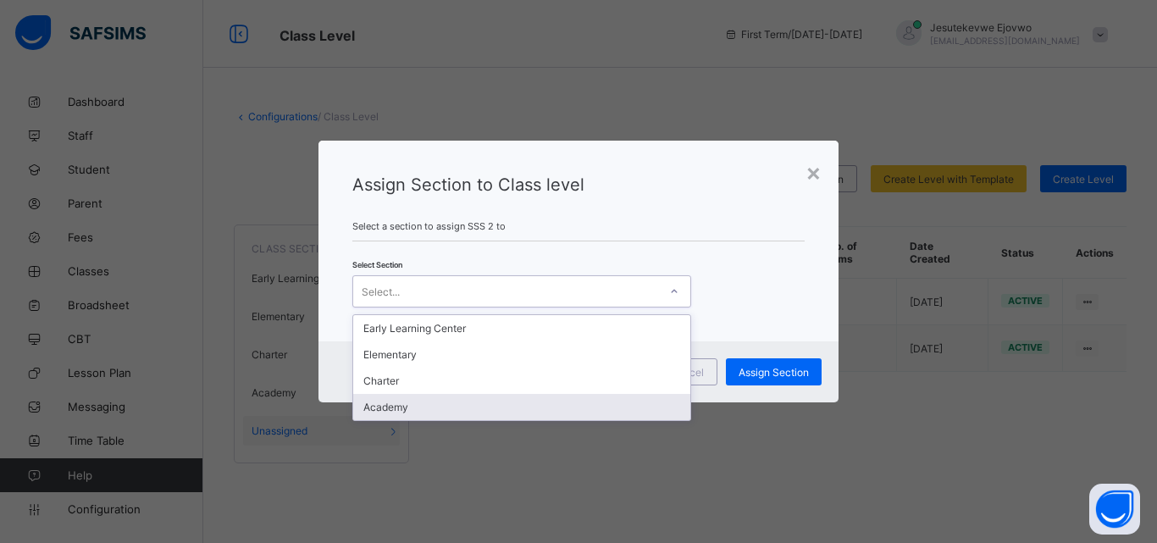
click at [433, 410] on div "Academy" at bounding box center [521, 407] width 337 height 26
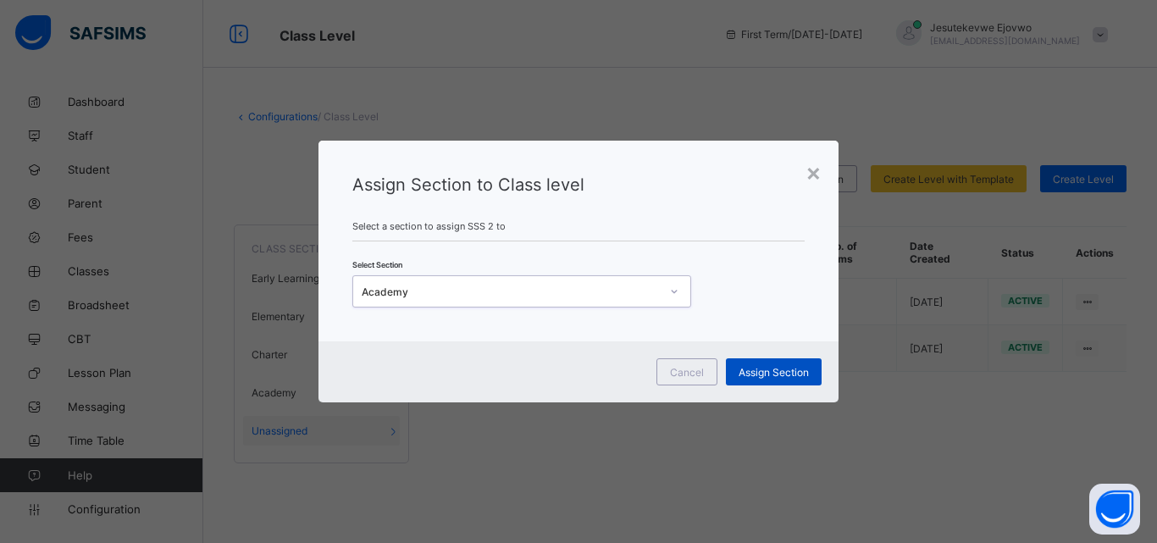
click at [774, 373] on span "Assign Section" at bounding box center [774, 372] width 70 height 13
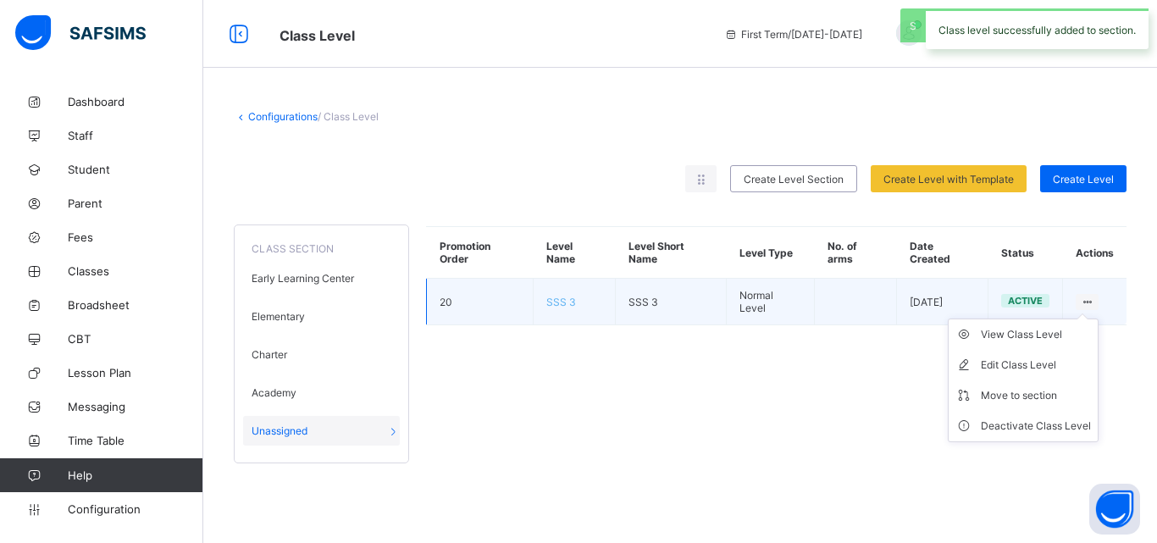
click at [1089, 301] on icon at bounding box center [1087, 302] width 14 height 13
click at [1035, 397] on div "Move to section" at bounding box center [1036, 395] width 110 height 17
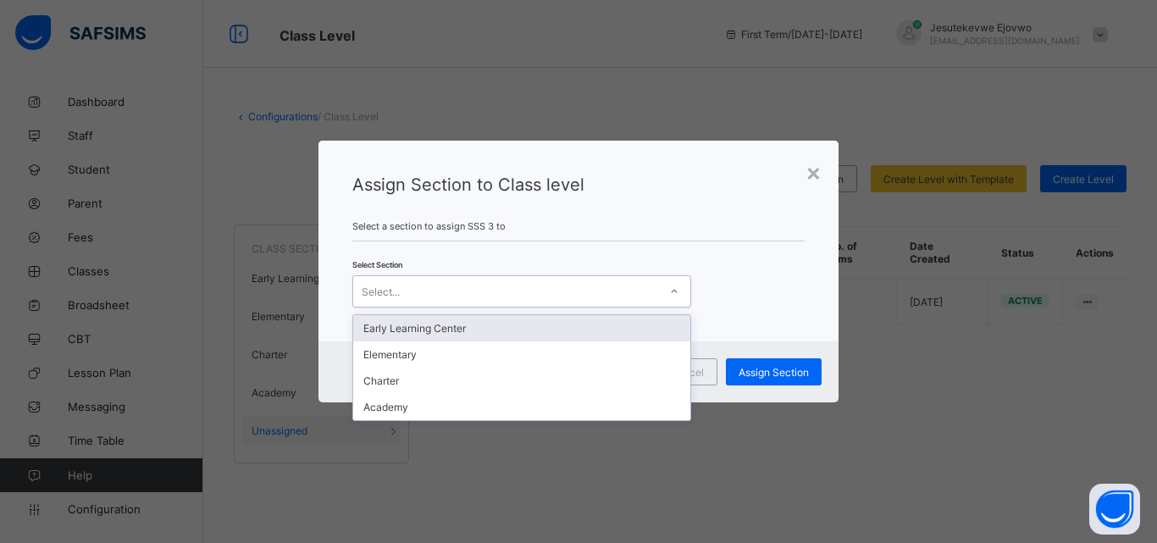
click at [641, 288] on div "Select..." at bounding box center [505, 292] width 305 height 24
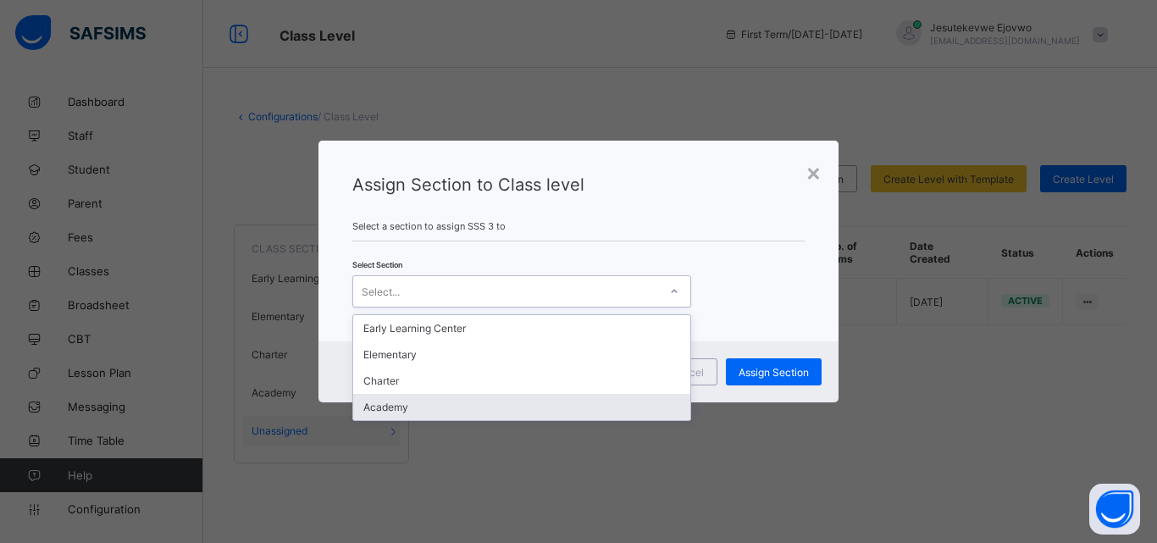
click at [419, 402] on div "Academy" at bounding box center [521, 407] width 337 height 26
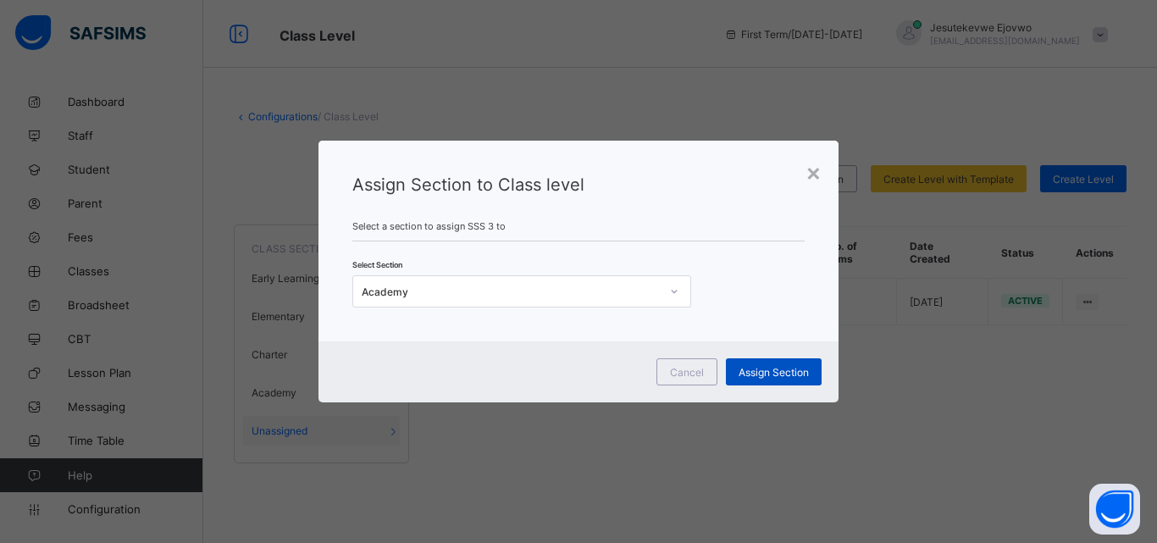
click at [781, 374] on span "Assign Section" at bounding box center [774, 372] width 70 height 13
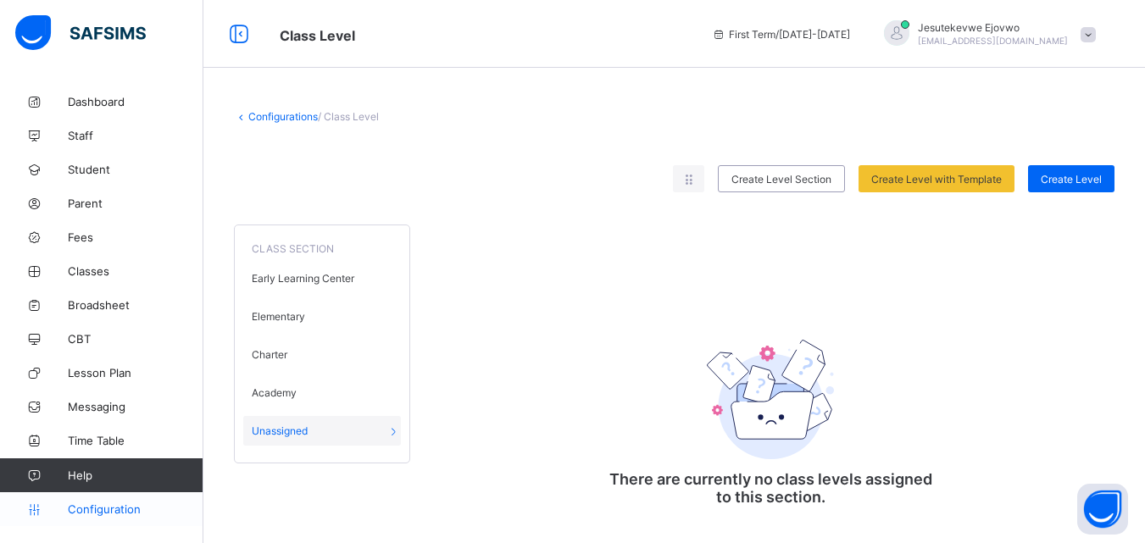
click at [108, 511] on span "Configuration" at bounding box center [135, 509] width 135 height 14
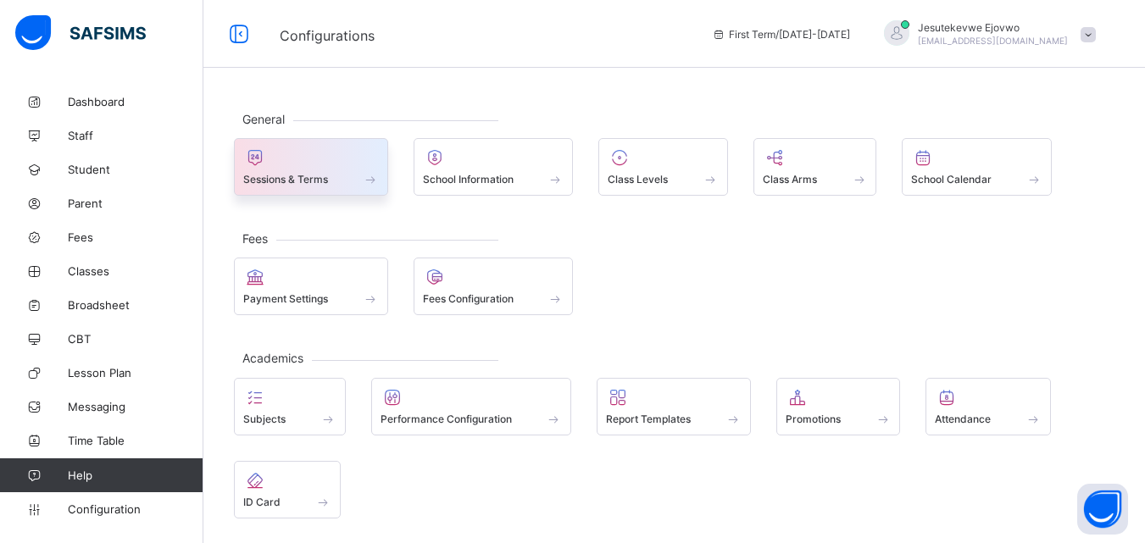
click at [300, 170] on span at bounding box center [311, 170] width 136 height 4
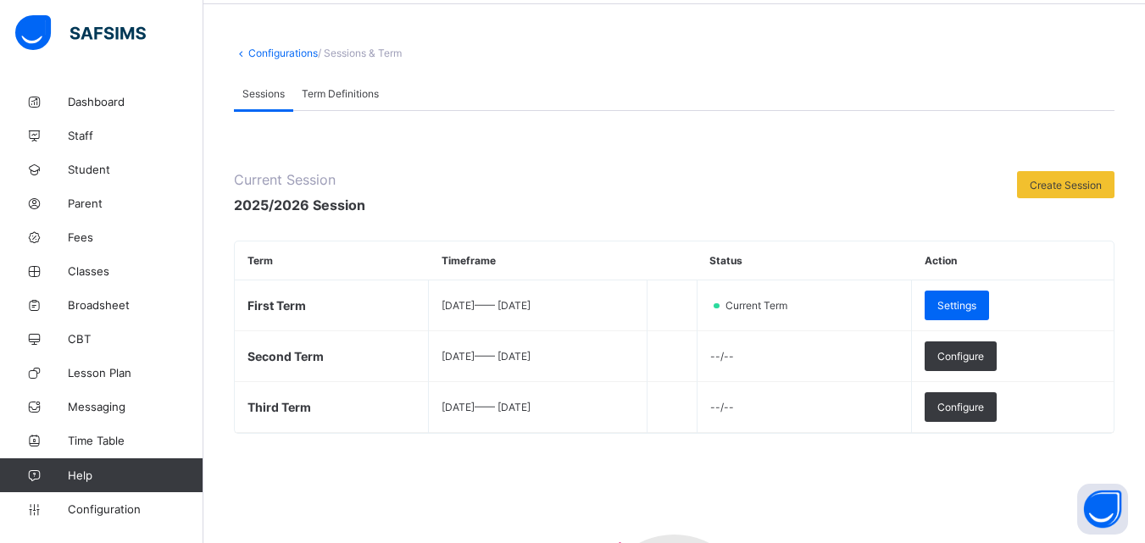
scroll to position [169, 0]
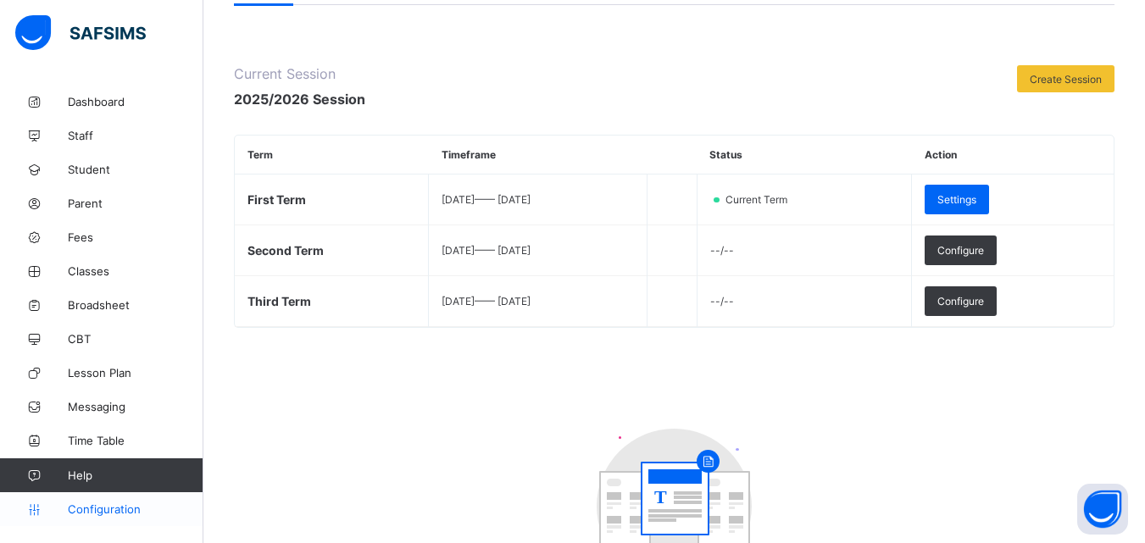
click at [120, 508] on span "Configuration" at bounding box center [135, 509] width 135 height 14
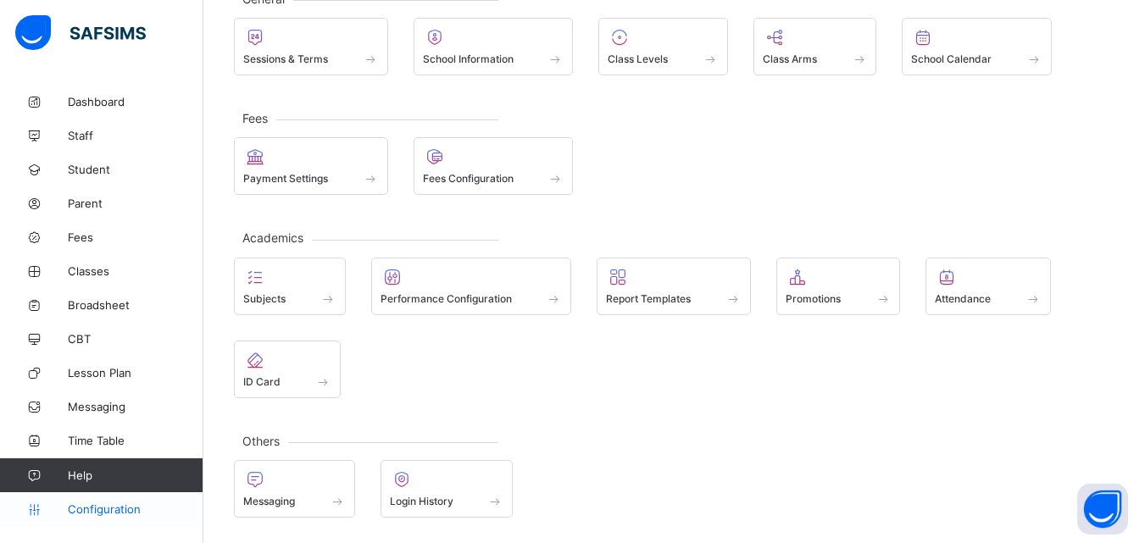
scroll to position [120, 0]
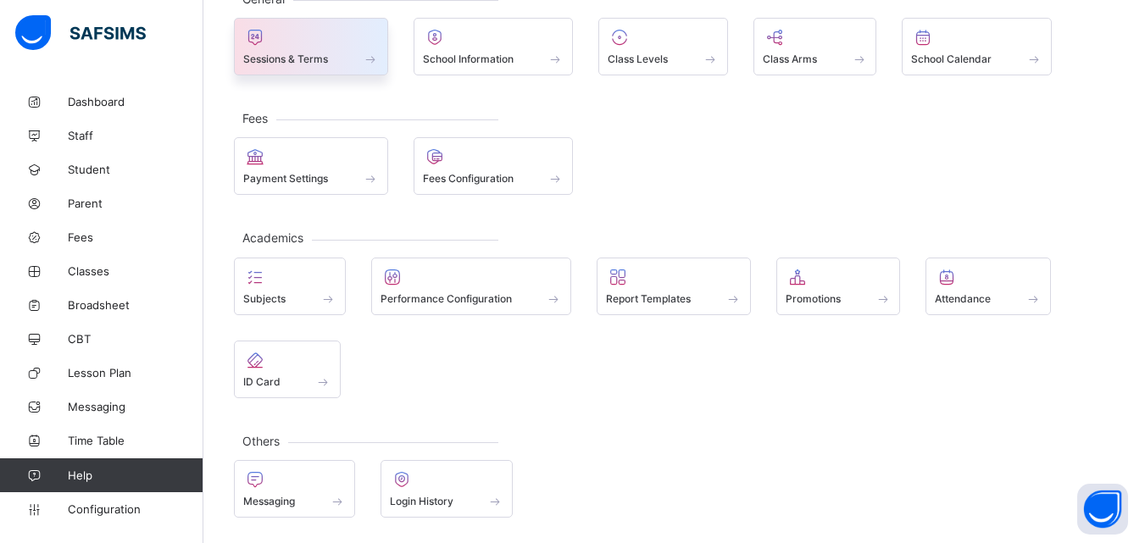
click at [308, 43] on div at bounding box center [311, 37] width 136 height 20
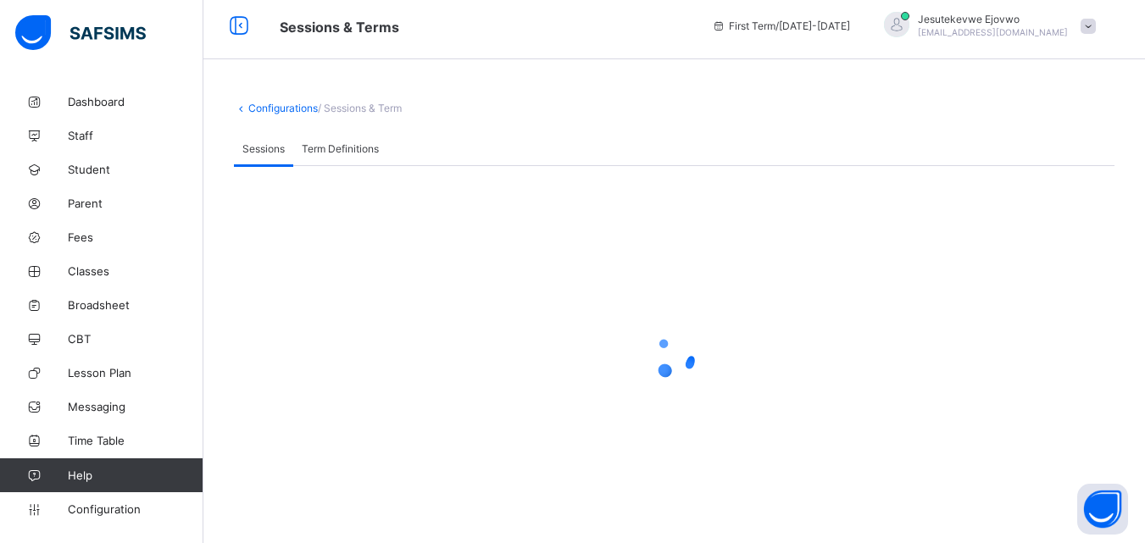
scroll to position [169, 0]
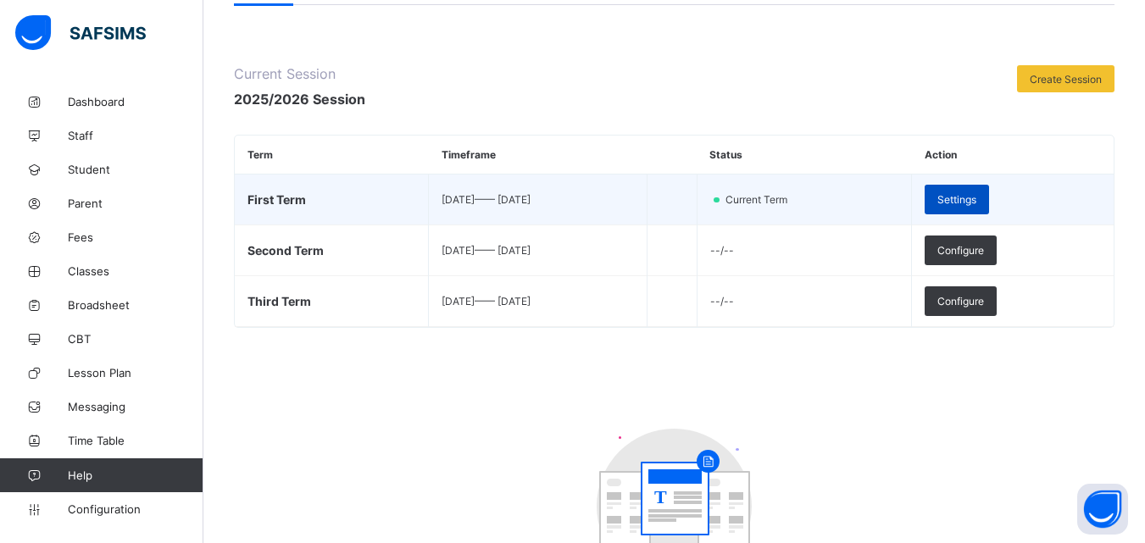
click at [976, 201] on span "Settings" at bounding box center [956, 199] width 39 height 13
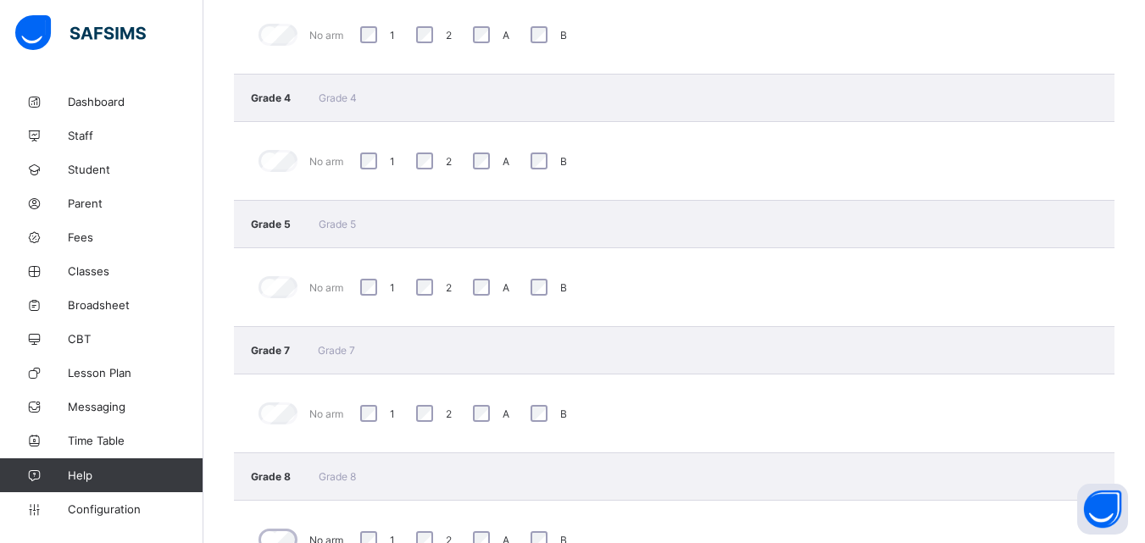
scroll to position [1186, 0]
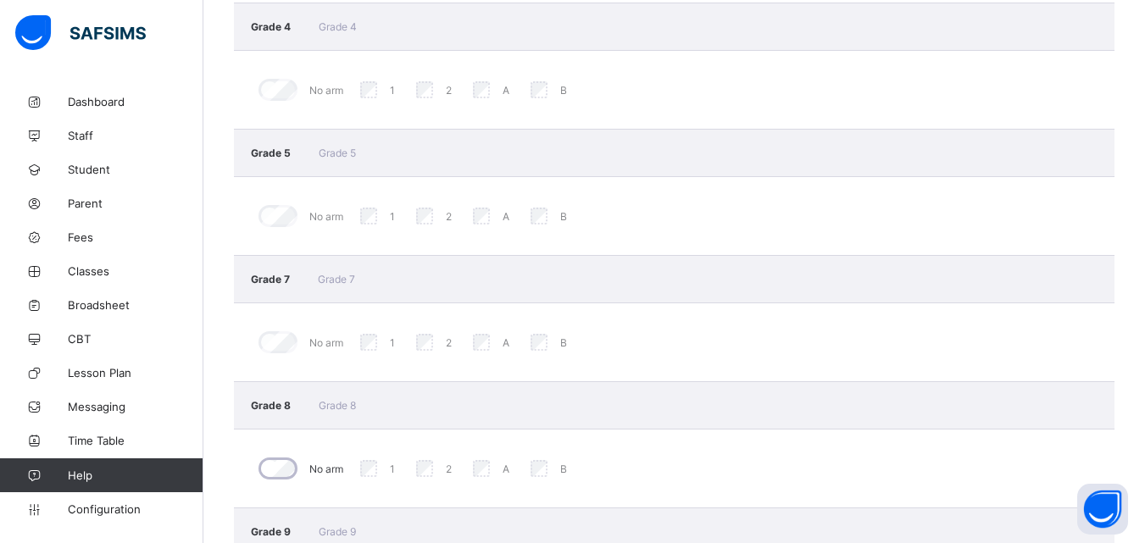
click at [530, 315] on div "No arm 1 2 A B" at bounding box center [674, 342] width 880 height 78
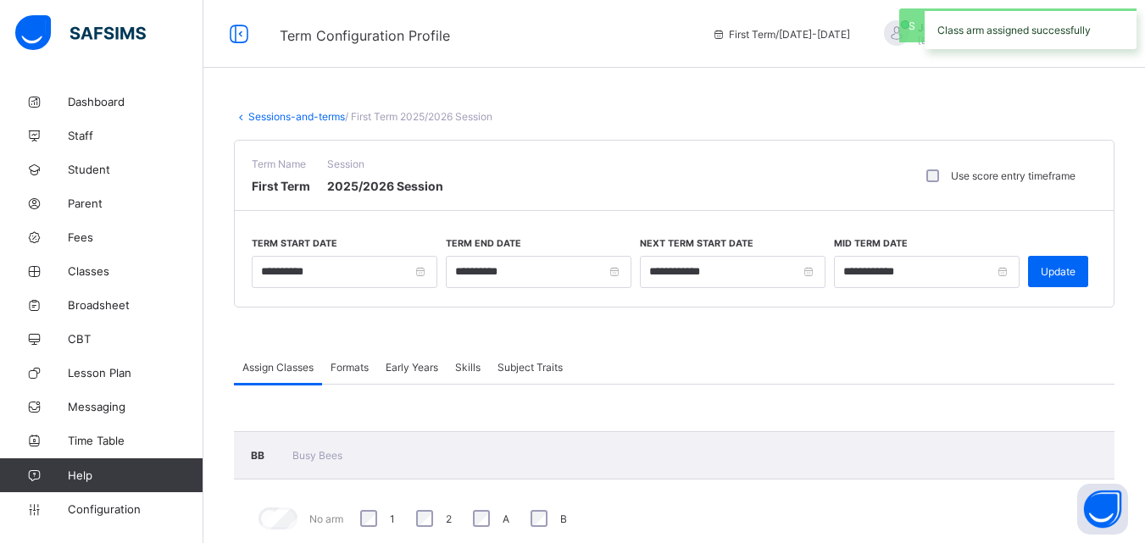
scroll to position [678, 0]
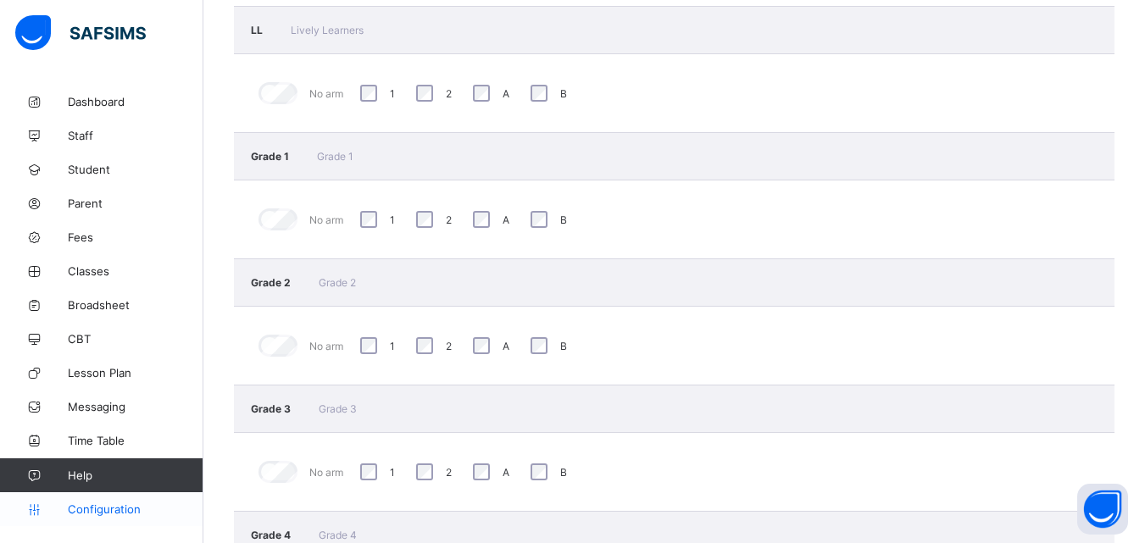
click at [102, 509] on span "Configuration" at bounding box center [135, 509] width 135 height 14
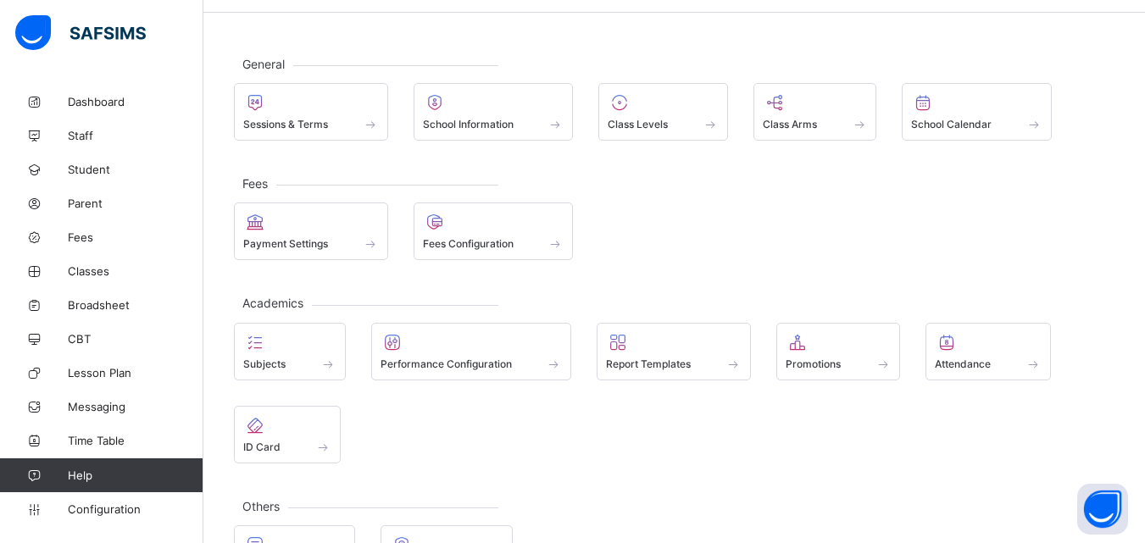
scroll to position [85, 0]
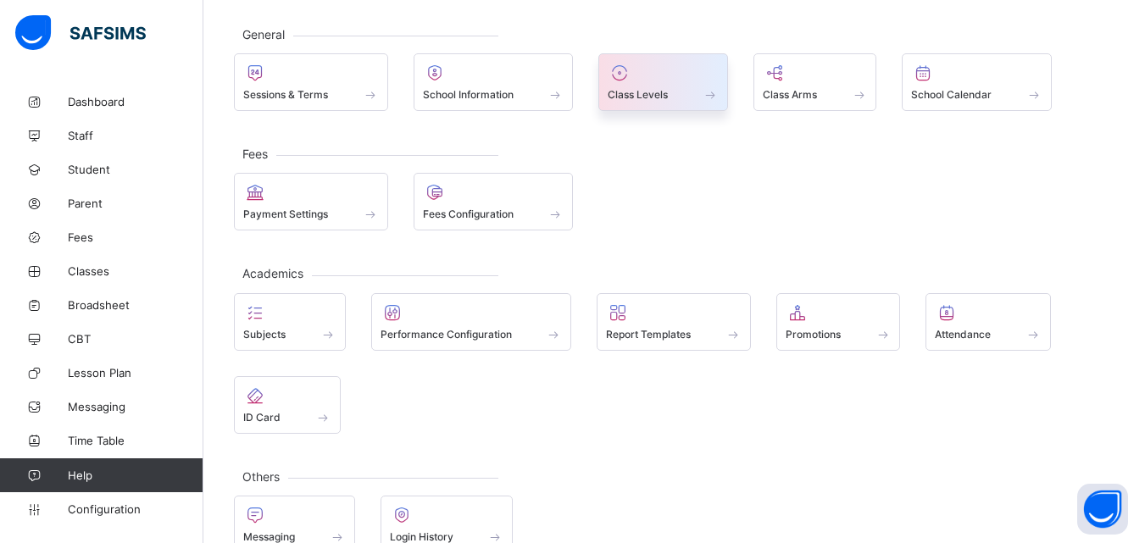
click at [664, 88] on span "Class Levels" at bounding box center [638, 94] width 60 height 13
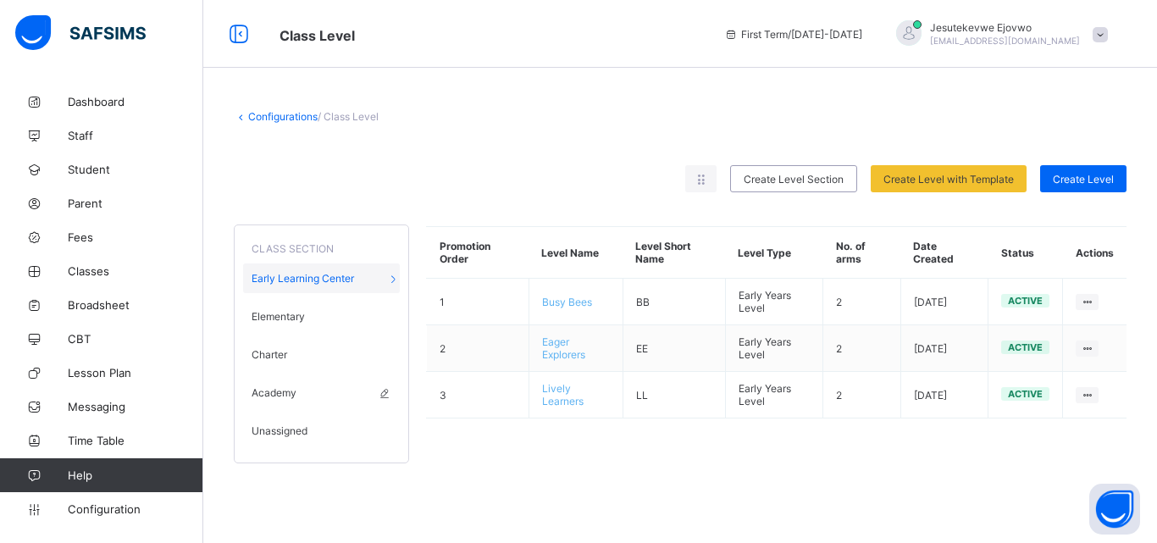
click at [282, 395] on span "Academy" at bounding box center [274, 392] width 45 height 13
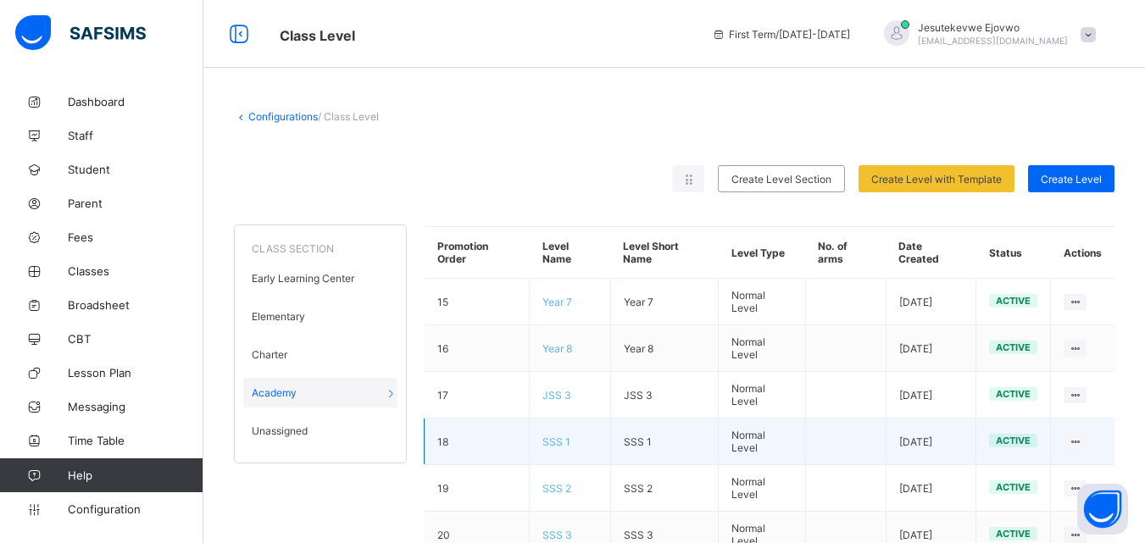
scroll to position [58, 0]
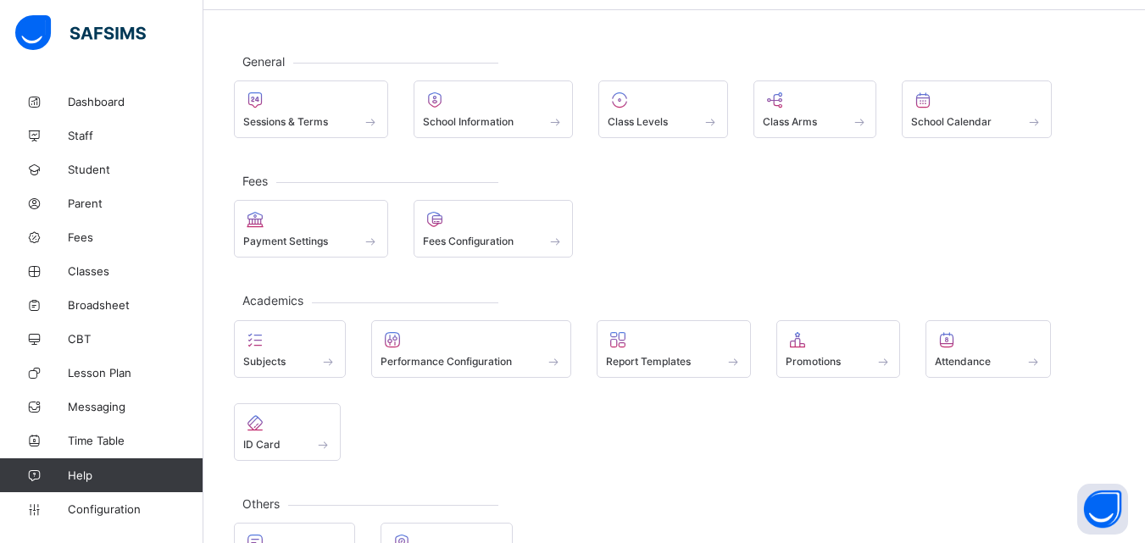
scroll to position [85, 0]
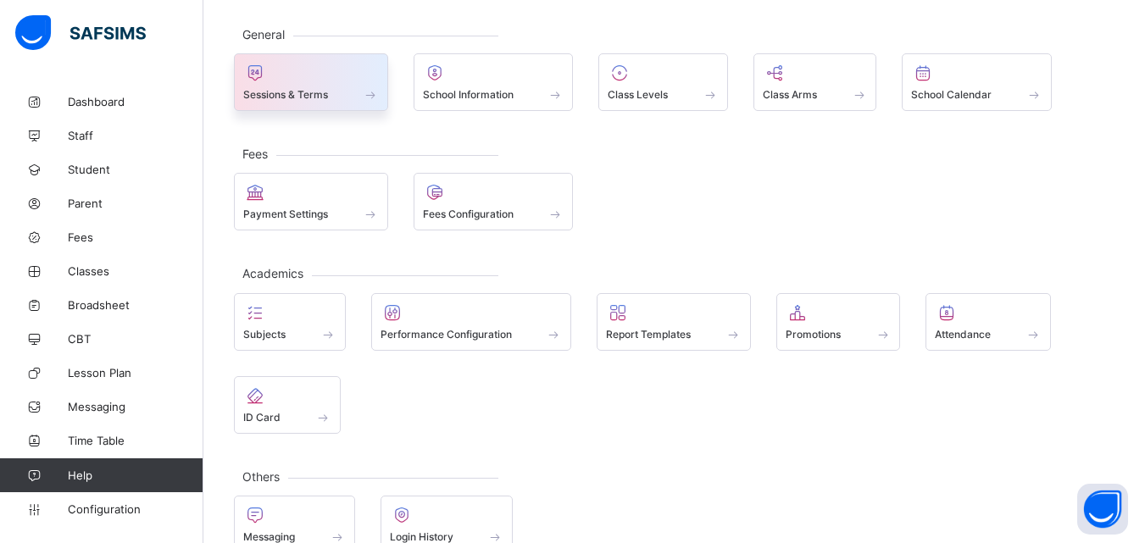
click at [335, 87] on div "Sessions & Terms" at bounding box center [311, 94] width 136 height 14
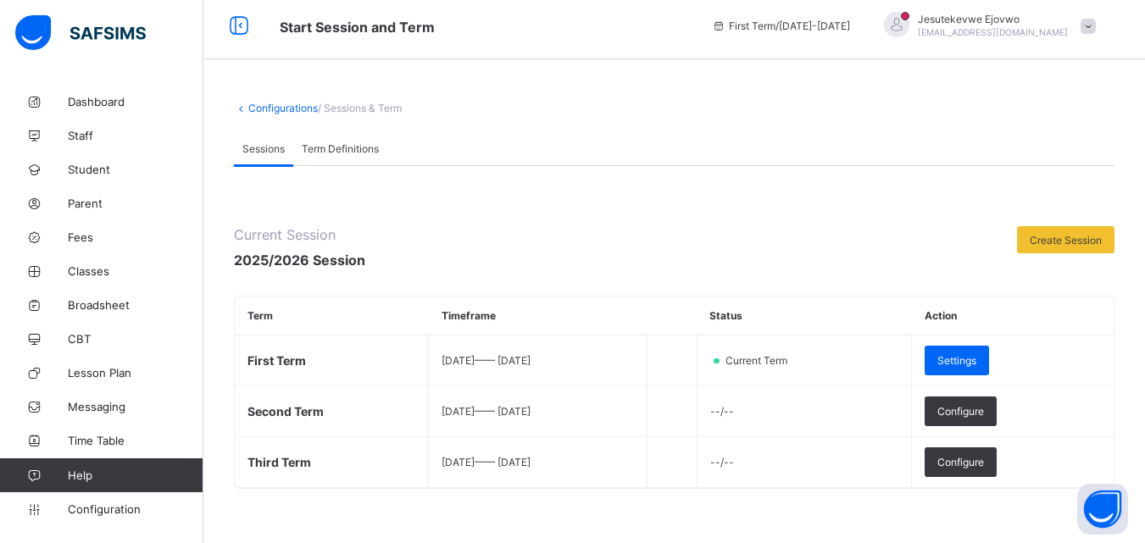
scroll to position [85, 0]
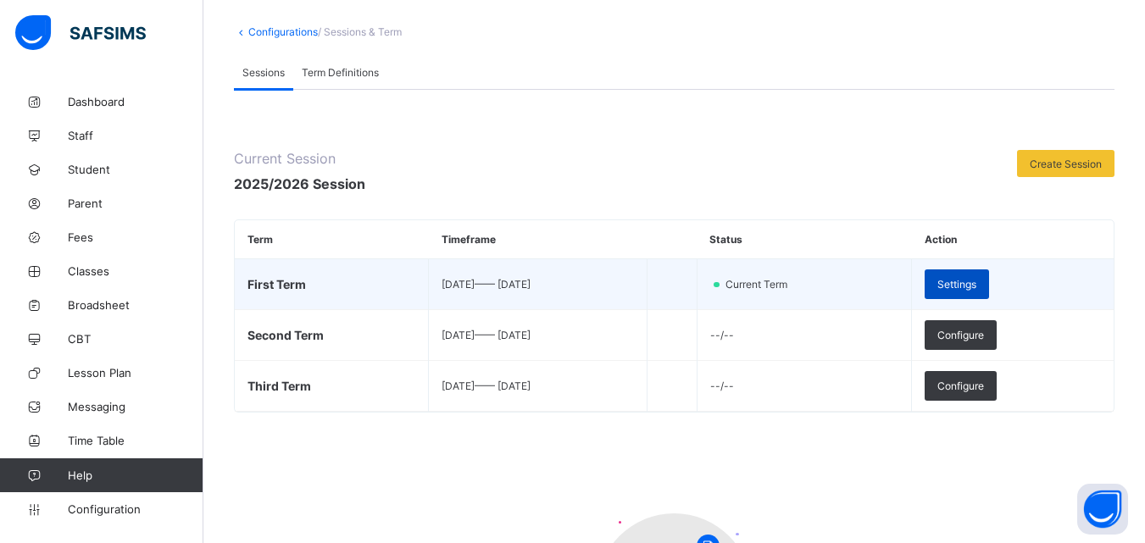
click at [976, 284] on span "Settings" at bounding box center [956, 284] width 39 height 13
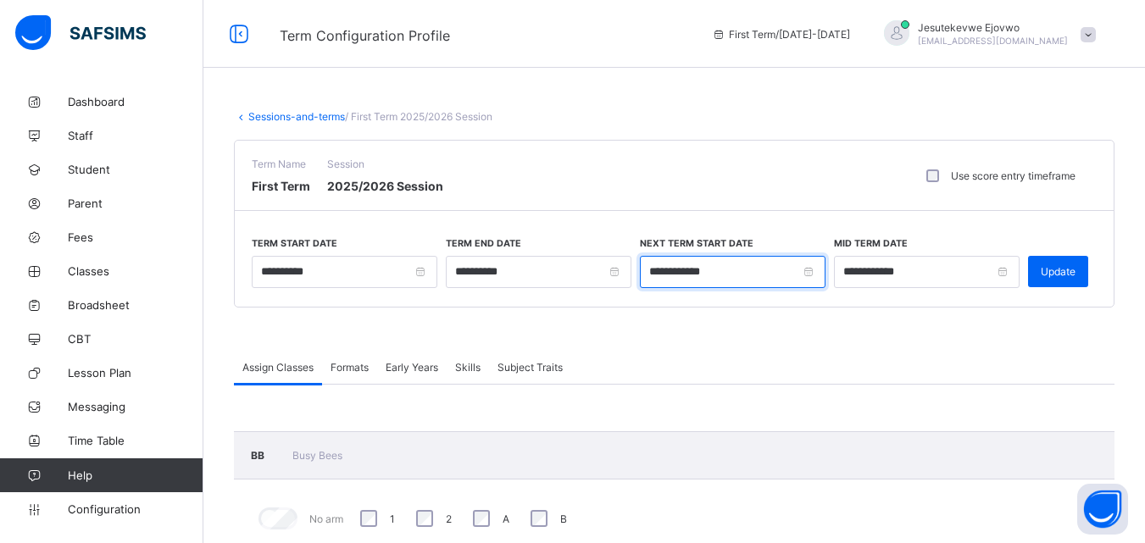
click at [730, 275] on input "**********" at bounding box center [733, 272] width 186 height 32
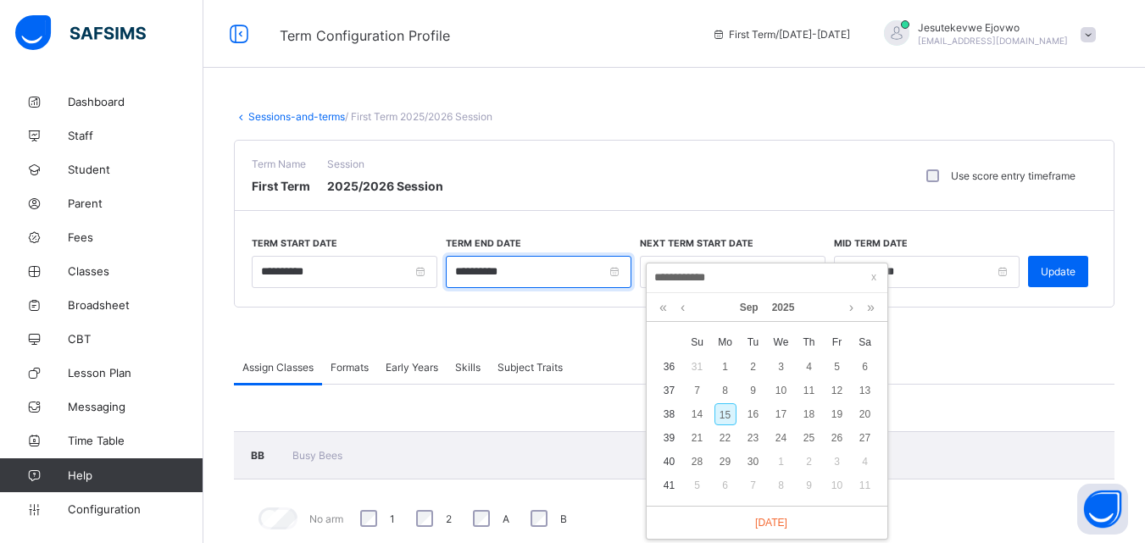
click at [619, 273] on input "**********" at bounding box center [539, 272] width 186 height 32
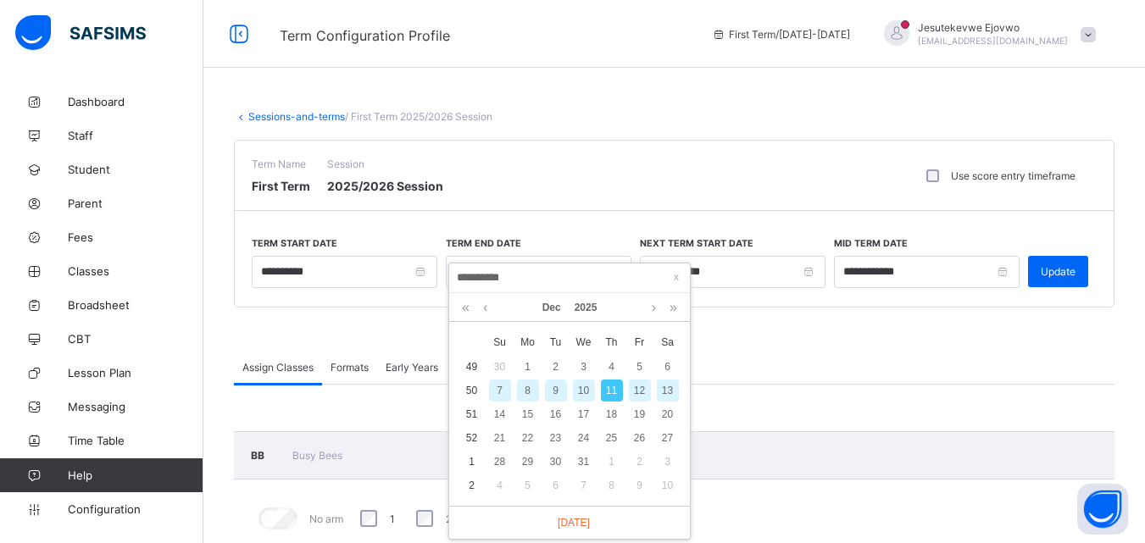
click at [672, 391] on div "13" at bounding box center [668, 391] width 22 height 22
type input "**********"
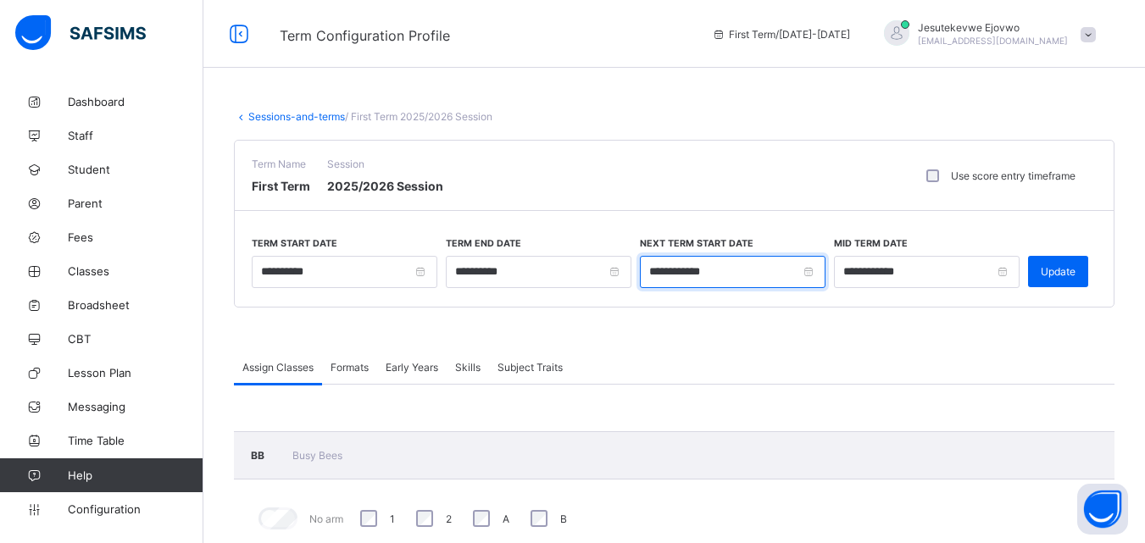
click at [818, 274] on input "**********" at bounding box center [733, 272] width 186 height 32
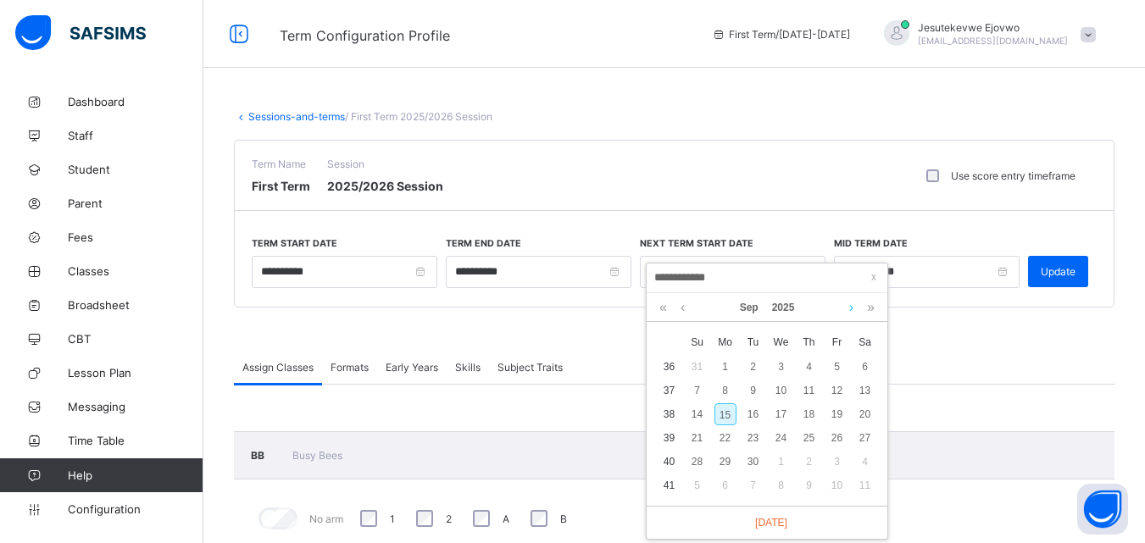
click at [850, 306] on link at bounding box center [851, 307] width 13 height 29
click at [724, 416] on div "12" at bounding box center [725, 414] width 22 height 22
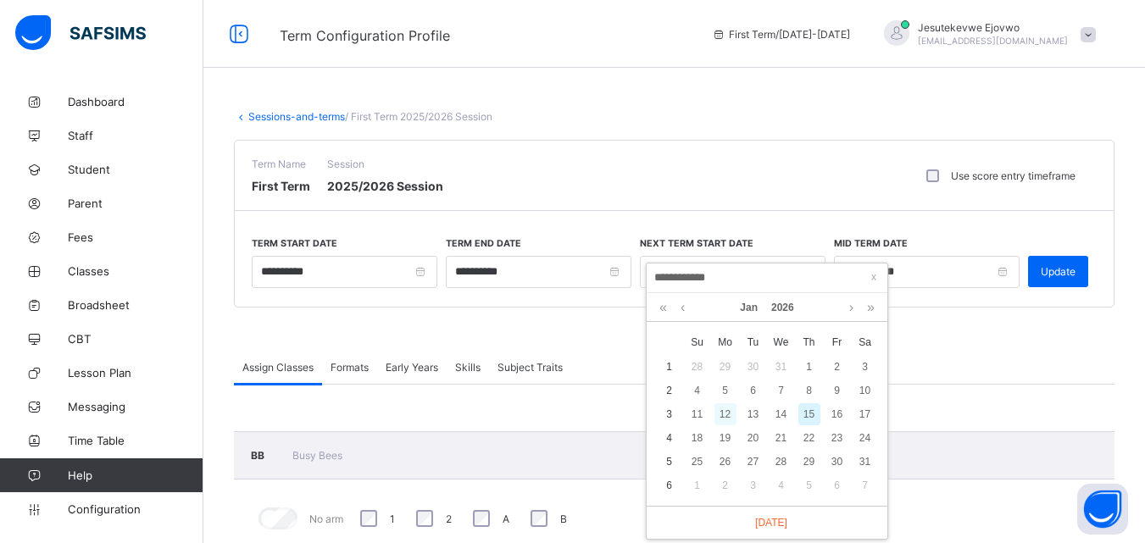
type input "**********"
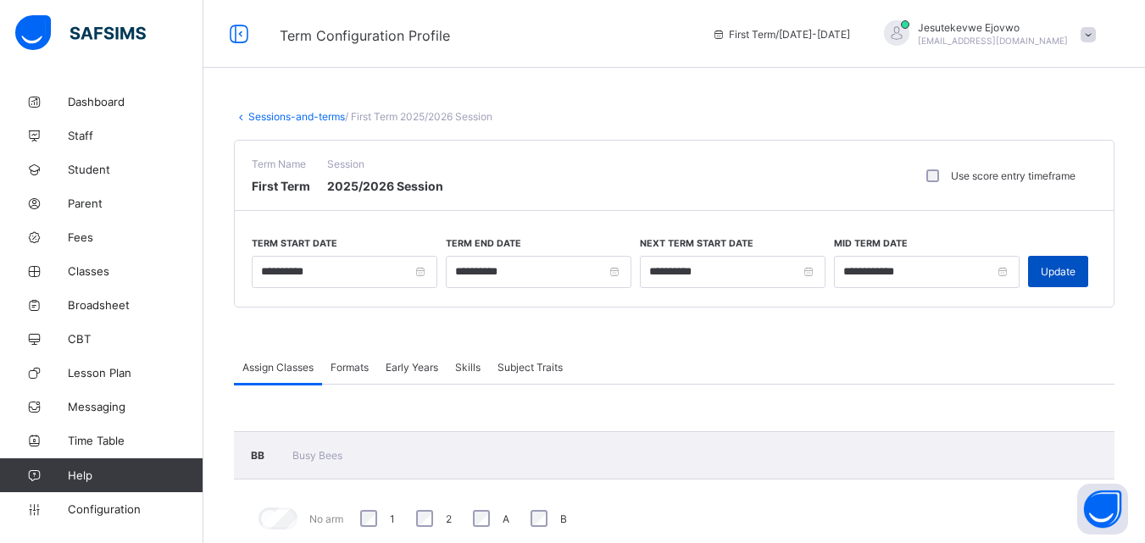
click at [1063, 273] on span "Update" at bounding box center [1057, 271] width 35 height 13
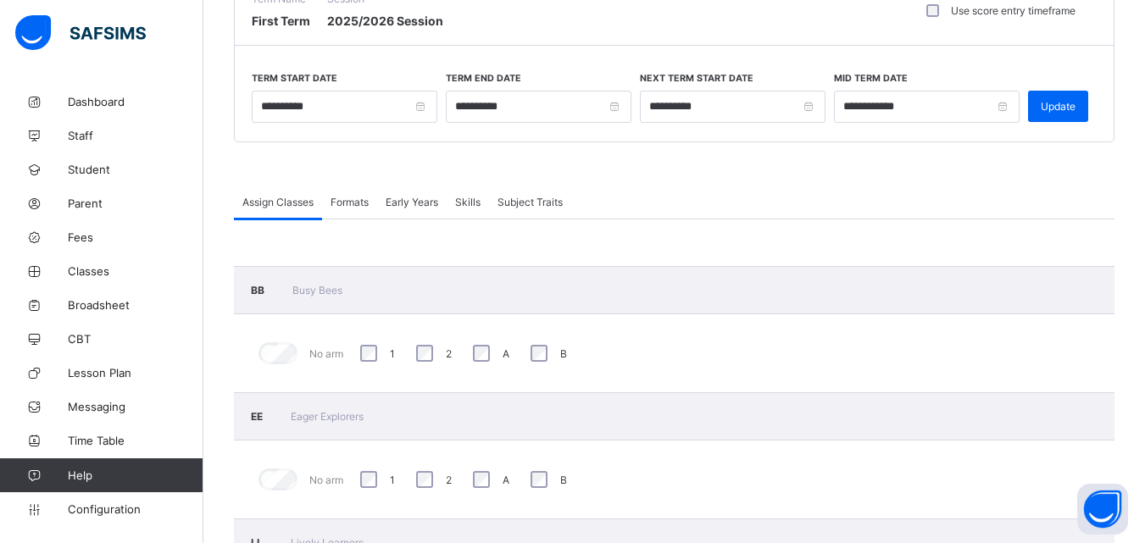
scroll to position [169, 0]
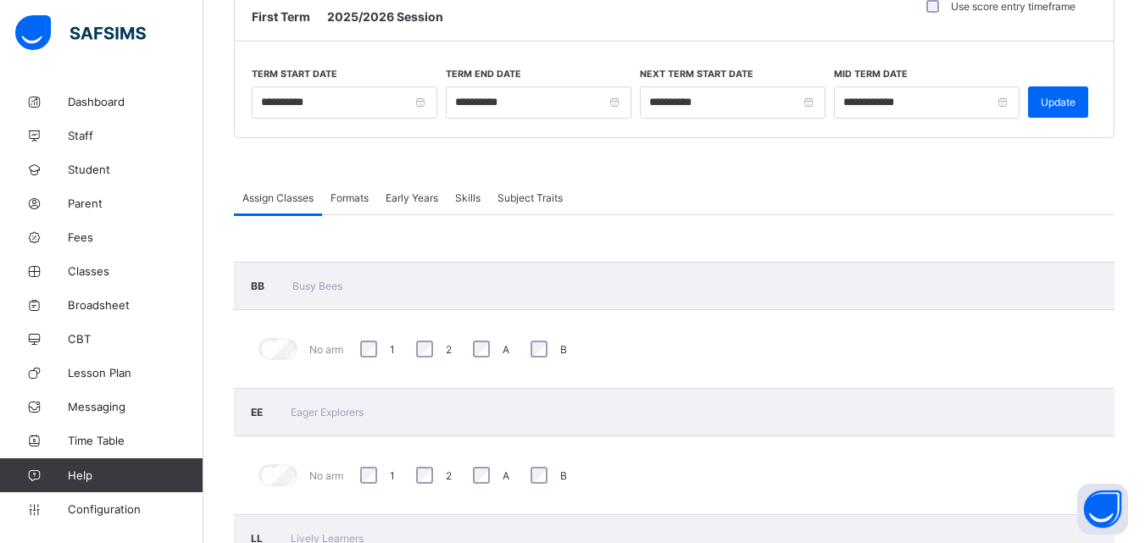
click at [347, 197] on span "Formats" at bounding box center [349, 197] width 38 height 13
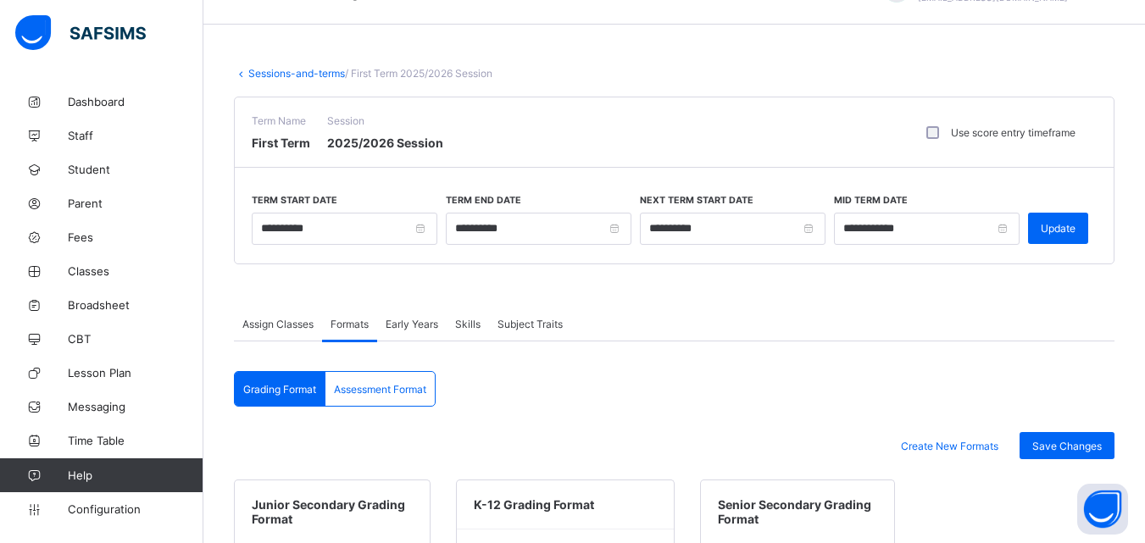
scroll to position [29, 0]
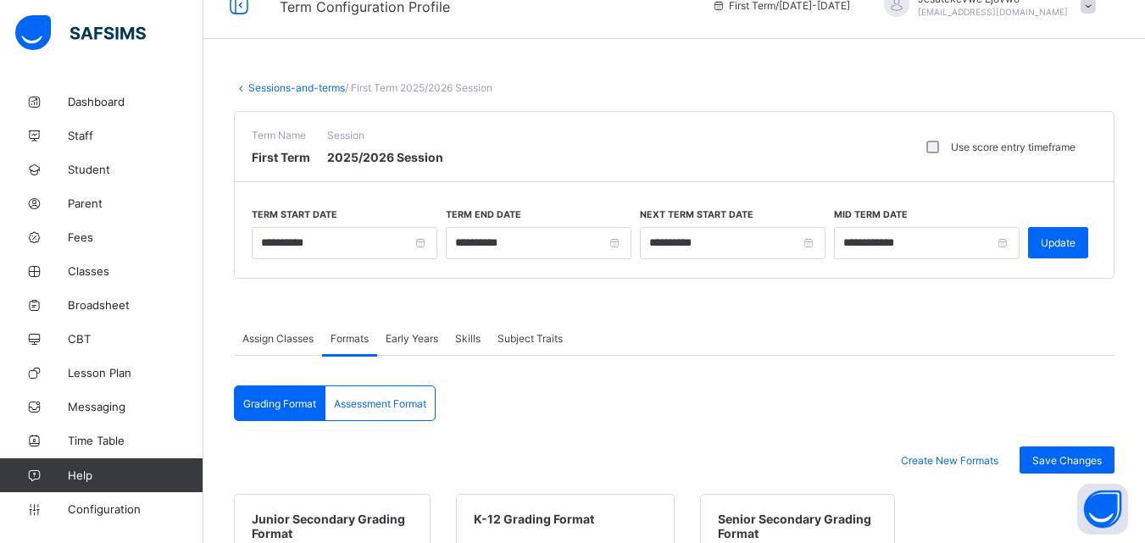
click at [422, 340] on span "Early Years" at bounding box center [412, 338] width 53 height 13
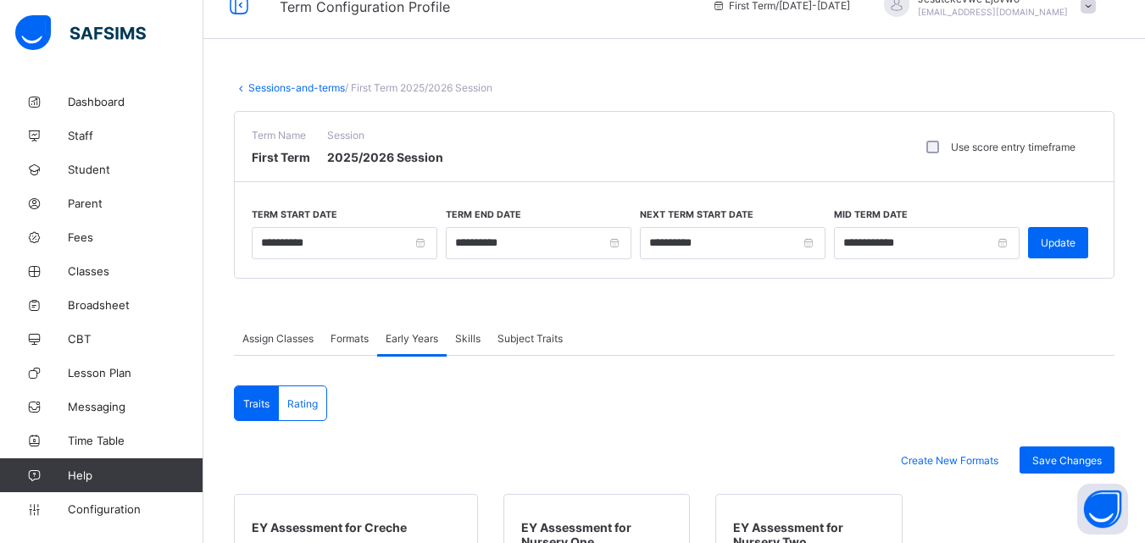
click at [477, 340] on span "Skills" at bounding box center [467, 338] width 25 height 13
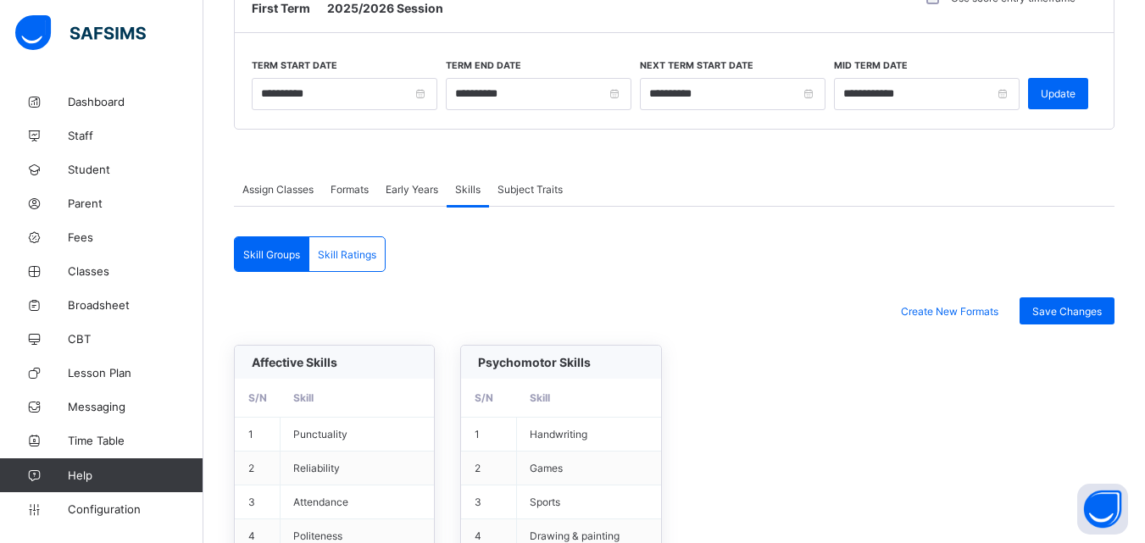
scroll to position [0, 0]
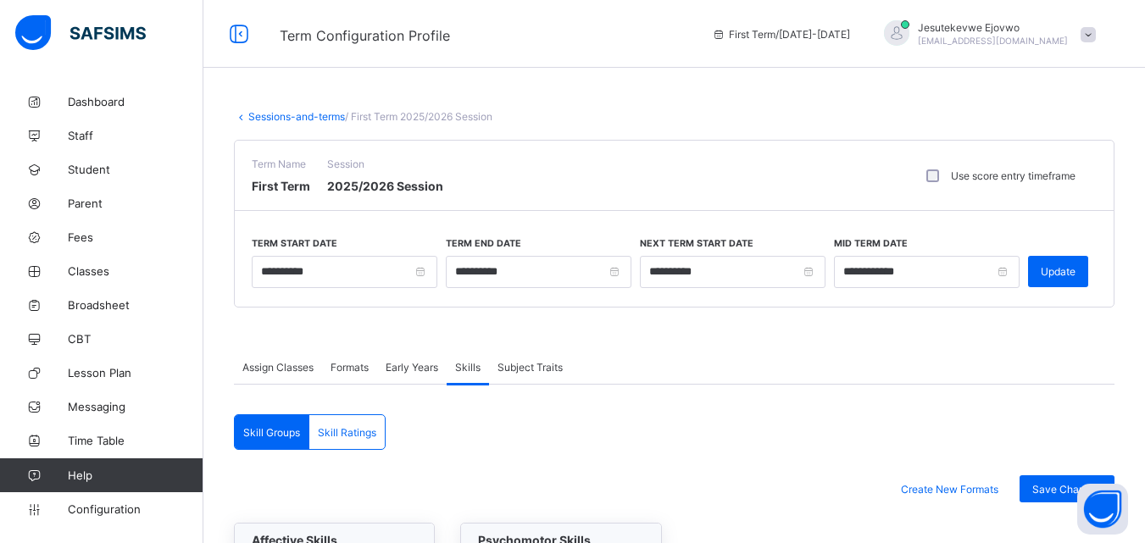
click at [523, 369] on span "Subject Traits" at bounding box center [529, 367] width 65 height 13
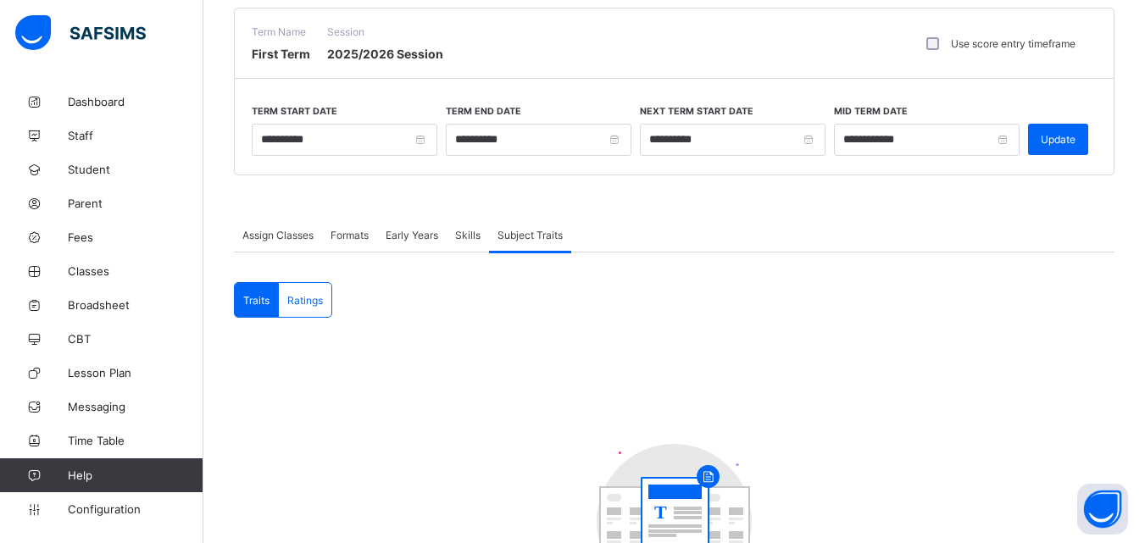
scroll to position [127, 0]
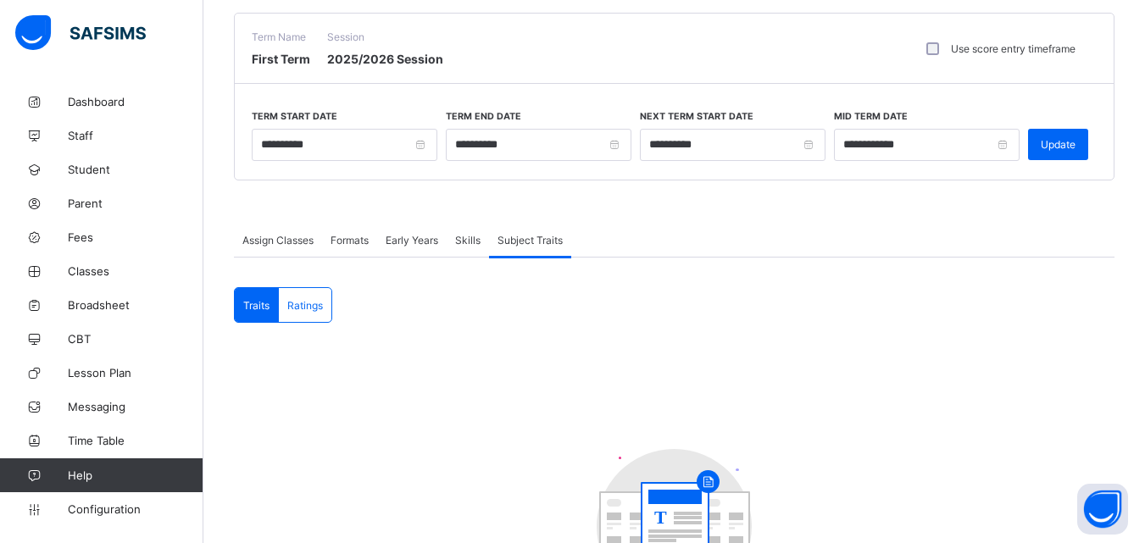
click at [469, 246] on span "Skills" at bounding box center [467, 240] width 25 height 13
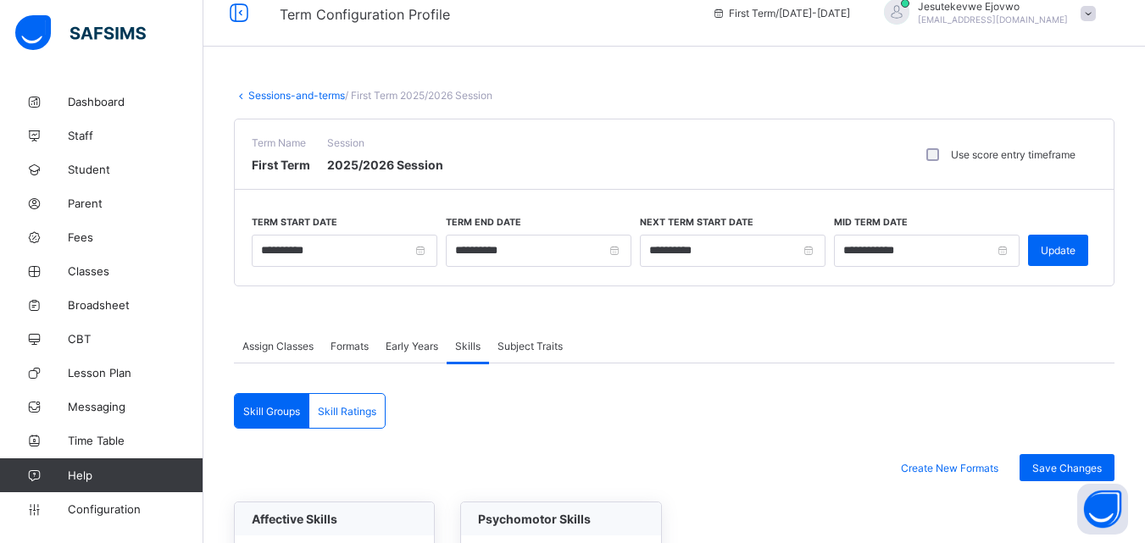
scroll to position [0, 0]
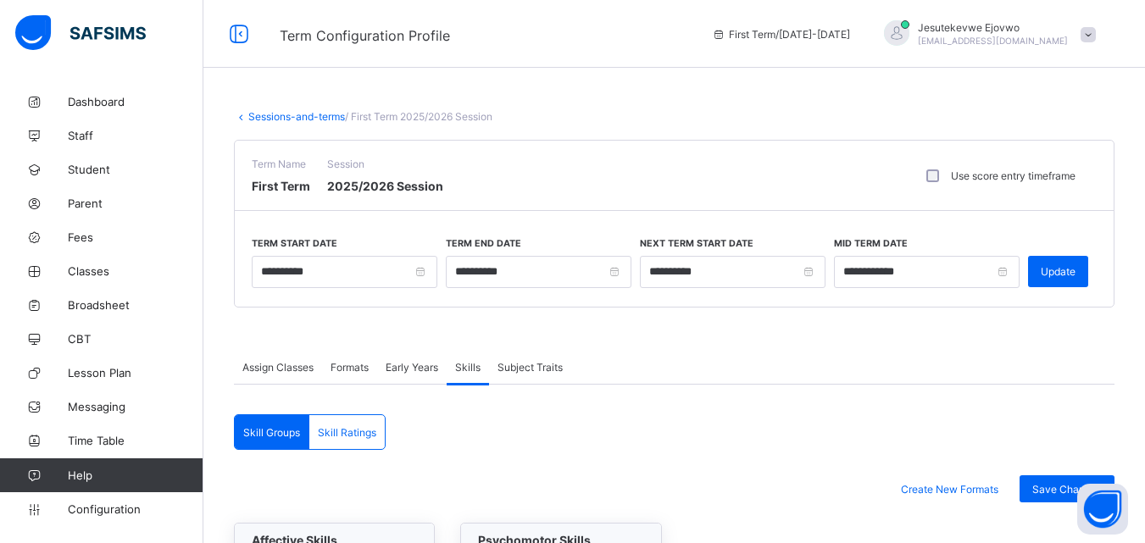
click at [413, 369] on span "Early Years" at bounding box center [412, 367] width 53 height 13
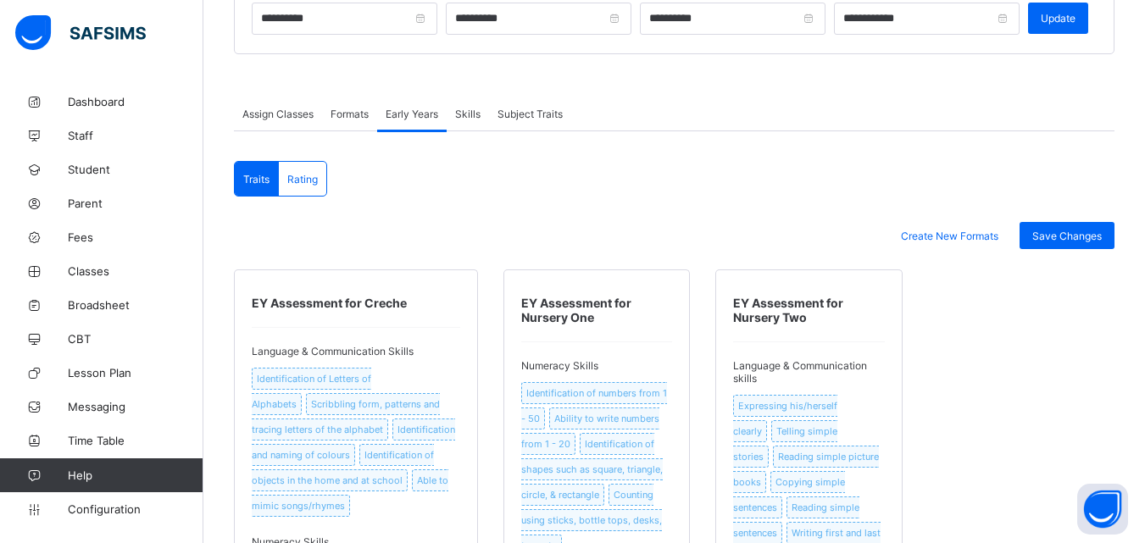
scroll to position [254, 0]
click at [297, 178] on span "Rating" at bounding box center [302, 178] width 31 height 13
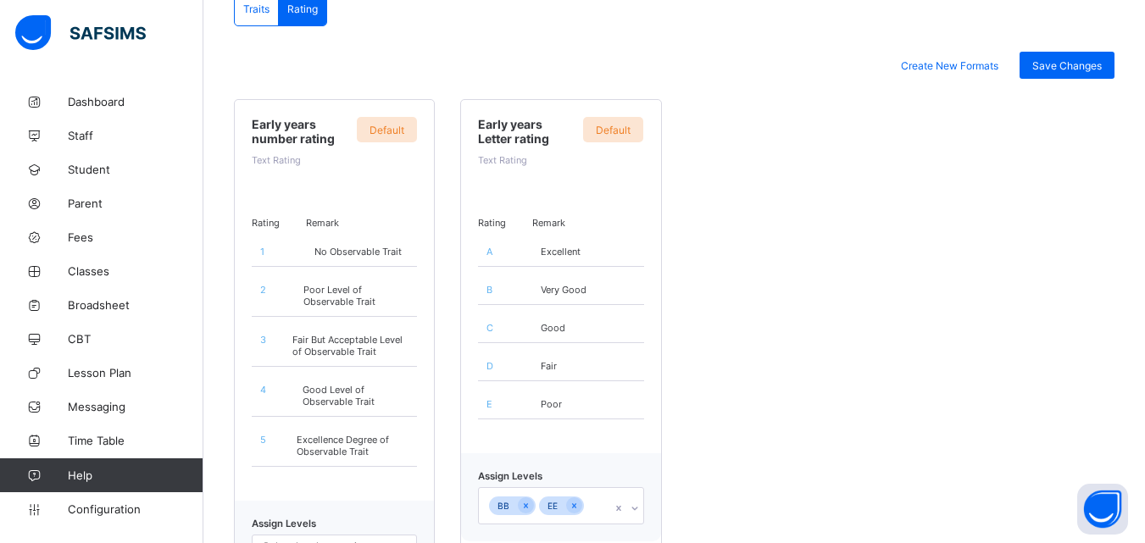
scroll to position [501, 0]
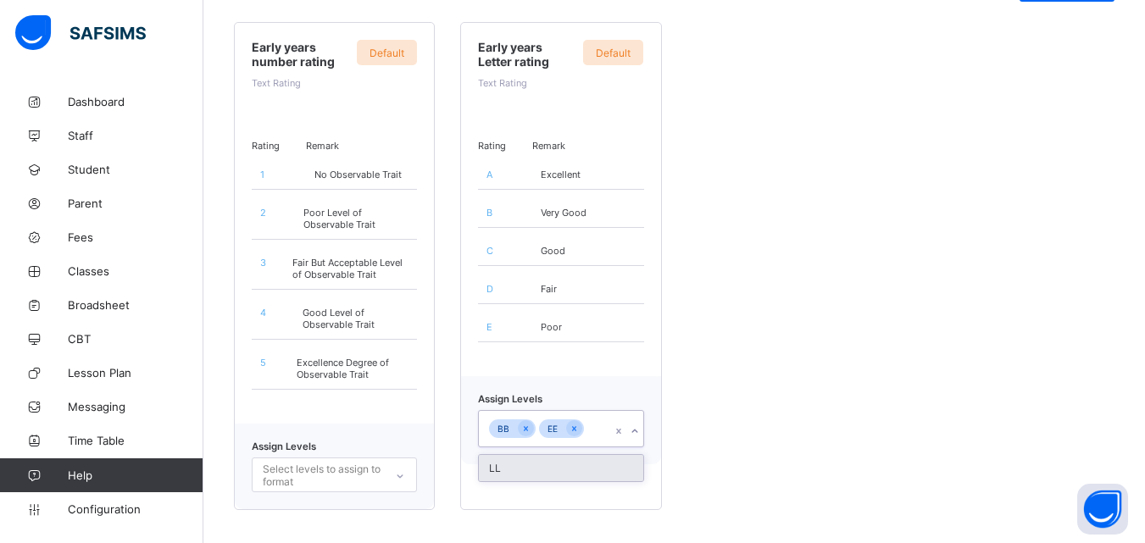
click at [640, 430] on icon at bounding box center [635, 431] width 10 height 17
click at [638, 430] on icon at bounding box center [635, 431] width 6 height 3
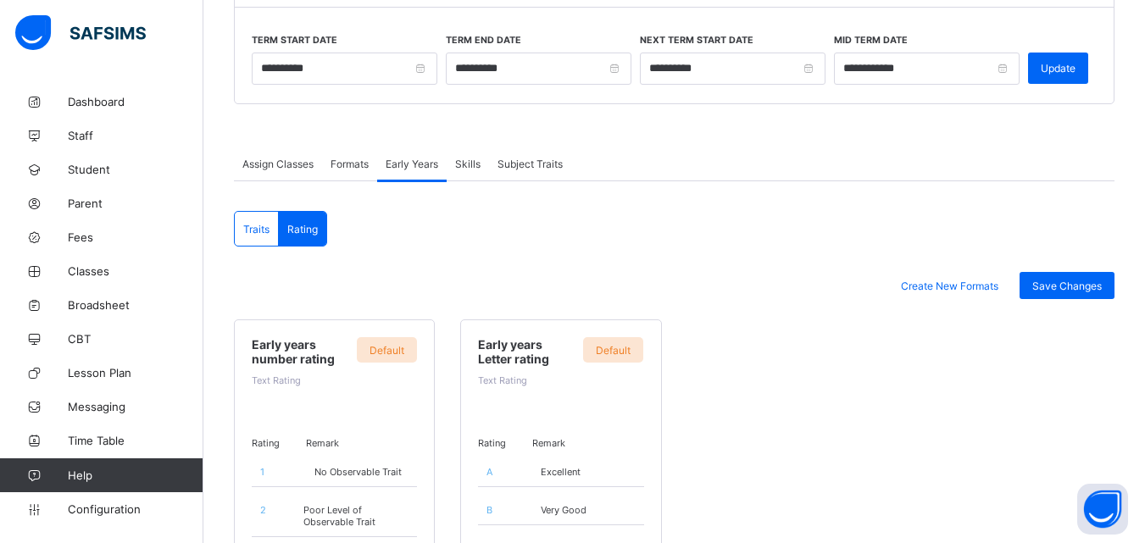
scroll to position [0, 0]
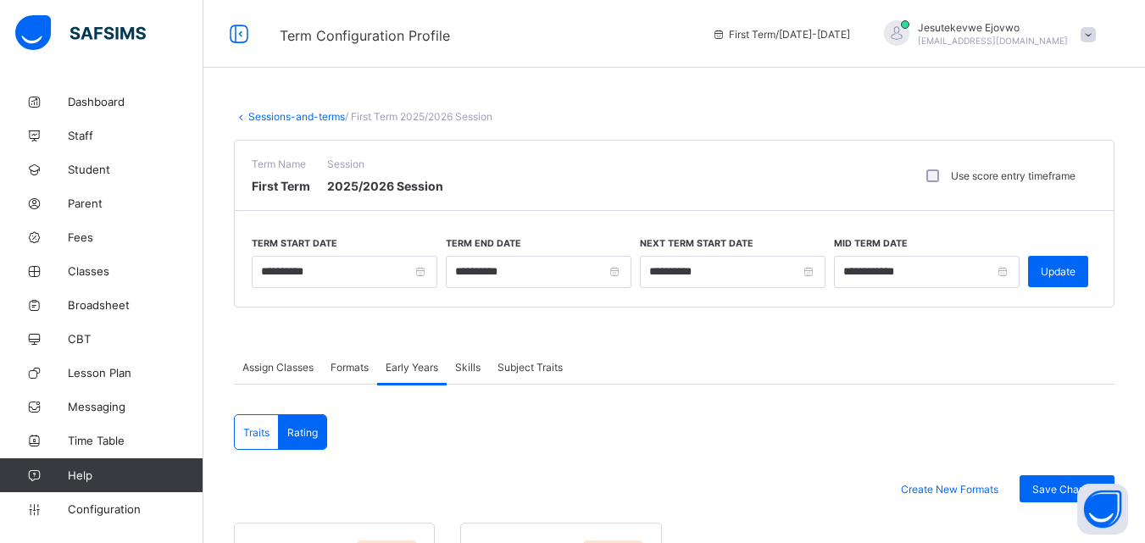
click at [291, 118] on link "Sessions-and-terms" at bounding box center [296, 116] width 97 height 13
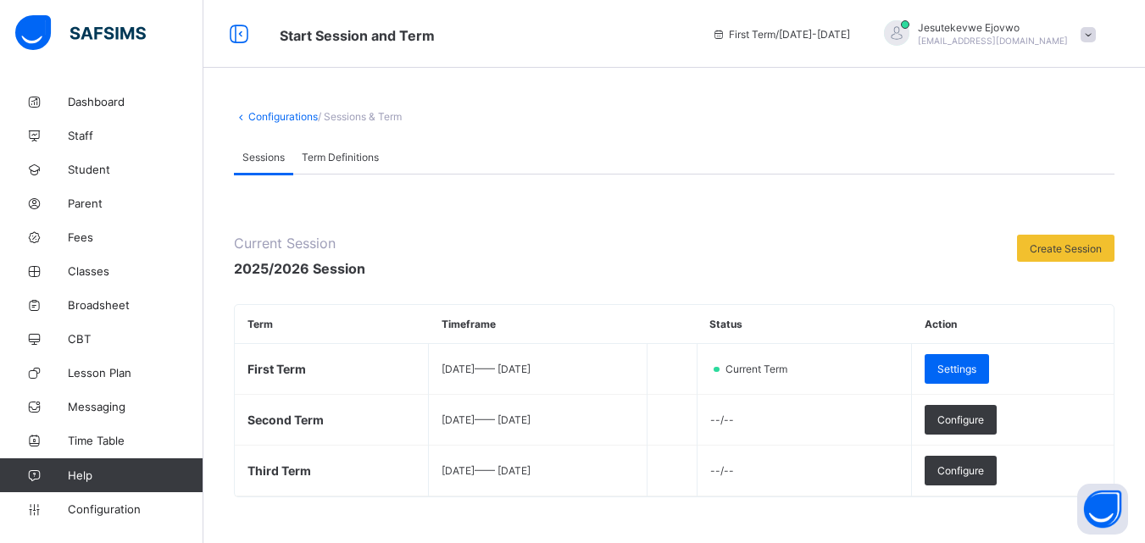
click at [324, 154] on span "Term Definitions" at bounding box center [340, 157] width 77 height 13
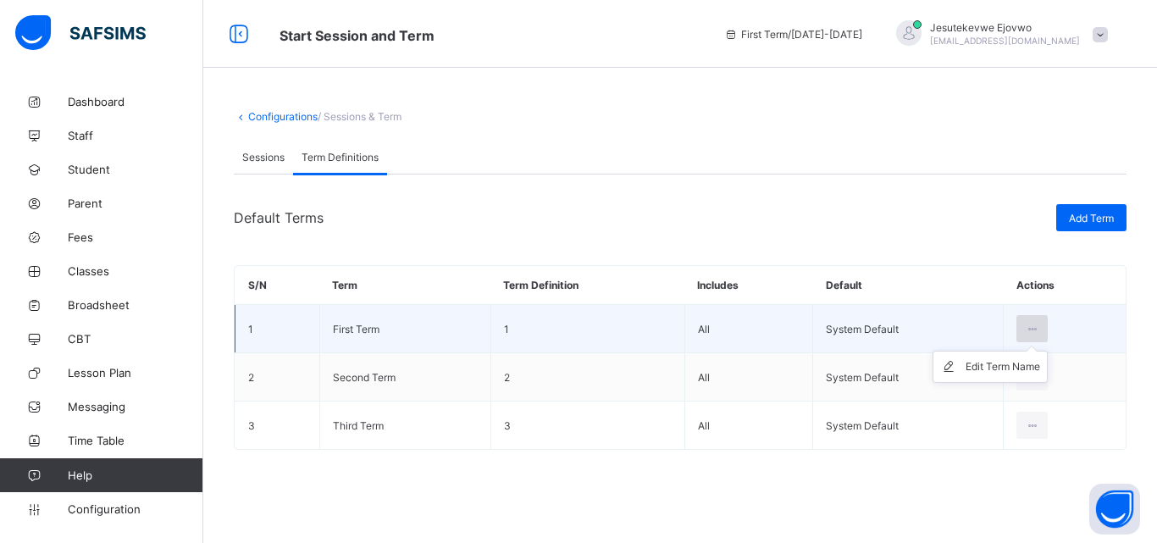
click at [1034, 329] on icon at bounding box center [1032, 329] width 14 height 13
click at [1010, 368] on div "Edit Term Name" at bounding box center [1003, 366] width 75 height 17
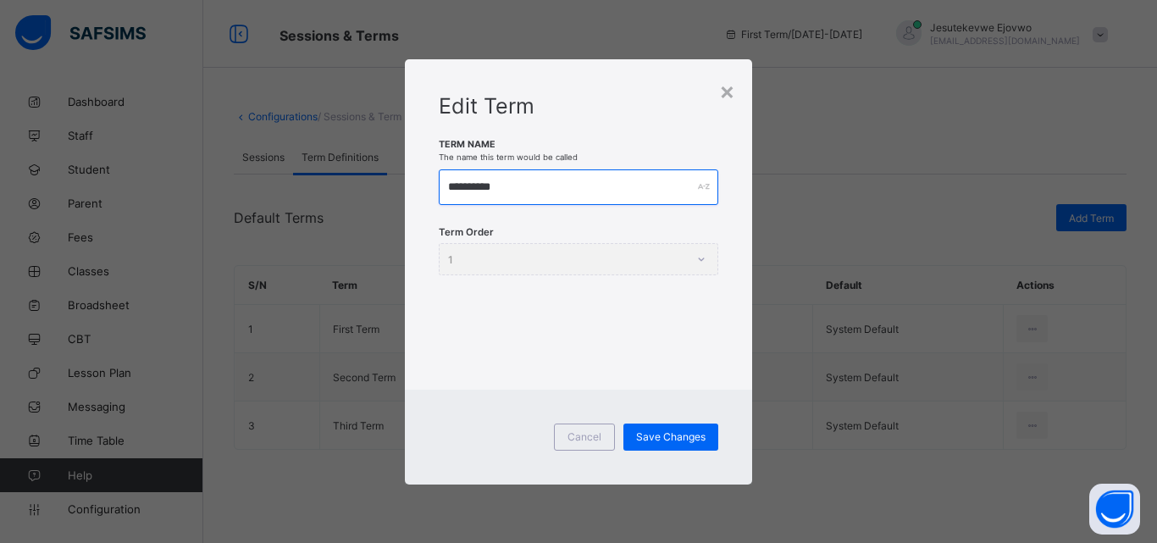
drag, startPoint x: 504, startPoint y: 192, endPoint x: 393, endPoint y: 191, distance: 111.0
click at [393, 191] on div "**********" at bounding box center [578, 271] width 1157 height 543
click at [656, 419] on div "Cancel Save Changes" at bounding box center [578, 437] width 347 height 95
click at [657, 427] on div "Save Changes" at bounding box center [671, 437] width 95 height 27
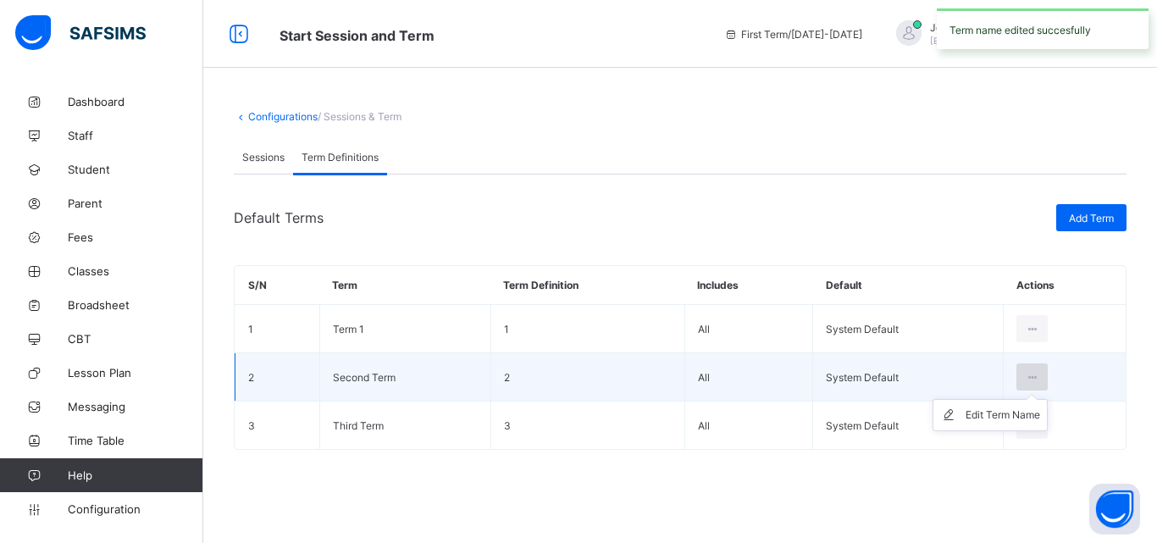
click at [1031, 381] on icon at bounding box center [1032, 377] width 14 height 13
click at [978, 413] on div "Edit Term Name" at bounding box center [1003, 415] width 75 height 17
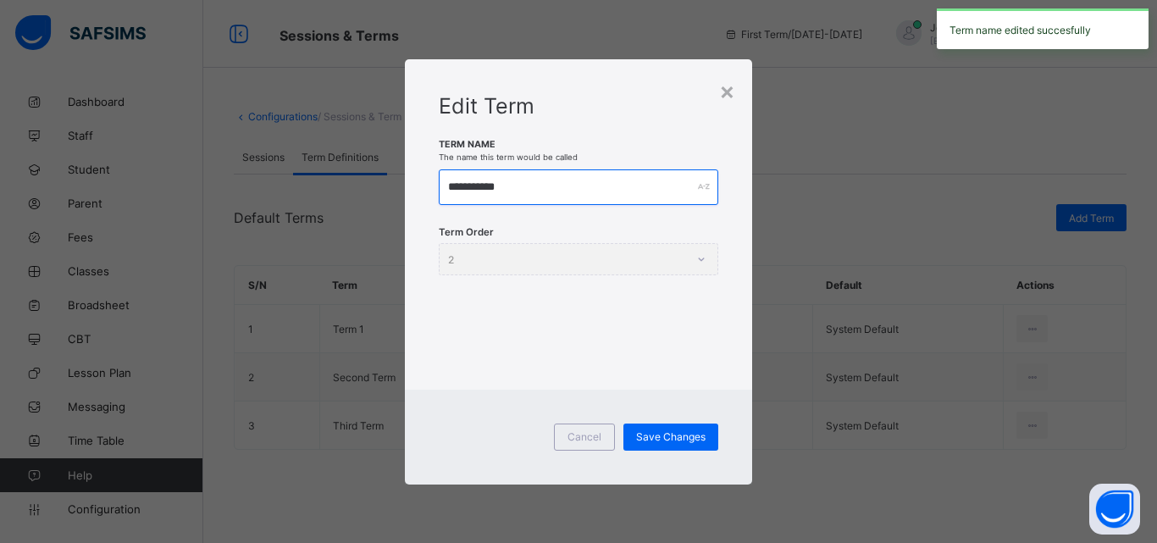
drag, startPoint x: 540, startPoint y: 191, endPoint x: 332, endPoint y: 179, distance: 208.0
click at [332, 179] on div "**********" at bounding box center [578, 271] width 1157 height 543
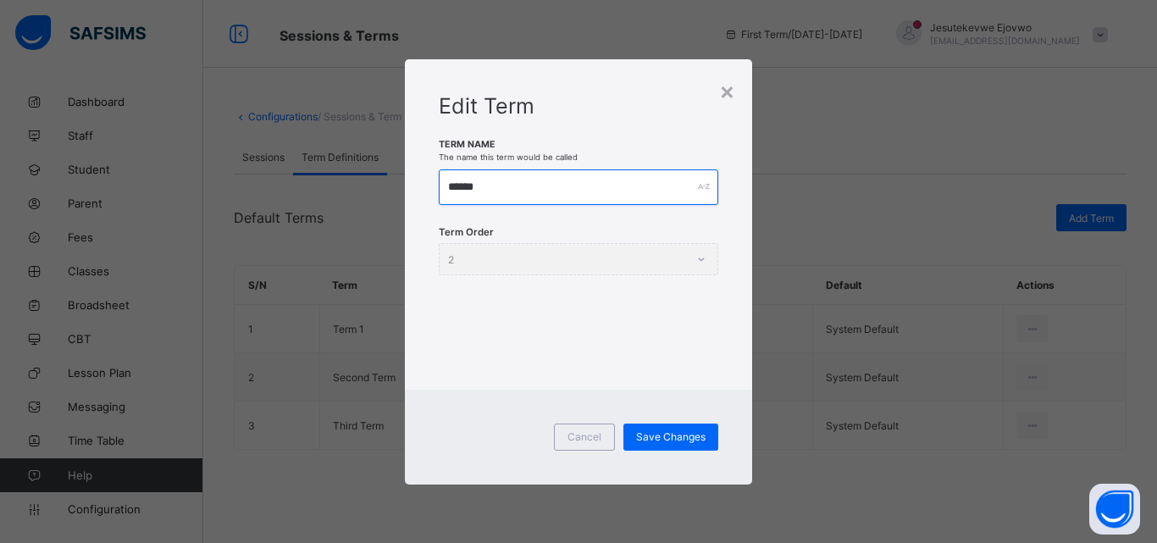
type input "******"
click at [670, 462] on div "Cancel Save Changes" at bounding box center [578, 437] width 347 height 95
click at [670, 435] on span "Save Changes" at bounding box center [670, 436] width 69 height 13
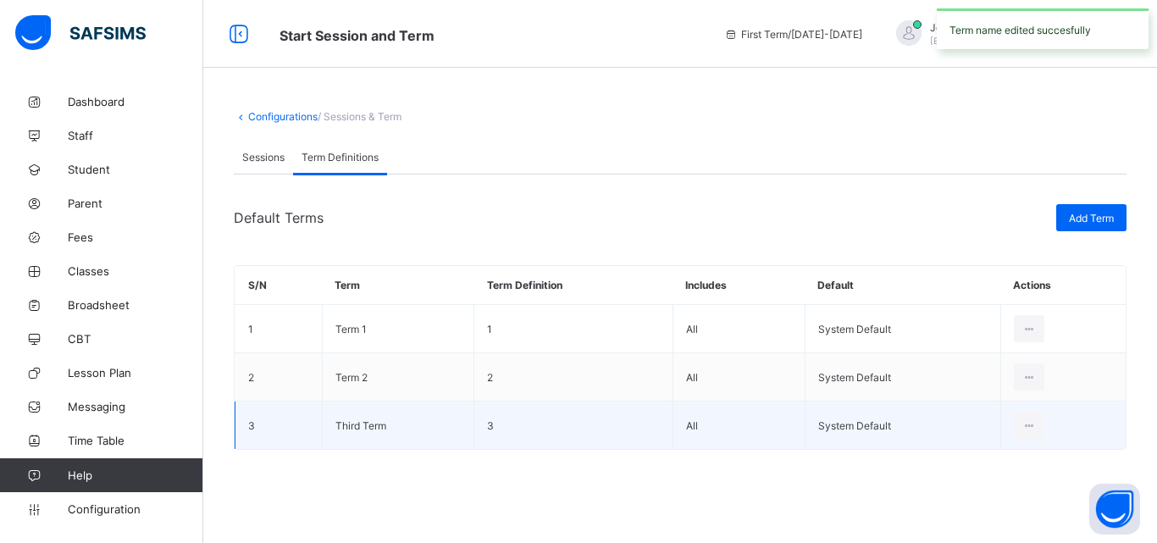
click at [387, 422] on td "Third Term" at bounding box center [398, 426] width 153 height 48
drag, startPoint x: 381, startPoint y: 436, endPoint x: 989, endPoint y: 421, distance: 607.7
click at [381, 436] on td "Third Term" at bounding box center [398, 426] width 153 height 48
click at [1025, 427] on icon at bounding box center [1030, 425] width 14 height 13
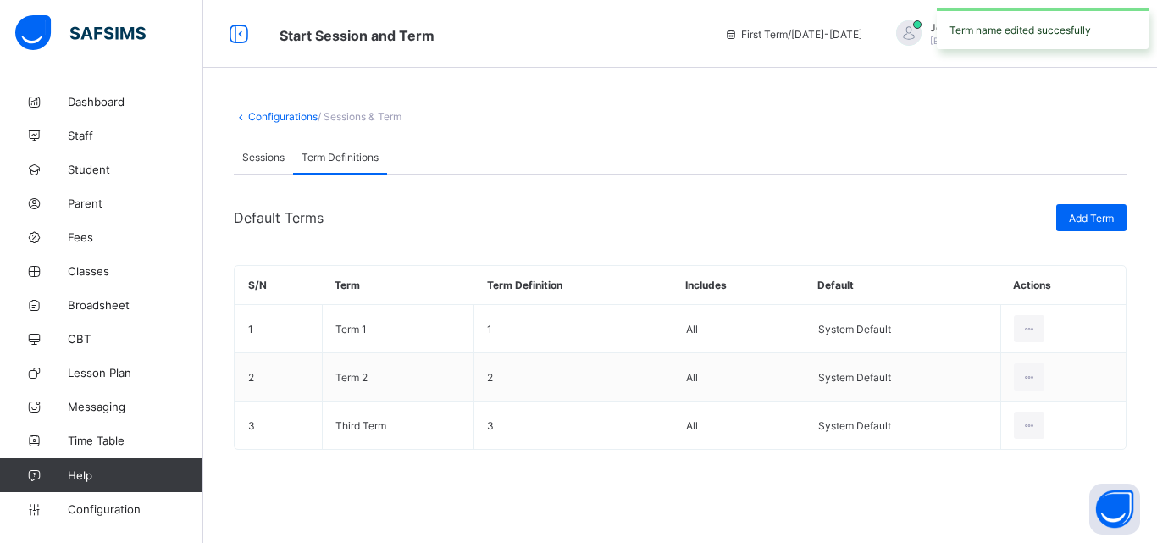
click at [0, 0] on li "Edit Term Name" at bounding box center [0, 0] width 0 height 0
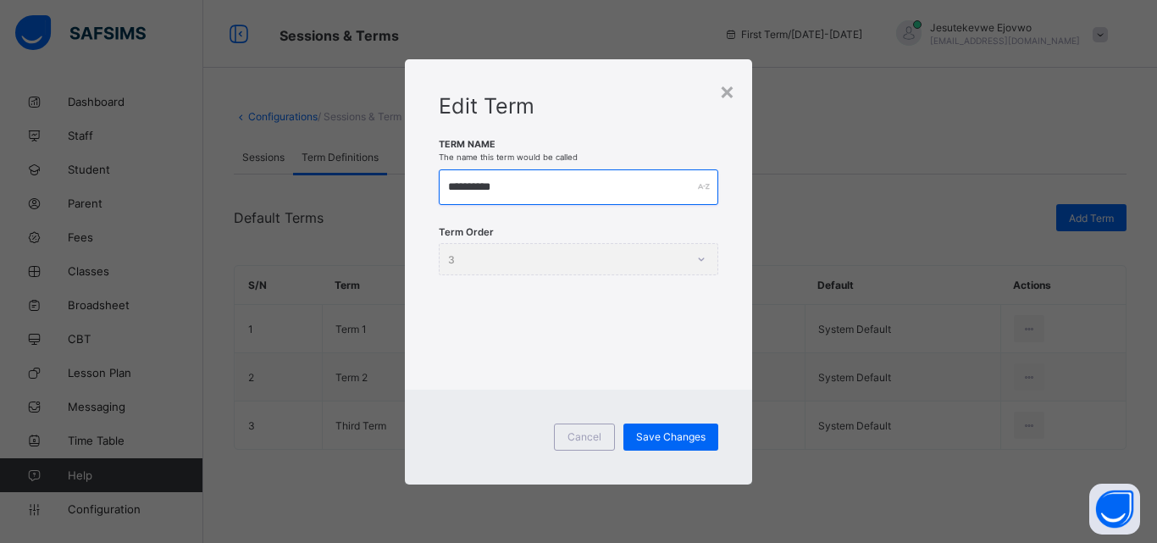
drag, startPoint x: 529, startPoint y: 191, endPoint x: 332, endPoint y: 183, distance: 196.8
click at [332, 183] on div "**********" at bounding box center [578, 271] width 1157 height 543
type input "******"
click at [685, 432] on span "Save Changes" at bounding box center [670, 436] width 69 height 13
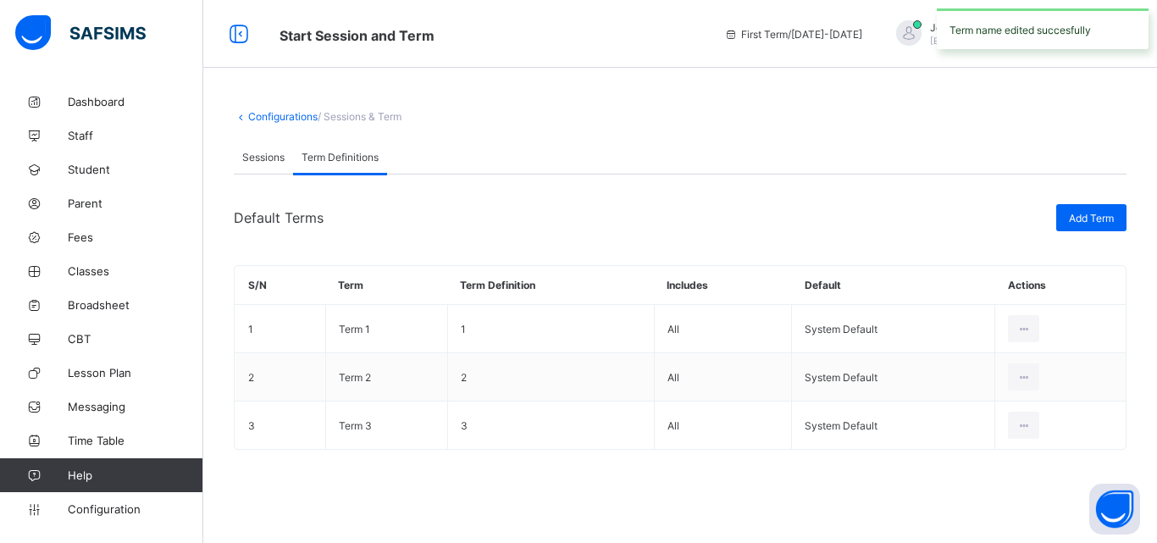
click at [262, 157] on span "Sessions" at bounding box center [263, 157] width 42 height 13
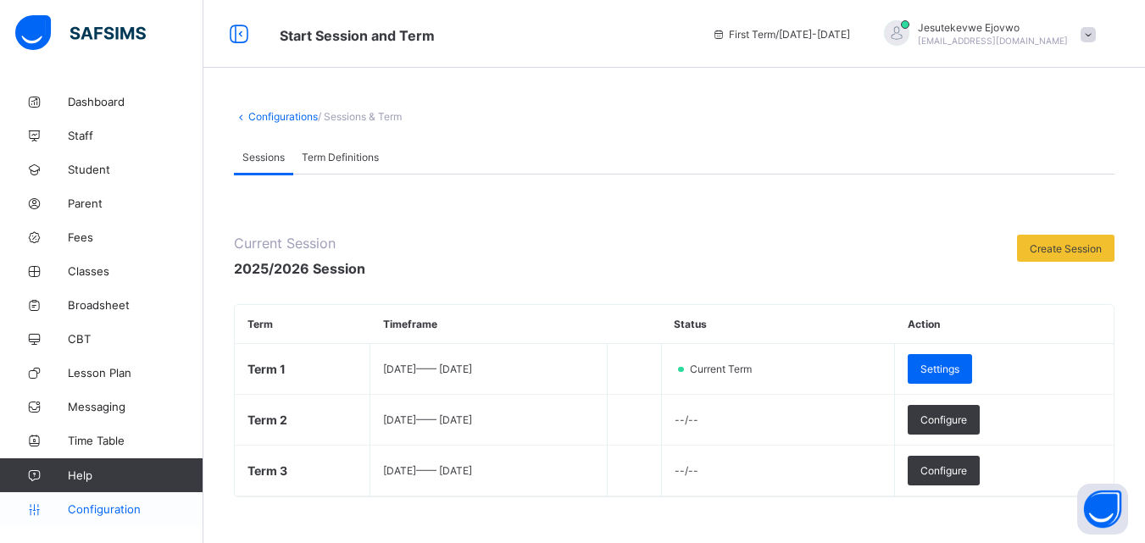
click at [97, 501] on link "Configuration" at bounding box center [101, 509] width 203 height 34
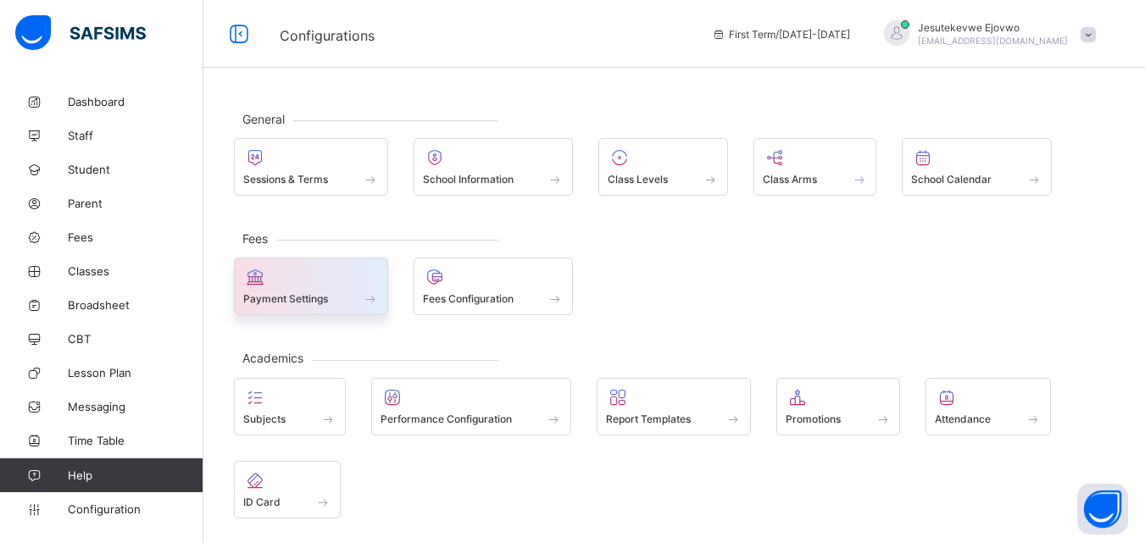
click at [305, 278] on div at bounding box center [311, 277] width 136 height 20
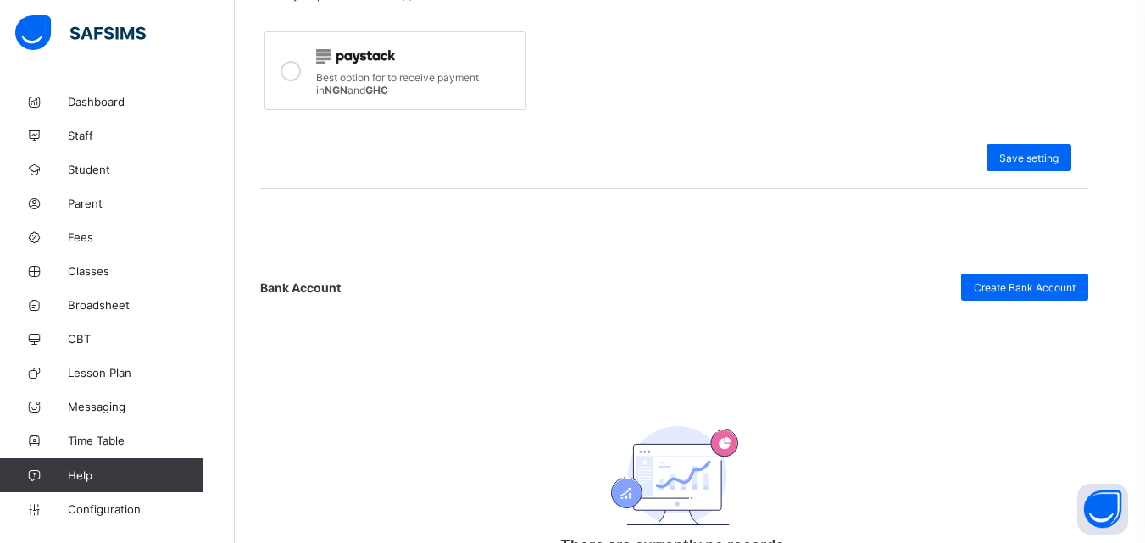
scroll to position [678, 0]
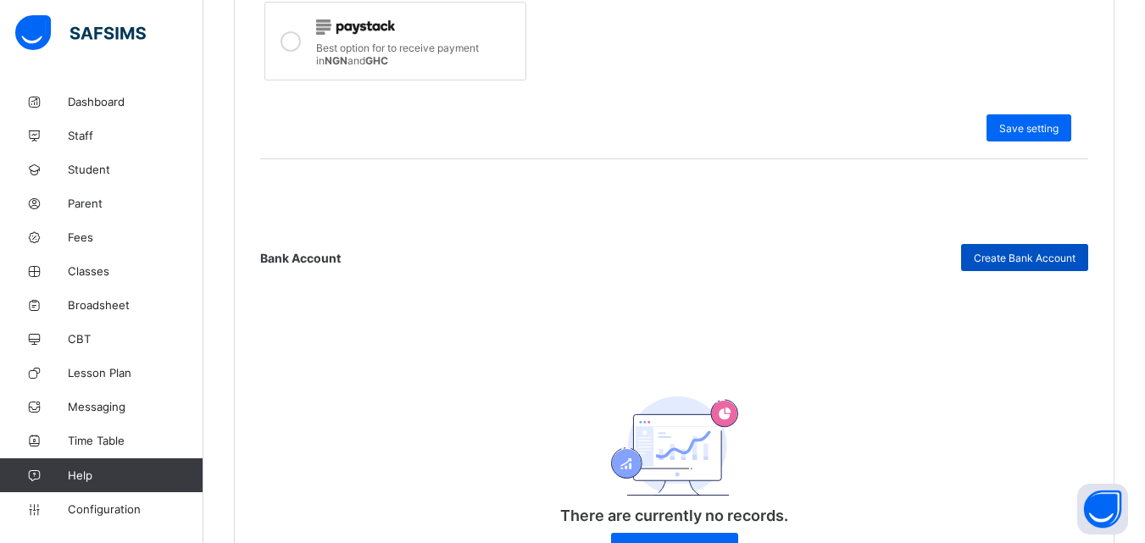
click at [1018, 259] on span "Create Bank Account" at bounding box center [1025, 258] width 102 height 13
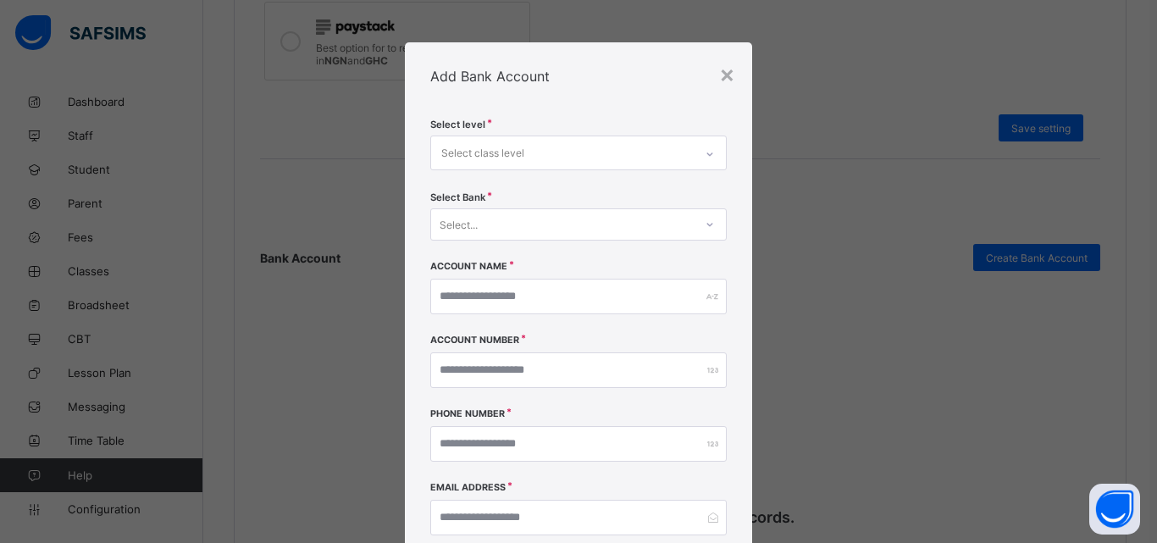
click at [510, 155] on div "Select class level" at bounding box center [482, 153] width 83 height 32
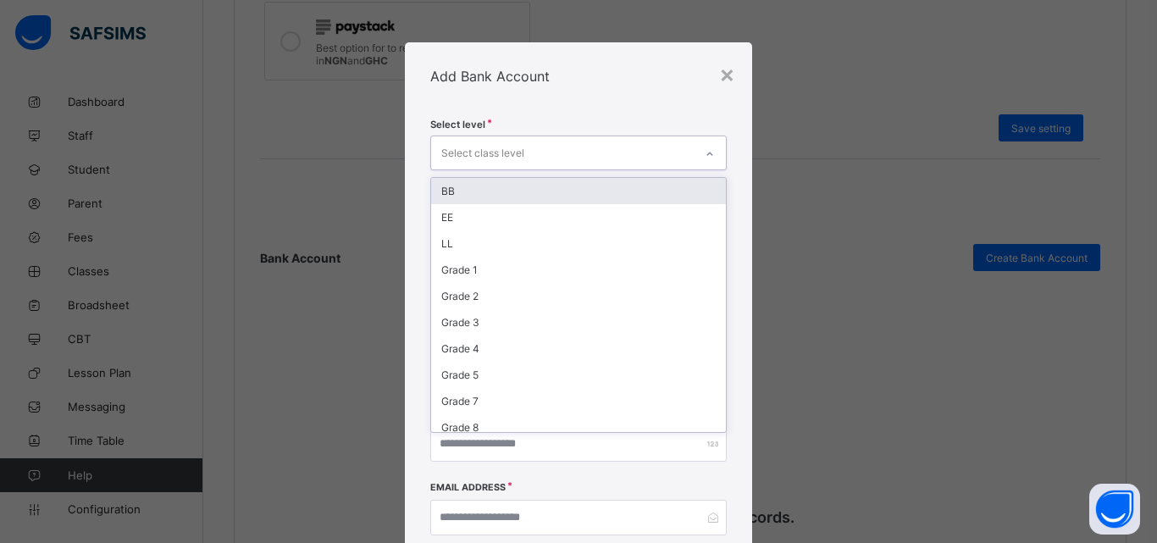
click at [496, 200] on div "BB" at bounding box center [578, 191] width 295 height 26
click at [467, 196] on div "EE" at bounding box center [578, 193] width 295 height 26
click at [455, 196] on div "LL" at bounding box center [578, 193] width 295 height 26
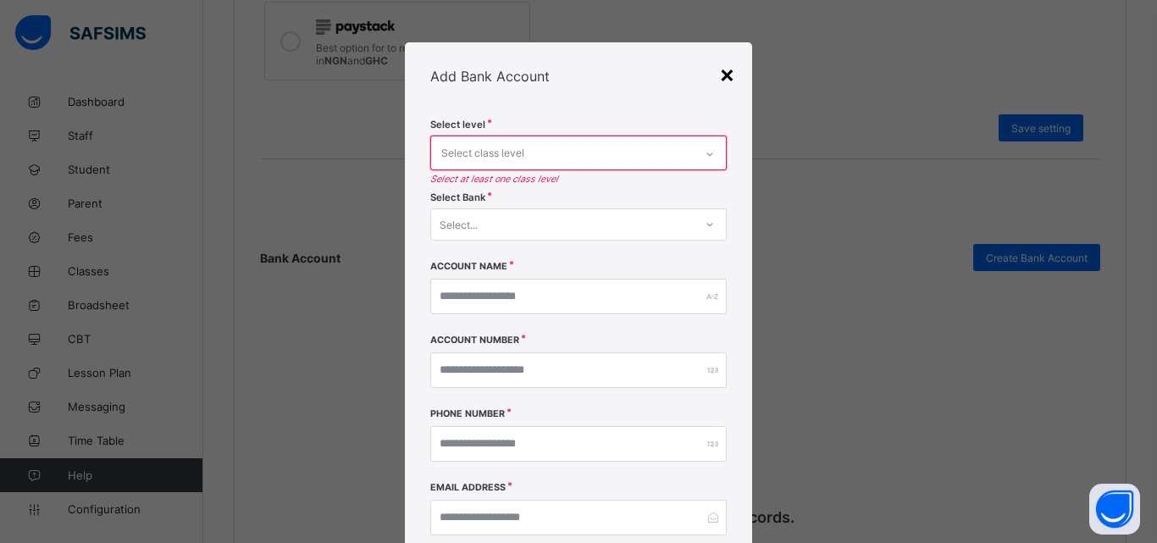
click at [723, 69] on div "×" at bounding box center [727, 73] width 16 height 29
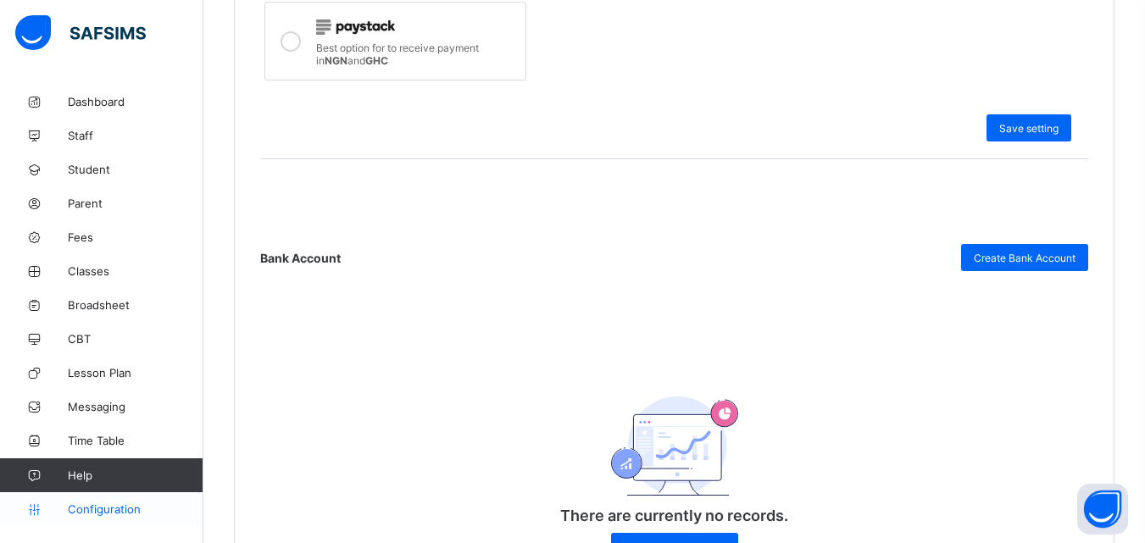
click at [103, 511] on span "Configuration" at bounding box center [135, 509] width 135 height 14
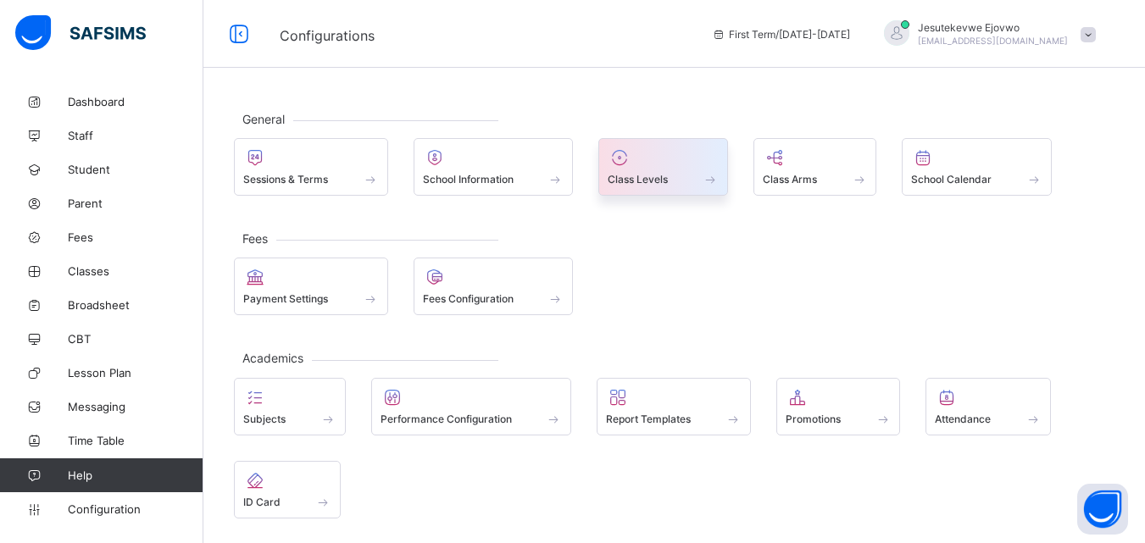
click at [646, 177] on span "Class Levels" at bounding box center [638, 179] width 60 height 13
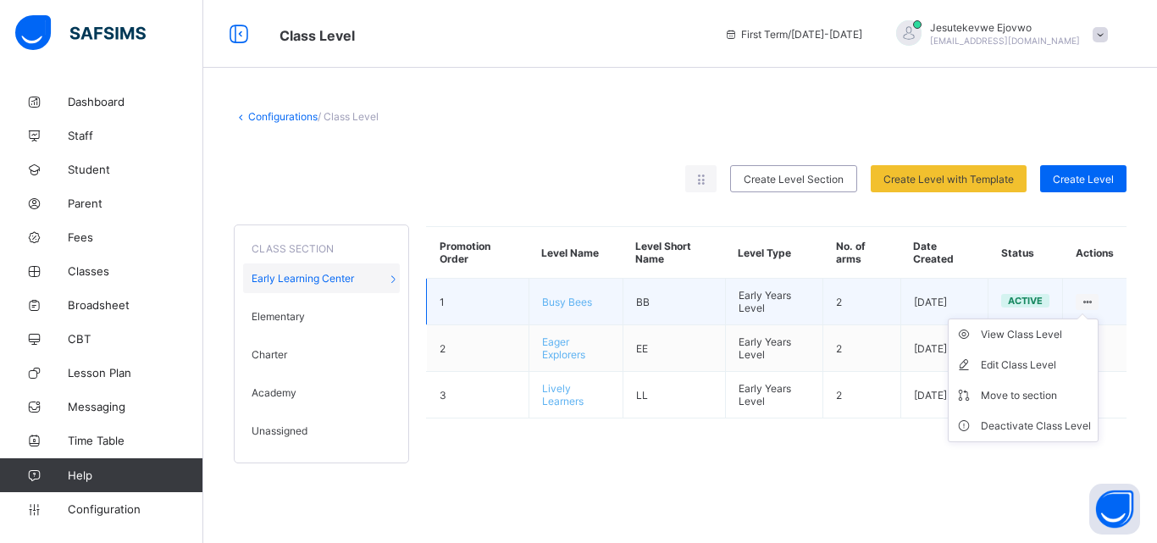
click at [1090, 319] on ul "View Class Level Edit Class Level Move to section Deactivate Class Level" at bounding box center [1023, 381] width 151 height 124
click at [1013, 365] on div "Edit Class Level" at bounding box center [1036, 365] width 110 height 17
type input "*********"
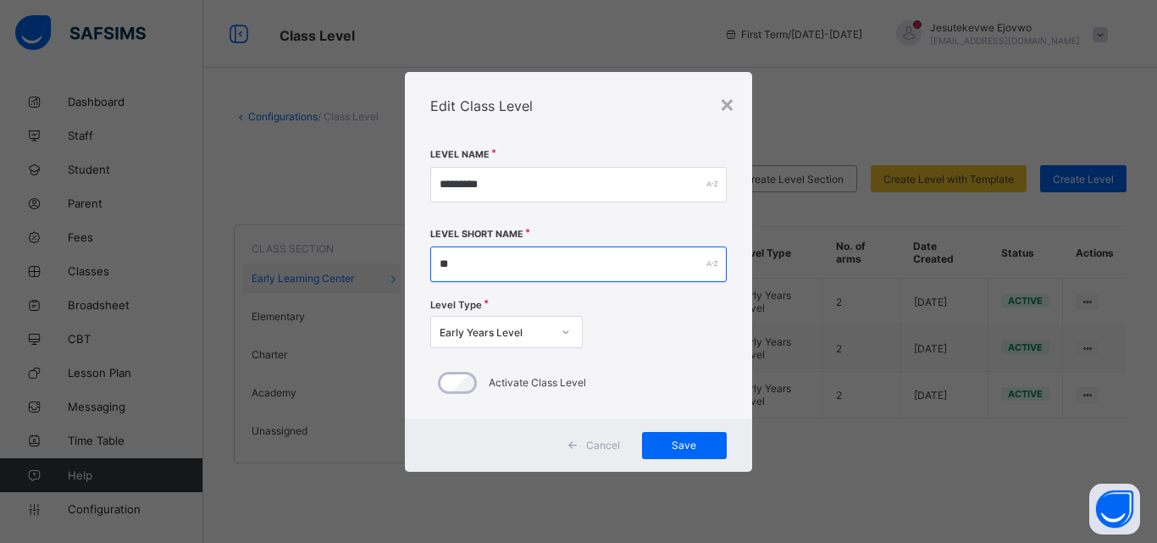
click at [485, 275] on input "**" at bounding box center [578, 265] width 297 height 36
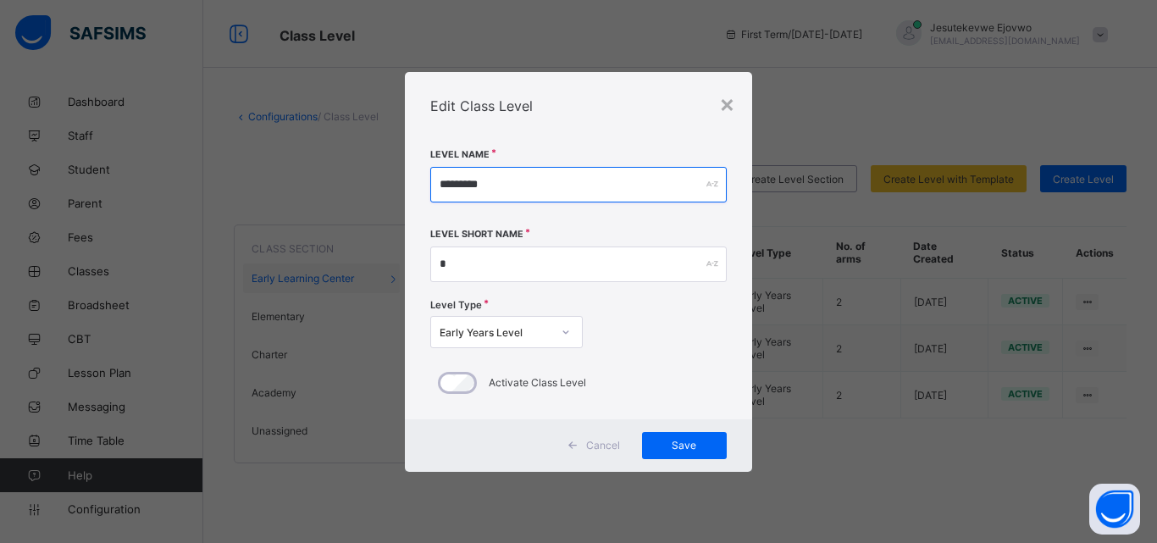
drag, startPoint x: 497, startPoint y: 191, endPoint x: 423, endPoint y: 191, distance: 74.6
click at [423, 191] on div "Level Name ********* Level Short Name * Level Type Early Years Level Activate C…" at bounding box center [578, 280] width 347 height 280
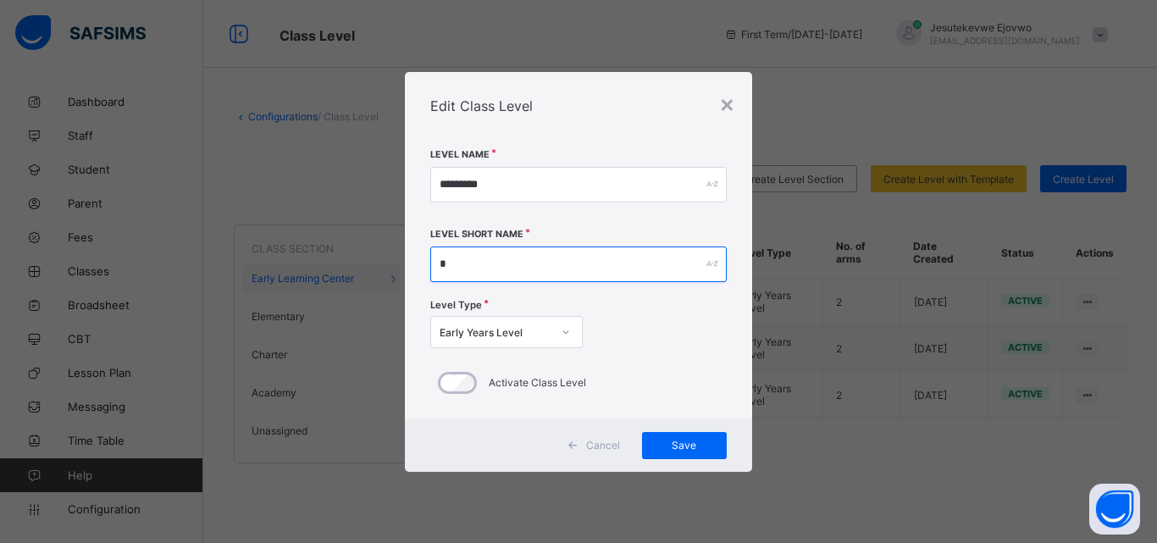
paste input "********"
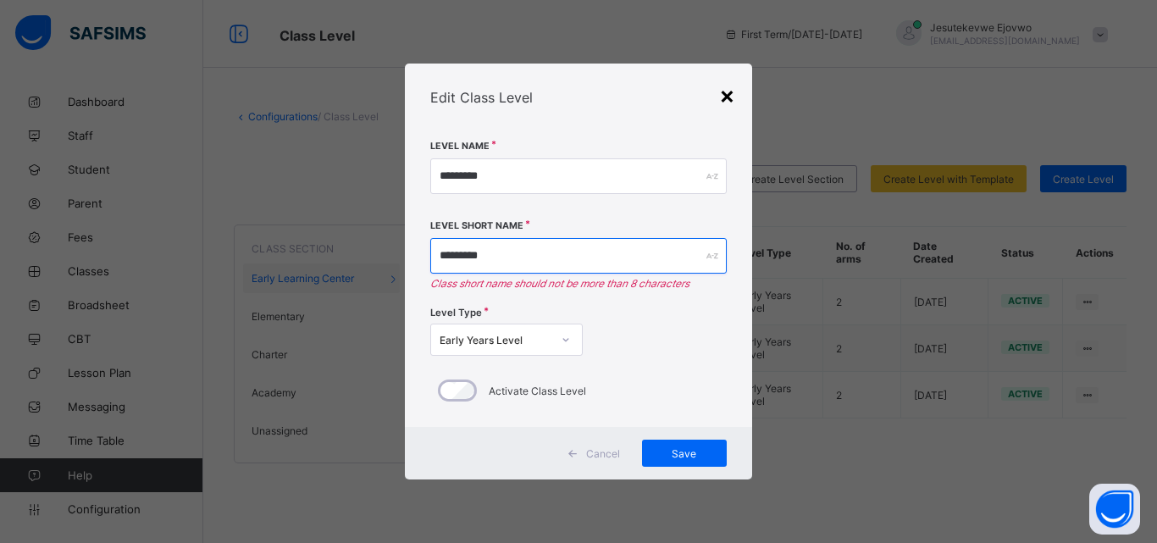
type input "*********"
click at [727, 92] on div "×" at bounding box center [727, 94] width 16 height 29
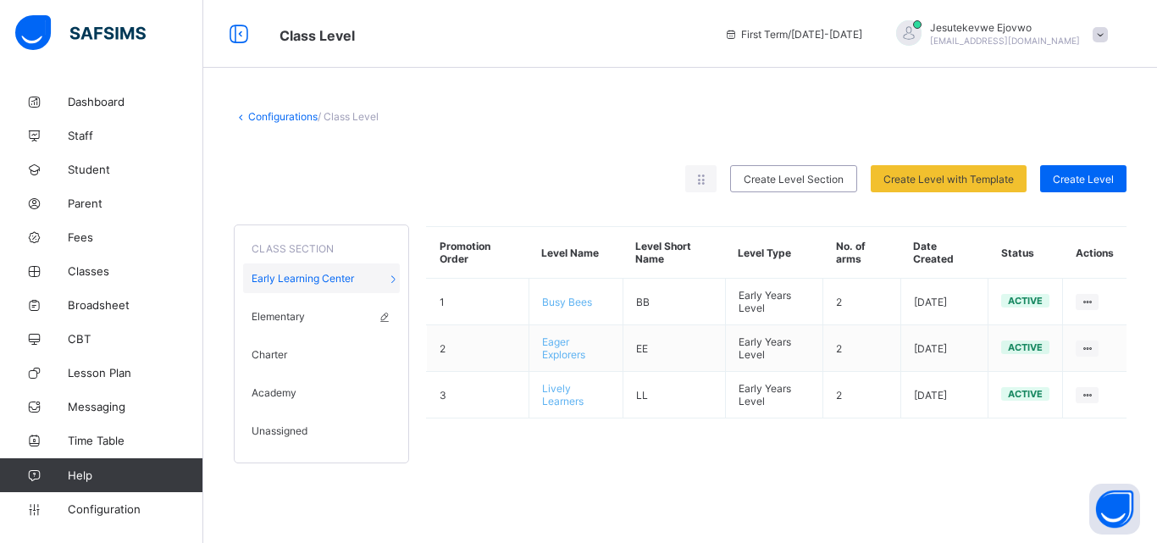
click at [305, 308] on div "Elementary" at bounding box center [321, 317] width 157 height 30
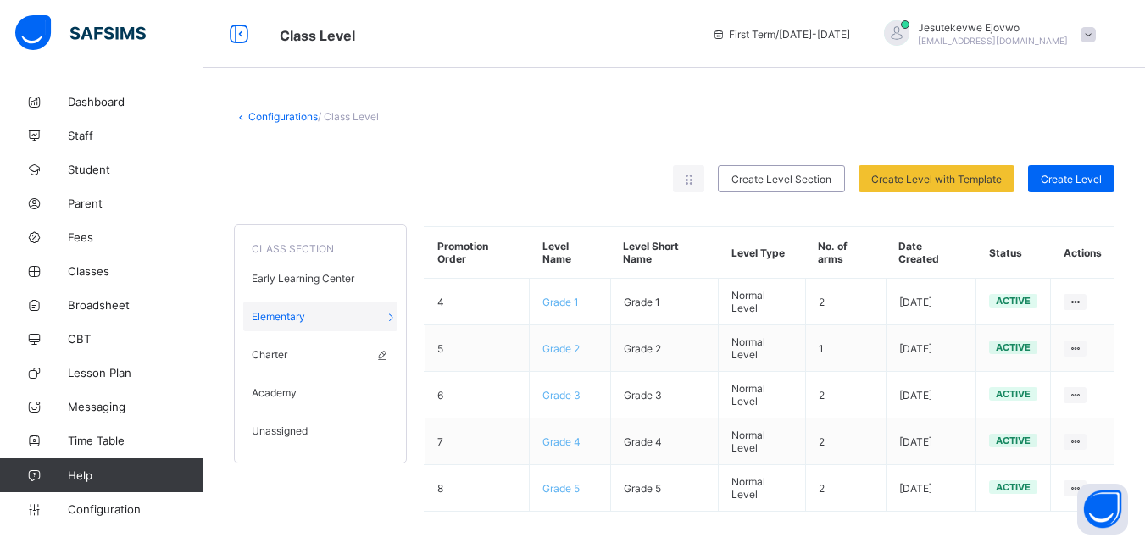
click at [286, 350] on span "Charter" at bounding box center [270, 354] width 36 height 13
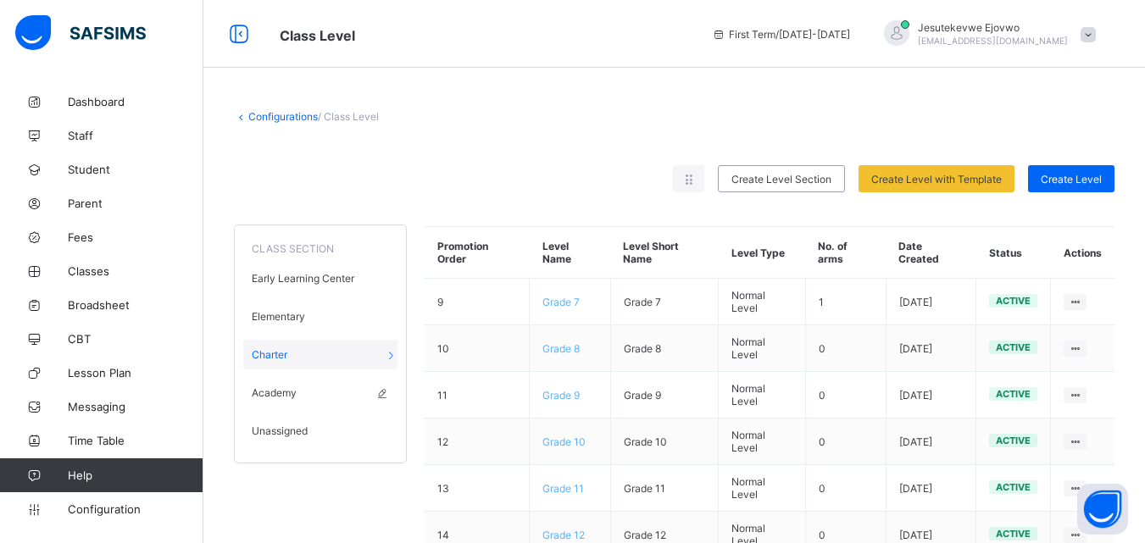
click at [269, 387] on span "Academy" at bounding box center [274, 392] width 45 height 13
click at [268, 431] on span "Unassigned" at bounding box center [280, 430] width 56 height 13
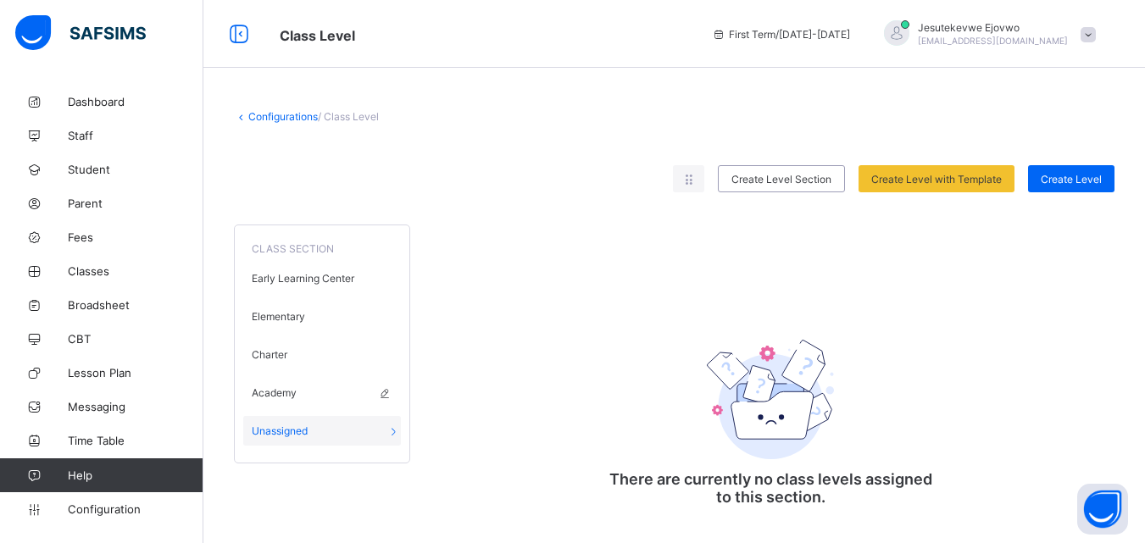
click at [276, 397] on span "Academy" at bounding box center [274, 392] width 45 height 13
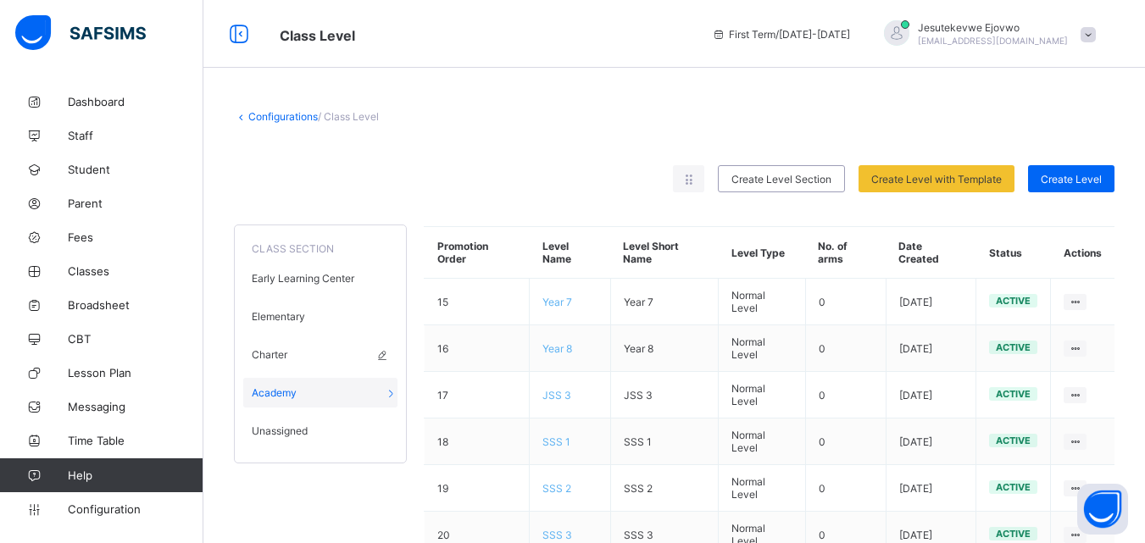
click at [279, 357] on span "Charter" at bounding box center [270, 354] width 36 height 13
click at [286, 324] on div "Elementary" at bounding box center [320, 317] width 154 height 30
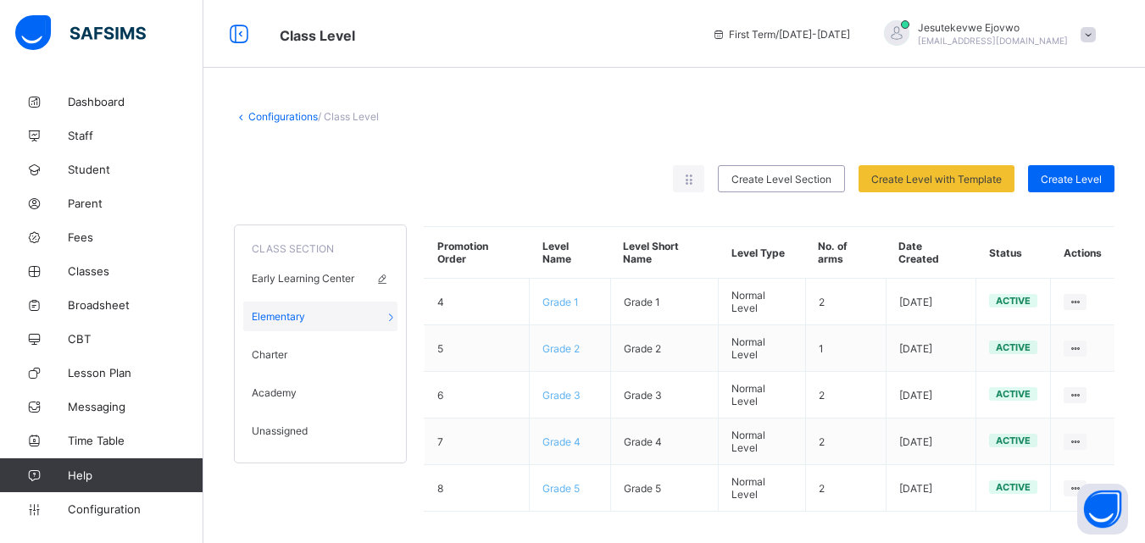
click at [295, 280] on span "Early Learning Center" at bounding box center [303, 278] width 103 height 13
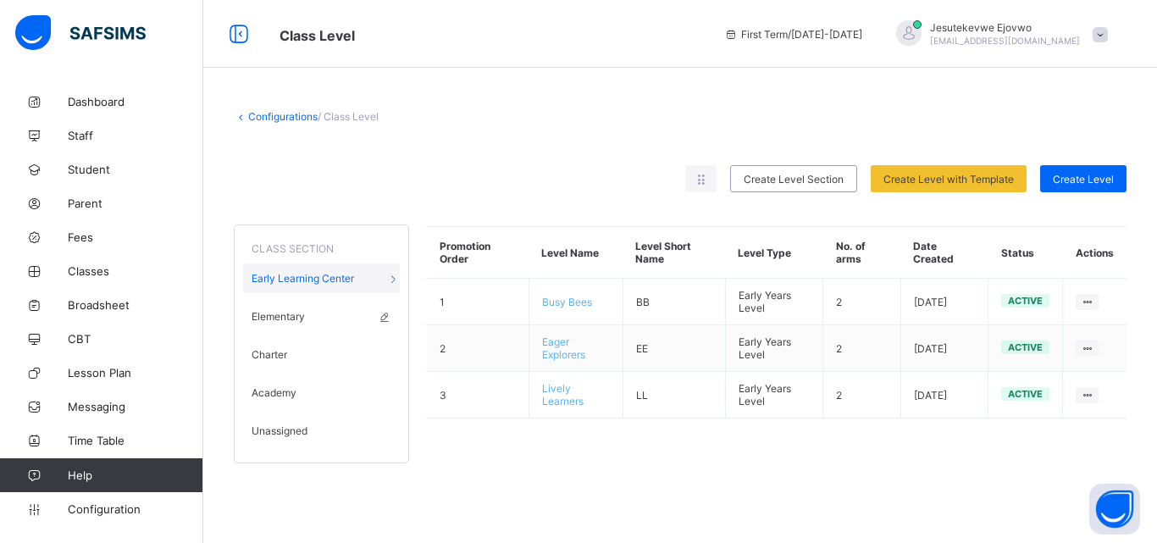
click at [282, 316] on span "Elementary" at bounding box center [278, 316] width 53 height 13
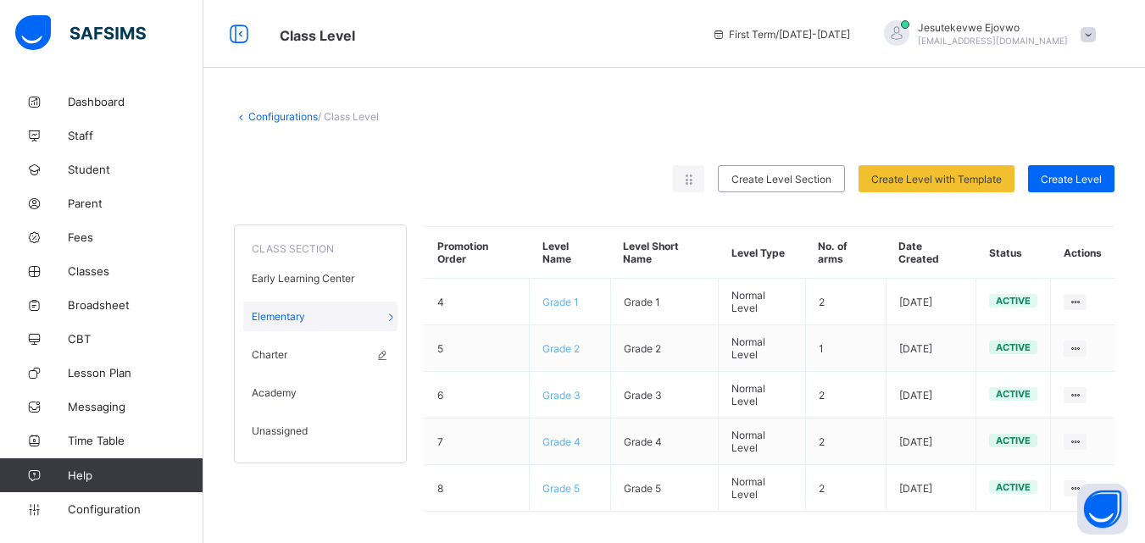
click at [277, 348] on span "Charter" at bounding box center [270, 354] width 36 height 13
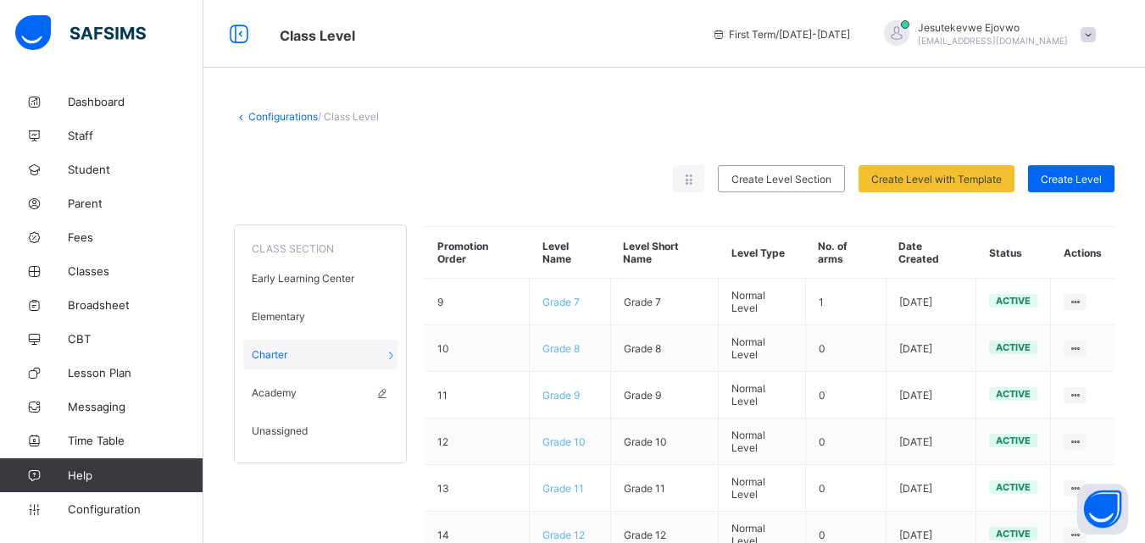
click at [282, 396] on span "Academy" at bounding box center [274, 392] width 45 height 13
click at [280, 352] on span "Charter" at bounding box center [270, 354] width 36 height 13
click at [280, 315] on span "Elementary" at bounding box center [278, 316] width 53 height 13
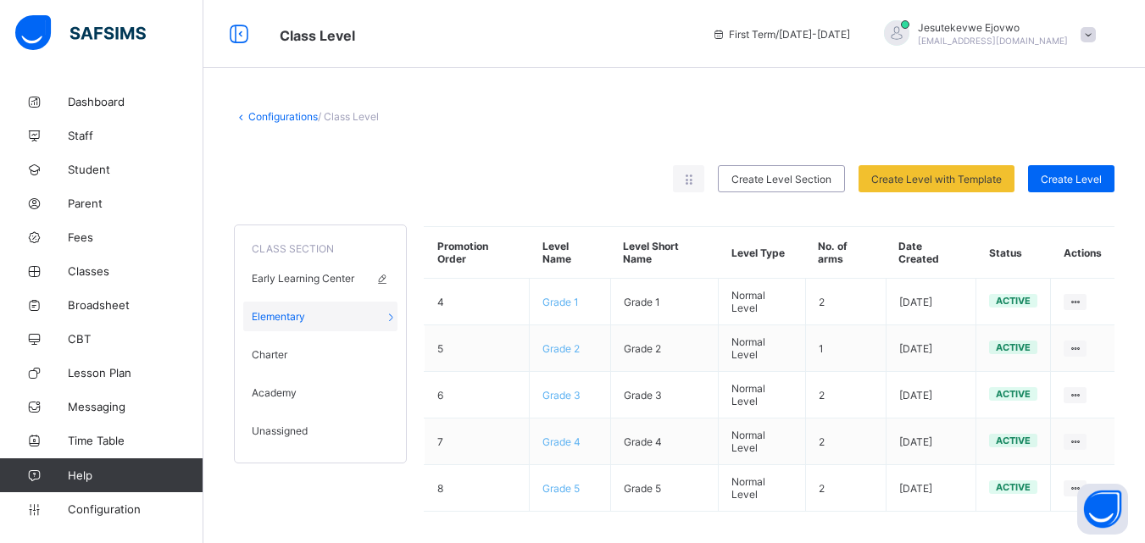
click at [283, 286] on div "Early Learning Center" at bounding box center [320, 279] width 154 height 30
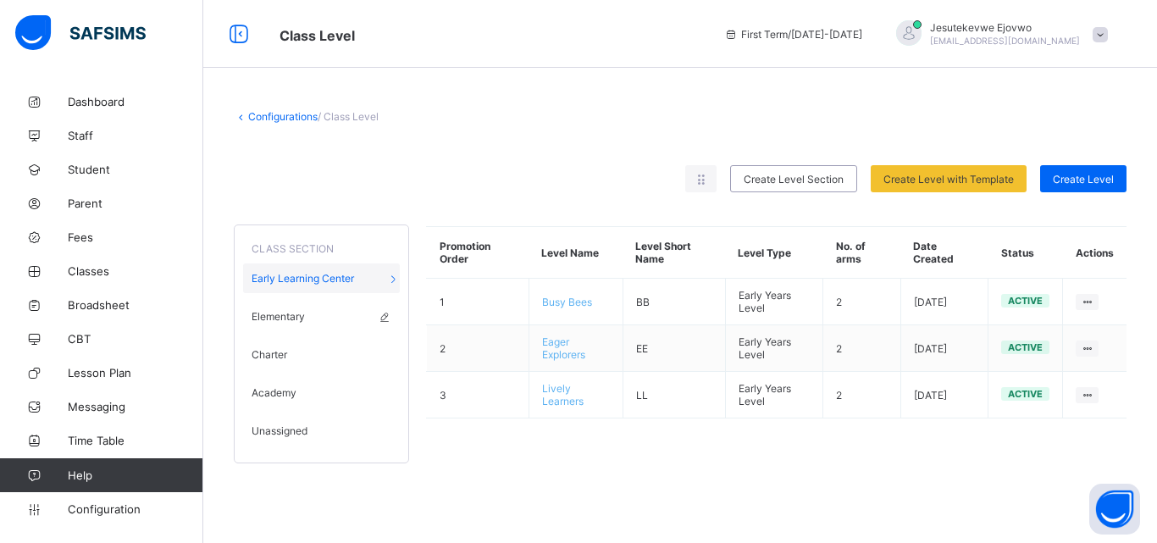
click at [284, 320] on span "Elementary" at bounding box center [278, 316] width 53 height 13
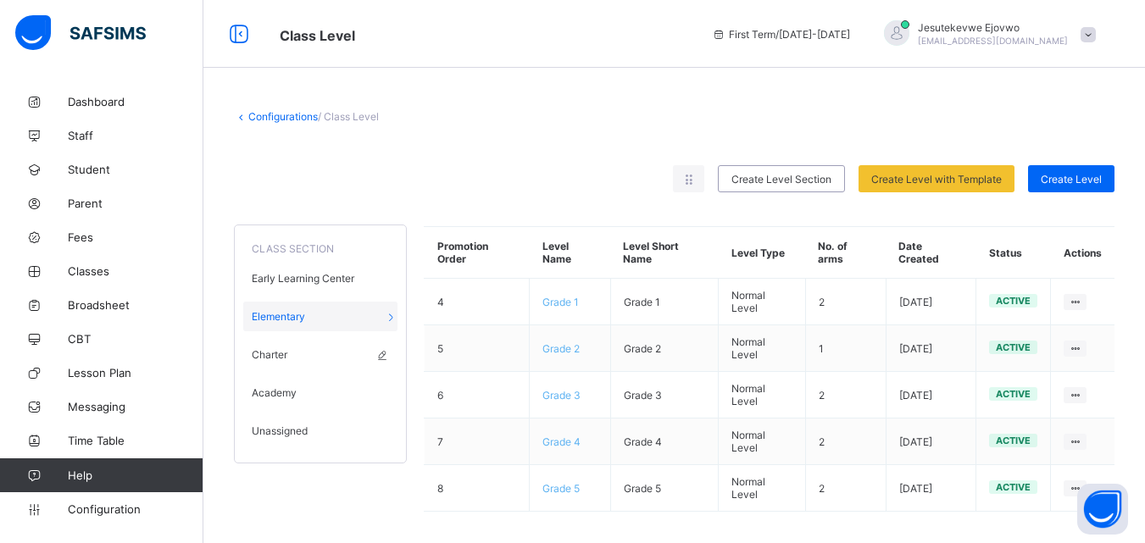
click at [278, 352] on span "Charter" at bounding box center [270, 354] width 36 height 13
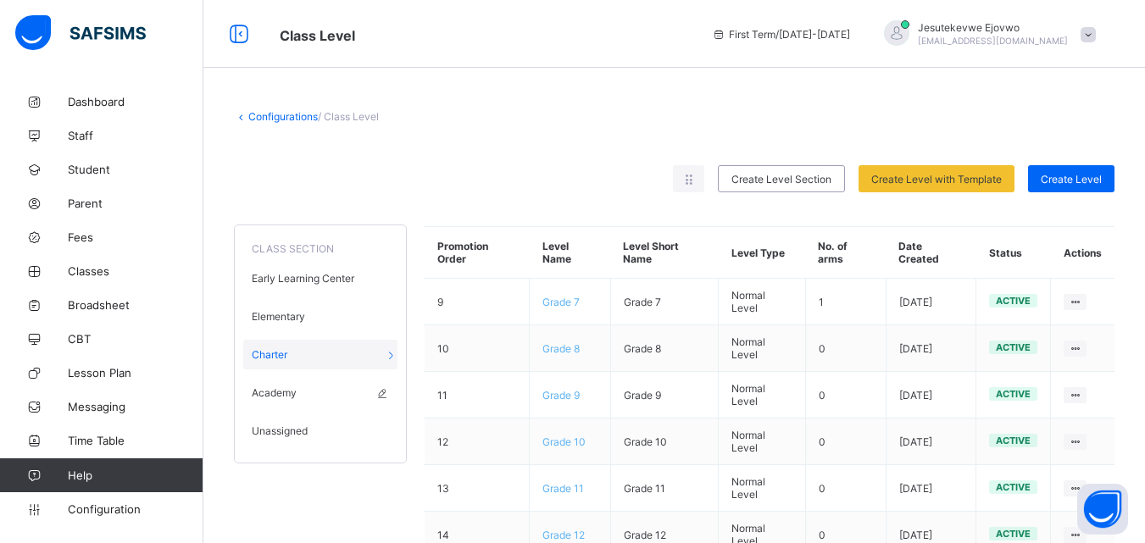
click at [278, 386] on span "Academy" at bounding box center [274, 392] width 45 height 13
click at [281, 354] on span "Charter" at bounding box center [270, 354] width 36 height 13
click at [280, 322] on span "Elementary" at bounding box center [278, 316] width 53 height 13
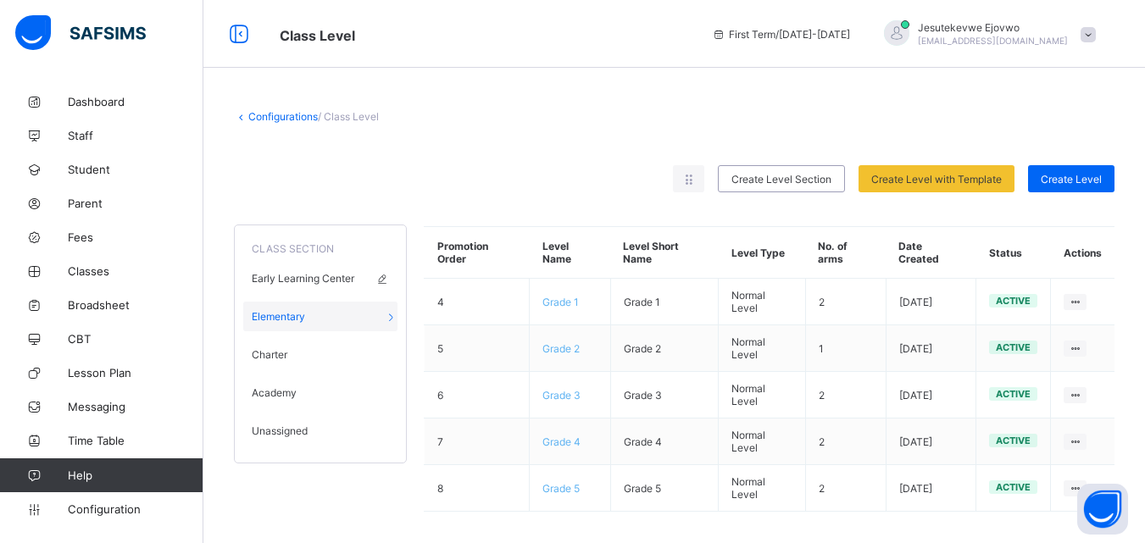
click at [284, 284] on span "Early Learning Center" at bounding box center [303, 278] width 103 height 13
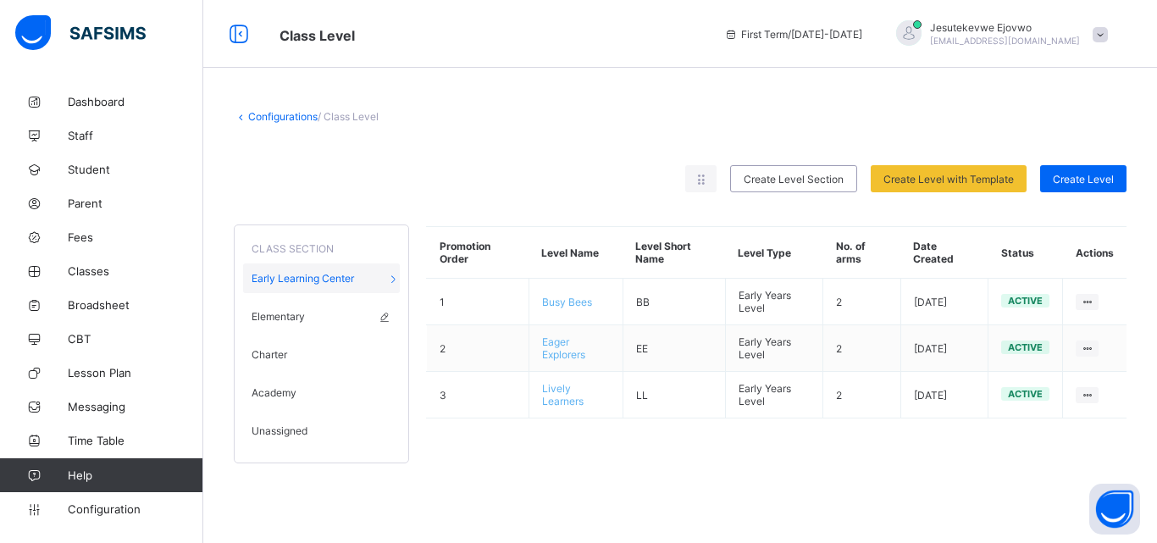
click at [285, 315] on span "Elementary" at bounding box center [278, 316] width 53 height 13
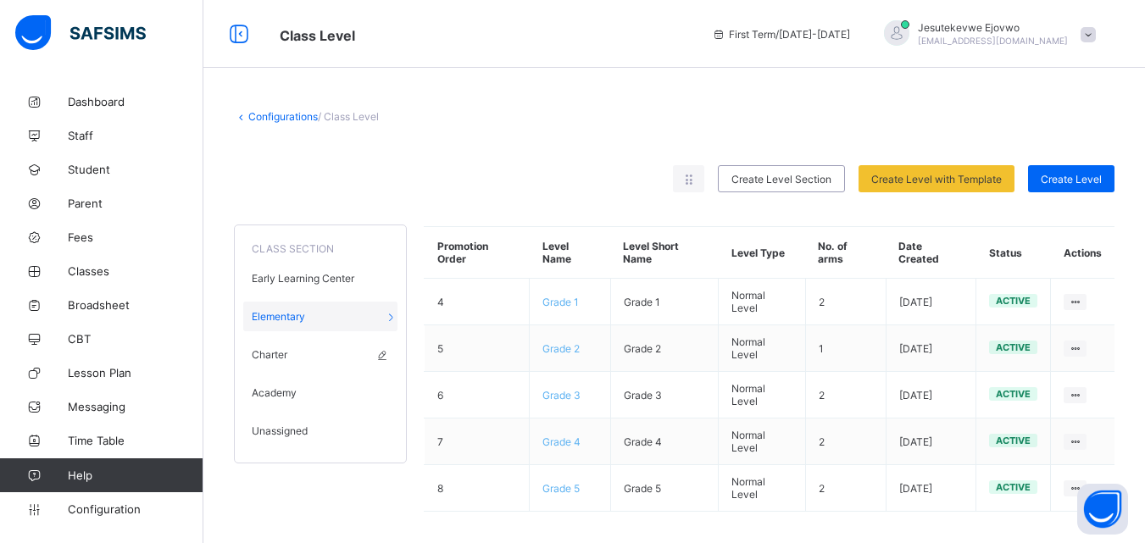
click at [280, 352] on span "Charter" at bounding box center [270, 354] width 36 height 13
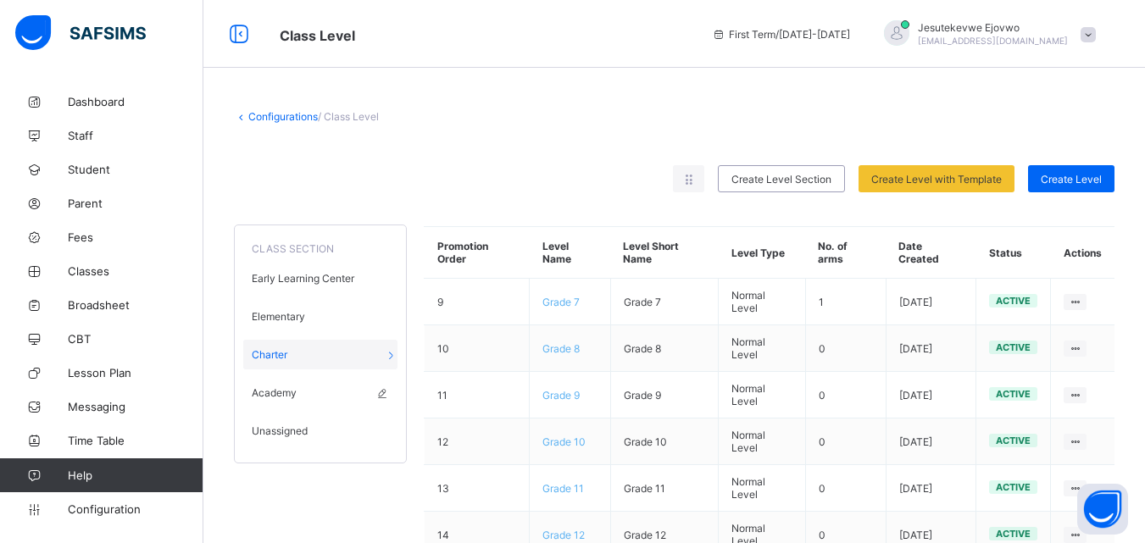
click at [281, 397] on span "Academy" at bounding box center [274, 392] width 45 height 13
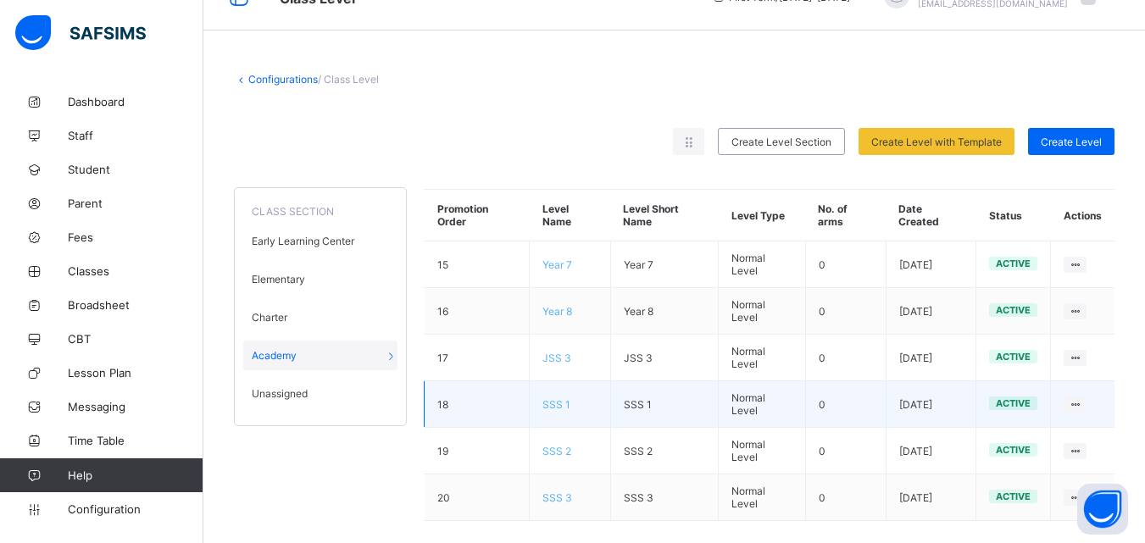
scroll to position [58, 0]
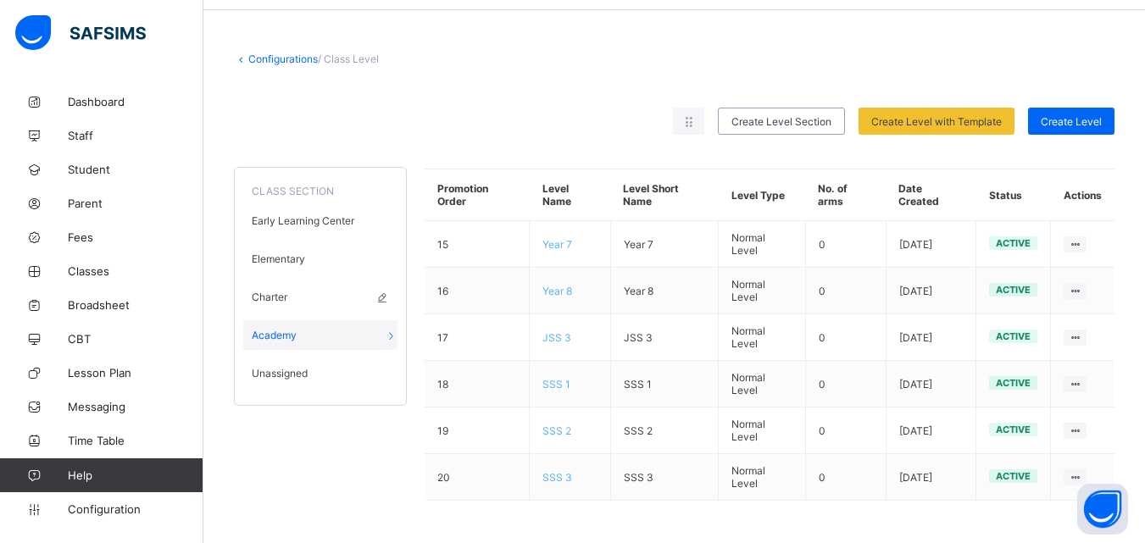
click at [272, 296] on span "Charter" at bounding box center [270, 297] width 36 height 13
click at [271, 259] on span "Elementary" at bounding box center [278, 258] width 53 height 13
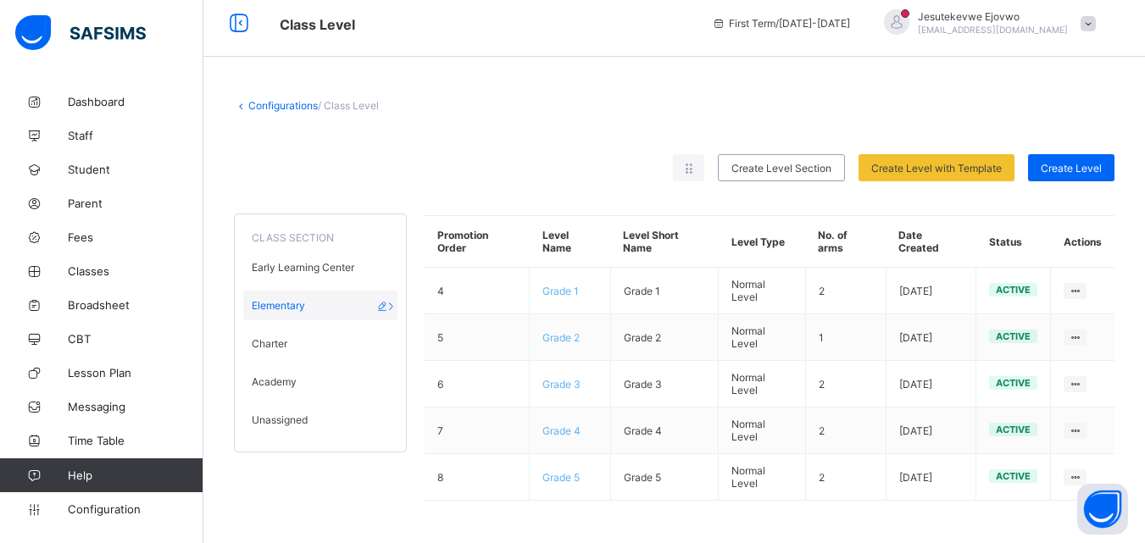
scroll to position [11, 0]
click at [271, 224] on div "CLASS SECTION" at bounding box center [320, 233] width 154 height 21
click at [280, 261] on span "Early Learning Center" at bounding box center [303, 267] width 103 height 13
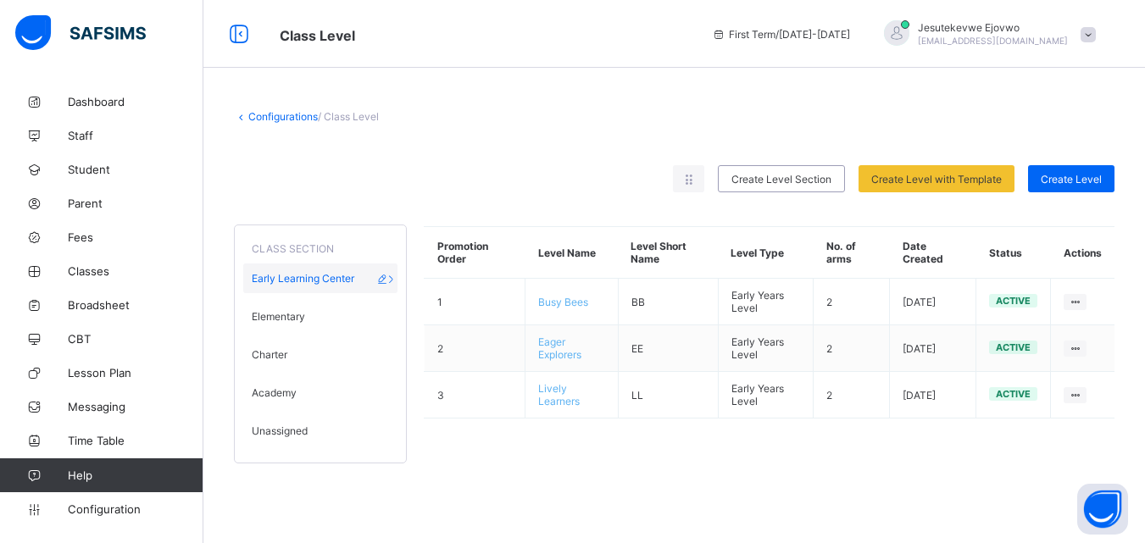
scroll to position [0, 0]
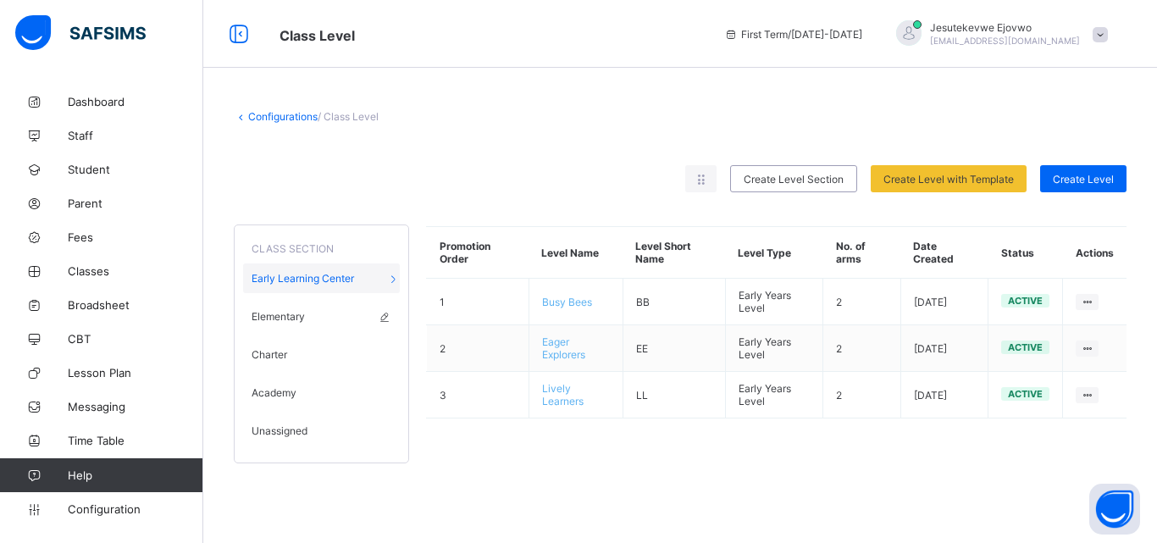
click at [270, 319] on span "Elementary" at bounding box center [278, 316] width 53 height 13
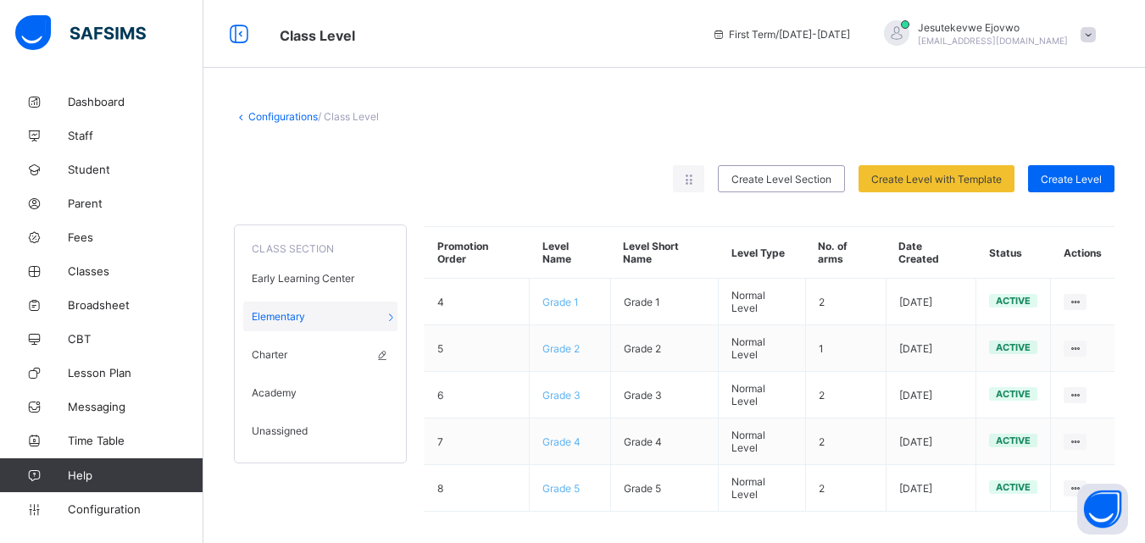
click at [275, 353] on span "Charter" at bounding box center [270, 354] width 36 height 13
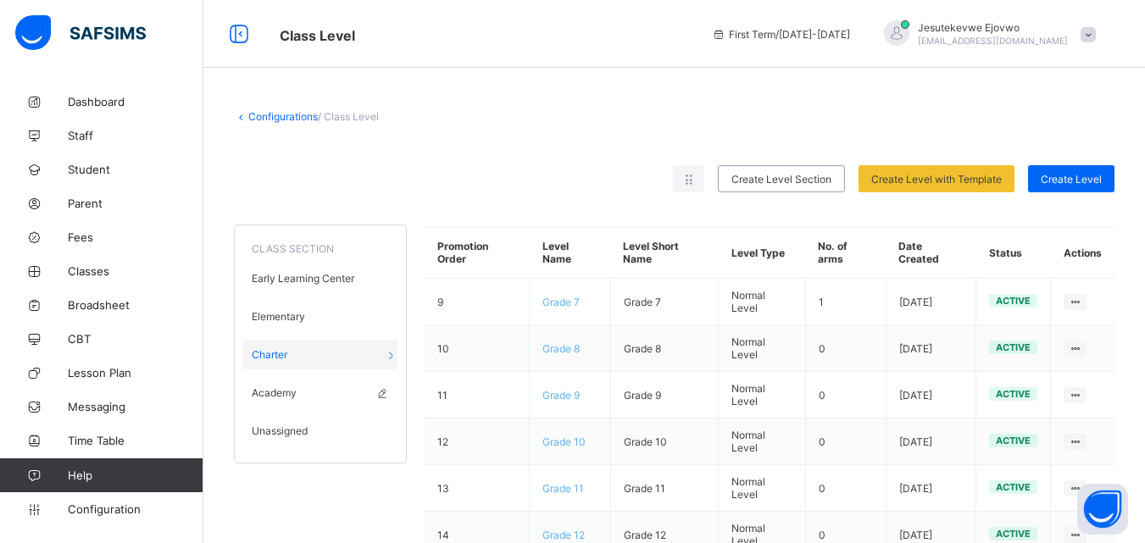
click at [280, 397] on span "Academy" at bounding box center [274, 392] width 45 height 13
click at [282, 425] on span "Unassigned" at bounding box center [280, 430] width 56 height 13
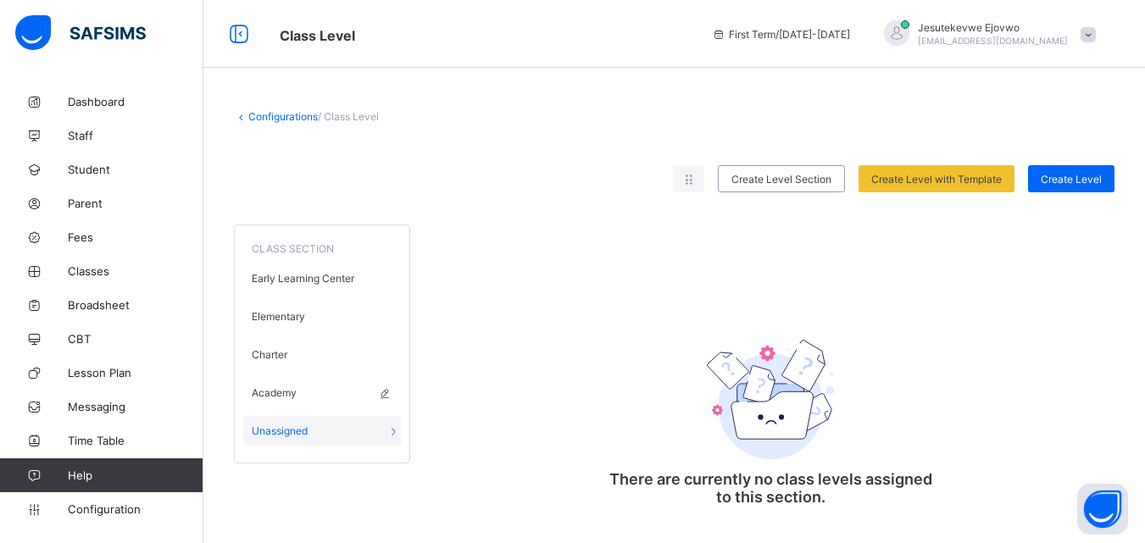
click at [275, 391] on span "Academy" at bounding box center [274, 392] width 45 height 13
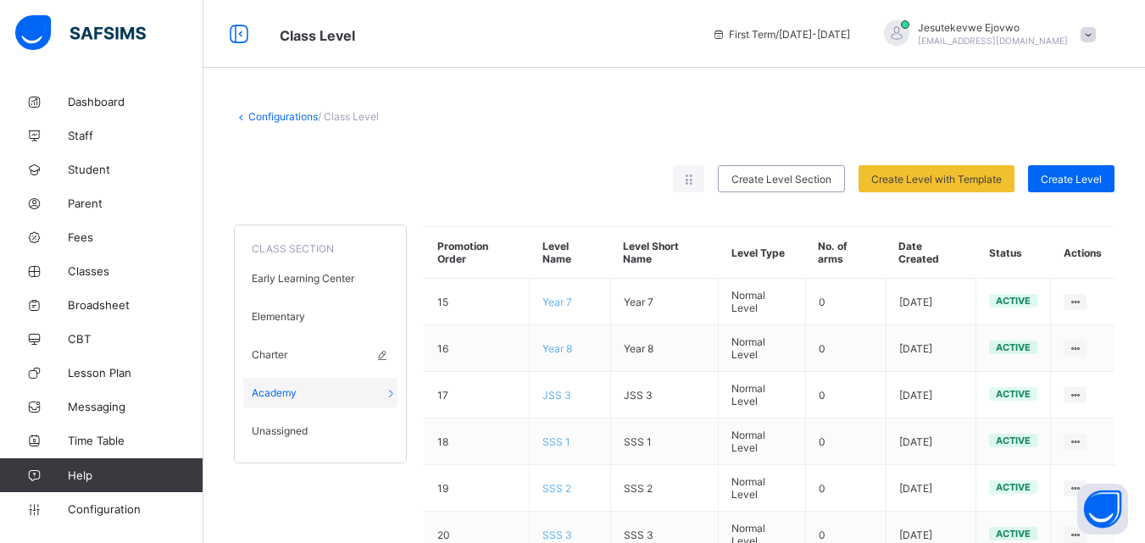
click at [272, 352] on span "Charter" at bounding box center [270, 354] width 36 height 13
click at [273, 322] on span "Elementary" at bounding box center [278, 316] width 53 height 13
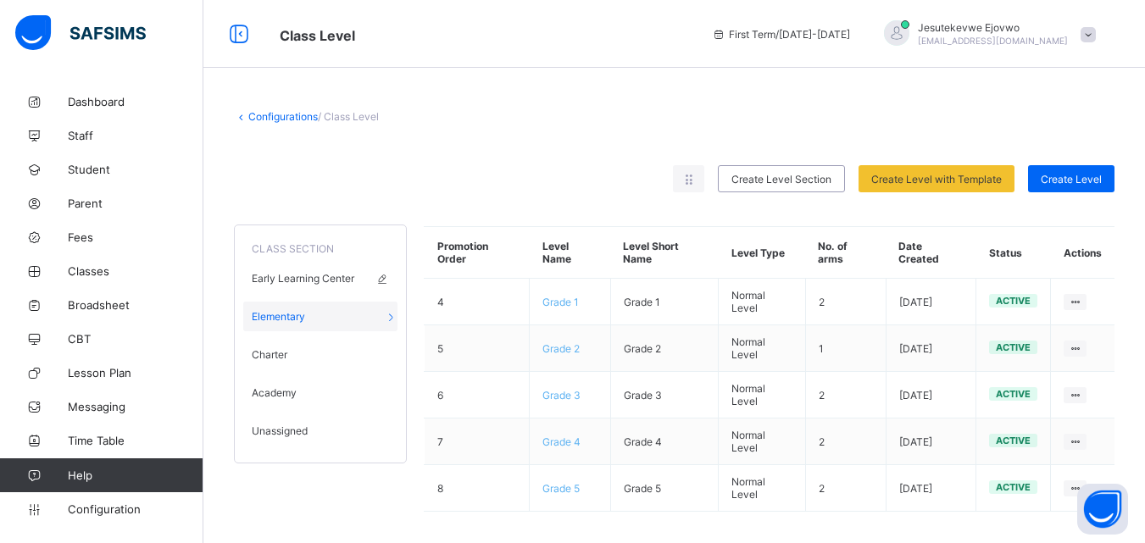
click at [275, 280] on span "Early Learning Center" at bounding box center [303, 278] width 103 height 13
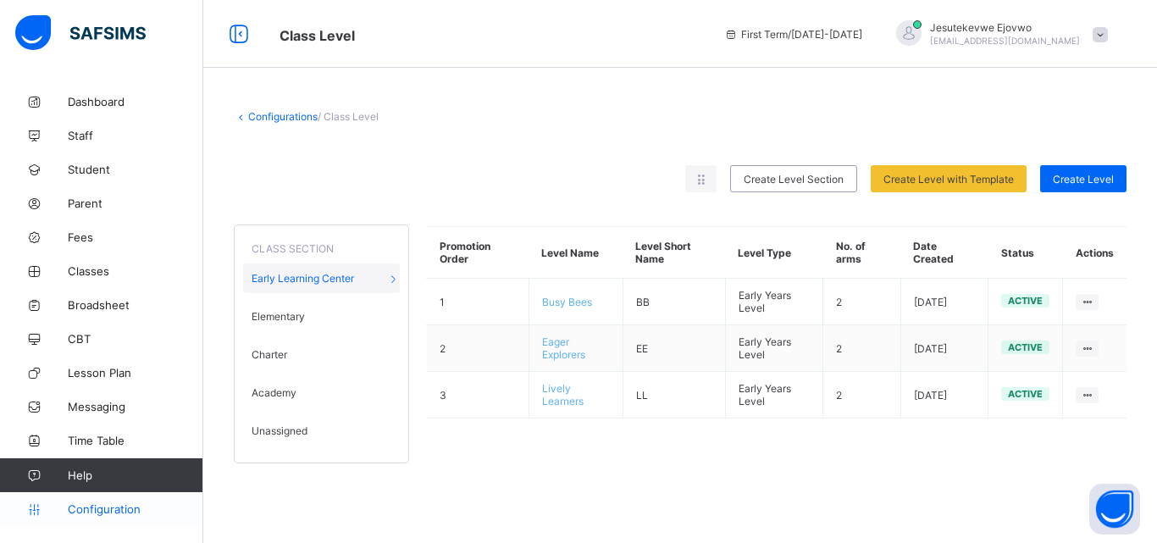
click at [138, 506] on span "Configuration" at bounding box center [135, 509] width 135 height 14
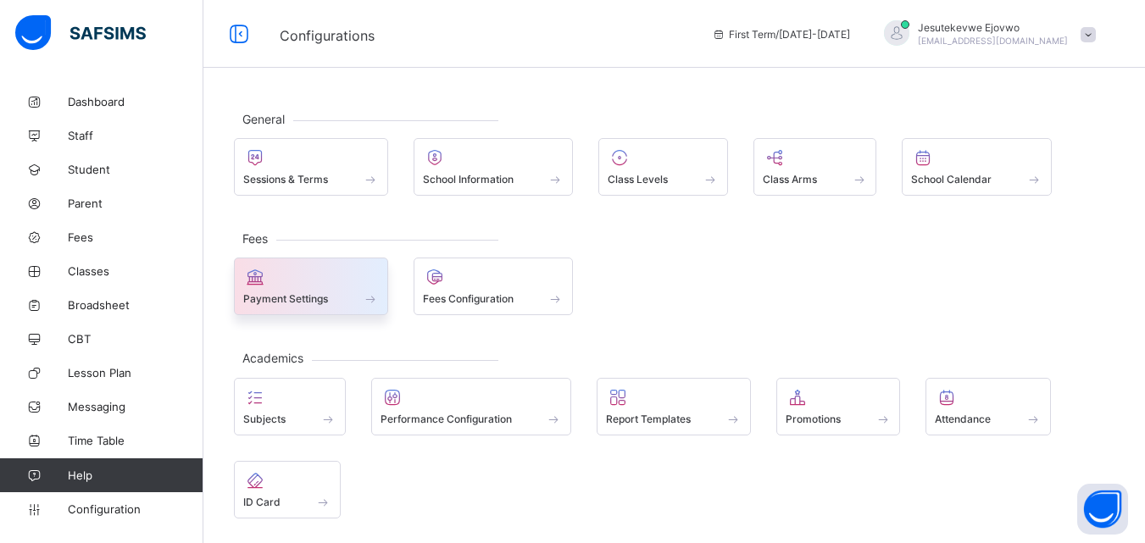
click at [286, 280] on div at bounding box center [311, 277] width 136 height 20
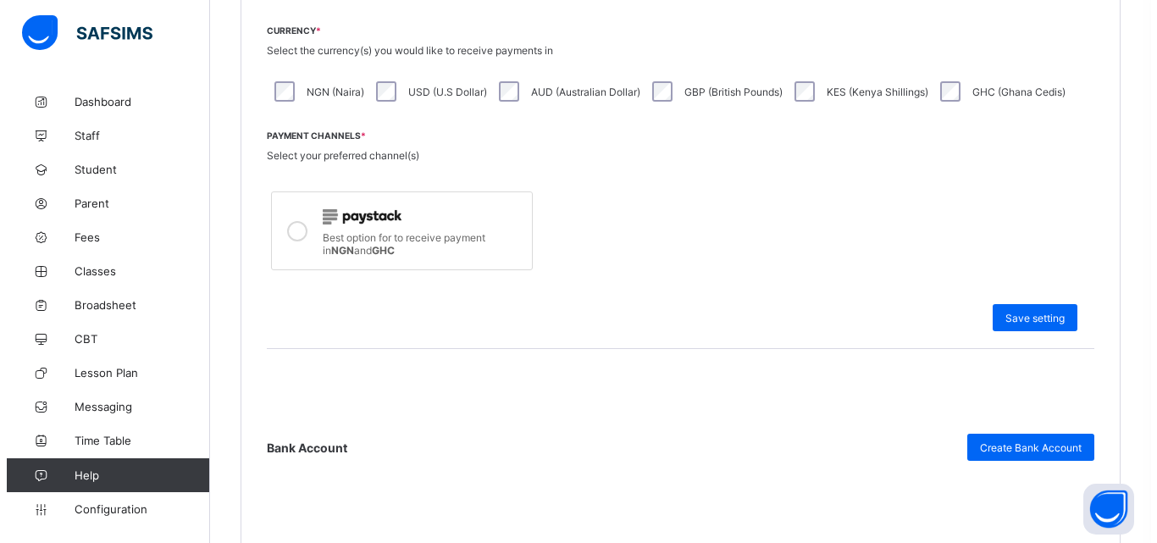
scroll to position [593, 0]
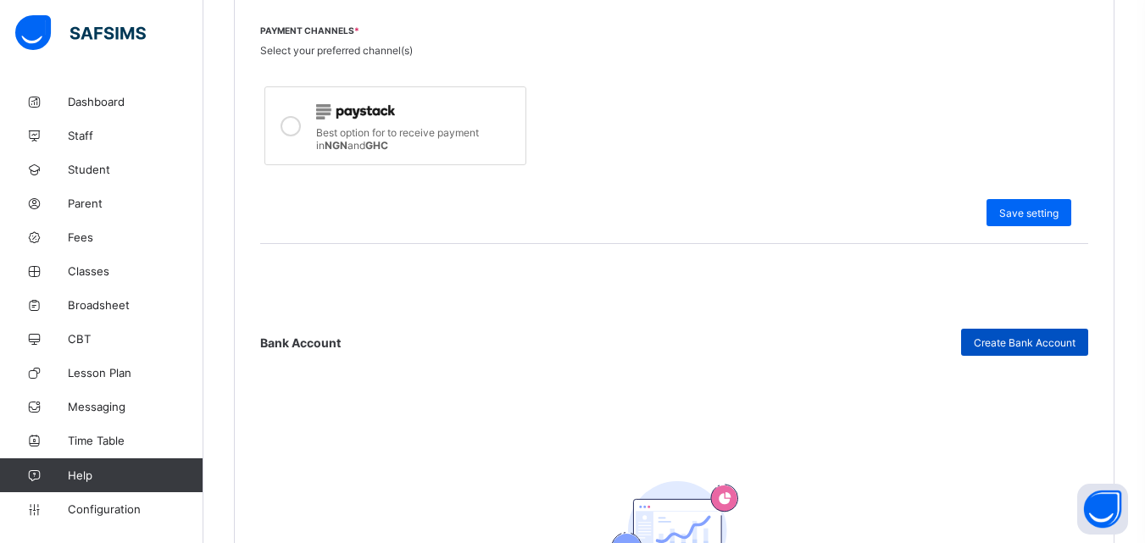
click at [1006, 344] on span "Create Bank Account" at bounding box center [1025, 342] width 102 height 13
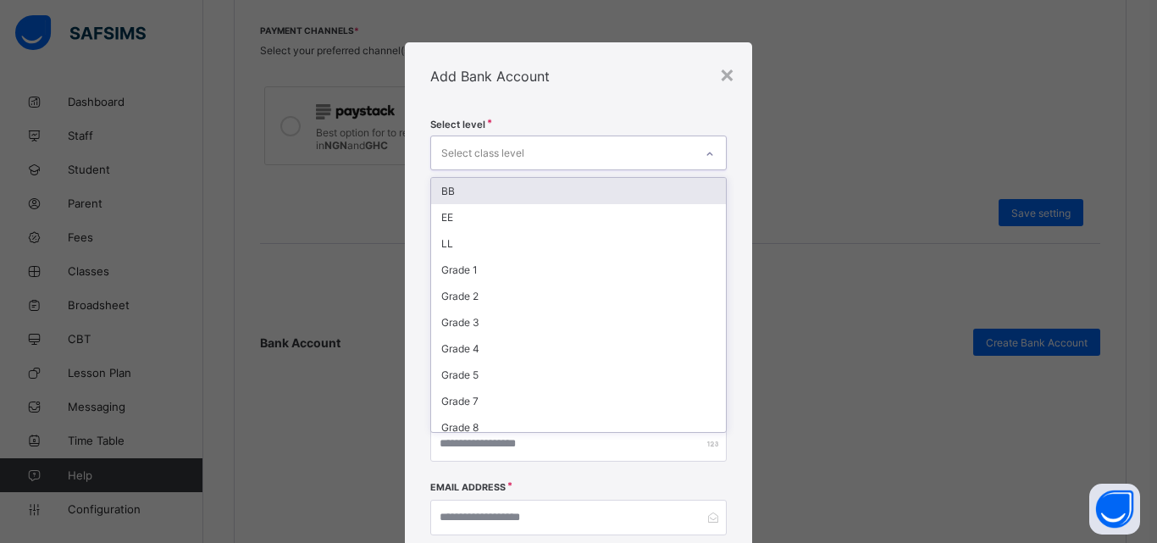
click at [532, 146] on div "Select class level" at bounding box center [562, 152] width 263 height 33
click at [492, 194] on div "BB" at bounding box center [578, 191] width 295 height 26
click at [478, 193] on div "EE" at bounding box center [578, 193] width 295 height 26
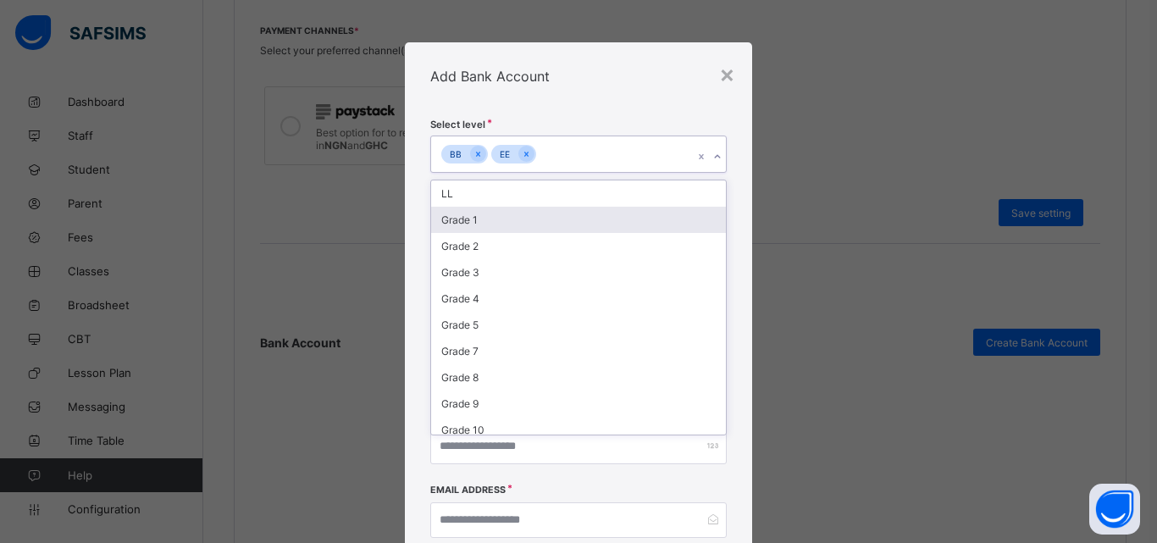
click at [470, 213] on div "Grade 1" at bounding box center [578, 220] width 295 height 26
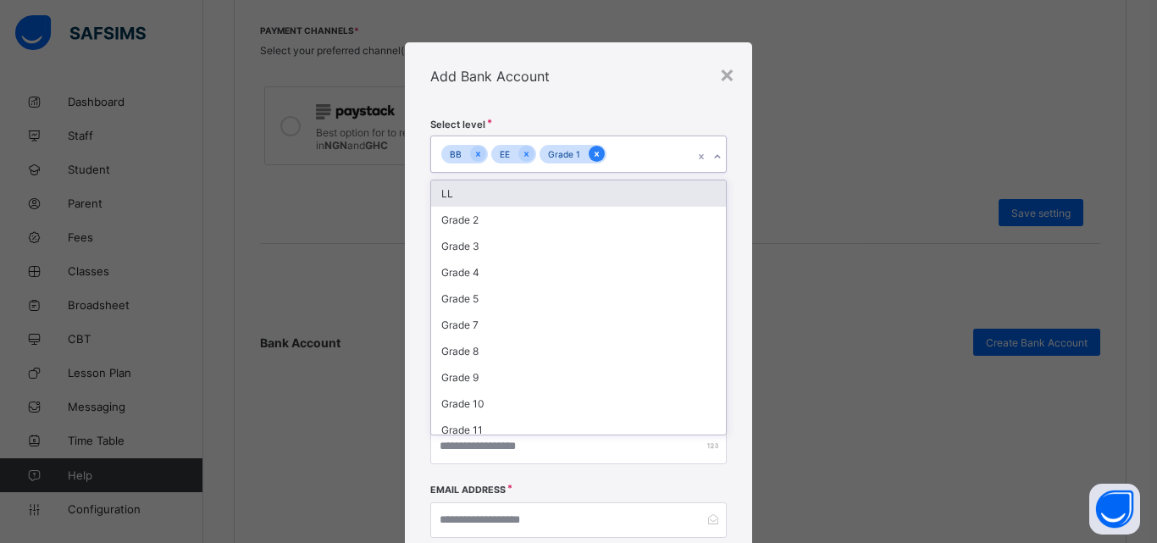
click at [594, 157] on icon at bounding box center [596, 154] width 9 height 12
click at [479, 189] on div "LL" at bounding box center [578, 193] width 295 height 26
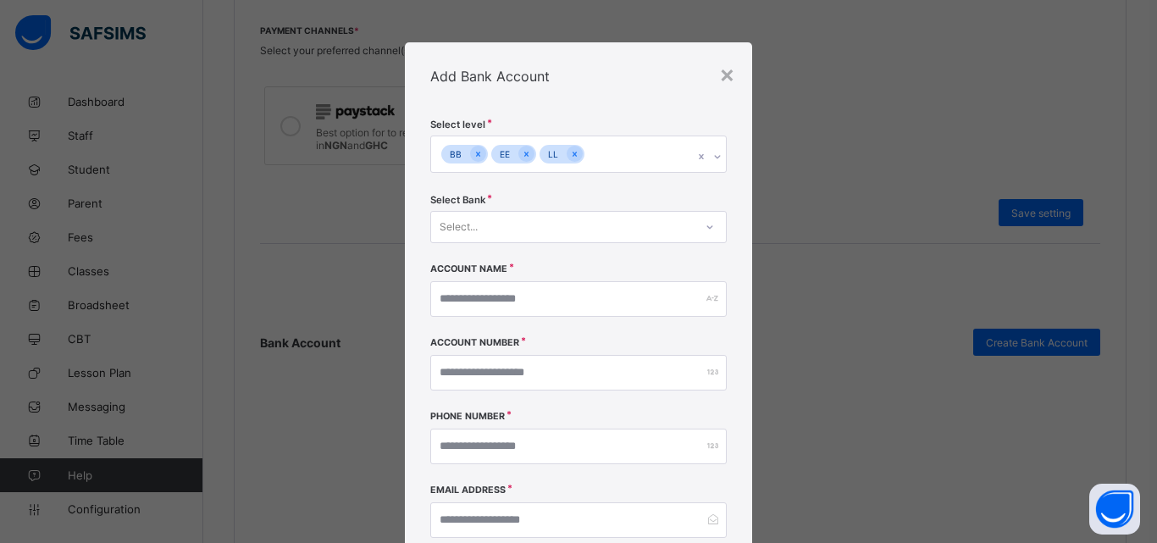
click at [360, 192] on div "× Add Bank Account Select level BB EE LL Select Bank Select... Account Name Acc…" at bounding box center [578, 271] width 1157 height 543
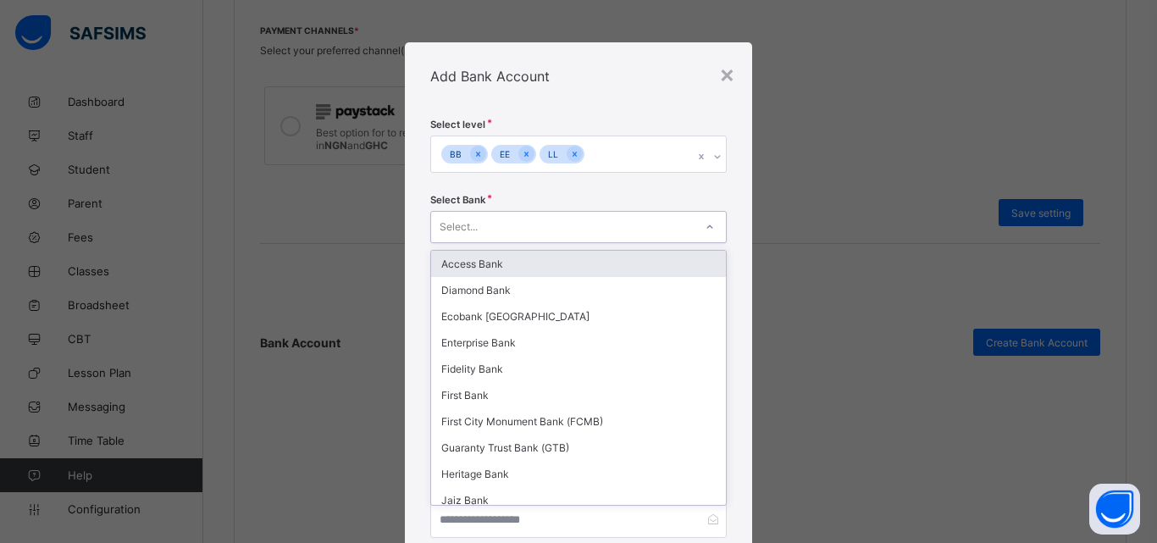
click at [558, 216] on div "Select..." at bounding box center [562, 227] width 263 height 24
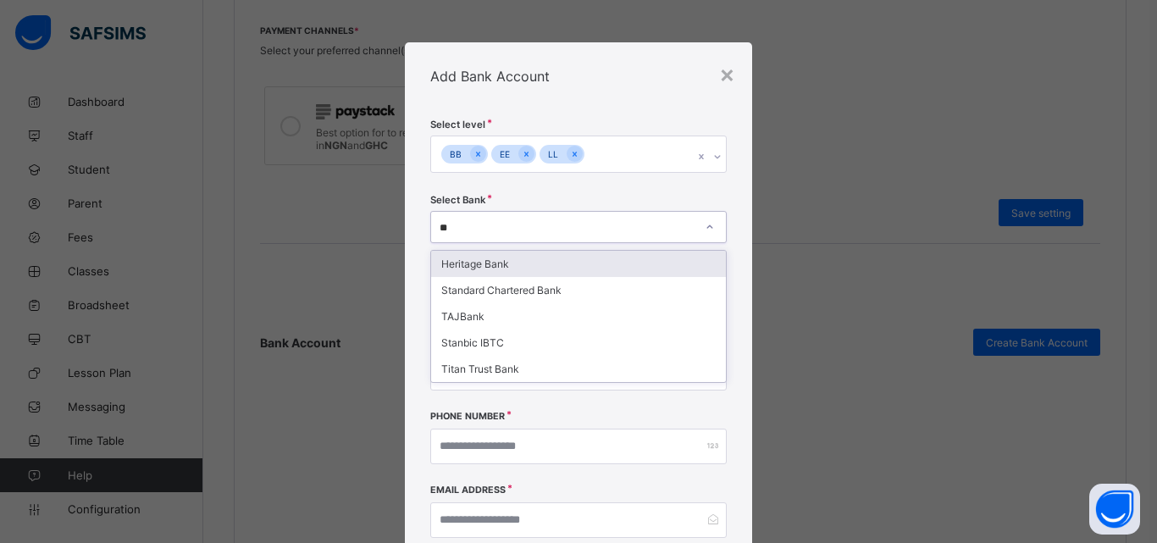
type input "***"
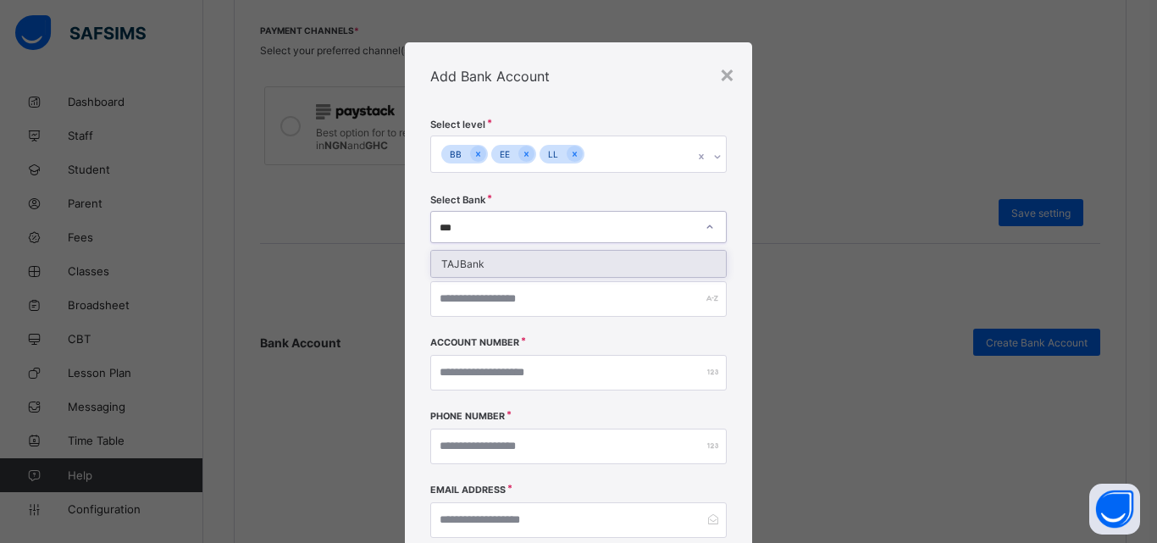
click at [538, 261] on div "TAJBank" at bounding box center [578, 264] width 295 height 26
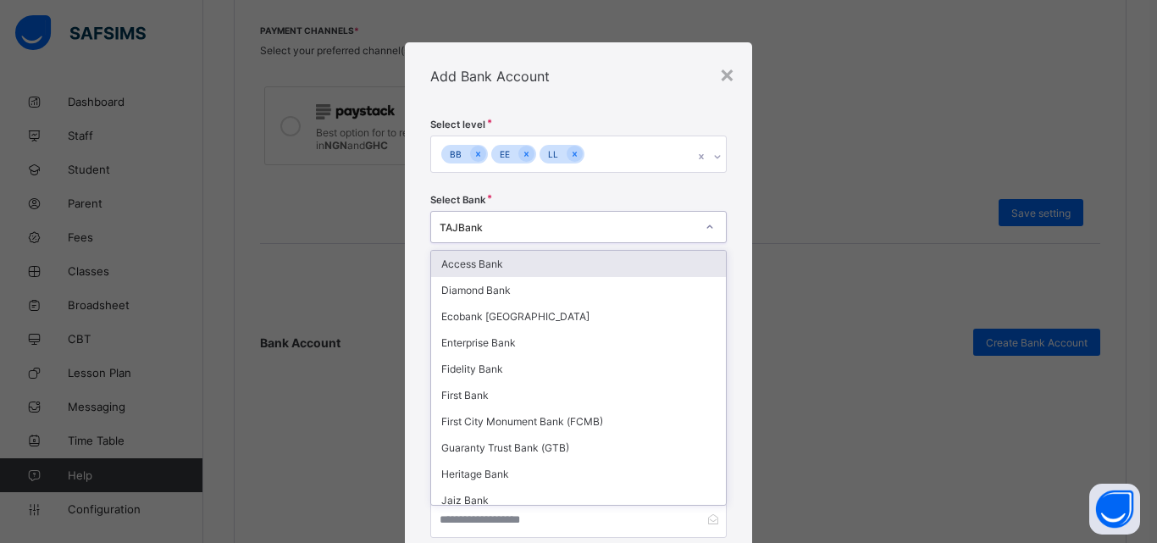
click at [527, 232] on div "TAJBank" at bounding box center [568, 226] width 256 height 13
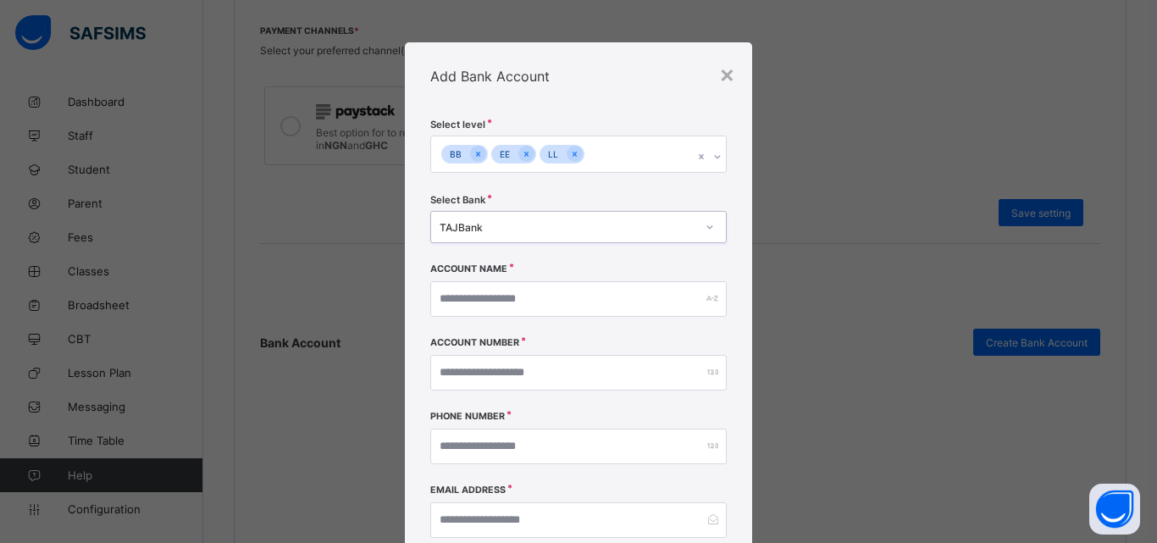
click at [529, 230] on div "TAJBank" at bounding box center [568, 226] width 256 height 13
click at [542, 297] on input "text" at bounding box center [578, 299] width 297 height 36
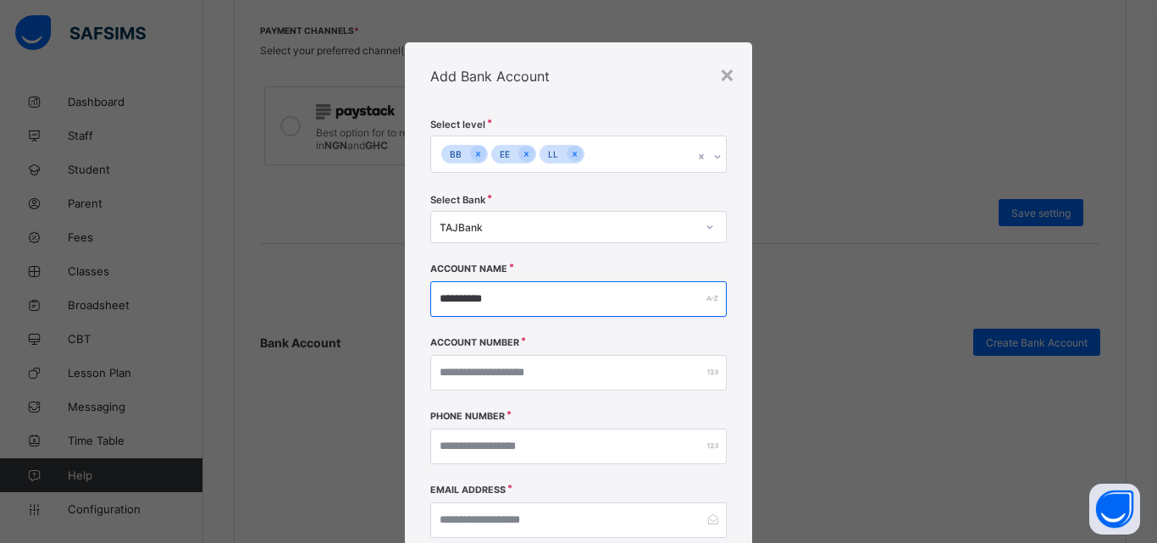
drag, startPoint x: 540, startPoint y: 297, endPoint x: 384, endPoint y: 294, distance: 155.9
click at [384, 294] on div "**********" at bounding box center [578, 271] width 1157 height 543
type input "**********"
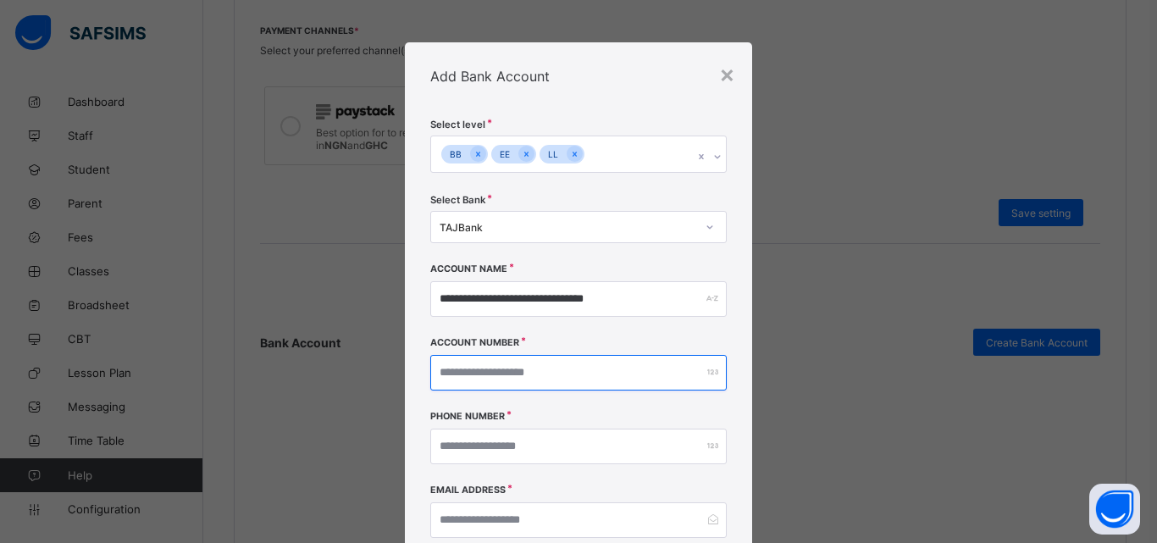
click at [571, 369] on input "number" at bounding box center [578, 373] width 297 height 36
type input "**********"
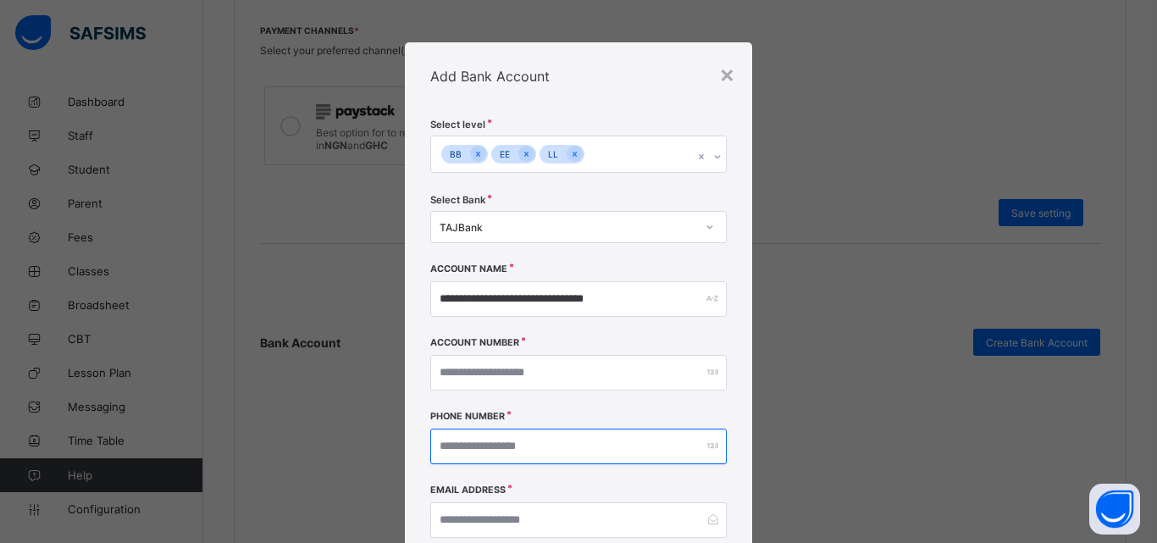
click at [519, 451] on input "number" at bounding box center [578, 447] width 297 height 36
click at [706, 442] on div at bounding box center [578, 447] width 297 height 36
click at [547, 452] on input "number" at bounding box center [578, 447] width 297 height 36
type input "**"
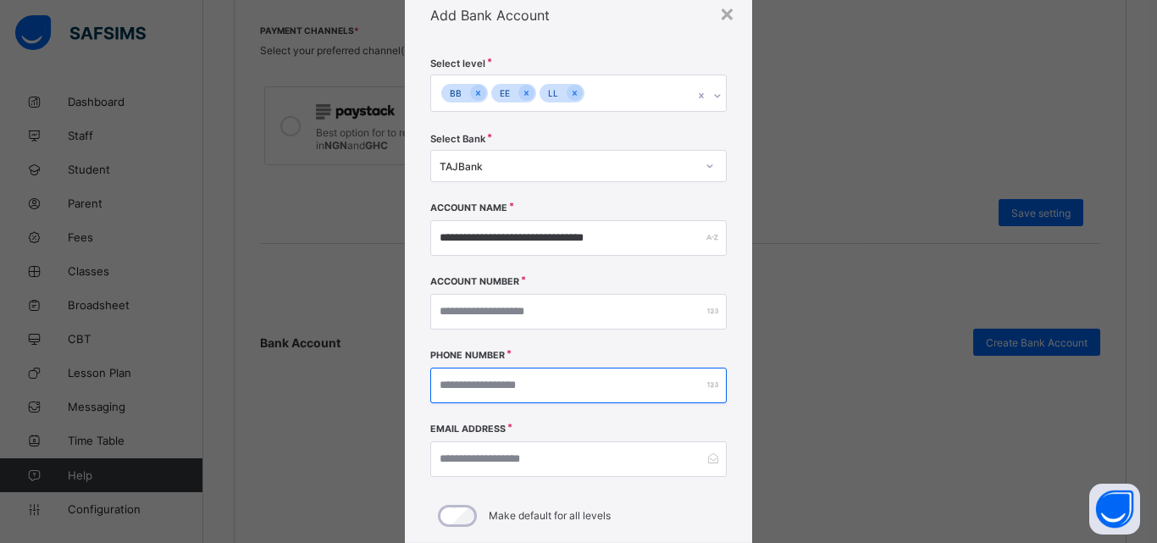
scroll to position [155, 0]
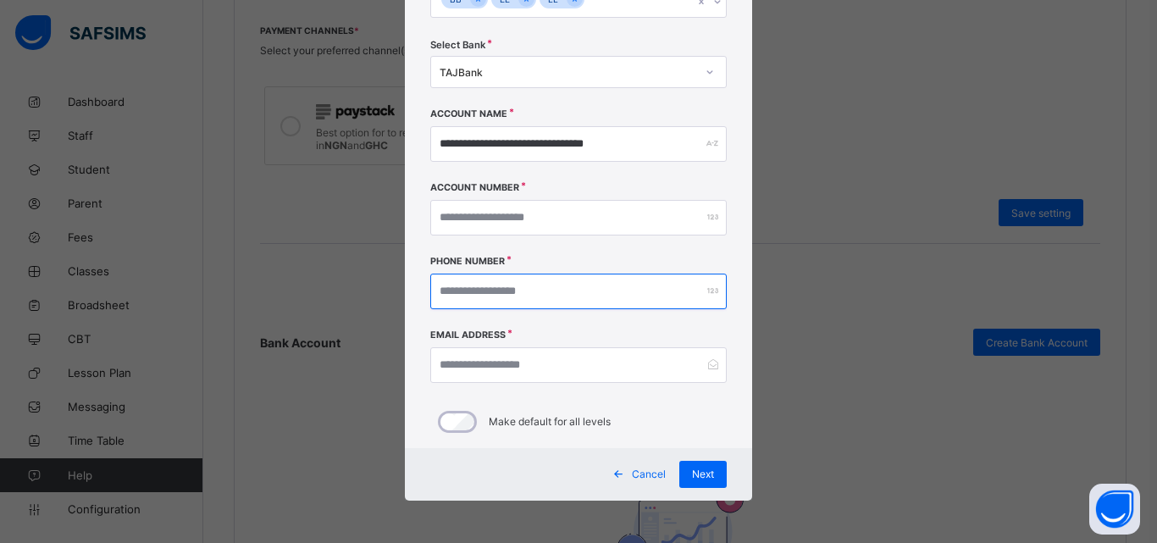
type input "**********"
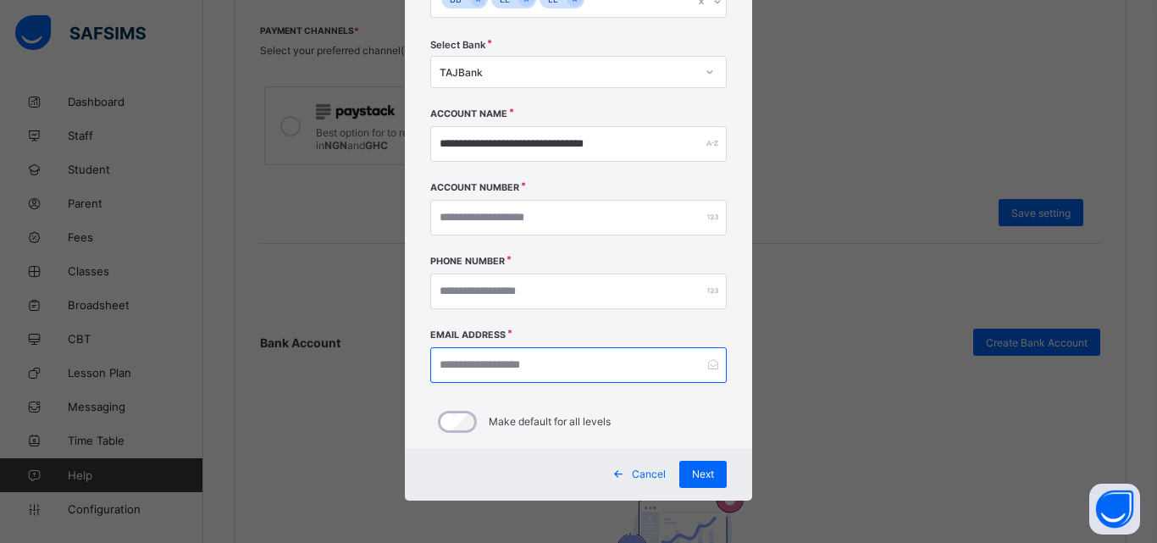
click at [530, 358] on input "email" at bounding box center [578, 365] width 297 height 36
type input "**********"
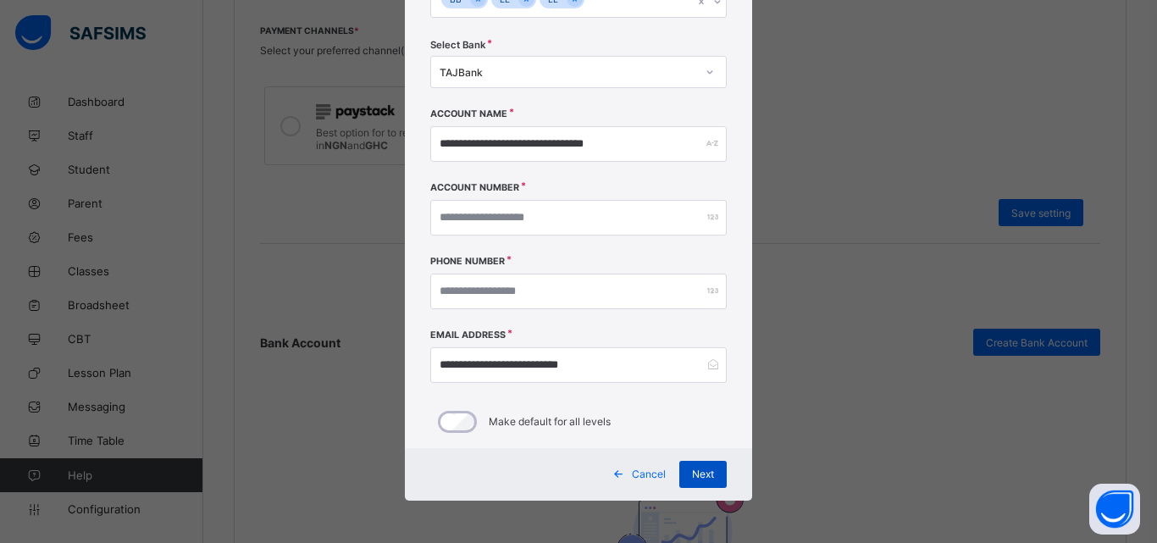
click at [696, 474] on span "Next" at bounding box center [703, 474] width 22 height 13
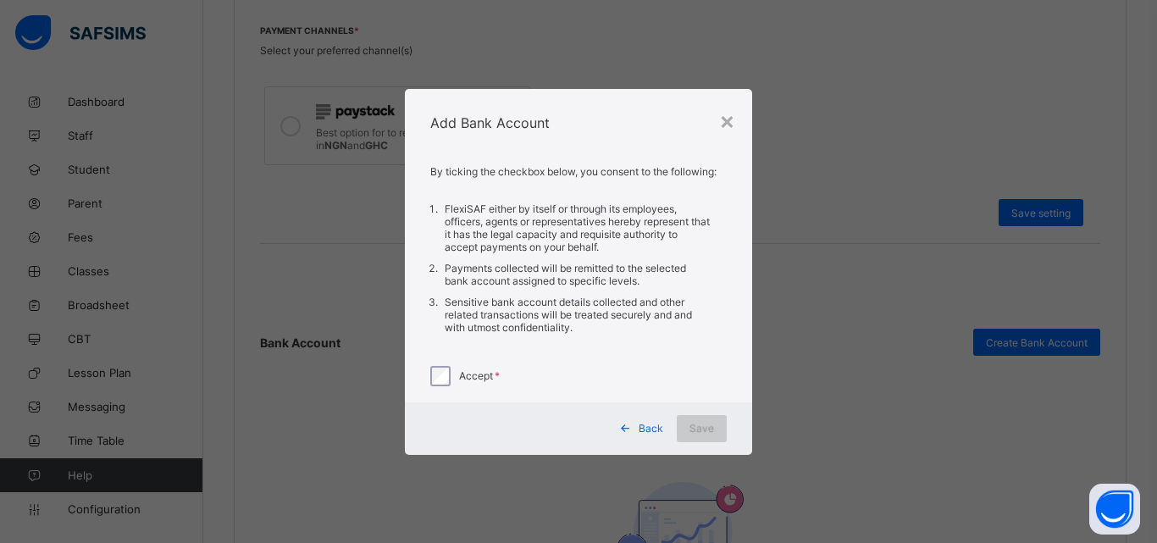
scroll to position [0, 0]
click at [712, 424] on span "Save" at bounding box center [702, 428] width 25 height 13
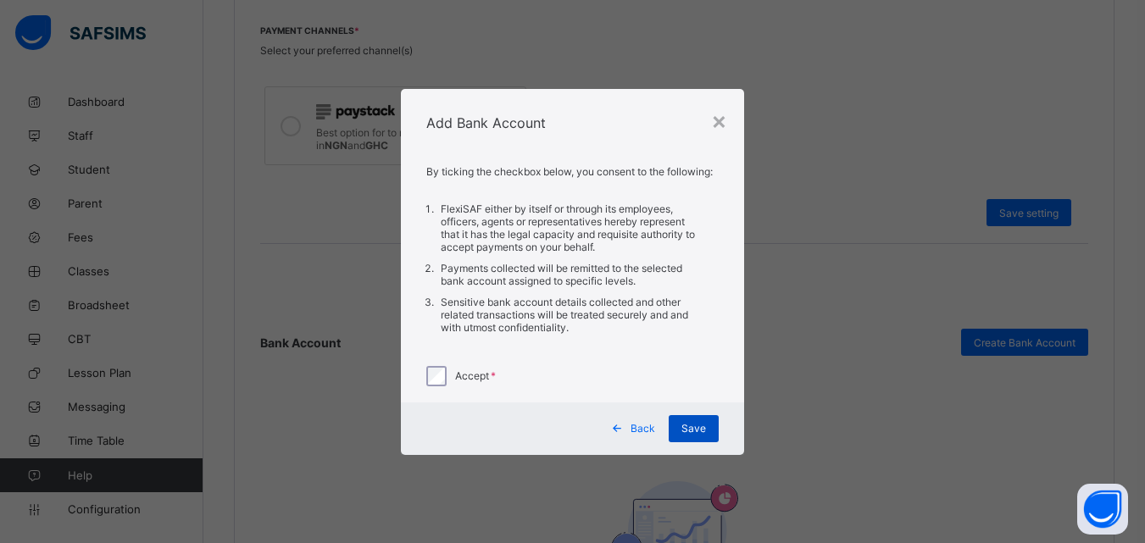
click at [697, 424] on span "Save" at bounding box center [693, 428] width 25 height 13
click at [624, 427] on icon at bounding box center [617, 428] width 13 height 11
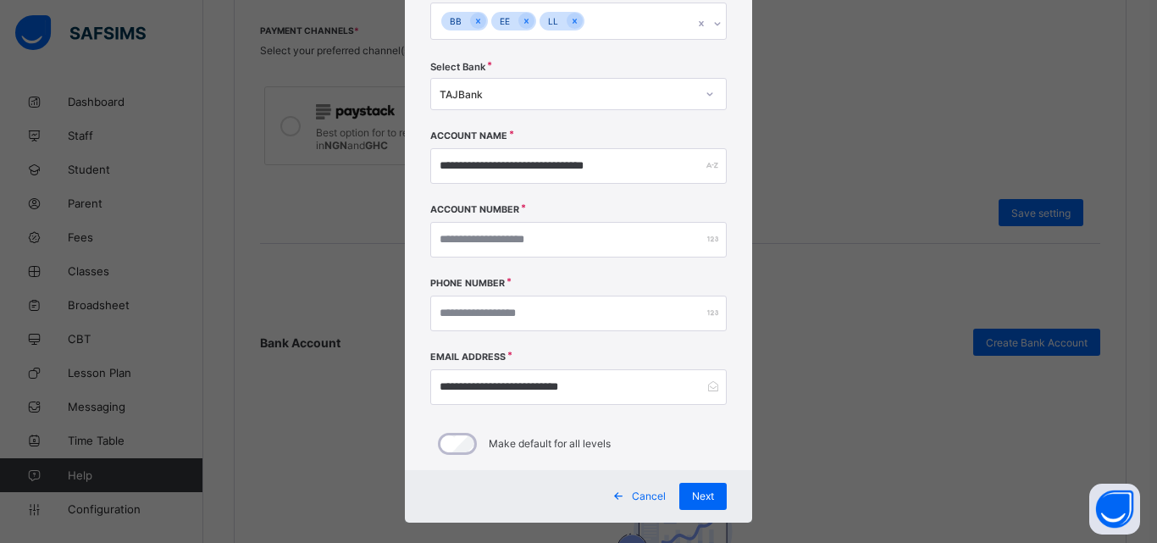
scroll to position [155, 0]
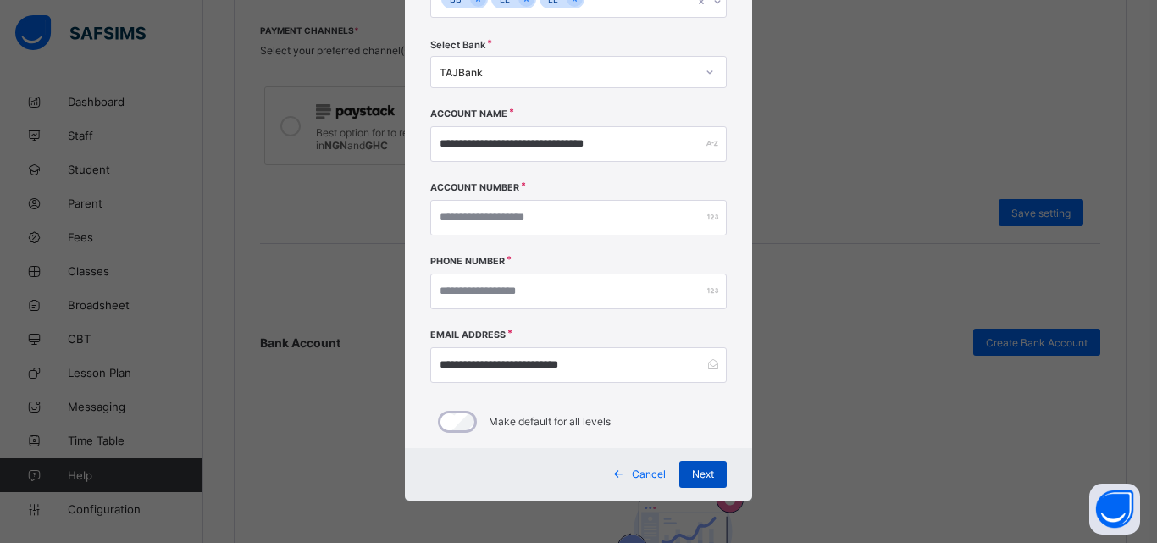
click at [695, 467] on div "Next" at bounding box center [703, 474] width 47 height 27
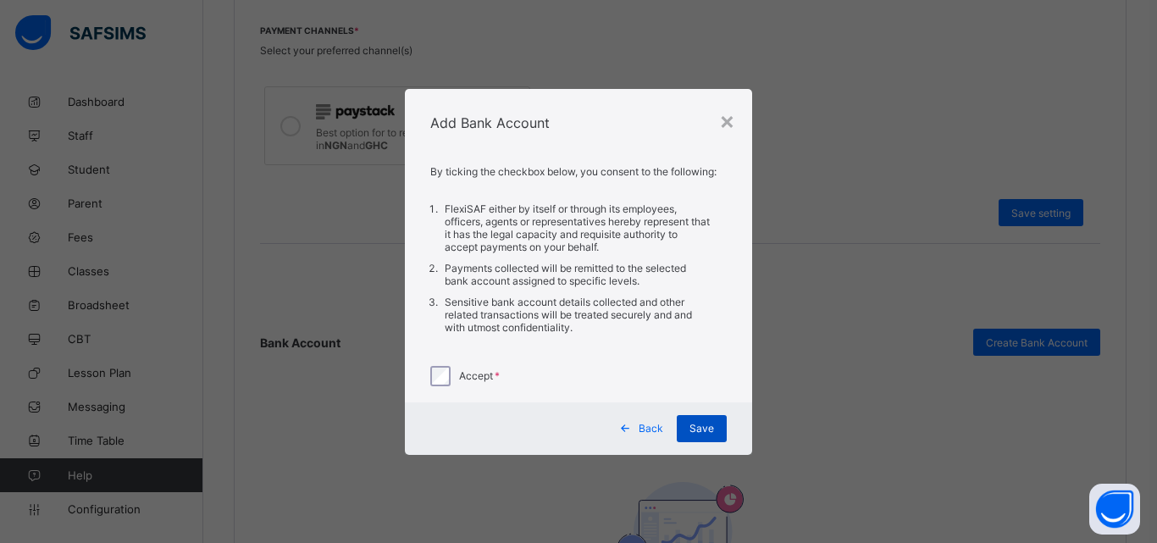
click at [698, 427] on span "Save" at bounding box center [702, 428] width 25 height 13
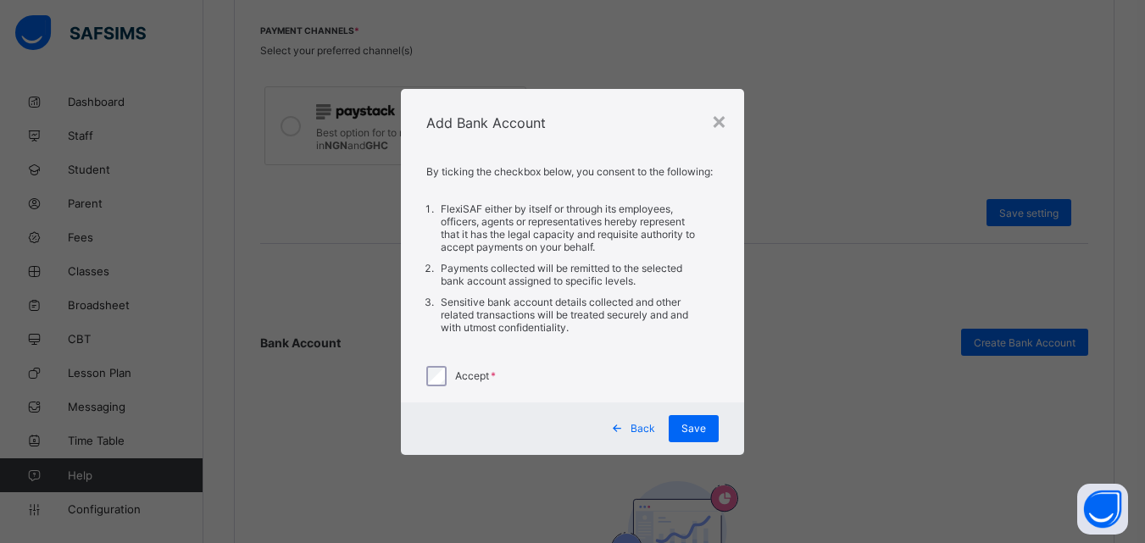
click at [622, 430] on icon at bounding box center [617, 428] width 13 height 11
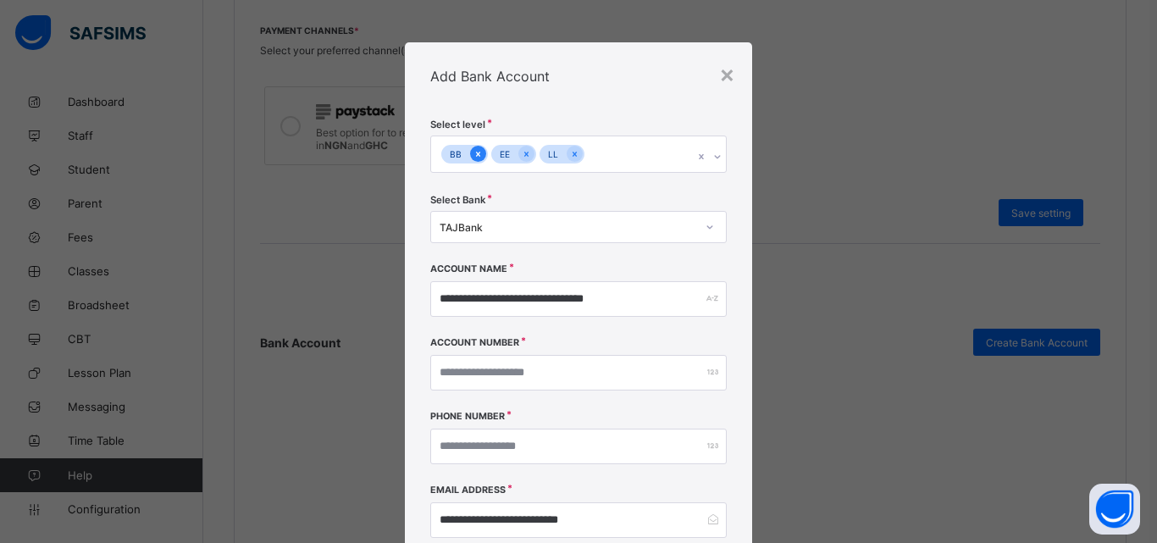
click at [476, 153] on icon at bounding box center [478, 154] width 4 height 5
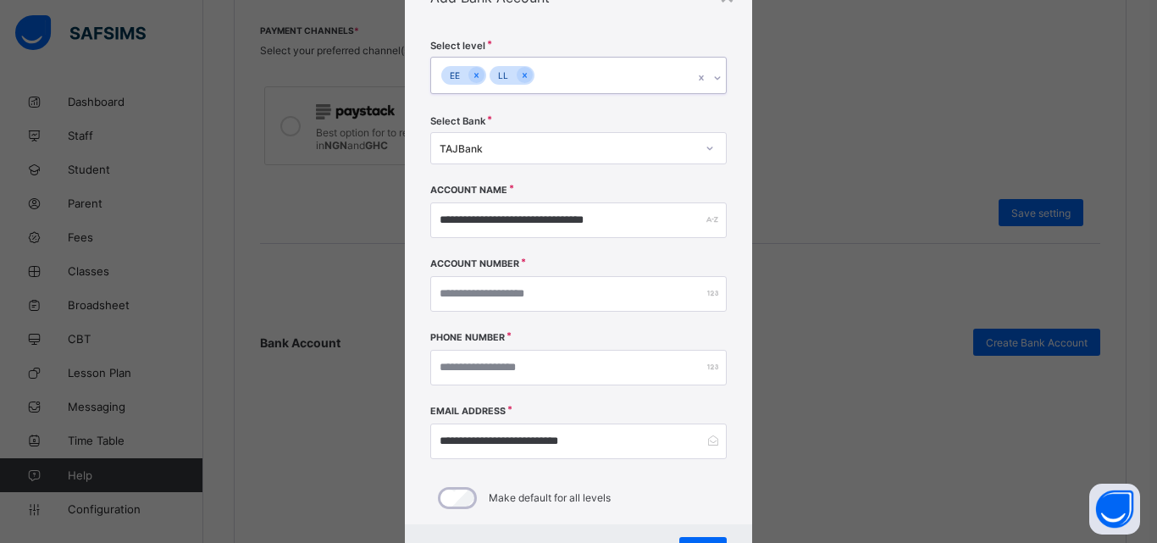
scroll to position [155, 0]
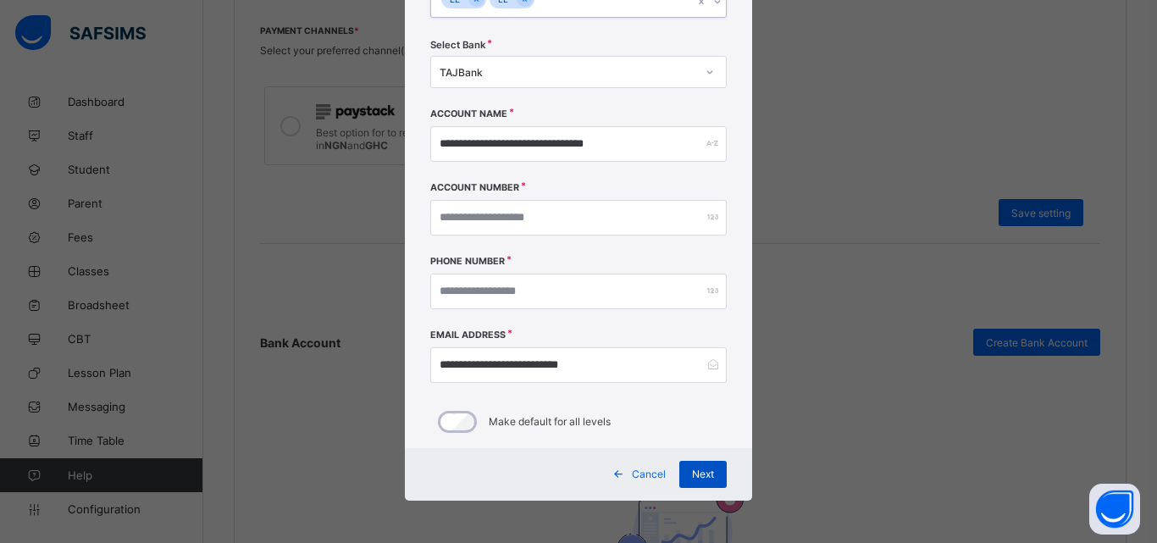
click at [708, 473] on span "Next" at bounding box center [703, 474] width 22 height 13
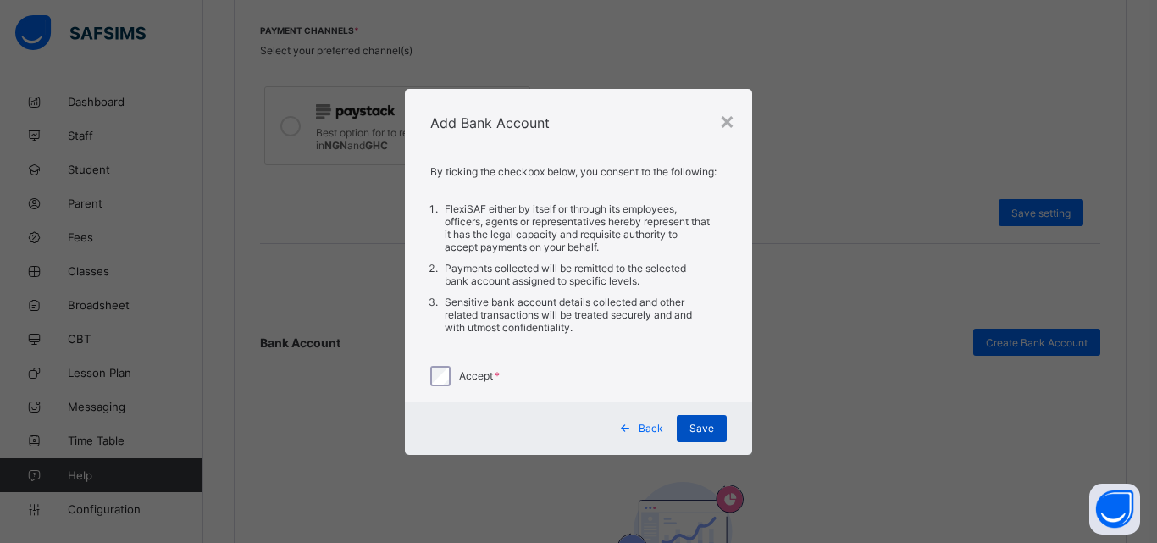
scroll to position [0, 0]
click at [699, 425] on span "Save" at bounding box center [702, 428] width 25 height 13
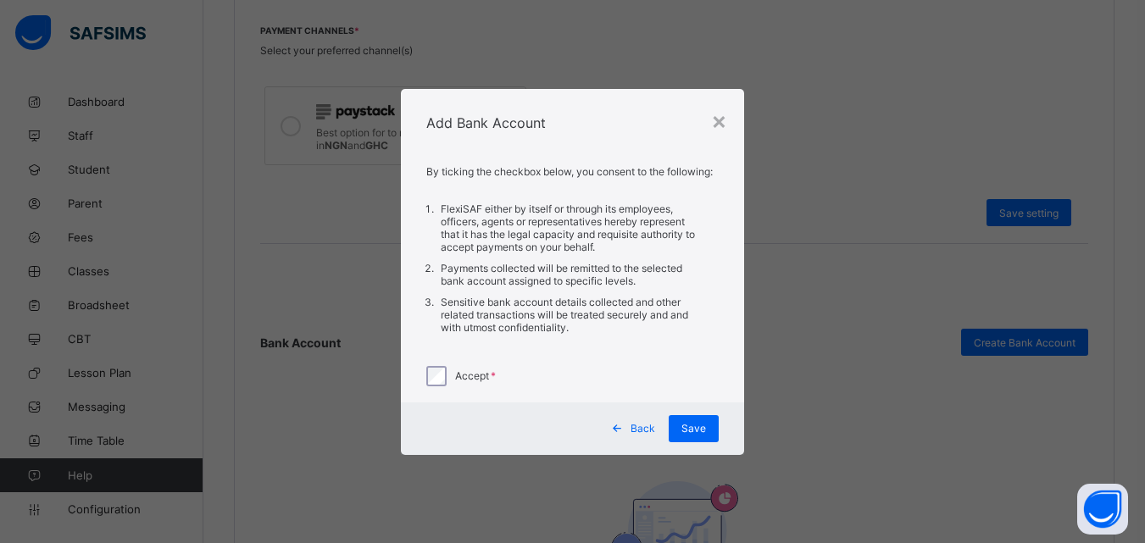
click at [639, 433] on span "Back" at bounding box center [642, 428] width 25 height 13
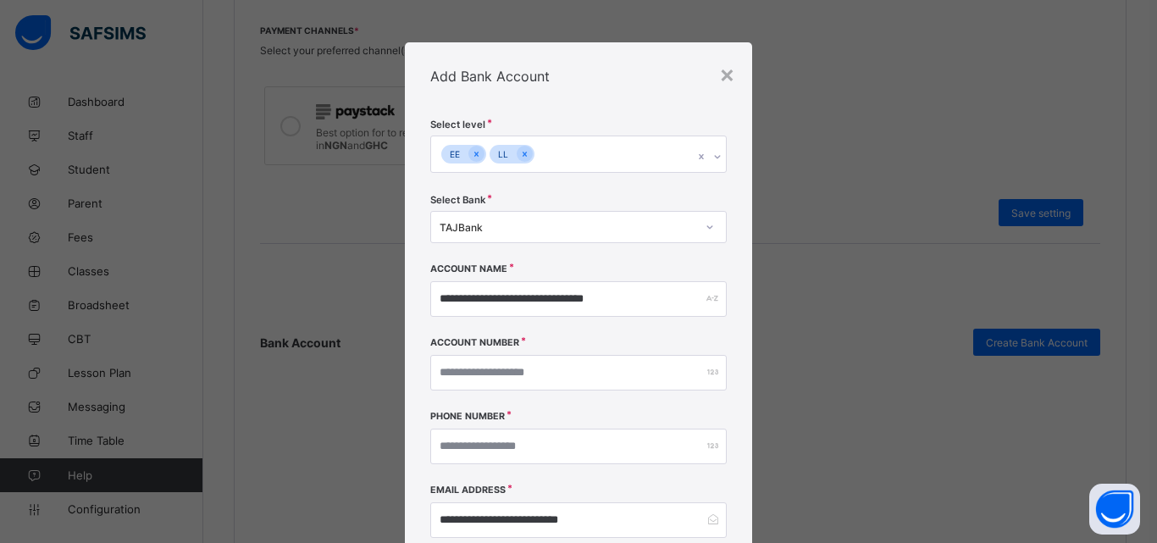
click at [715, 157] on icon at bounding box center [718, 156] width 6 height 3
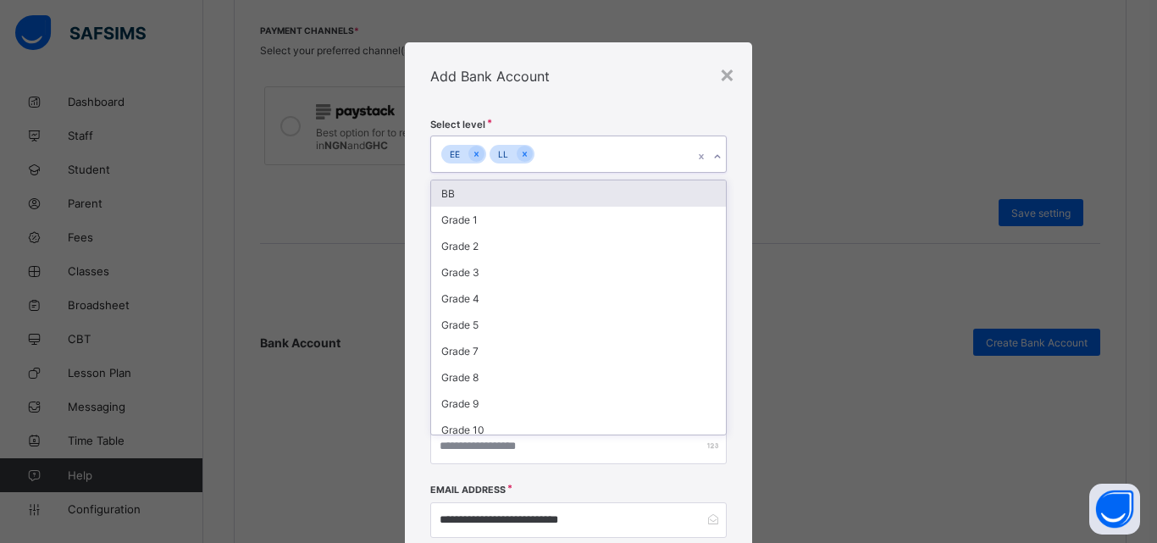
click at [535, 192] on div "BB" at bounding box center [578, 193] width 295 height 26
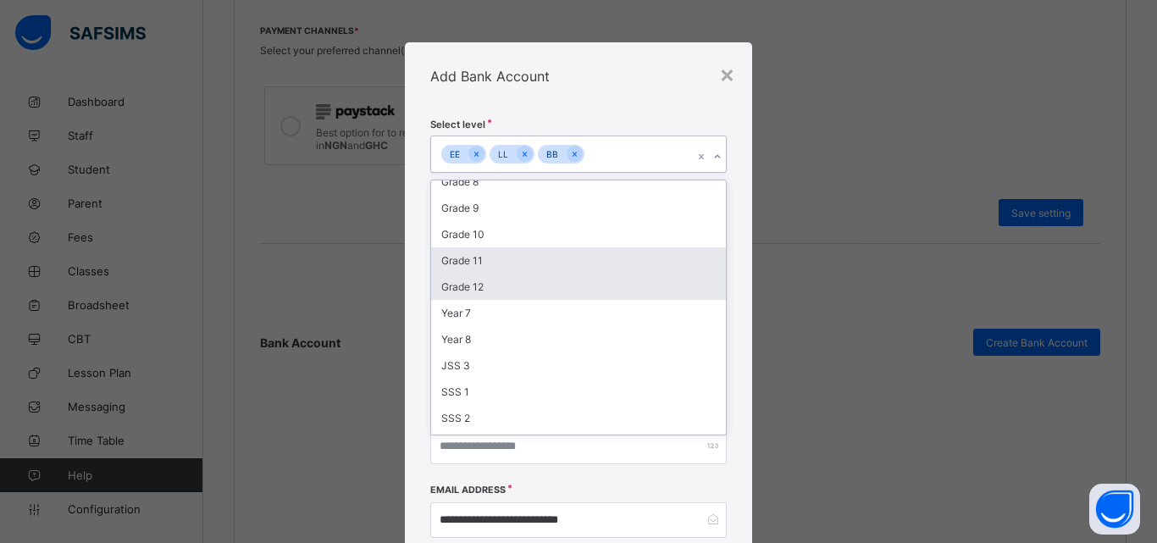
scroll to position [192, 0]
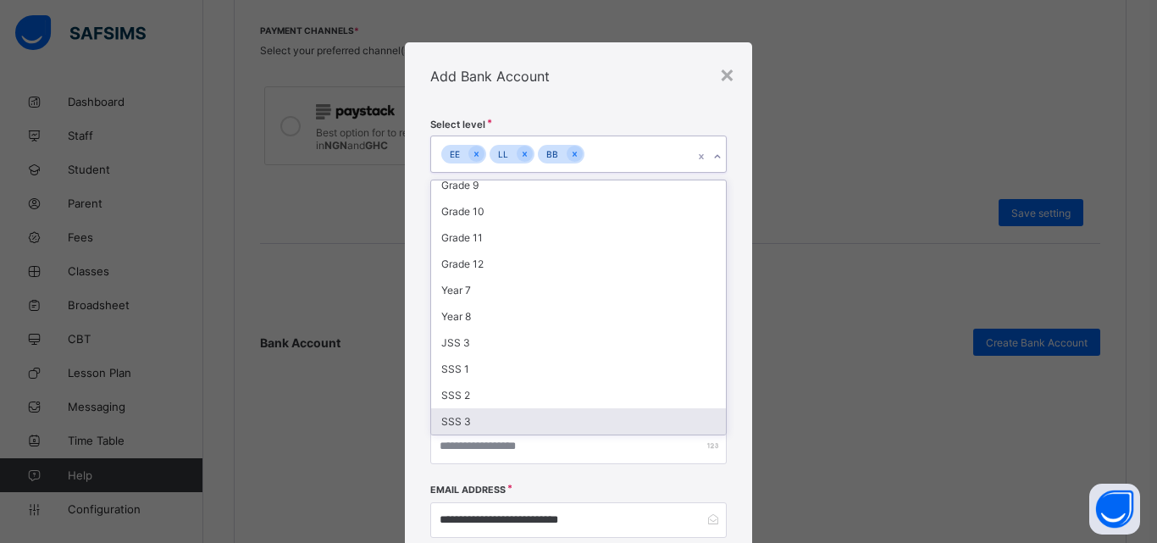
click at [730, 415] on div "**********" at bounding box center [578, 356] width 347 height 493
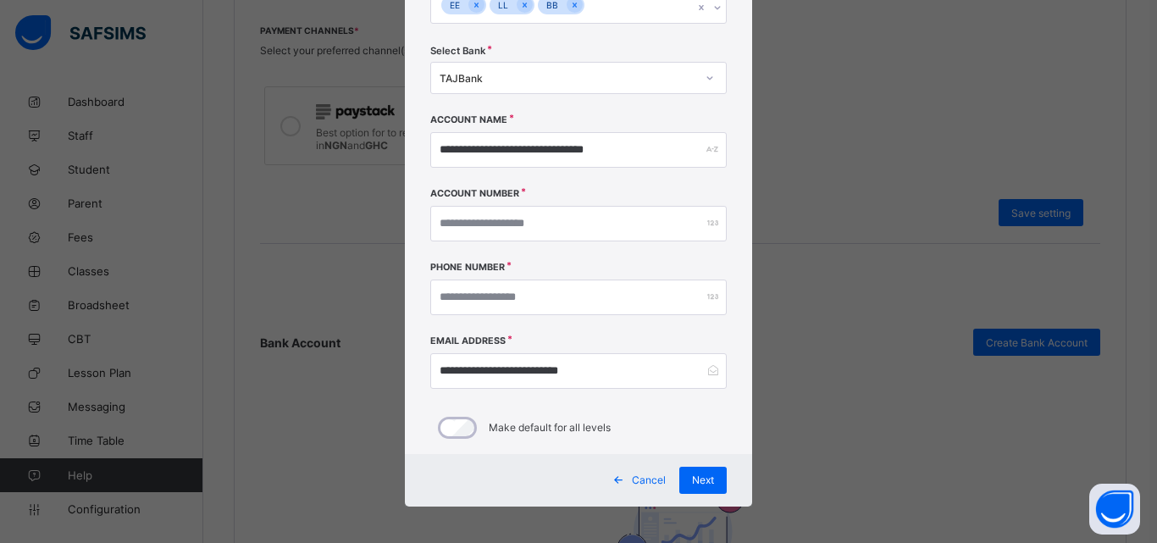
scroll to position [155, 0]
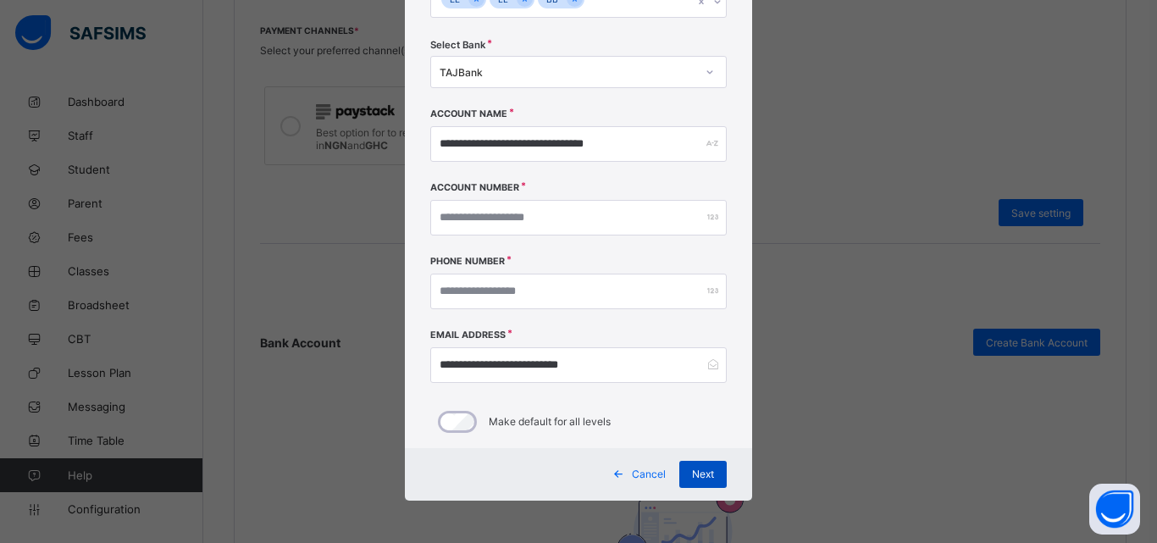
click at [696, 470] on span "Next" at bounding box center [703, 474] width 22 height 13
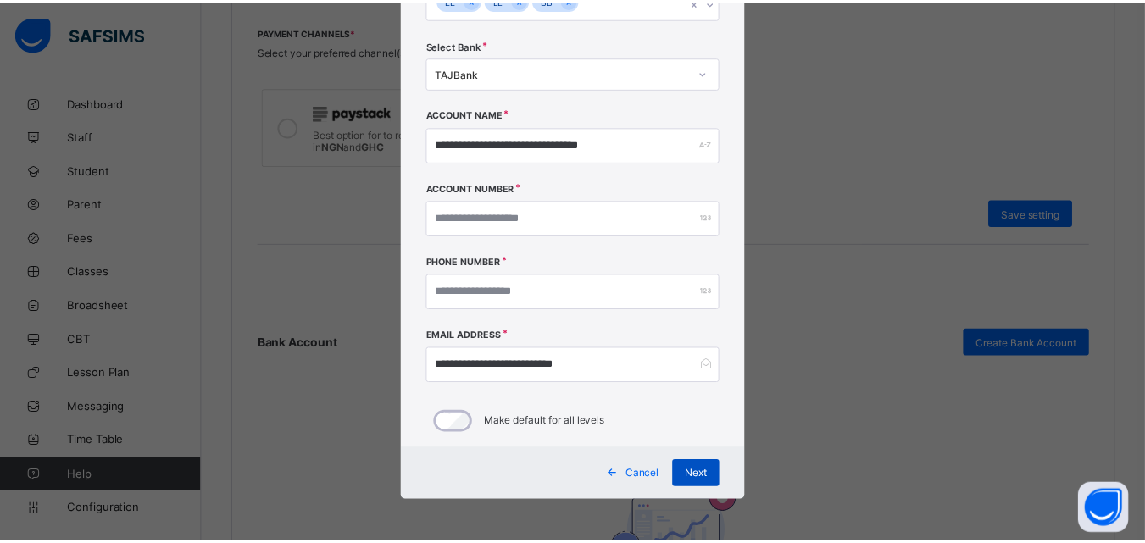
scroll to position [0, 0]
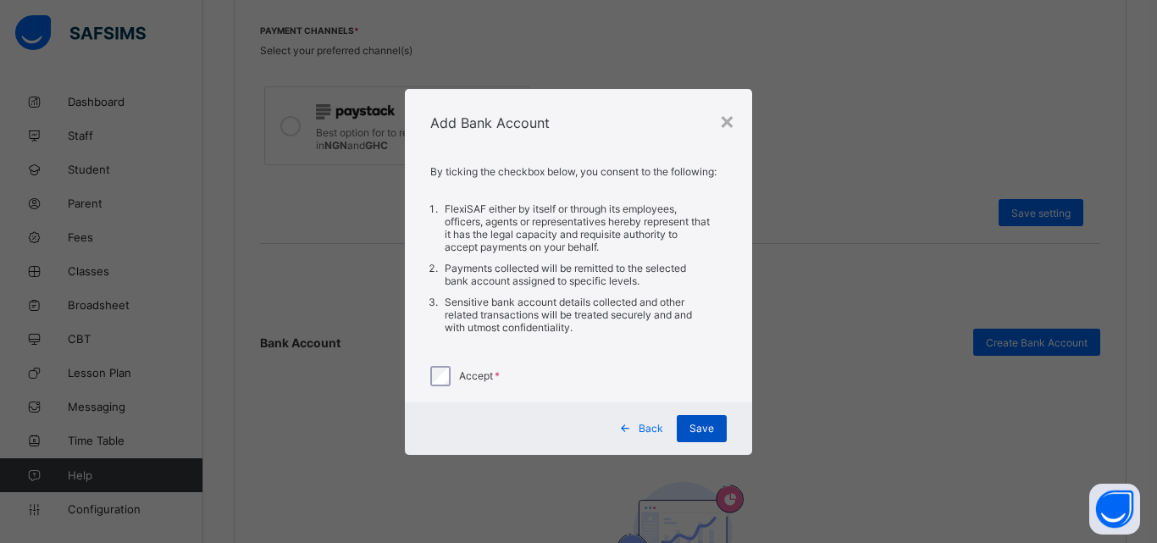
click at [703, 432] on span "Save" at bounding box center [702, 428] width 25 height 13
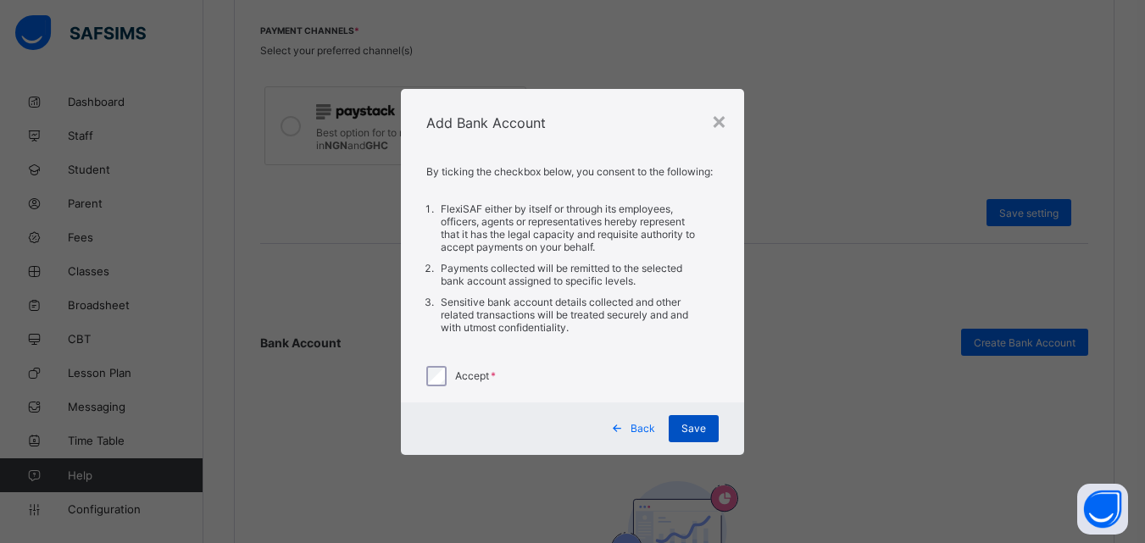
click at [691, 427] on span "Save" at bounding box center [693, 428] width 25 height 13
click at [717, 123] on div "×" at bounding box center [719, 120] width 16 height 29
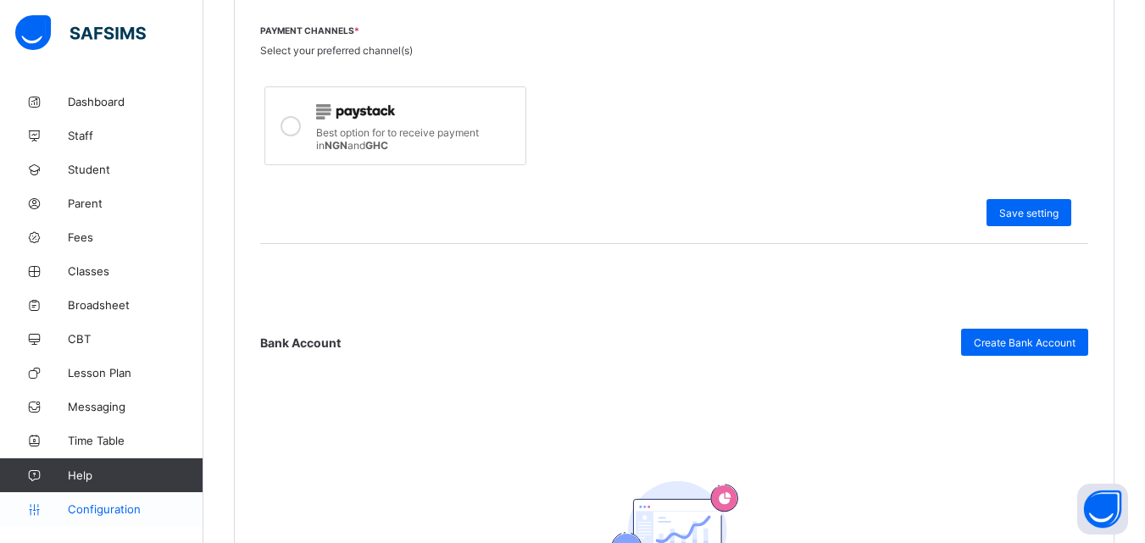
click at [114, 510] on span "Configuration" at bounding box center [135, 509] width 135 height 14
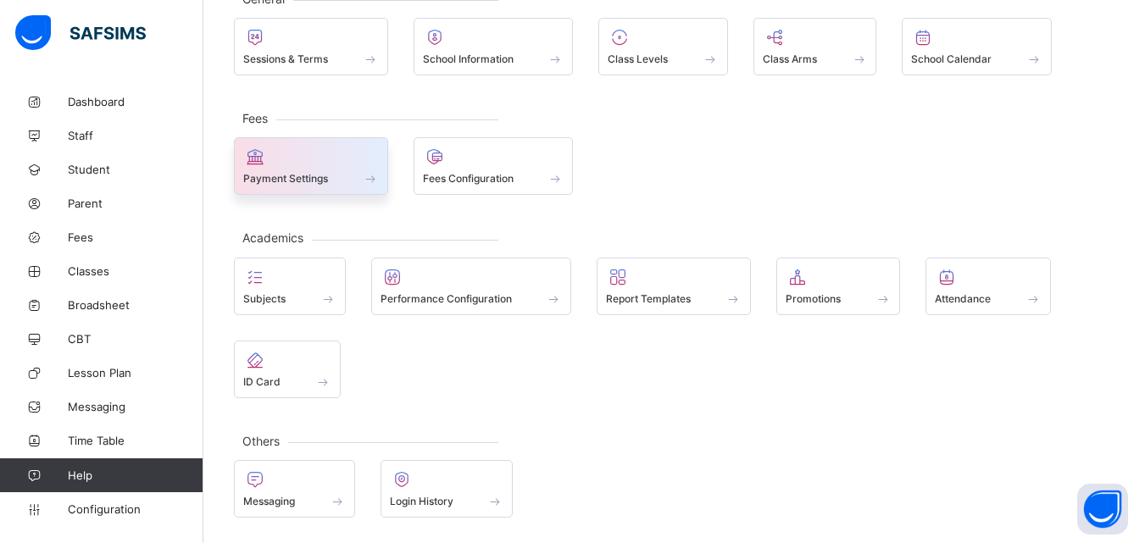
click at [343, 158] on div at bounding box center [311, 157] width 136 height 20
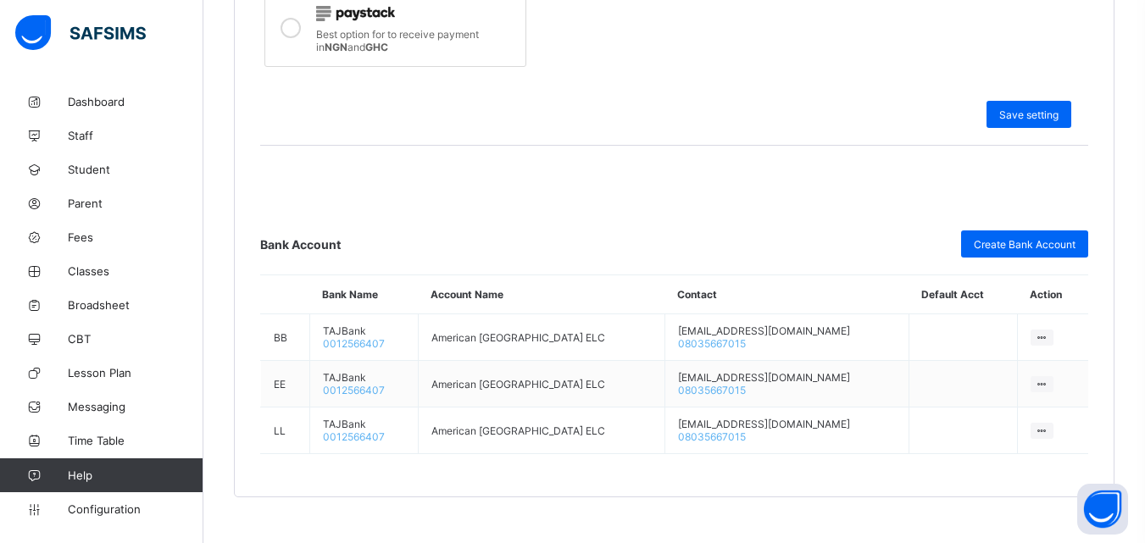
scroll to position [713, 0]
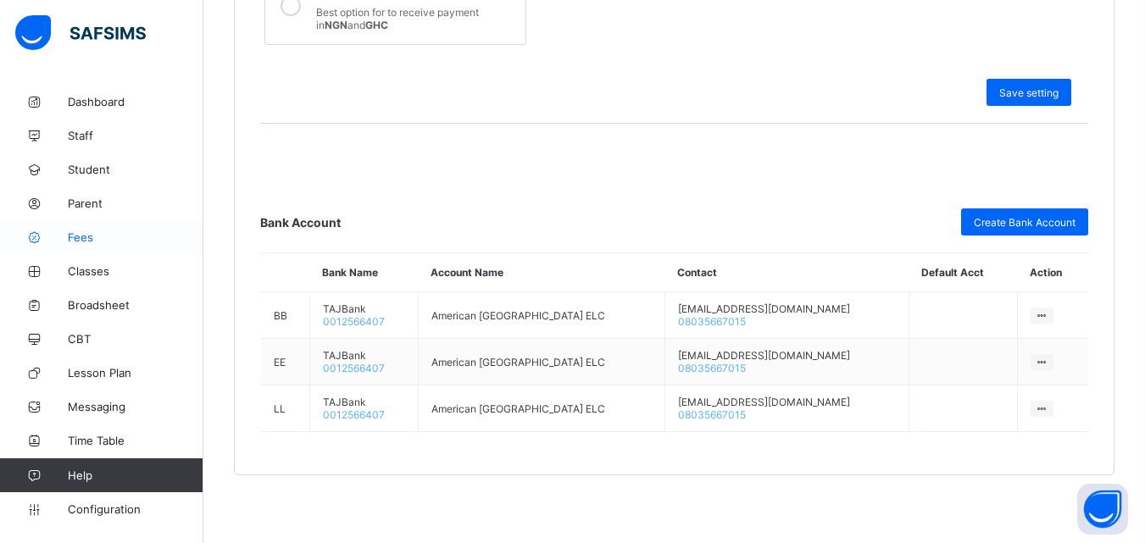
click at [54, 228] on link "Fees" at bounding box center [101, 237] width 203 height 34
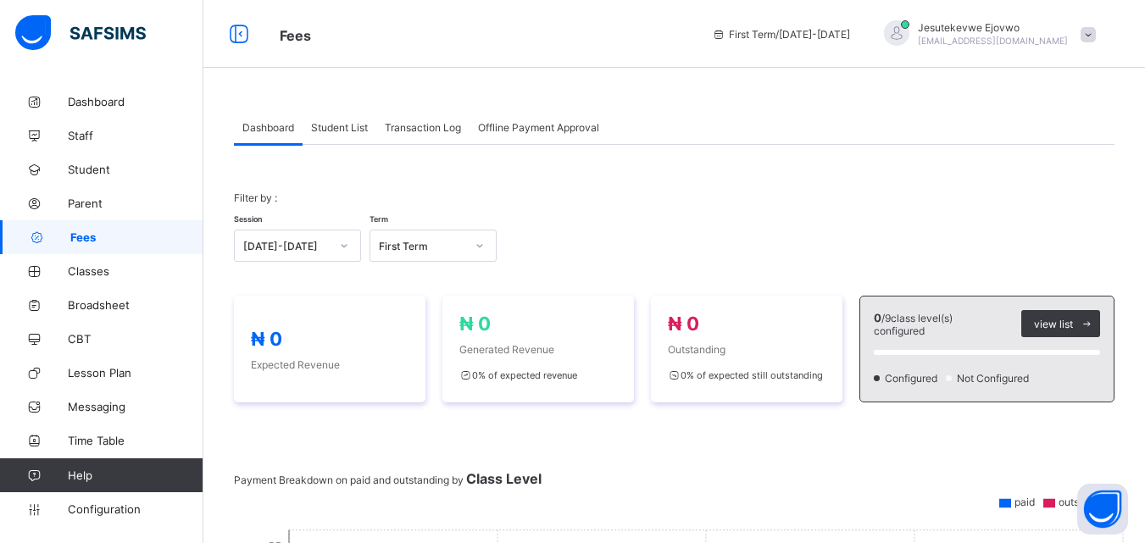
click at [347, 133] on span "Student List" at bounding box center [339, 127] width 57 height 13
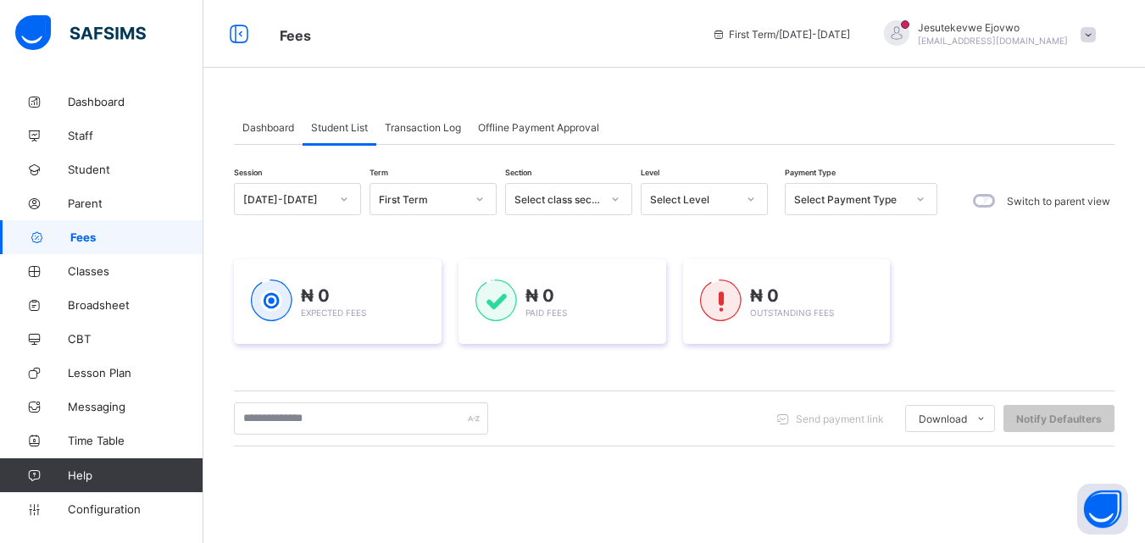
click at [546, 125] on span "Offline Payment Approval" at bounding box center [538, 127] width 121 height 13
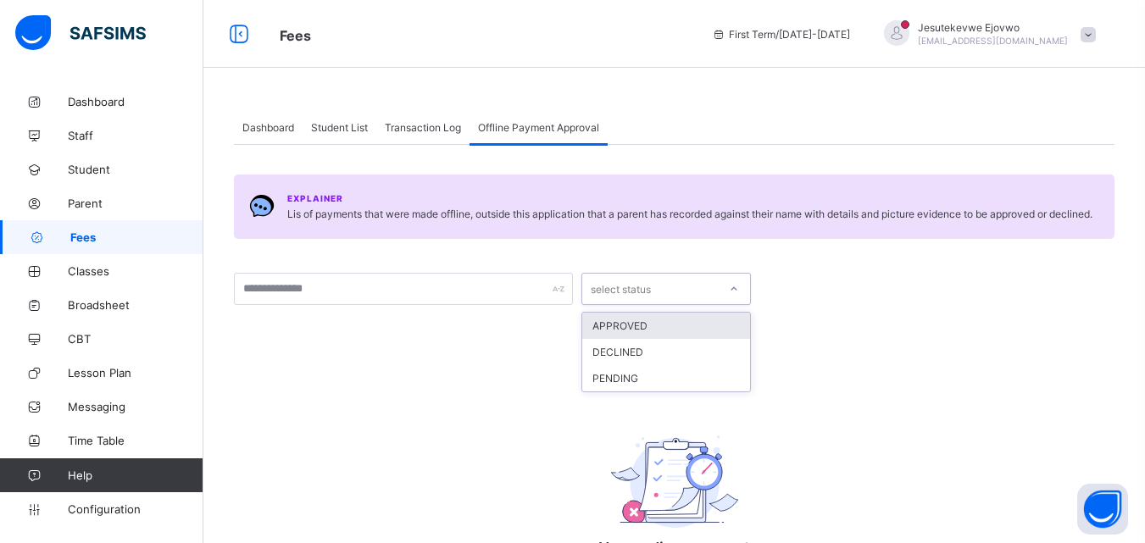
click at [730, 286] on icon at bounding box center [734, 288] width 10 height 17
click at [730, 287] on icon at bounding box center [734, 288] width 10 height 17
click at [403, 126] on span "Transaction Log" at bounding box center [423, 127] width 76 height 13
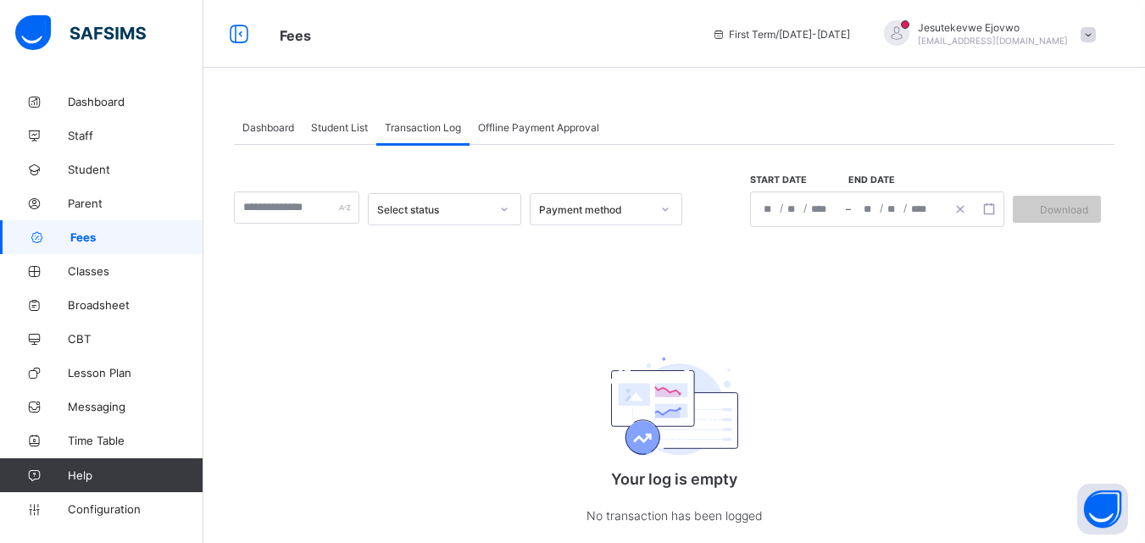
click at [330, 130] on span "Student List" at bounding box center [339, 127] width 57 height 13
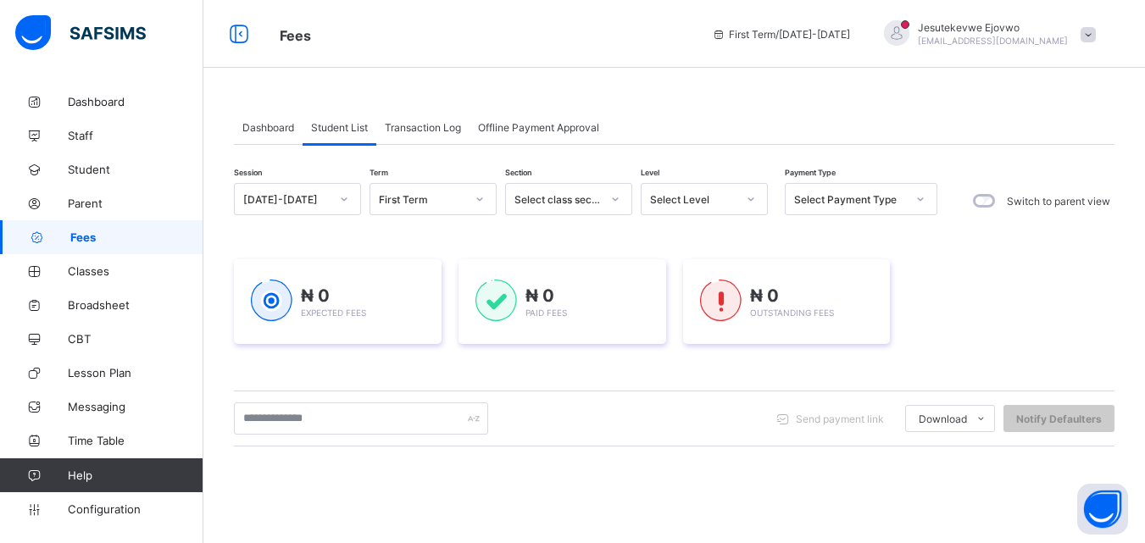
click at [269, 133] on span "Dashboard" at bounding box center [268, 127] width 52 height 13
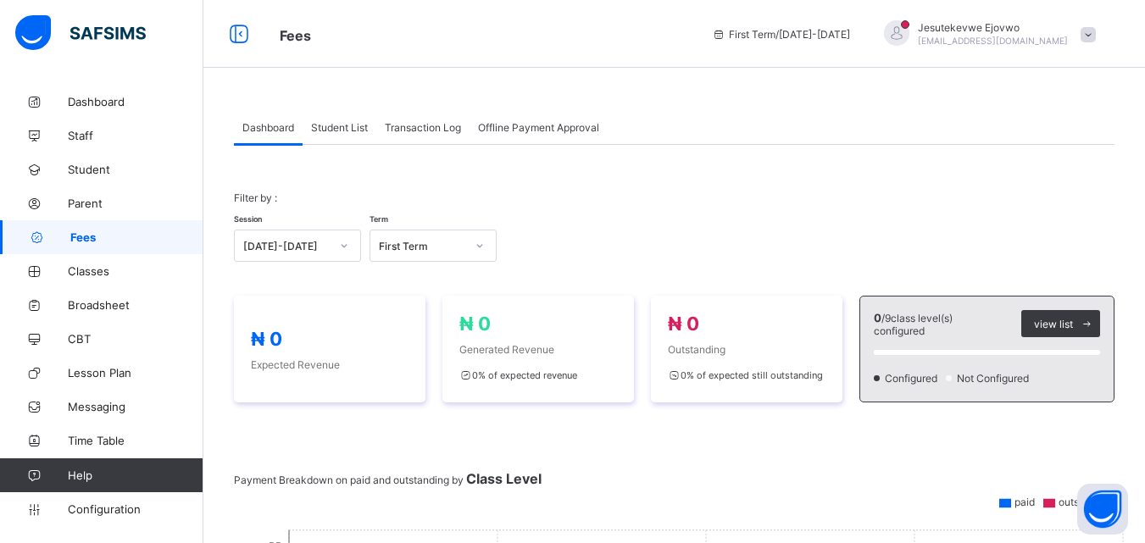
click at [329, 132] on span "Student List" at bounding box center [339, 127] width 57 height 13
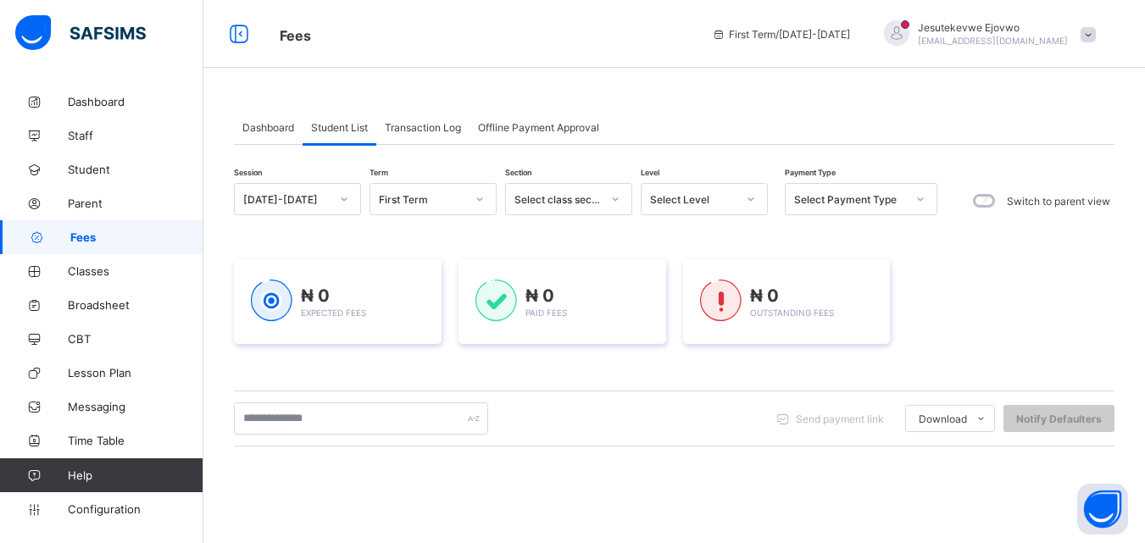
click at [403, 135] on div "Transaction Log" at bounding box center [422, 127] width 93 height 34
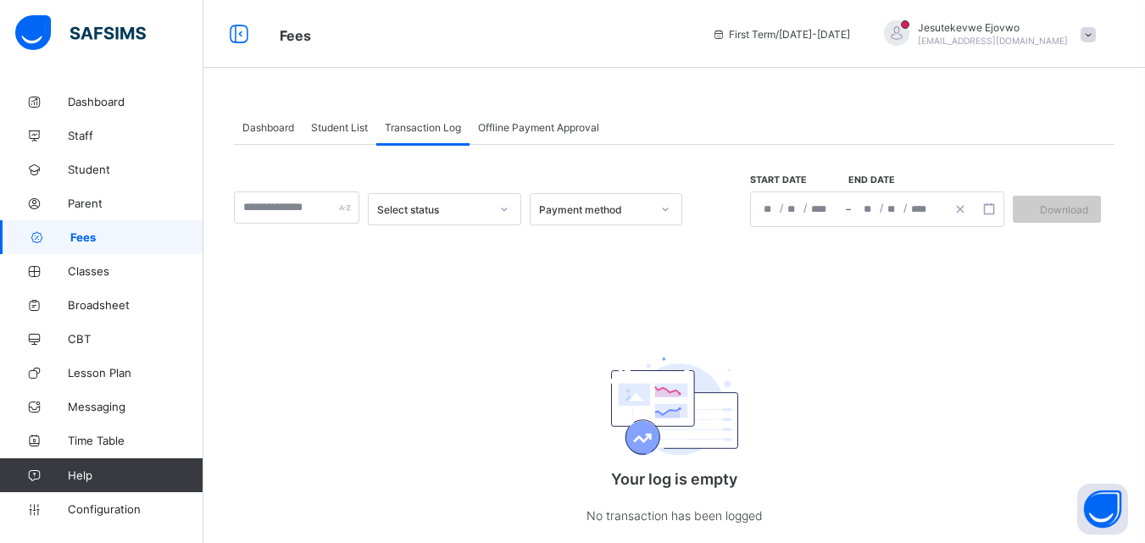
click at [521, 132] on span "Offline Payment Approval" at bounding box center [538, 127] width 121 height 13
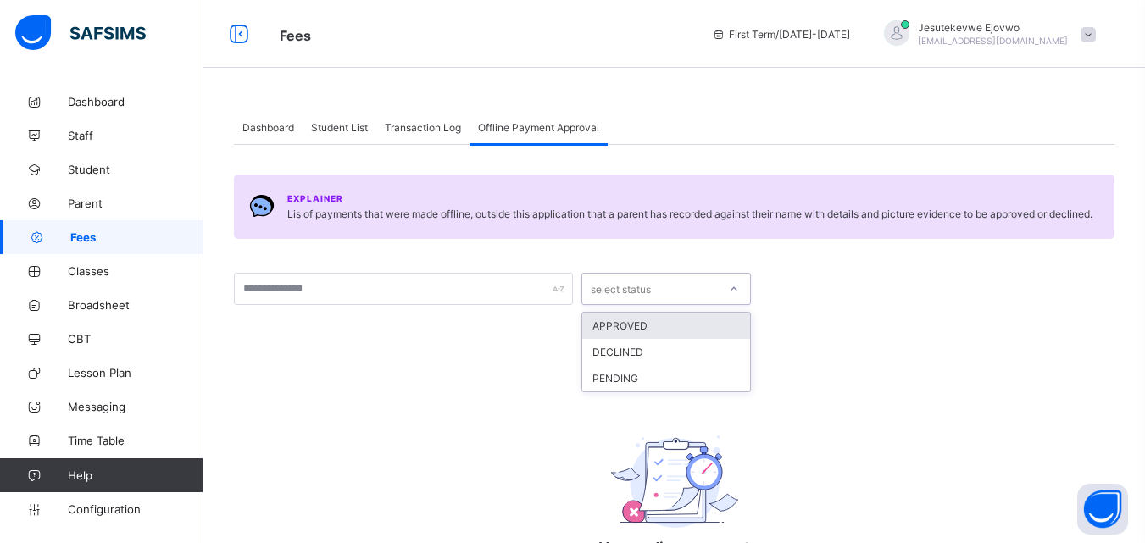
click at [735, 286] on icon at bounding box center [734, 288] width 10 height 17
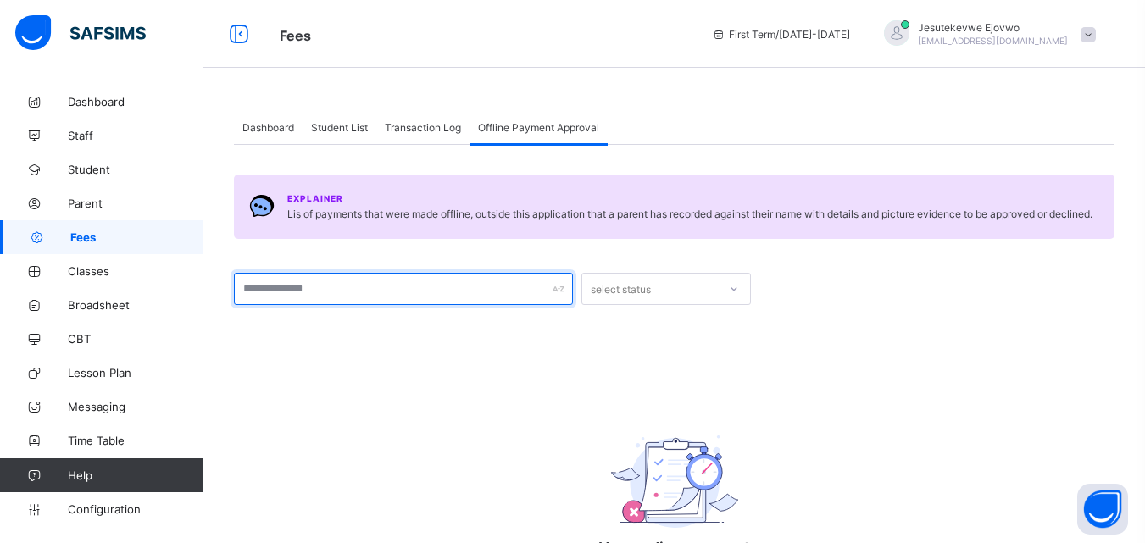
click at [532, 290] on input "text" at bounding box center [403, 289] width 339 height 32
click at [531, 289] on input "text" at bounding box center [403, 289] width 339 height 32
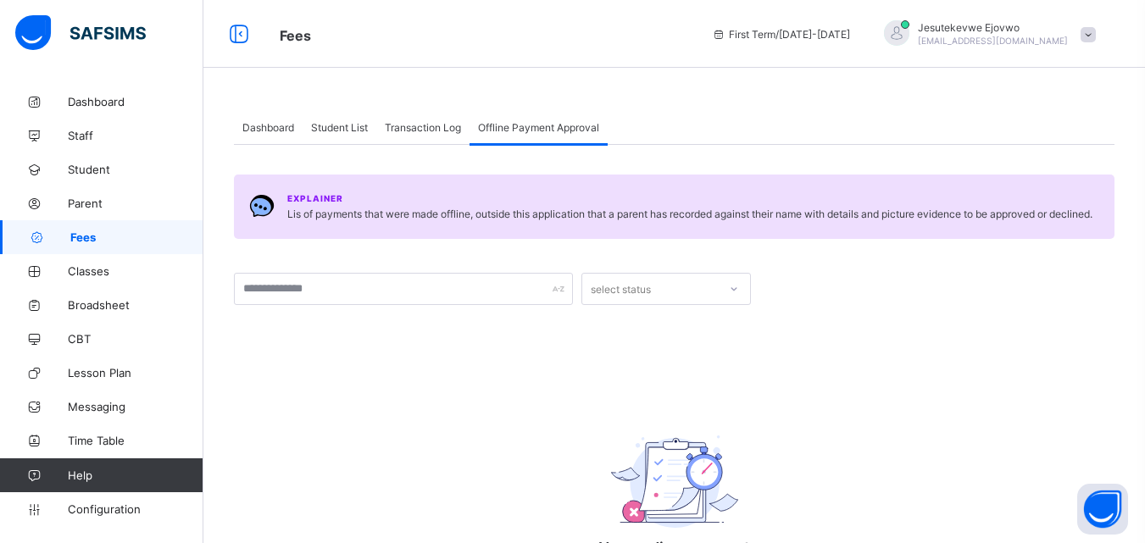
click at [616, 345] on div "Explainer Lis of payments that were made offline, outside this application that…" at bounding box center [674, 387] width 880 height 484
click at [290, 128] on span "Dashboard" at bounding box center [268, 127] width 52 height 13
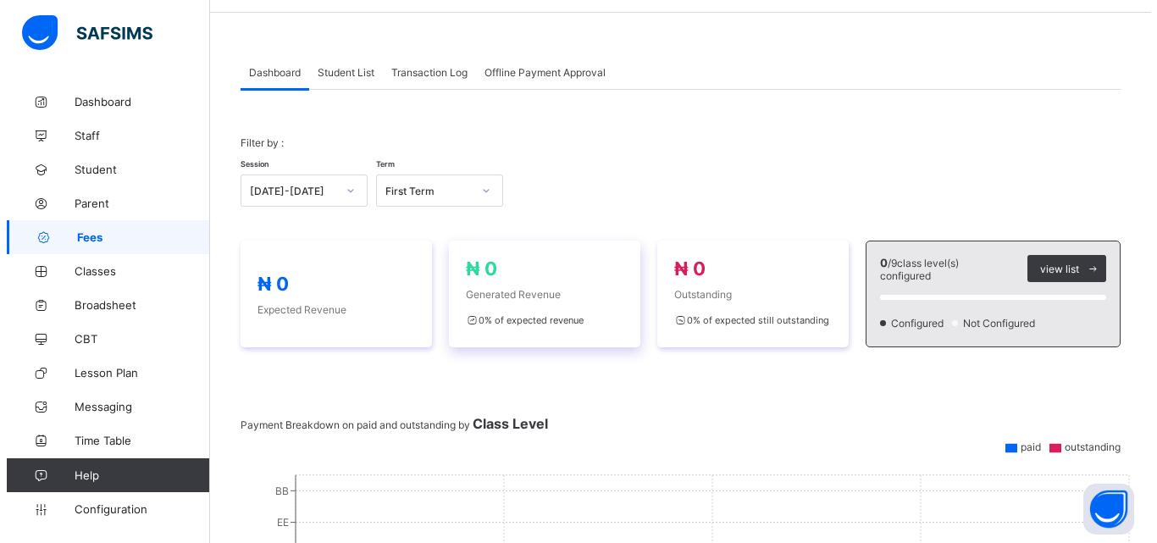
scroll to position [85, 0]
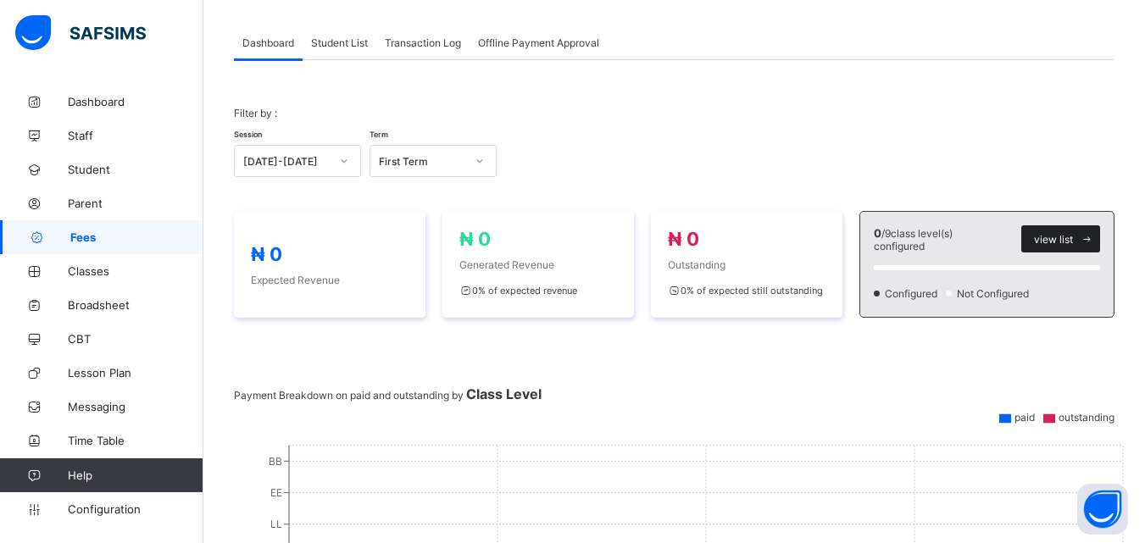
click at [1093, 234] on icon at bounding box center [1086, 239] width 13 height 11
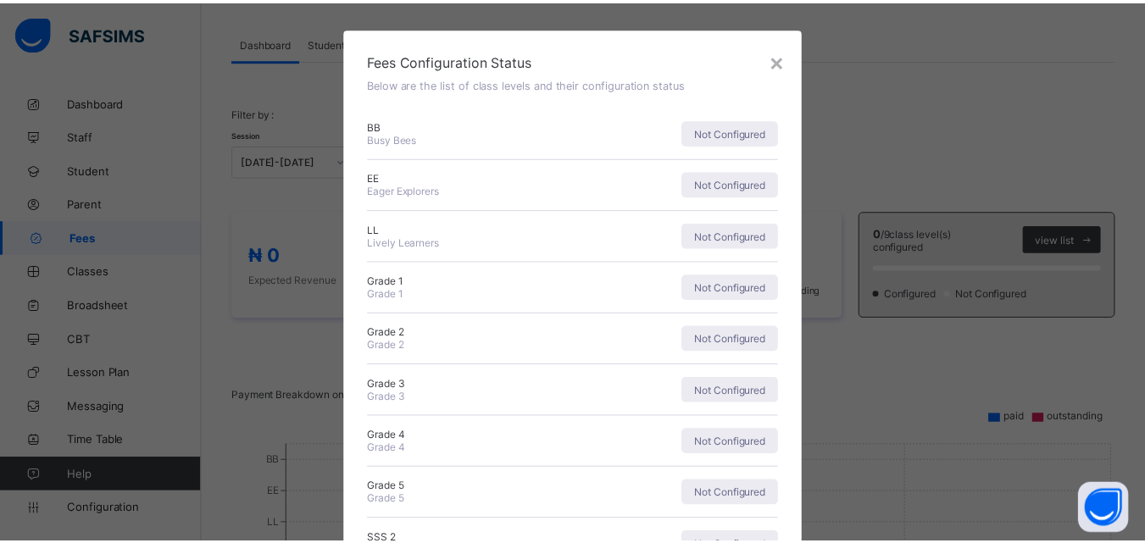
scroll to position [0, 0]
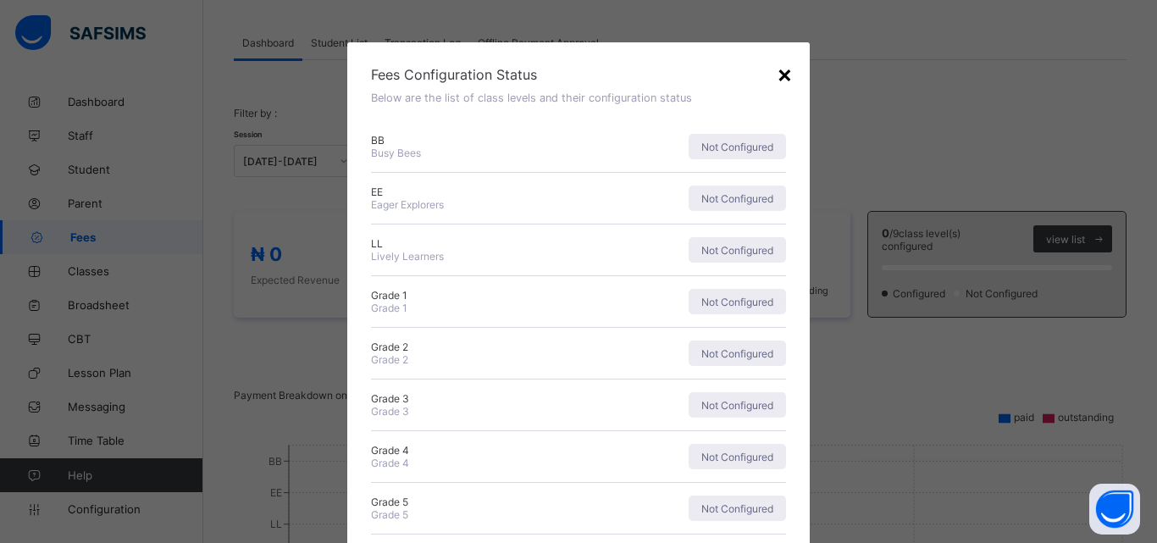
click at [777, 75] on div "×" at bounding box center [785, 73] width 16 height 29
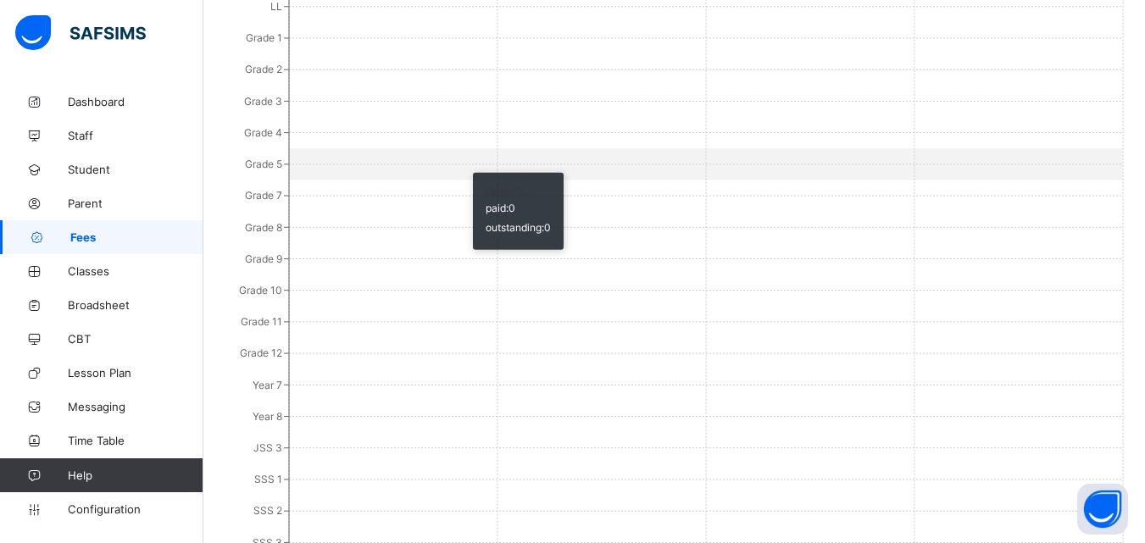
scroll to position [603, 0]
